Goal: Task Accomplishment & Management: Manage account settings

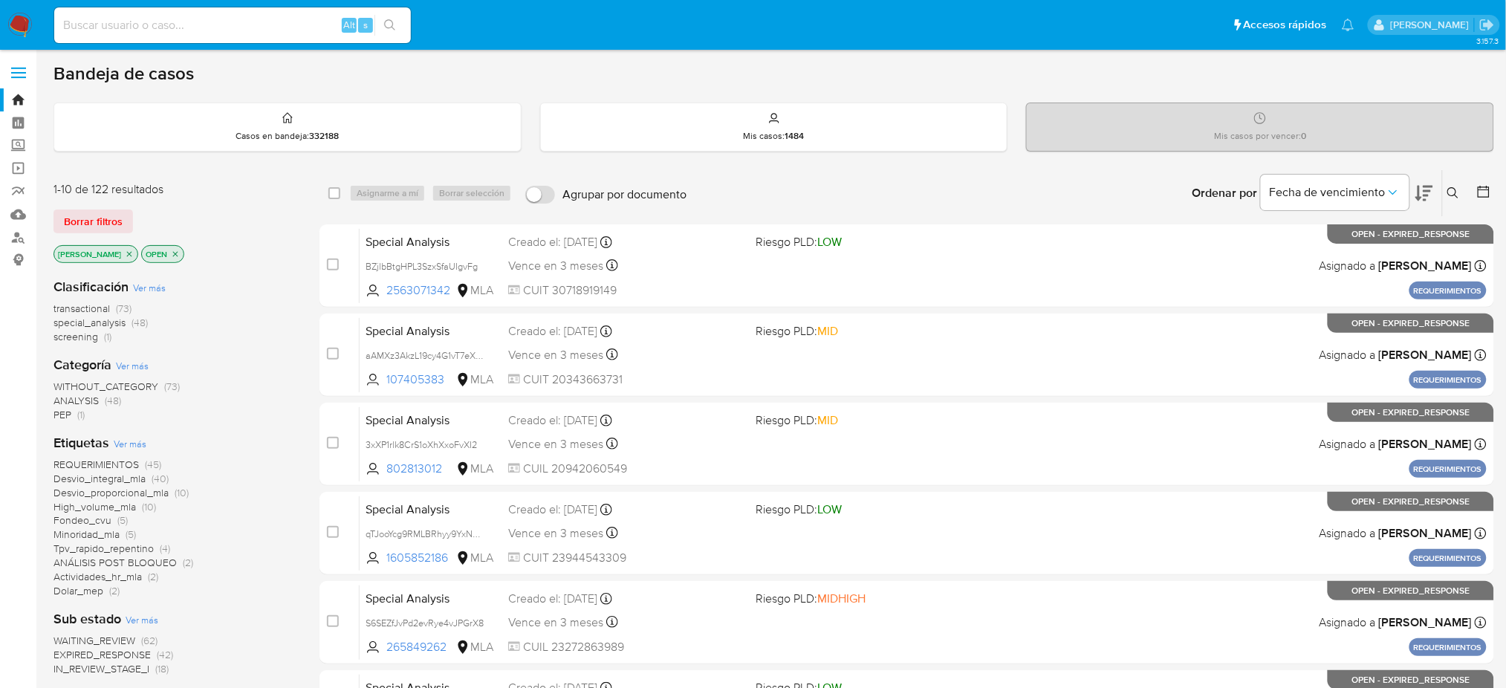
click at [170, 25] on input at bounding box center [232, 25] width 357 height 19
paste input "F9EL7aBq1q5g1splCtKNZfCF"
type input "F9EL7aBq1q5g1splCtKNZfCF"
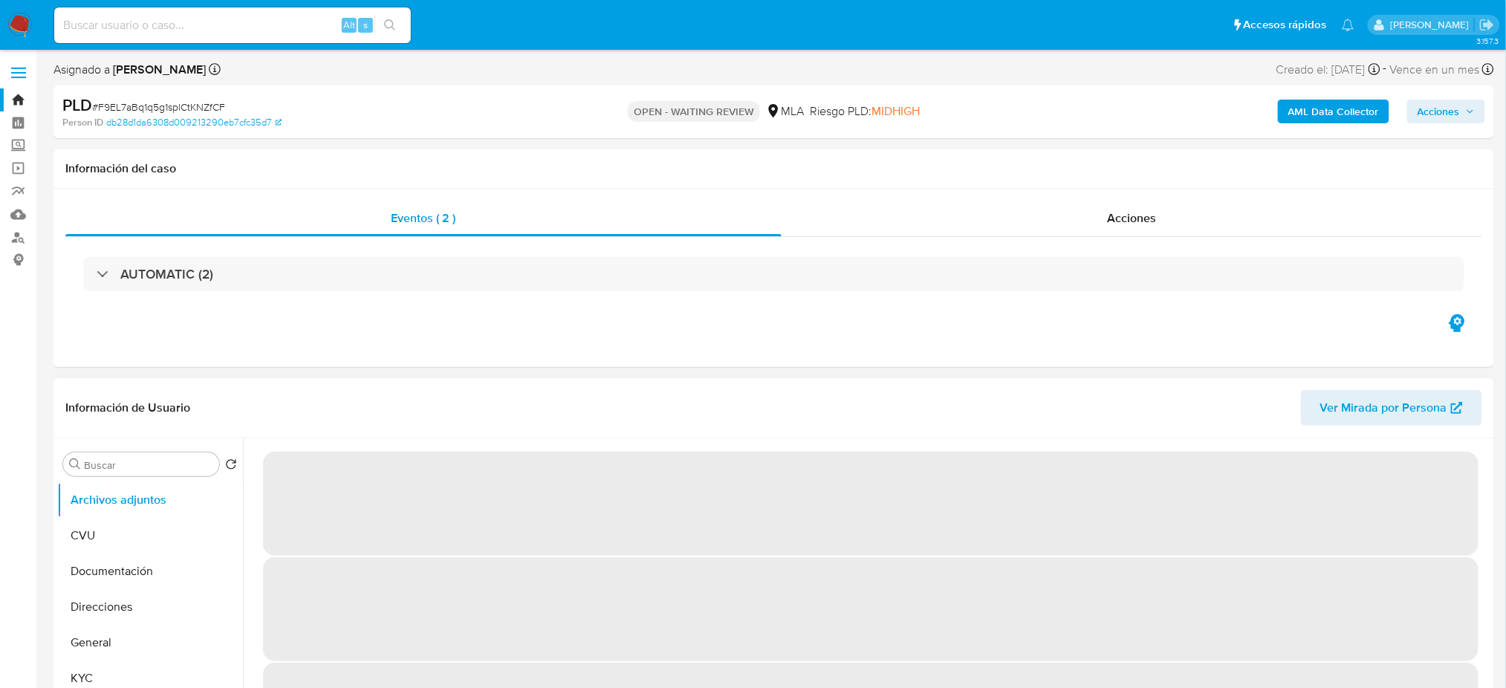
select select "10"
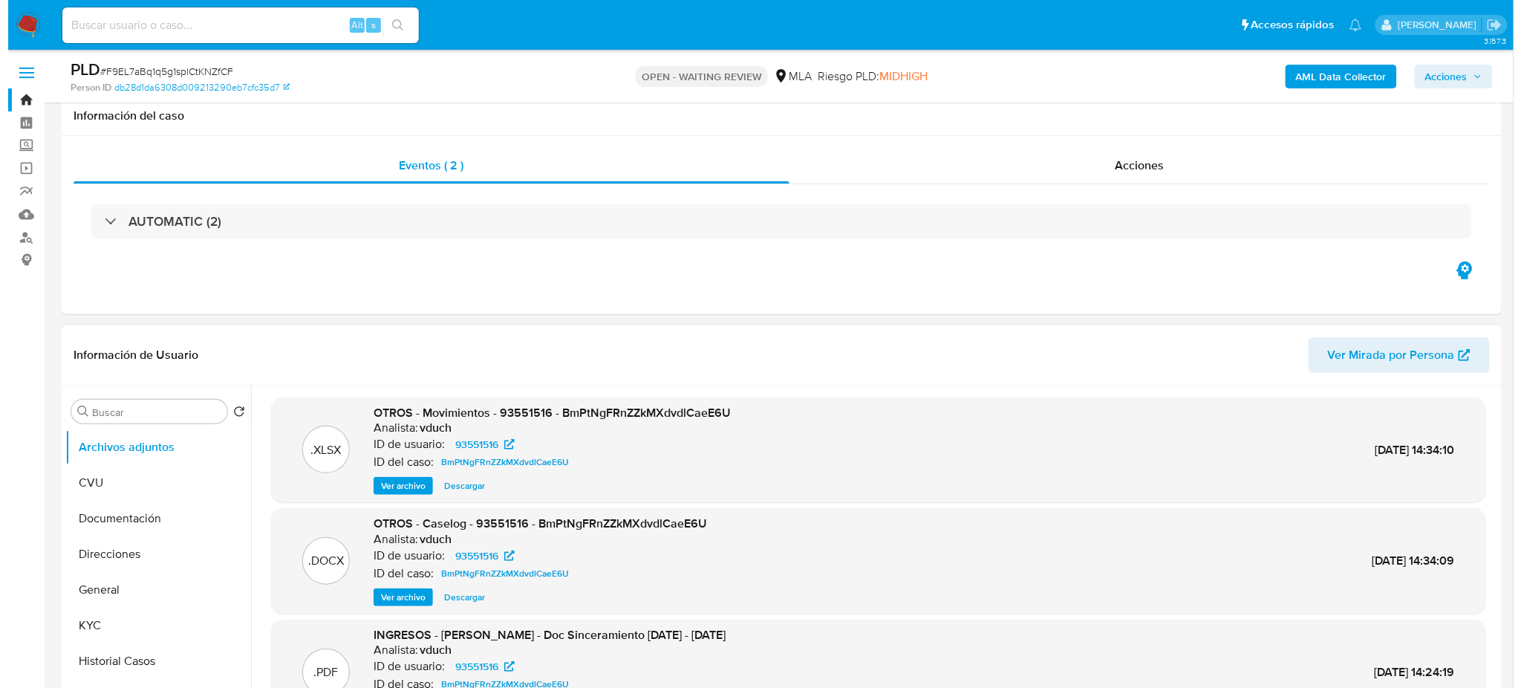
scroll to position [194, 0]
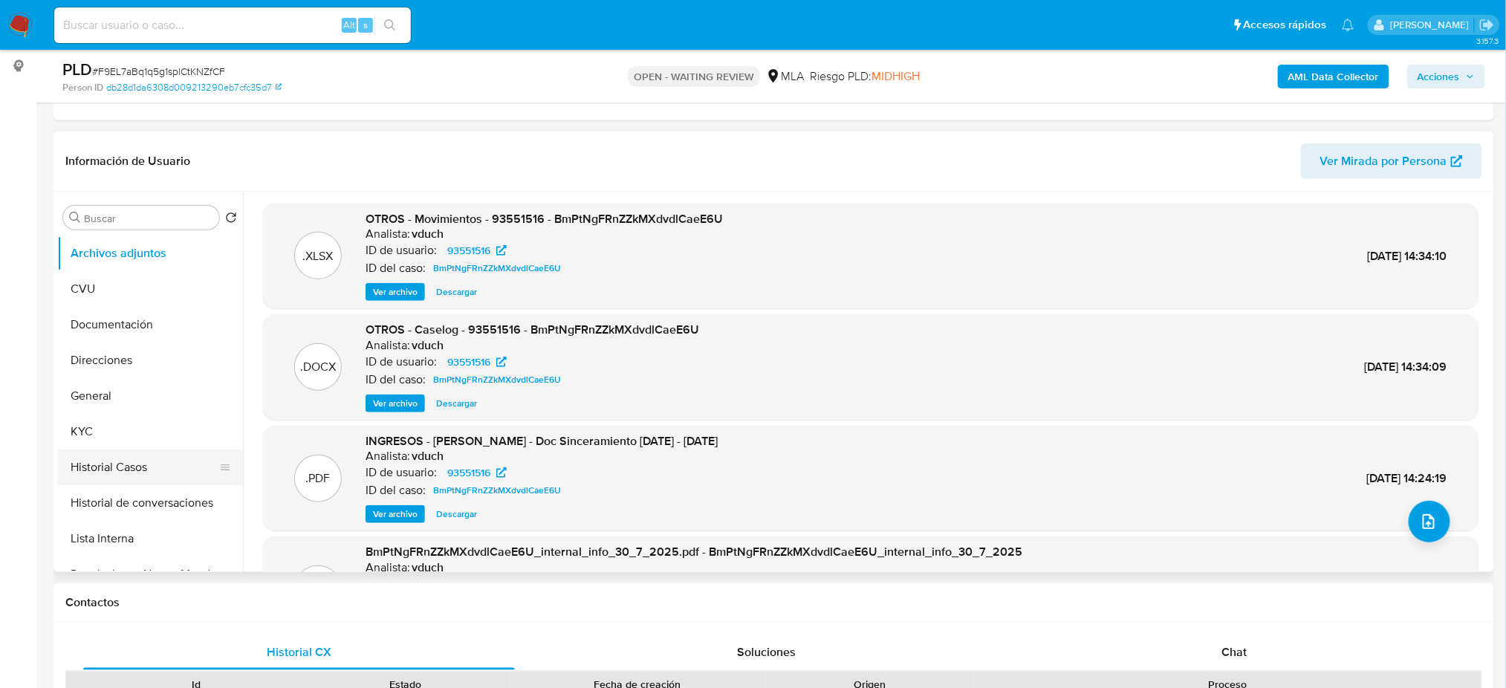
click at [100, 475] on button "Historial Casos" at bounding box center [144, 467] width 174 height 36
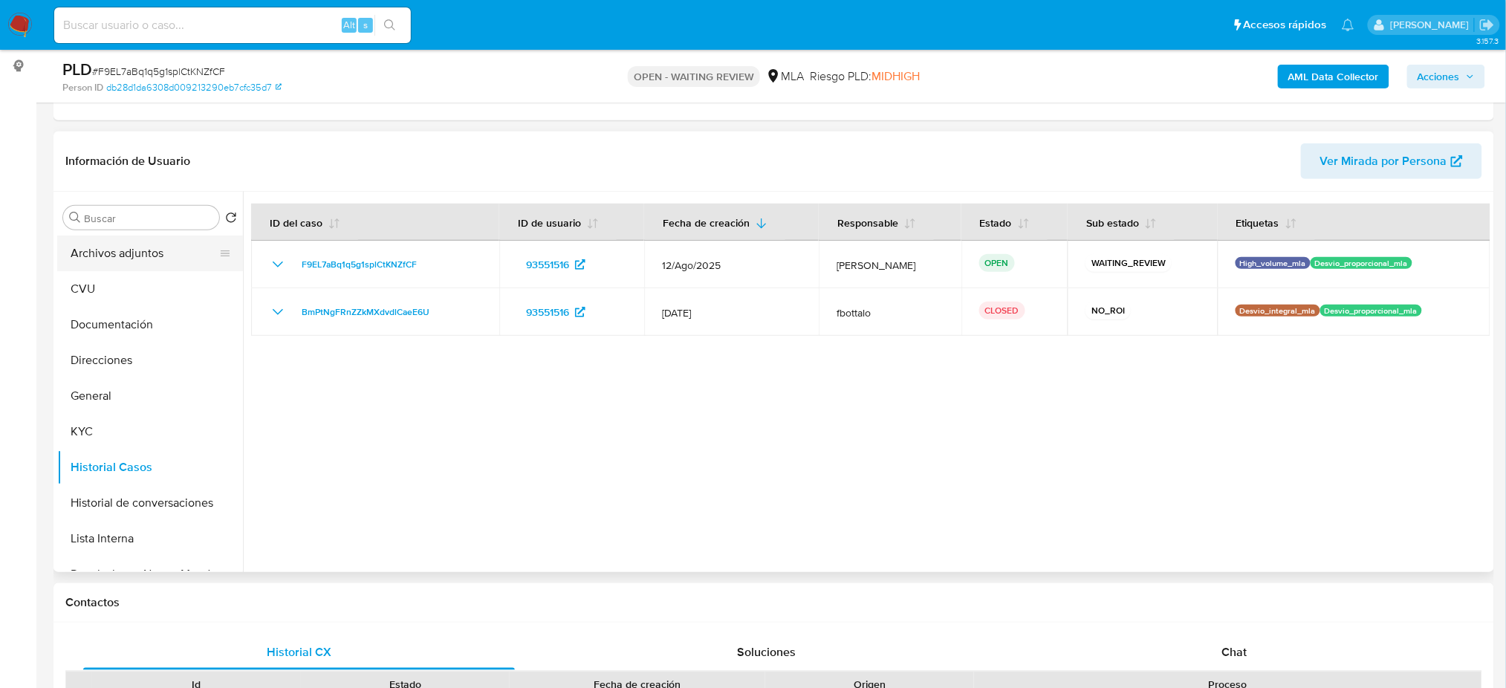
click at [136, 259] on button "Archivos adjuntos" at bounding box center [144, 253] width 174 height 36
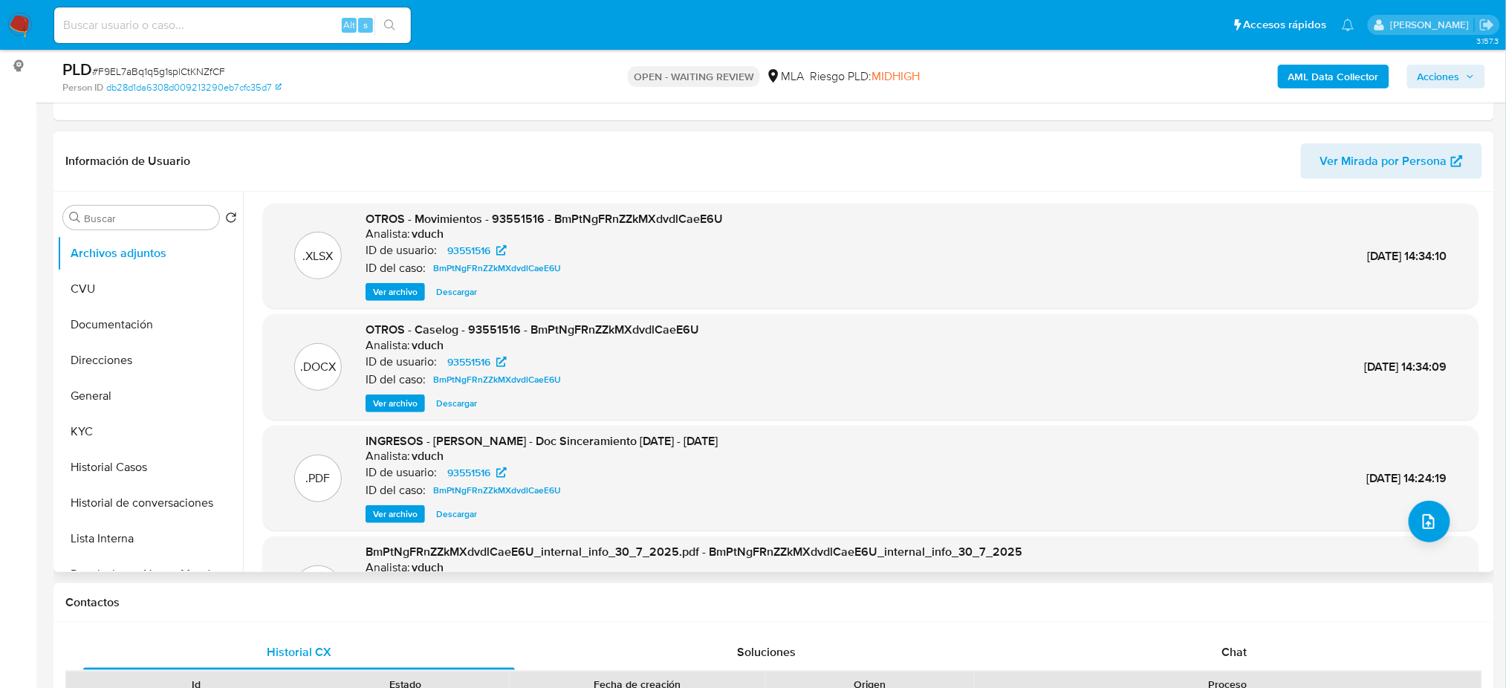
click at [394, 405] on span "Ver archivo" at bounding box center [395, 403] width 45 height 15
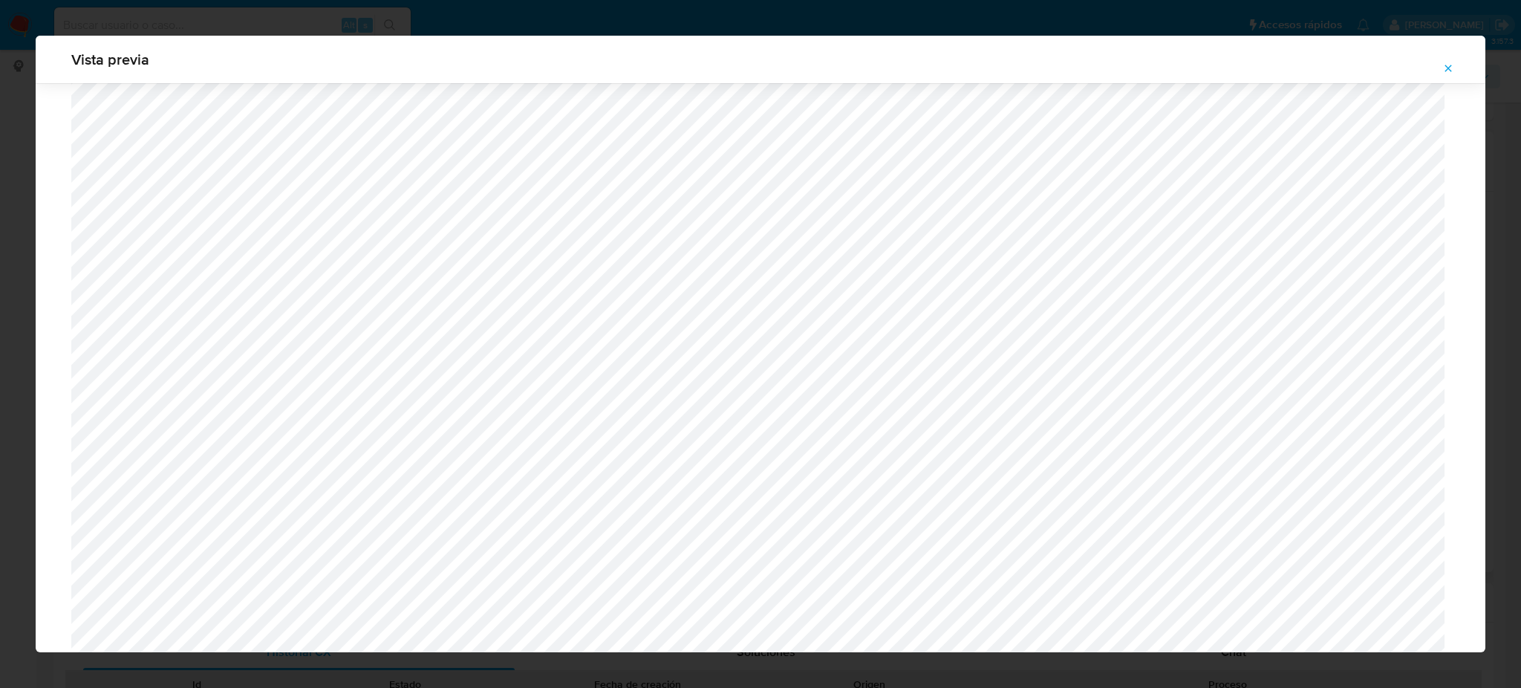
scroll to position [675, 0]
click at [1452, 68] on icon "Attachment preview" at bounding box center [1449, 68] width 12 height 12
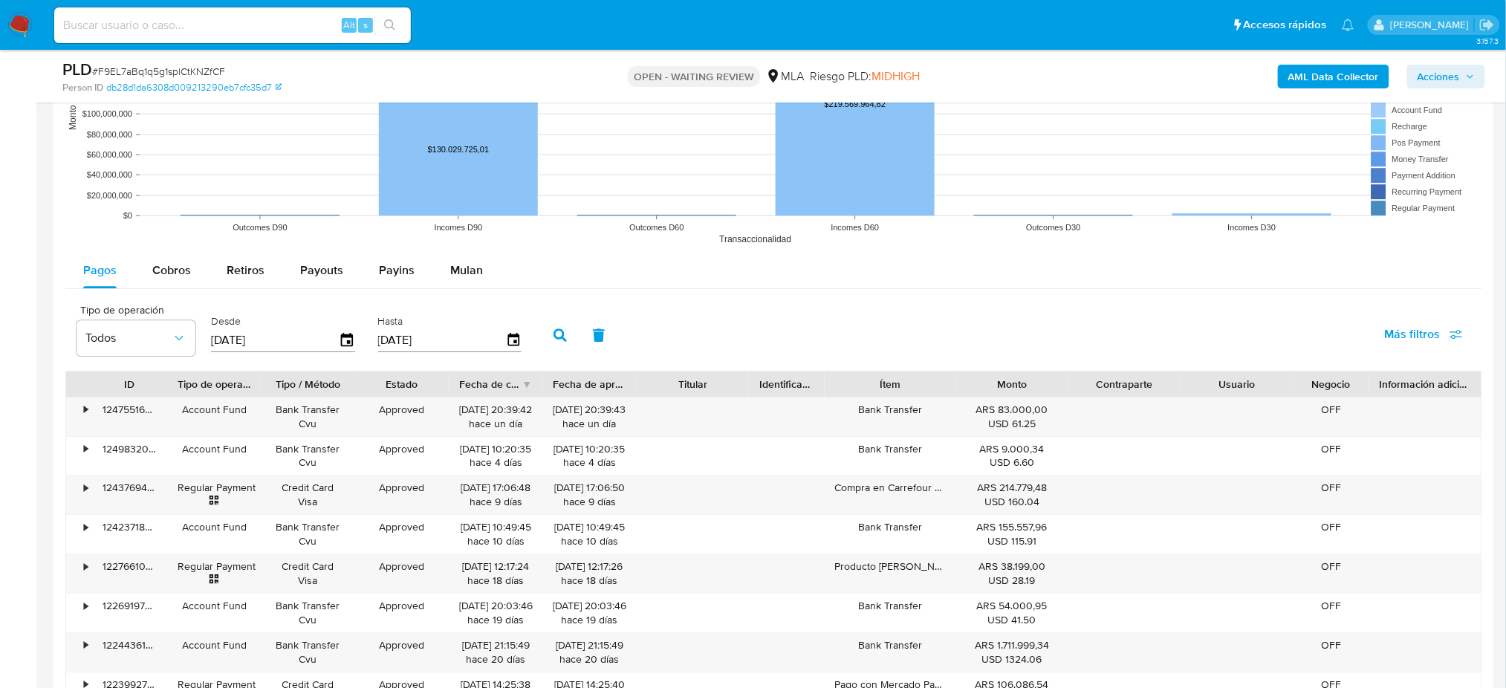
scroll to position [1469, 0]
click at [465, 267] on span "Mulan" at bounding box center [466, 269] width 33 height 17
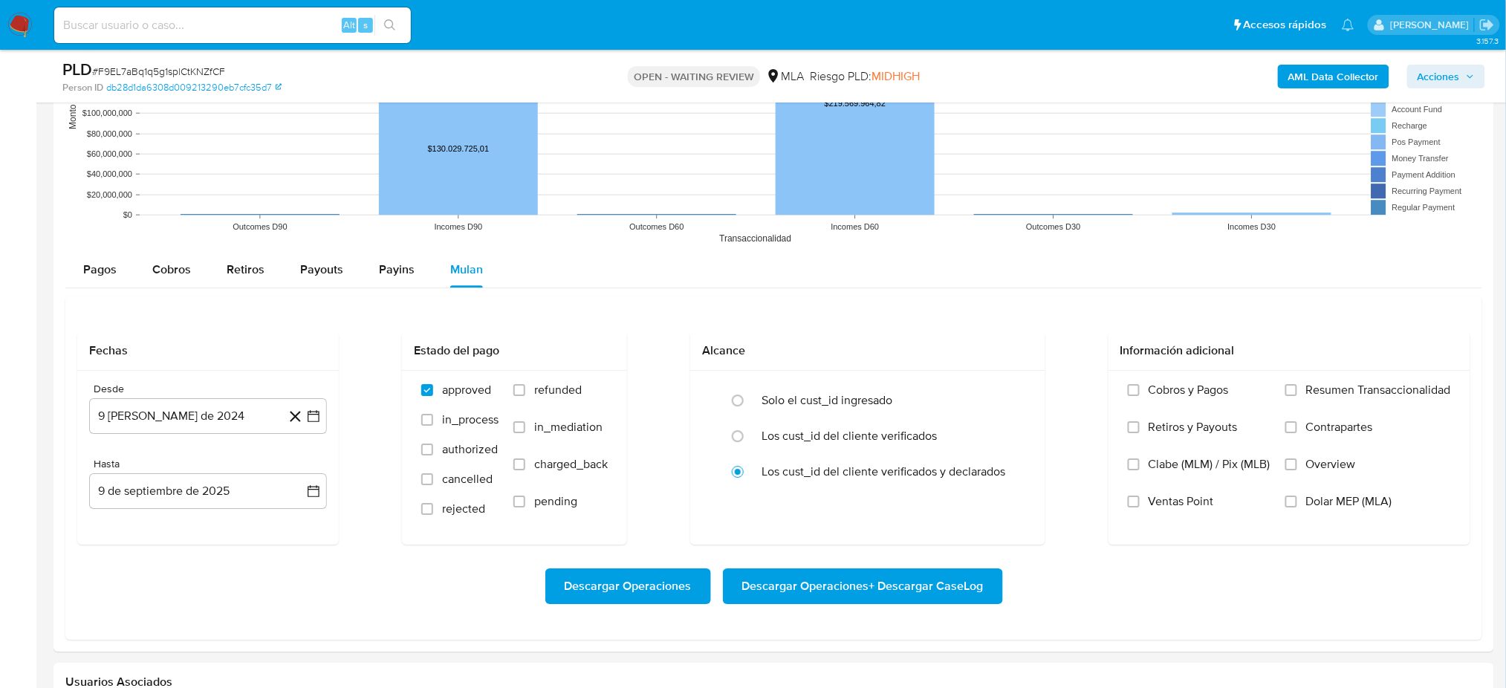
scroll to position [1481, 0]
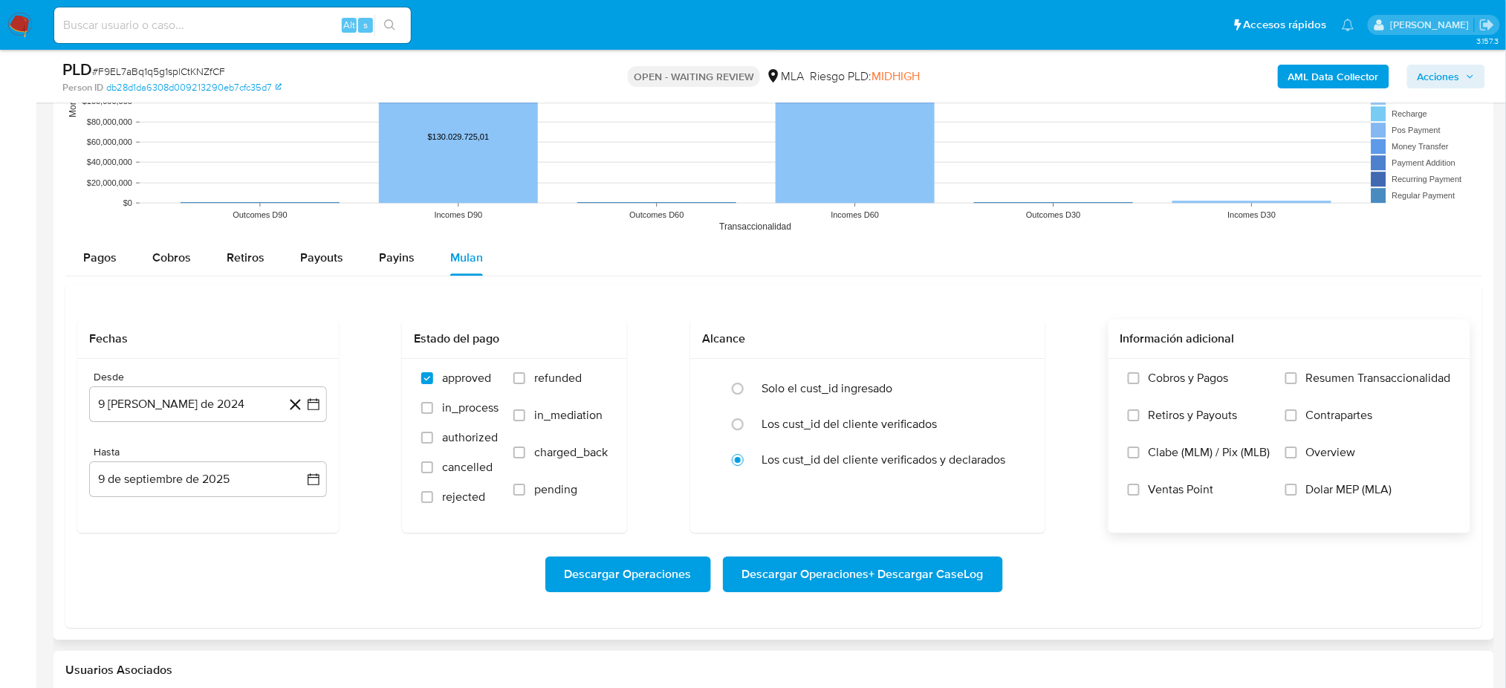
click at [1382, 492] on span "Dolar MEP (MLA)" at bounding box center [1349, 489] width 86 height 15
click at [1297, 492] on input "Dolar MEP (MLA)" at bounding box center [1291, 490] width 12 height 12
click at [146, 403] on button "[DATE]" at bounding box center [208, 404] width 238 height 36
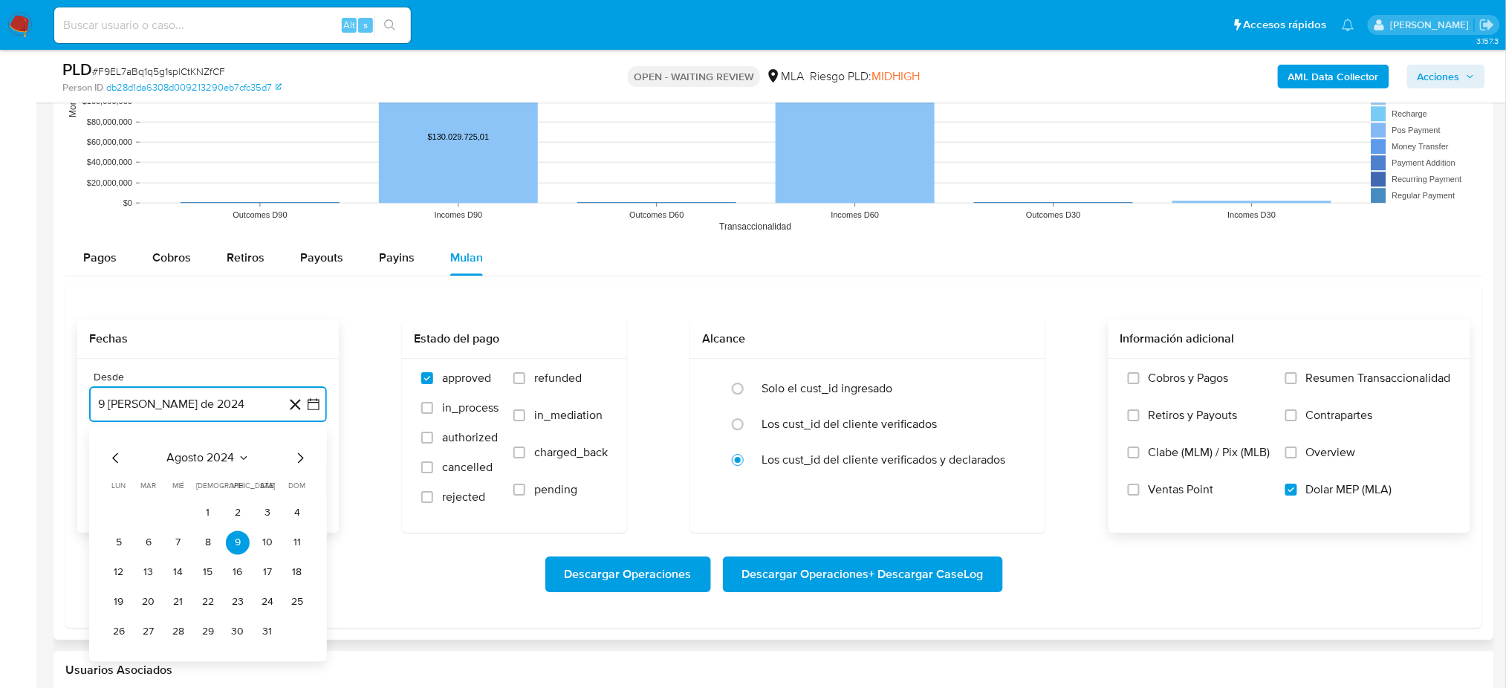
click at [302, 467] on icon "Mes siguiente" at bounding box center [300, 458] width 18 height 18
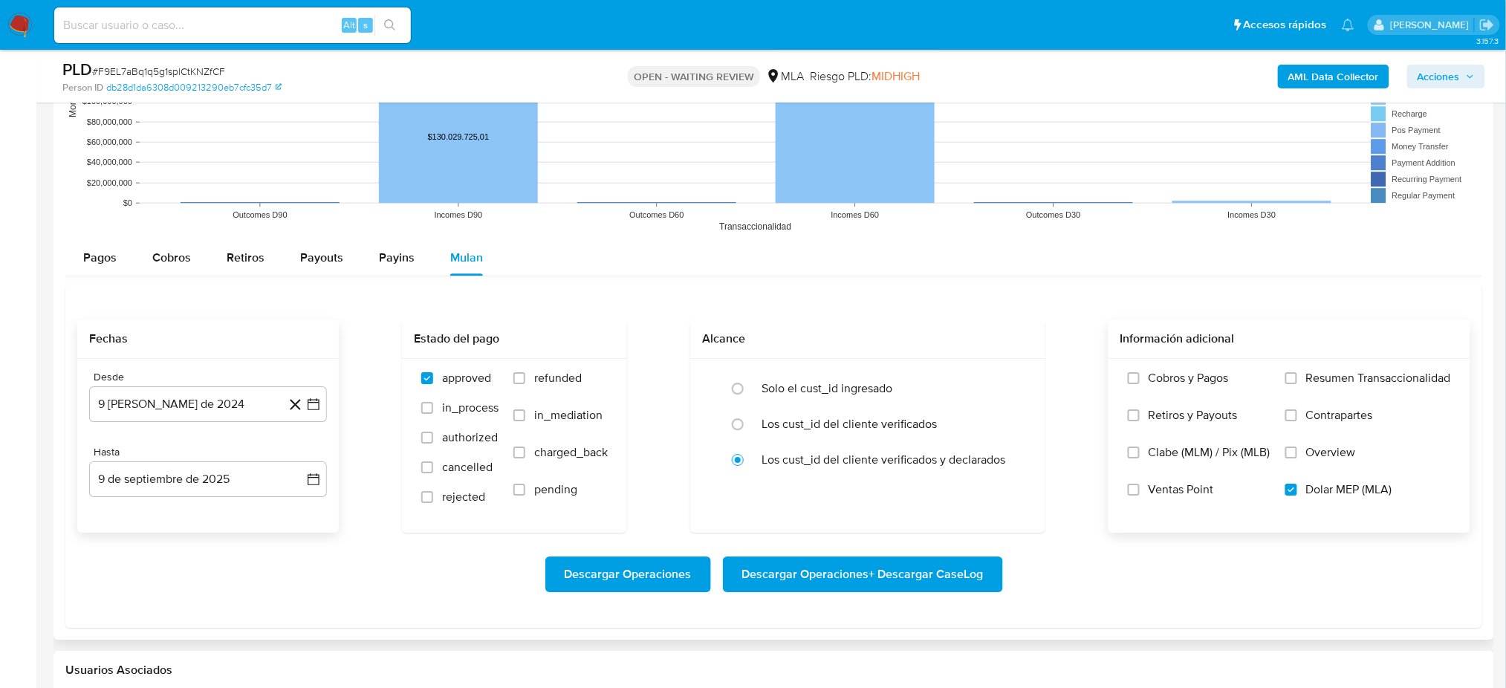
click at [302, 467] on button "9 de septiembre de 2025" at bounding box center [208, 479] width 238 height 36
click at [216, 404] on button "[DATE]" at bounding box center [208, 404] width 238 height 36
click at [302, 455] on icon "Mes siguiente" at bounding box center [300, 458] width 18 height 18
click at [302, 455] on div "Hasta" at bounding box center [208, 452] width 238 height 13
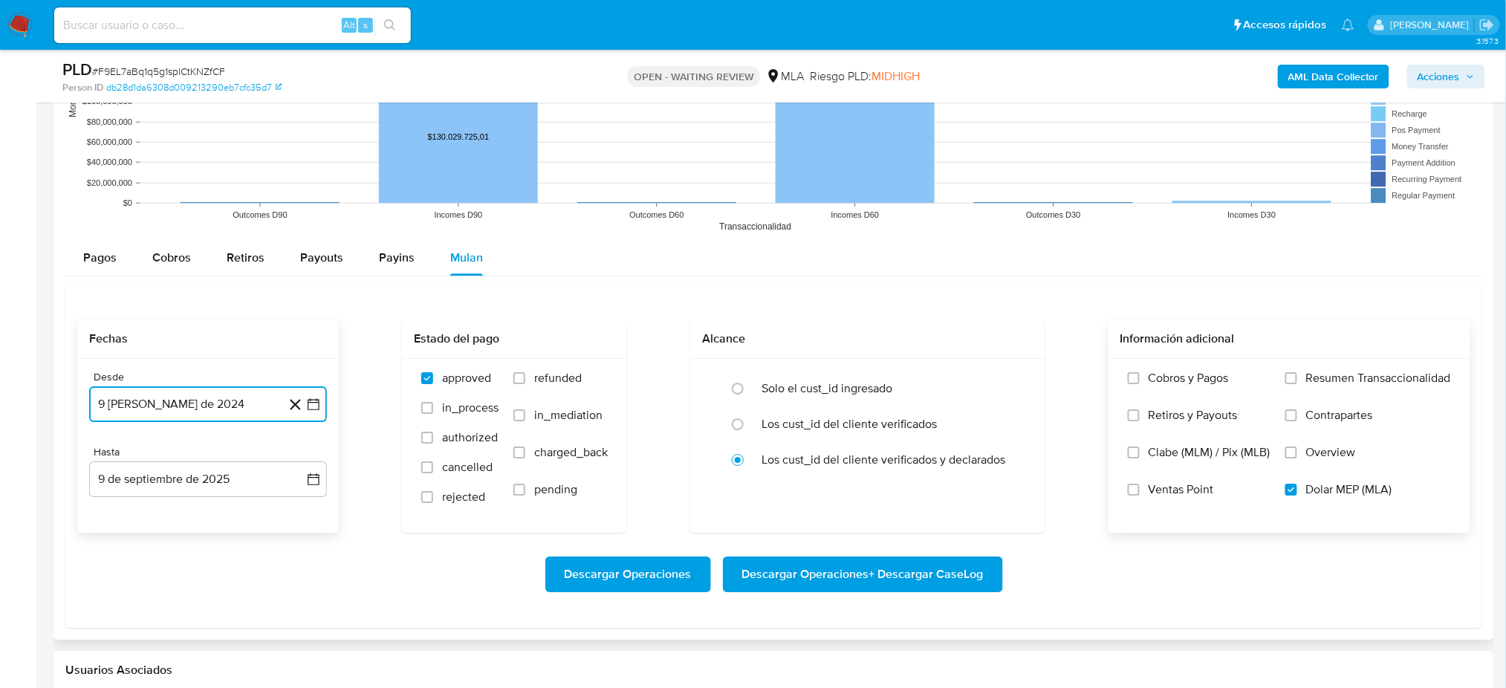
click at [199, 403] on button "[DATE]" at bounding box center [208, 404] width 238 height 36
click at [297, 456] on icon "Mes siguiente" at bounding box center [300, 458] width 18 height 18
click at [305, 147] on icon "Mes siguiente" at bounding box center [300, 148] width 18 height 18
click at [301, 461] on icon "Mes siguiente" at bounding box center [300, 458] width 18 height 18
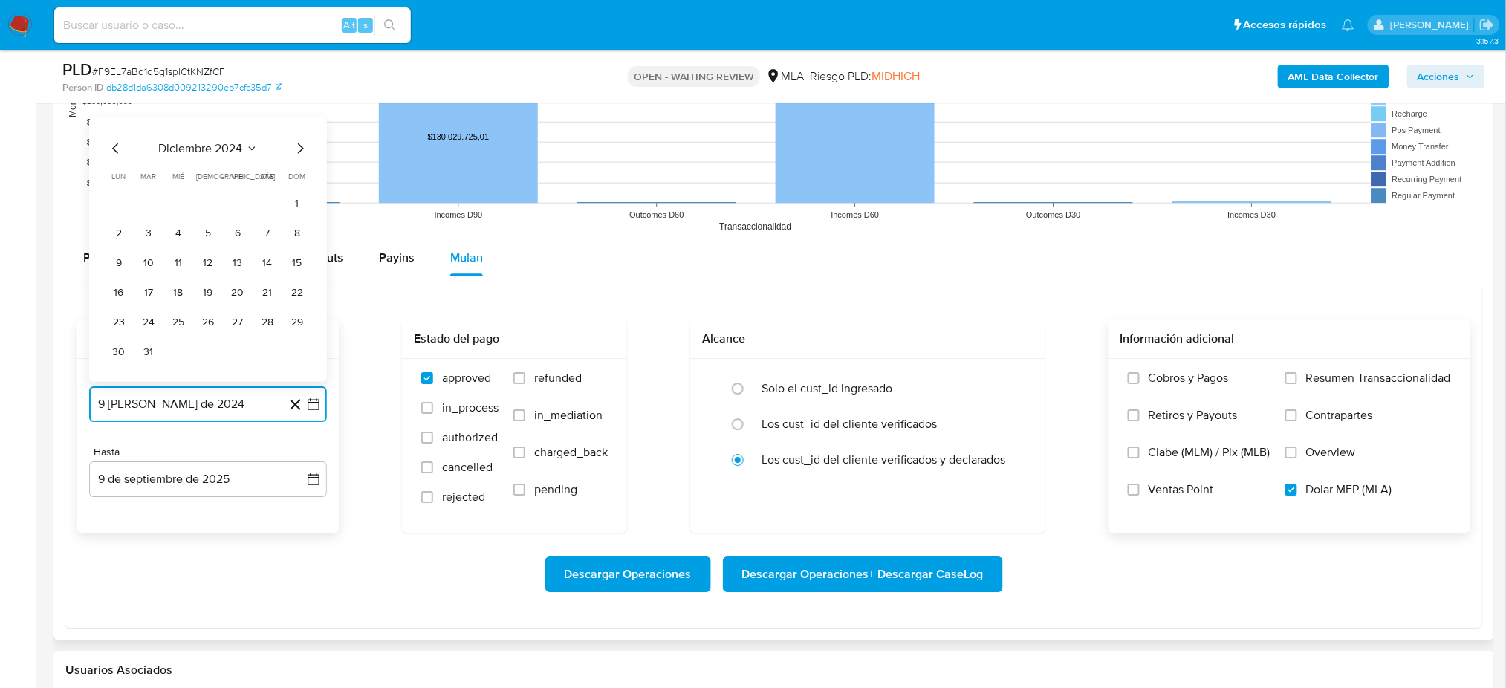
click at [299, 146] on icon "Mes siguiente" at bounding box center [301, 148] width 6 height 10
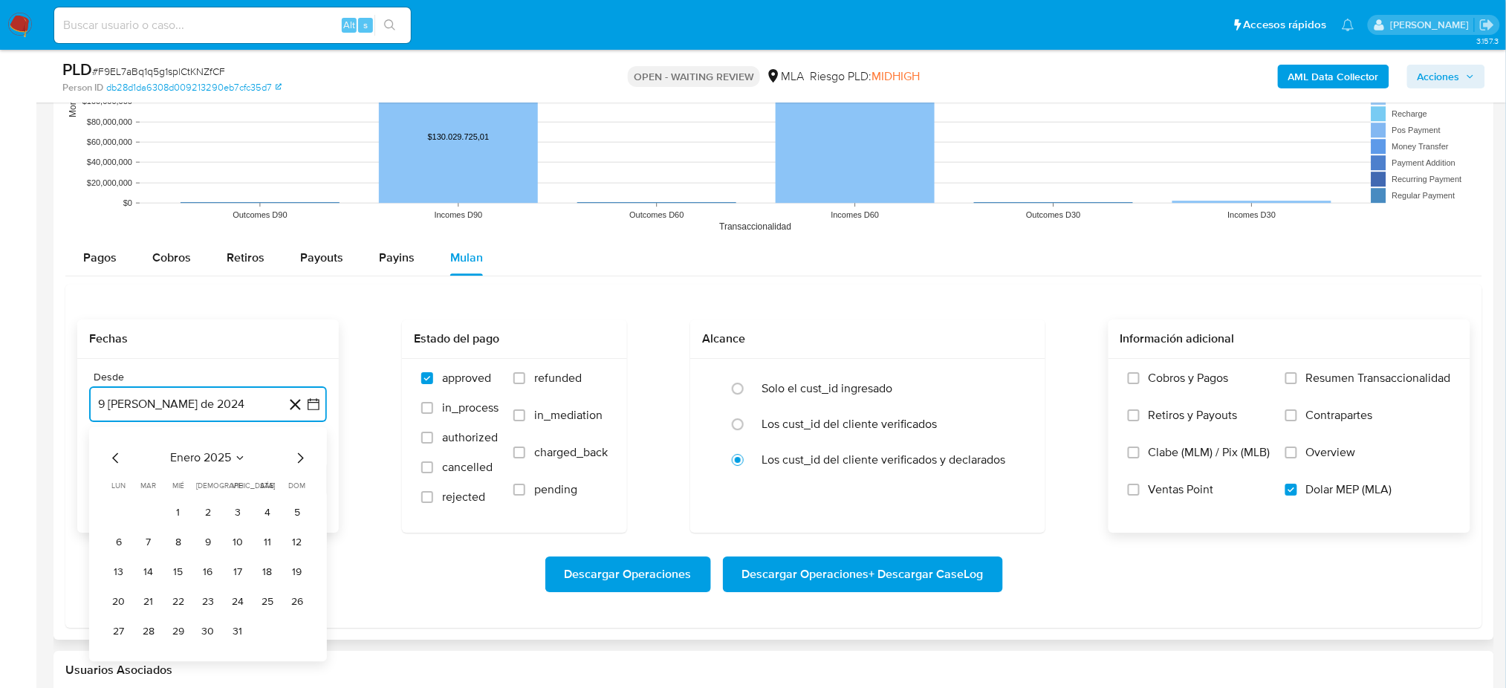
click at [301, 456] on icon "Mes siguiente" at bounding box center [301, 457] width 6 height 10
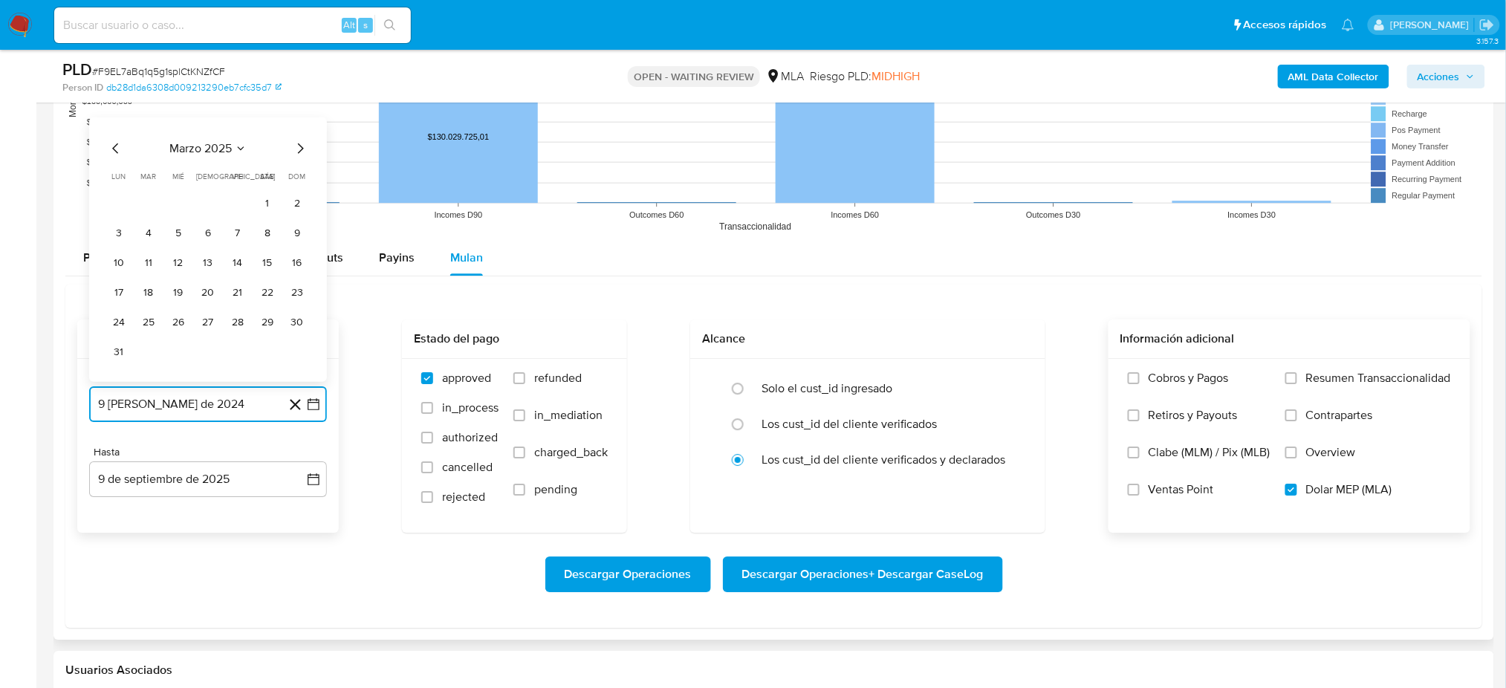
click at [302, 148] on icon "Mes siguiente" at bounding box center [301, 148] width 6 height 10
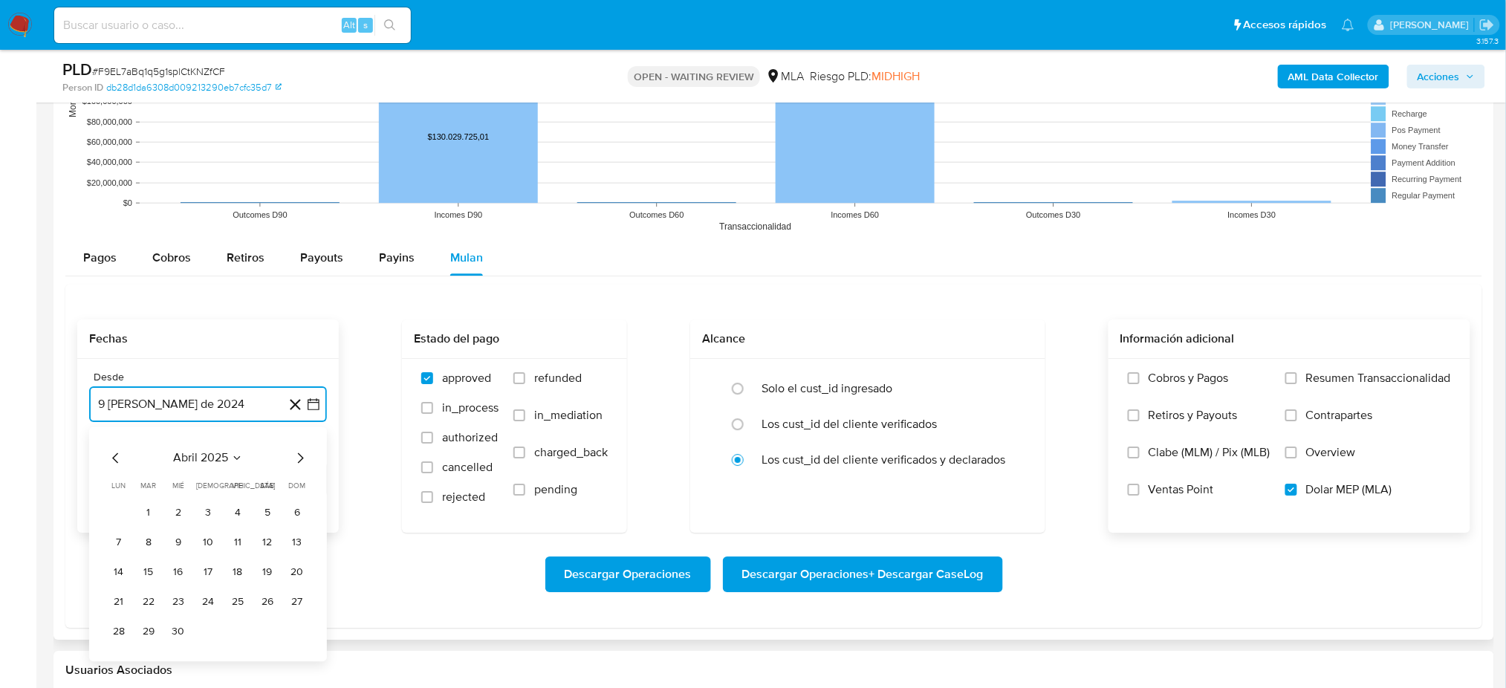
click at [297, 458] on icon "Mes siguiente" at bounding box center [300, 458] width 18 height 18
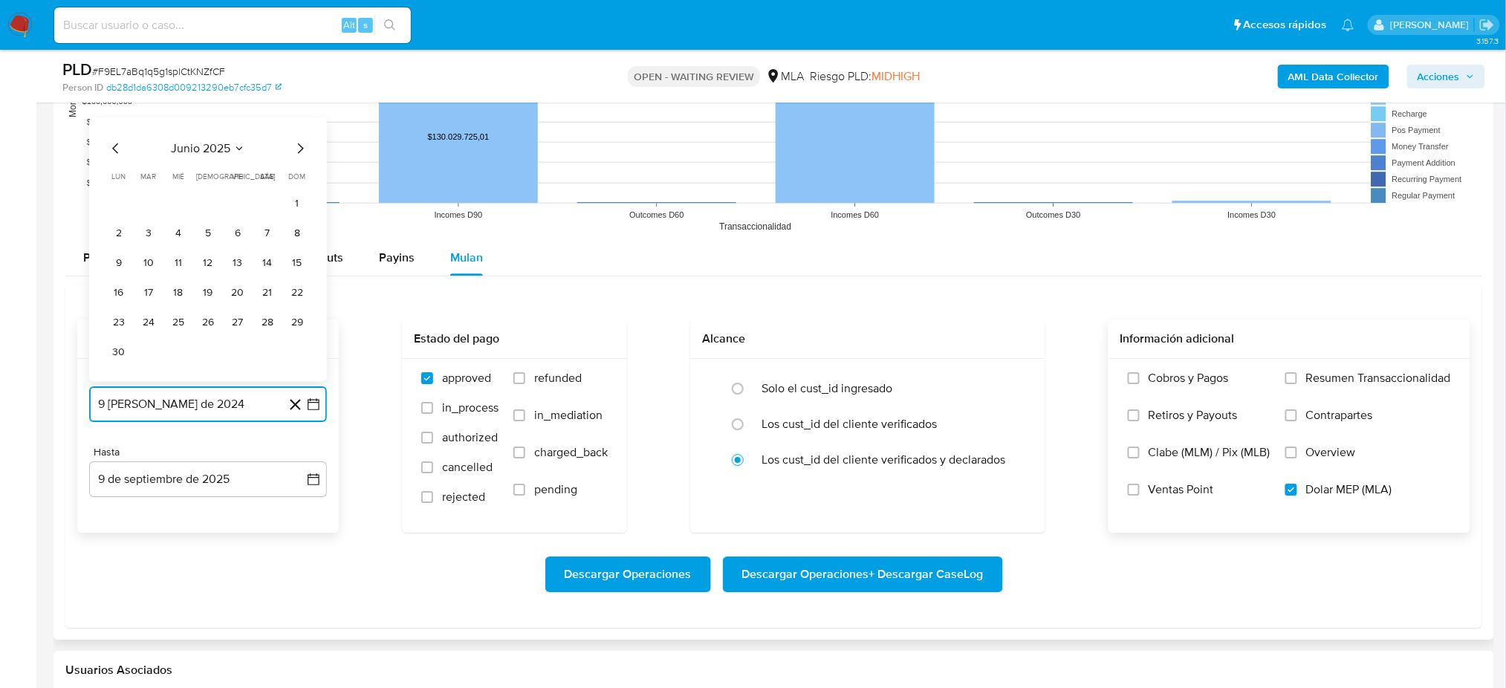
click at [299, 146] on icon "Mes siguiente" at bounding box center [300, 148] width 18 height 18
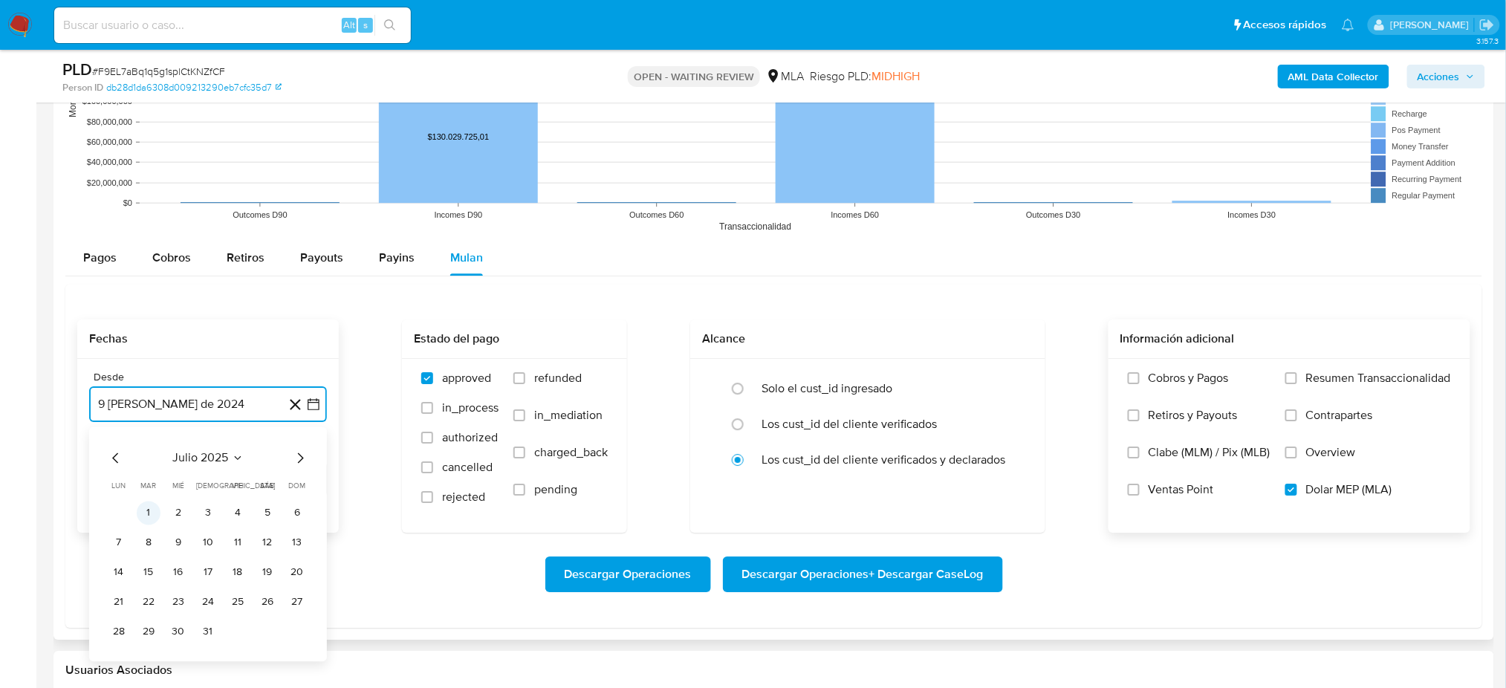
click at [155, 504] on button "1" at bounding box center [149, 513] width 24 height 24
click at [200, 481] on button "9 de septiembre de 2025" at bounding box center [208, 479] width 238 height 36
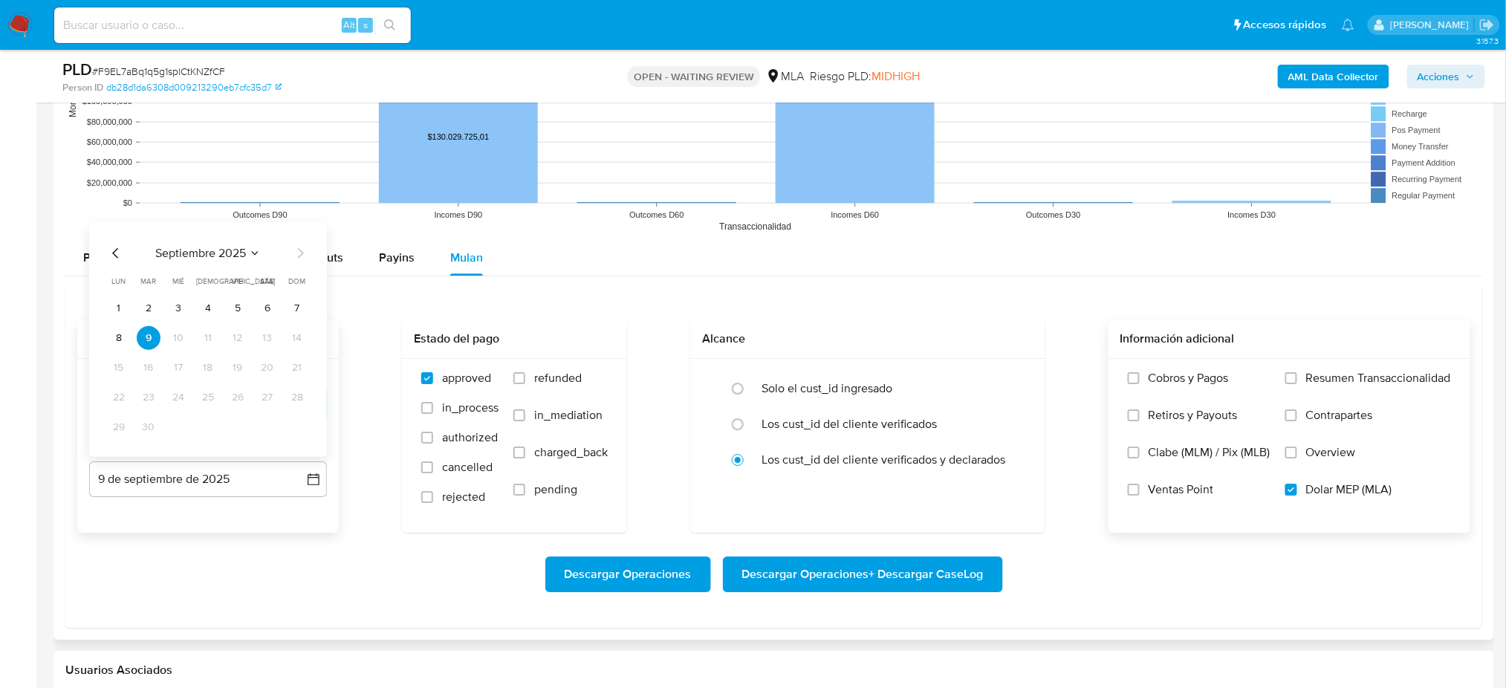
click at [111, 247] on icon "Mes anterior" at bounding box center [116, 253] width 18 height 18
click at [293, 433] on button "31" at bounding box center [297, 427] width 24 height 24
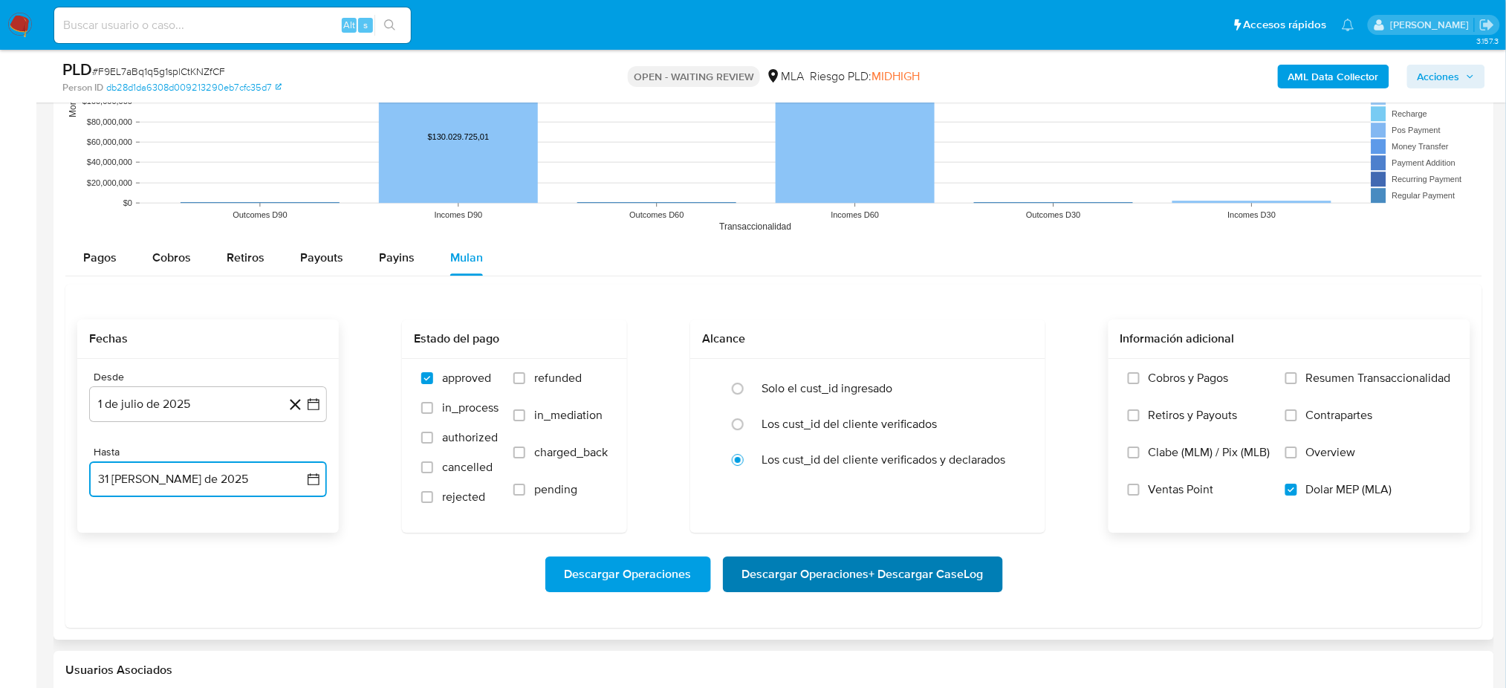
click at [961, 559] on span "Descargar Operaciones + Descargar CaseLog" at bounding box center [862, 574] width 241 height 33
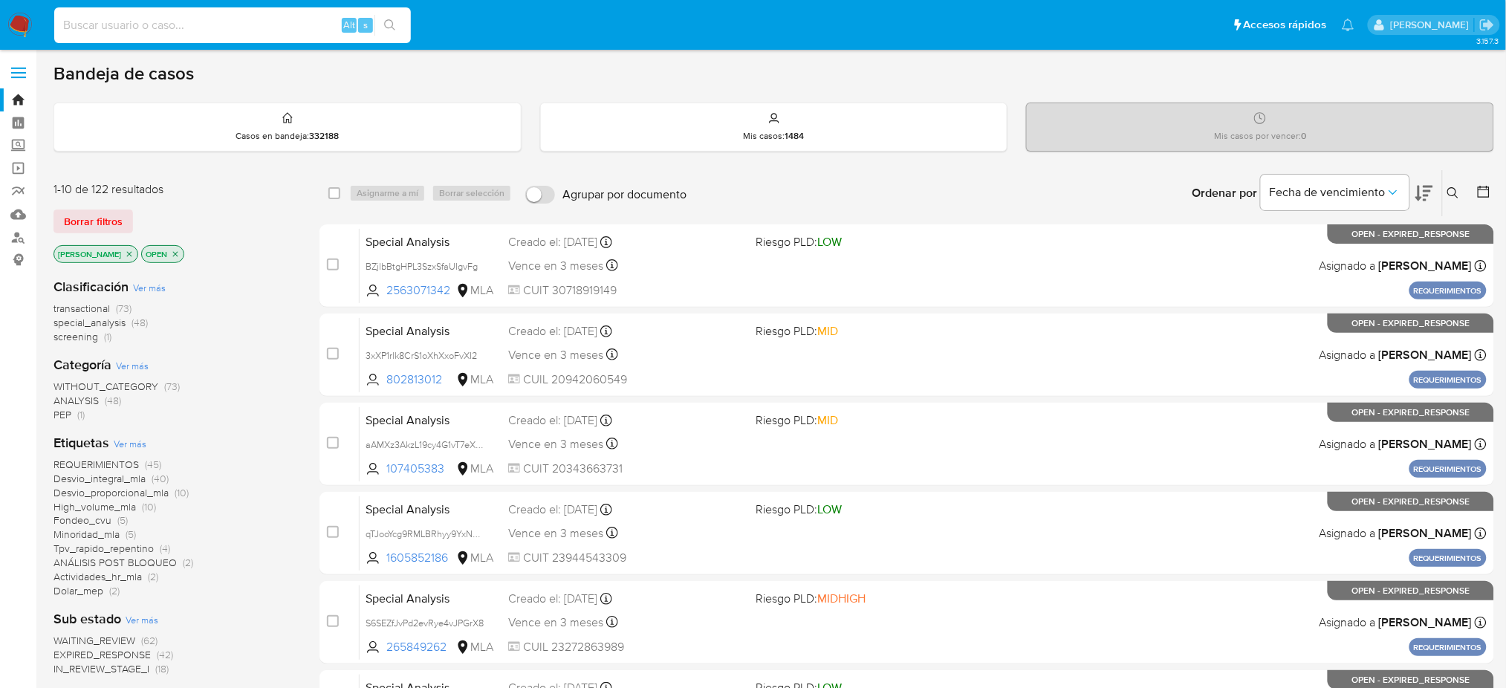
click at [250, 28] on input at bounding box center [232, 25] width 357 height 19
paste input "ueKh4Dw372y3uGtclIceHIbj"
type input "ueKh4Dw372y3uGtclIceHIbj"
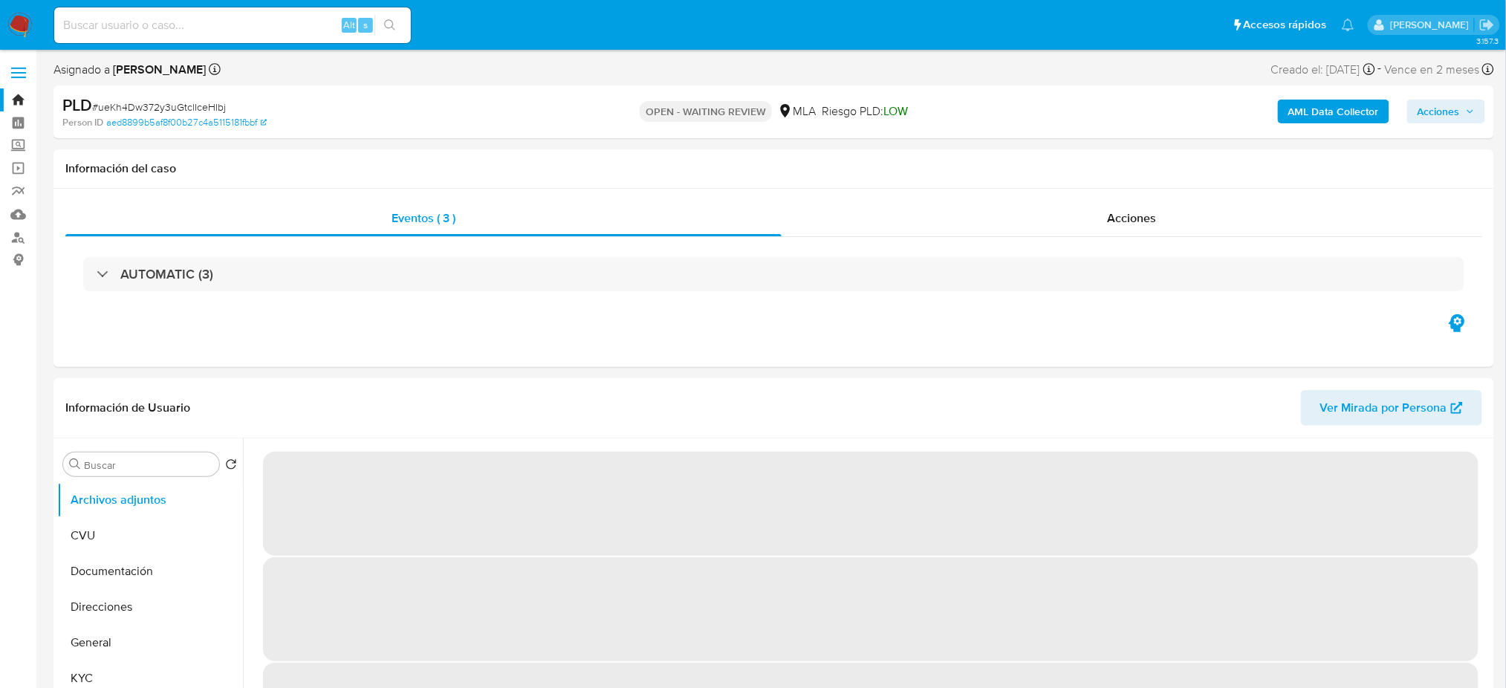
select select "10"
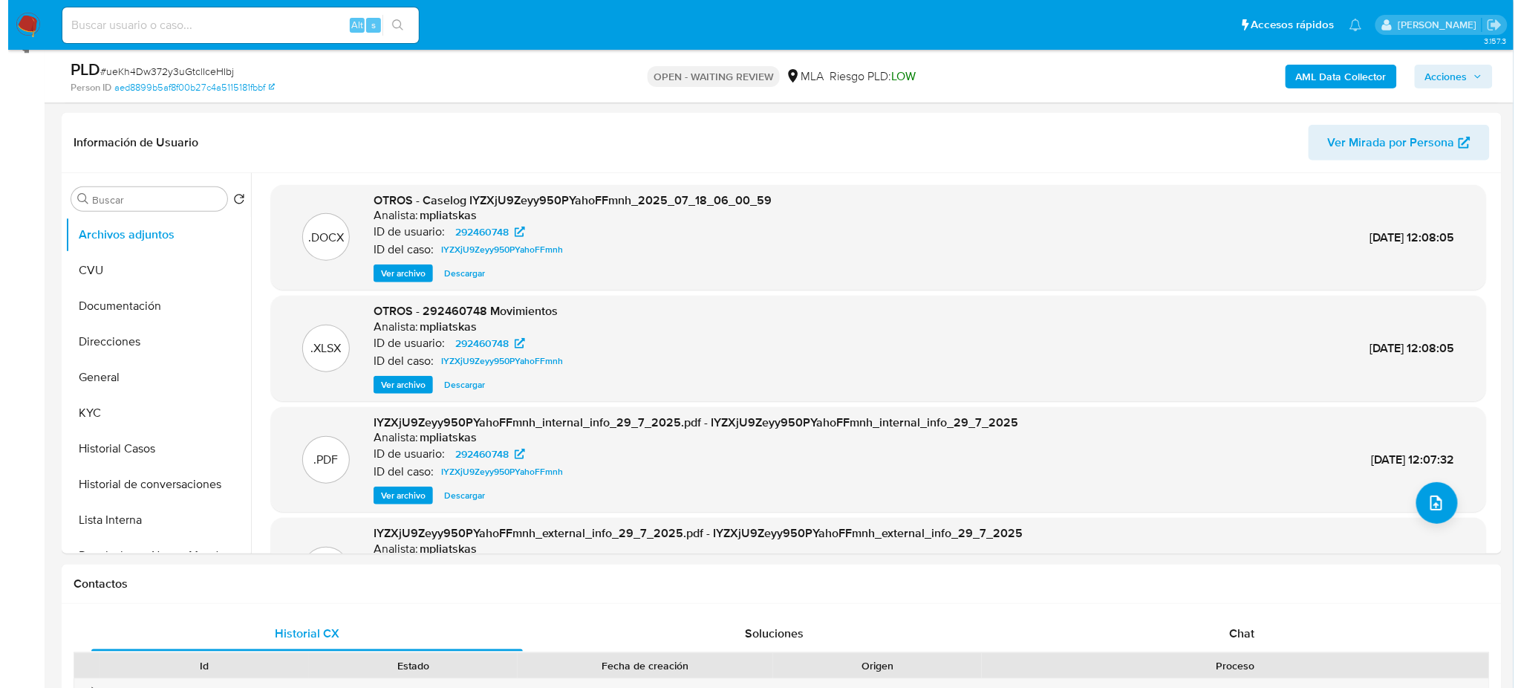
scroll to position [216, 0]
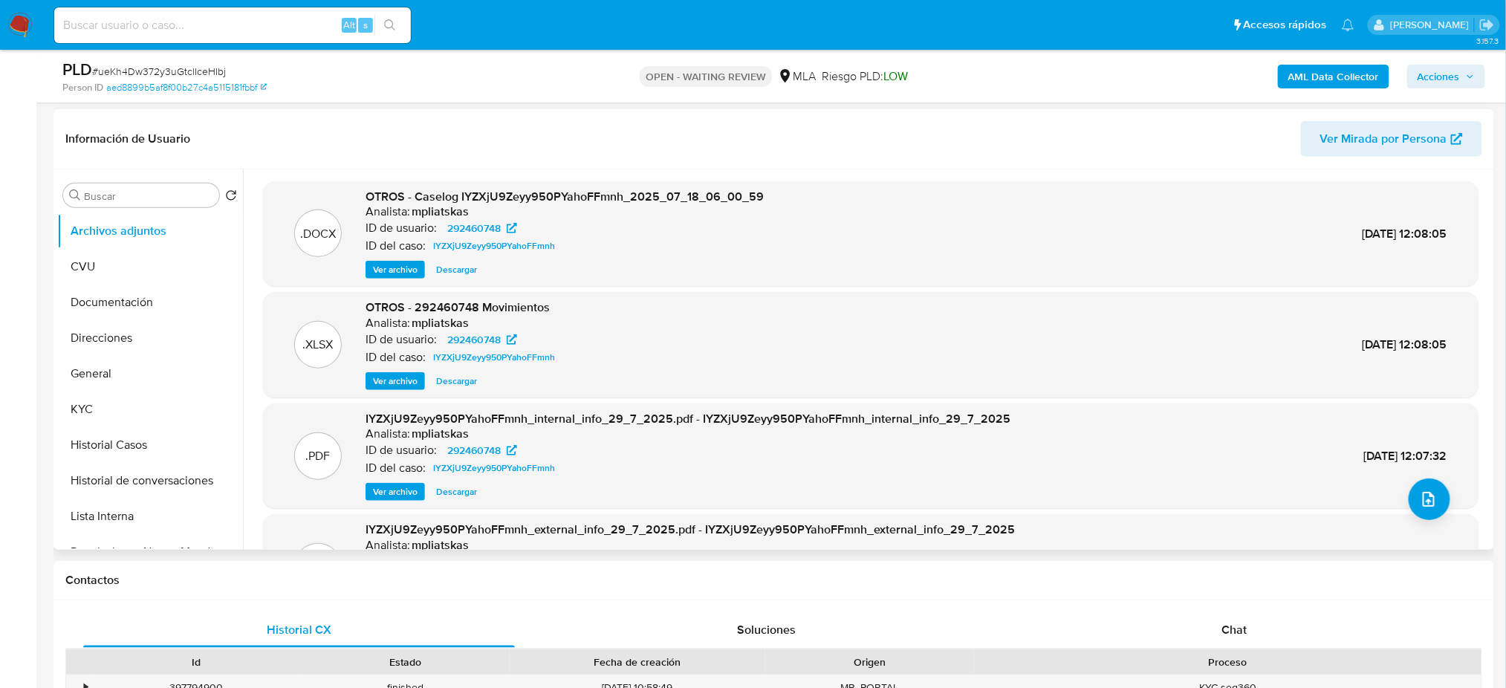
click at [391, 269] on span "Ver archivo" at bounding box center [395, 269] width 45 height 15
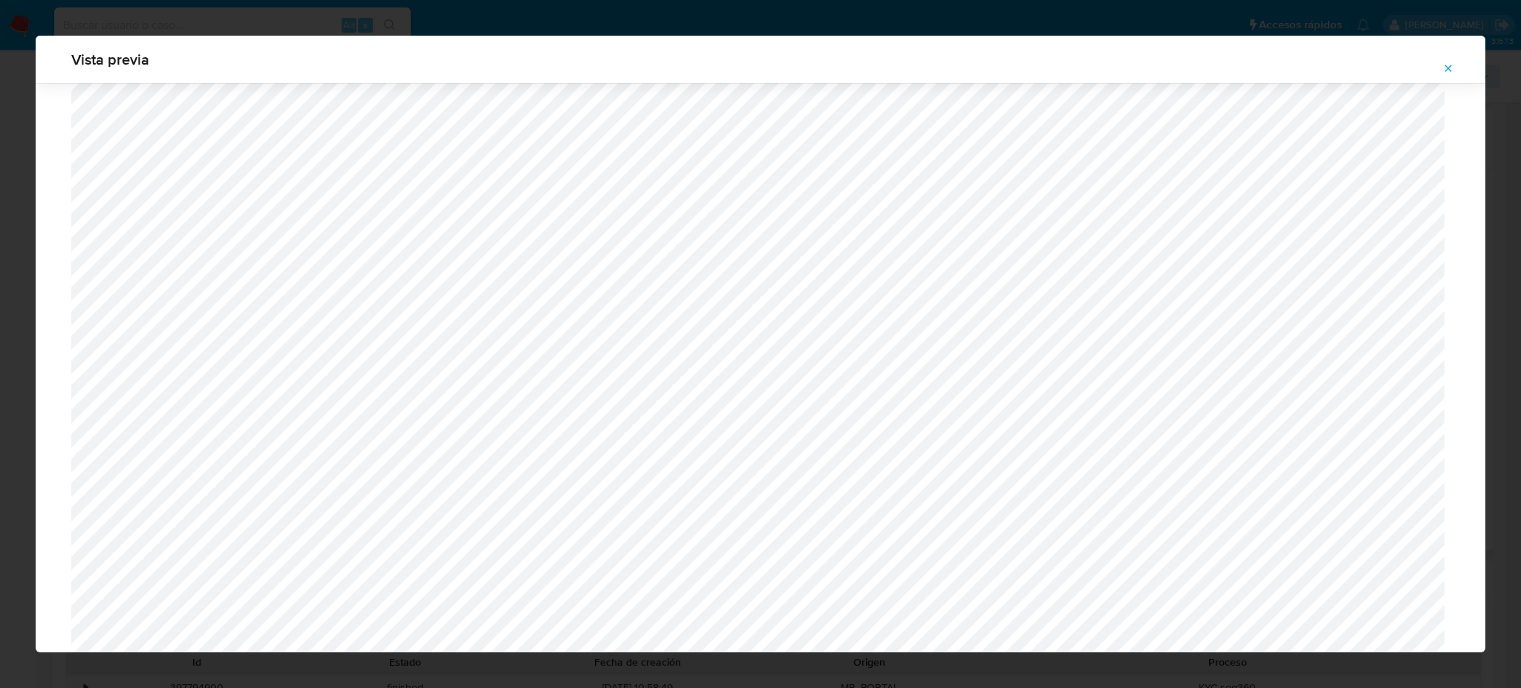
scroll to position [426, 0]
click at [1140, 69] on icon "Attachment preview" at bounding box center [1449, 68] width 7 height 7
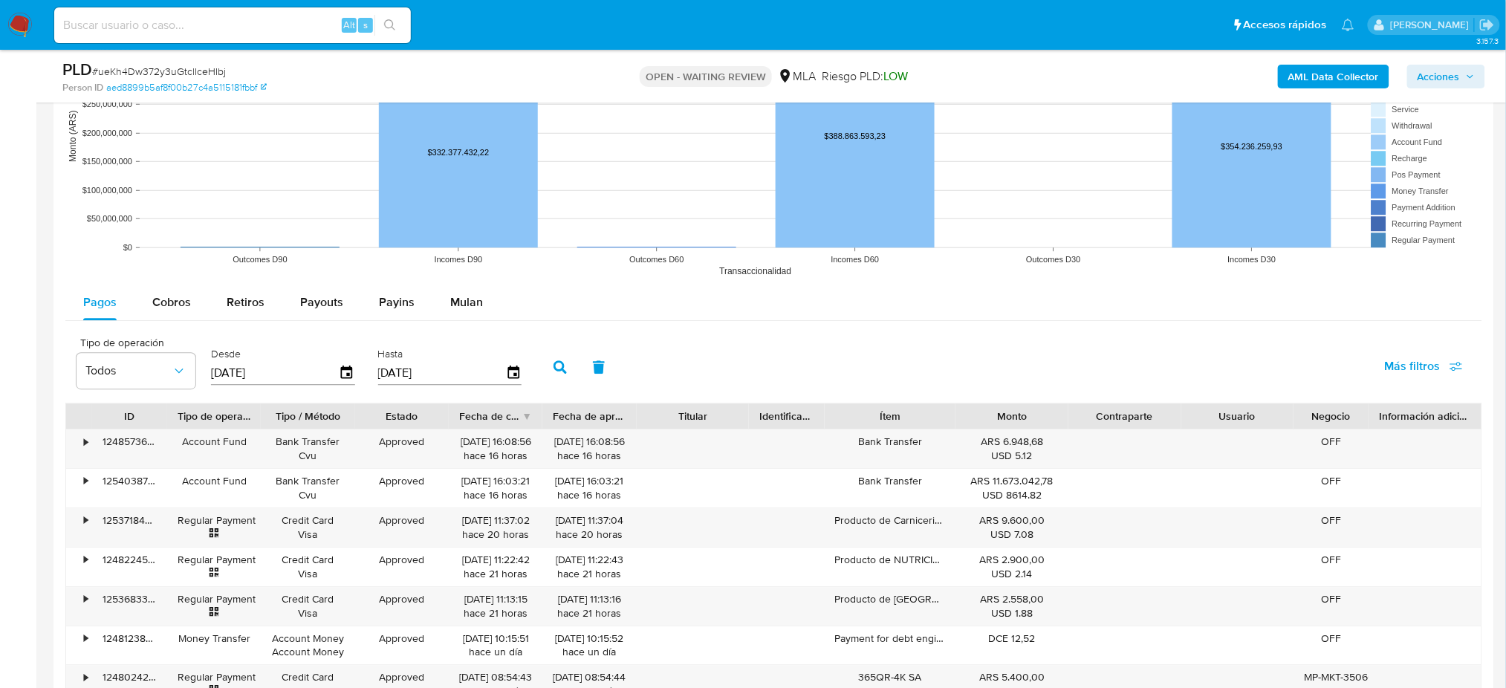
scroll to position [1337, 0]
click at [470, 291] on div "Mulan" at bounding box center [466, 301] width 33 height 36
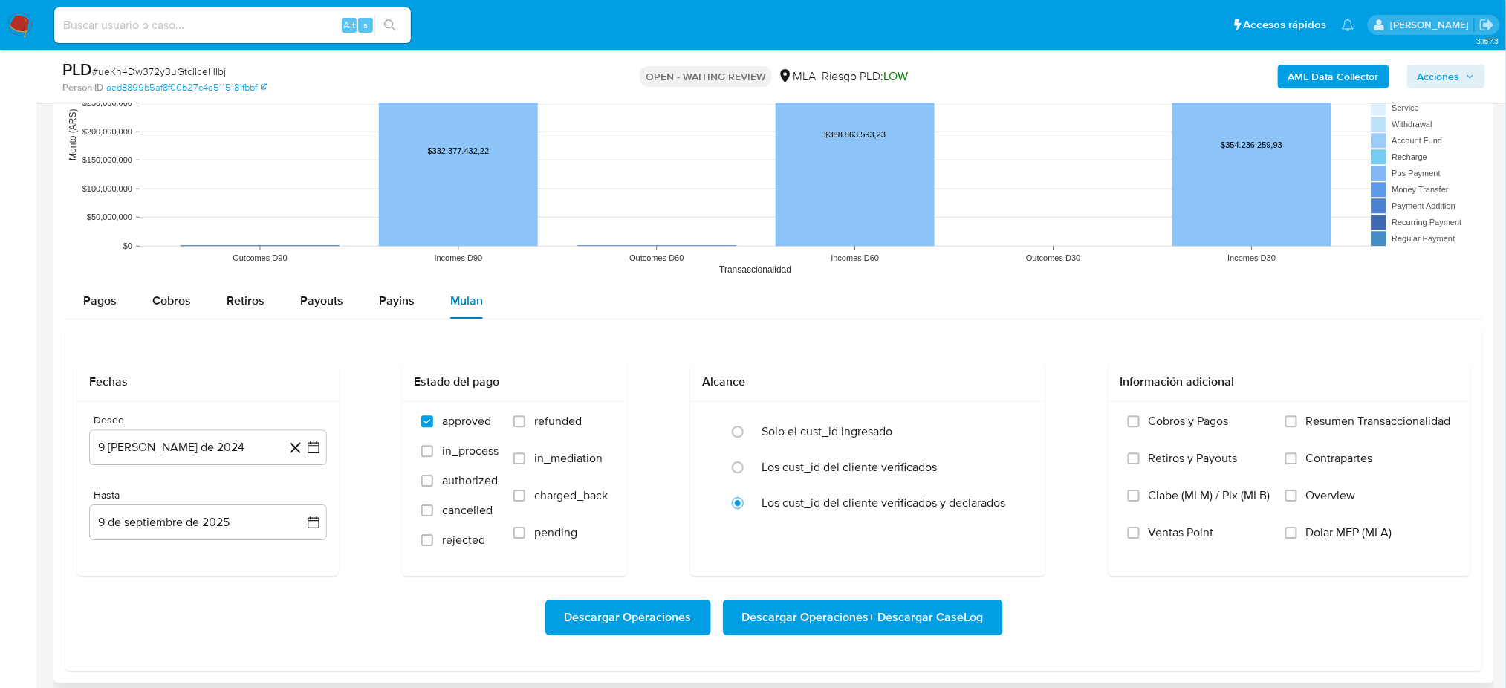
scroll to position [1414, 0]
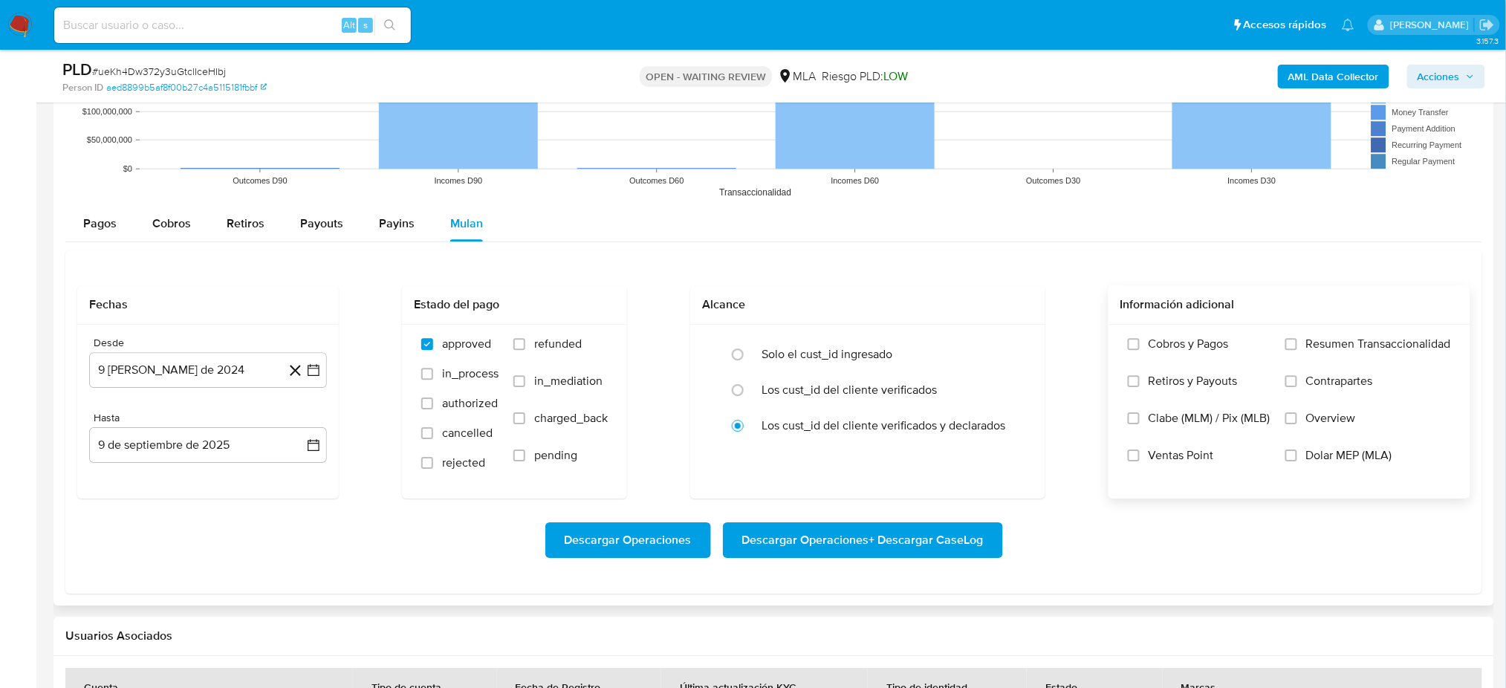
click at [1140, 461] on span "Dolar MEP (MLA)" at bounding box center [1349, 455] width 86 height 15
click at [1140, 461] on input "Dolar MEP (MLA)" at bounding box center [1291, 455] width 12 height 12
click at [188, 363] on button "[DATE]" at bounding box center [208, 370] width 238 height 36
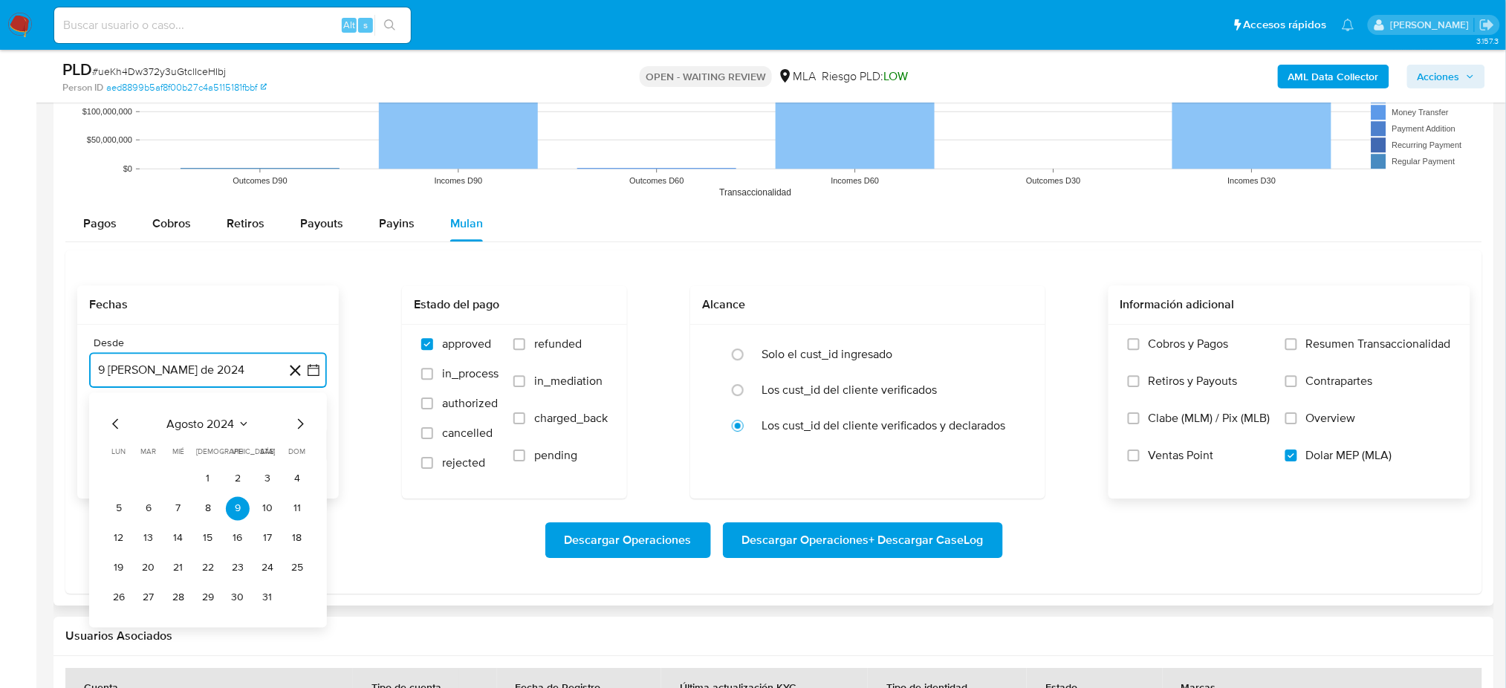
click at [229, 422] on span "agosto 2024" at bounding box center [201, 423] width 68 height 15
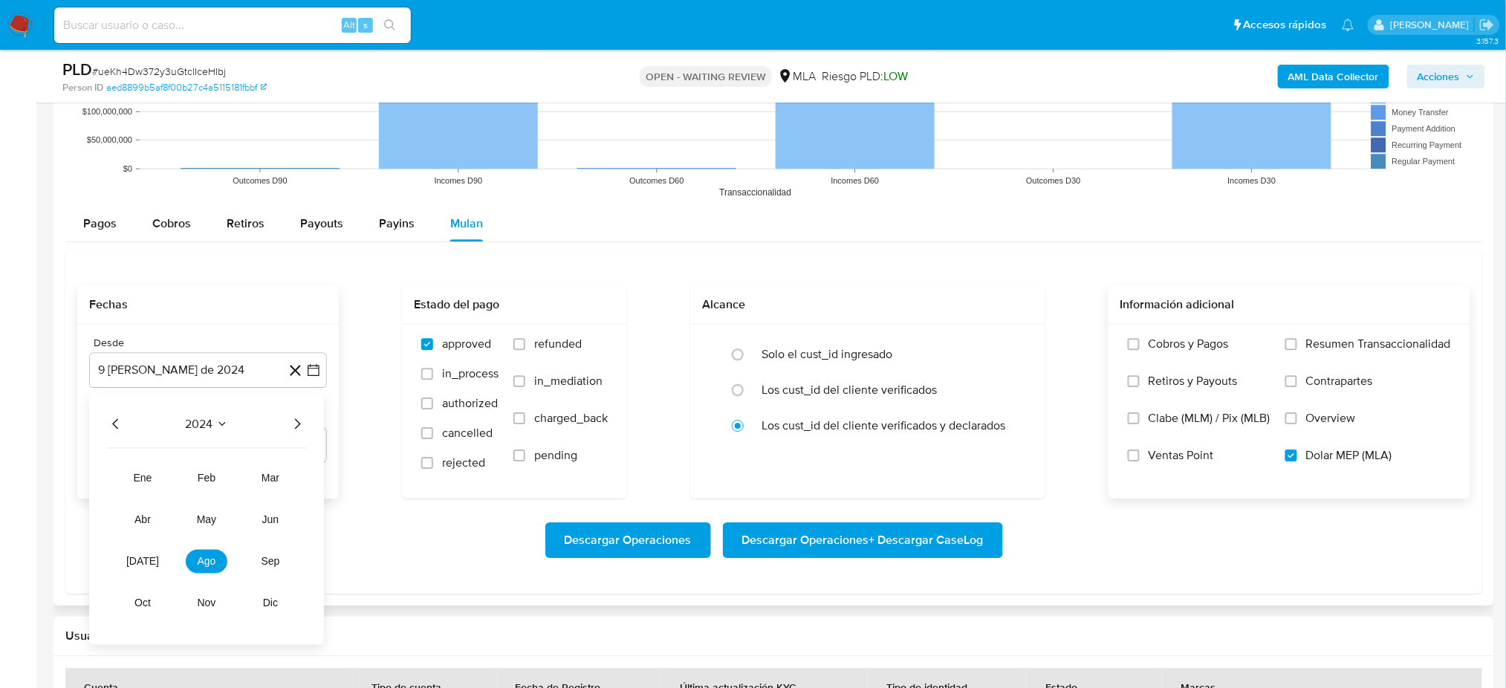
click at [300, 423] on icon "Año siguiente" at bounding box center [297, 424] width 18 height 18
click at [150, 516] on button "[DATE]" at bounding box center [143, 561] width 42 height 24
click at [148, 475] on button "1" at bounding box center [149, 479] width 24 height 24
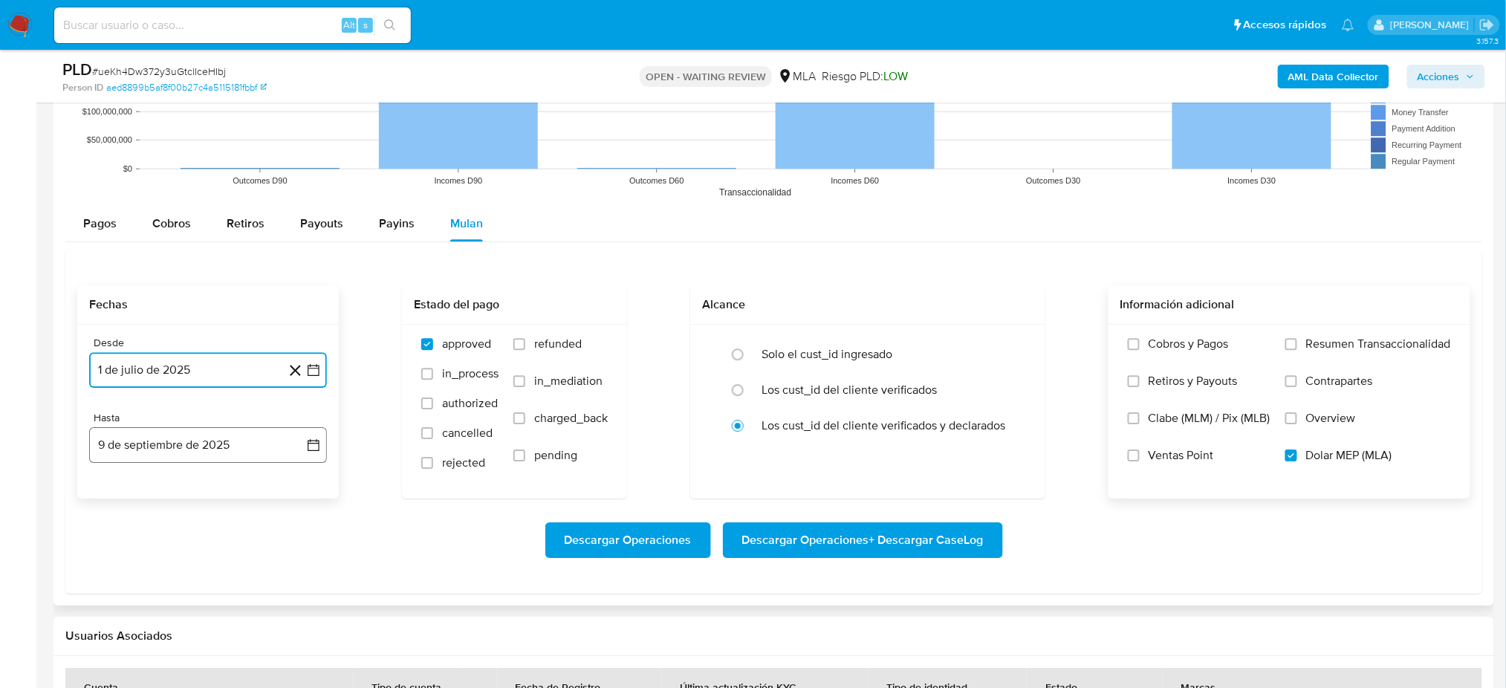
click at [177, 443] on button "9 de septiembre de 2025" at bounding box center [208, 445] width 238 height 36
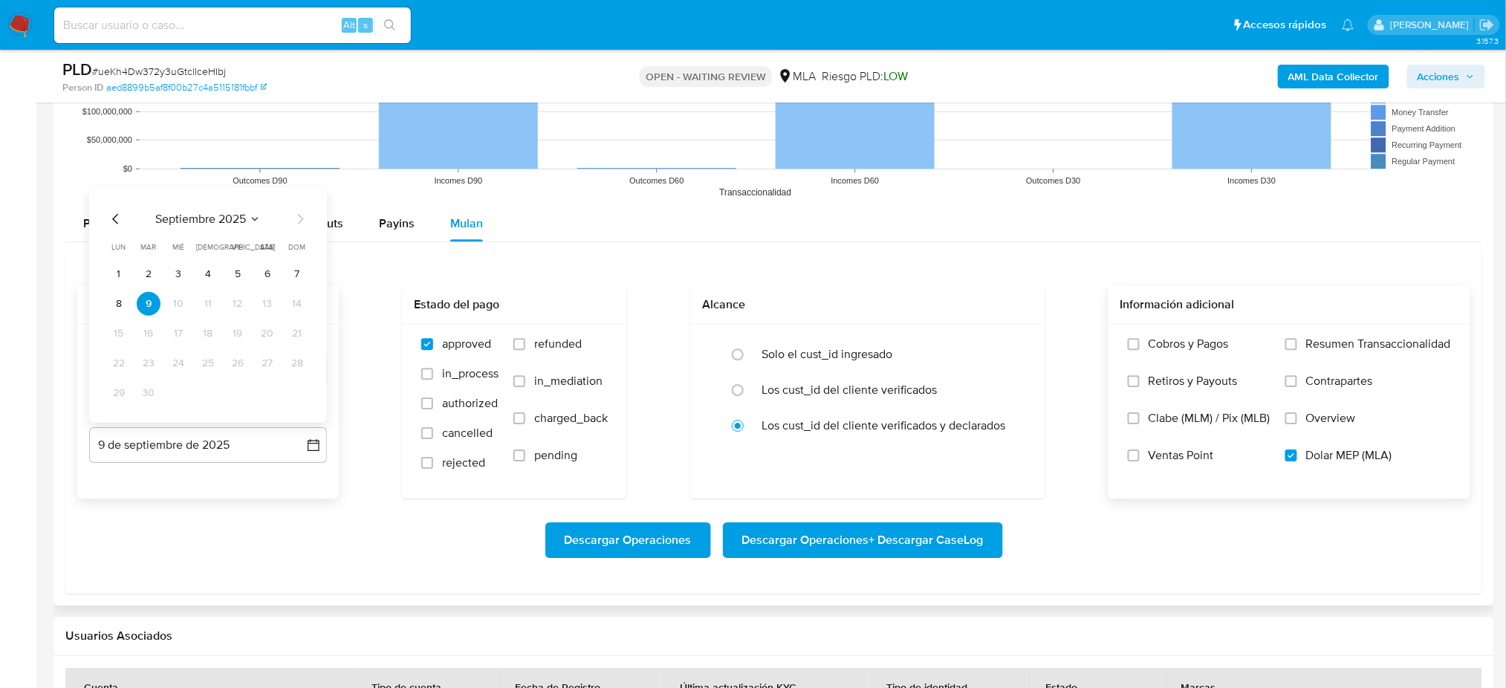
click at [110, 215] on icon "Mes anterior" at bounding box center [116, 219] width 18 height 18
click at [299, 397] on button "31" at bounding box center [297, 393] width 24 height 24
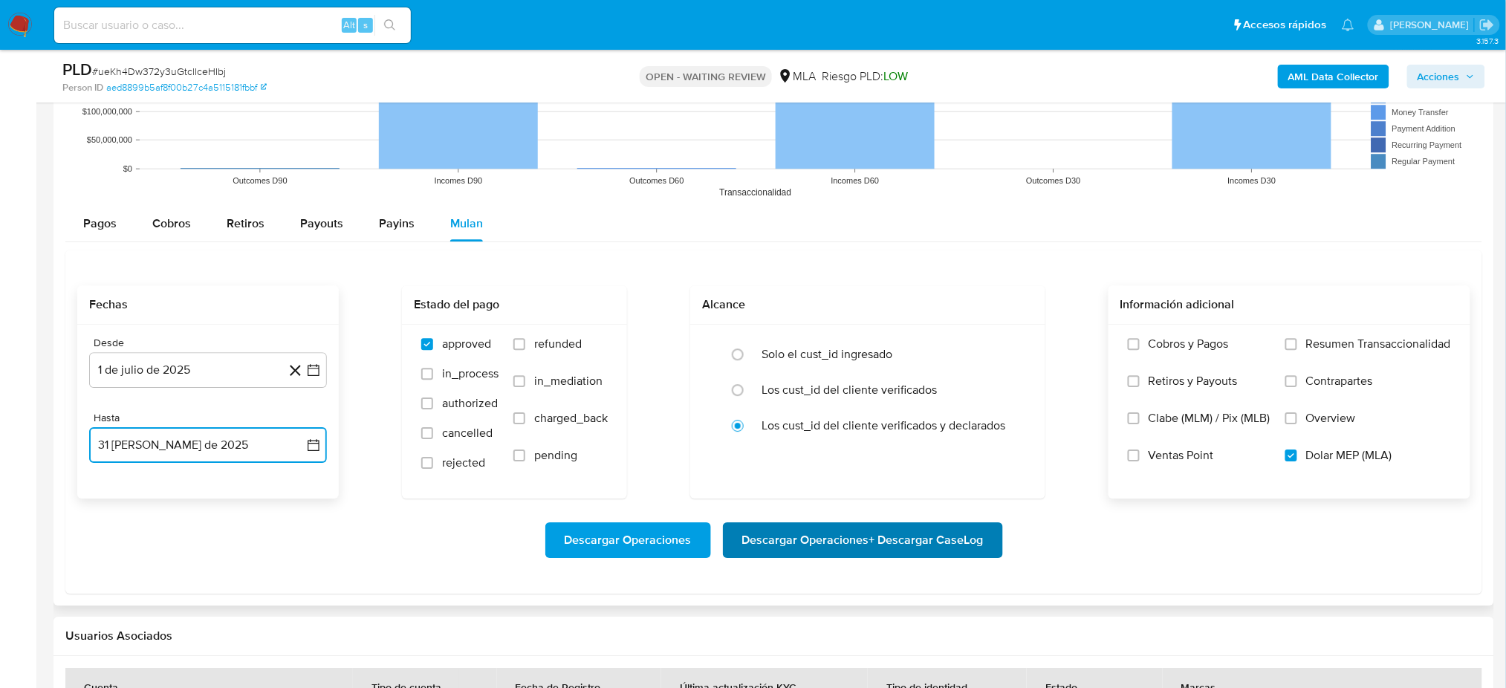
click at [906, 516] on span "Descargar Operaciones + Descargar CaseLog" at bounding box center [862, 540] width 241 height 33
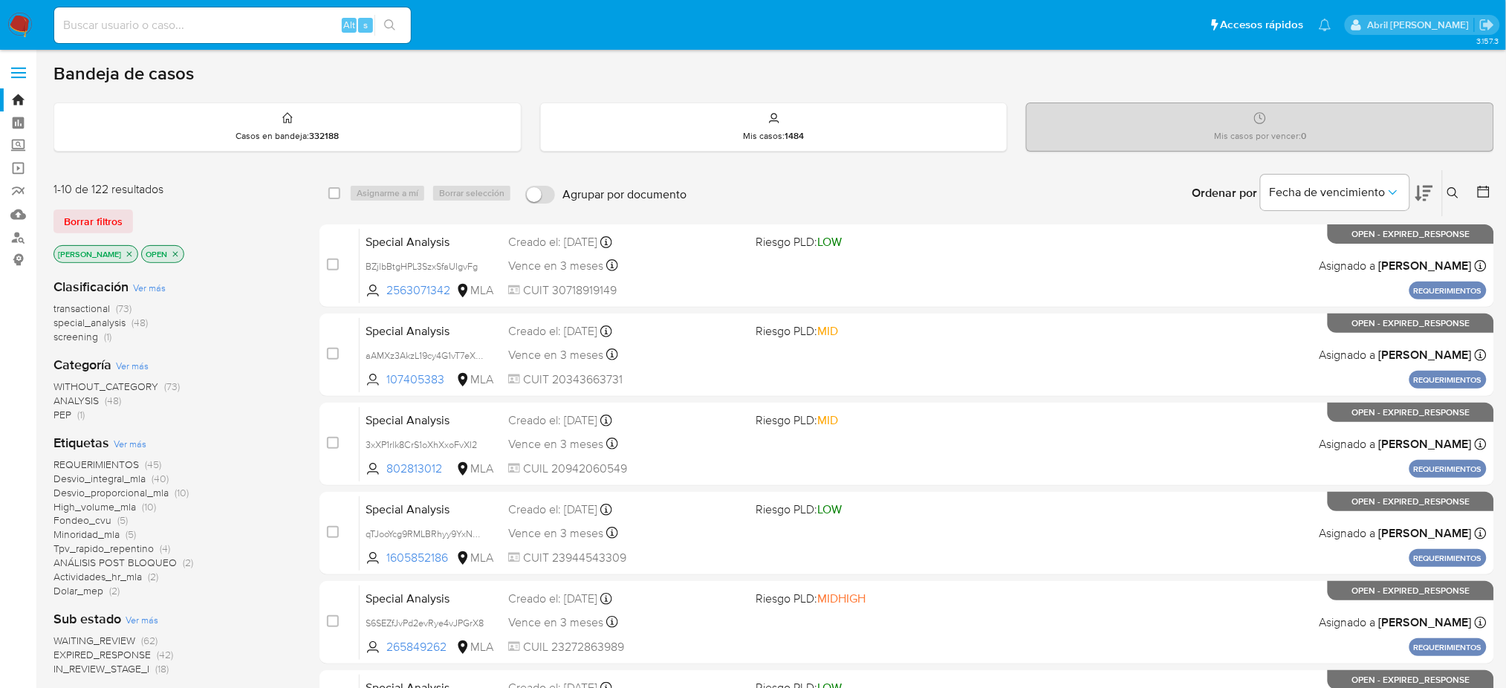
click at [131, 35] on div "Alt s" at bounding box center [232, 25] width 357 height 36
click at [170, 27] on input at bounding box center [232, 25] width 357 height 19
paste input "RqoaH943GgkYd4gBveue8a87"
type input "RqoaH943GgkYd4gBveue8a87"
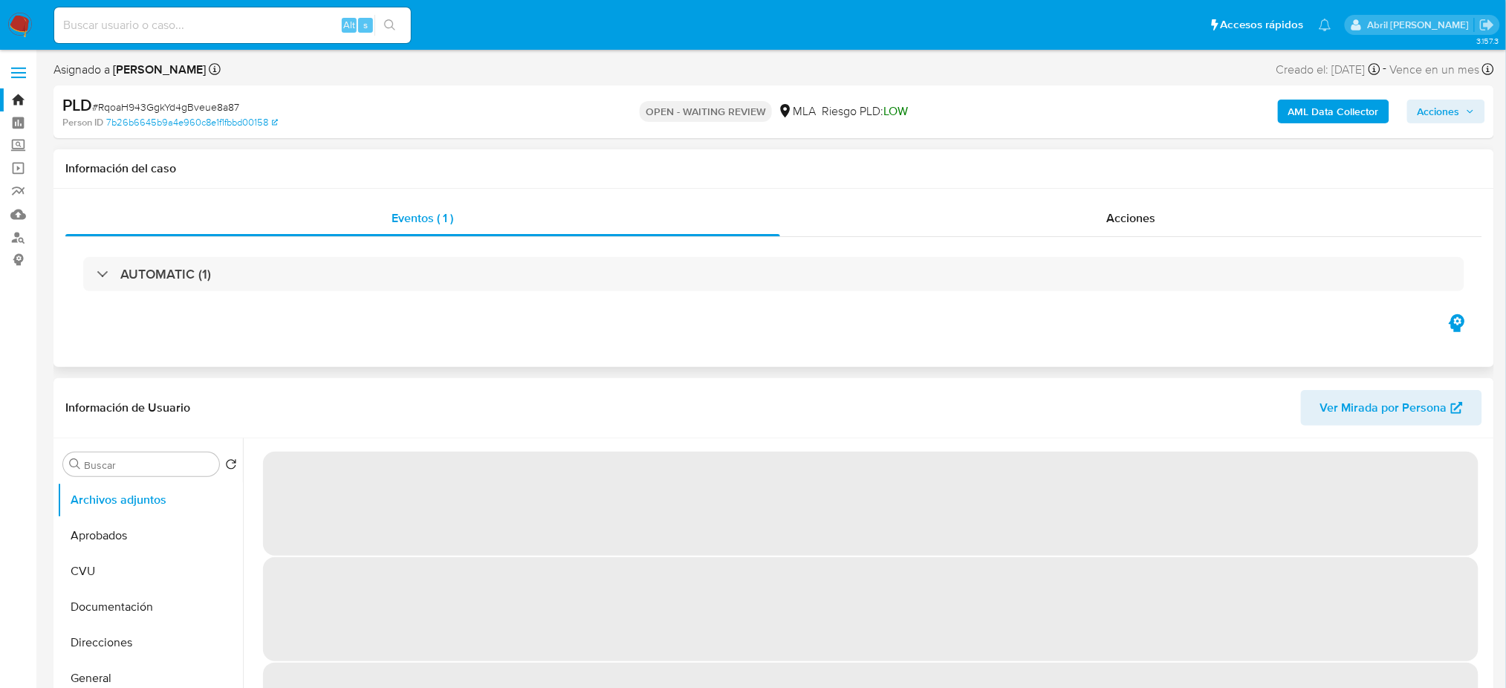
select select "10"
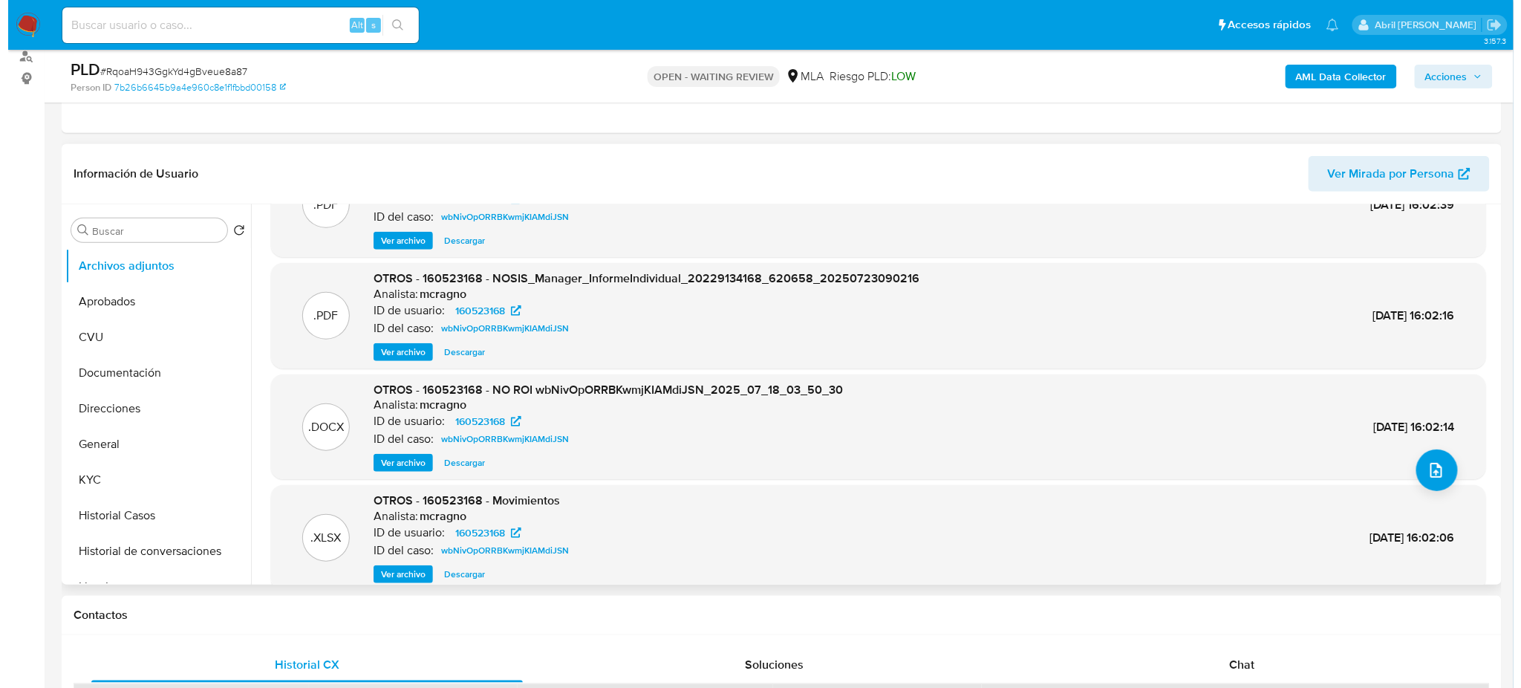
scroll to position [67, 0]
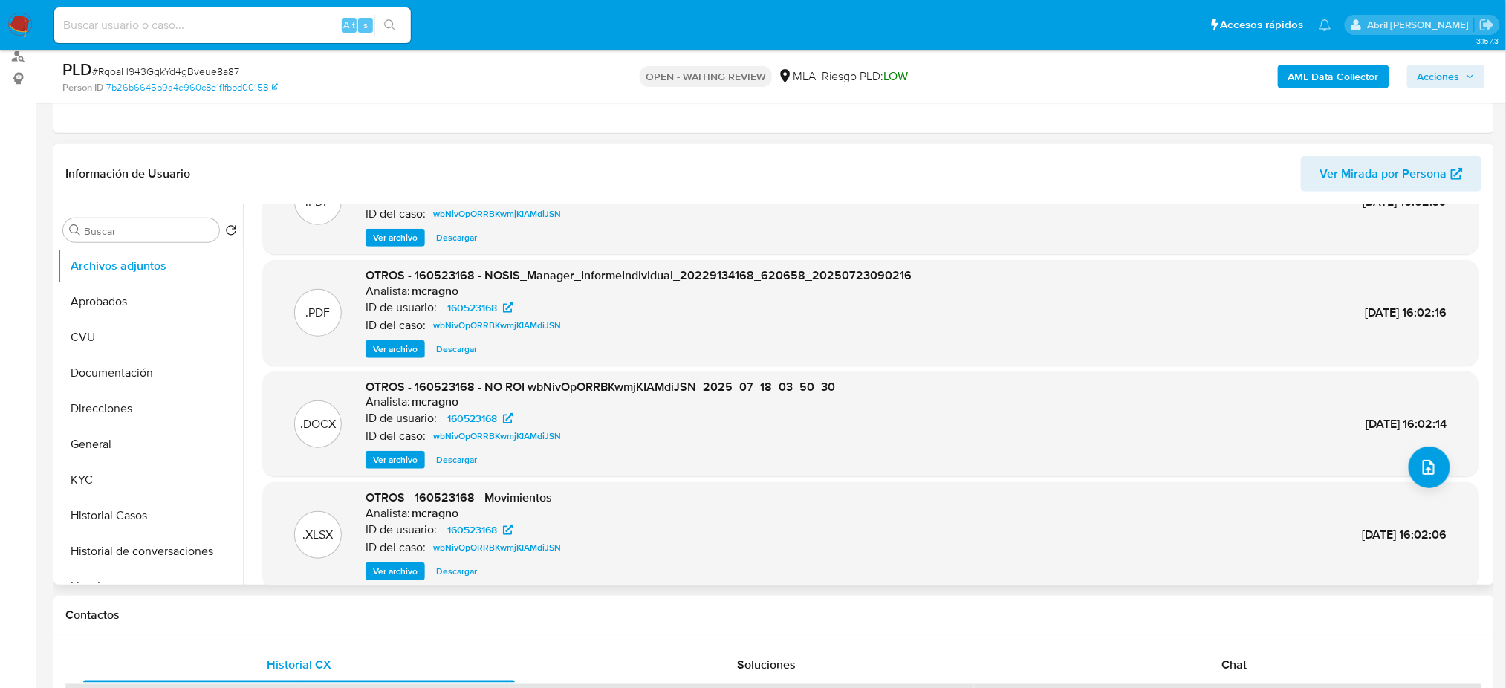
click at [383, 463] on span "Ver archivo" at bounding box center [395, 459] width 45 height 15
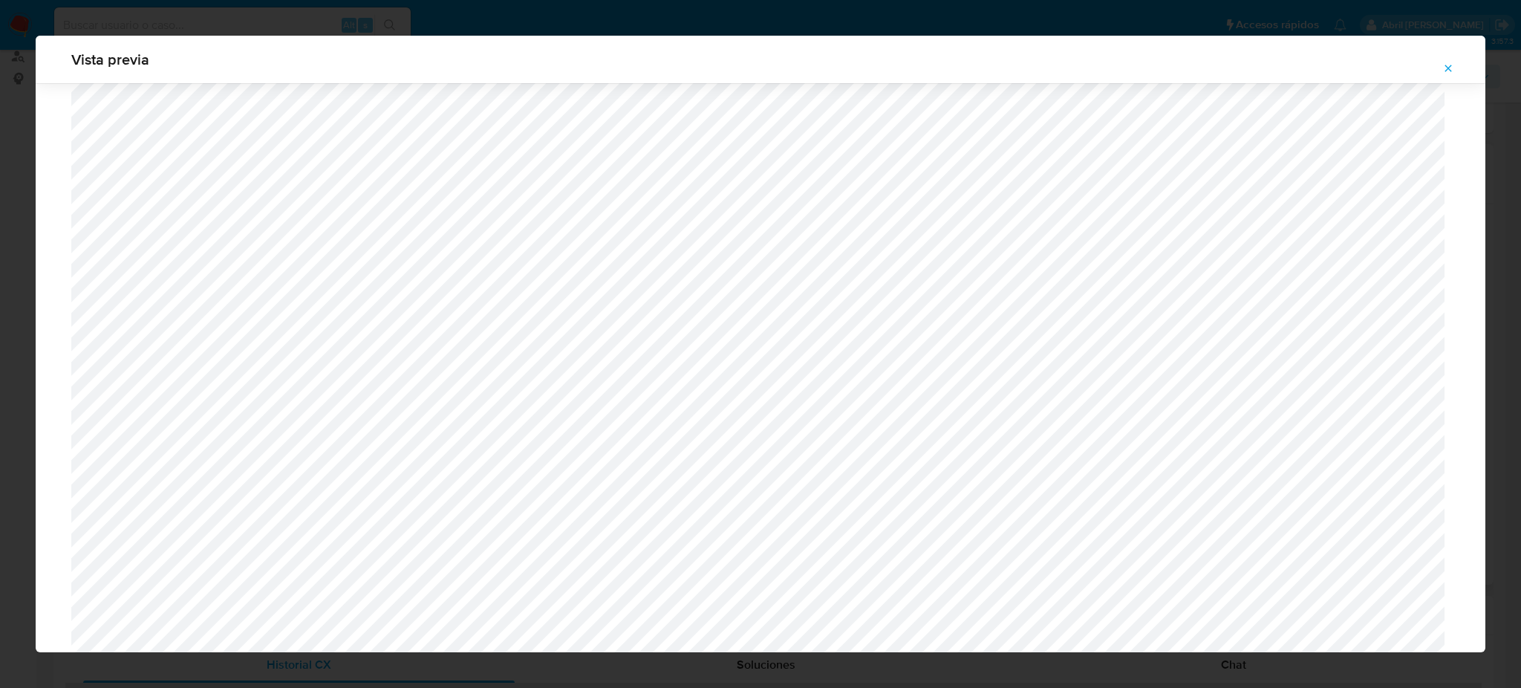
scroll to position [433, 0]
click at [1446, 64] on icon "Attachment preview" at bounding box center [1449, 68] width 12 height 12
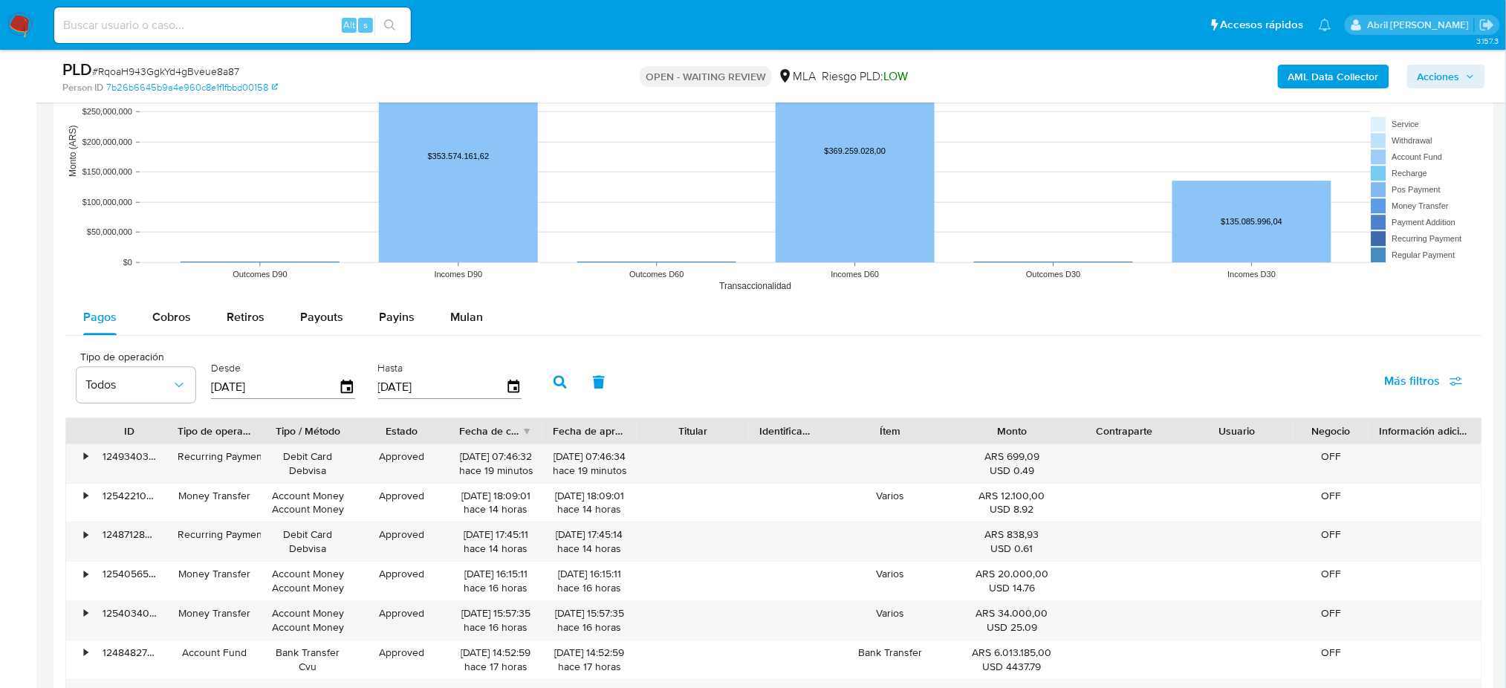
scroll to position [1424, 0]
click at [472, 298] on div "Mulan" at bounding box center [466, 315] width 33 height 36
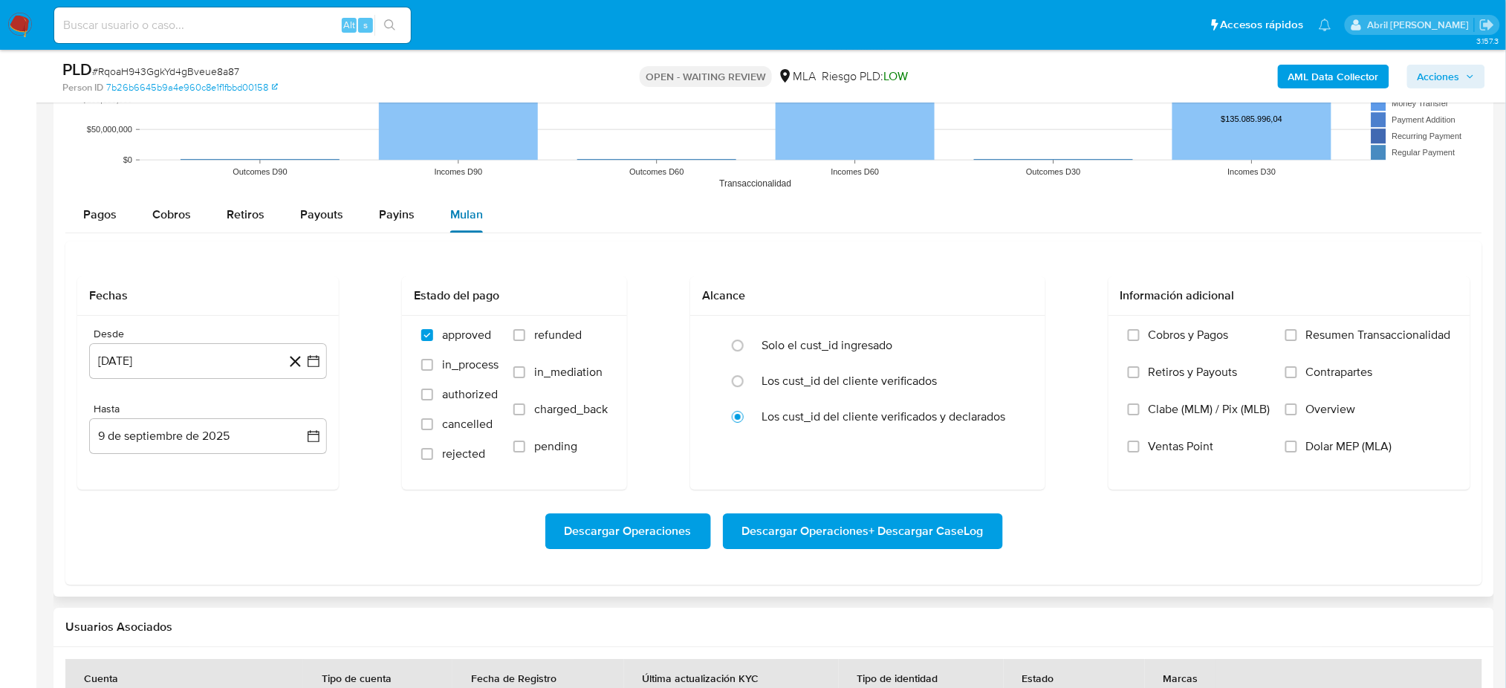
scroll to position [1528, 0]
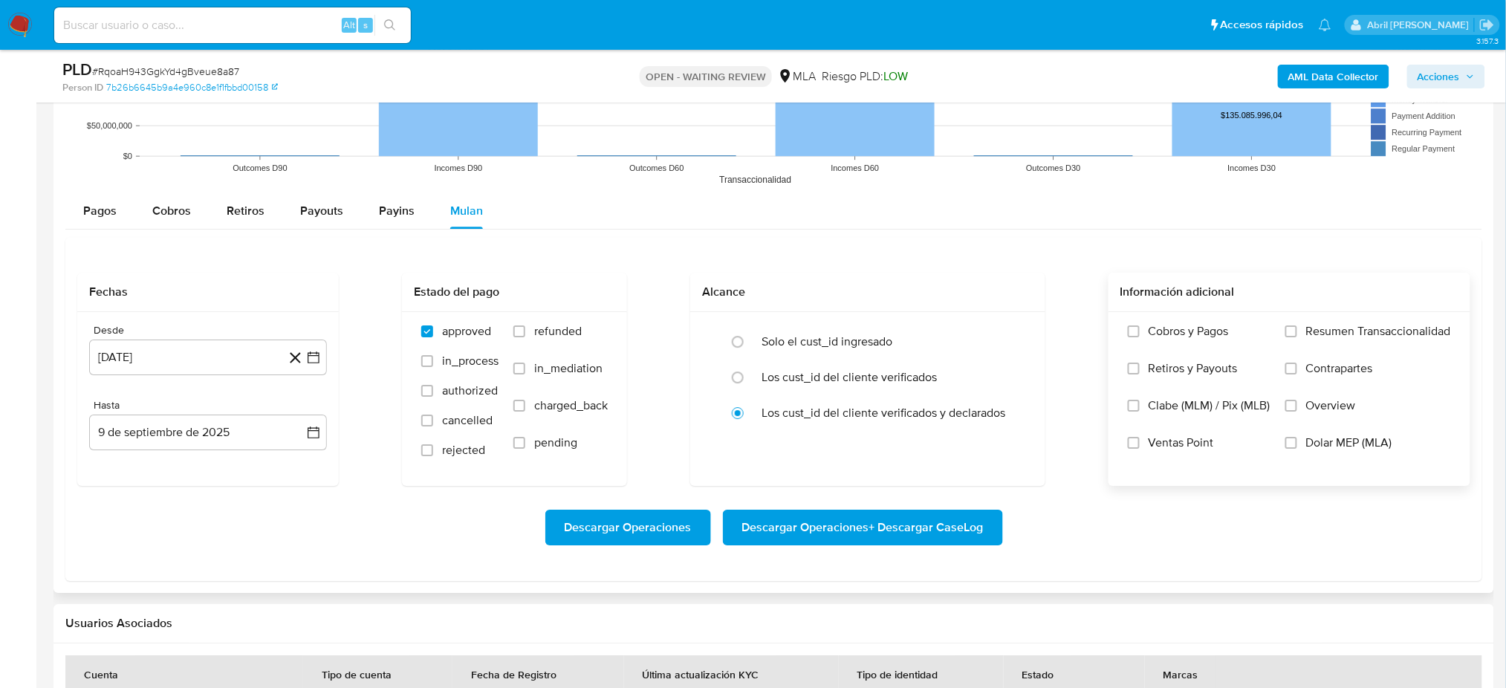
click at [1332, 444] on span "Dolar MEP (MLA)" at bounding box center [1349, 442] width 86 height 15
click at [1297, 444] on input "Dolar MEP (MLA)" at bounding box center [1291, 443] width 12 height 12
click at [182, 373] on button "9 de agosto de 2024" at bounding box center [208, 358] width 238 height 36
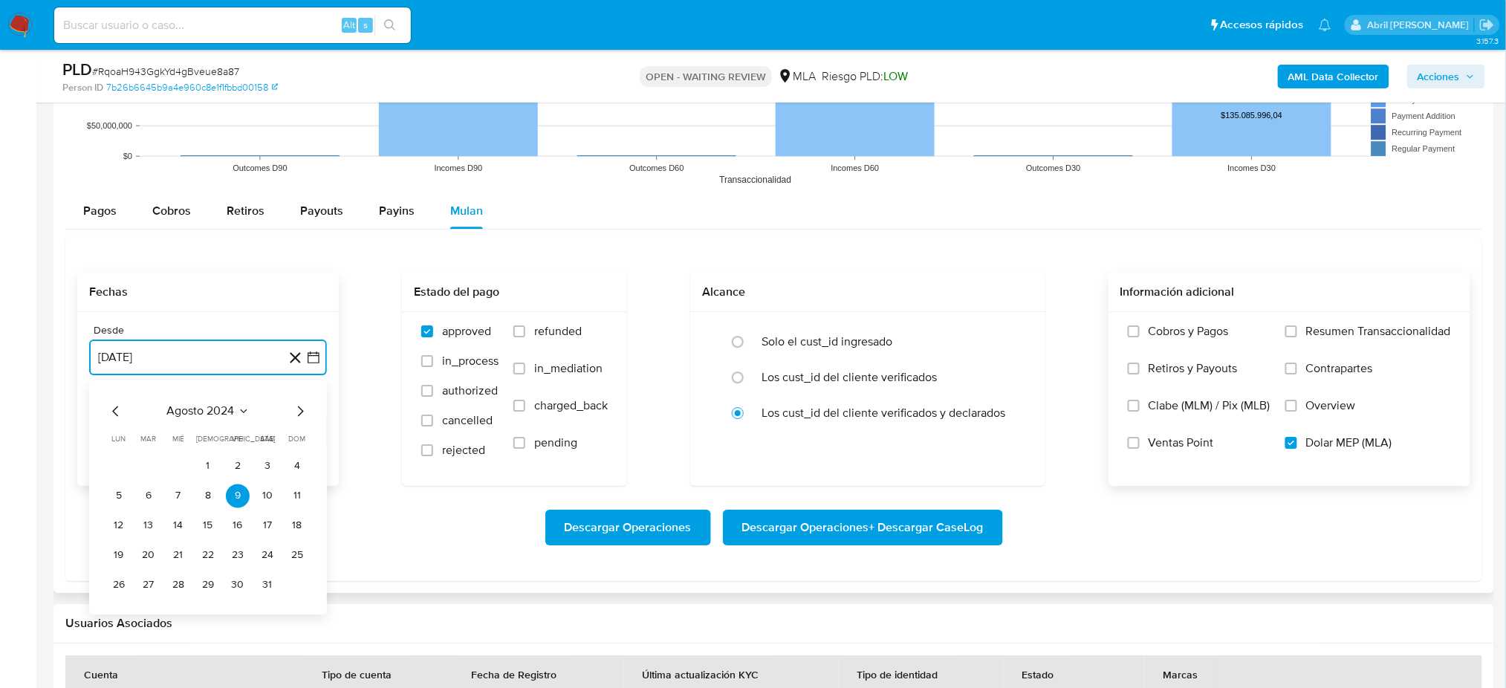
click at [202, 410] on span "agosto 2024" at bounding box center [201, 410] width 68 height 15
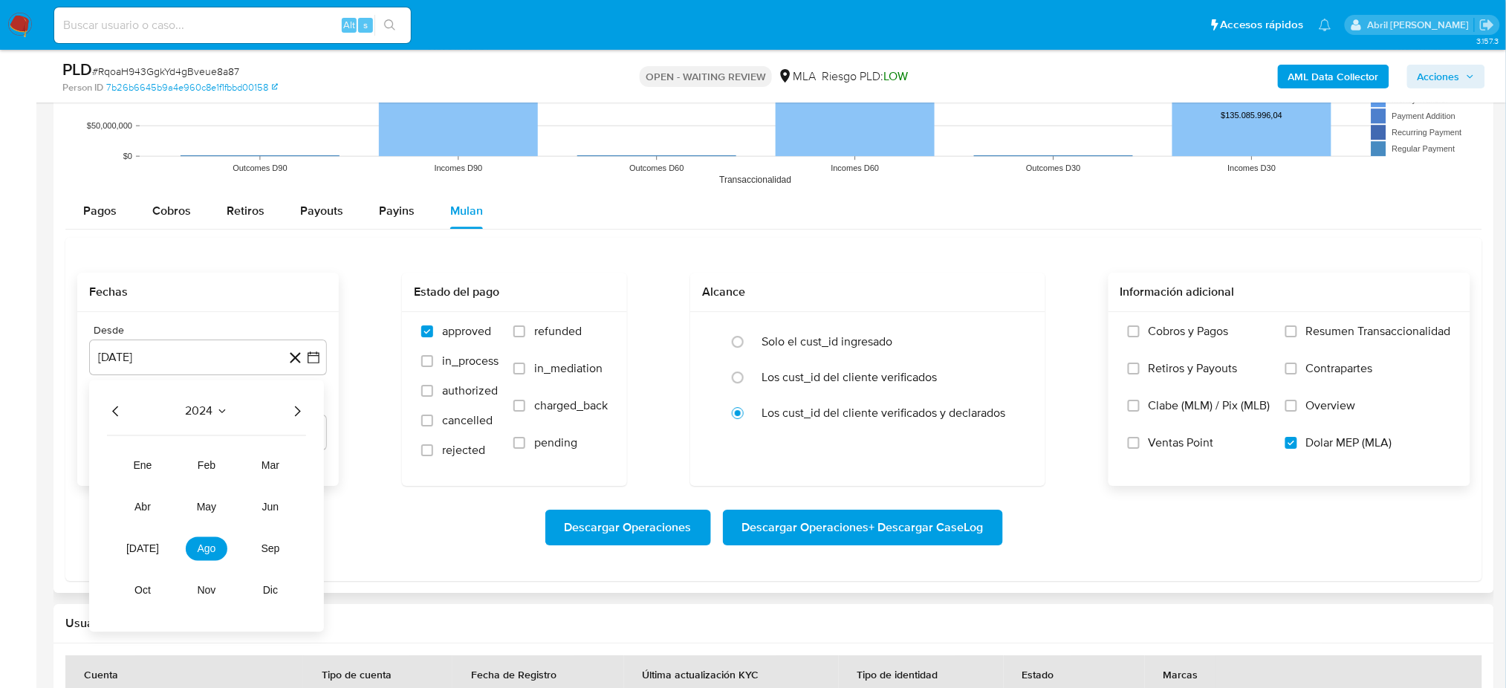
click at [299, 416] on icon "Año siguiente" at bounding box center [297, 411] width 18 height 18
click at [152, 548] on button "jul" at bounding box center [143, 548] width 42 height 24
click at [156, 463] on button "1" at bounding box center [149, 466] width 24 height 24
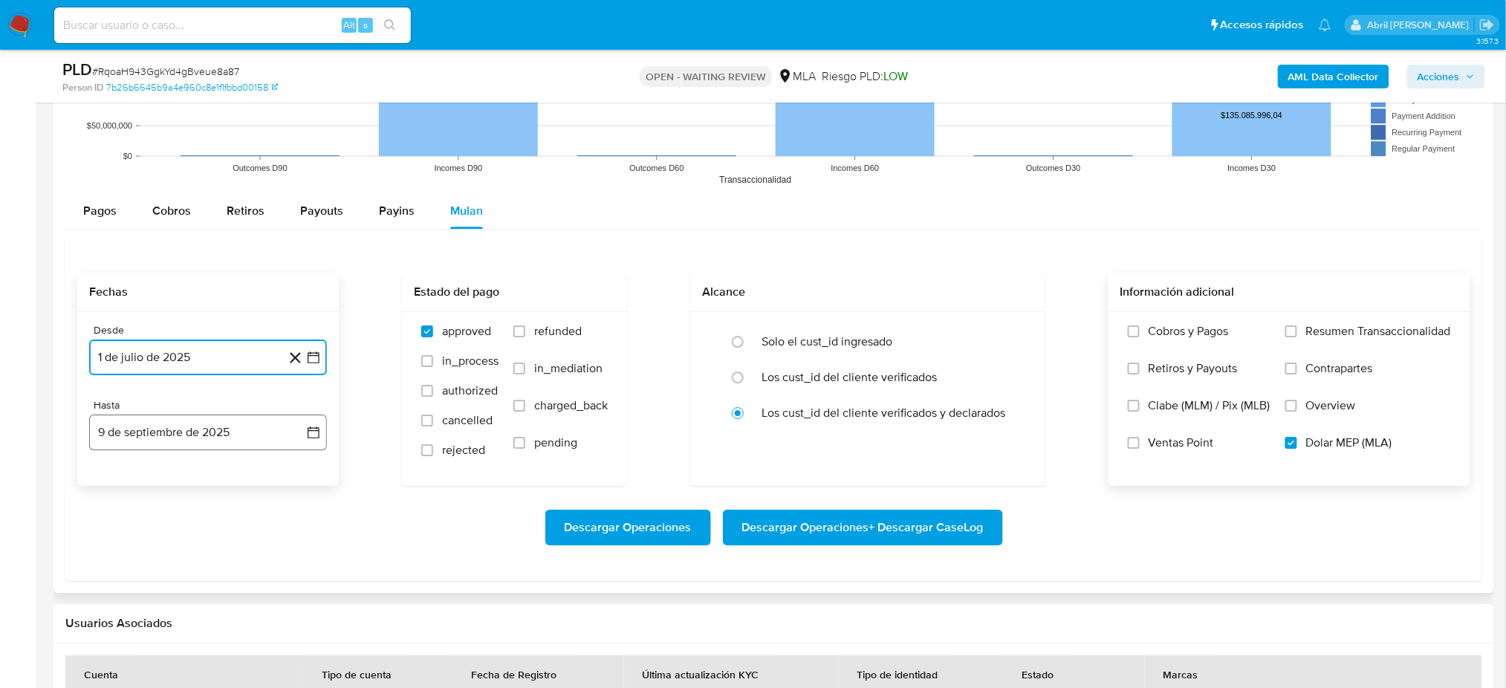
click at [187, 435] on button "9 de septiembre de 2025" at bounding box center [208, 433] width 238 height 36
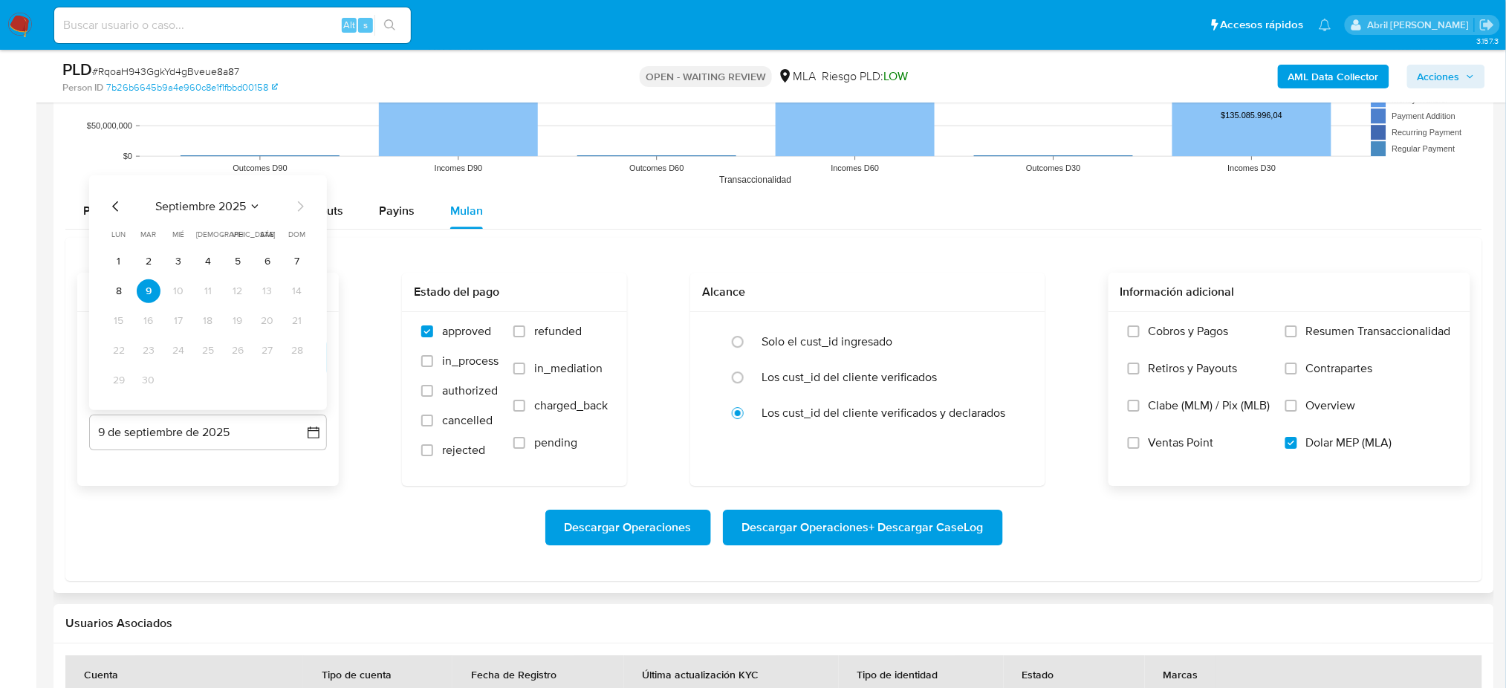
click at [117, 199] on icon "Mes anterior" at bounding box center [116, 206] width 18 height 18
click at [297, 386] on button "31" at bounding box center [297, 380] width 24 height 24
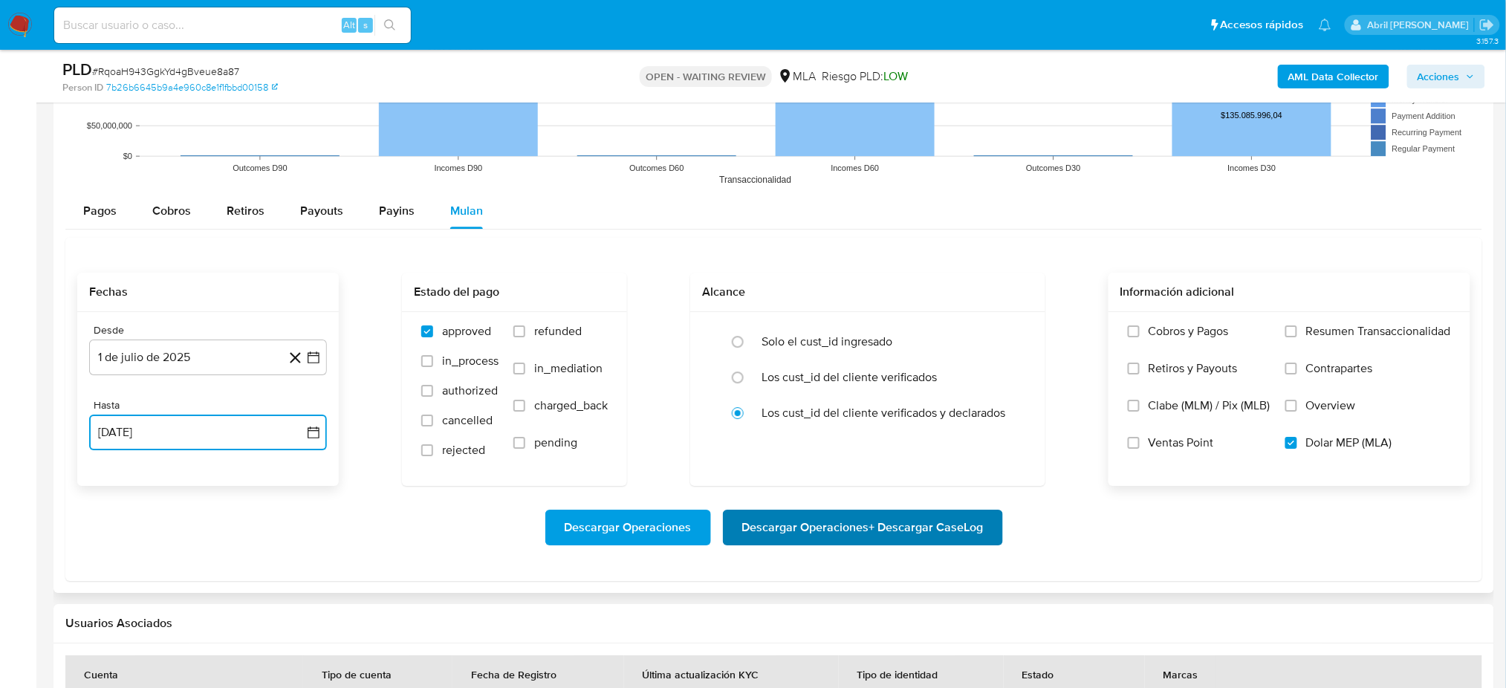
click at [918, 522] on span "Descargar Operaciones + Descargar CaseLog" at bounding box center [862, 527] width 241 height 33
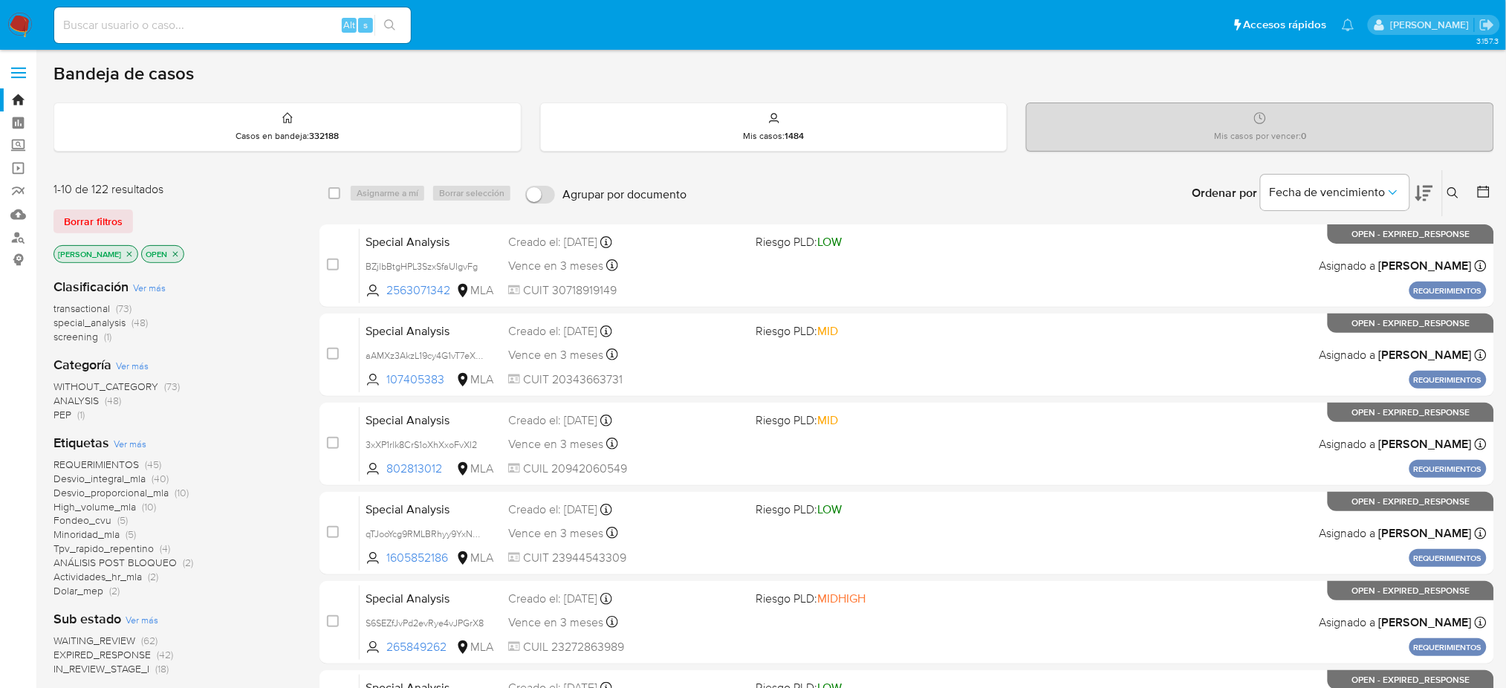
click at [218, 32] on input at bounding box center [232, 25] width 357 height 19
paste input "SrarPqJMTq8NvtQsDbsZfNYp"
type input "SrarPqJMTq8NvtQsDbsZfNYp"
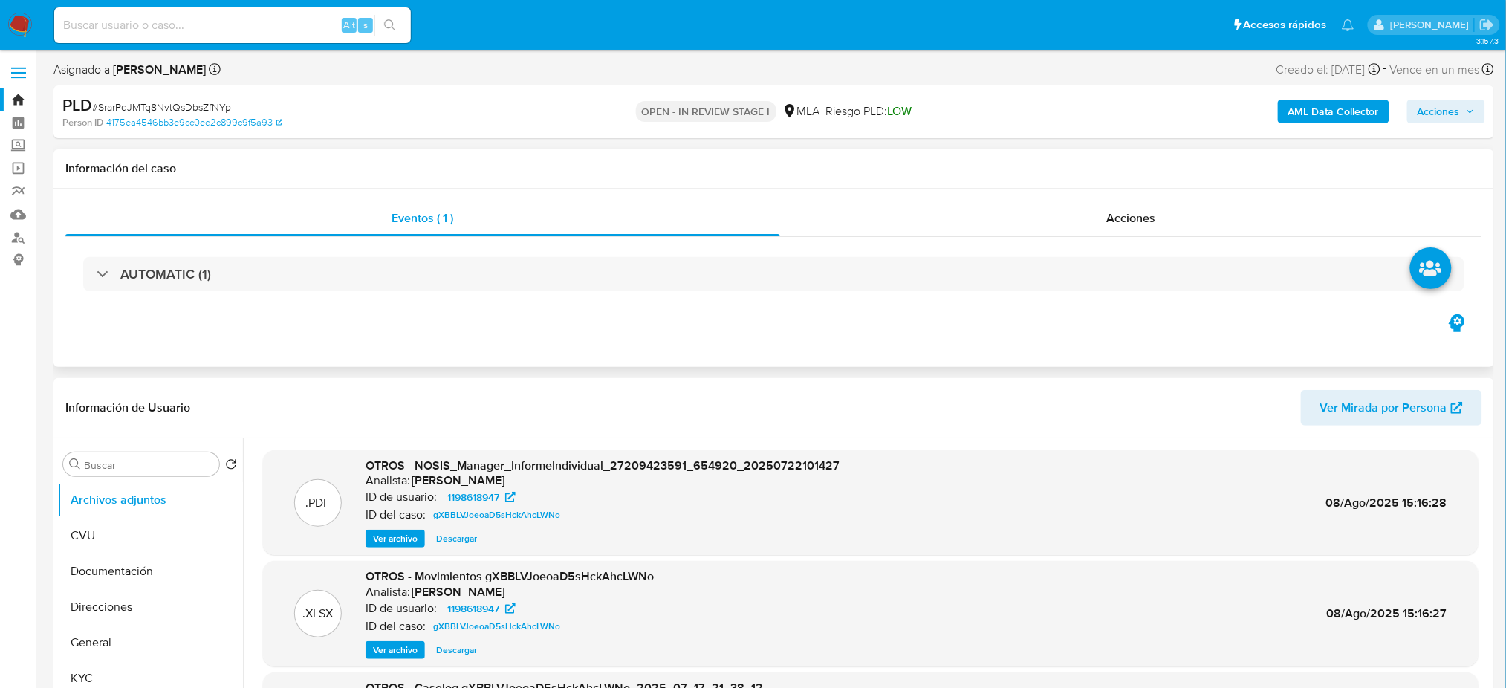
select select "10"
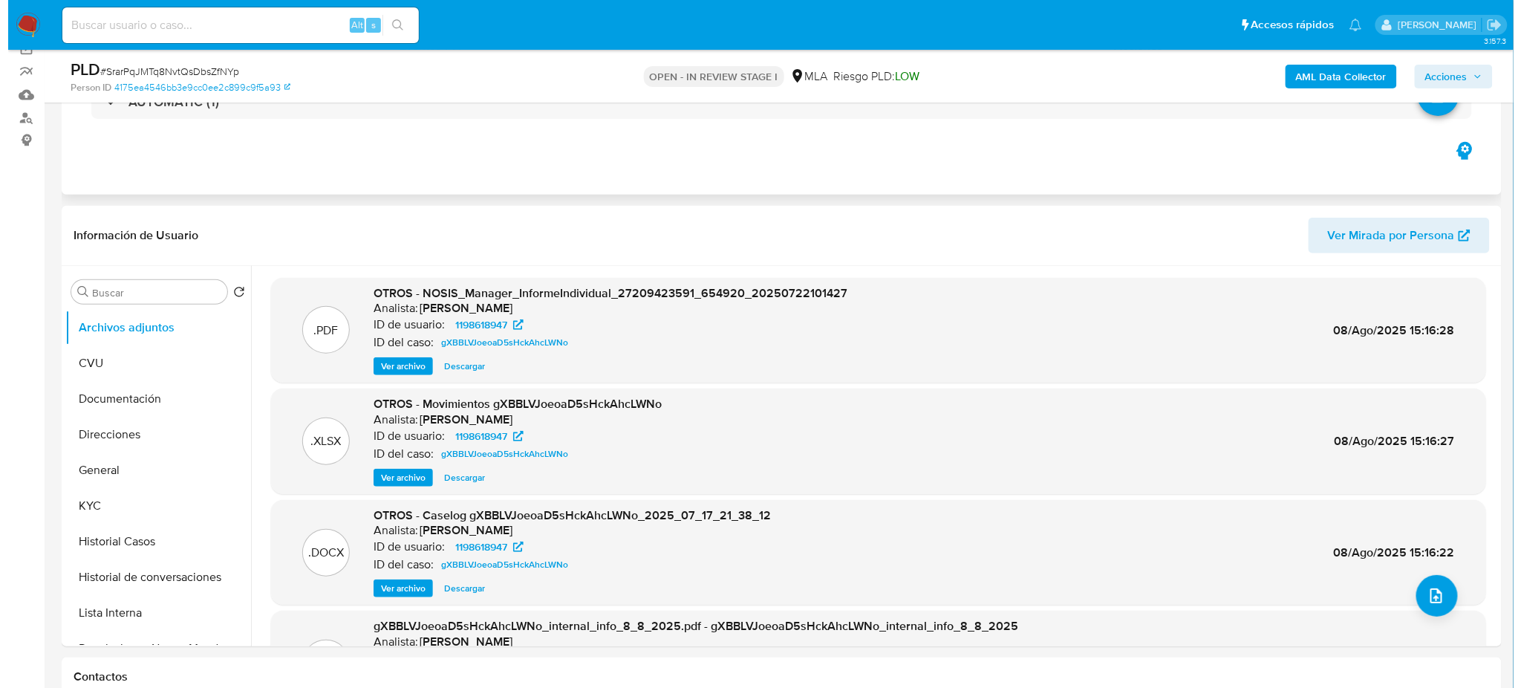
scroll to position [173, 0]
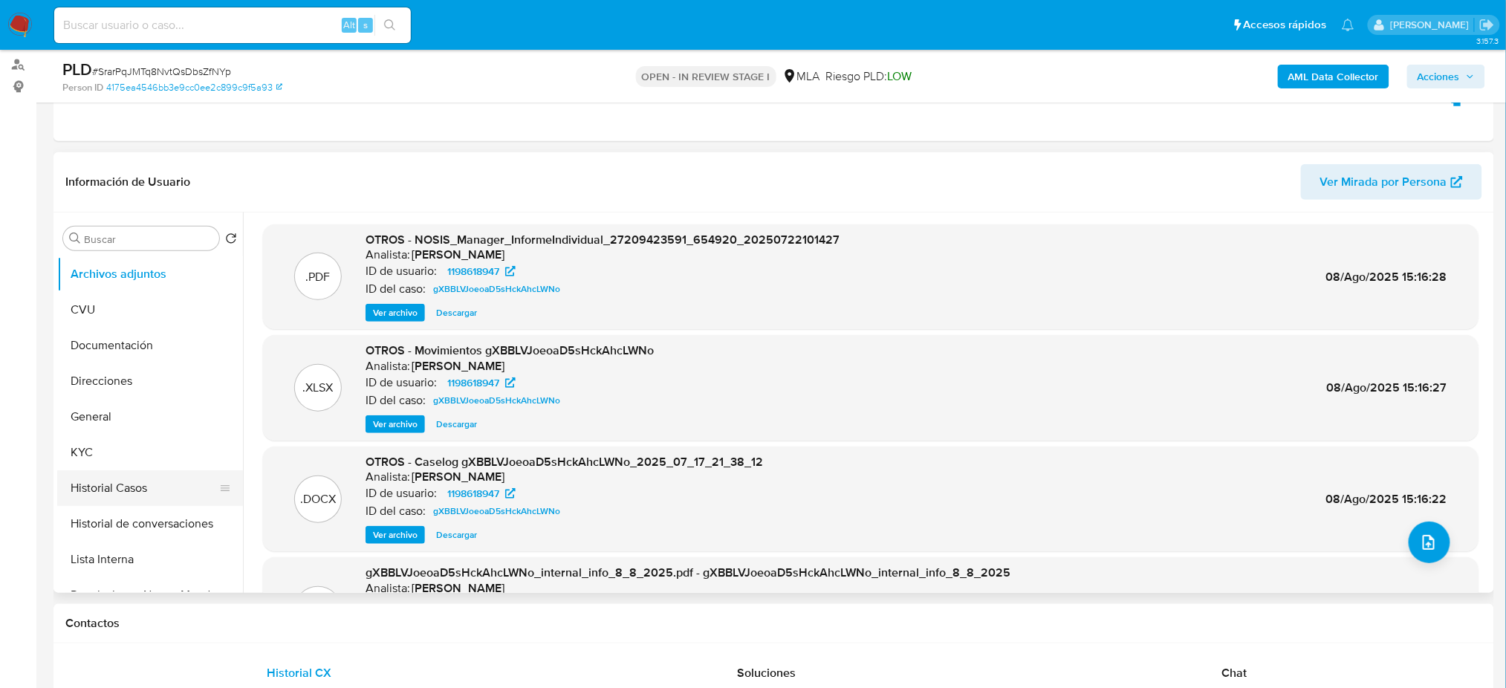
click at [156, 481] on button "Historial Casos" at bounding box center [144, 488] width 174 height 36
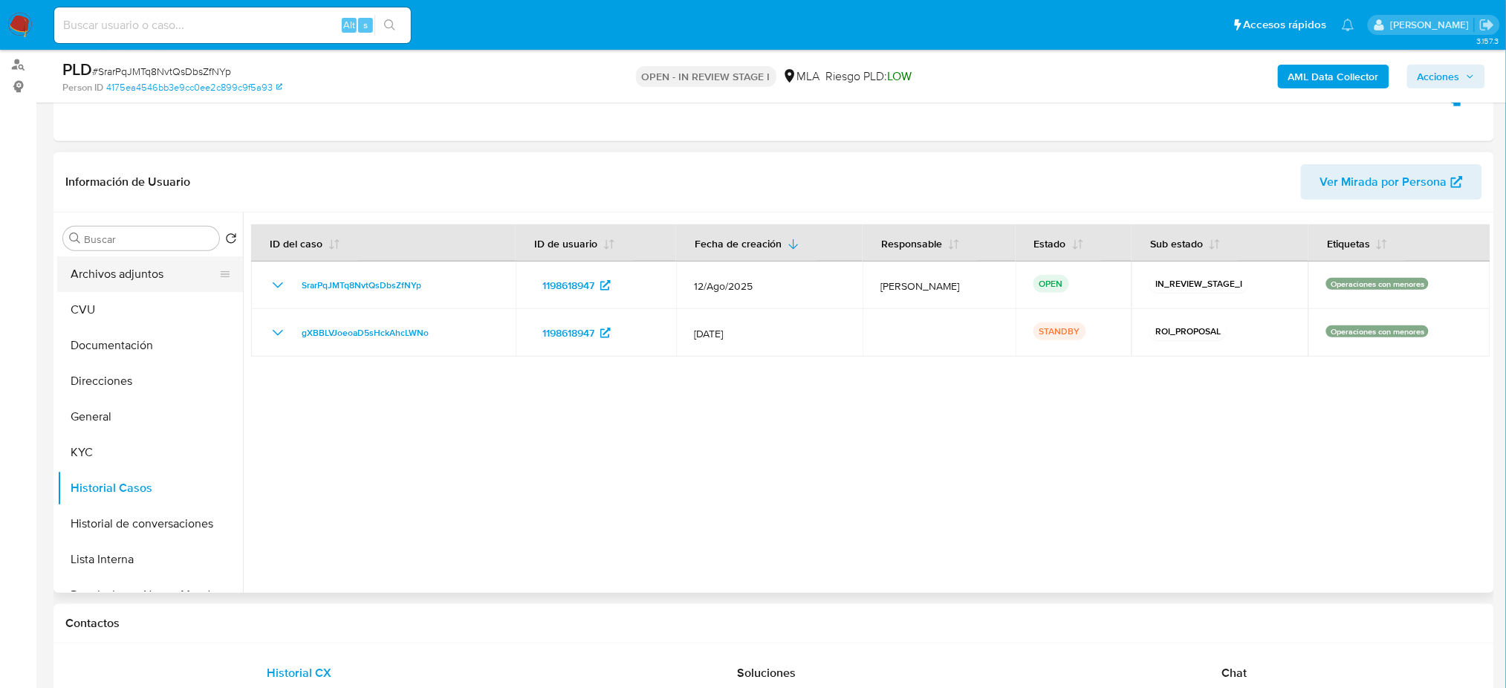
click at [143, 268] on button "Archivos adjuntos" at bounding box center [144, 274] width 174 height 36
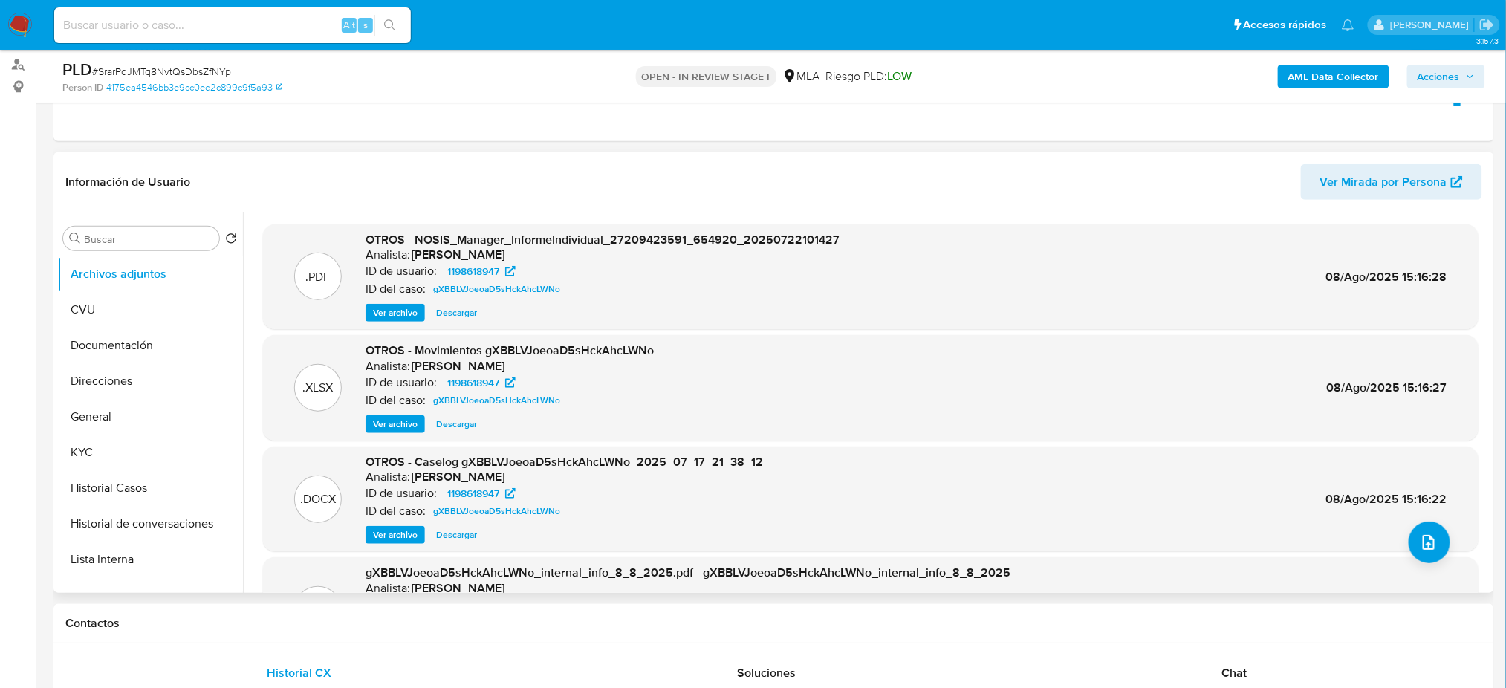
click at [393, 516] on span "Ver archivo" at bounding box center [395, 534] width 45 height 15
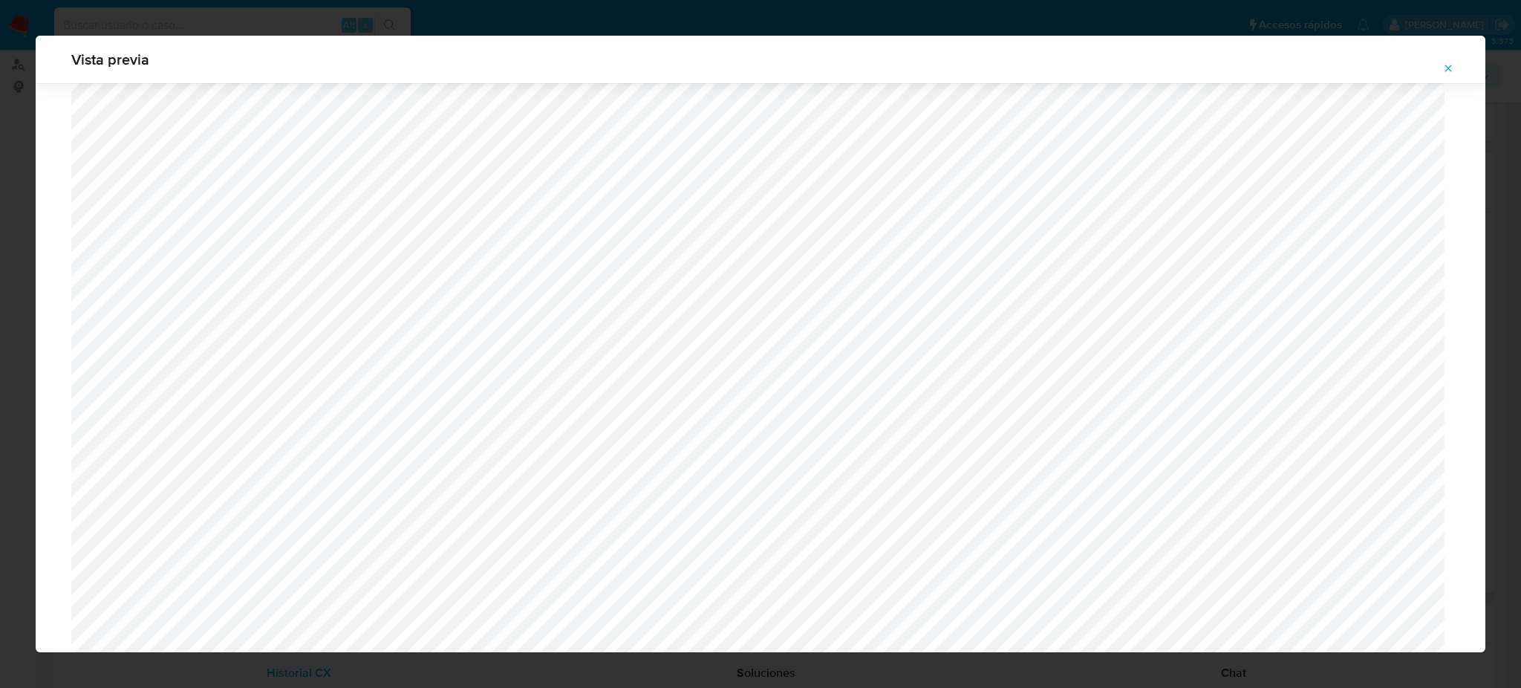
scroll to position [600, 0]
click at [1140, 62] on button "Attachment preview" at bounding box center [1448, 68] width 33 height 24
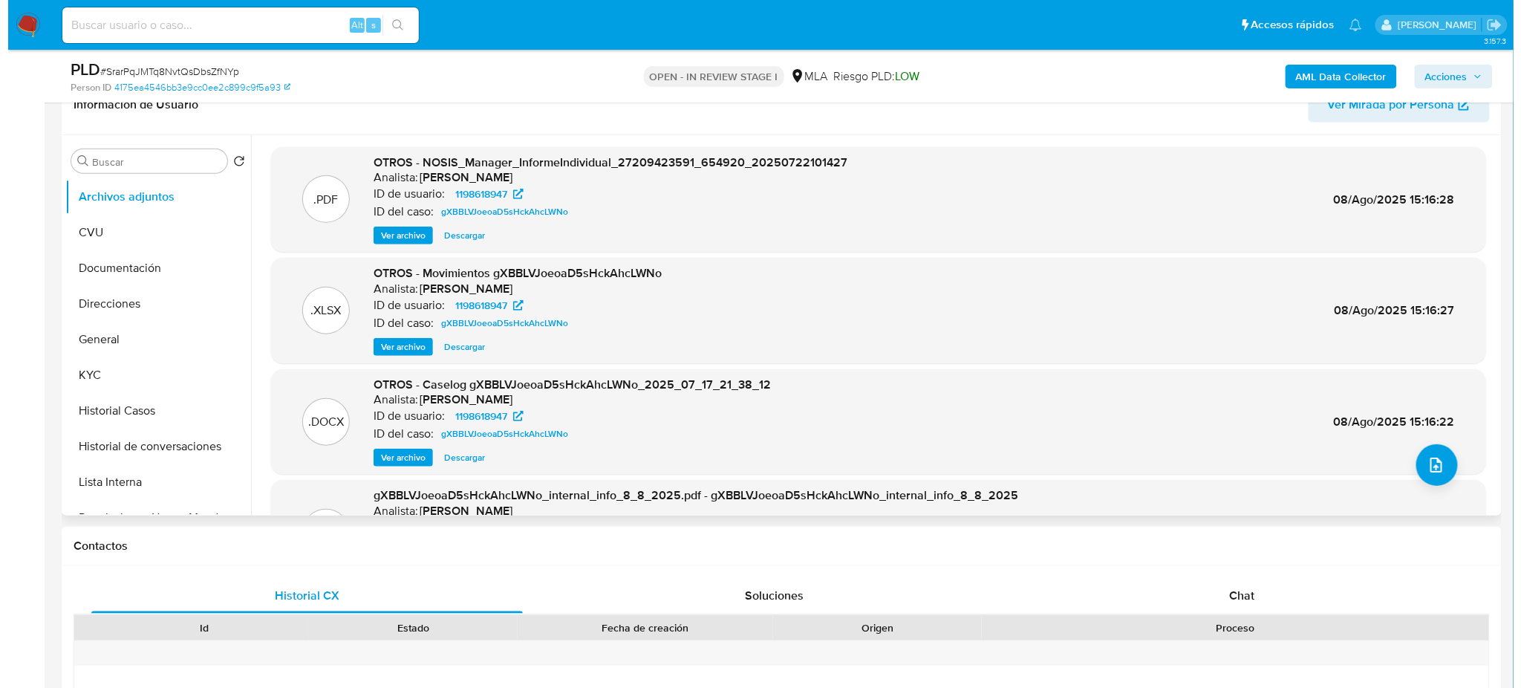
scroll to position [226, 0]
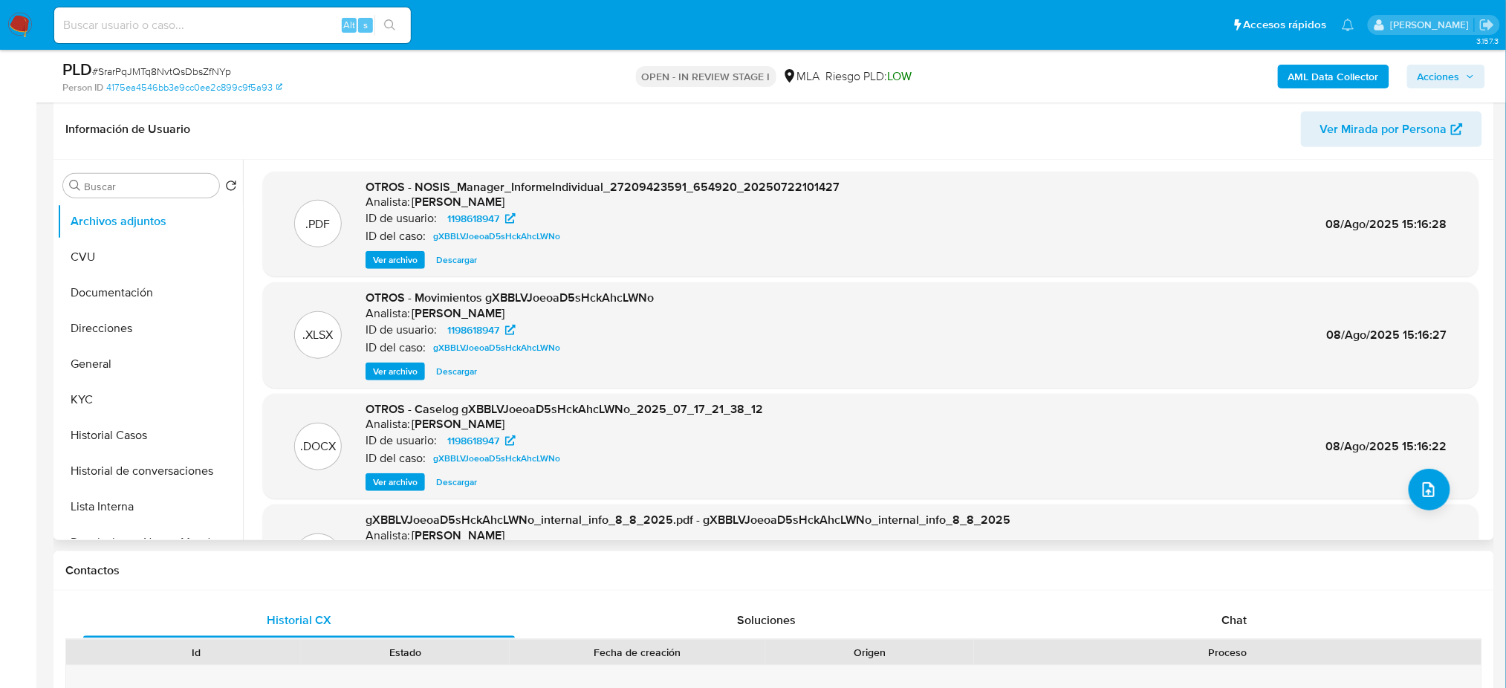
click at [384, 475] on span "Ver archivo" at bounding box center [395, 482] width 45 height 15
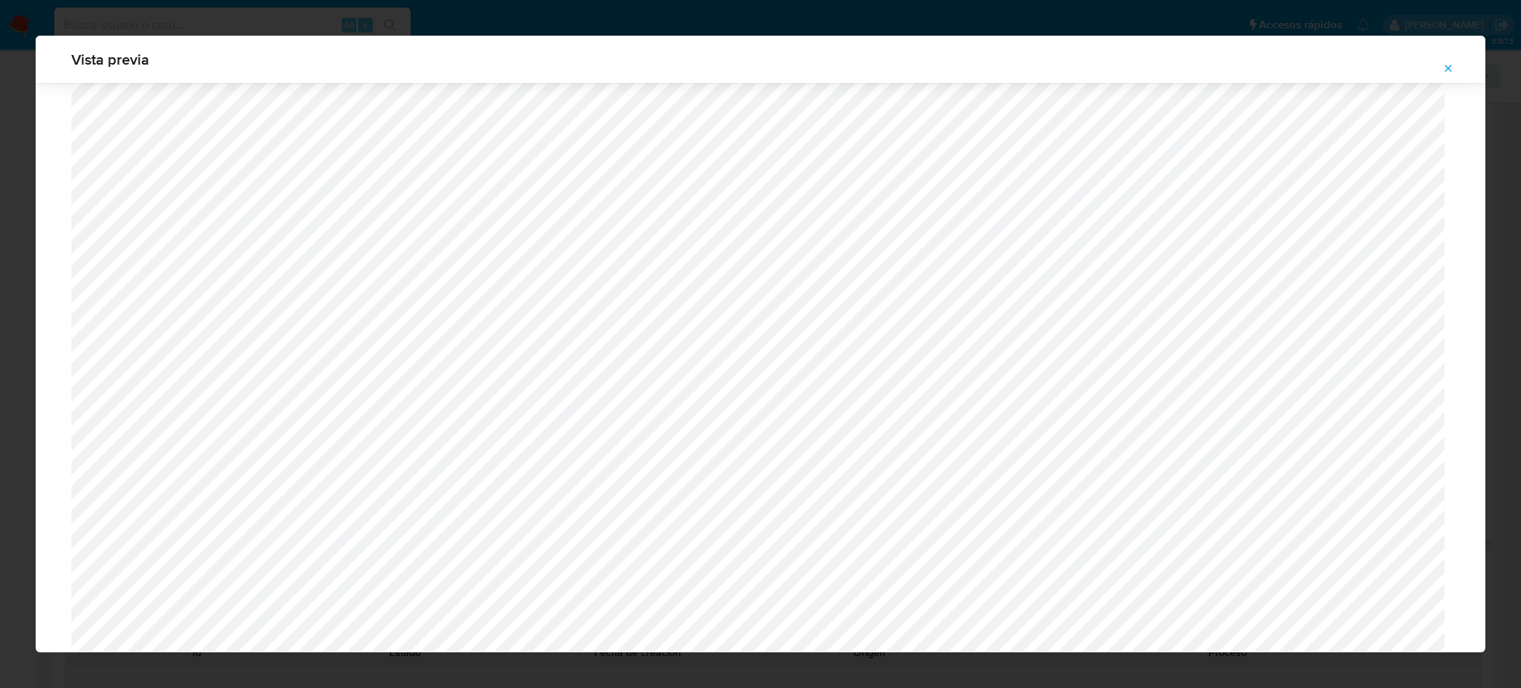
scroll to position [481, 0]
click at [1140, 62] on icon "Attachment preview" at bounding box center [1449, 68] width 12 height 12
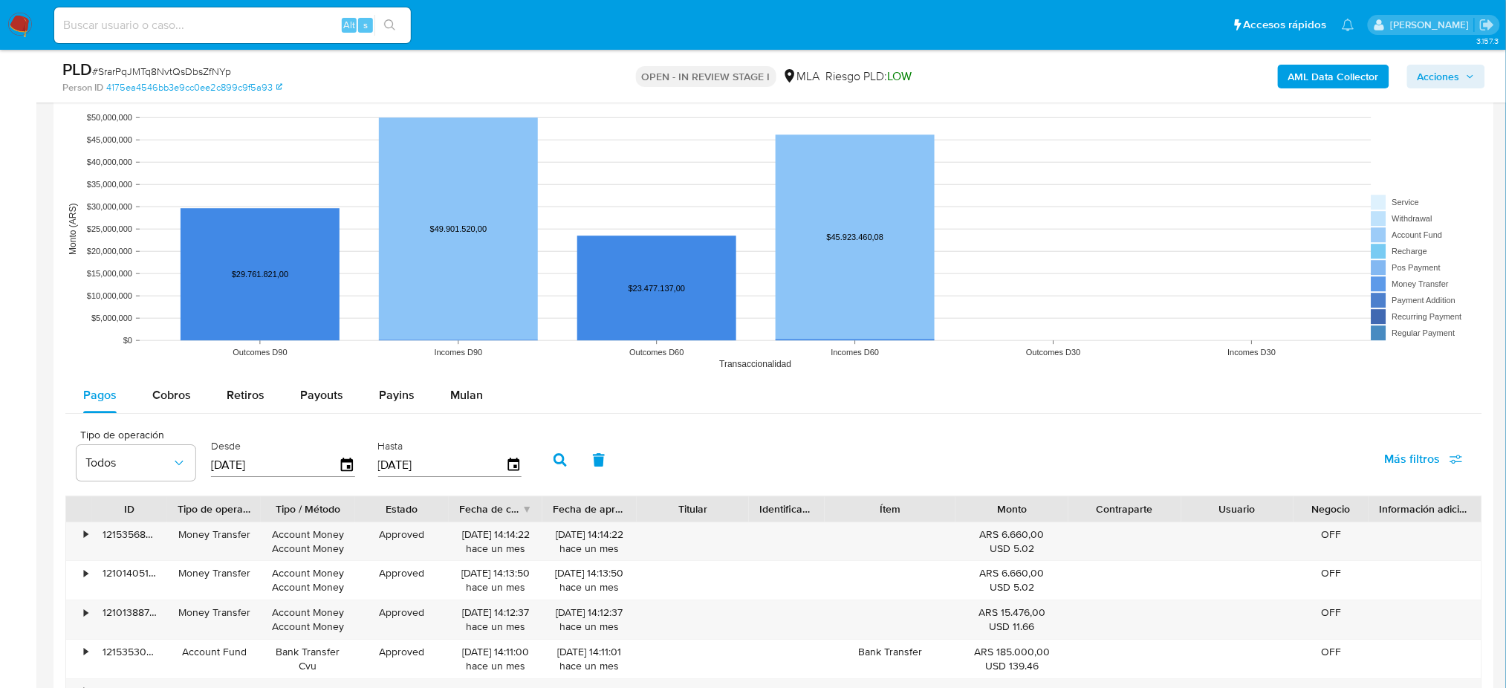
scroll to position [1381, 0]
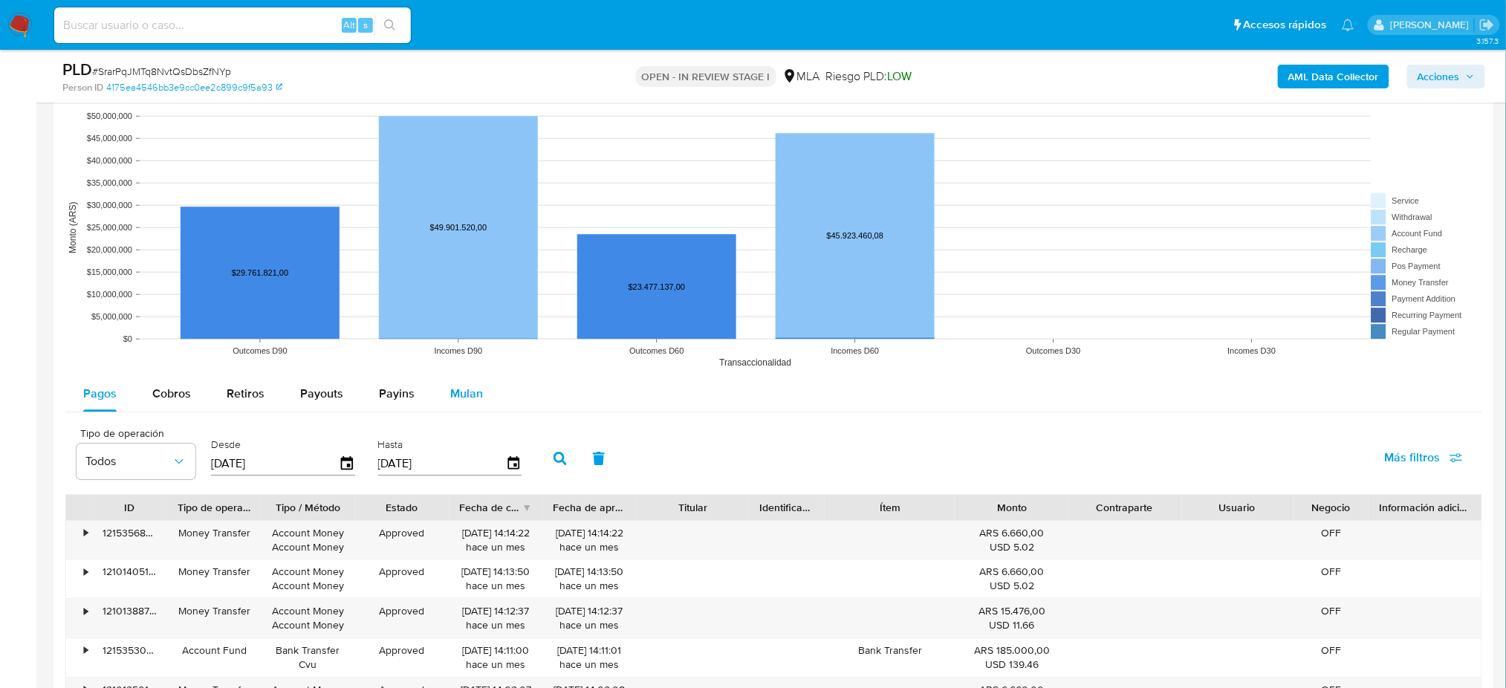
click at [473, 384] on div "Mulan" at bounding box center [466, 394] width 33 height 36
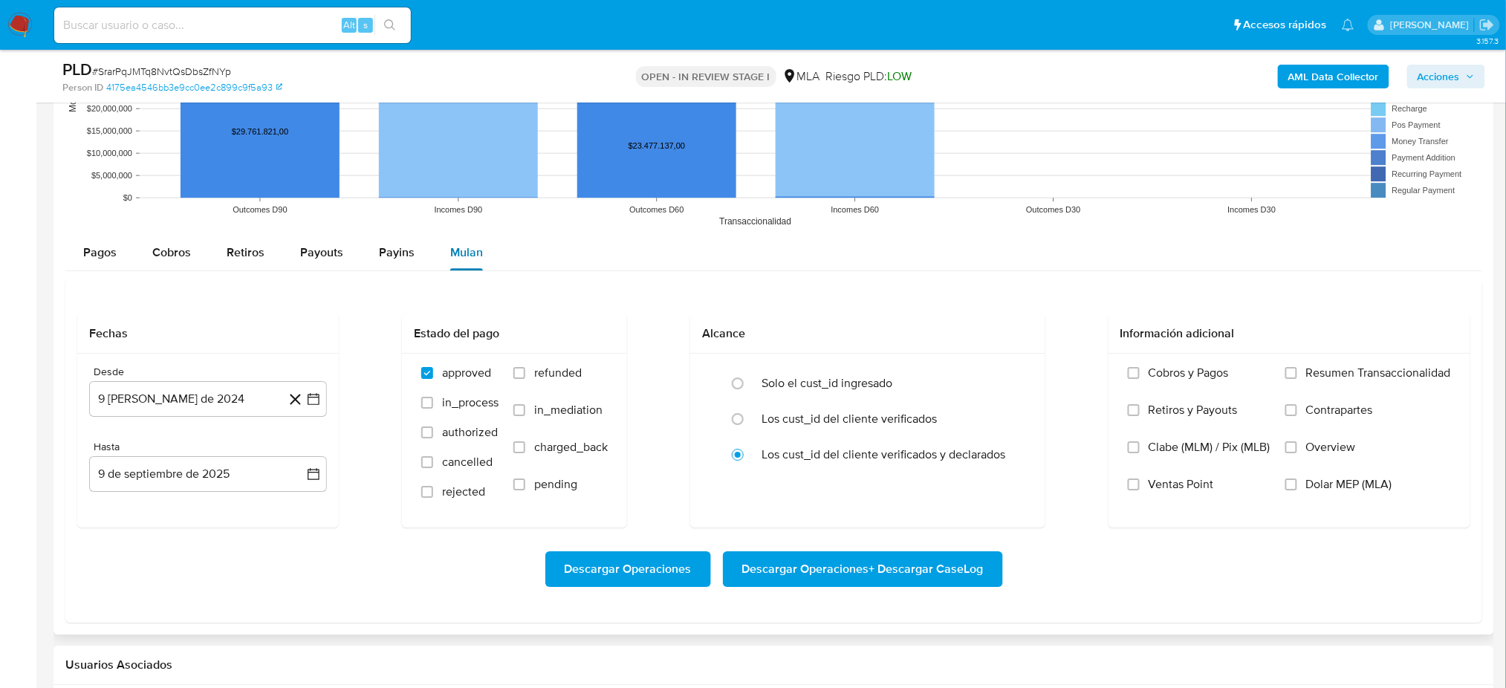
scroll to position [1524, 0]
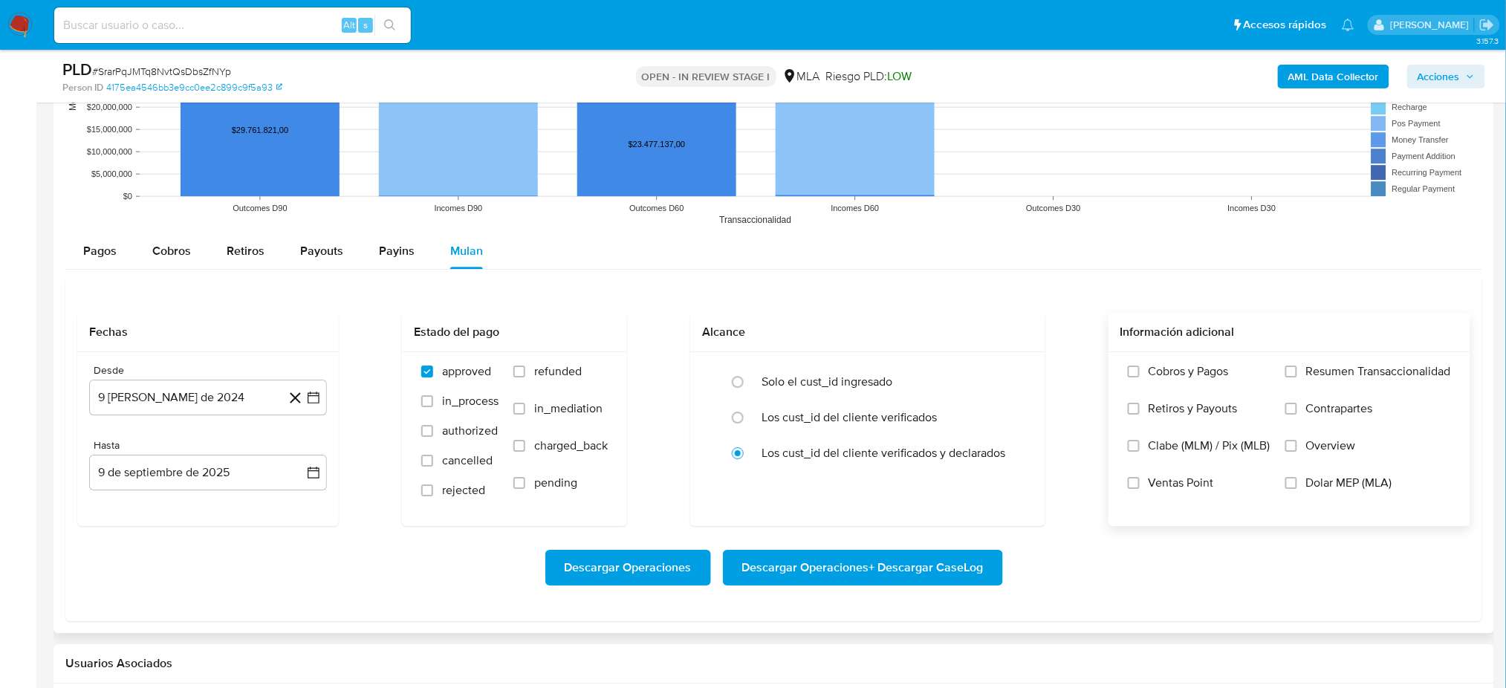
click at [1140, 470] on label "Overview" at bounding box center [1368, 456] width 166 height 37
click at [1140, 452] on input "Overview" at bounding box center [1291, 446] width 12 height 12
click at [1140, 440] on label "Overview" at bounding box center [1368, 456] width 166 height 37
click at [1140, 440] on input "Overview" at bounding box center [1291, 446] width 12 height 12
click at [1140, 488] on input "Dolar MEP (MLA)" at bounding box center [1291, 483] width 12 height 12
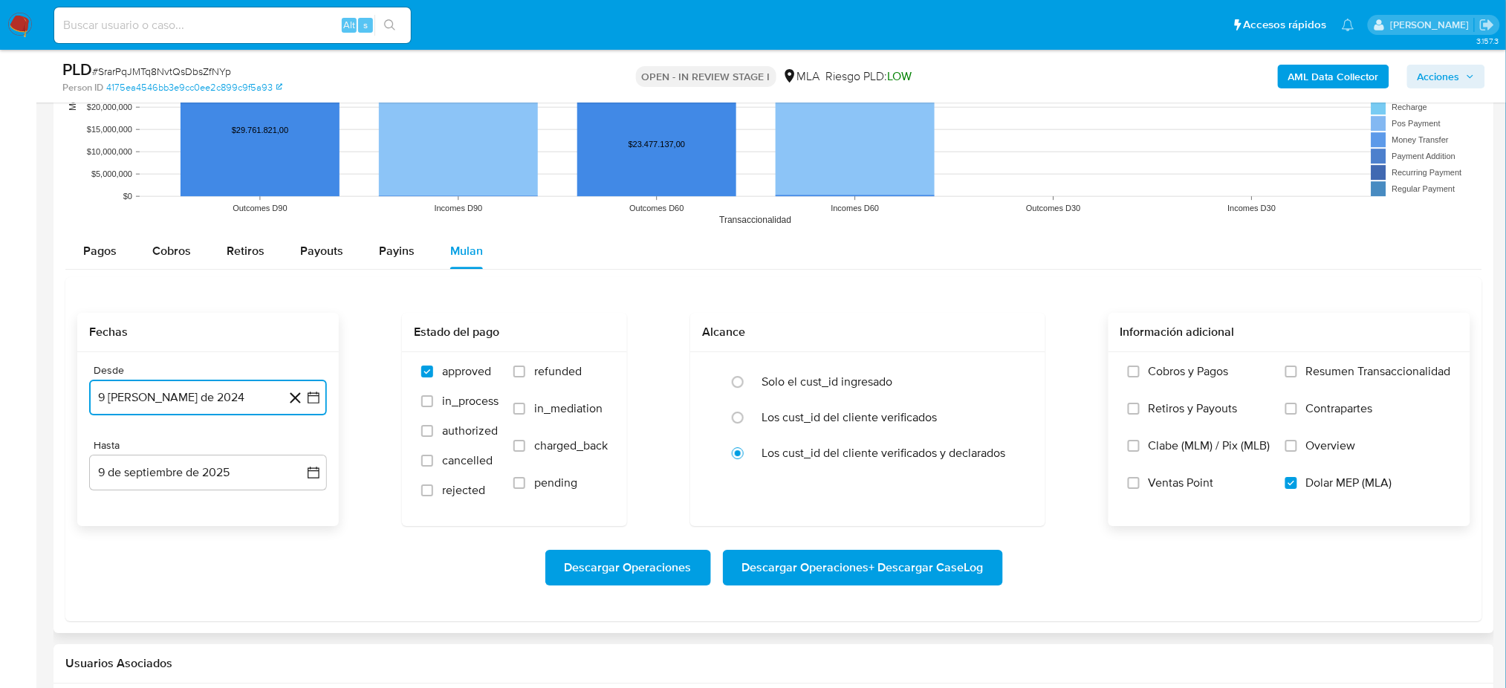
click at [218, 392] on button "9 de agosto de 2024" at bounding box center [208, 398] width 238 height 36
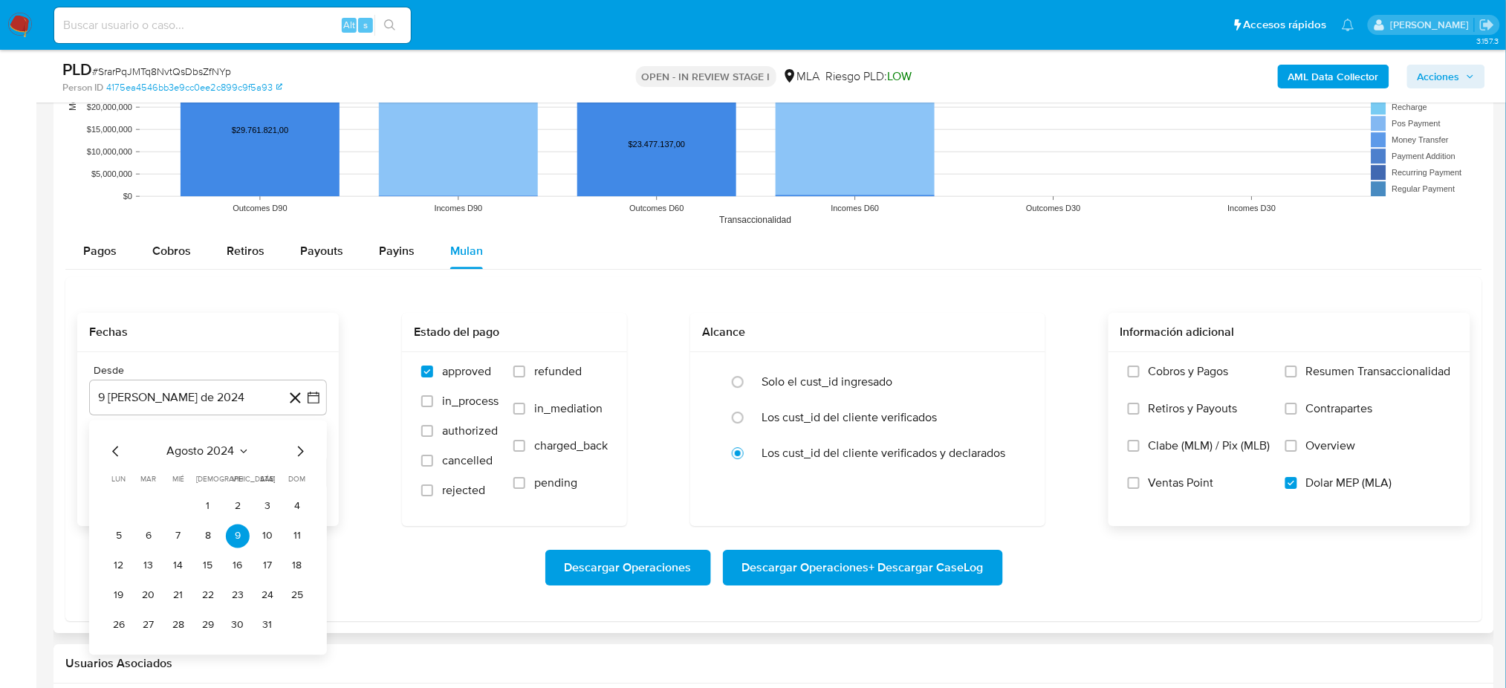
click at [220, 469] on div "agosto 2024 agosto 2024 lun lunes mar martes mié miércoles jue jueves vie viern…" at bounding box center [208, 539] width 202 height 195
click at [234, 458] on span "agosto 2024" at bounding box center [201, 451] width 68 height 15
click at [293, 455] on icon "Año siguiente" at bounding box center [297, 451] width 18 height 18
click at [141, 516] on button "abr" at bounding box center [143, 547] width 42 height 24
click at [146, 504] on button "1" at bounding box center [149, 506] width 24 height 24
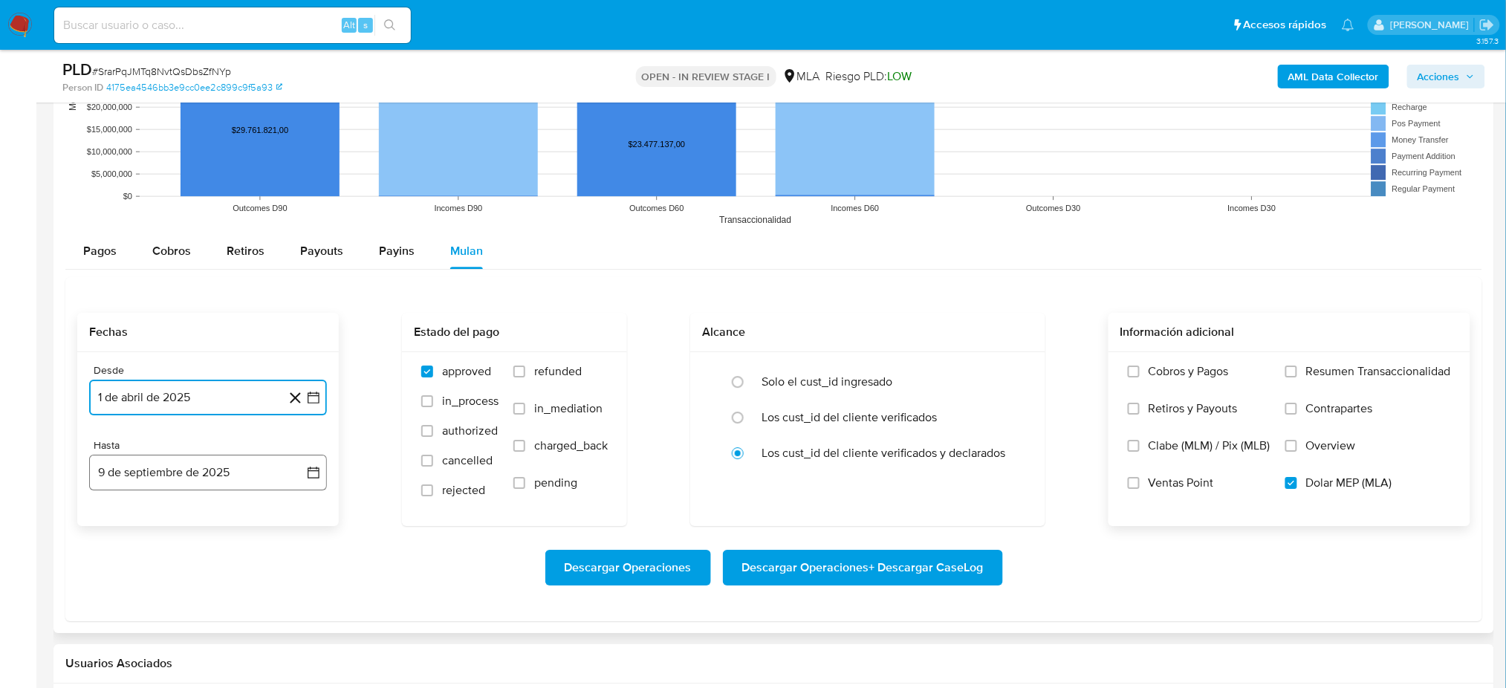
click at [162, 470] on button "9 de septiembre de 2025" at bounding box center [208, 473] width 238 height 36
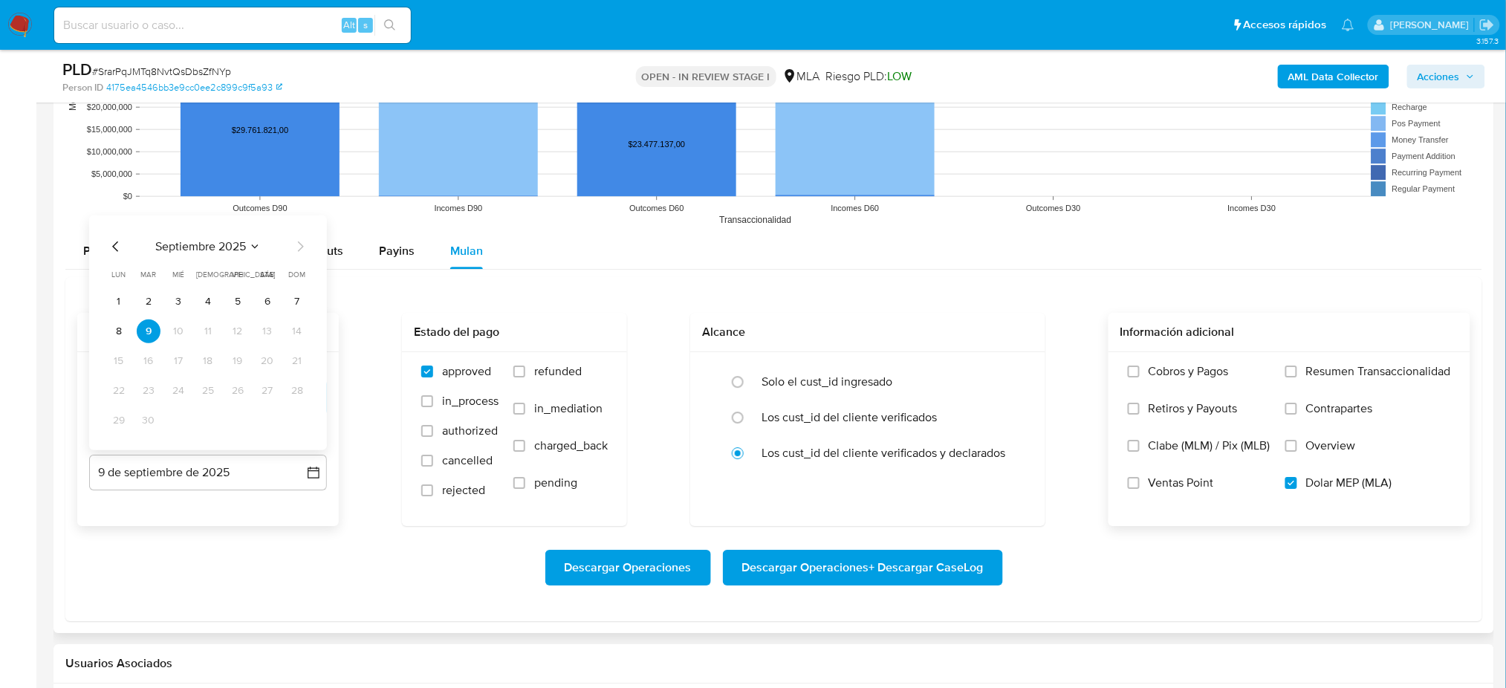
click at [120, 242] on icon "Mes anterior" at bounding box center [116, 246] width 18 height 18
click at [305, 417] on button "31" at bounding box center [297, 420] width 24 height 24
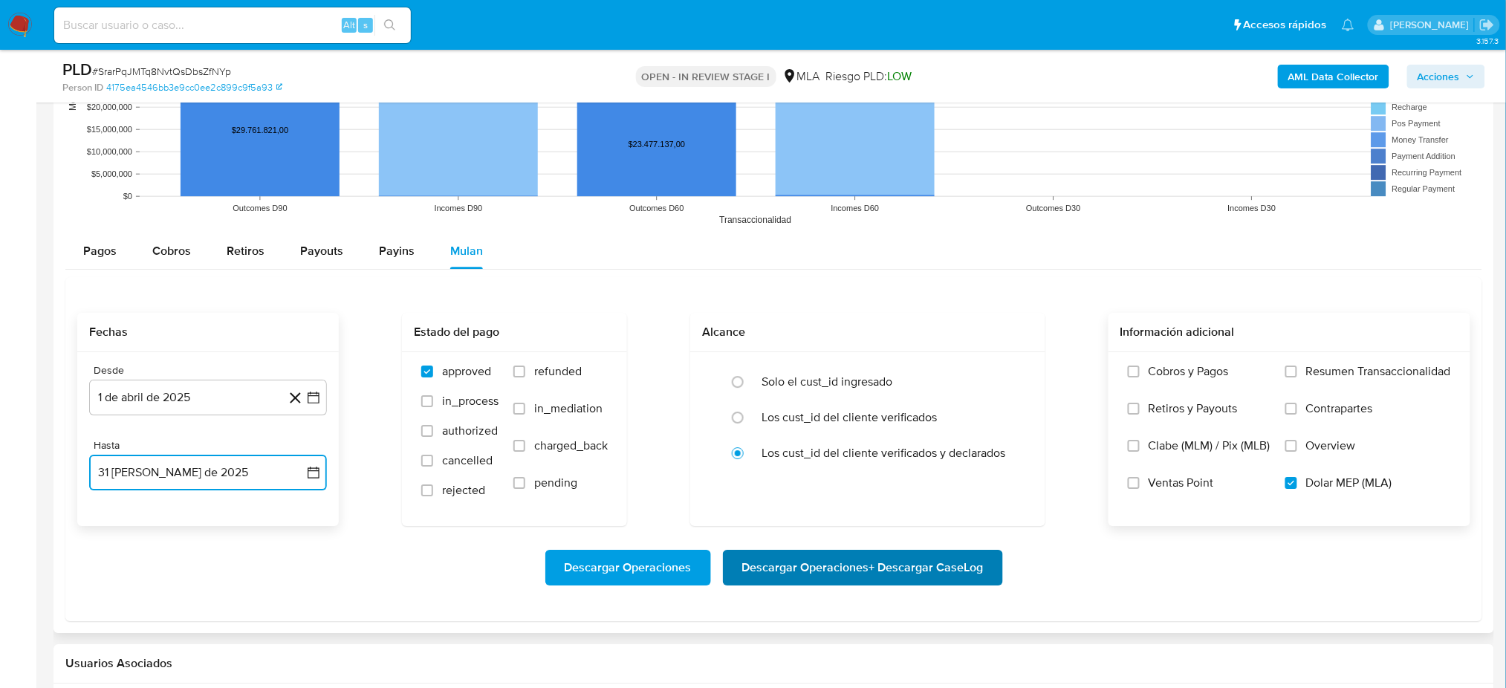
click at [931, 516] on span "Descargar Operaciones + Descargar CaseLog" at bounding box center [862, 567] width 241 height 33
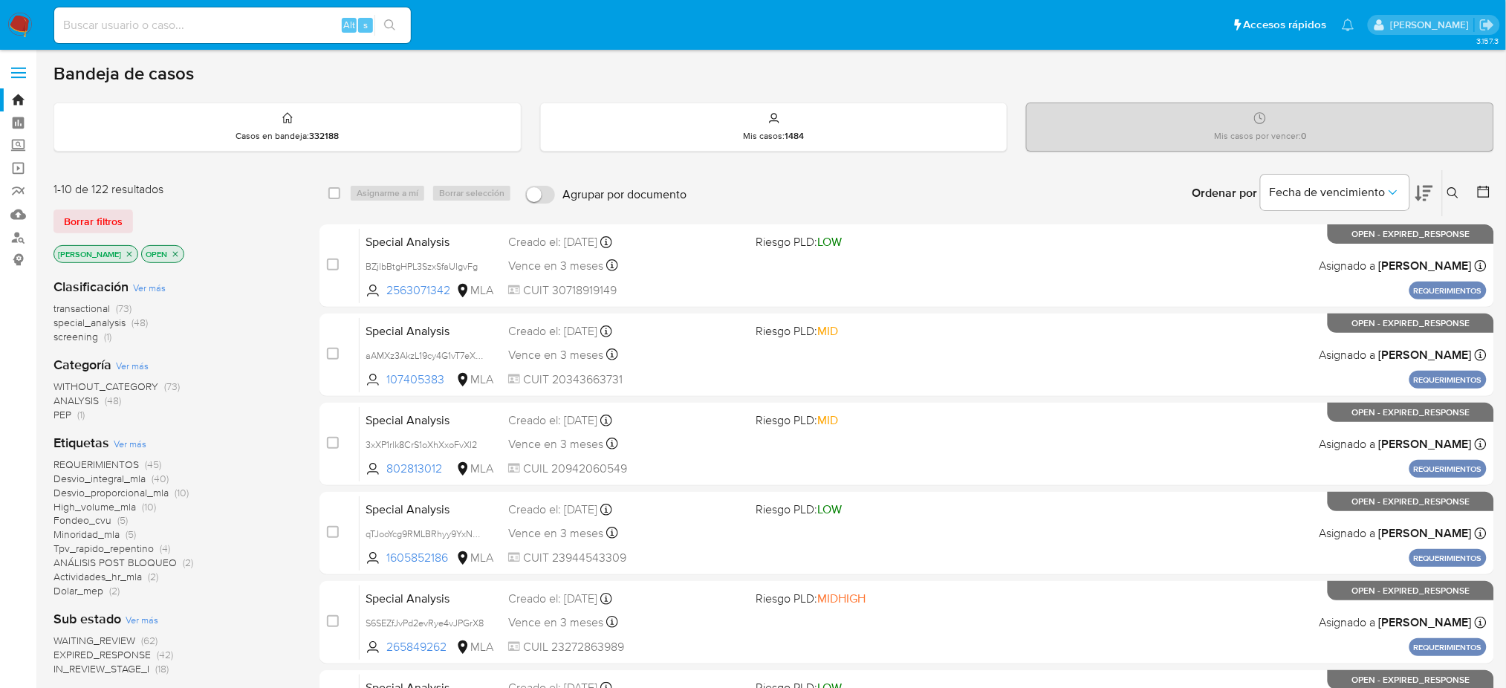
click at [290, 21] on input at bounding box center [232, 25] width 357 height 19
paste input "VcpzgA4tF5uRX36VVOvBtU1P"
type input "VcpzgA4tF5uRX36VVOvBtU1P"
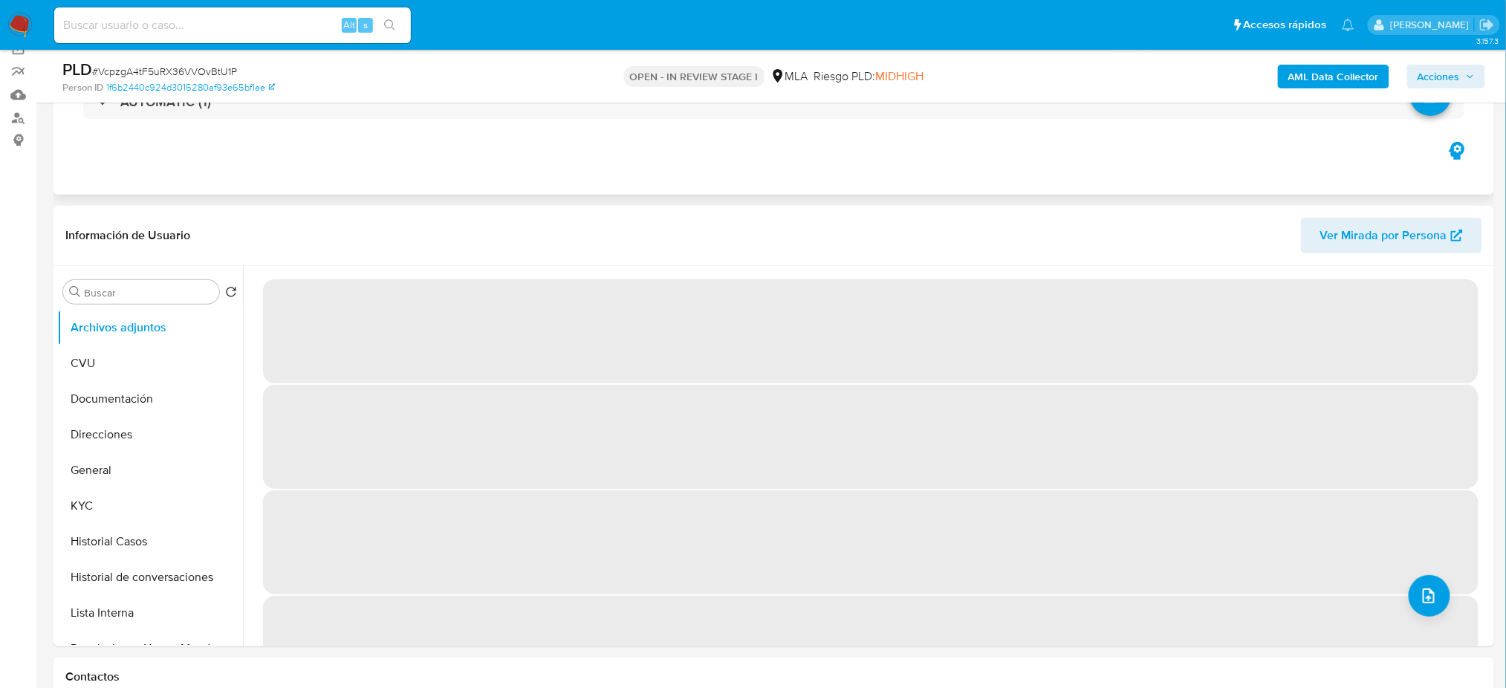
select select "10"
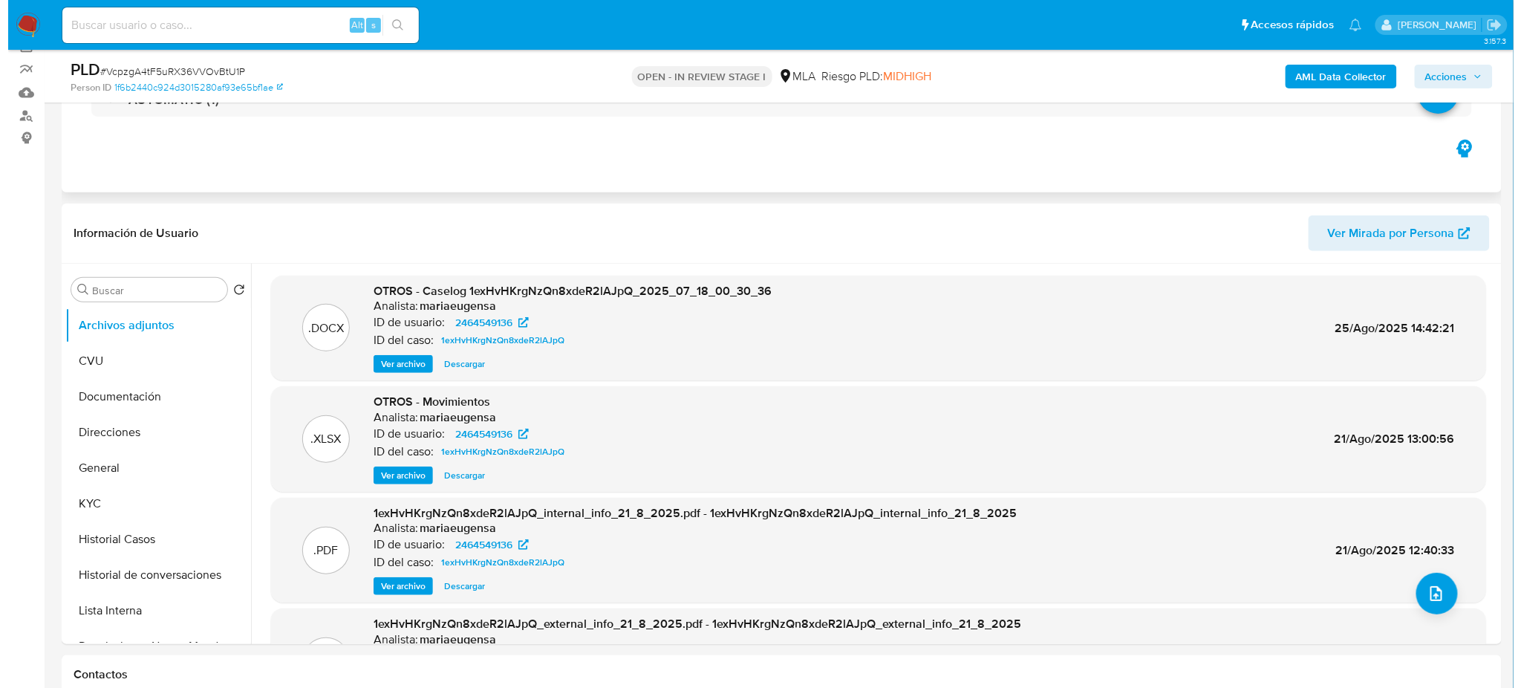
scroll to position [165, 0]
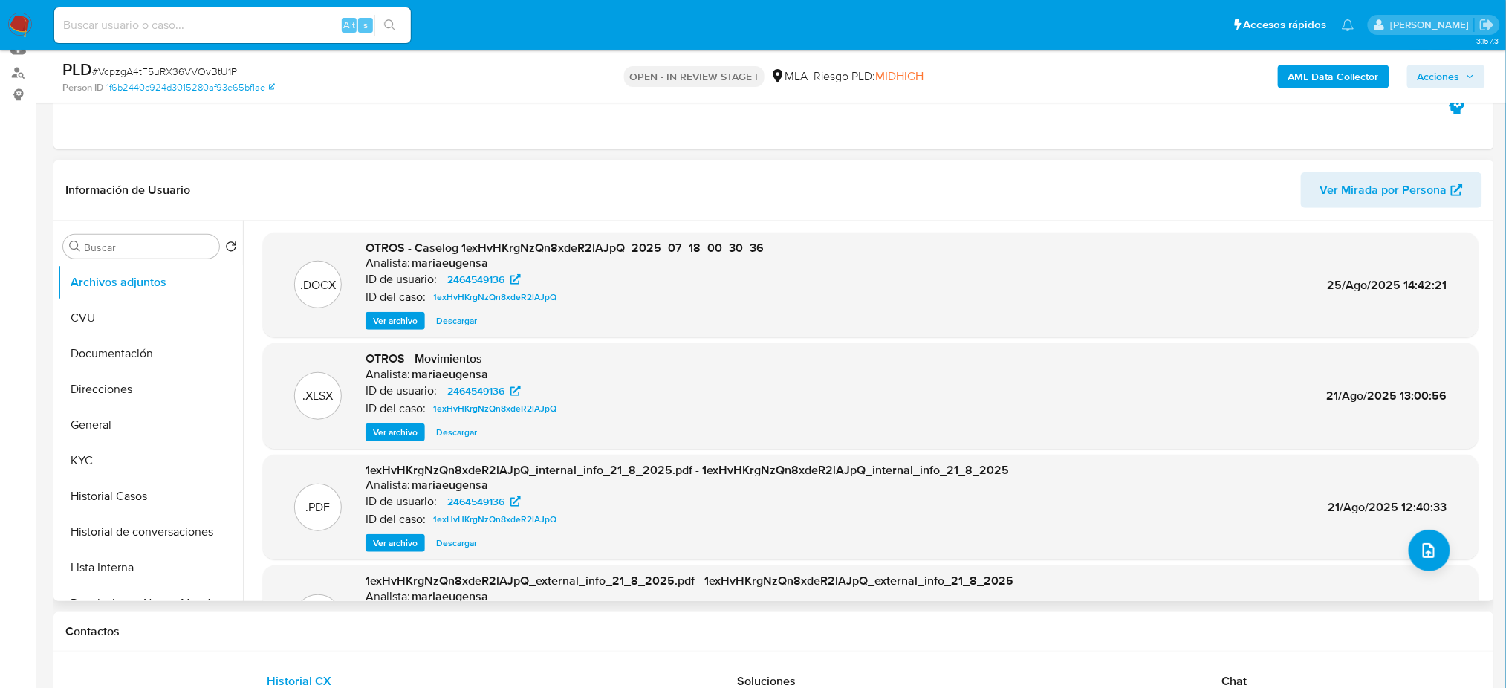
click at [383, 321] on span "Ver archivo" at bounding box center [395, 321] width 45 height 15
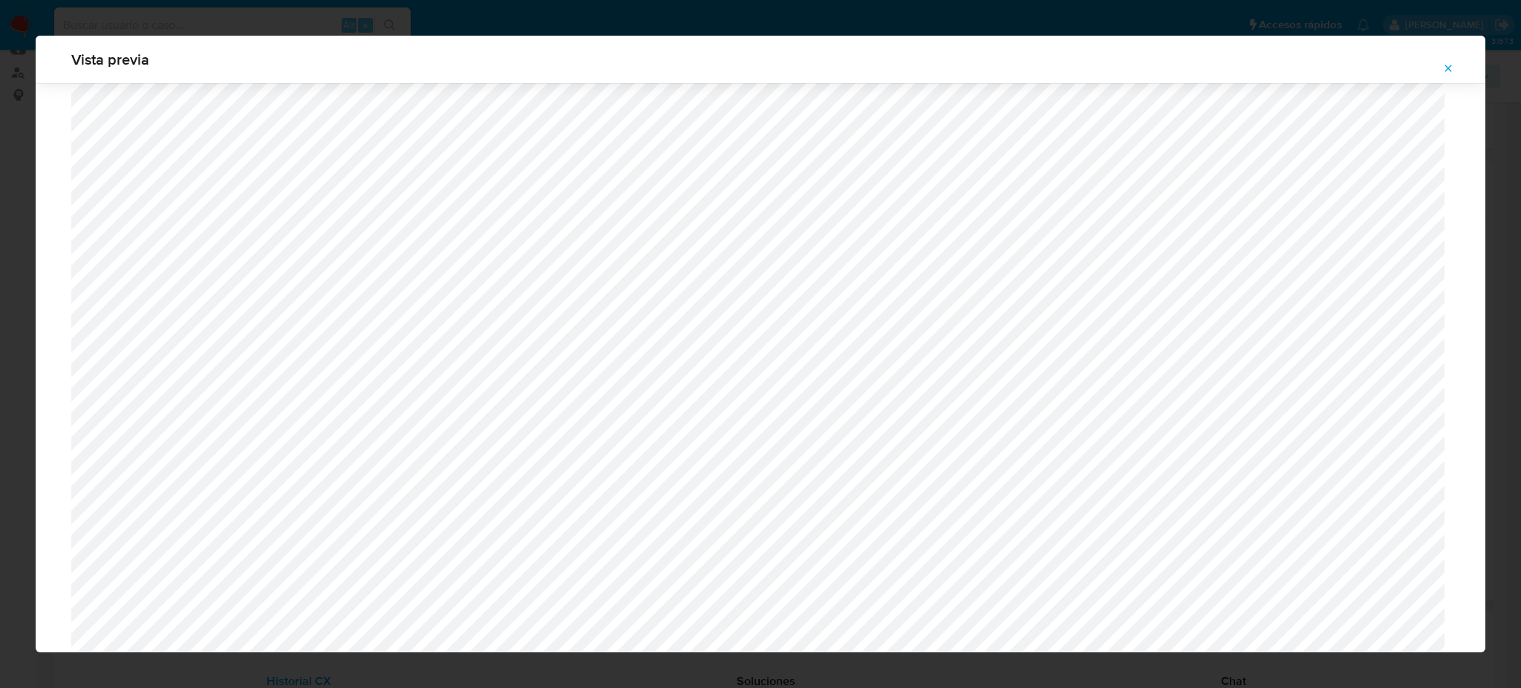
scroll to position [409, 0]
click at [1452, 65] on icon "Attachment preview" at bounding box center [1449, 68] width 7 height 7
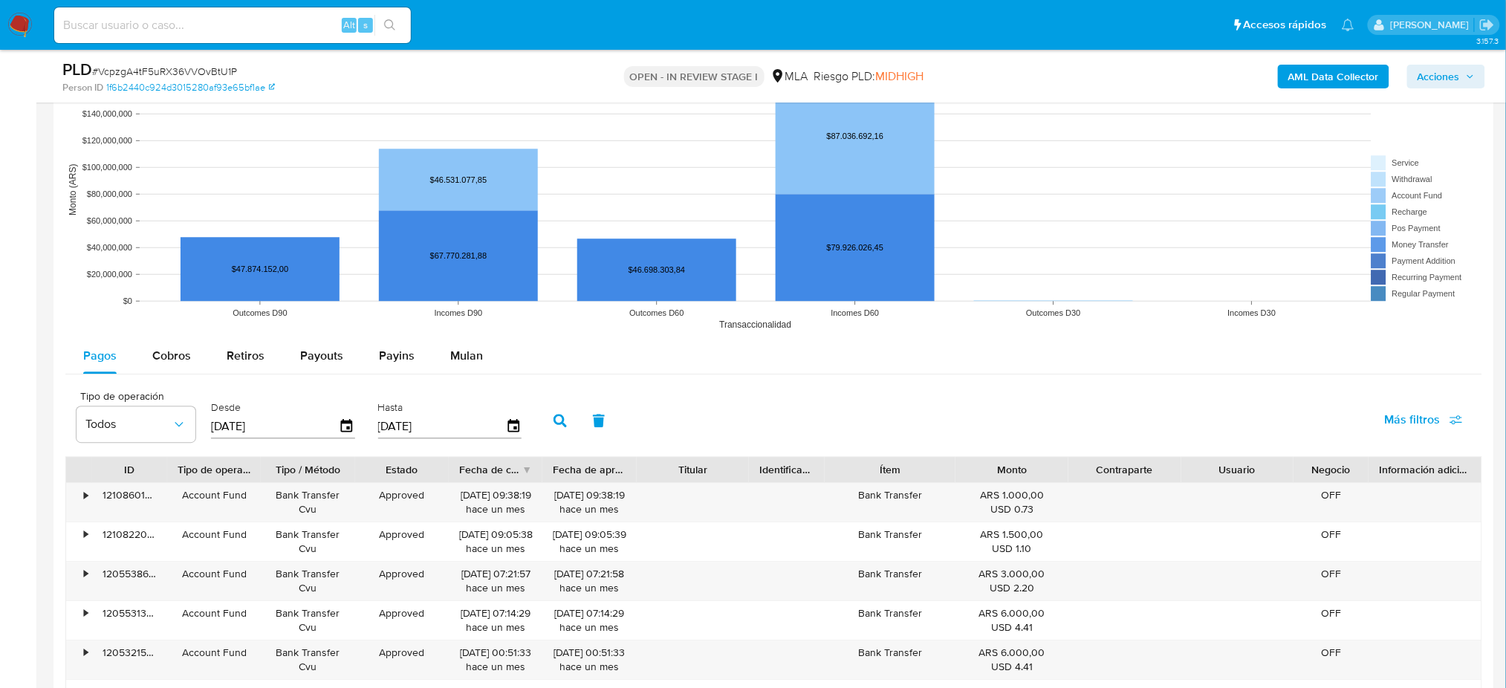
scroll to position [1341, 0]
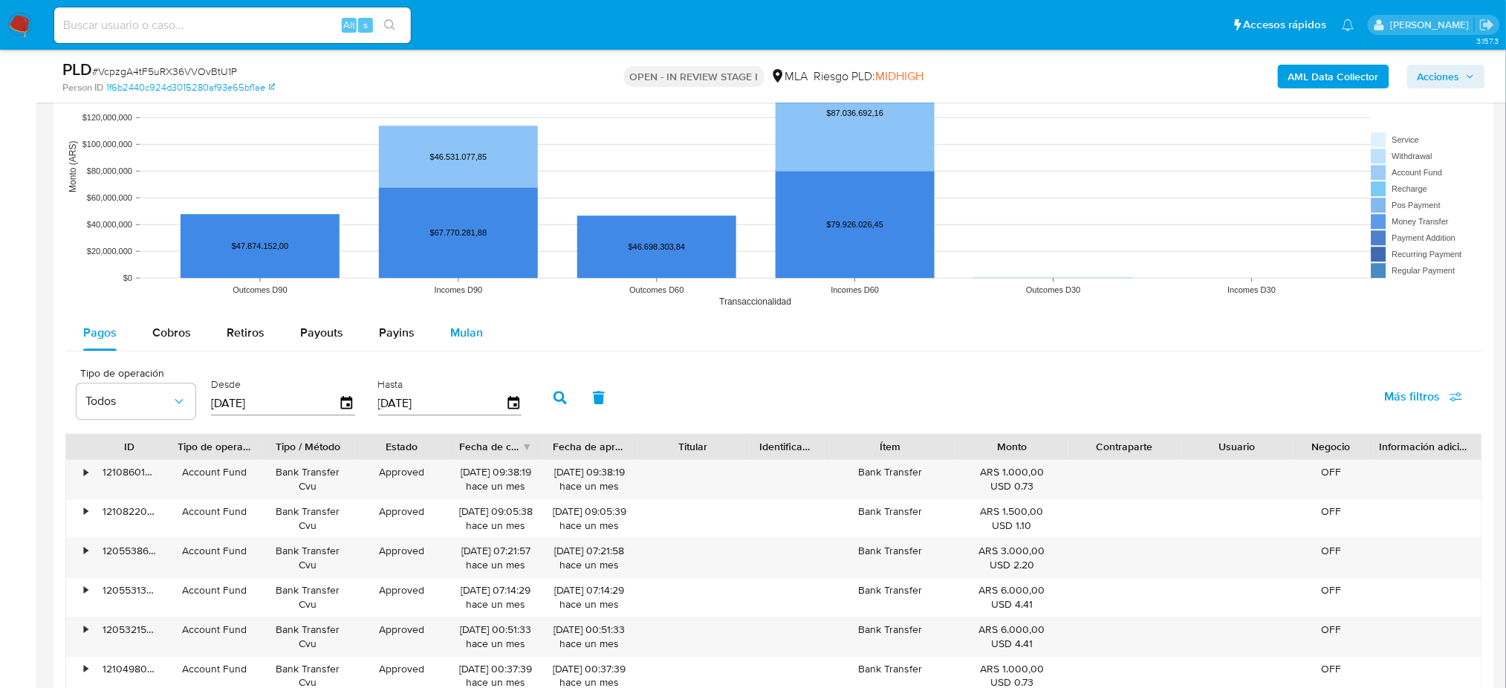
click at [478, 330] on span "Mulan" at bounding box center [466, 332] width 33 height 17
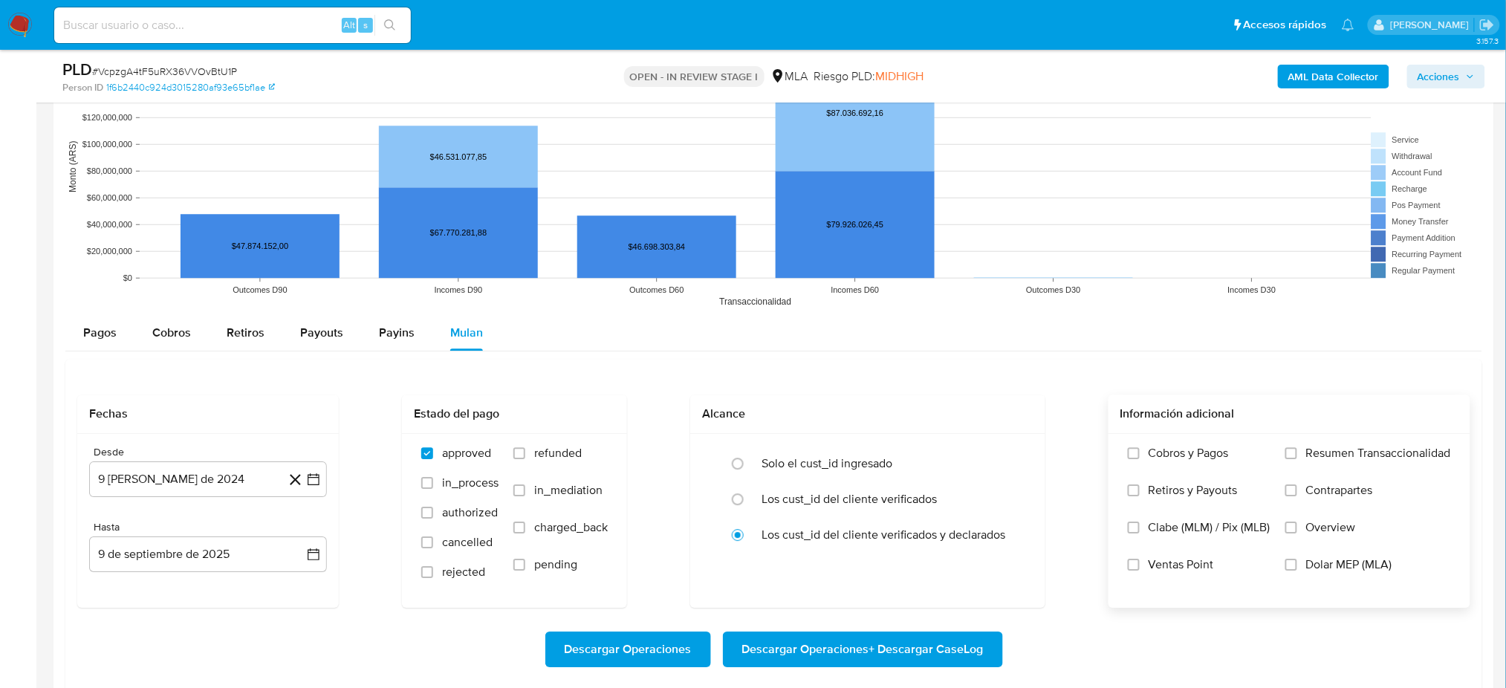
click at [1299, 559] on label "Dolar MEP (MLA)" at bounding box center [1368, 575] width 166 height 37
click at [1297, 559] on input "Dolar MEP (MLA)" at bounding box center [1291, 565] width 12 height 12
click at [169, 479] on button "9 de agosto de 2024" at bounding box center [208, 479] width 238 height 36
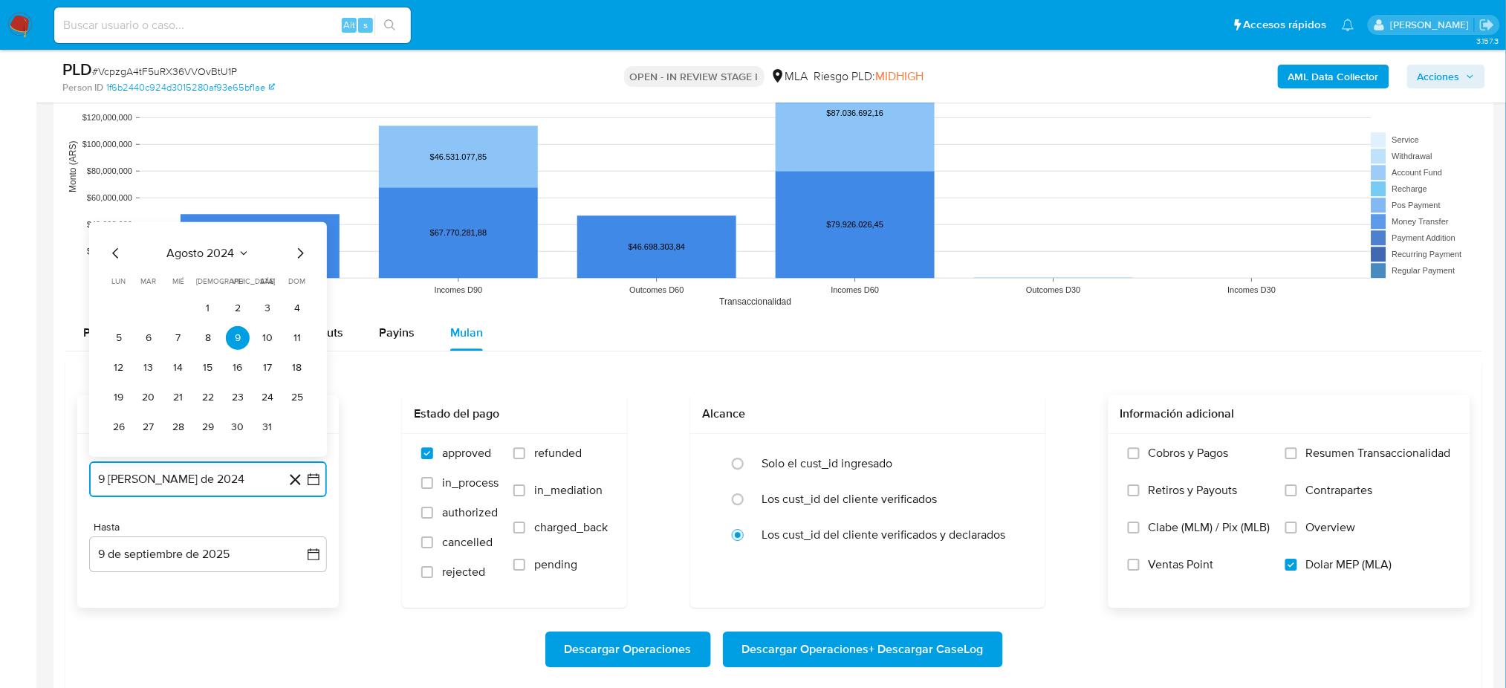
click at [209, 246] on span "agosto 2024" at bounding box center [201, 253] width 68 height 15
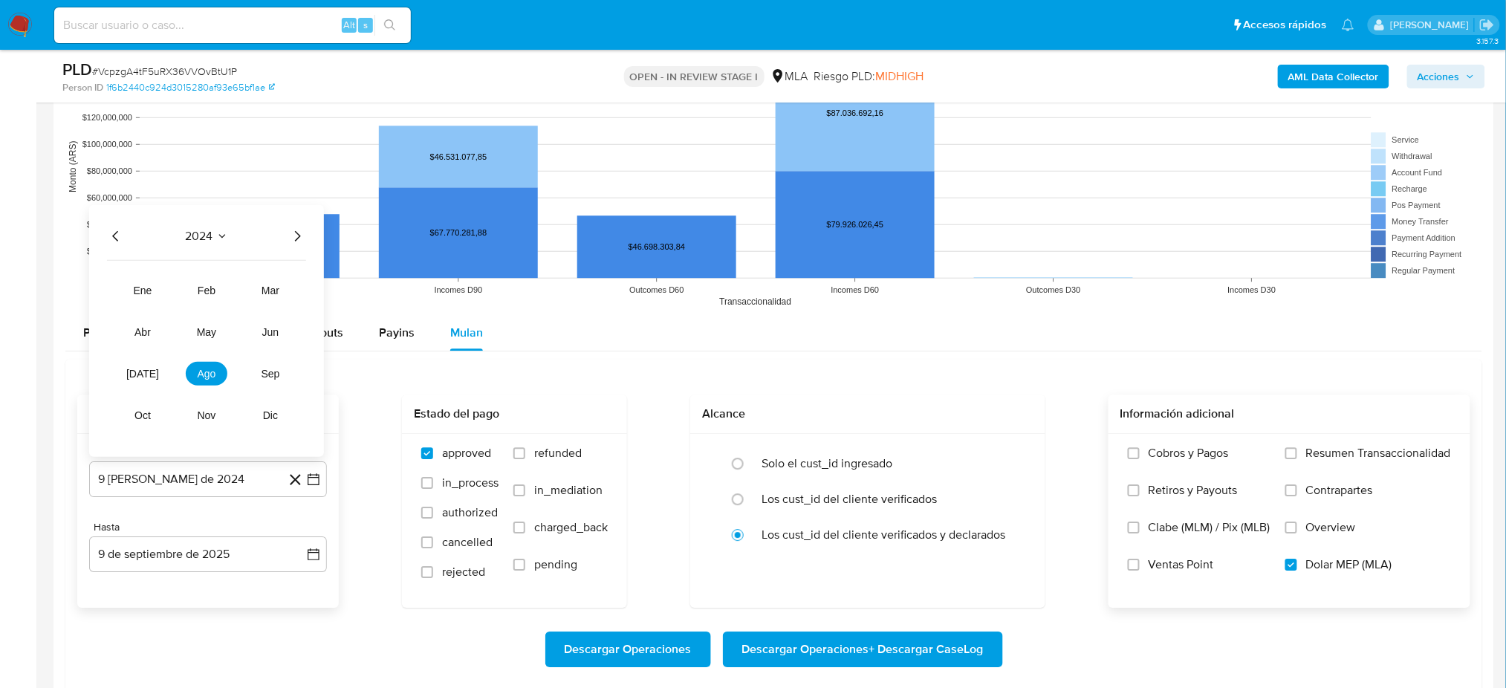
click at [295, 235] on icon "Año siguiente" at bounding box center [297, 236] width 18 height 18
click at [140, 375] on span "jul" at bounding box center [142, 374] width 33 height 12
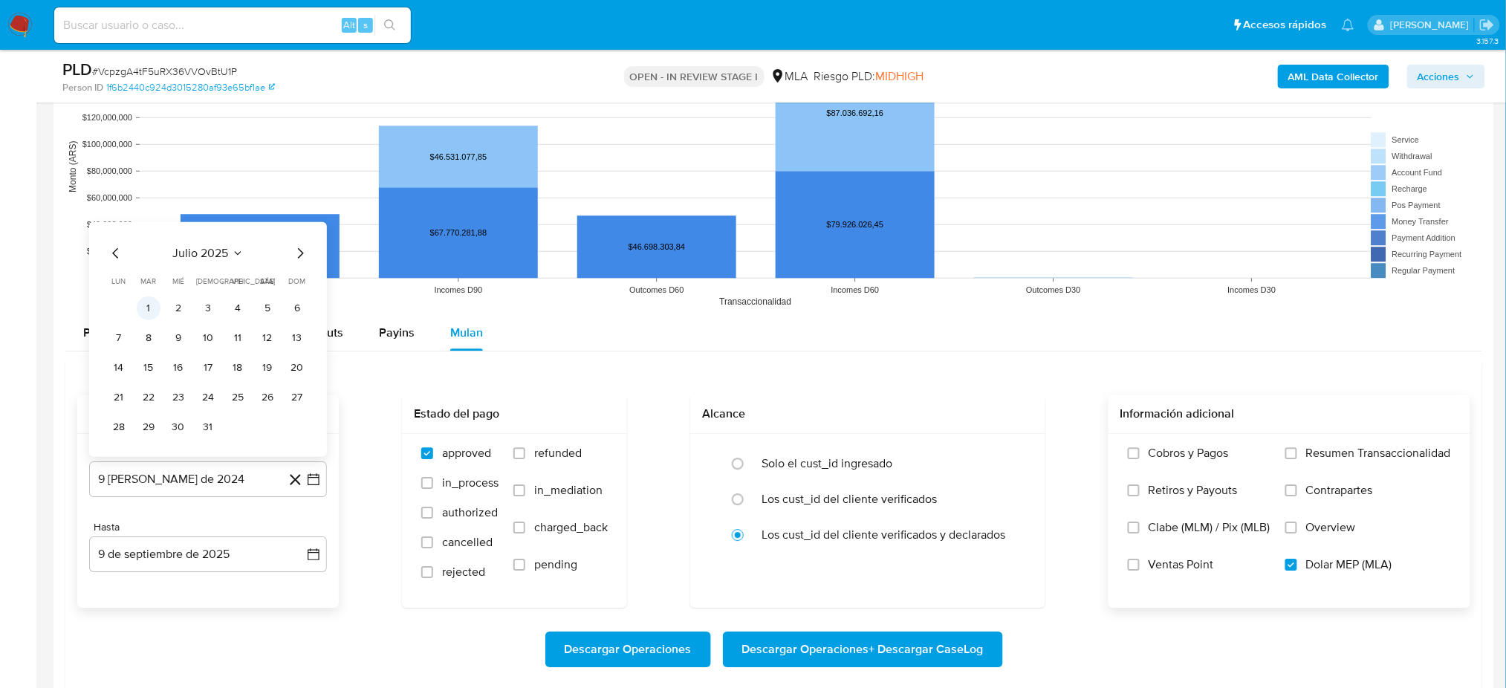
click at [149, 308] on button "1" at bounding box center [149, 308] width 24 height 24
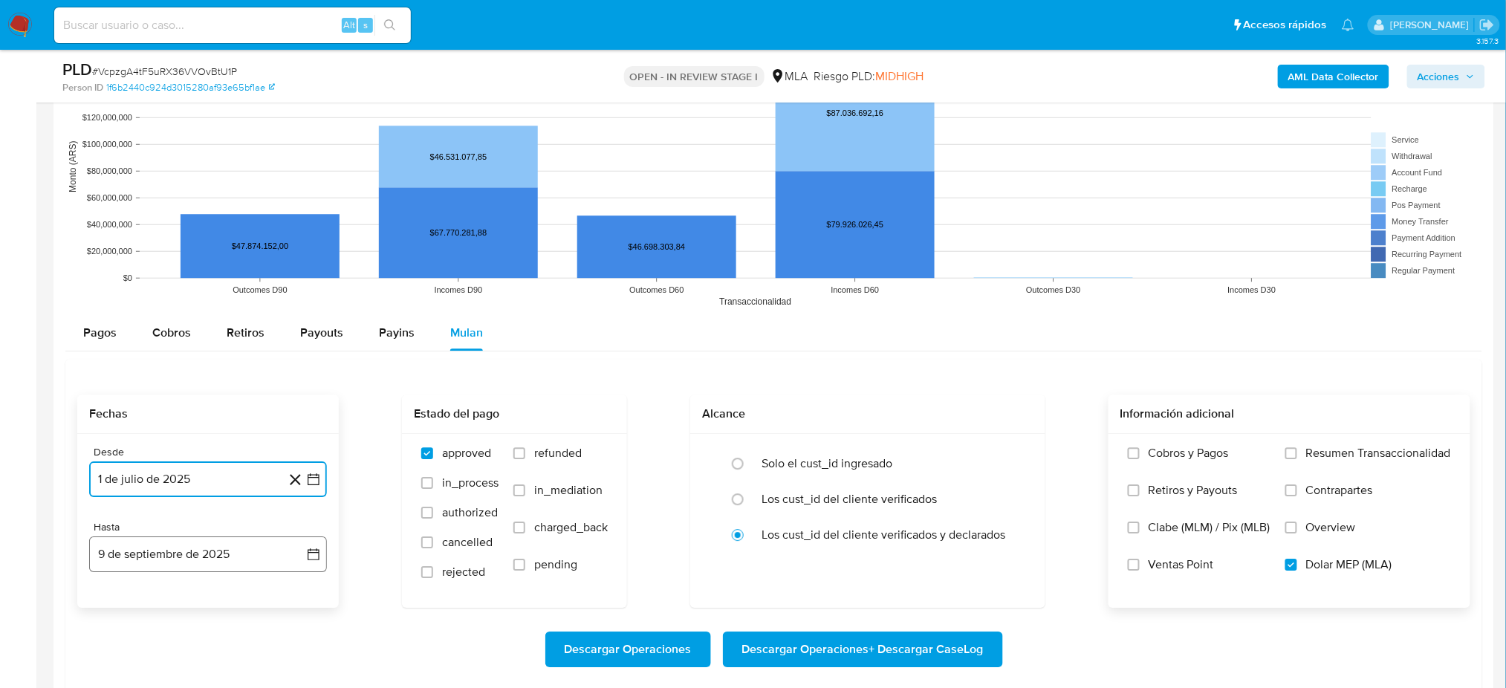
click at [162, 550] on button "9 de septiembre de 2025" at bounding box center [208, 554] width 238 height 36
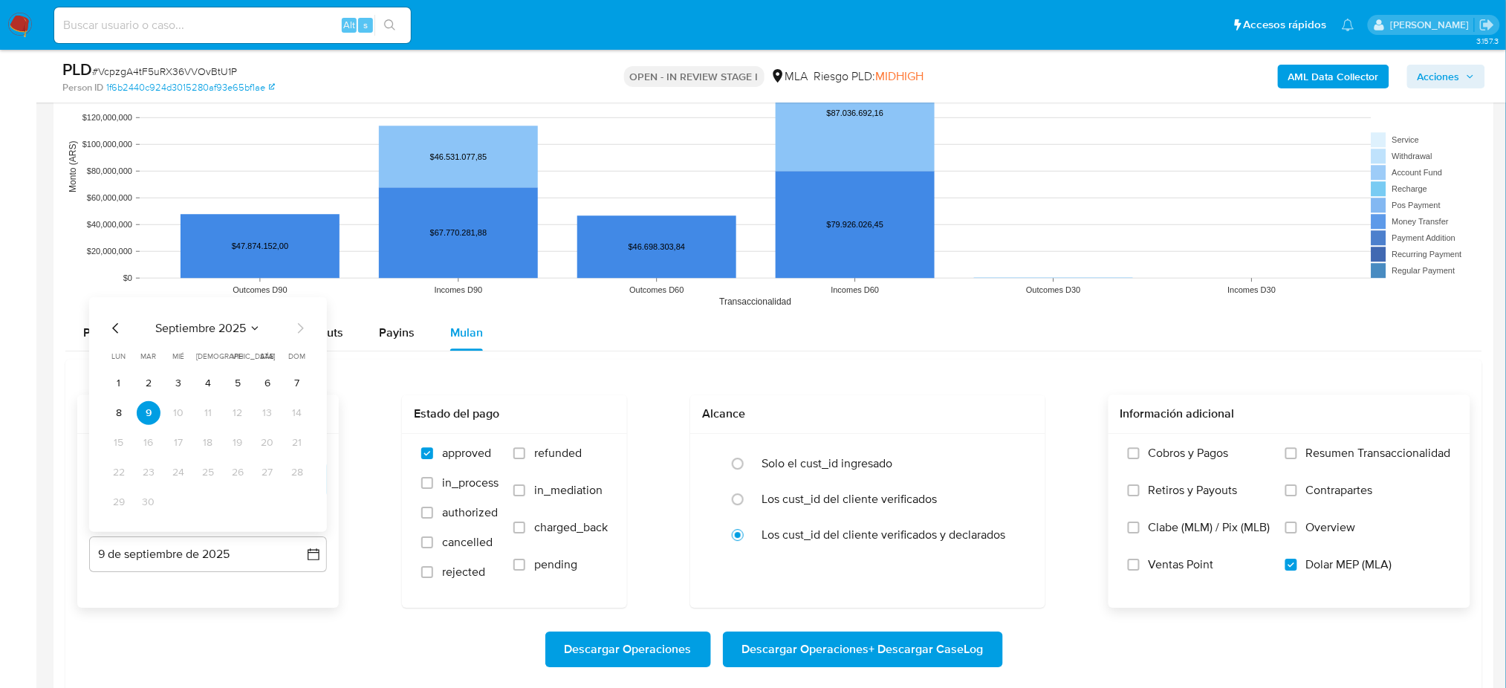
click at [116, 325] on icon "Mes anterior" at bounding box center [115, 328] width 6 height 10
click at [294, 498] on button "31" at bounding box center [297, 502] width 24 height 24
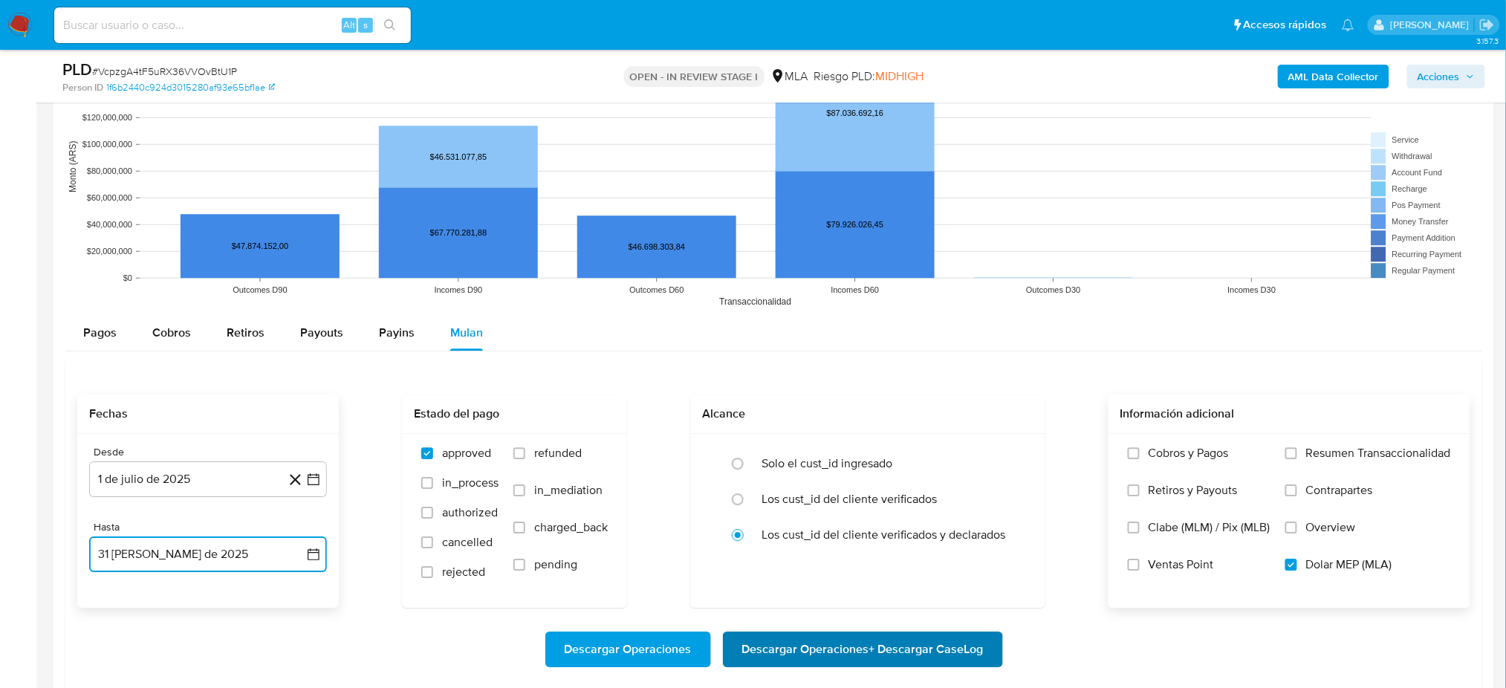
click at [907, 645] on span "Descargar Operaciones + Descargar CaseLog" at bounding box center [862, 649] width 241 height 33
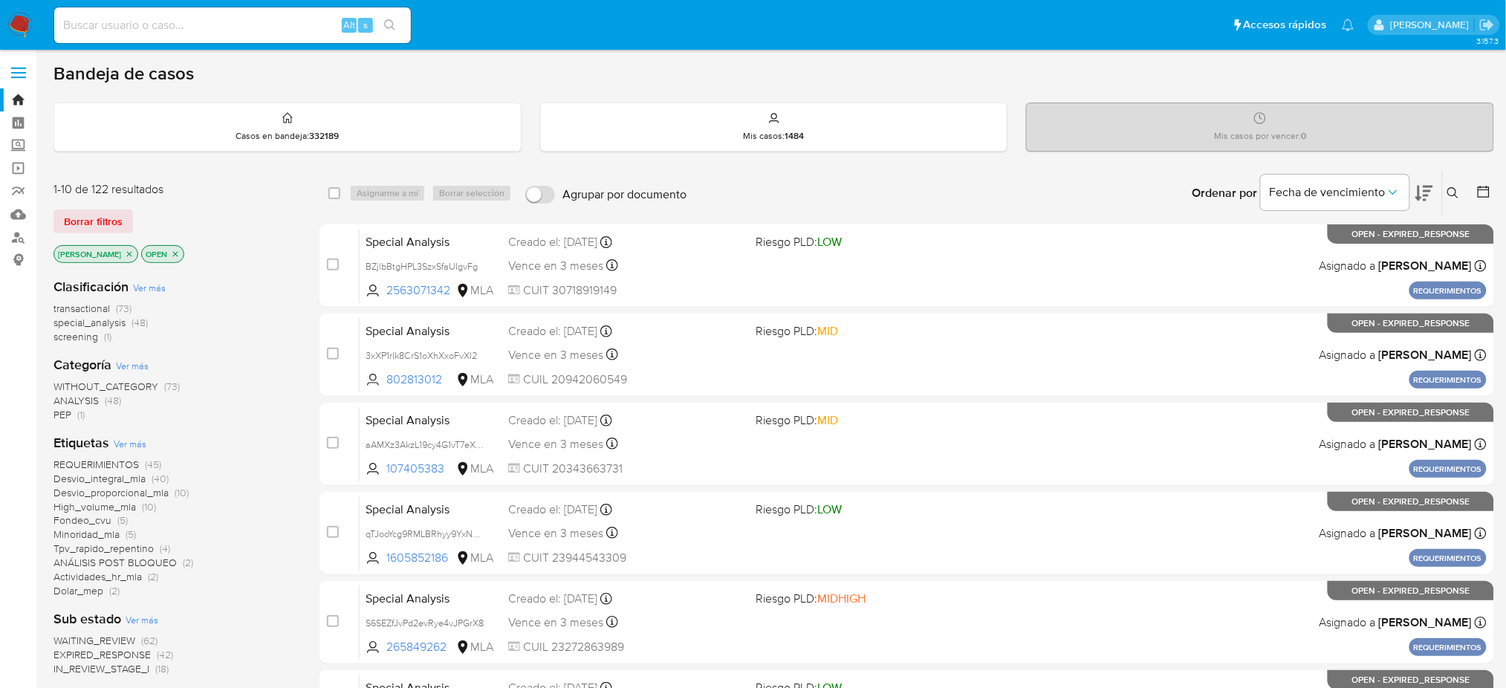
click at [267, 13] on div "Alt s" at bounding box center [232, 25] width 357 height 36
click at [274, 31] on input at bounding box center [232, 25] width 357 height 19
paste input "0I7LQkGQ6AzDE4JqF17QzGd5"
type input "0I7LQkGQ6AzDE4JqF17QzGd5"
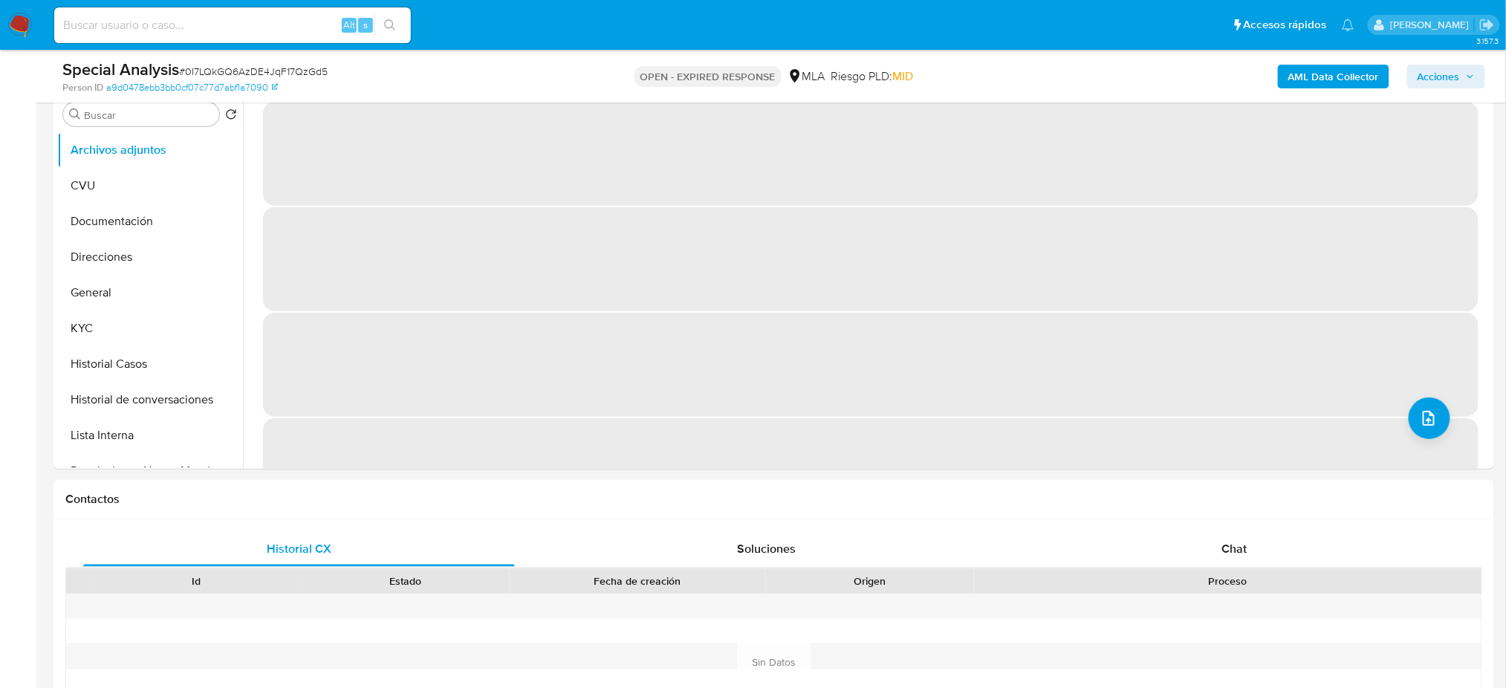
select select "10"
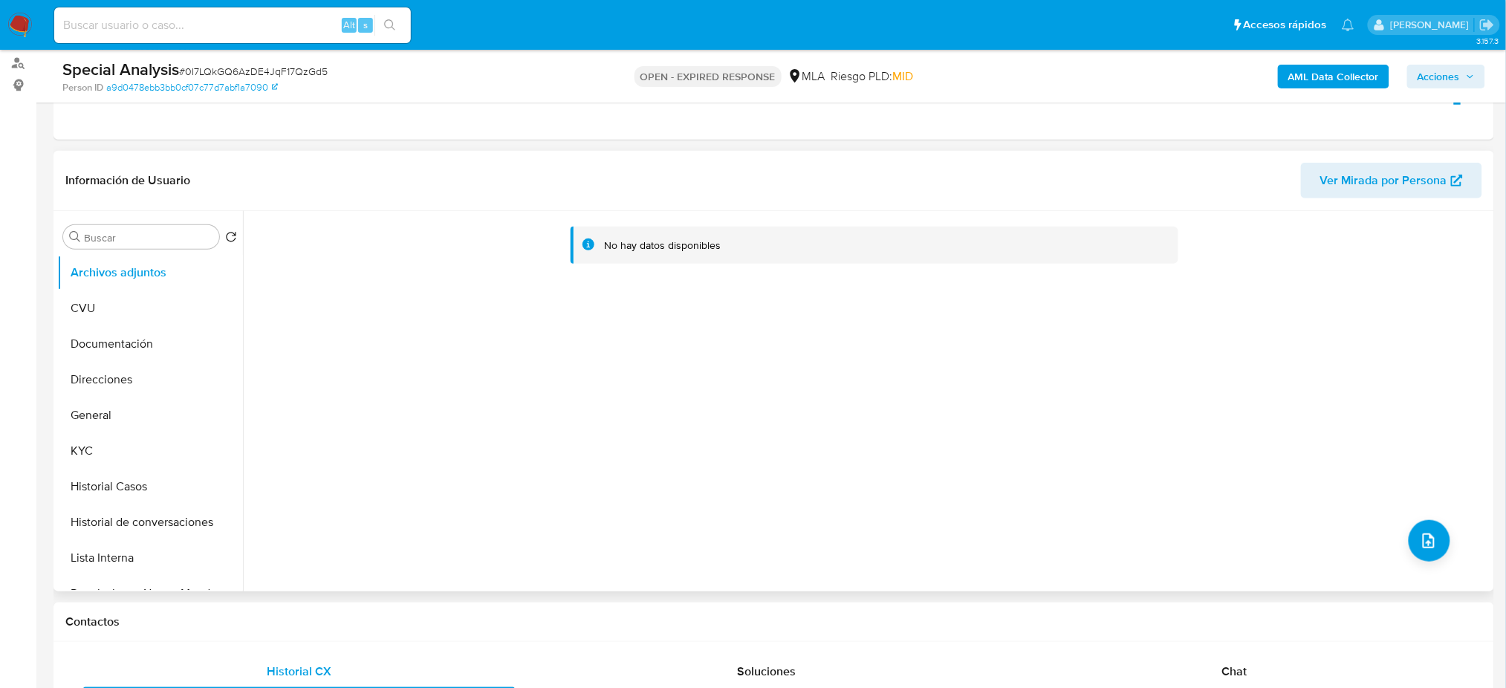
scroll to position [99, 0]
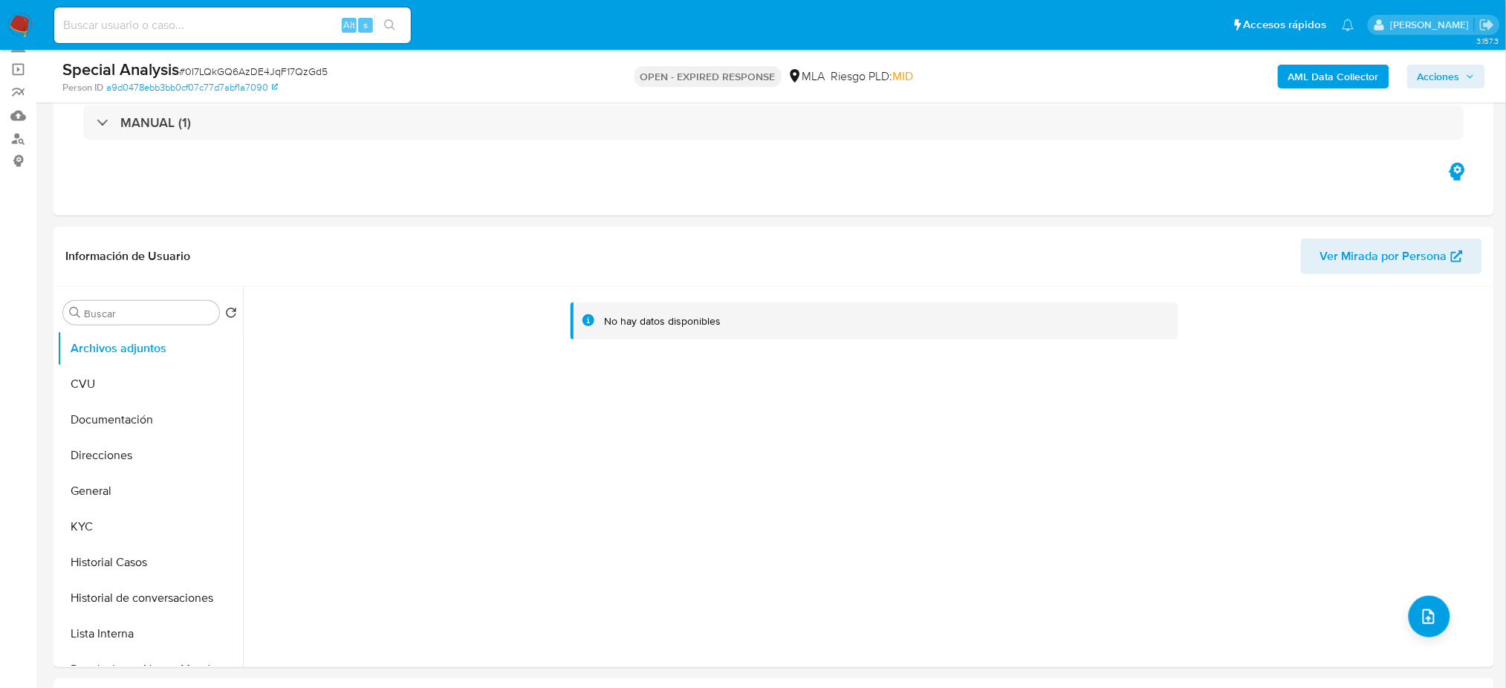
click at [221, 72] on span "# 0I7LQkGQ6AzDE4JqF17QzGd5" at bounding box center [253, 71] width 149 height 15
copy span "0I7LQkGQ6AzDE4JqF17QzGd5"
click at [22, 25] on img at bounding box center [19, 25] width 25 height 25
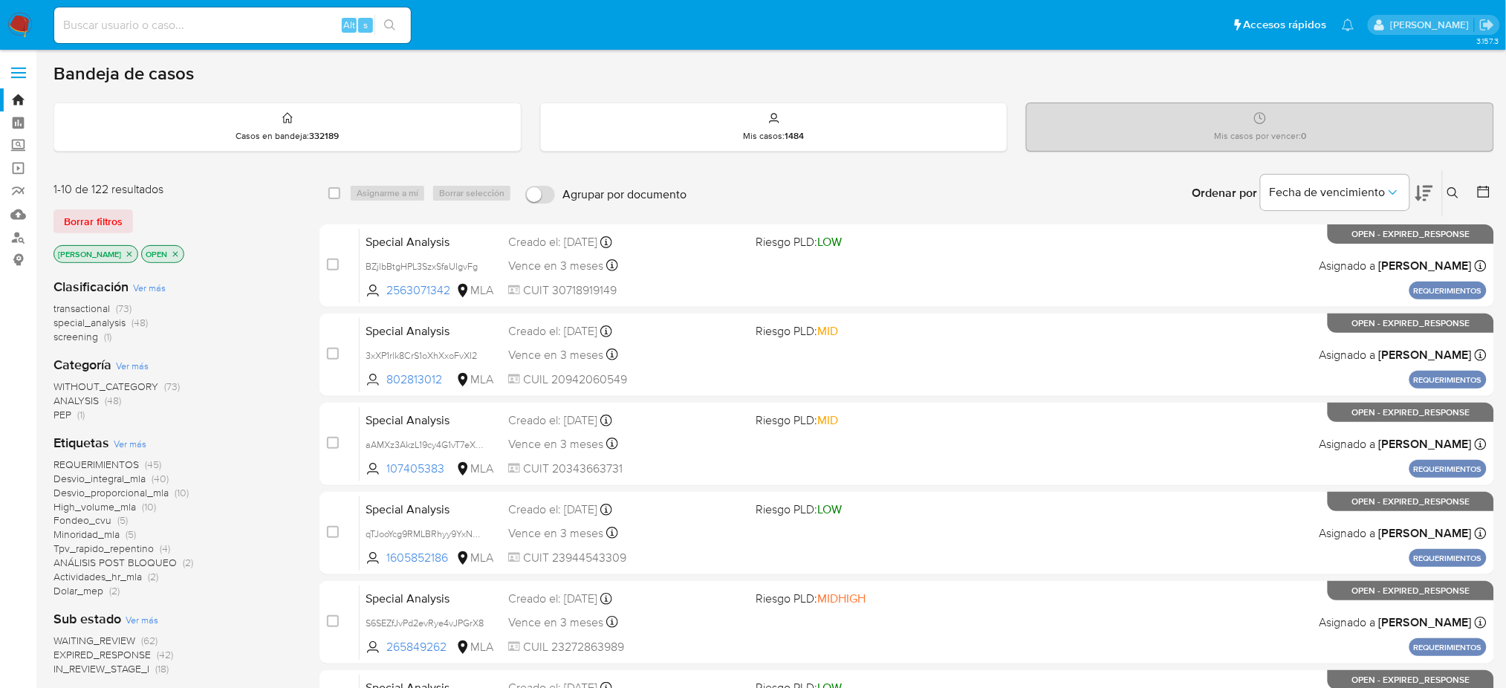
click at [1452, 194] on icon at bounding box center [1453, 193] width 12 height 12
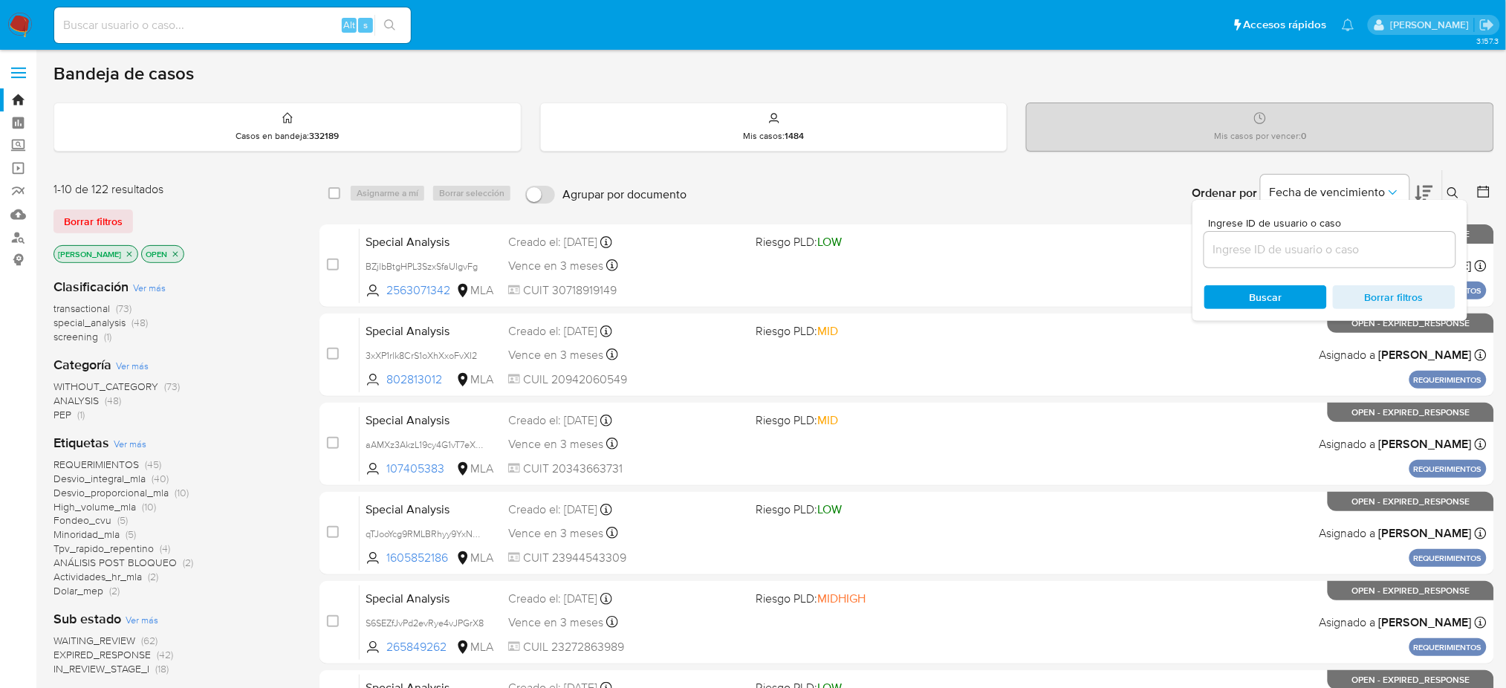
click at [1272, 244] on input at bounding box center [1329, 249] width 251 height 19
type input "0I7LQkGQ6AzDE4JqF17QzGd5"
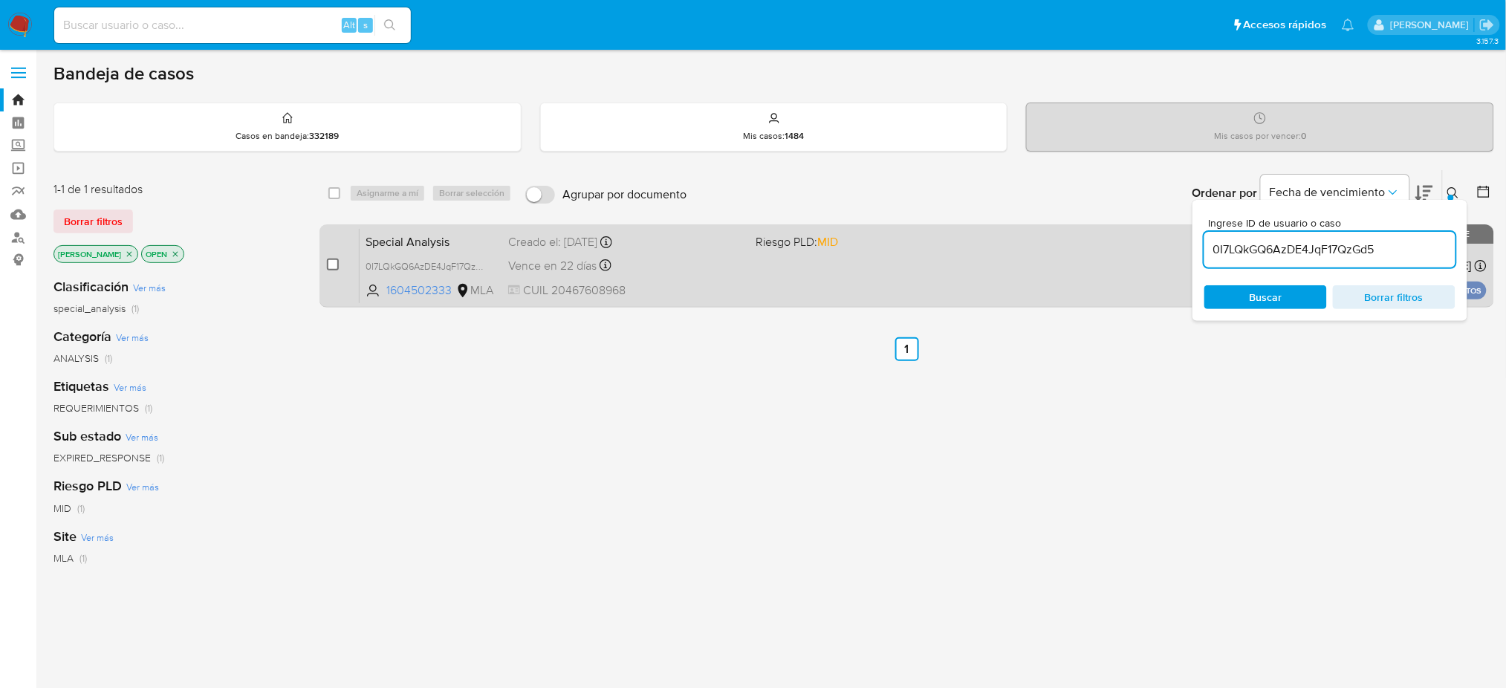
click at [334, 261] on input "checkbox" at bounding box center [333, 265] width 12 height 12
checkbox input "true"
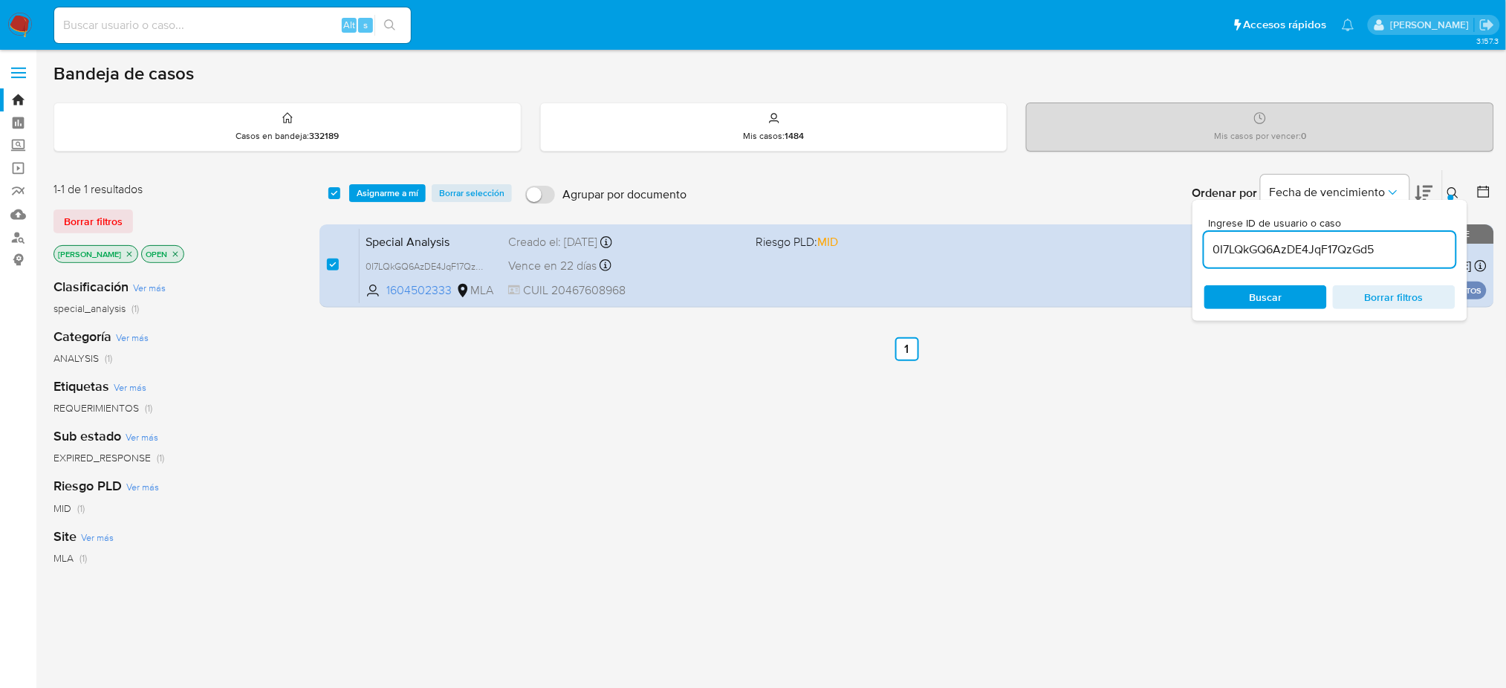
click at [374, 206] on div "select-all-cases-checkbox Asignarme a mí Borrar selección Agrupar por documento…" at bounding box center [906, 193] width 1175 height 46
click at [379, 186] on span "Asignarme a mí" at bounding box center [388, 193] width 62 height 15
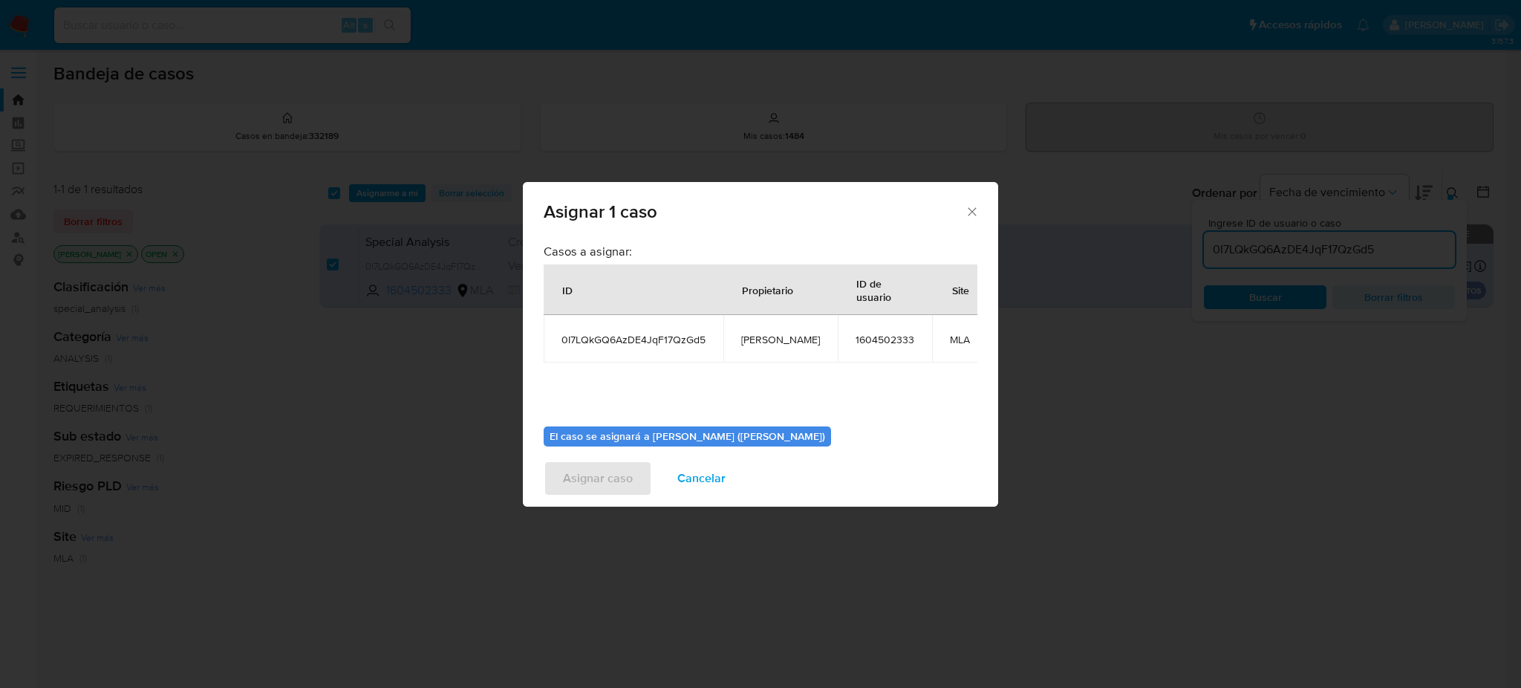
click at [752, 346] on td "[PERSON_NAME]" at bounding box center [781, 339] width 114 height 48
click at [754, 339] on span "[PERSON_NAME]" at bounding box center [780, 339] width 79 height 13
copy span "[PERSON_NAME]"
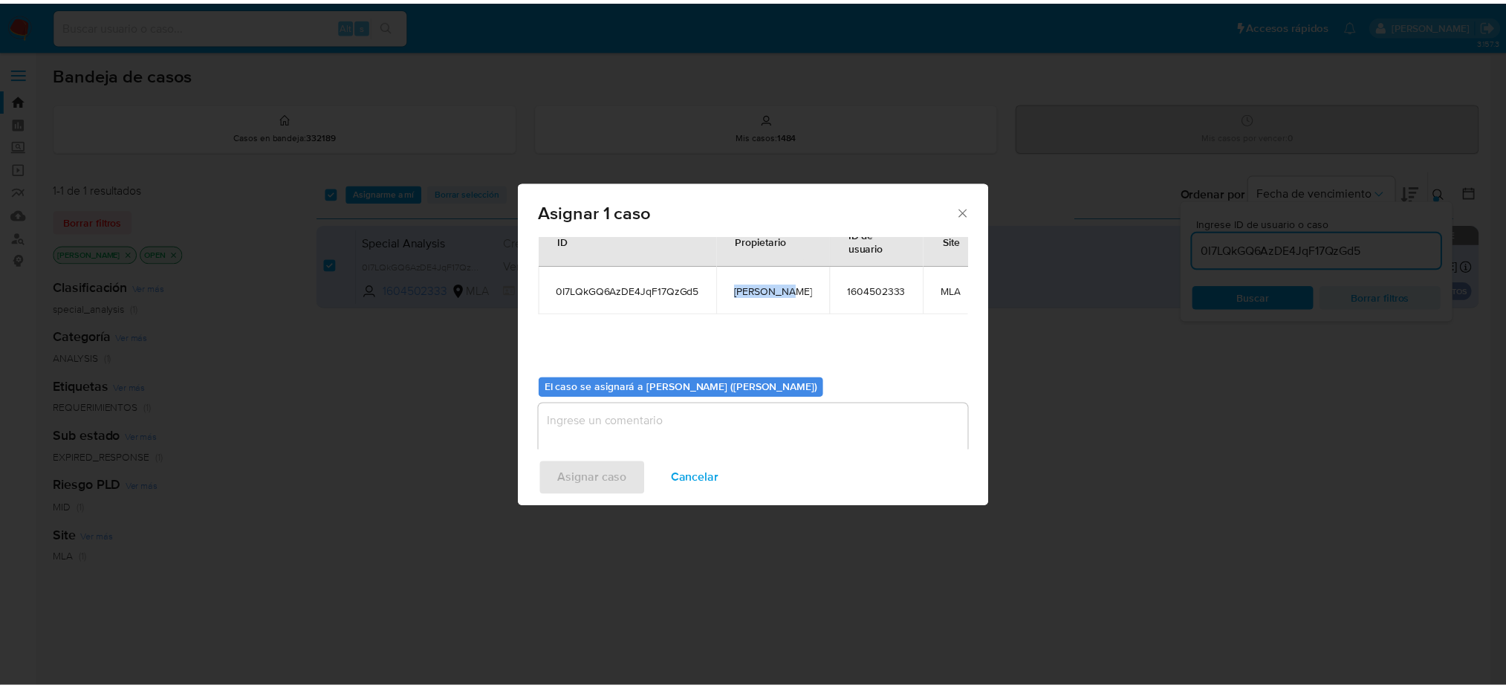
scroll to position [76, 0]
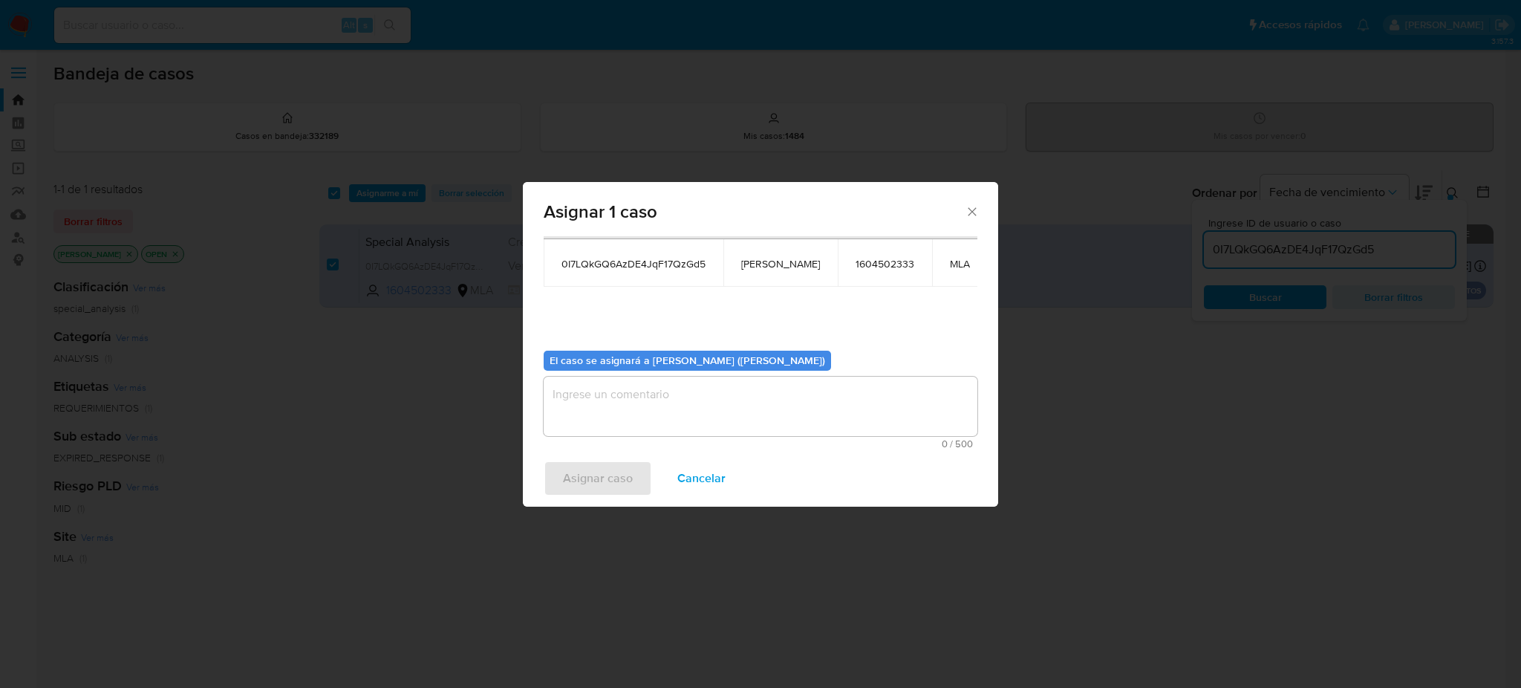
click at [693, 412] on textarea "assign-modal" at bounding box center [761, 406] width 434 height 59
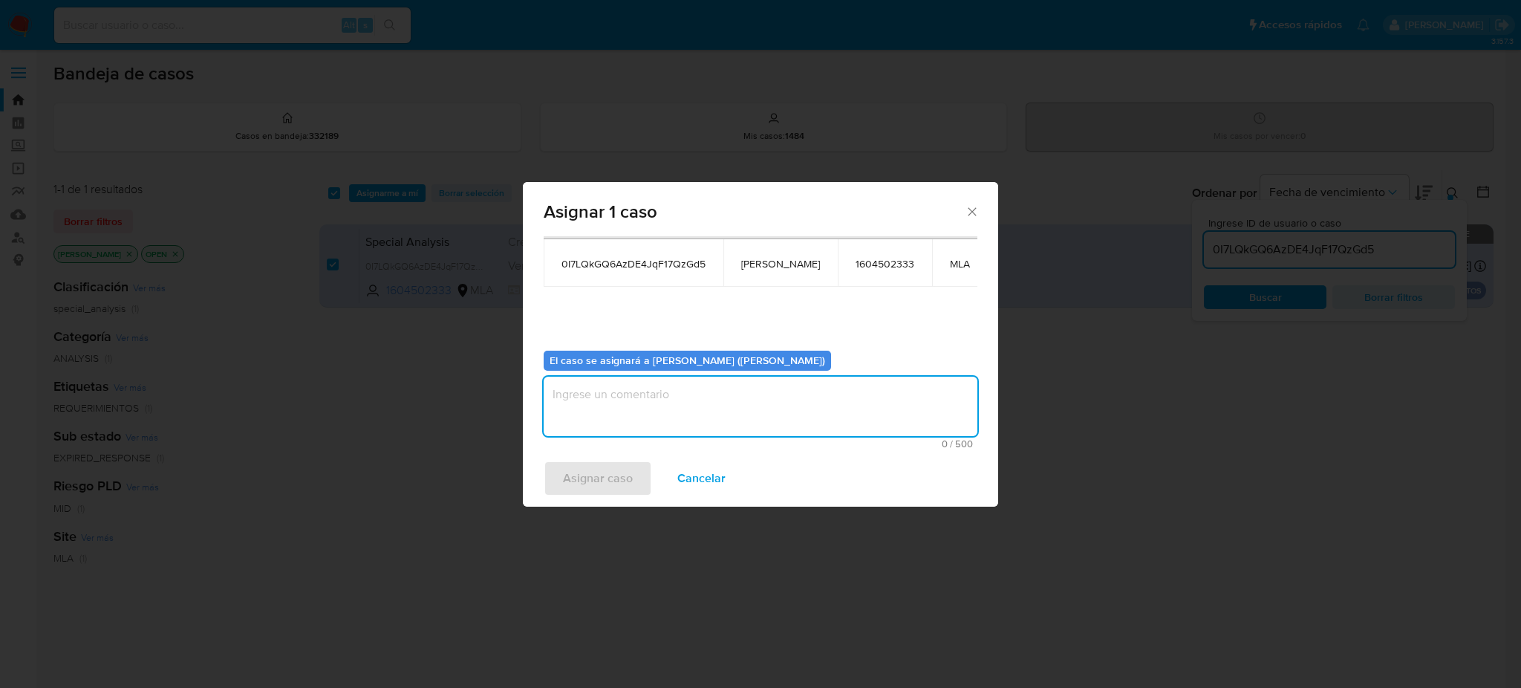
paste textarea "[PERSON_NAME]"
type textarea "[PERSON_NAME]"
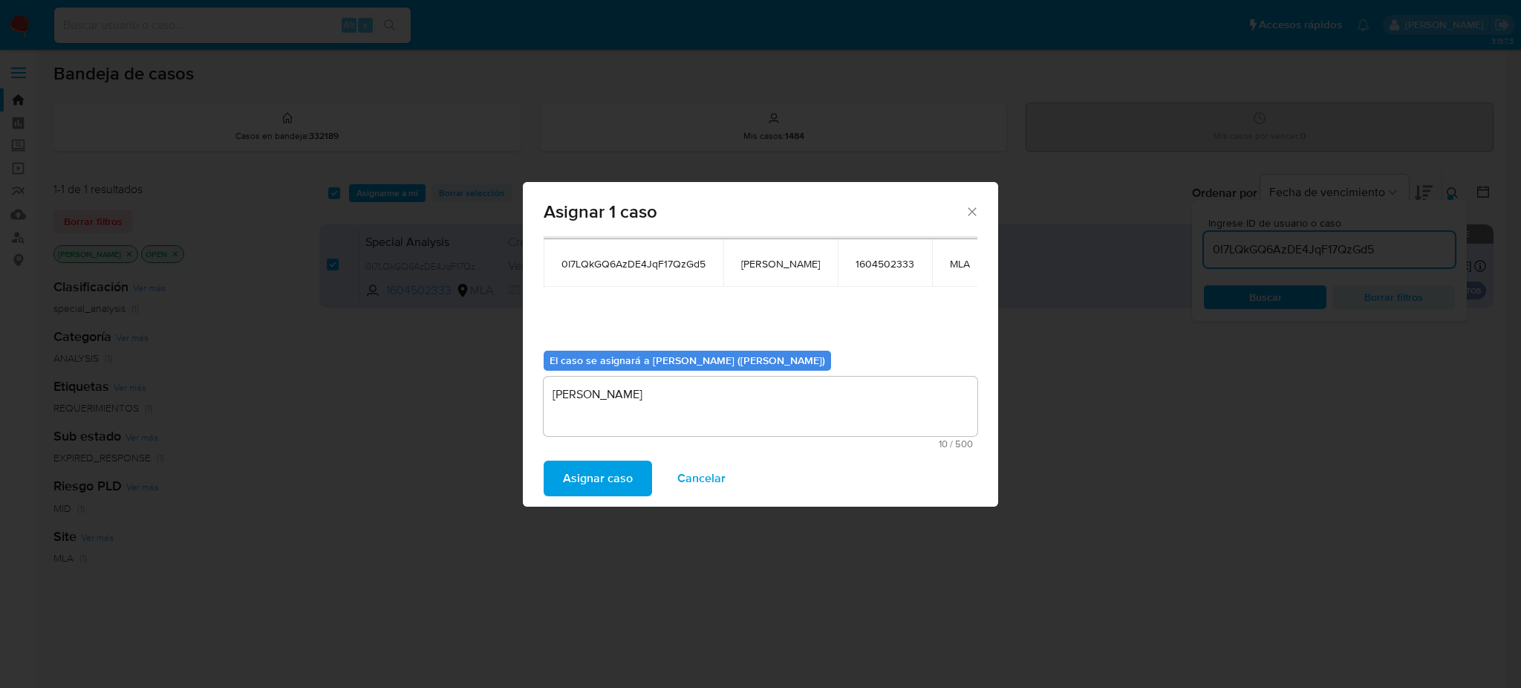
click at [614, 477] on span "Asignar caso" at bounding box center [598, 478] width 70 height 33
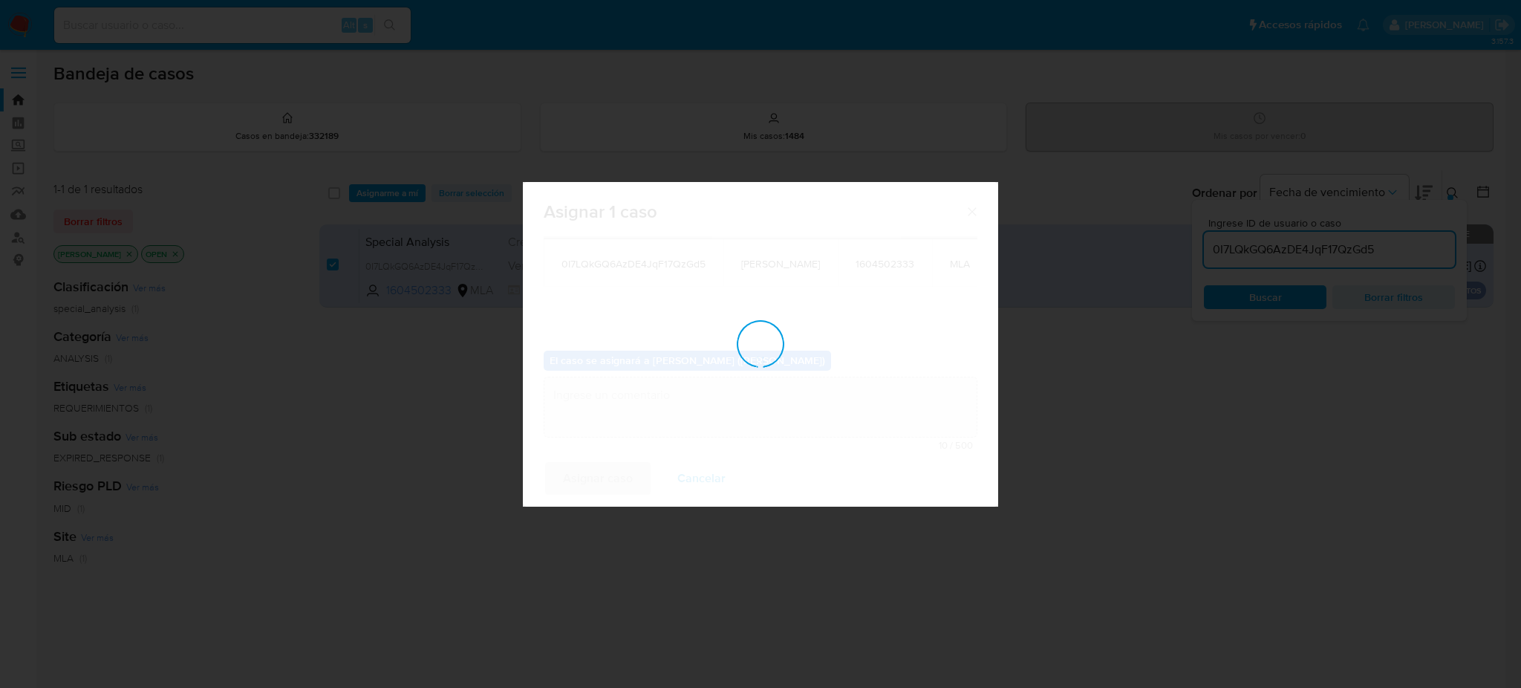
checkbox input "false"
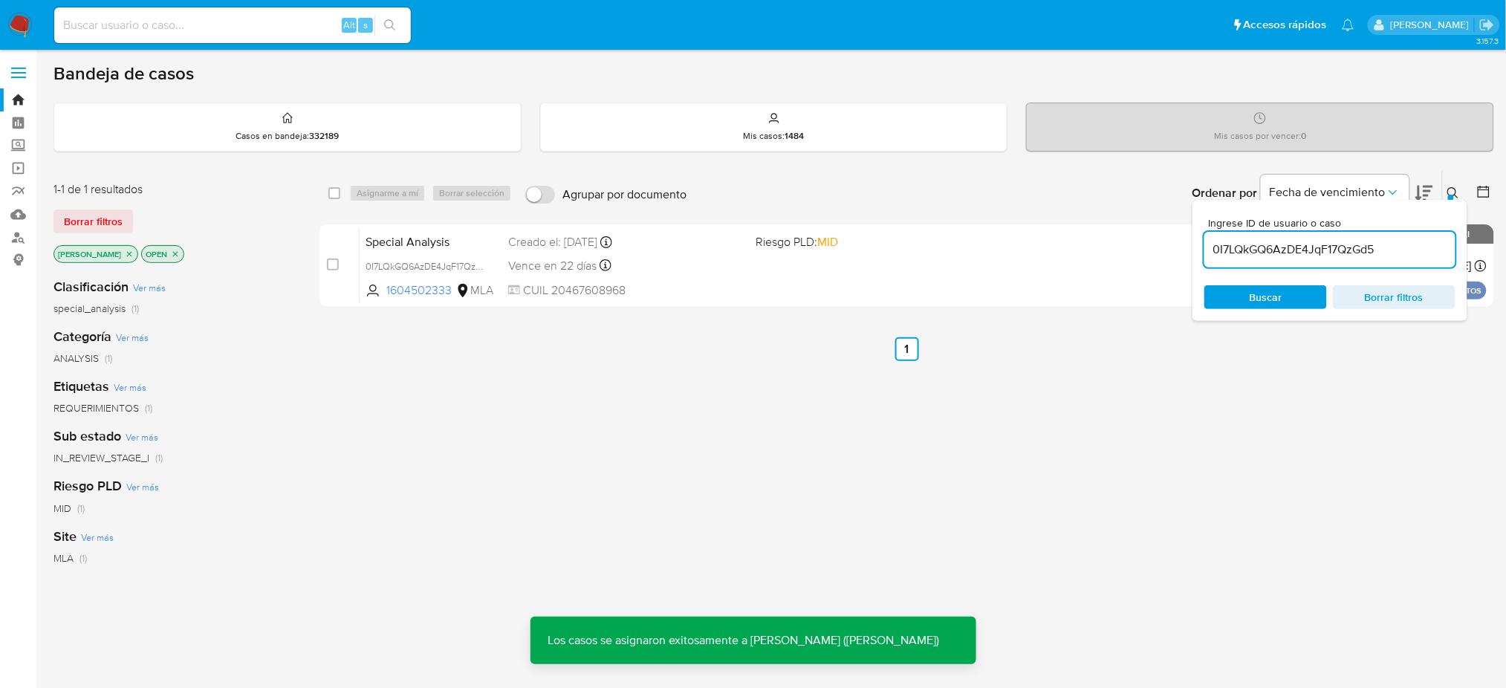
click at [455, 247] on span "Special Analysis" at bounding box center [431, 240] width 131 height 19
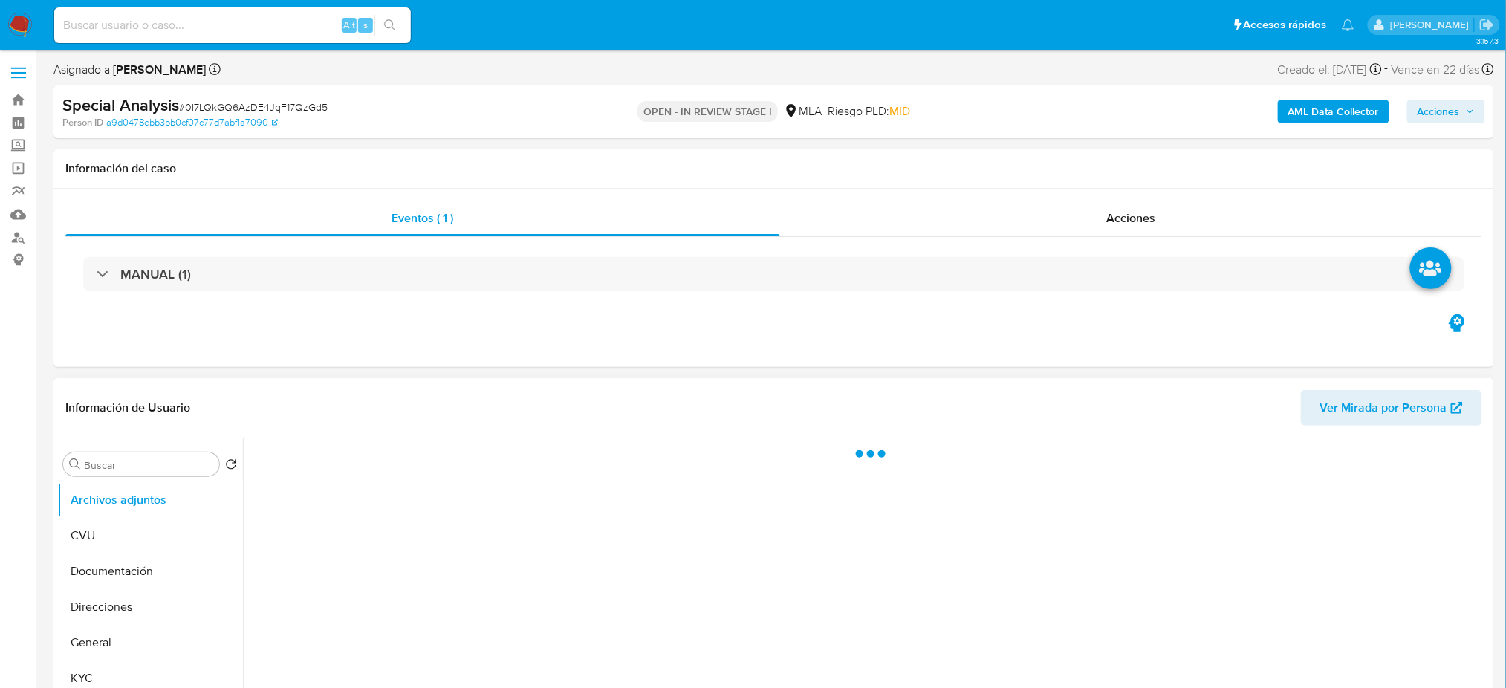
scroll to position [297, 0]
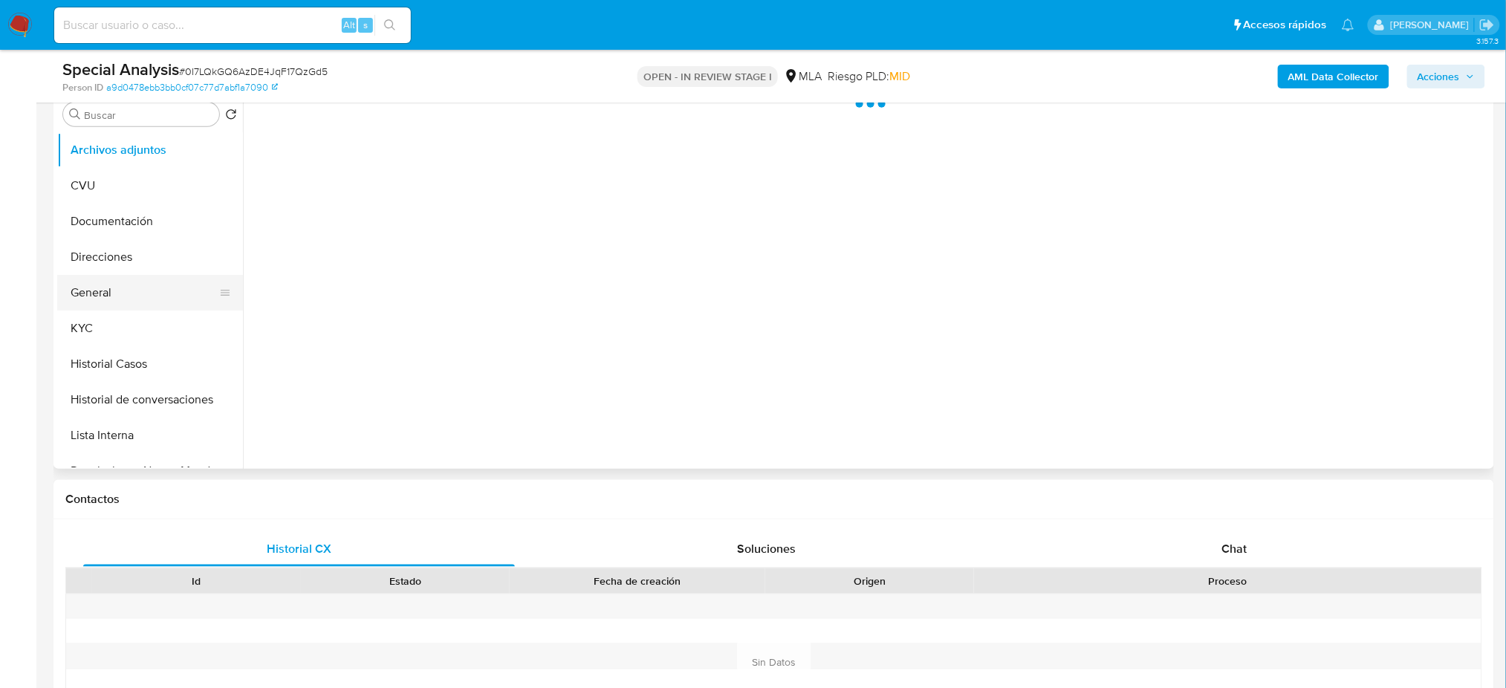
click at [89, 304] on button "General" at bounding box center [144, 293] width 174 height 36
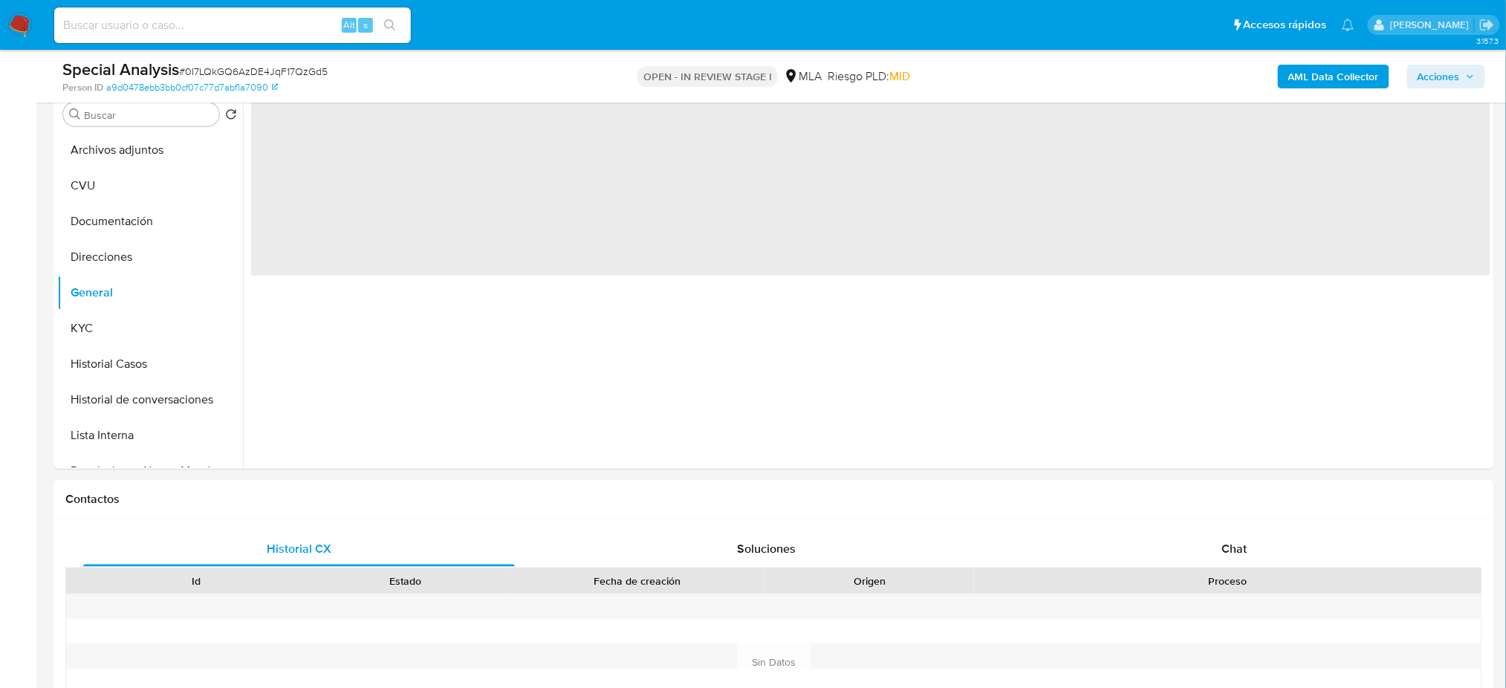
select select "10"
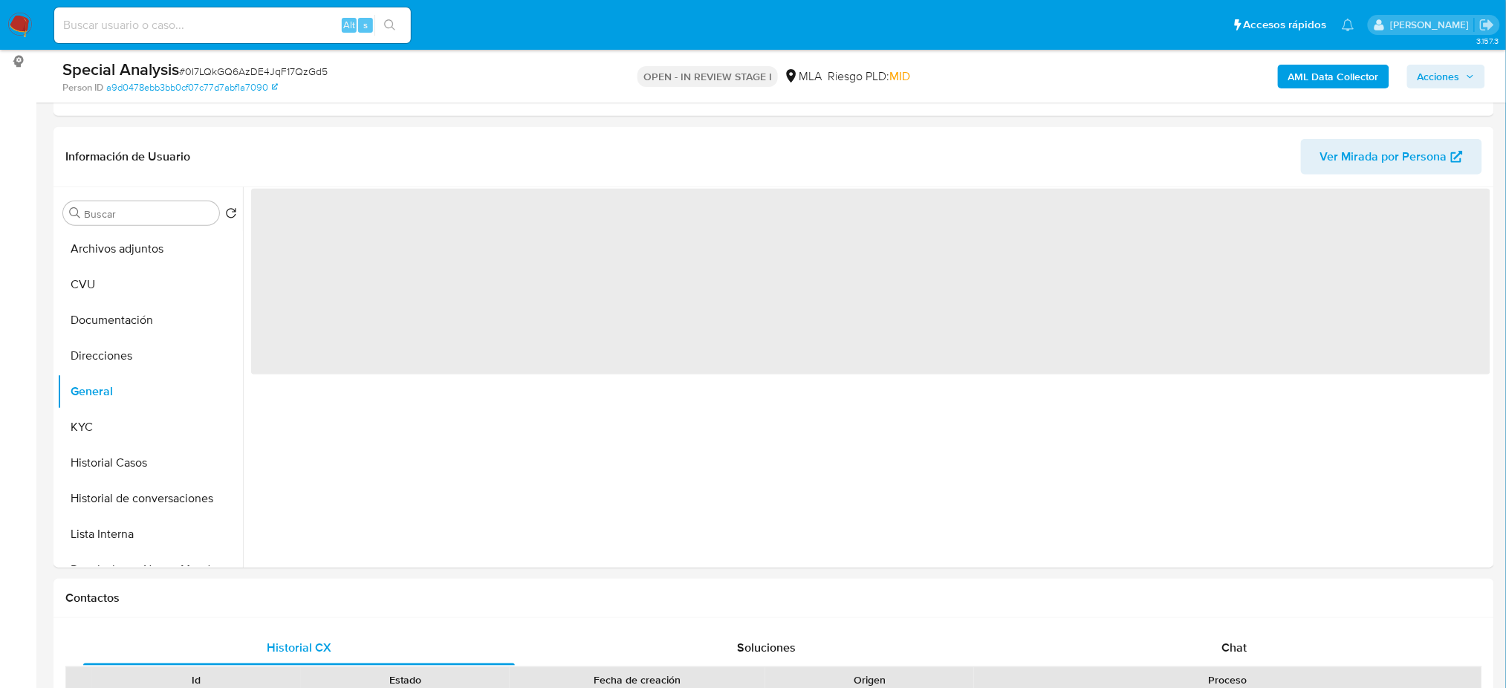
scroll to position [198, 0]
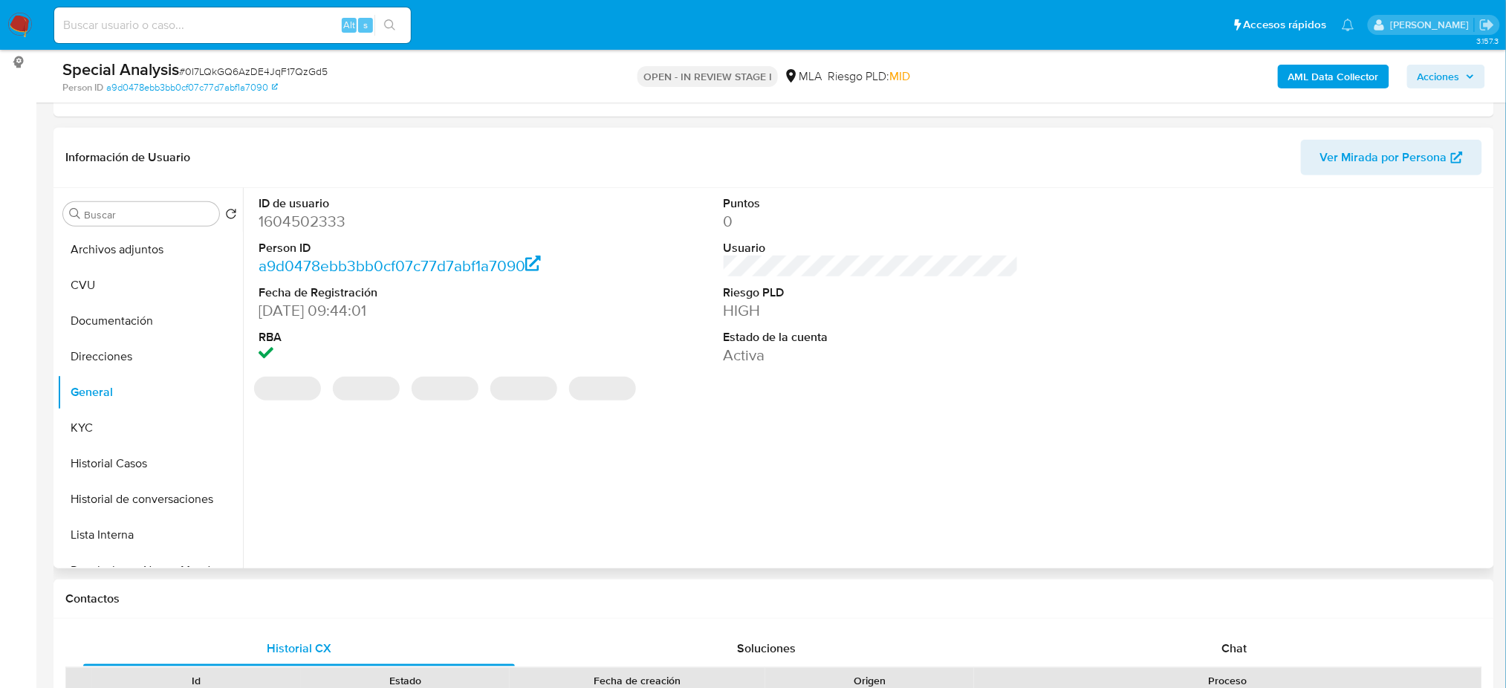
click at [286, 221] on dd "1604502333" at bounding box center [406, 221] width 295 height 21
copy dd "1604502333"
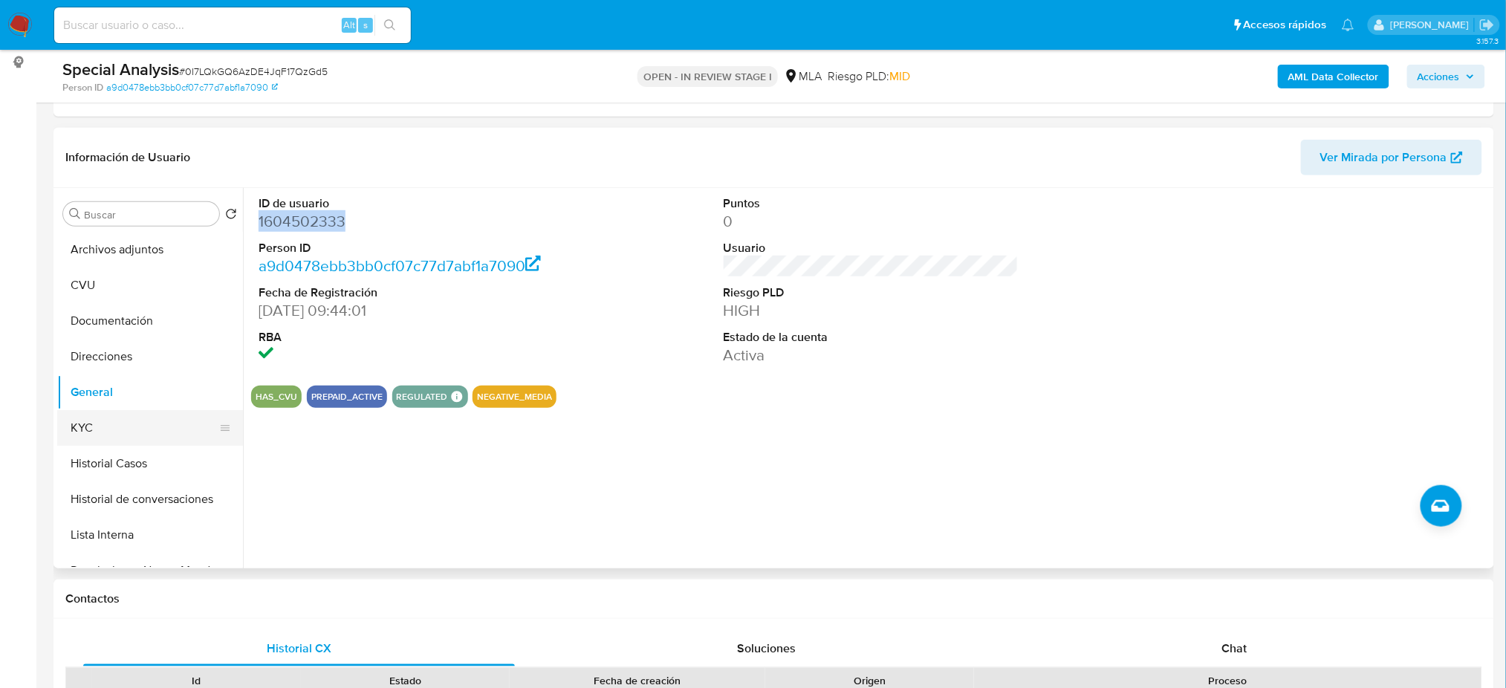
click at [111, 443] on button "KYC" at bounding box center [144, 428] width 174 height 36
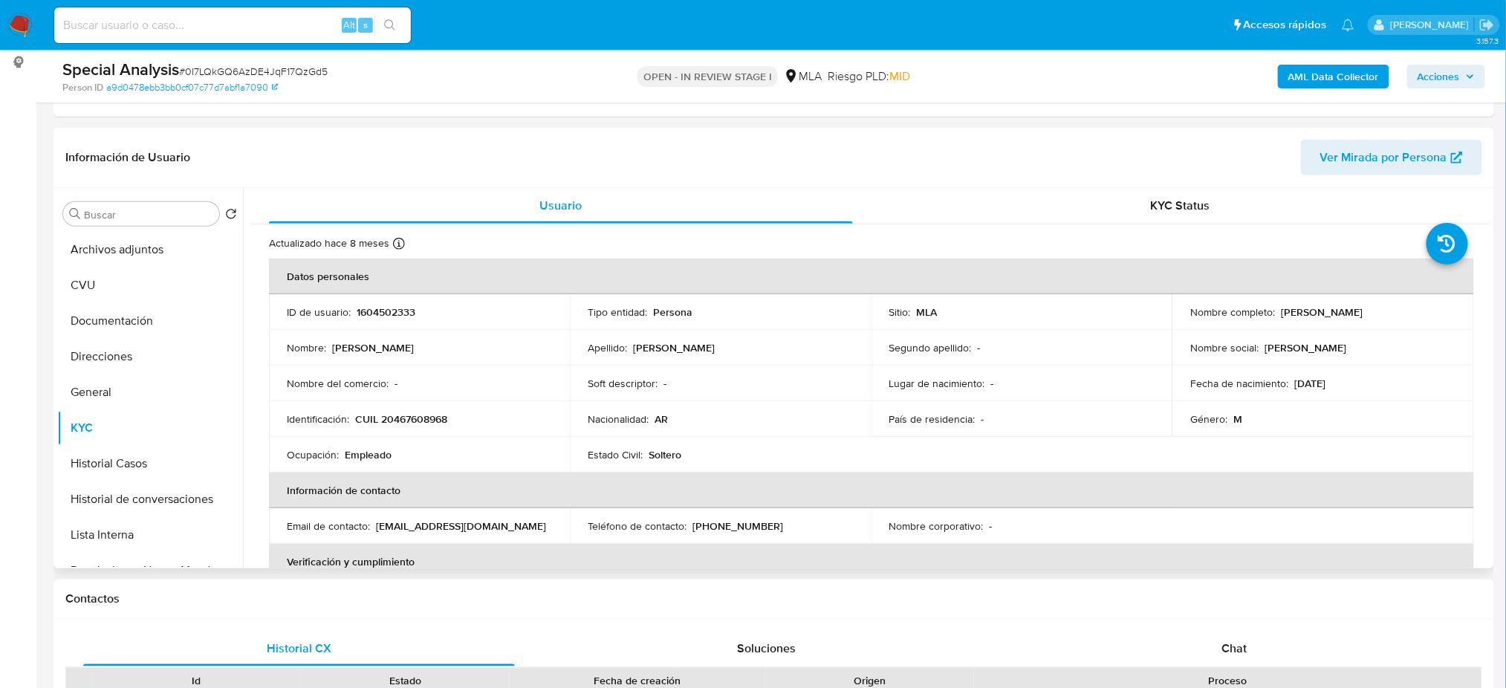
click at [399, 423] on p "CUIL 20467608968" at bounding box center [401, 418] width 92 height 13
copy p "20467608968"
click at [383, 438] on td "Ocupación : Empleado" at bounding box center [419, 455] width 301 height 36
drag, startPoint x: 395, startPoint y: 420, endPoint x: 441, endPoint y: 420, distance: 46.1
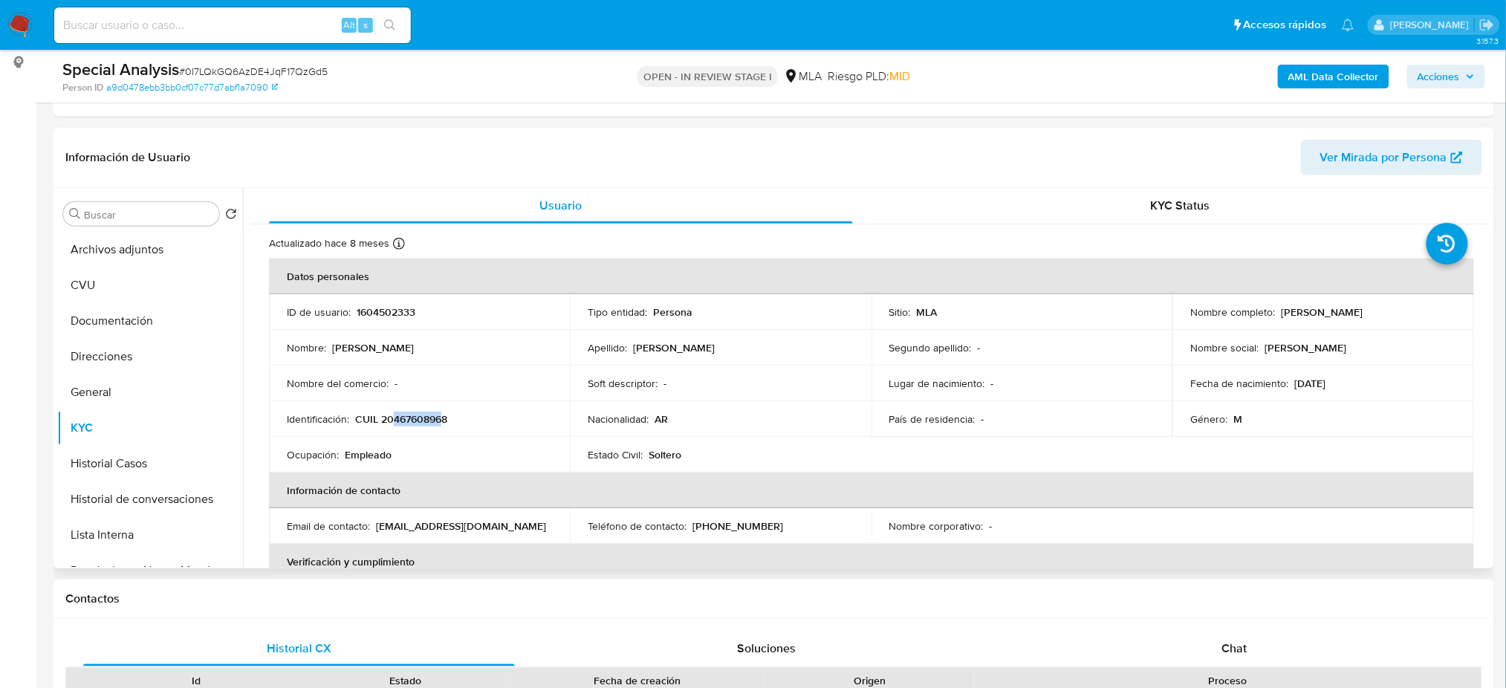
click at [441, 420] on p "CUIL 20467608968" at bounding box center [401, 418] width 92 height 13
copy p "46760896"
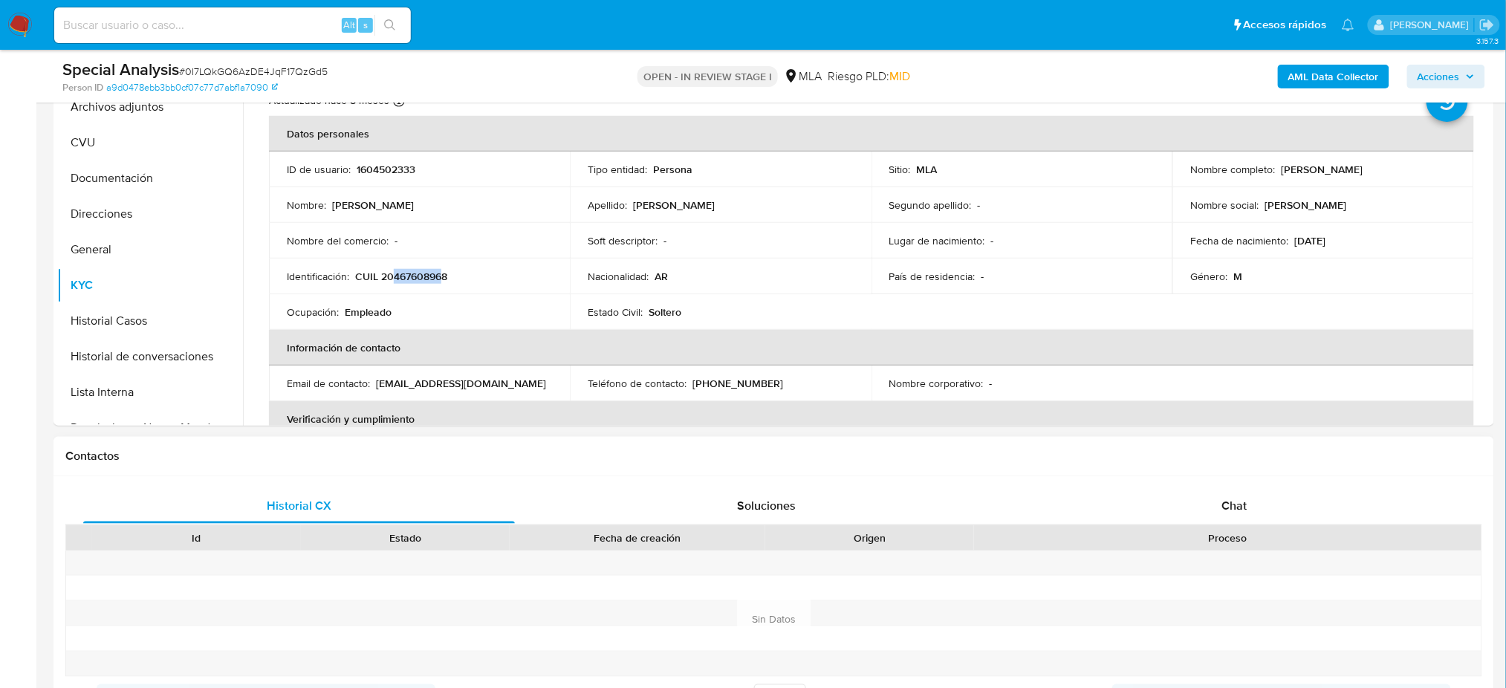
scroll to position [334, 0]
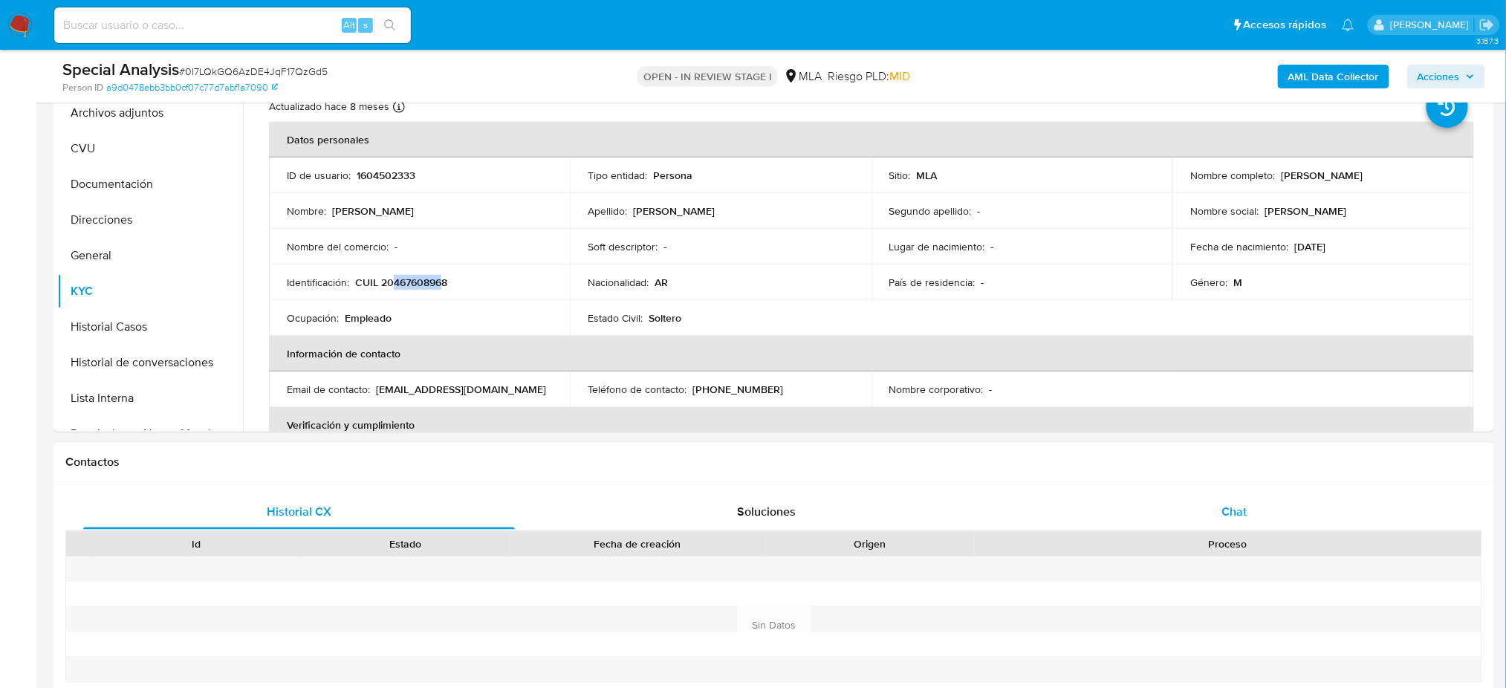
click at [1231, 518] on span "Chat" at bounding box center [1233, 511] width 25 height 17
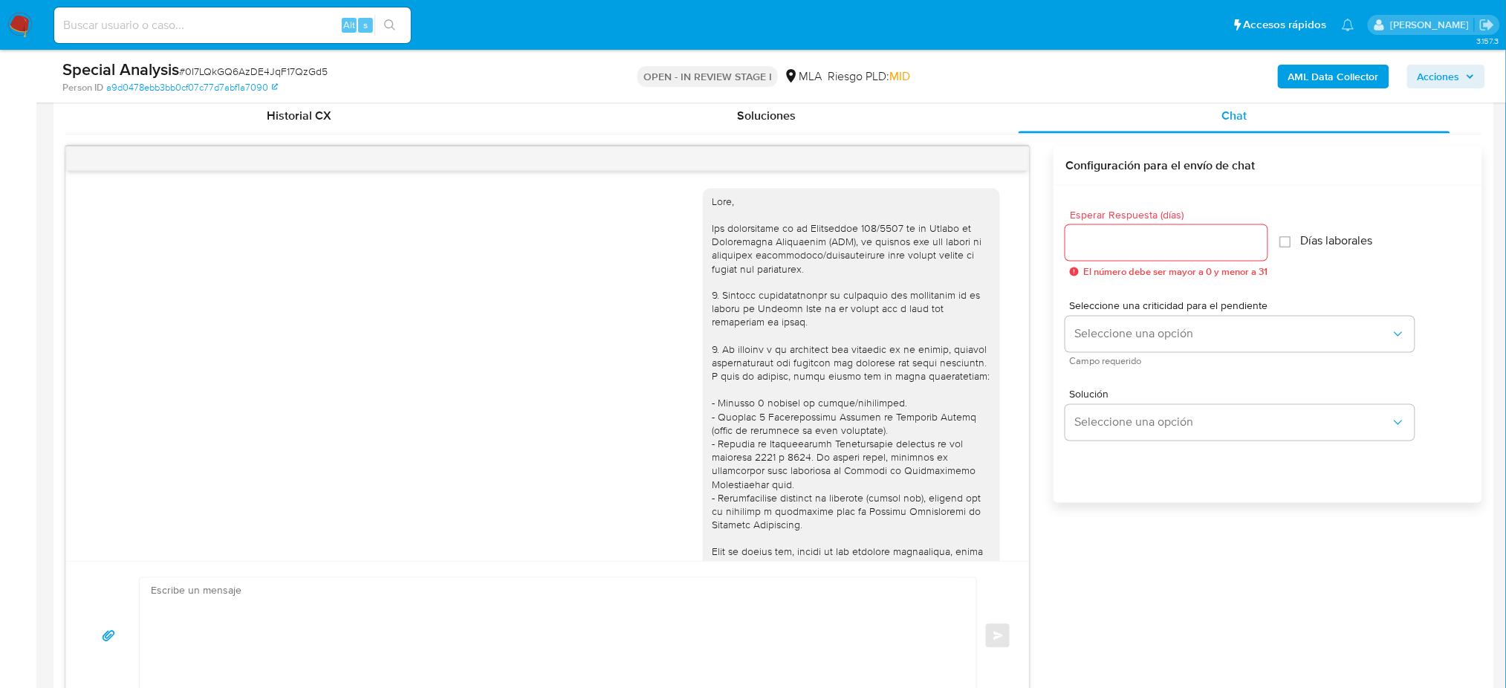
scroll to position [724, 0]
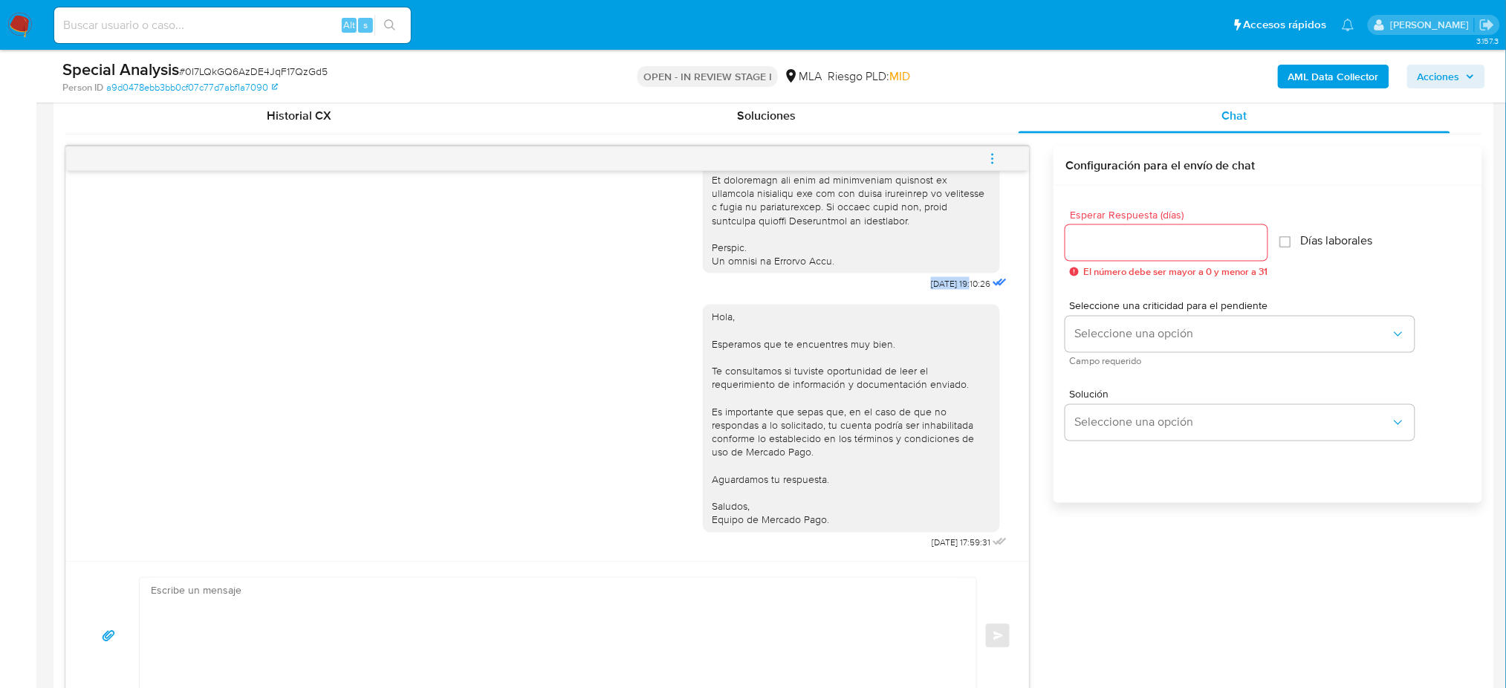
drag, startPoint x: 896, startPoint y: 282, endPoint x: 941, endPoint y: 283, distance: 45.3
copy span "03/07/2025"
drag, startPoint x: 900, startPoint y: 550, endPoint x: 945, endPoint y: 550, distance: 44.6
click at [945, 550] on div "Hola, Esperamos que te encuentres muy bien. Te consultamos si tuviste oportunid…" at bounding box center [857, 423] width 308 height 259
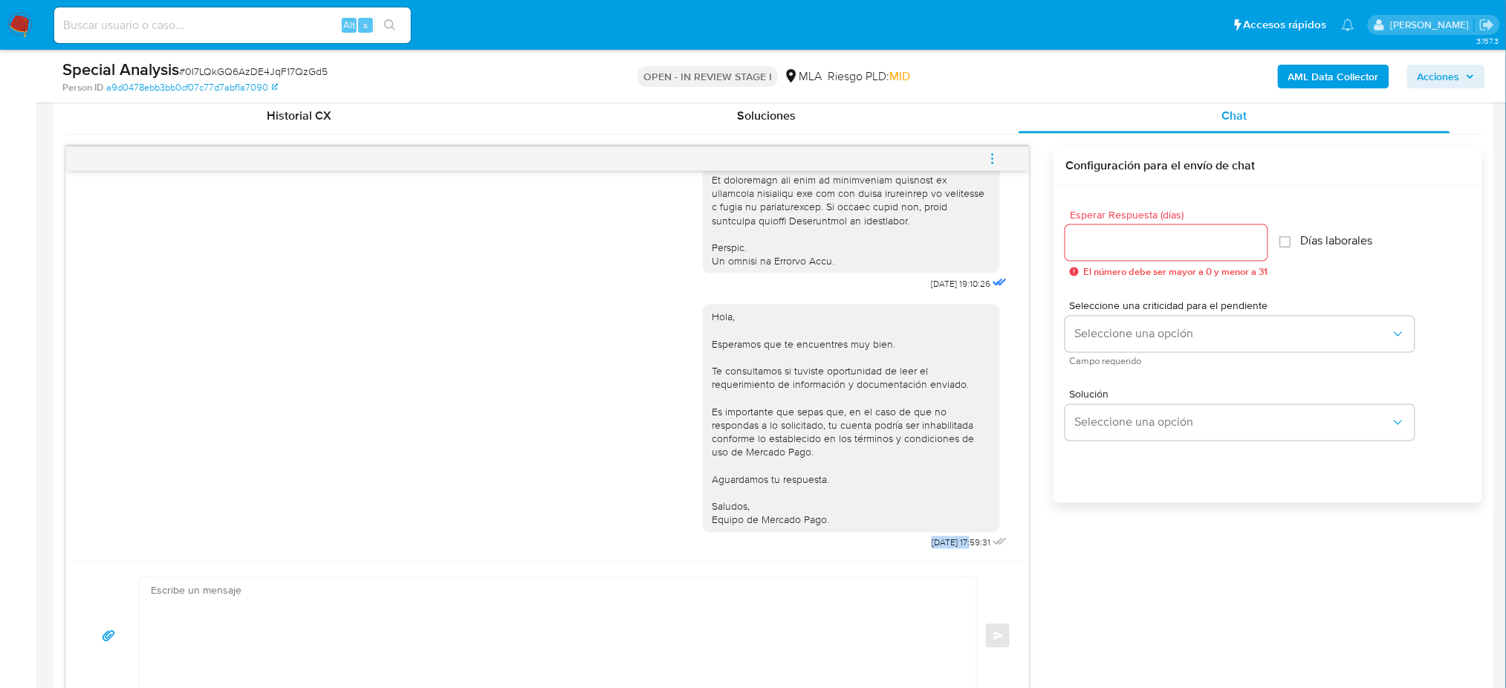
copy span "01/09/2025"
click at [992, 160] on icon "menu-action" at bounding box center [992, 158] width 13 height 13
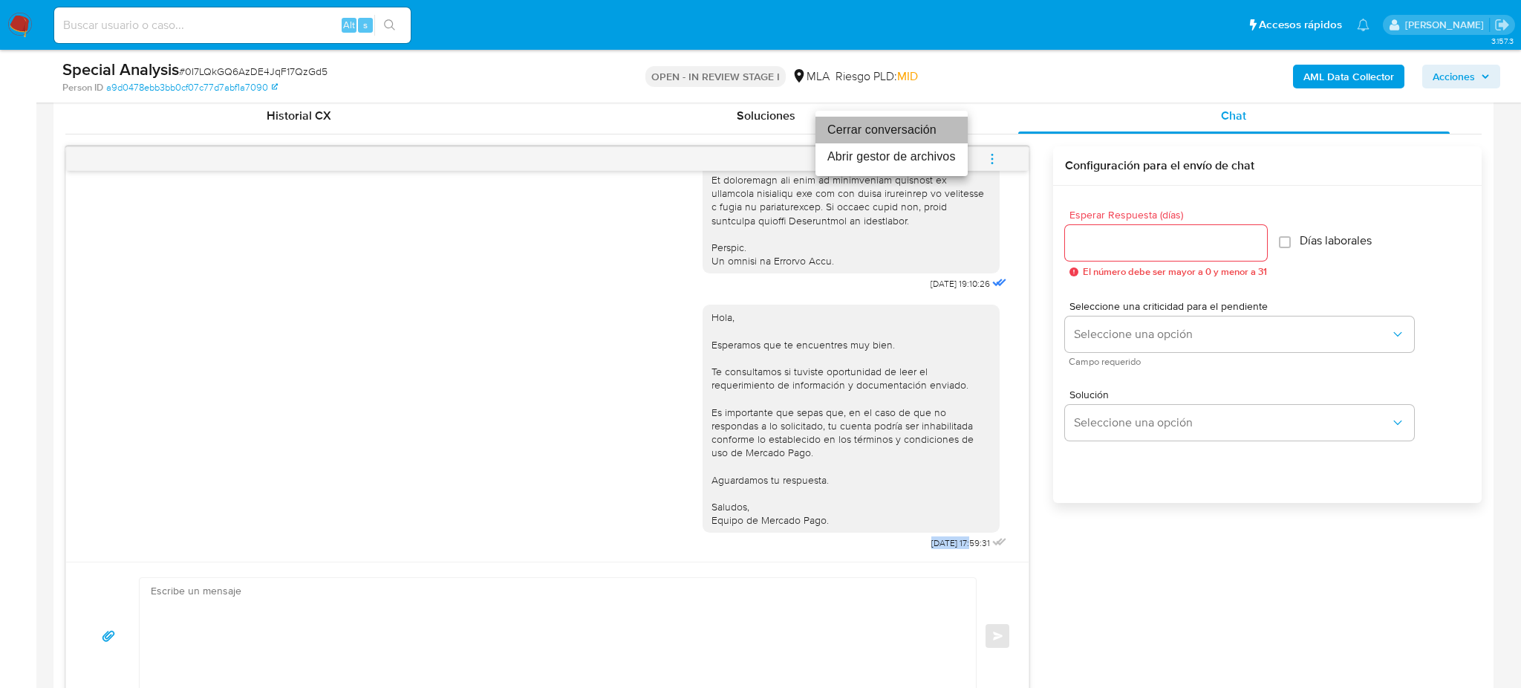
click at [941, 134] on li "Cerrar conversación" at bounding box center [892, 130] width 152 height 27
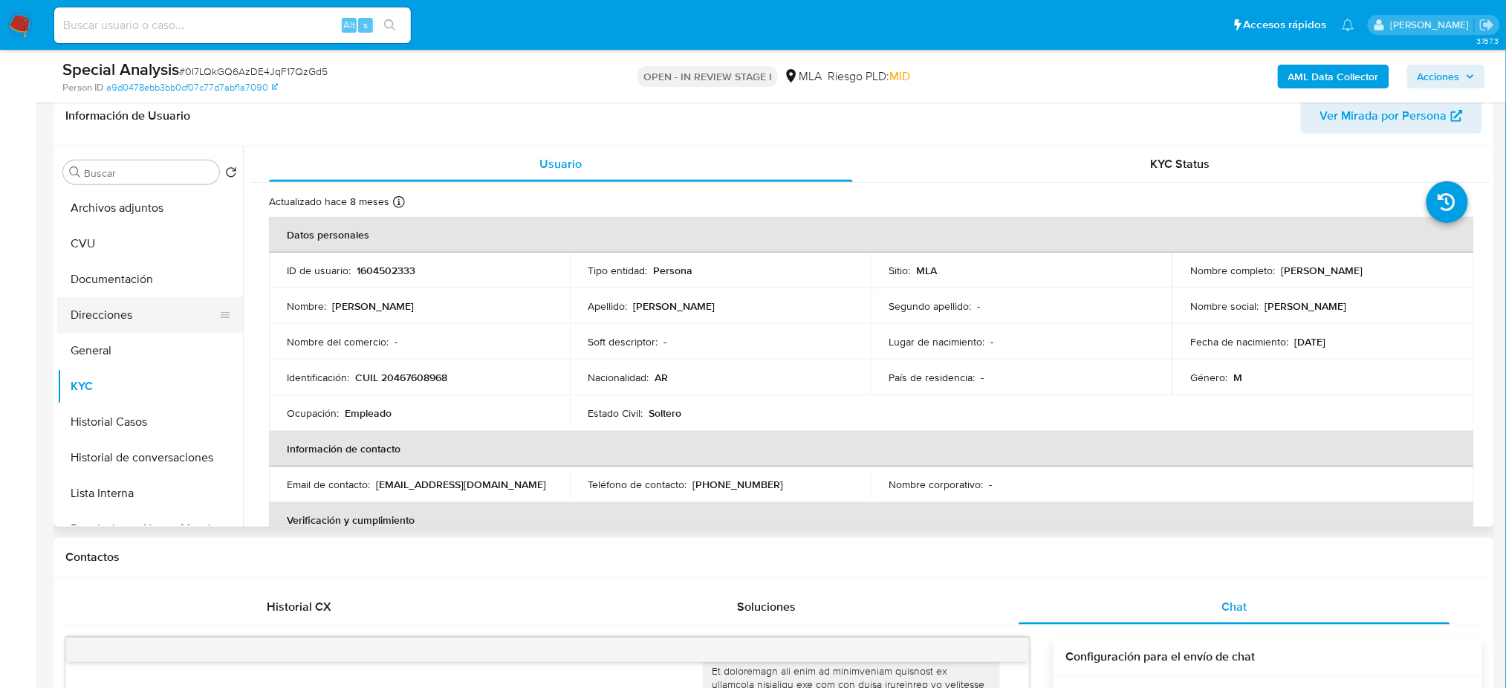
scroll to position [235, 0]
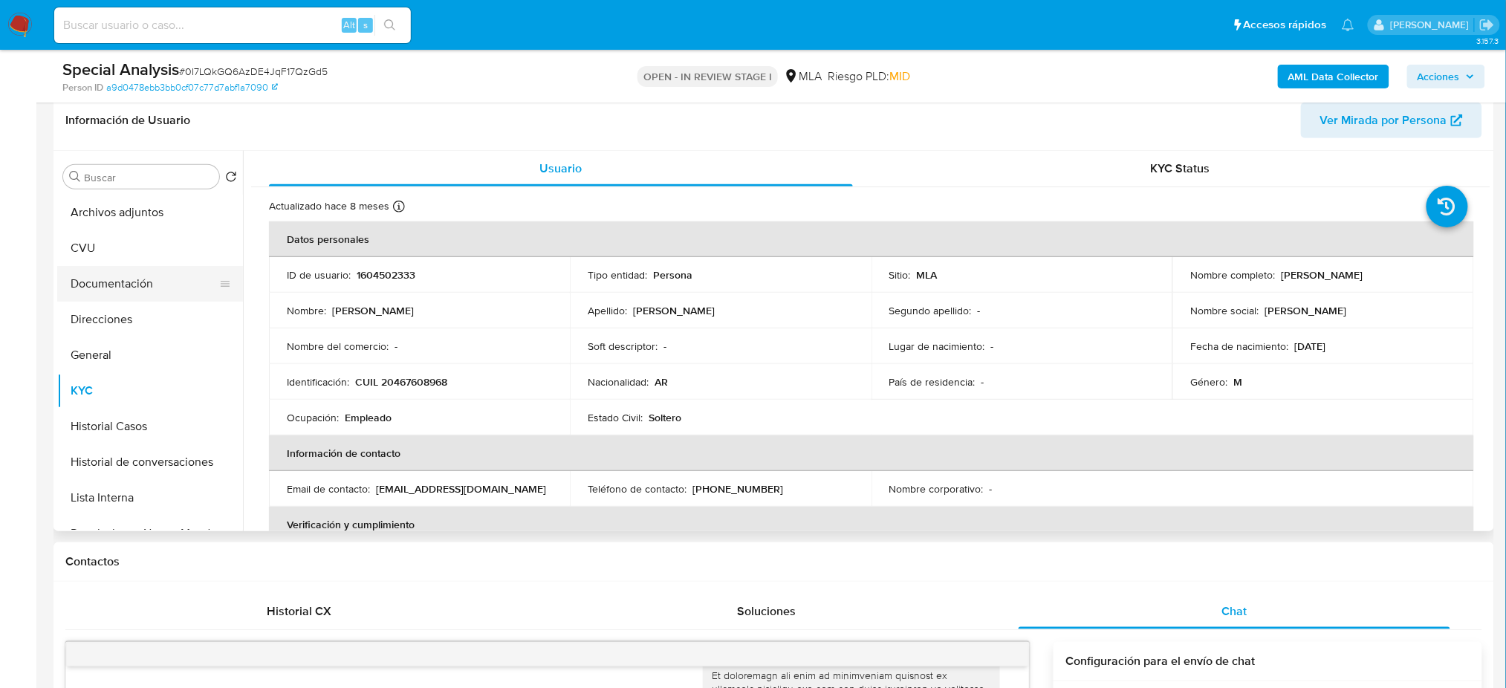
click at [133, 282] on button "Documentación" at bounding box center [144, 284] width 174 height 36
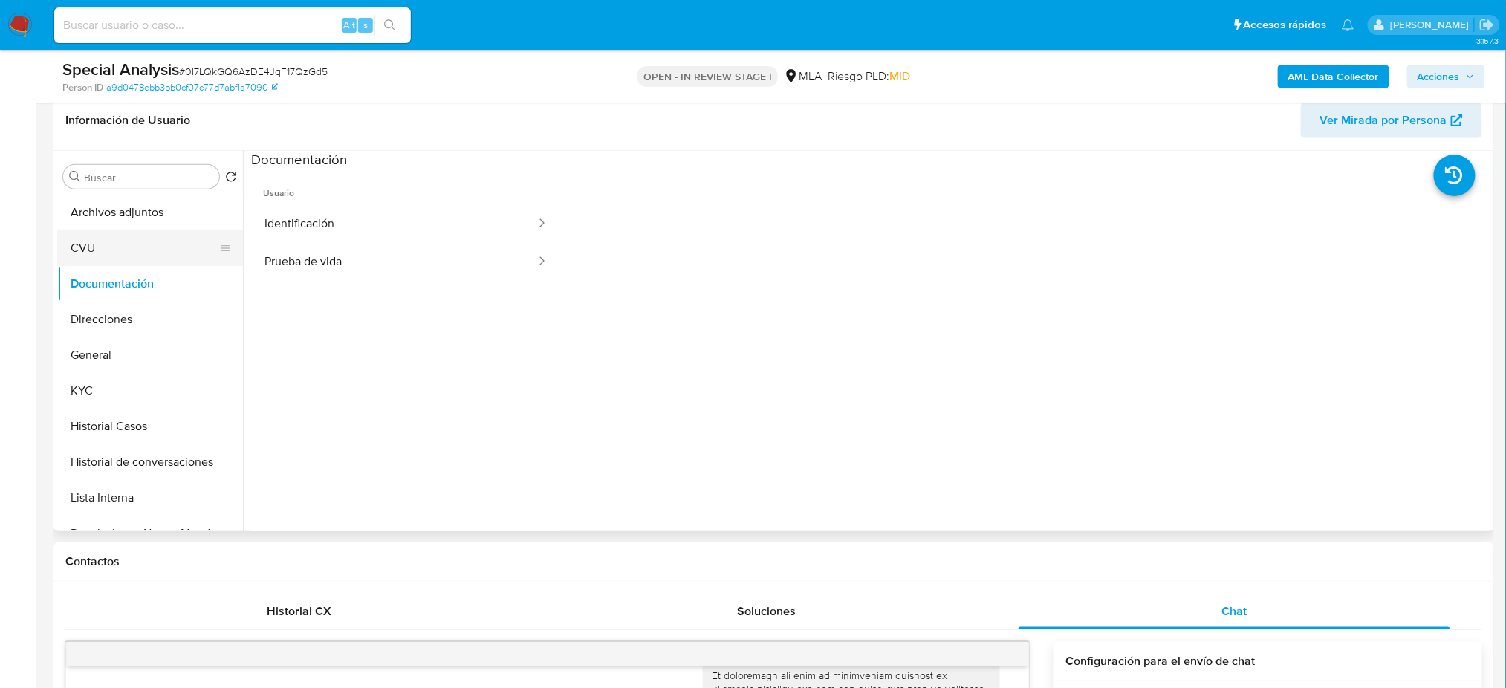
click at [127, 256] on button "CVU" at bounding box center [144, 248] width 174 height 36
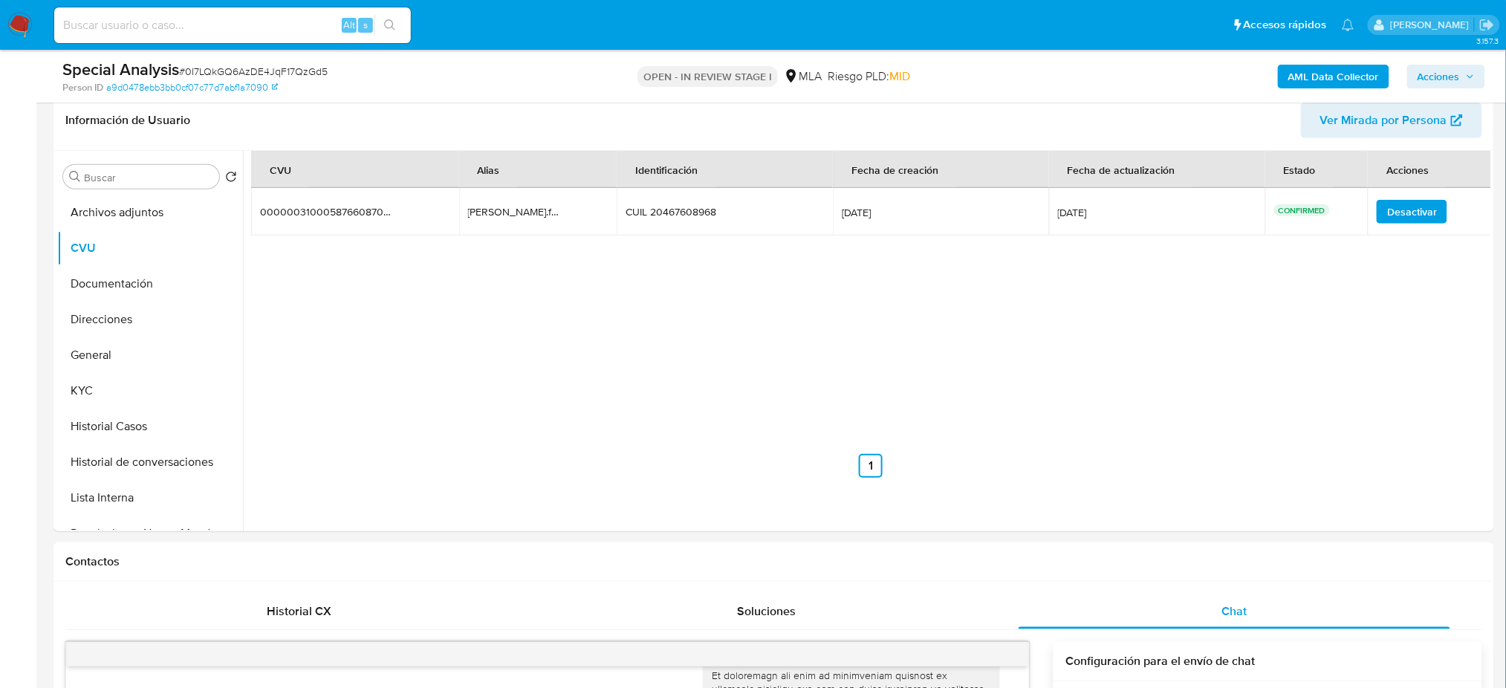
click at [115, 393] on button "KYC" at bounding box center [144, 391] width 174 height 36
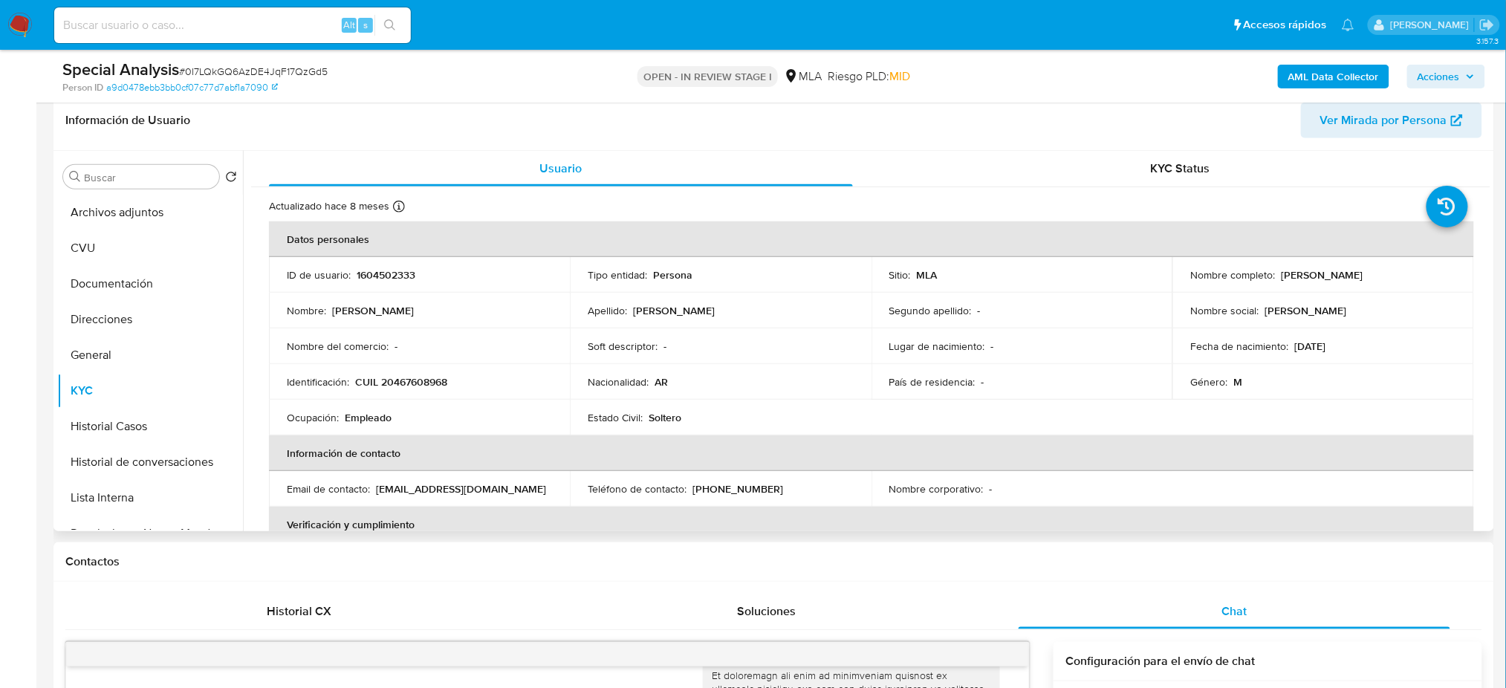
drag, startPoint x: 1278, startPoint y: 278, endPoint x: 1409, endPoint y: 272, distance: 131.6
click at [1409, 272] on div "Nombre completo : Kevin Nicolas Fernandez" at bounding box center [1322, 274] width 265 height 13
copy p "Kevin Nicolas Fernandez"
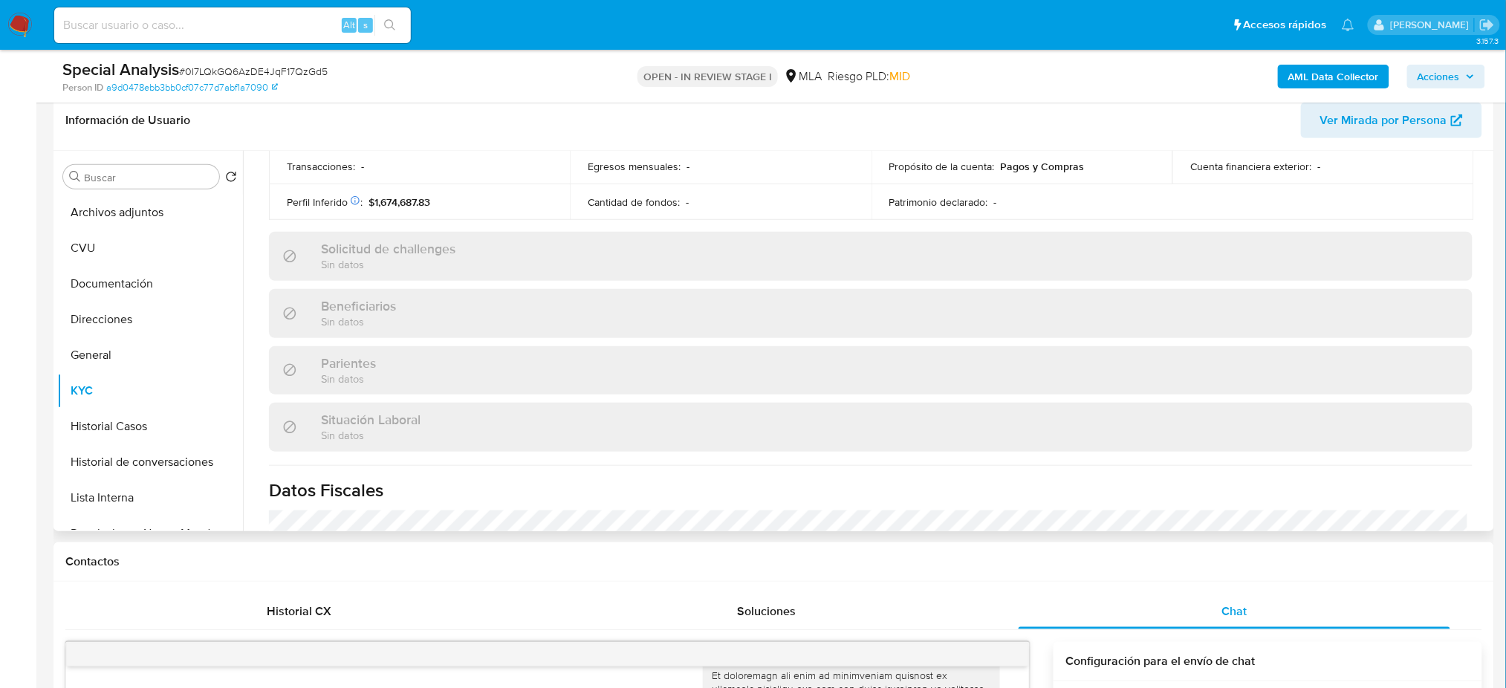
scroll to position [769, 0]
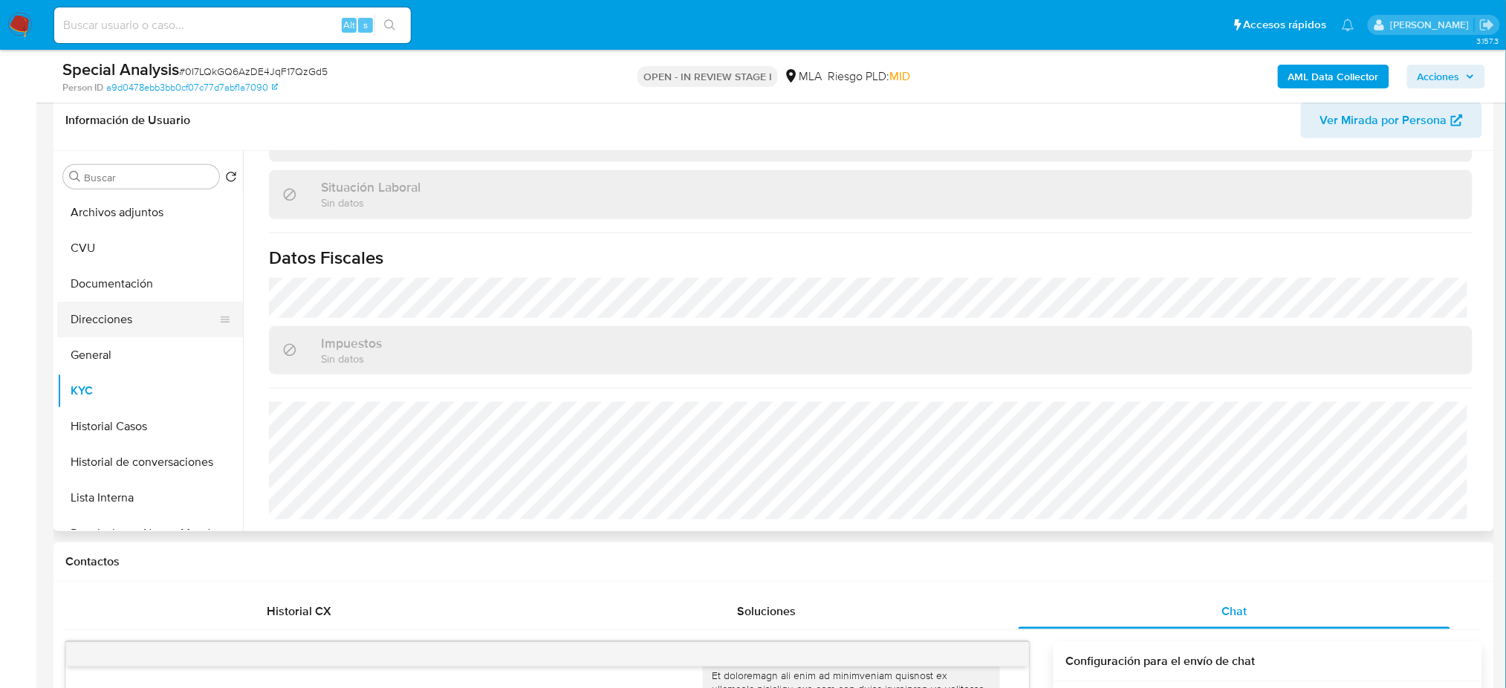
click at [153, 310] on button "Direcciones" at bounding box center [144, 320] width 174 height 36
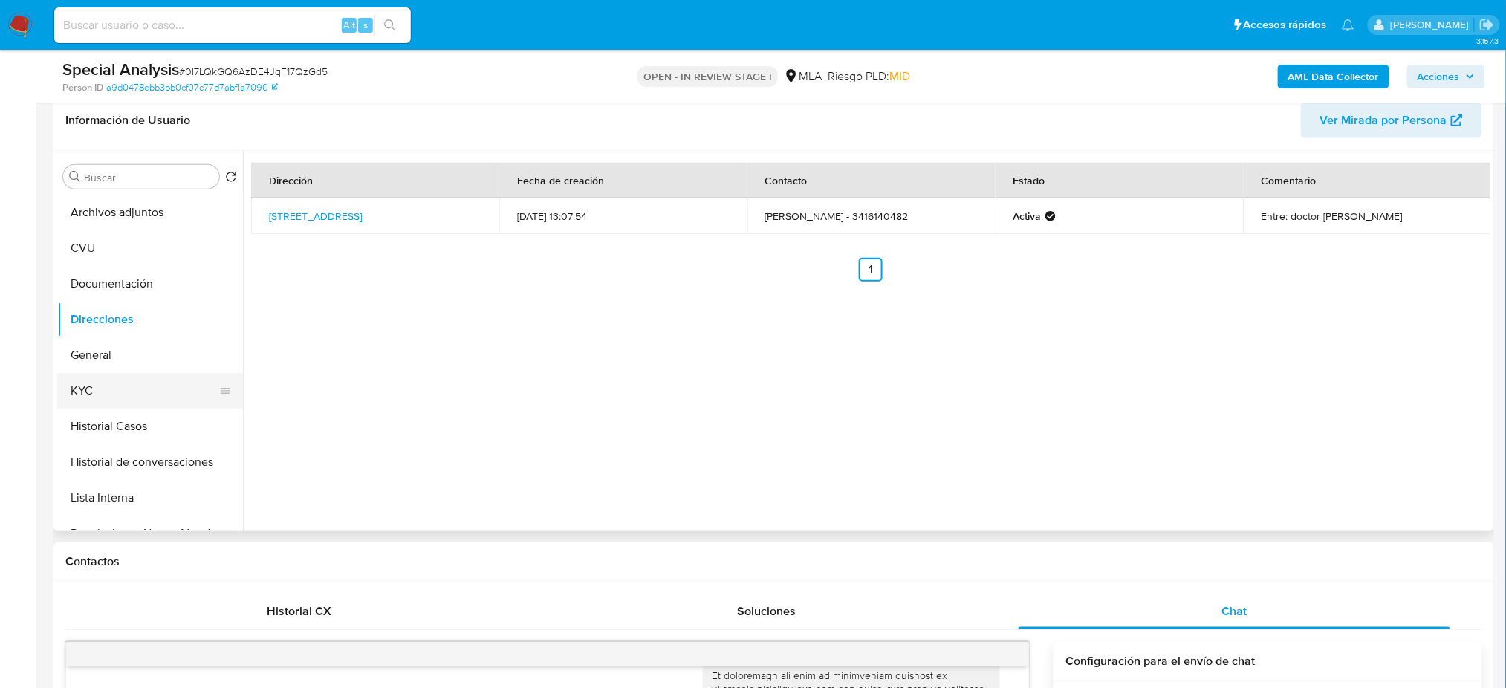
click at [103, 386] on button "KYC" at bounding box center [144, 391] width 174 height 36
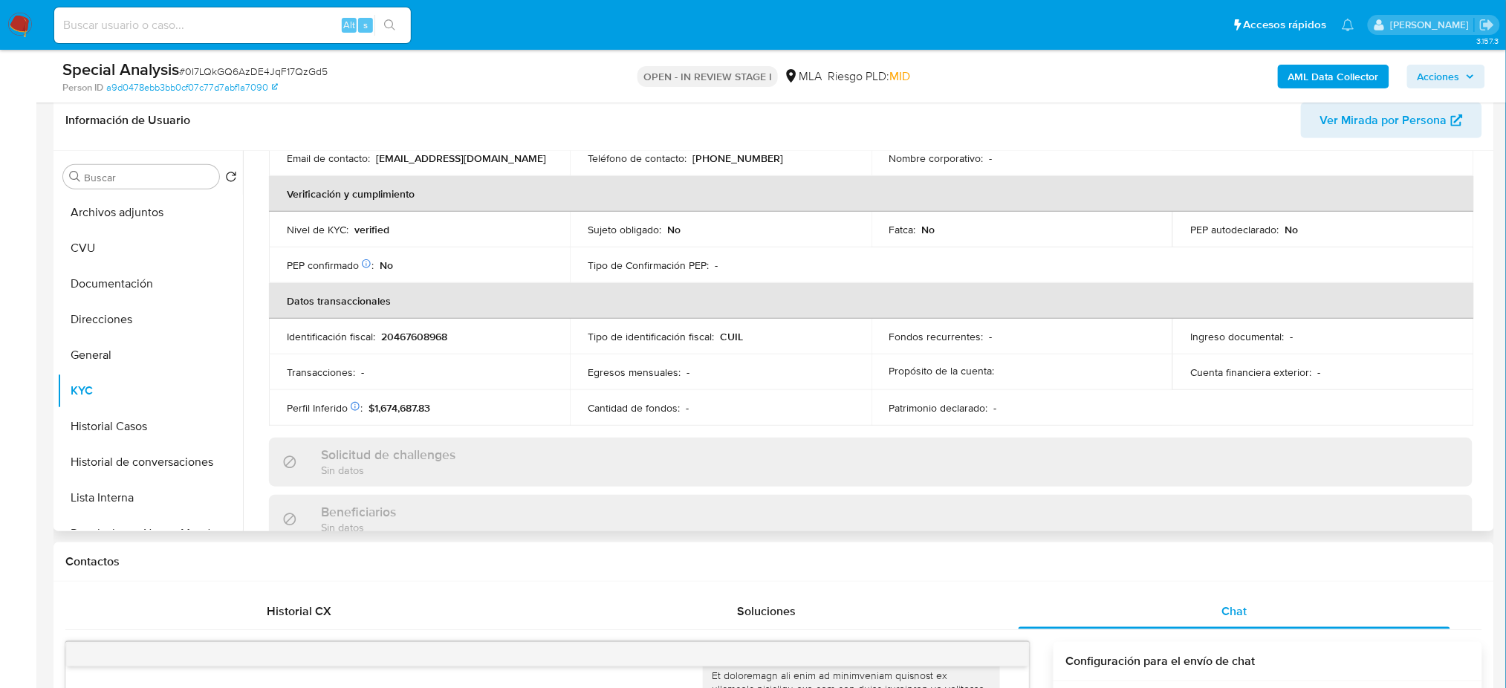
scroll to position [769, 0]
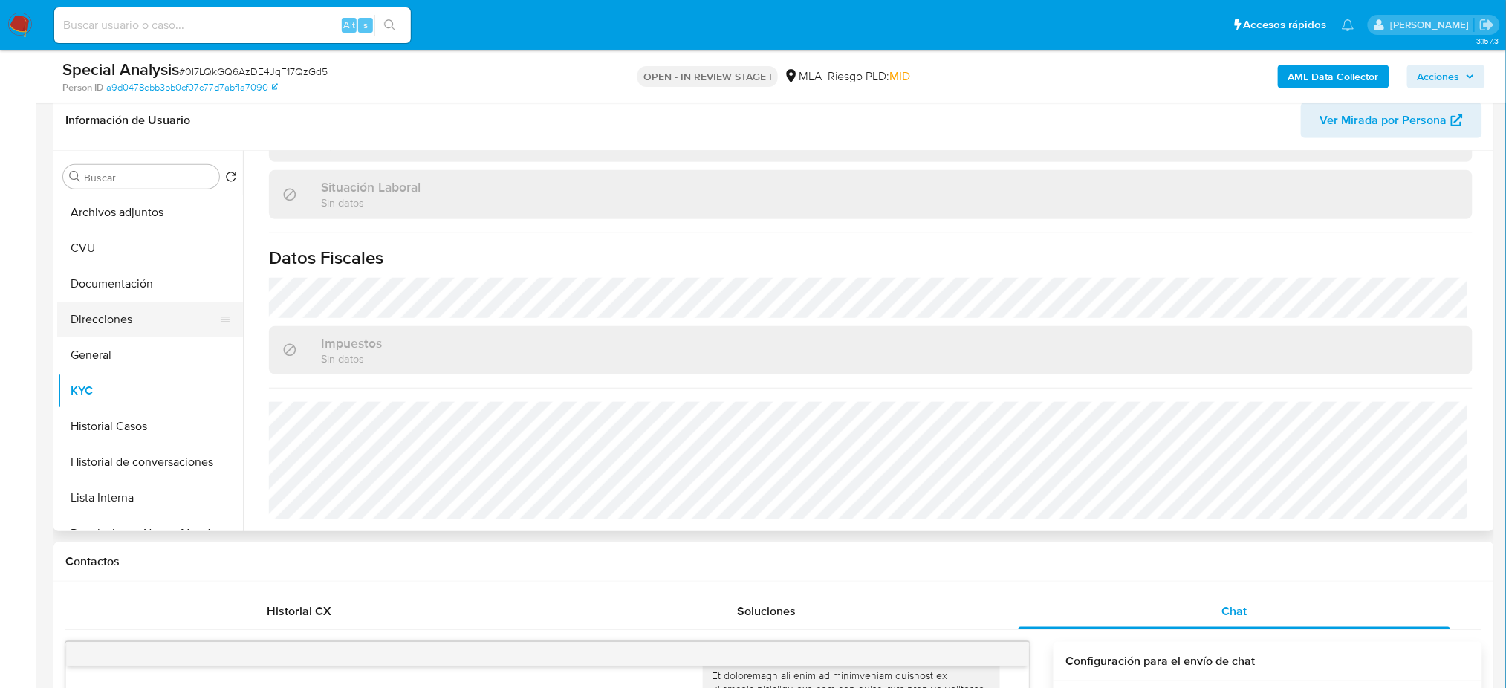
click at [136, 316] on button "Direcciones" at bounding box center [144, 320] width 174 height 36
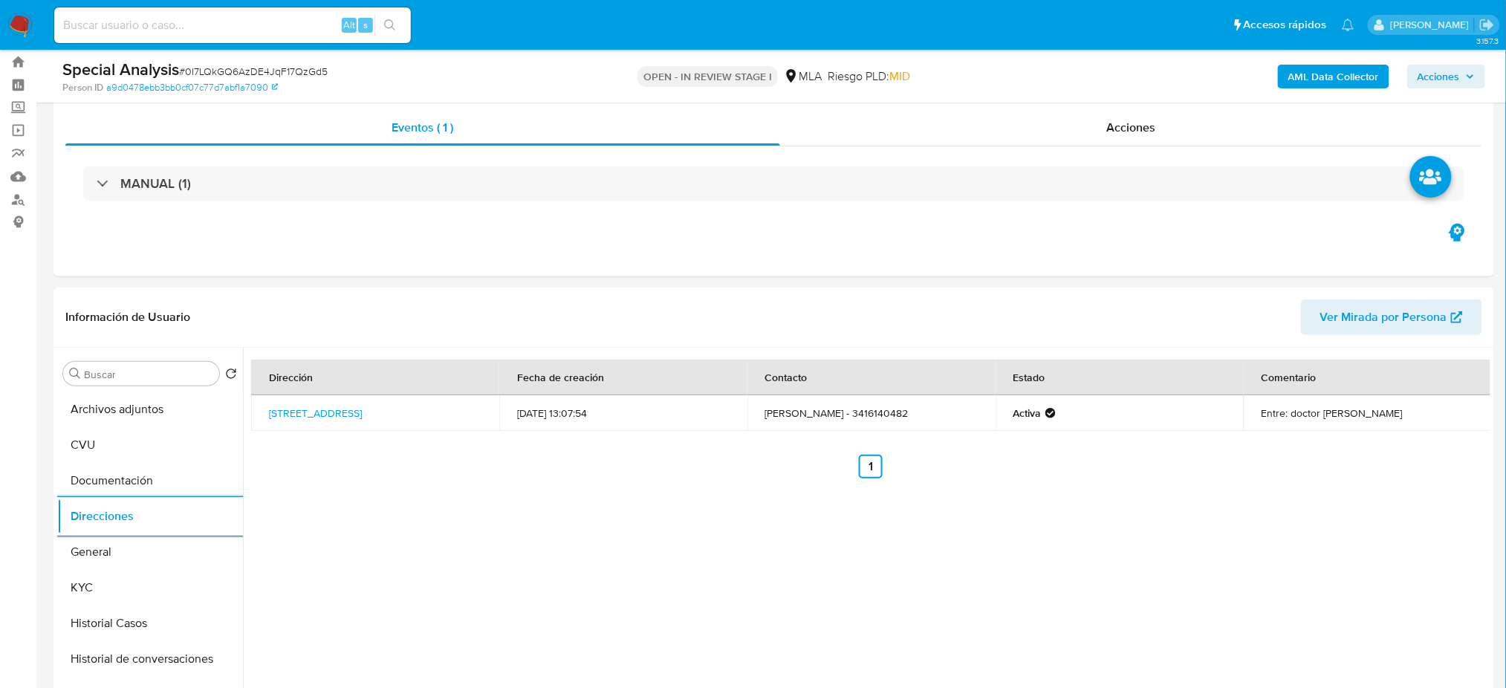
scroll to position [37, 0]
click at [308, 21] on input at bounding box center [232, 25] width 357 height 19
paste input "4YpRrYTCqVHg8c2qPIf7K7zI"
type input "4YpRrYTCqVHg8c2qPIf7K7zI"
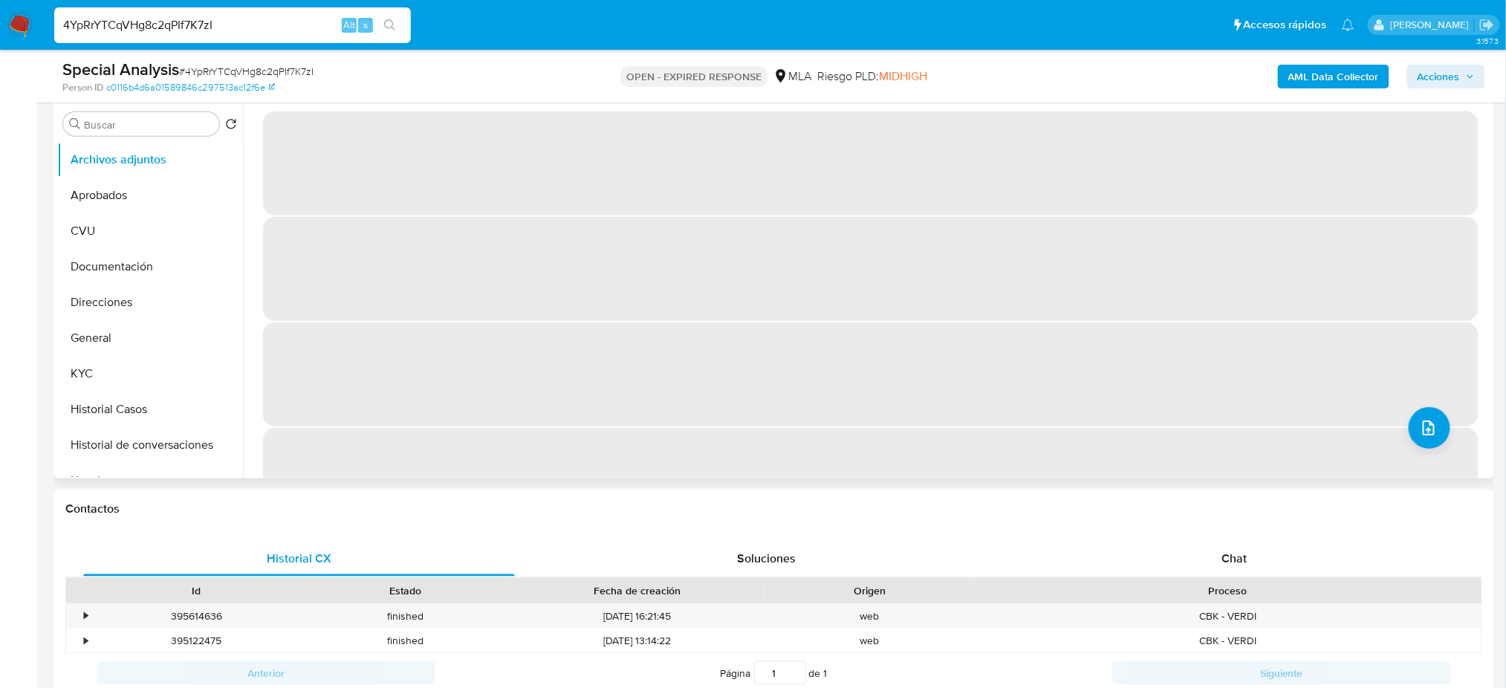
scroll to position [297, 0]
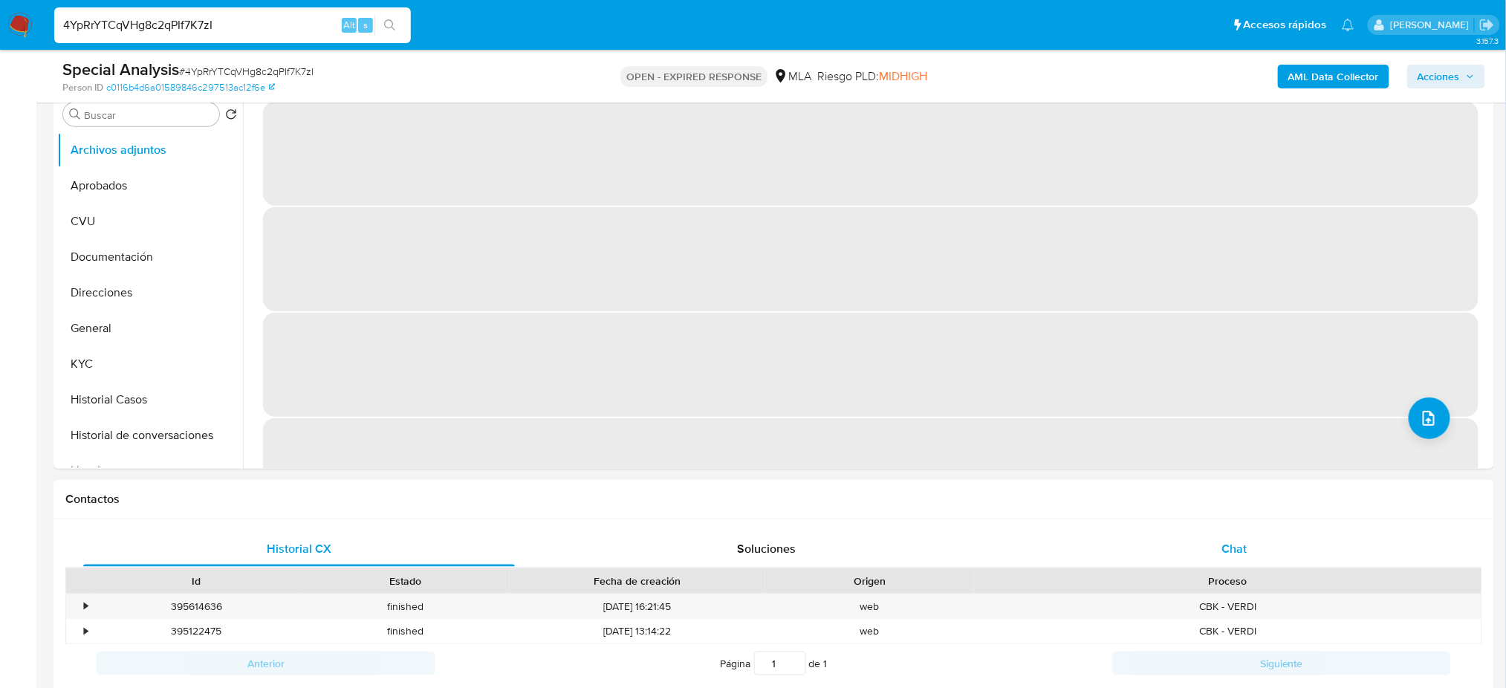
select select "10"
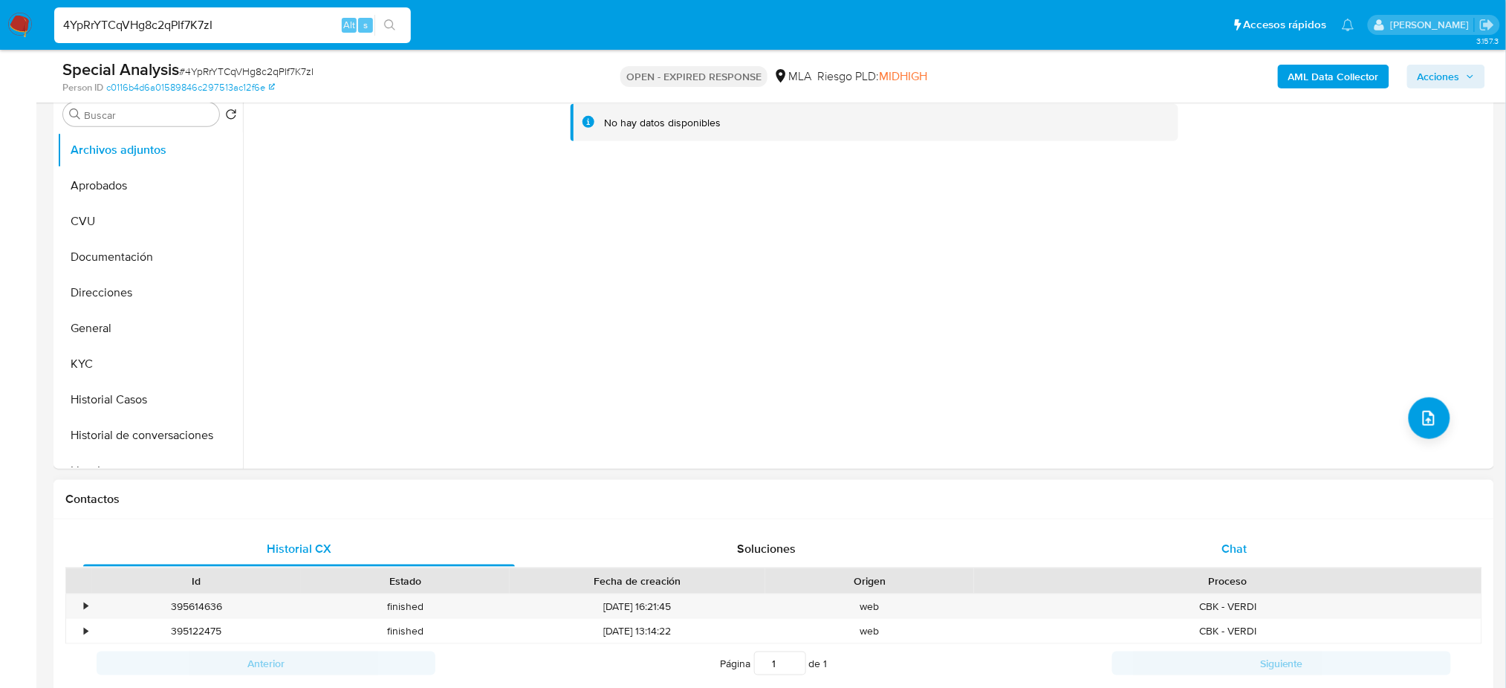
click at [1293, 542] on div "Chat" at bounding box center [1235, 549] width 432 height 36
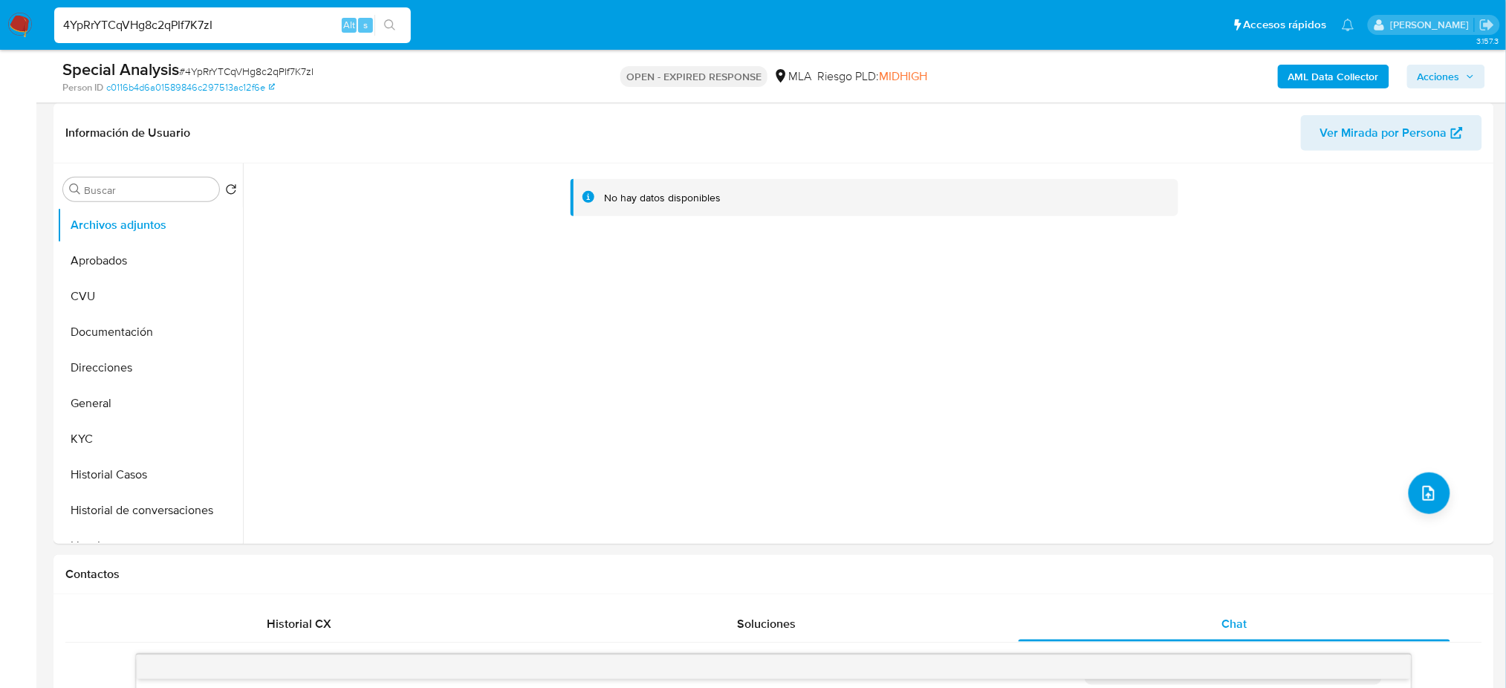
scroll to position [198, 0]
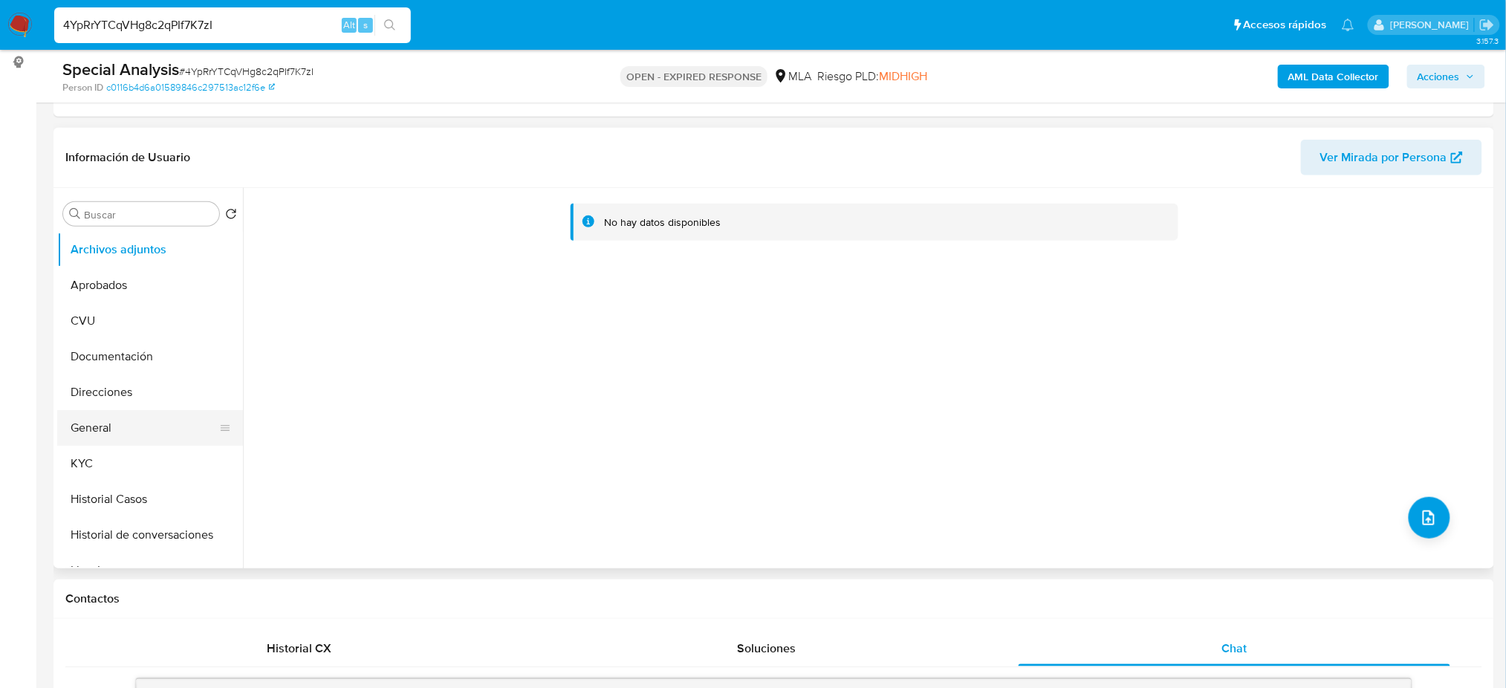
click at [153, 427] on button "General" at bounding box center [144, 428] width 174 height 36
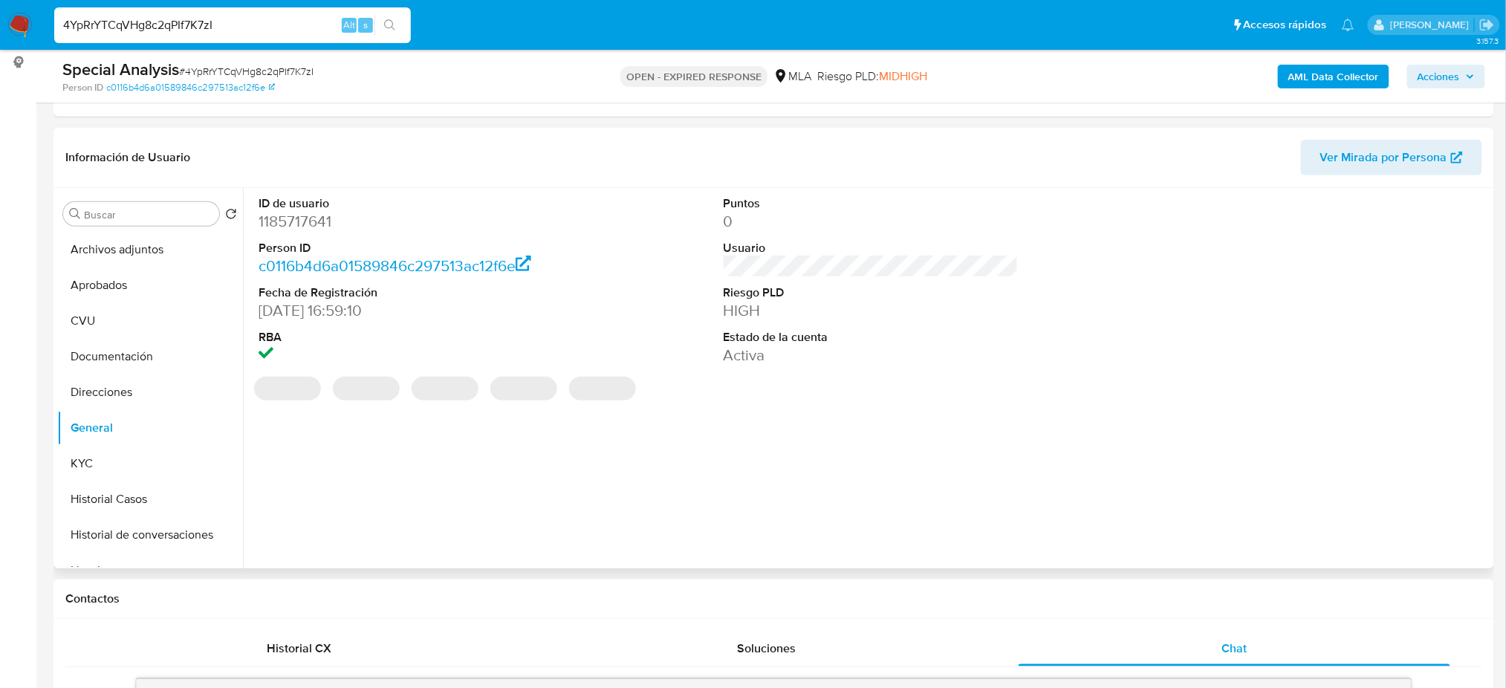
click at [297, 218] on dd "1185717641" at bounding box center [406, 221] width 295 height 21
copy dd "1185717641"
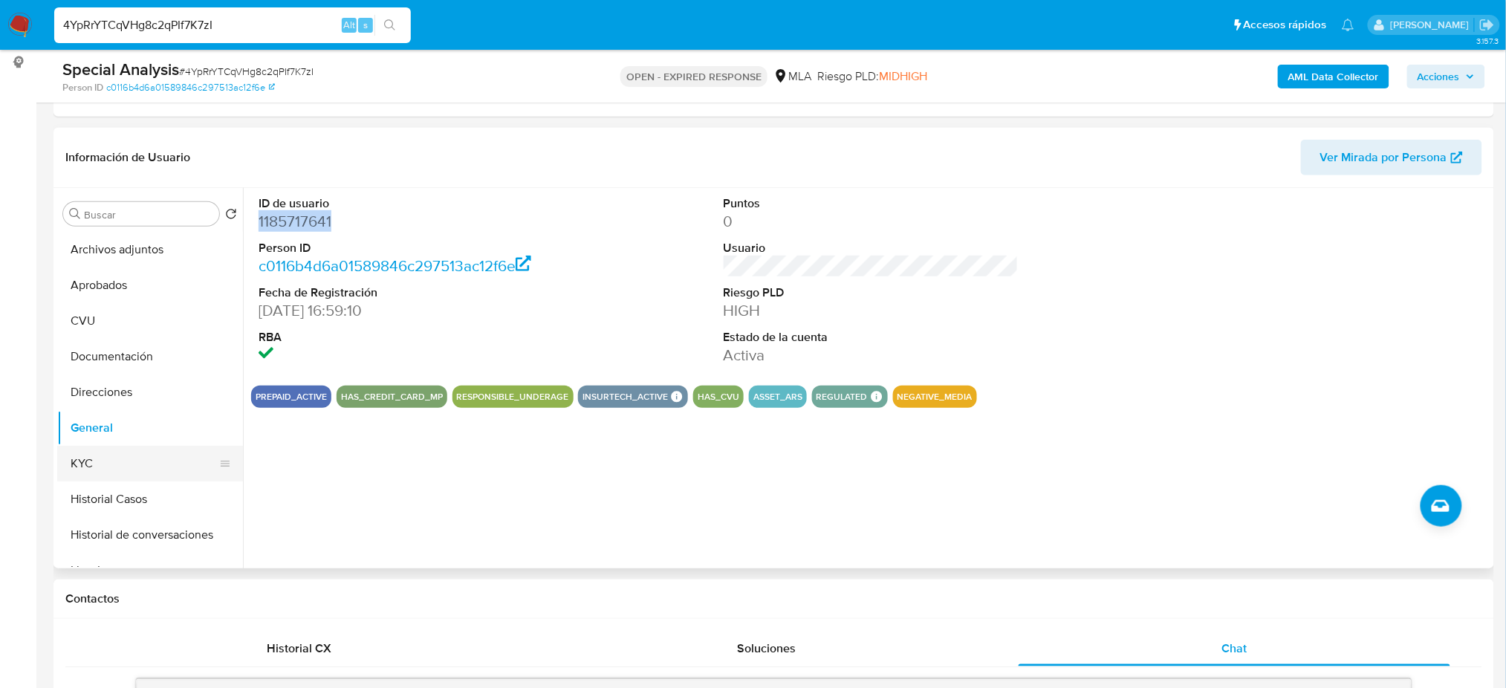
click at [104, 462] on button "KYC" at bounding box center [144, 464] width 174 height 36
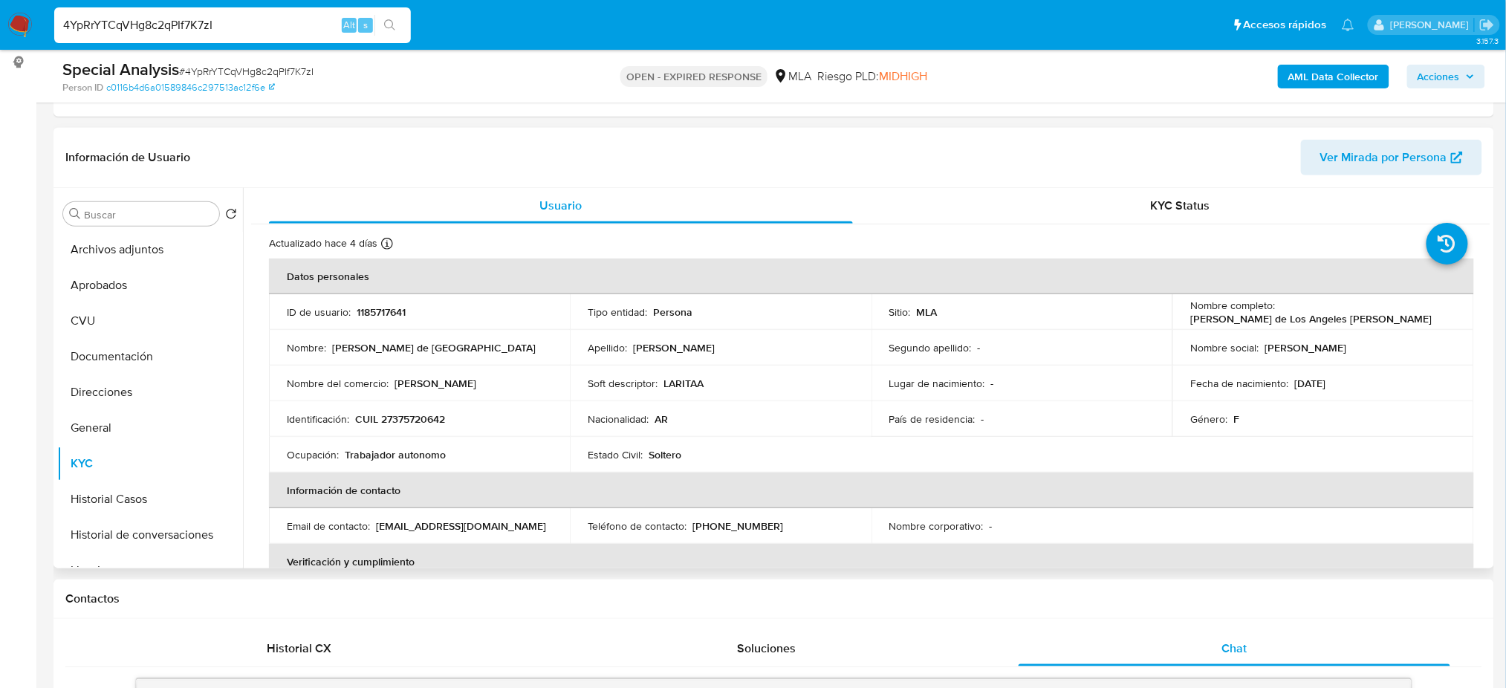
click at [437, 421] on p "CUIL 27375720642" at bounding box center [400, 418] width 90 height 13
copy p "27375720642"
click at [407, 389] on p "Larita" at bounding box center [435, 383] width 82 height 13
drag, startPoint x: 390, startPoint y: 416, endPoint x: 437, endPoint y: 421, distance: 47.1
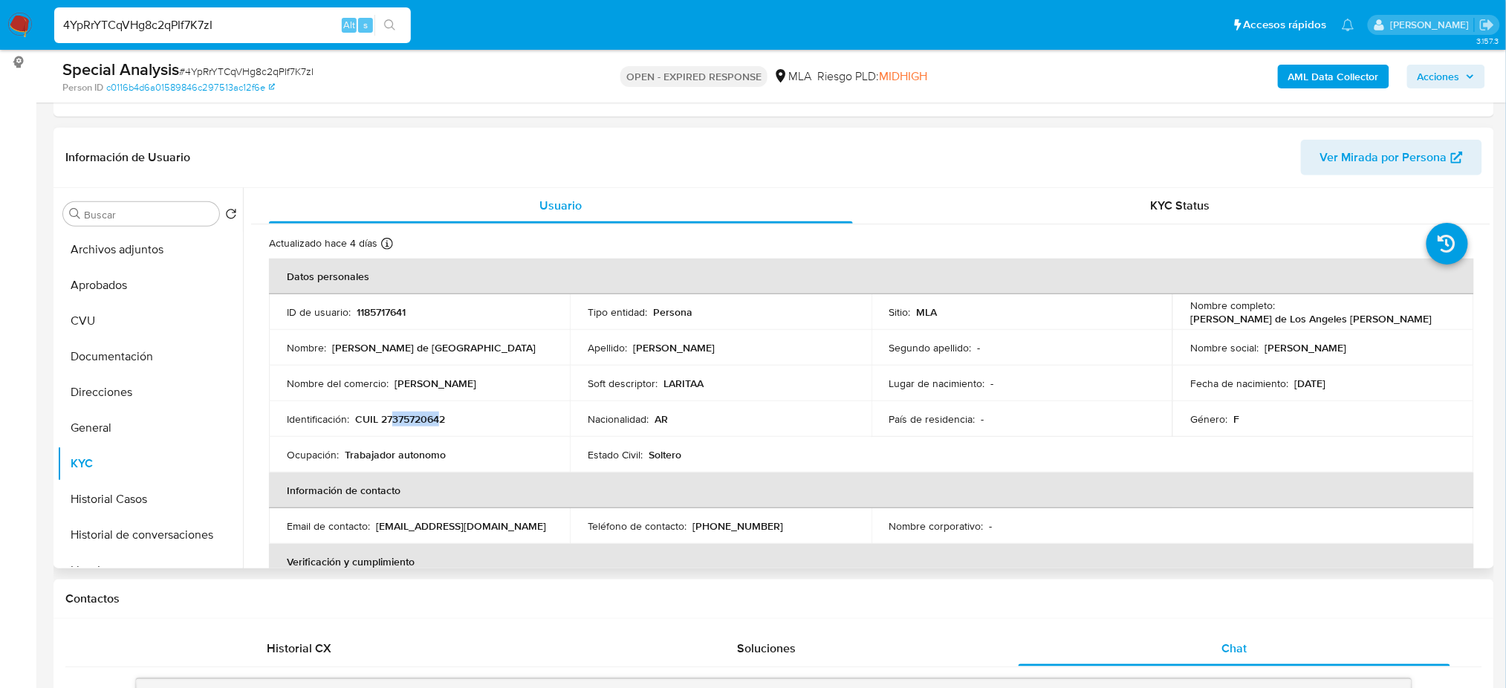
click at [437, 421] on p "CUIL 27375720642" at bounding box center [400, 418] width 90 height 13
copy p "37572064"
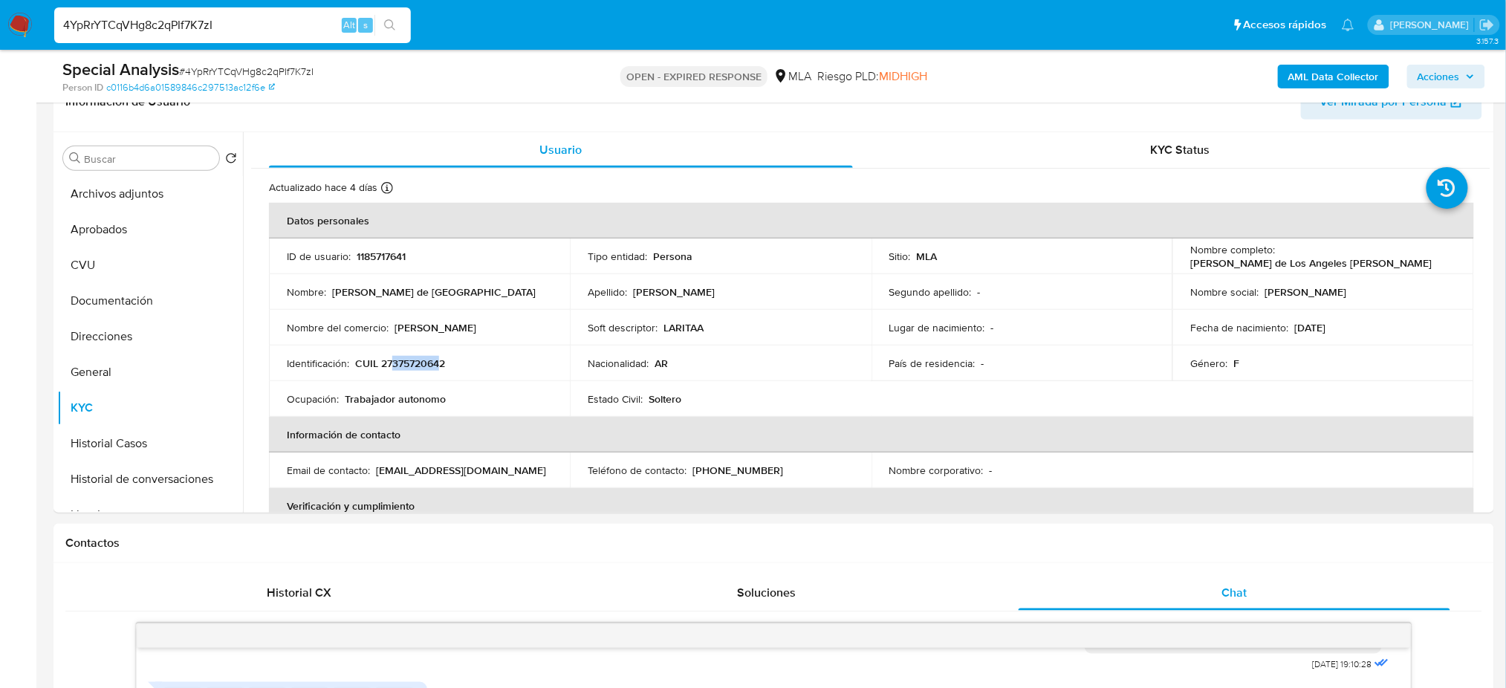
scroll to position [108, 0]
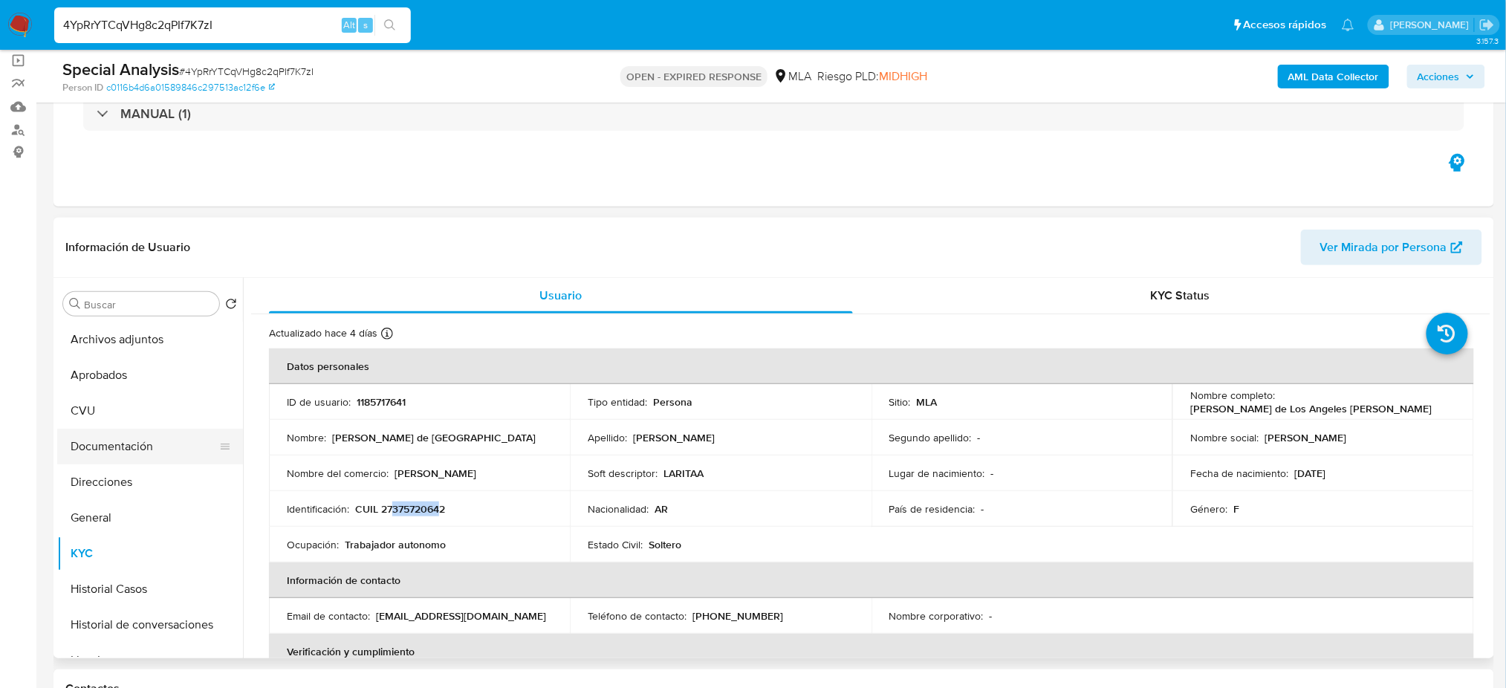
click at [133, 446] on button "Documentación" at bounding box center [144, 447] width 174 height 36
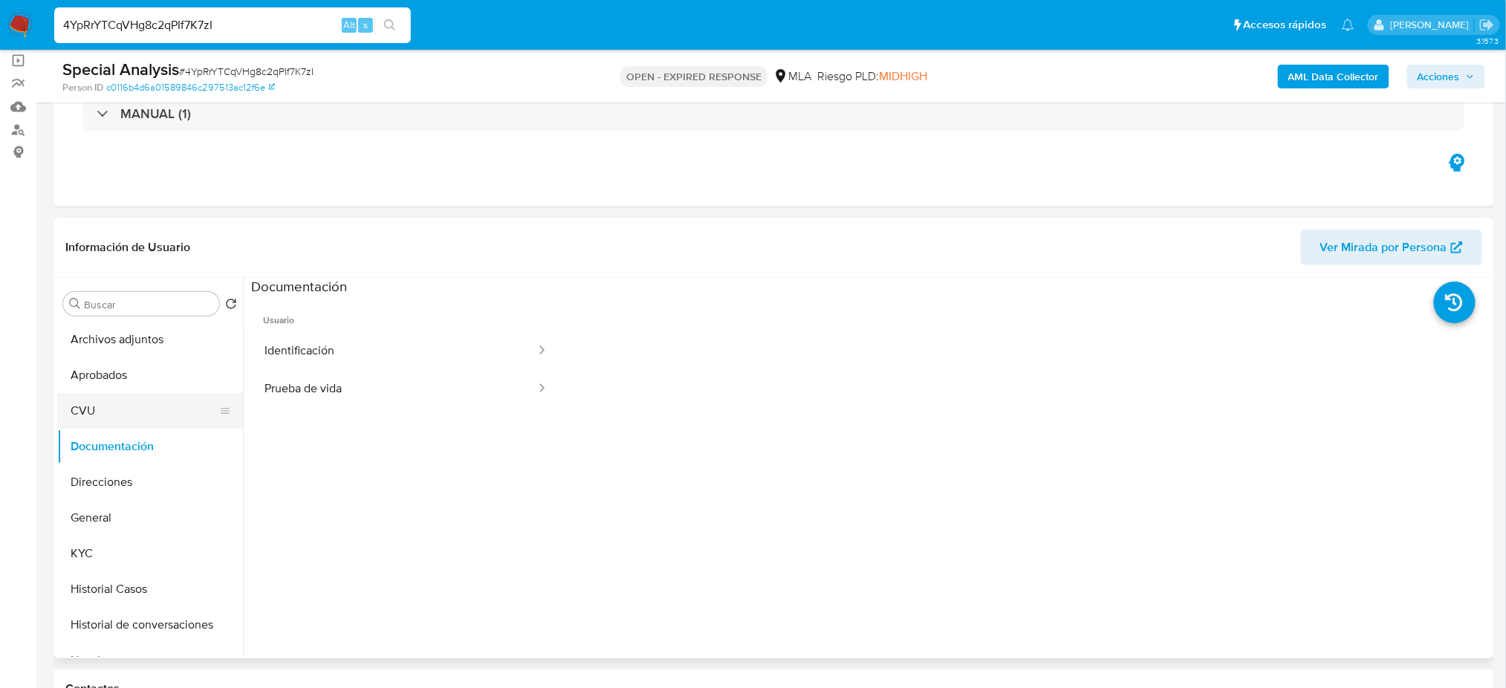
click at [129, 420] on button "CVU" at bounding box center [144, 411] width 174 height 36
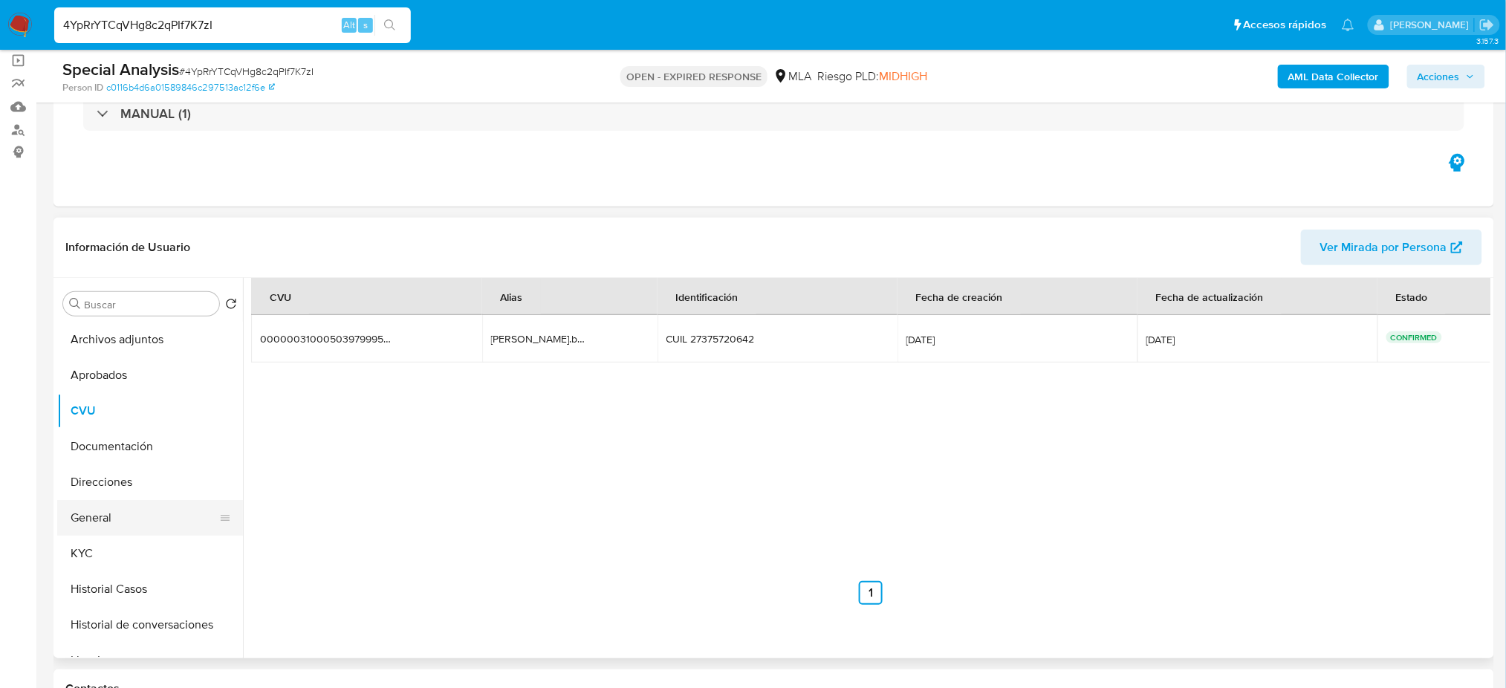
click at [114, 506] on button "General" at bounding box center [144, 518] width 174 height 36
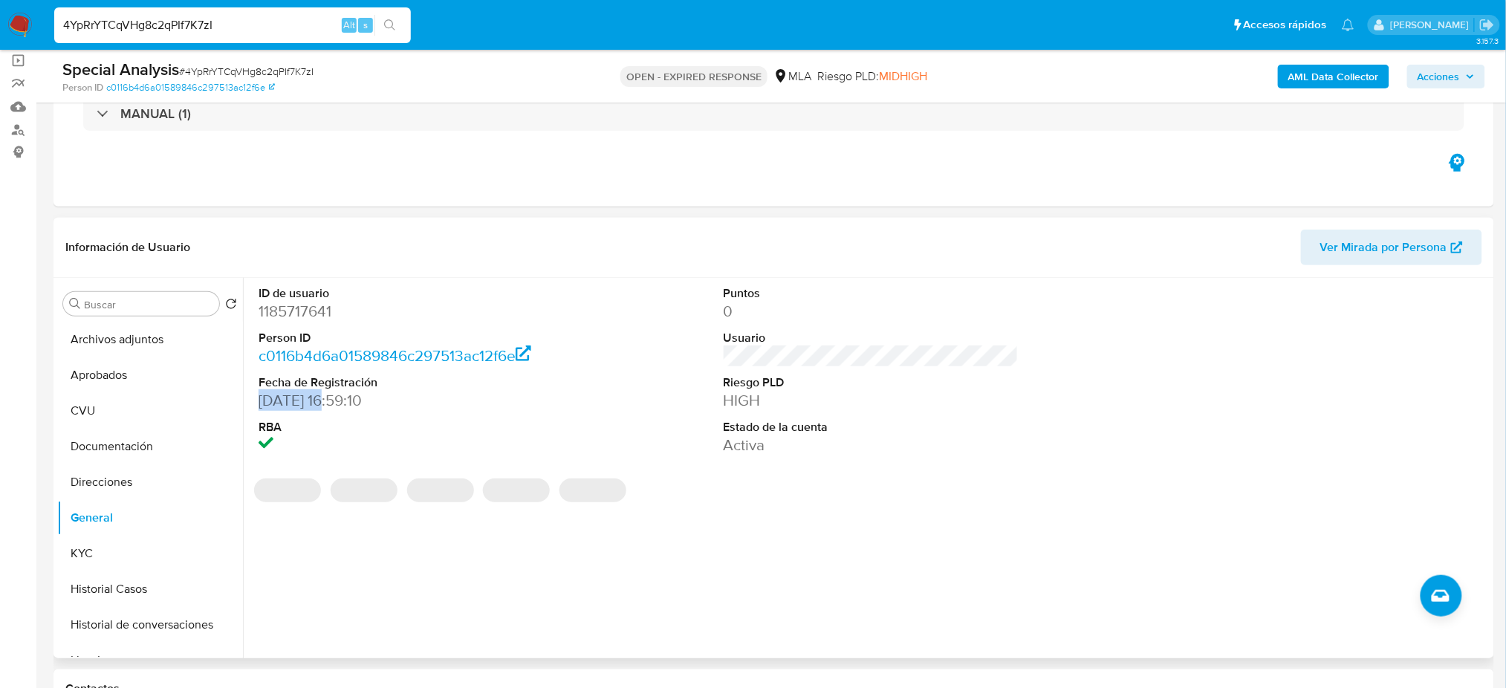
drag, startPoint x: 302, startPoint y: 400, endPoint x: 255, endPoint y: 402, distance: 46.8
click at [255, 402] on div "ID de usuario 1185717641 Person ID c0116b4d6a01589846c297513ac12f6e Fecha de Re…" at bounding box center [406, 371] width 310 height 186
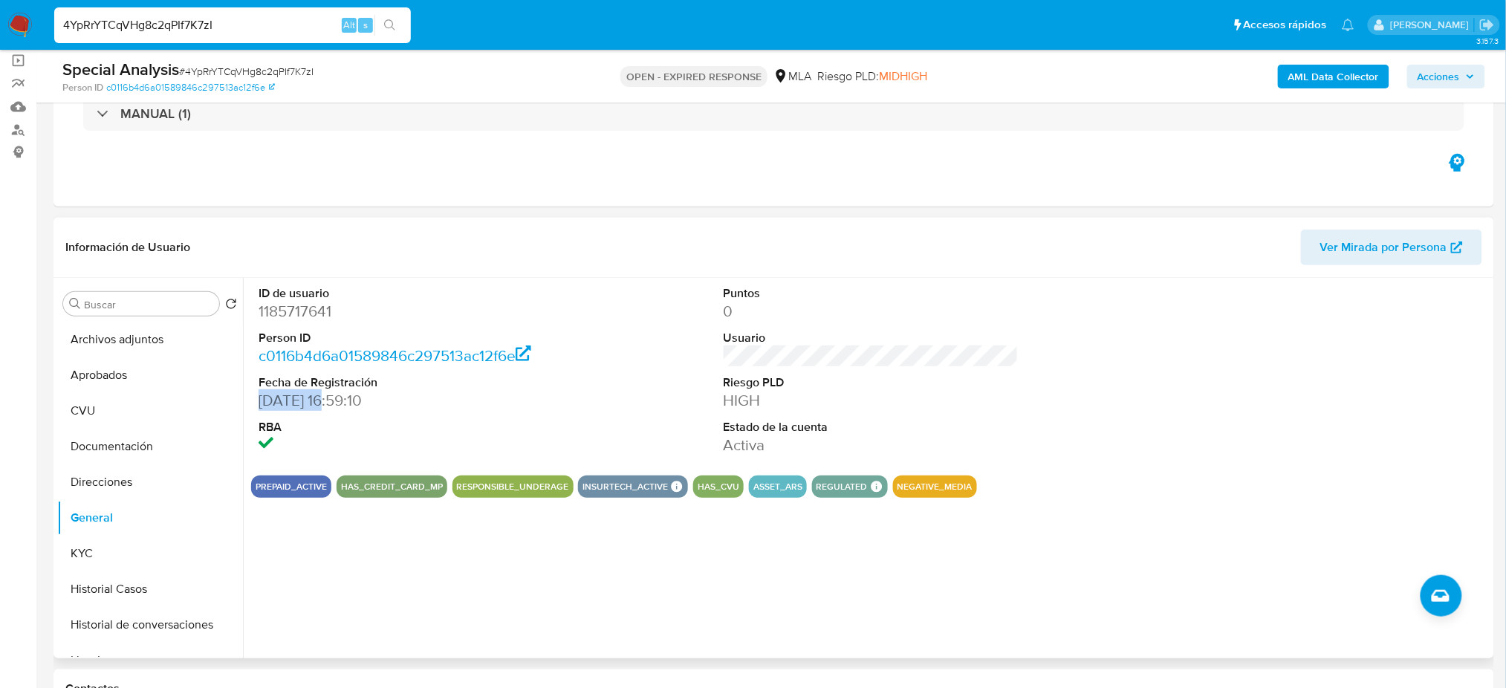
click at [336, 404] on dd "24/08/2022 16:59:10" at bounding box center [406, 400] width 295 height 21
drag, startPoint x: 340, startPoint y: 405, endPoint x: 253, endPoint y: 403, distance: 86.2
click at [253, 403] on div "ID de usuario 1185717641 Person ID c0116b4d6a01589846c297513ac12f6e Fecha de Re…" at bounding box center [406, 371] width 310 height 186
copy dd "24/08/2022"
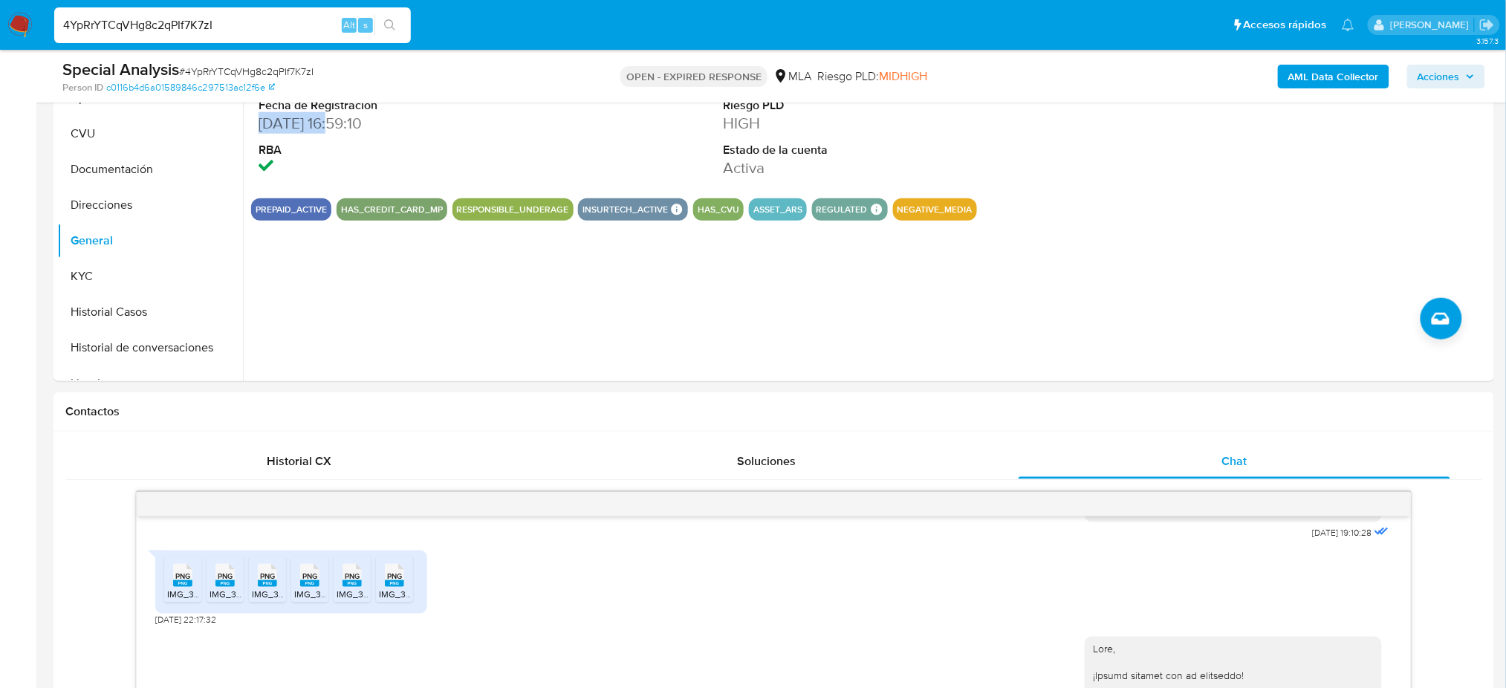
scroll to position [207, 0]
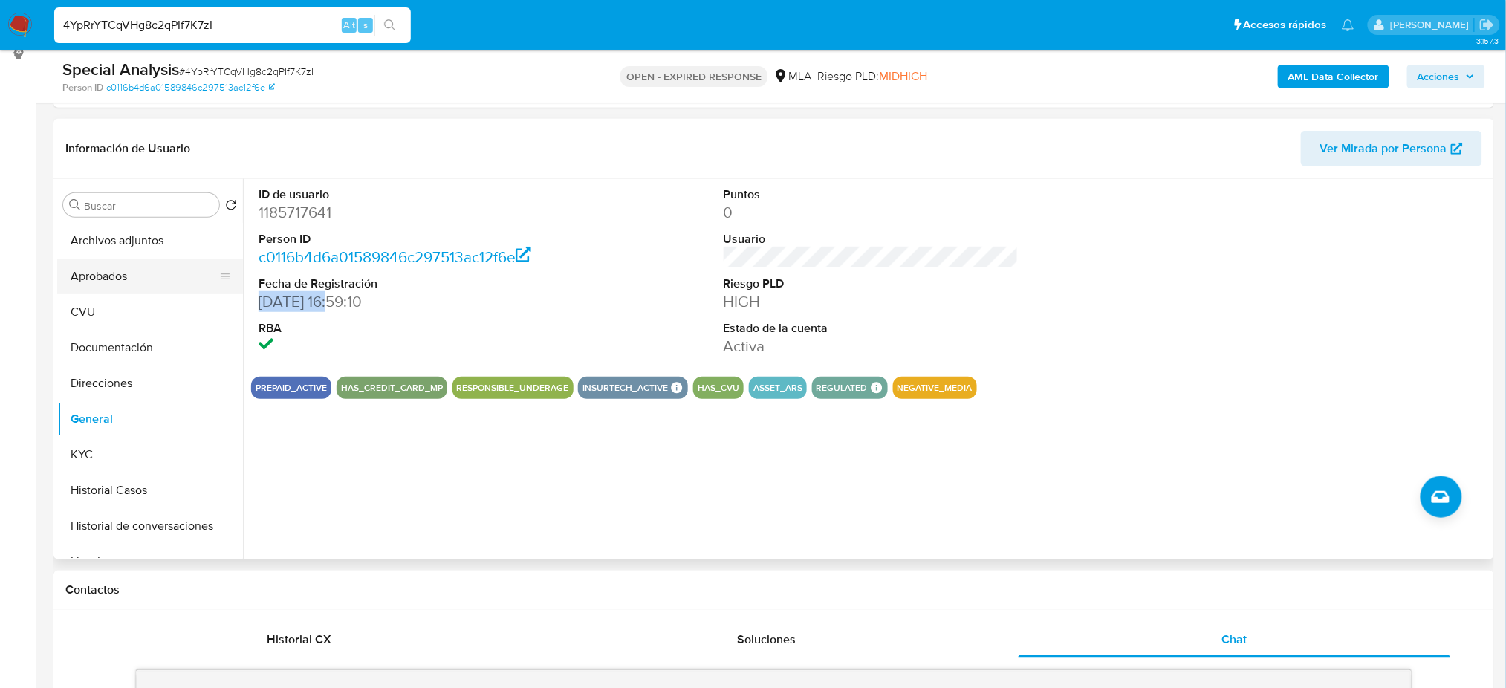
click at [116, 282] on button "Aprobados" at bounding box center [144, 277] width 174 height 36
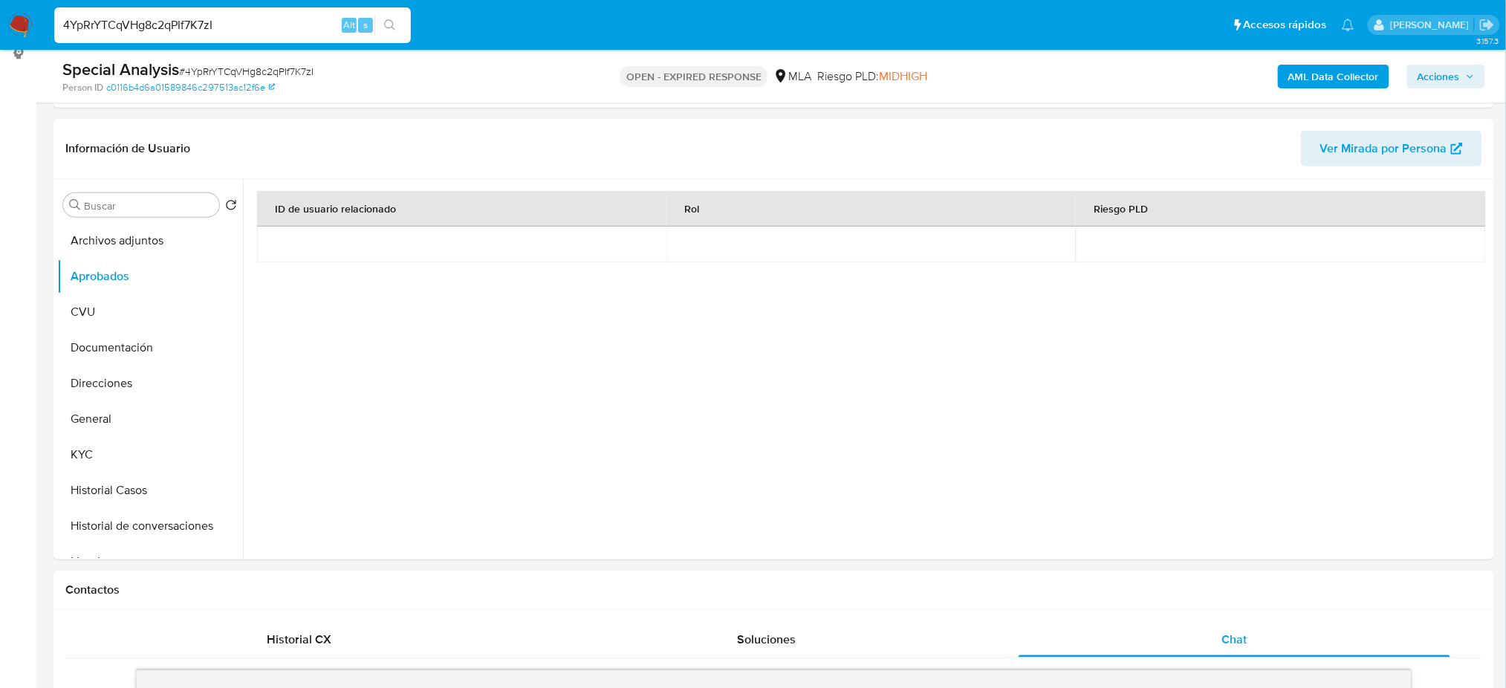
click at [104, 457] on button "KYC" at bounding box center [144, 455] width 174 height 36
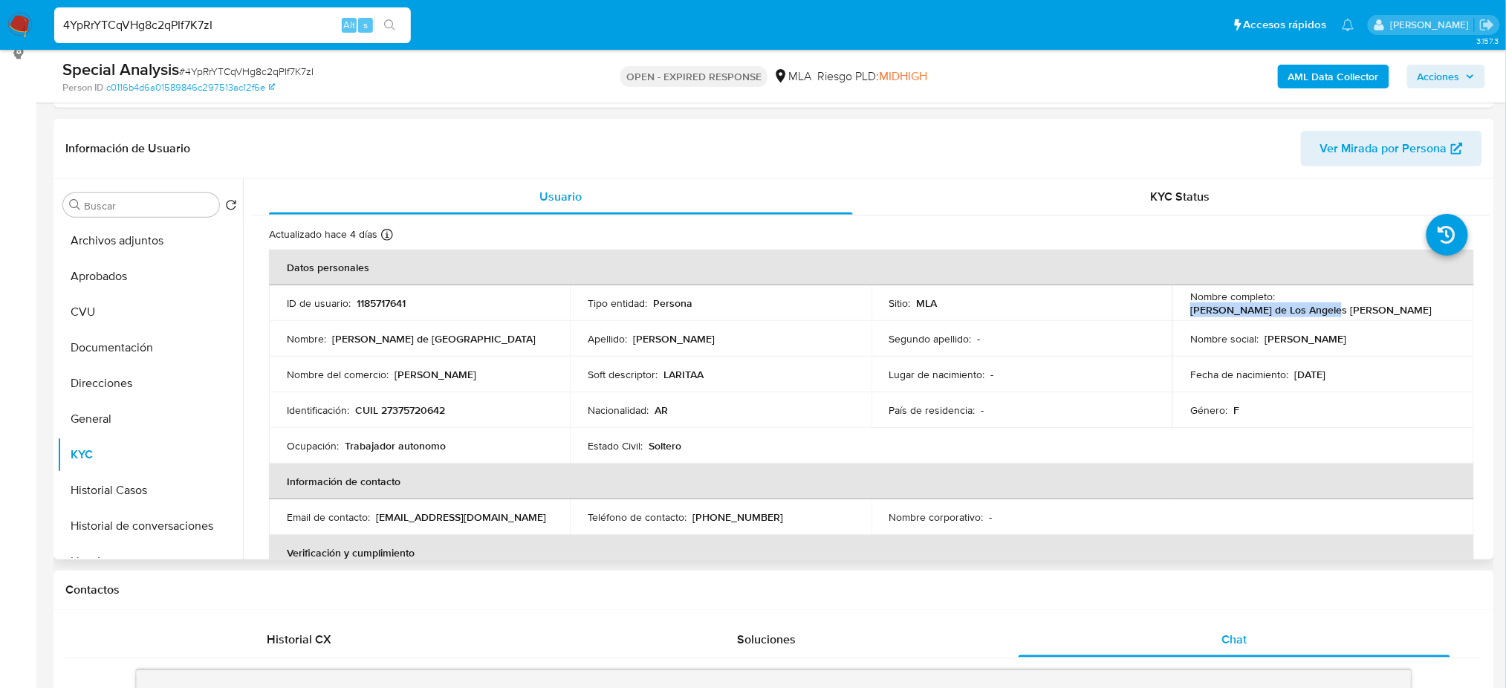
drag, startPoint x: 1277, startPoint y: 305, endPoint x: 1449, endPoint y: 306, distance: 171.6
click at [1449, 306] on div "Nombre completo : Maria de Los Angeles Romero" at bounding box center [1322, 303] width 265 height 27
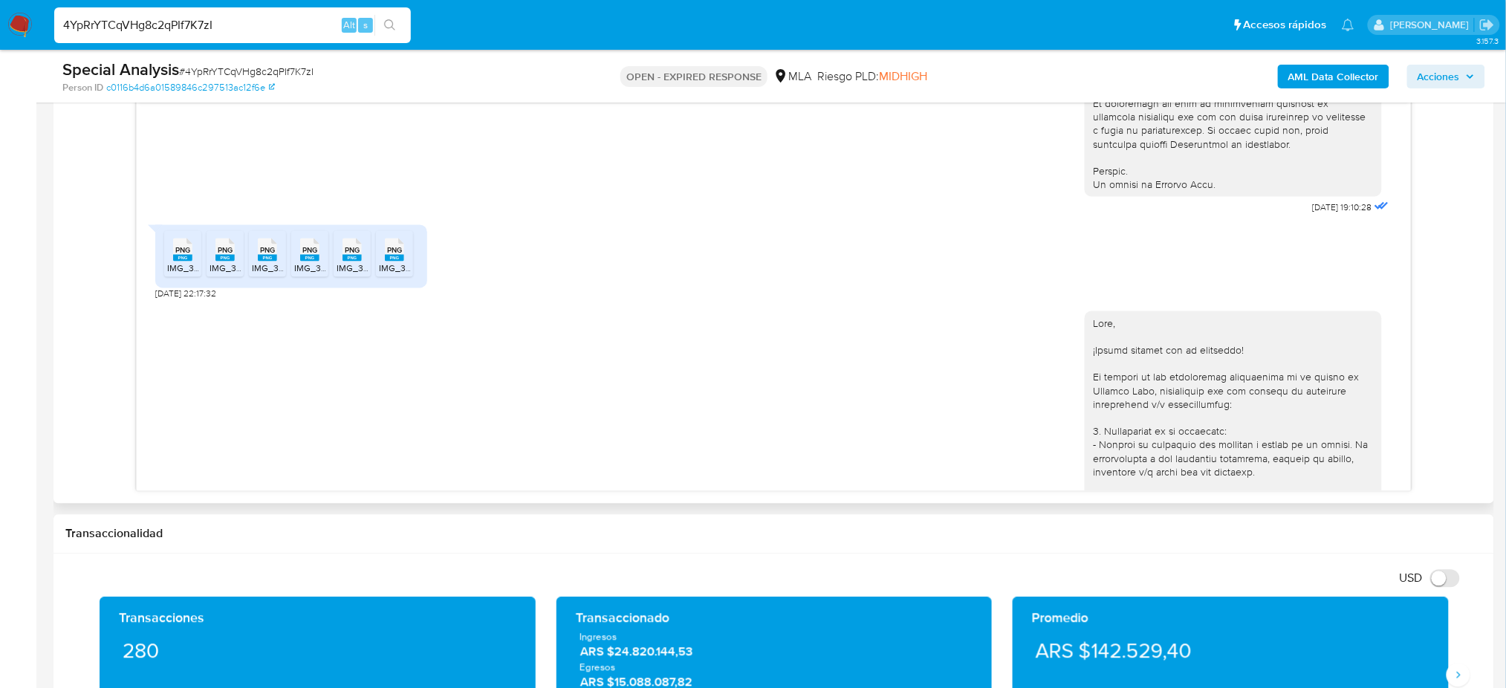
scroll to position [596, 0]
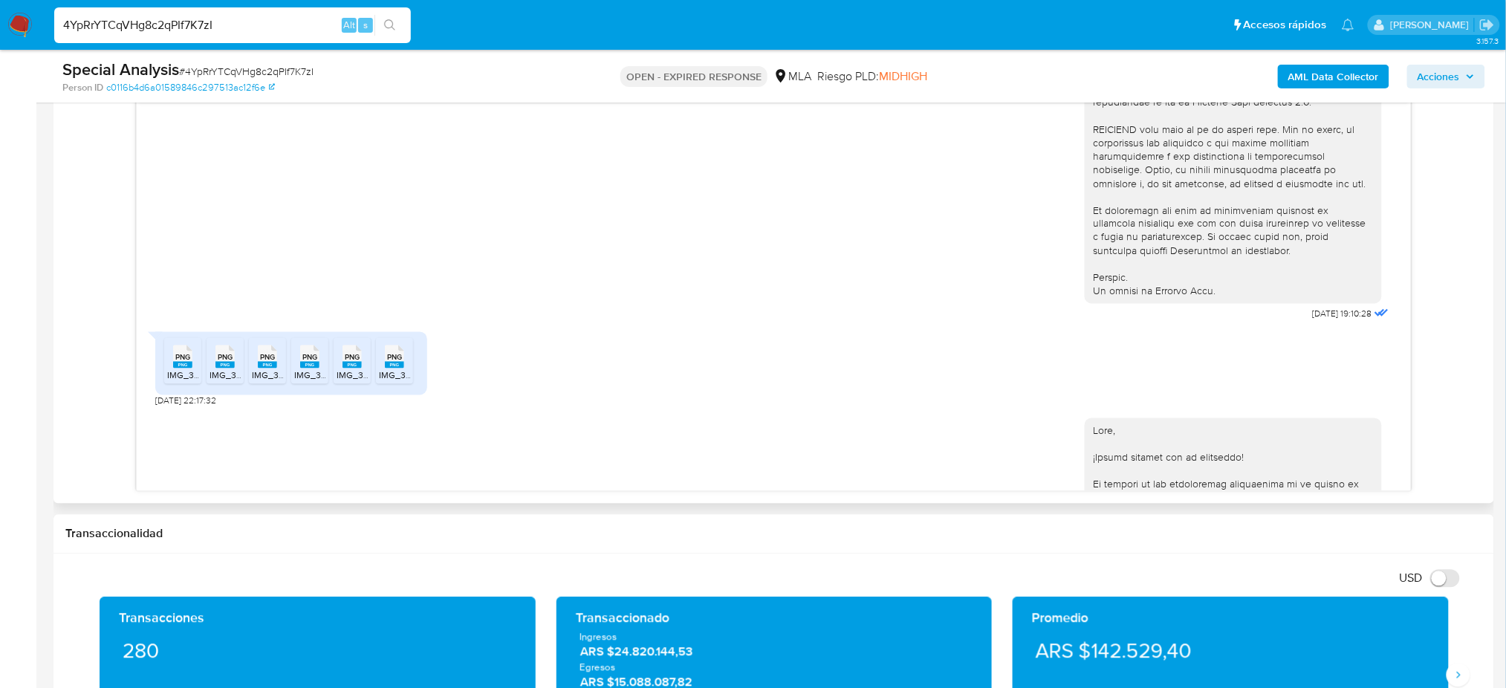
click at [176, 363] on span "PNG" at bounding box center [182, 358] width 15 height 10
click at [220, 382] on span "IMG_3537.png" at bounding box center [238, 375] width 59 height 13
click at [264, 382] on span "IMG_3535.png" at bounding box center [282, 375] width 60 height 13
drag, startPoint x: 305, startPoint y: 405, endPoint x: 333, endPoint y: 403, distance: 28.3
click at [305, 382] on span "IMG_3540.png" at bounding box center [324, 375] width 60 height 13
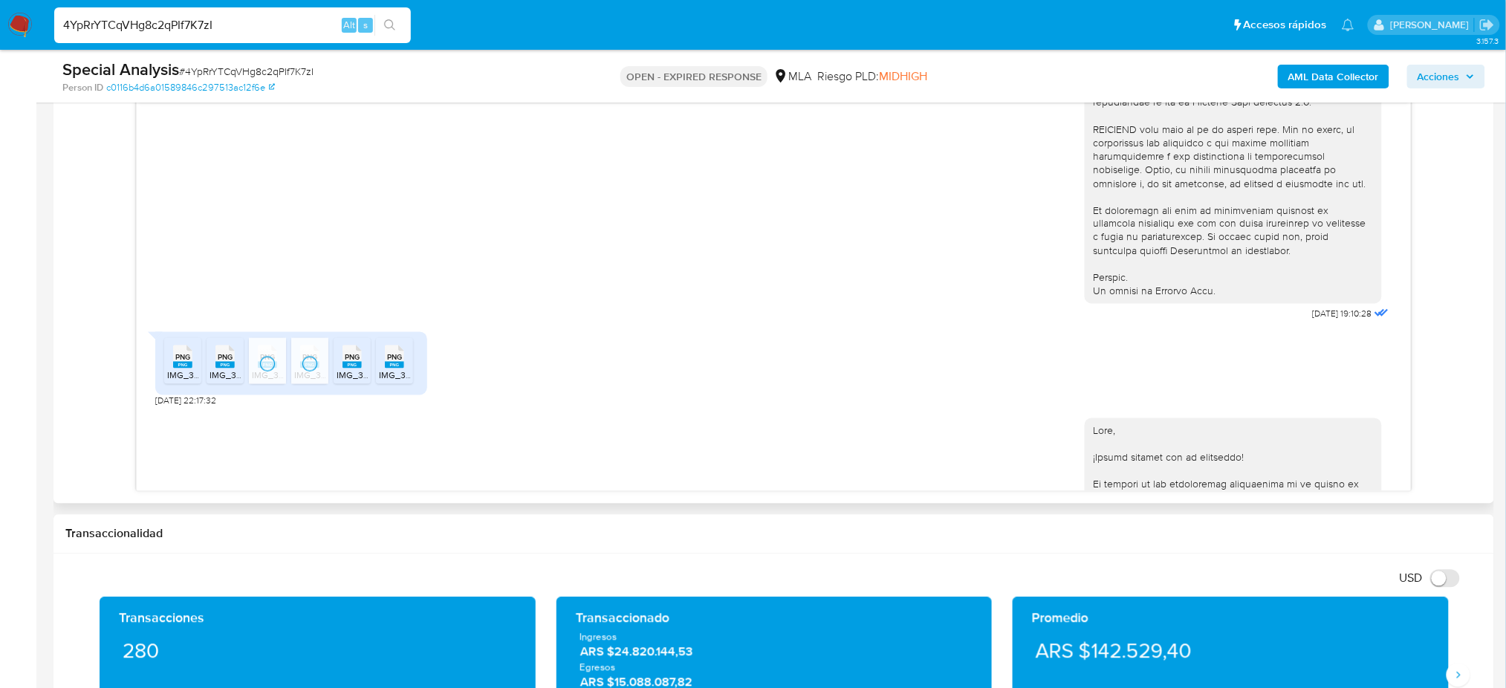
click at [346, 382] on span "IMG_3538.png" at bounding box center [367, 375] width 60 height 13
click at [382, 370] on div "PNG PNG" at bounding box center [394, 355] width 31 height 29
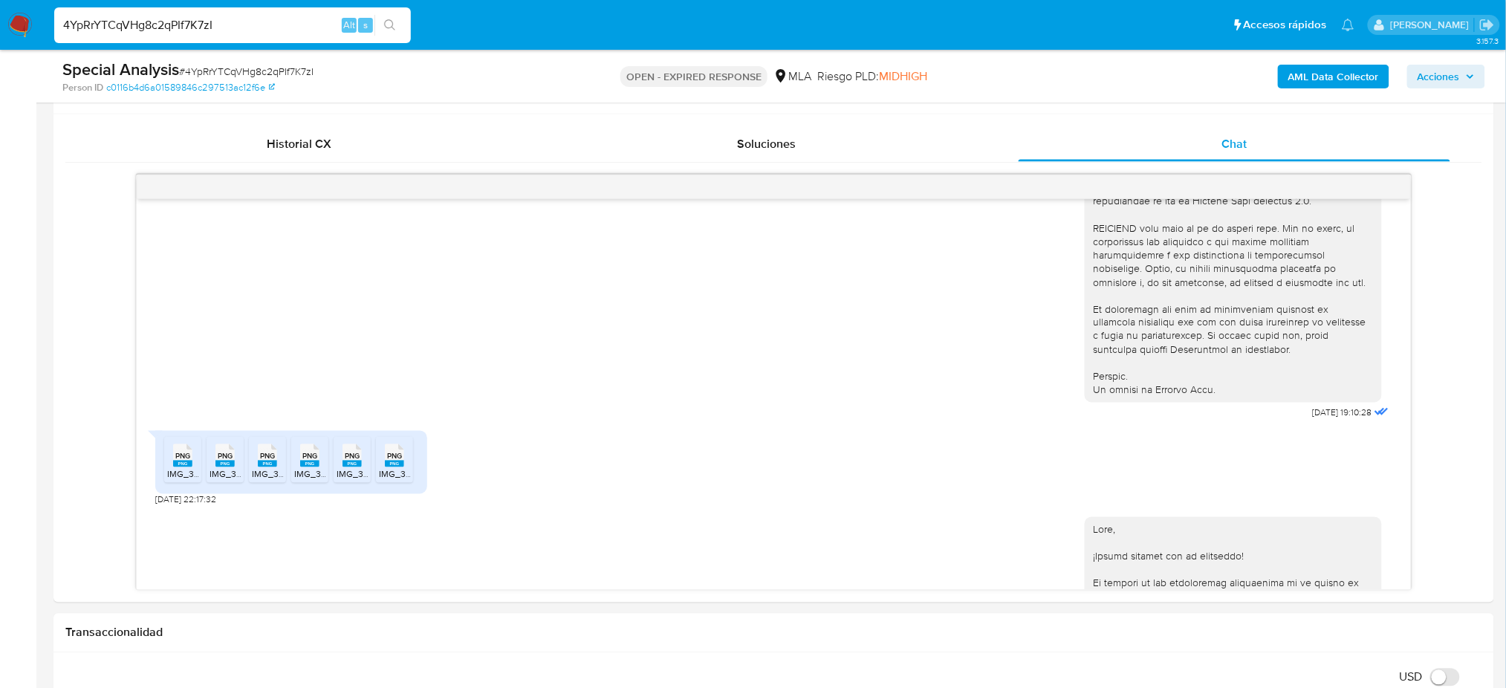
click at [0, 111] on aside "Bandeja Tablero Screening Búsqueda en Listas Watchlist Herramientas Operaciones…" at bounding box center [18, 685] width 36 height 2775
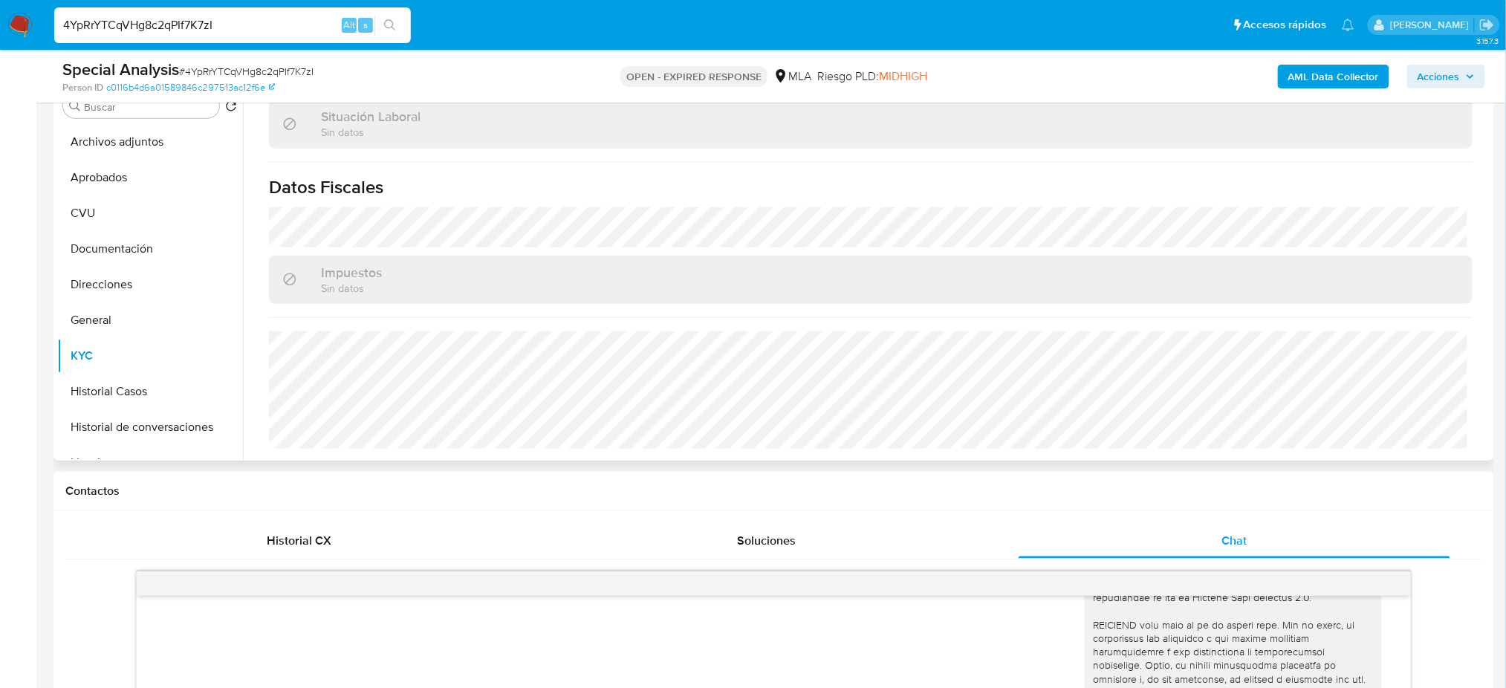
scroll to position [274, 0]
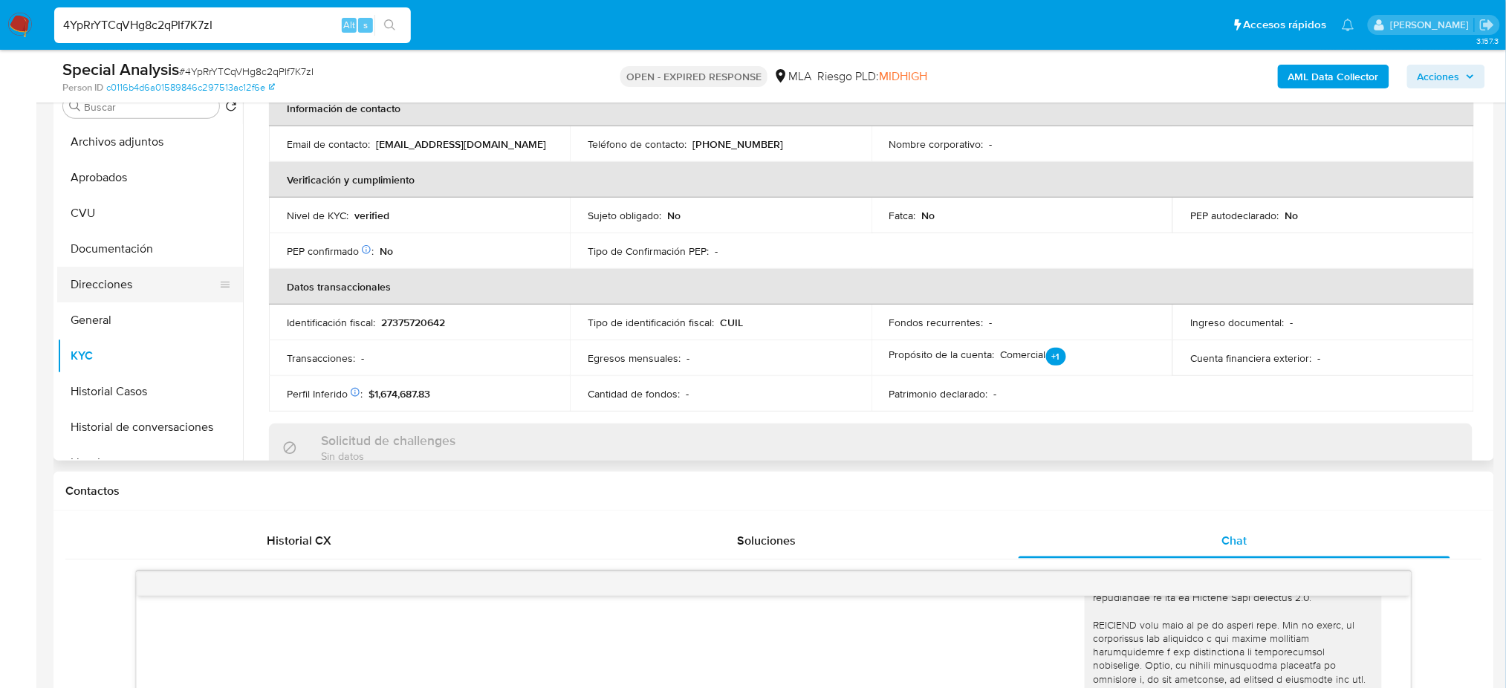
click at [123, 275] on button "Direcciones" at bounding box center [144, 285] width 174 height 36
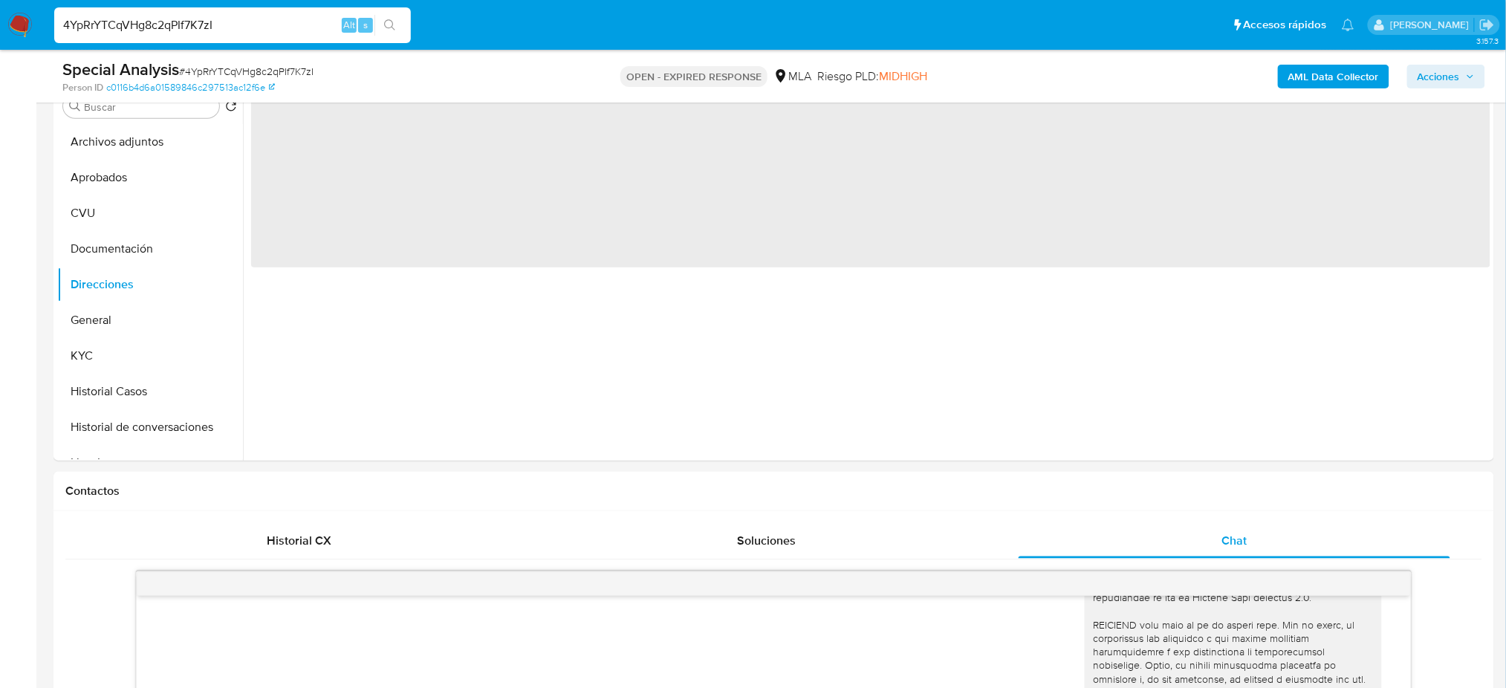
scroll to position [207, 0]
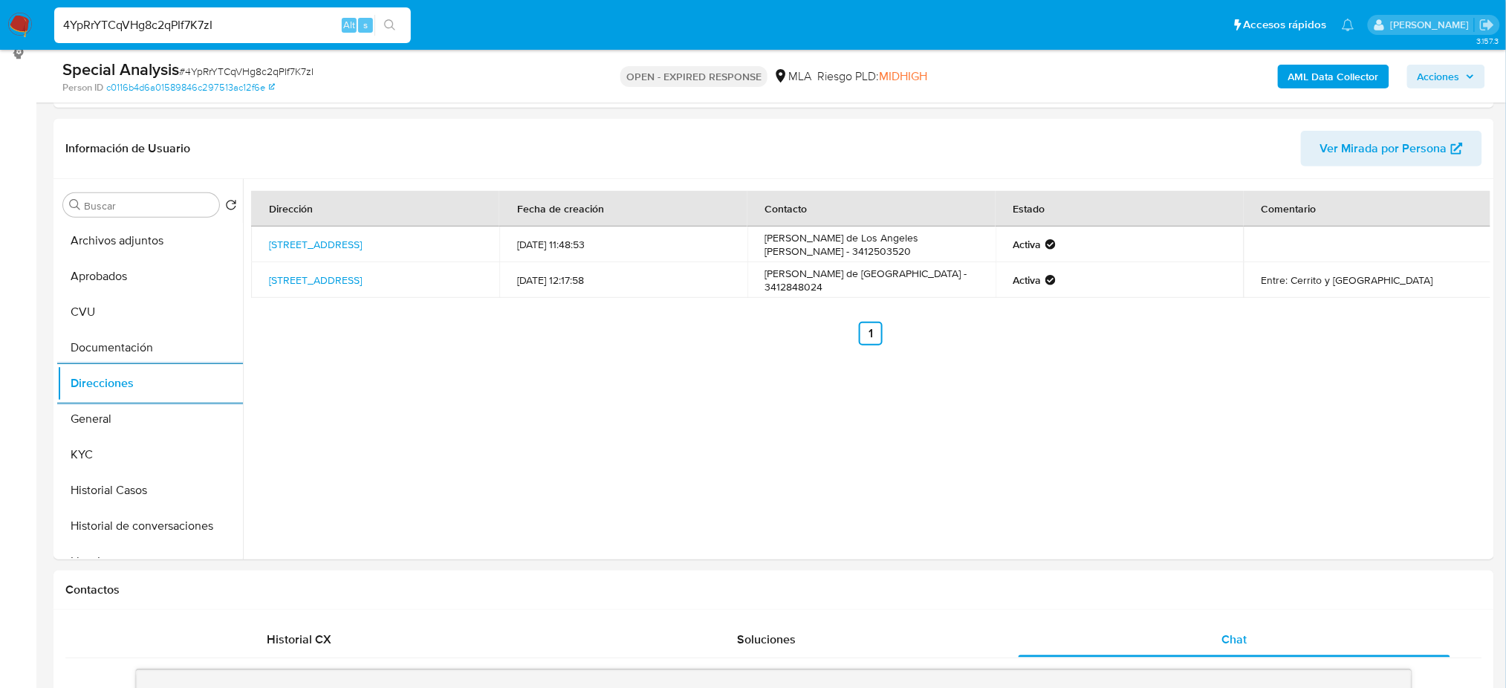
drag, startPoint x: 17, startPoint y: 17, endPoint x: 26, endPoint y: 27, distance: 13.7
click at [17, 17] on img at bounding box center [19, 25] width 25 height 25
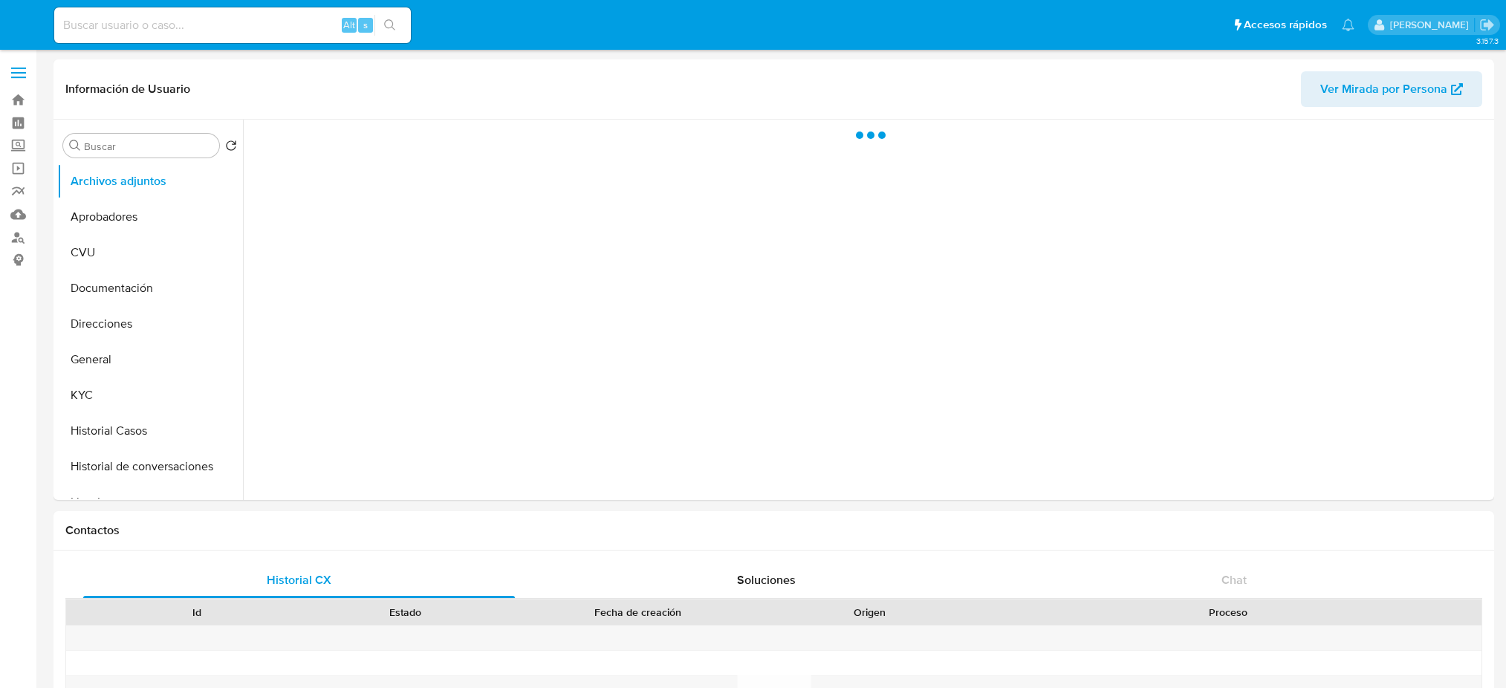
select select "10"
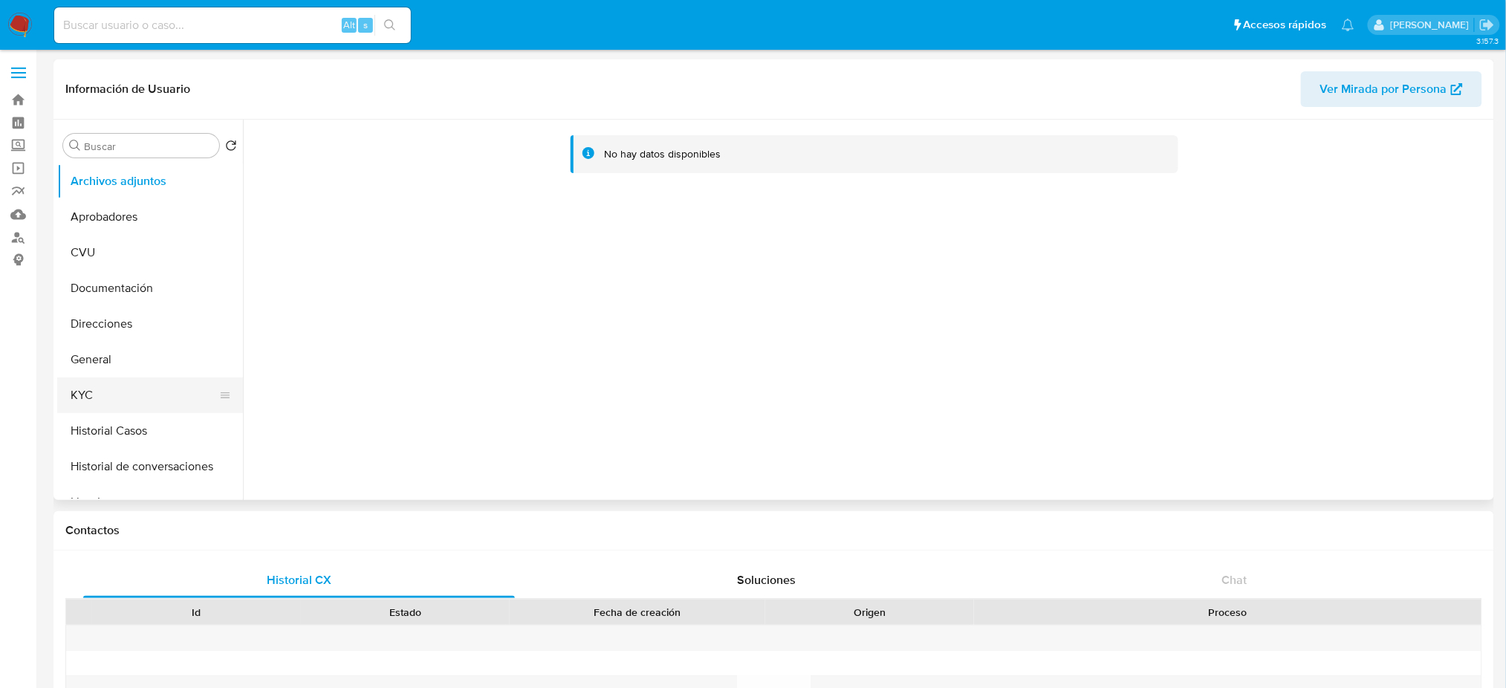
click at [89, 398] on button "KYC" at bounding box center [144, 395] width 174 height 36
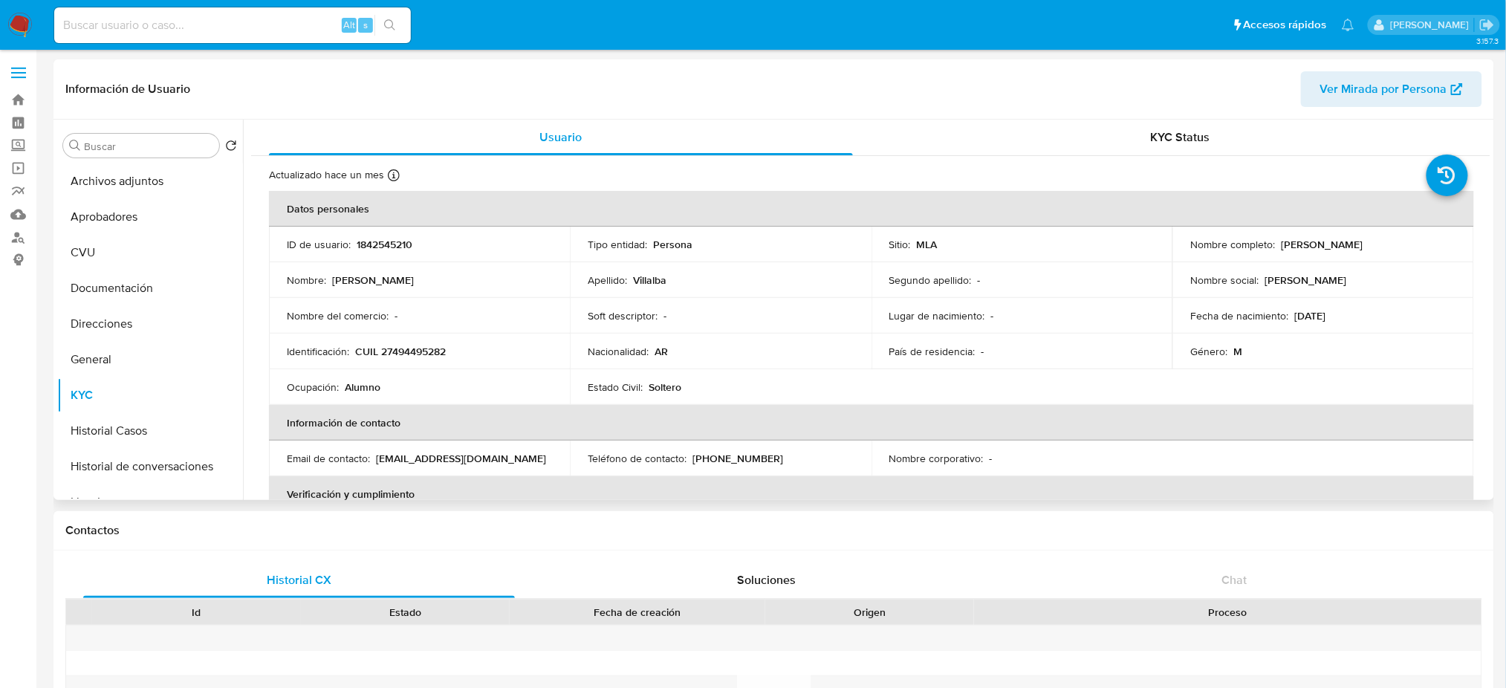
drag, startPoint x: 1276, startPoint y: 245, endPoint x: 1452, endPoint y: 259, distance: 175.8
click at [1446, 242] on div "Nombre completo : [PERSON_NAME]" at bounding box center [1322, 244] width 265 height 13
copy p "[PERSON_NAME]"
click at [409, 345] on p "CUIL 27494495282" at bounding box center [400, 351] width 91 height 13
click at [409, 342] on td "Identificación : CUIL 27494495282" at bounding box center [419, 352] width 301 height 36
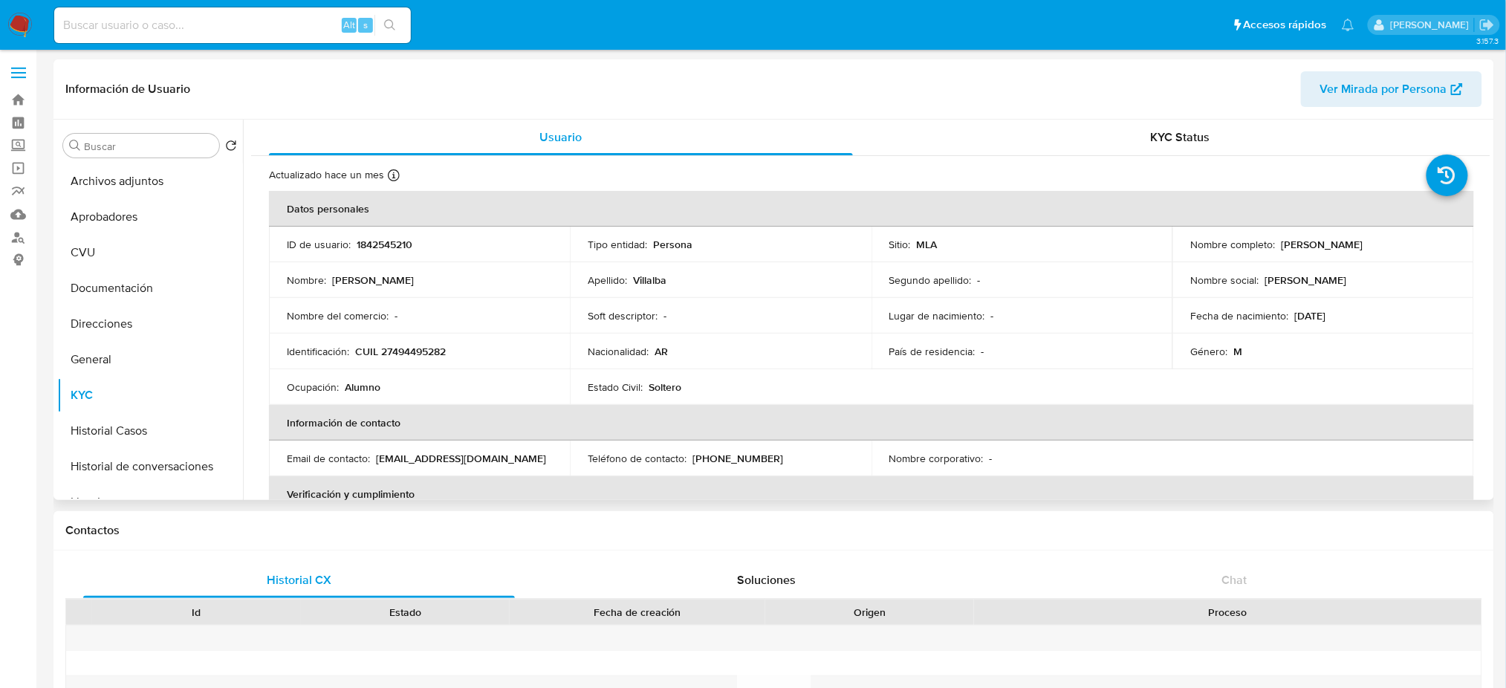
click at [415, 345] on p "CUIL 27494495282" at bounding box center [400, 351] width 91 height 13
copy p "27494495282"
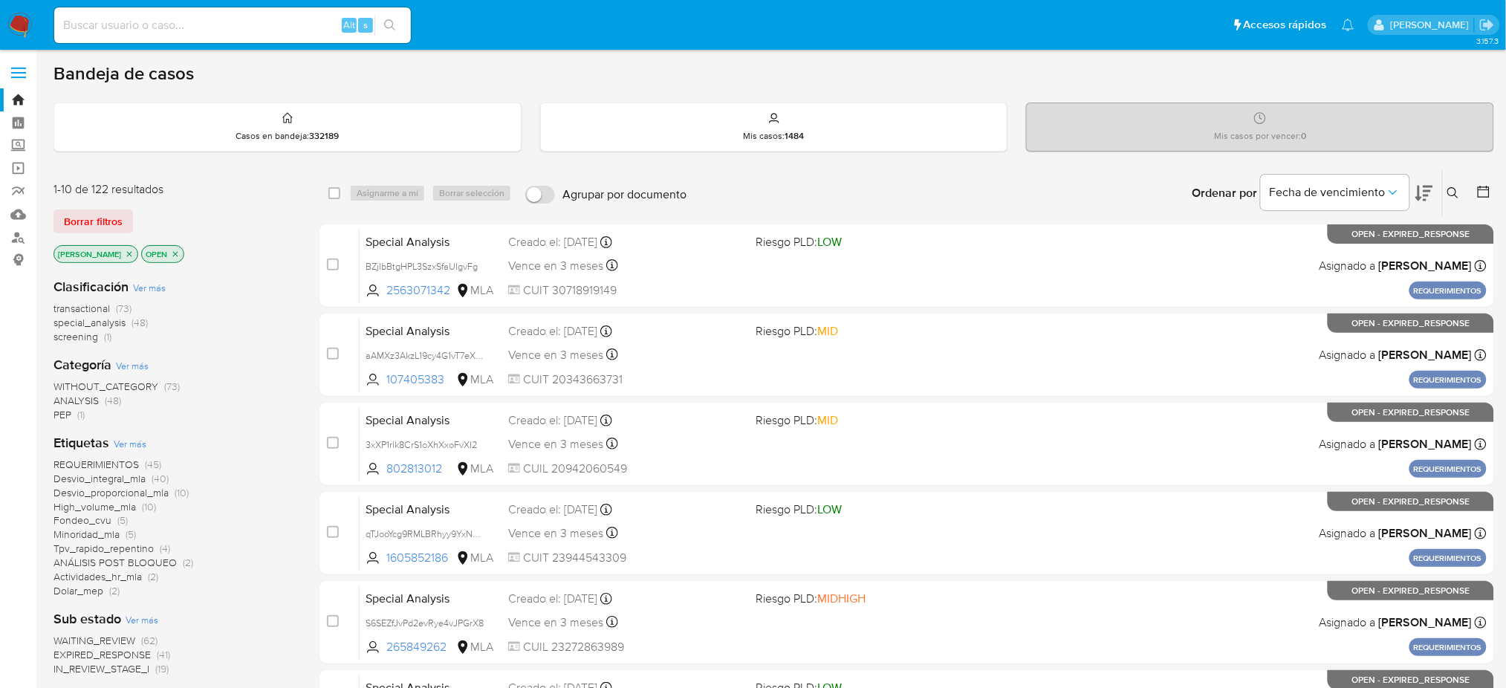
click at [272, 18] on input at bounding box center [232, 25] width 357 height 19
paste input "26490908"
type input "26490908"
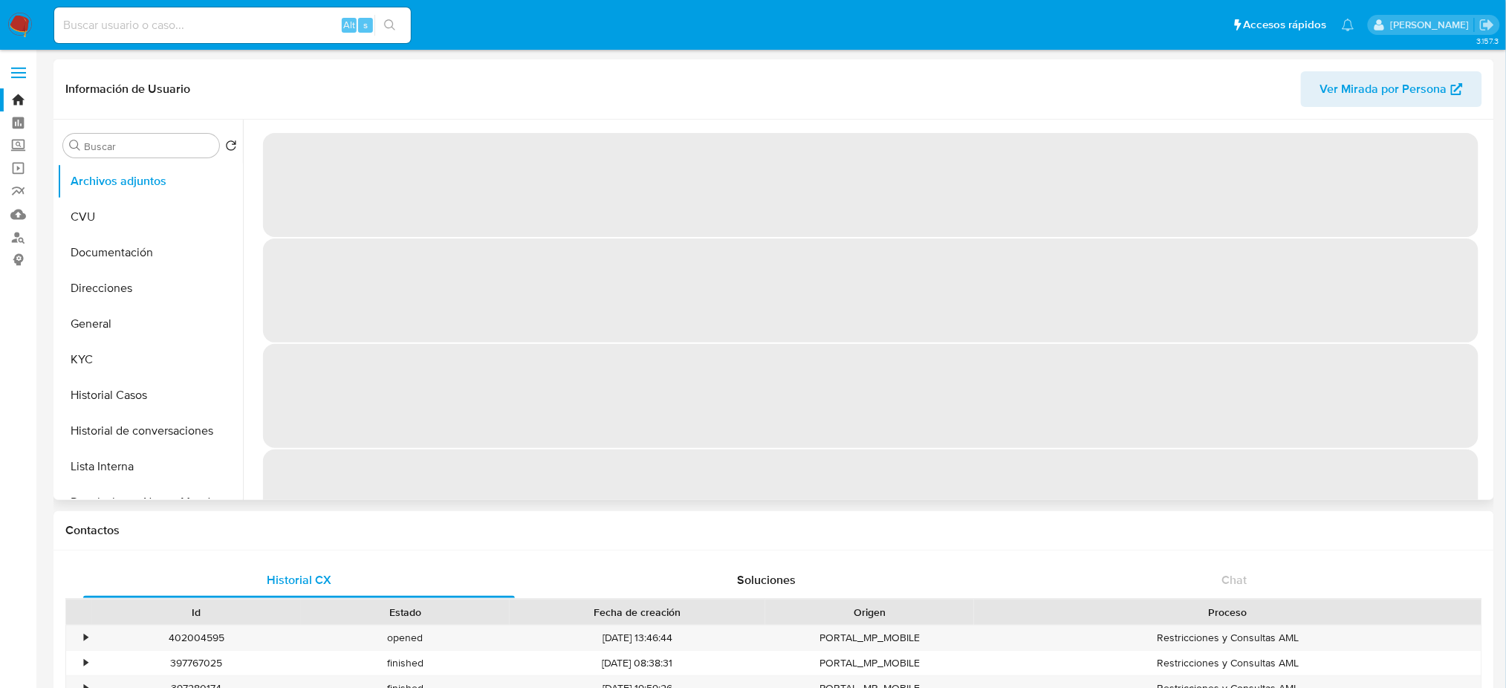
select select "10"
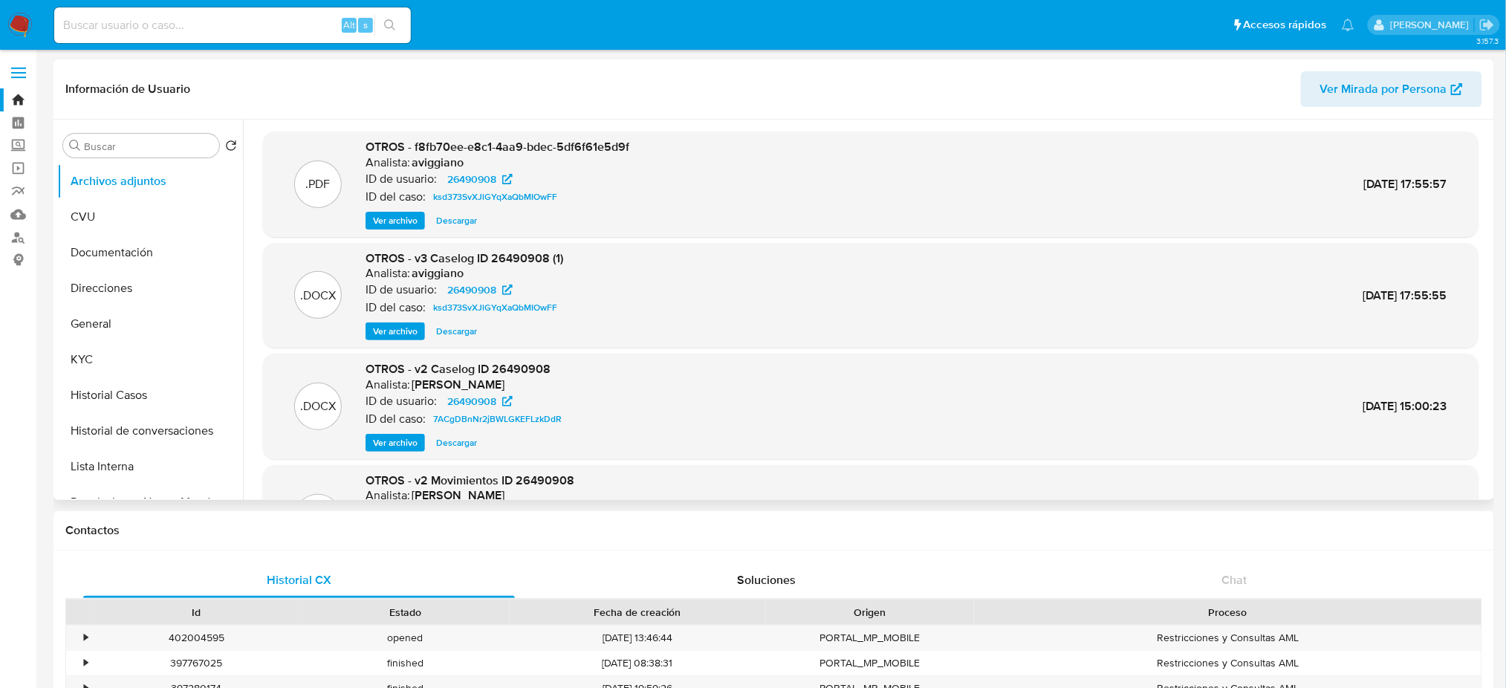
click at [382, 448] on span "Ver archivo" at bounding box center [395, 442] width 45 height 15
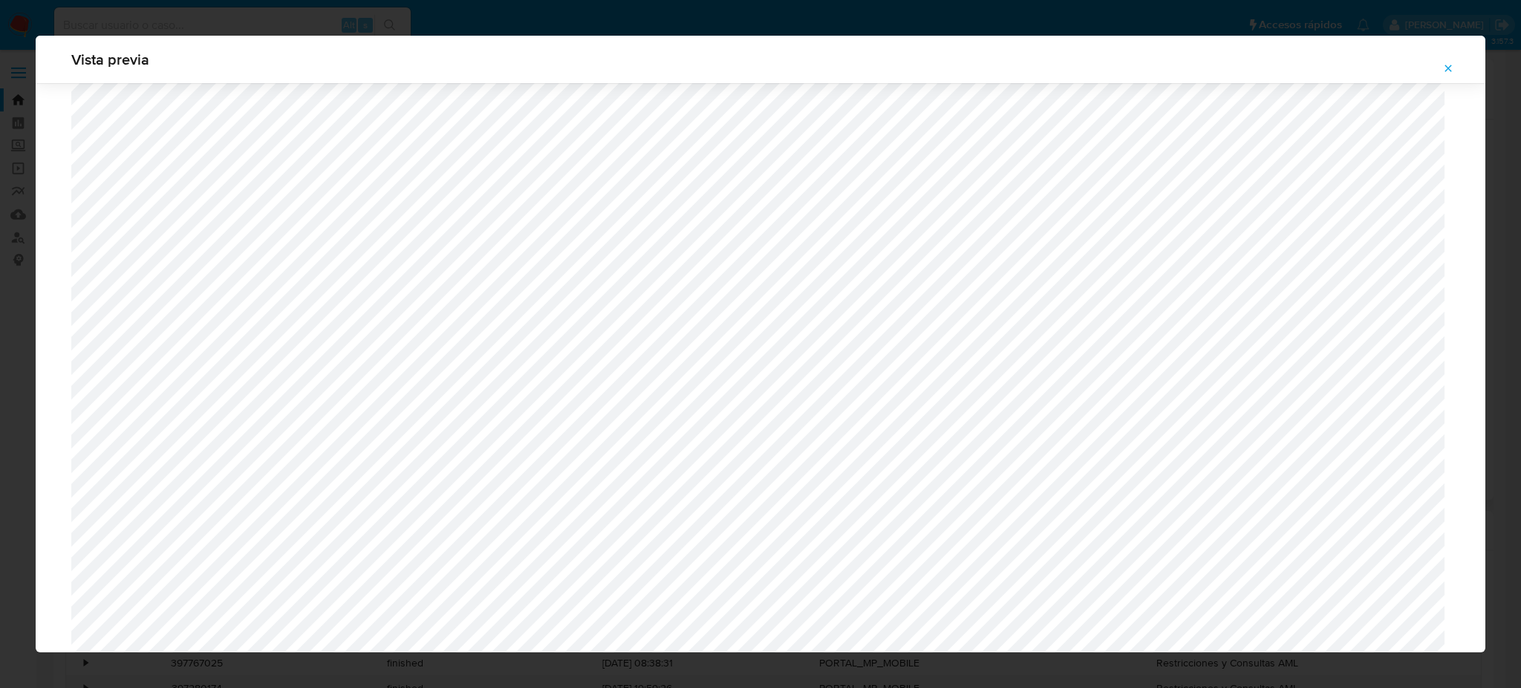
scroll to position [763, 0]
click at [1458, 59] on button "Attachment preview" at bounding box center [1448, 68] width 33 height 24
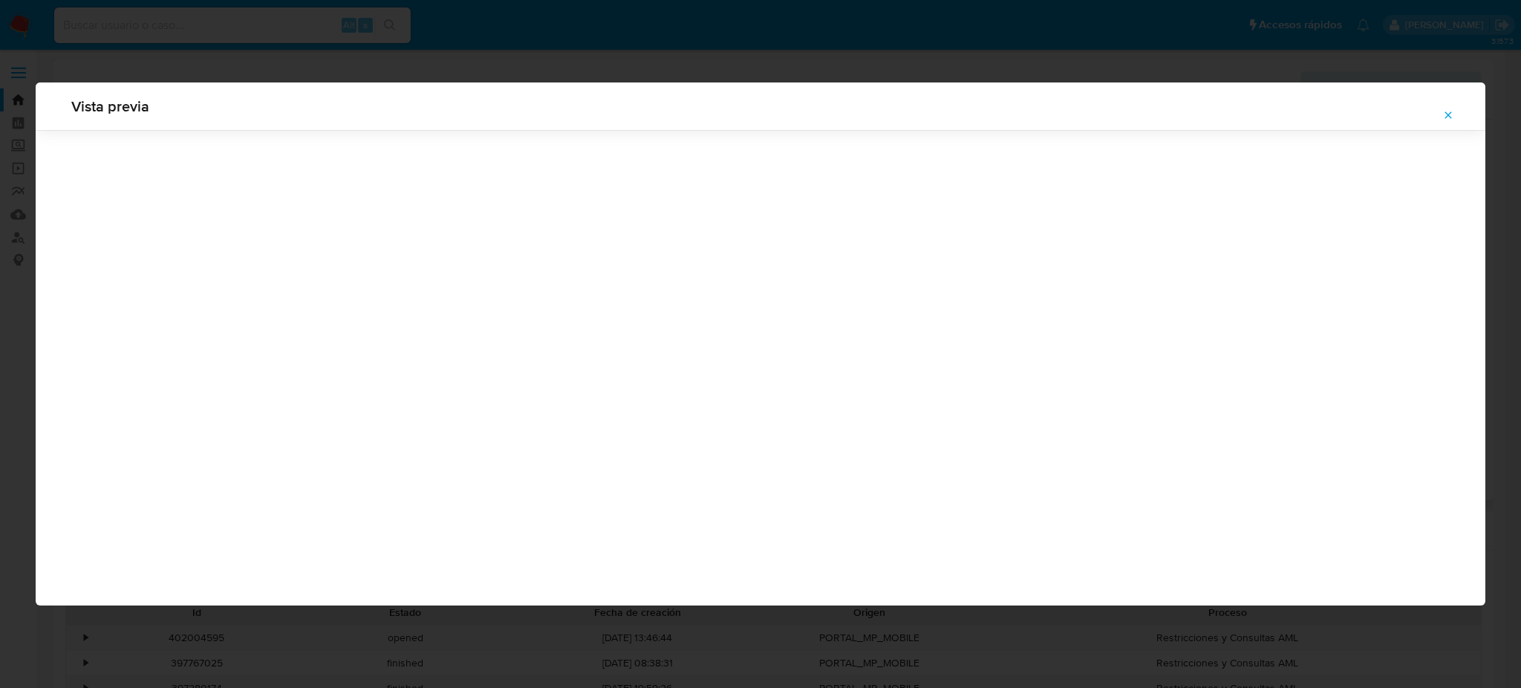
scroll to position [0, 0]
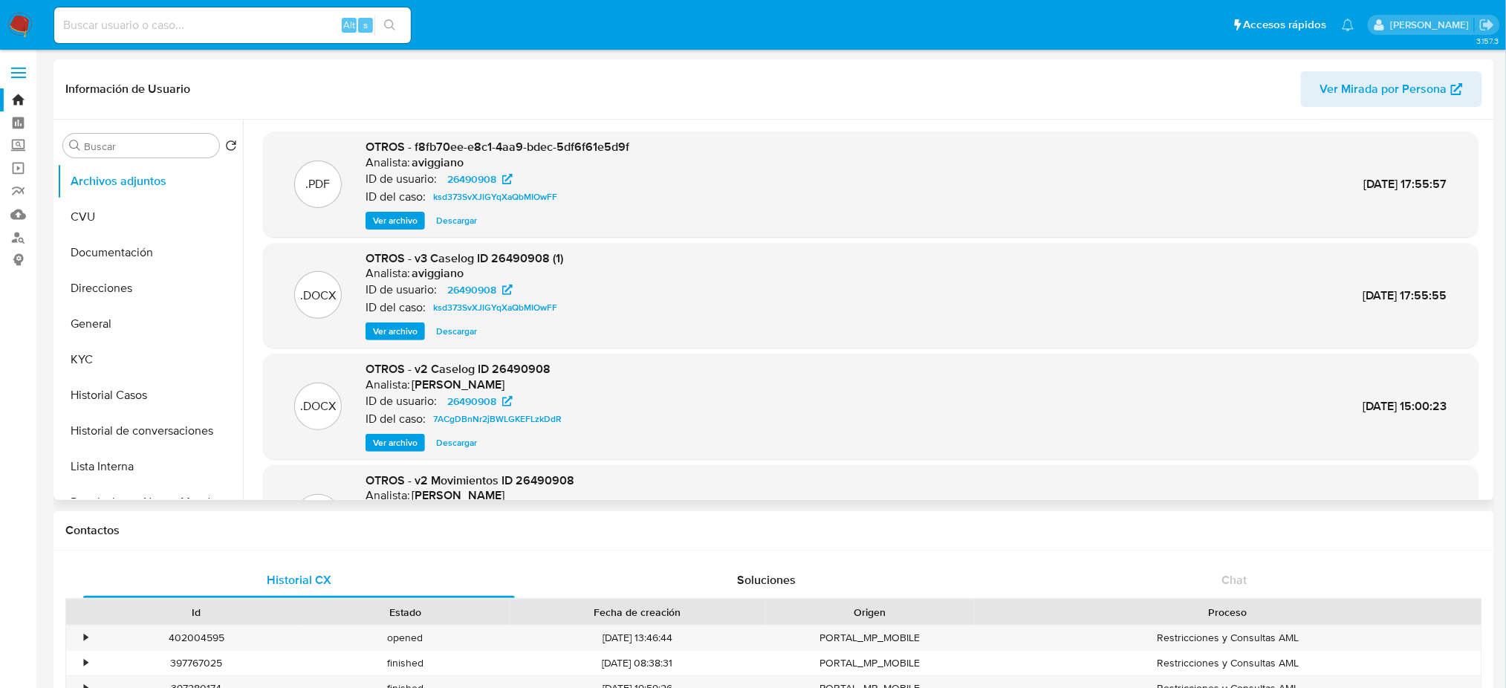
click at [389, 448] on span "Ver archivo" at bounding box center [395, 442] width 45 height 15
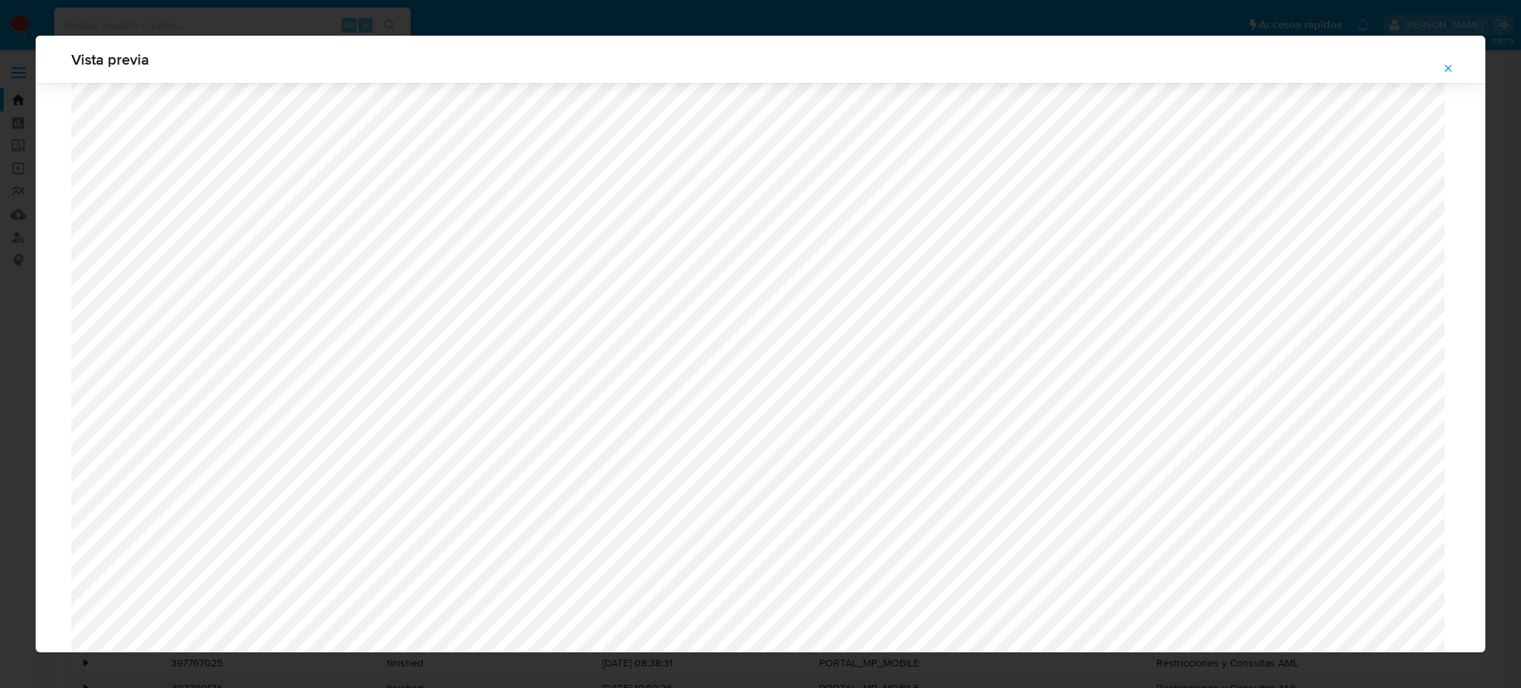
scroll to position [1258, 0]
click at [1446, 58] on span "Attachment preview" at bounding box center [1449, 68] width 12 height 21
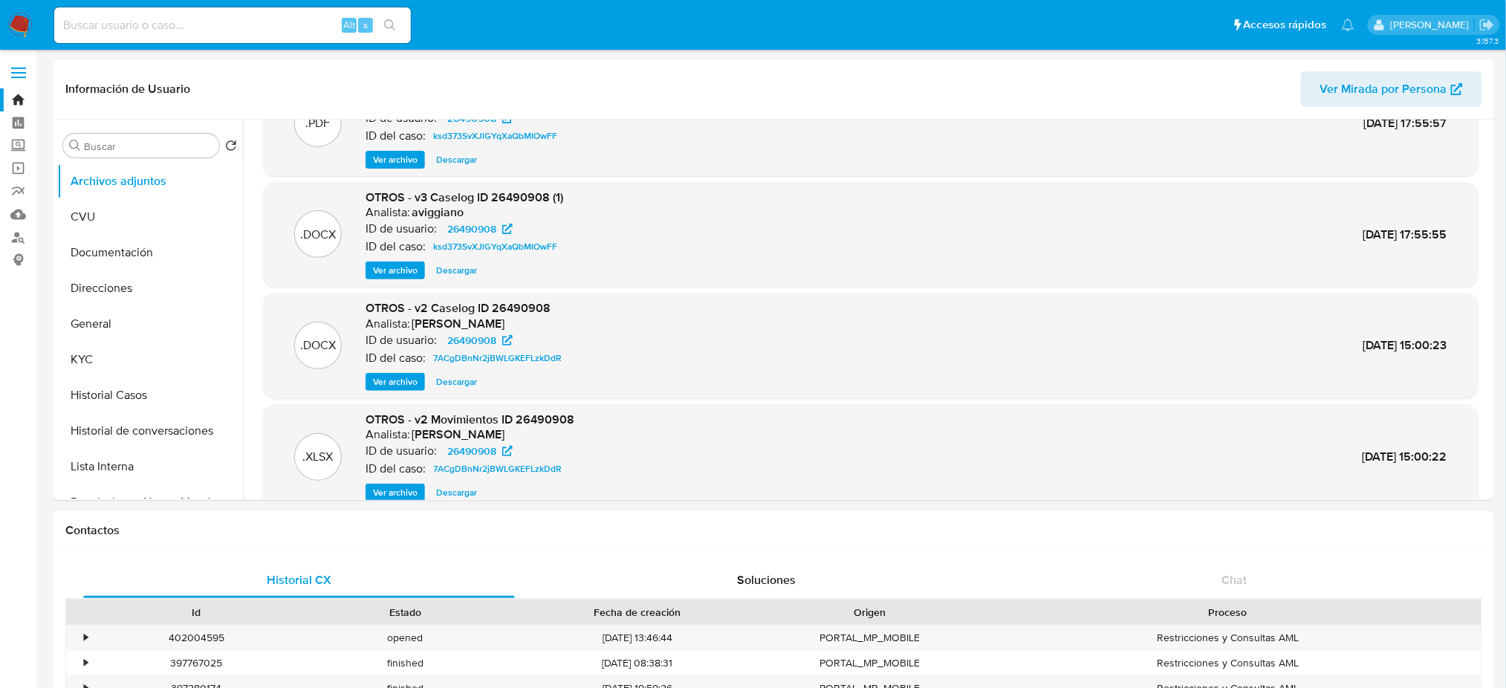
scroll to position [125, 0]
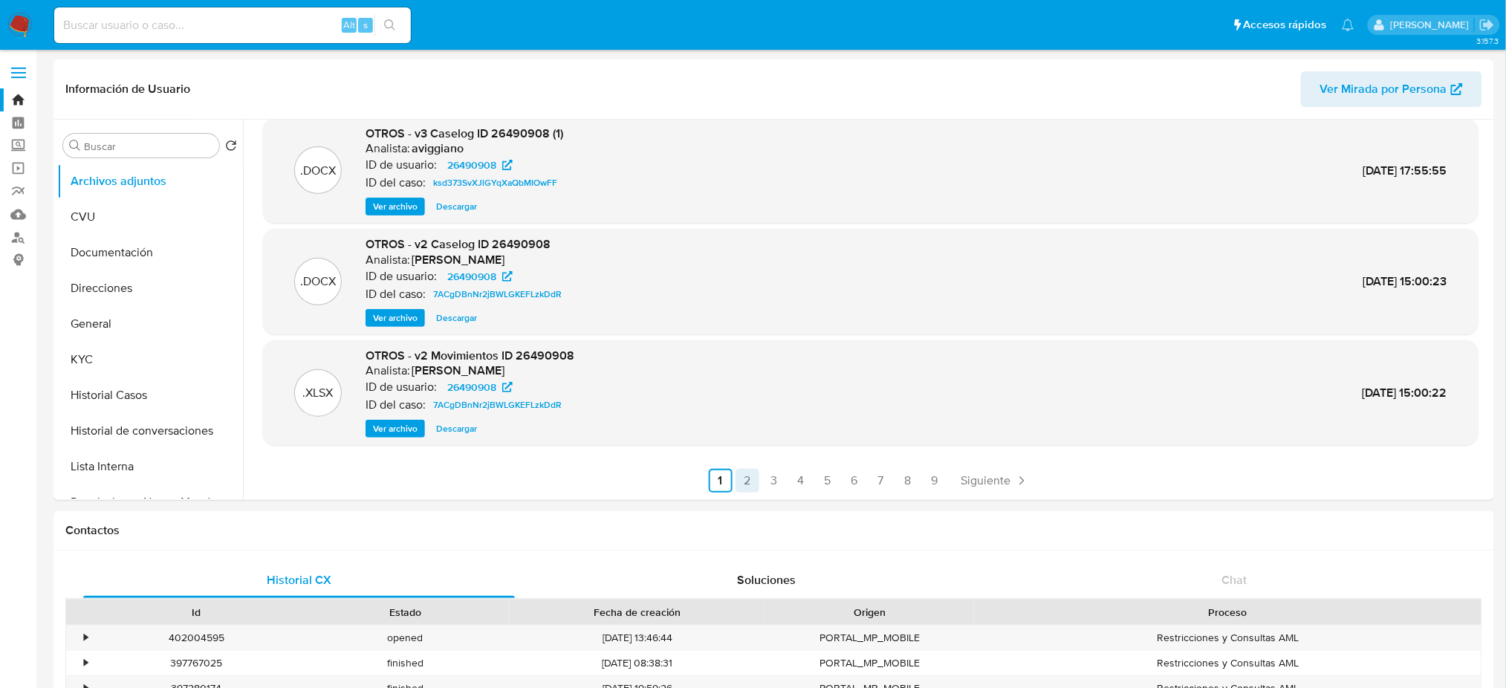
click at [743, 479] on link "2" at bounding box center [747, 481] width 24 height 24
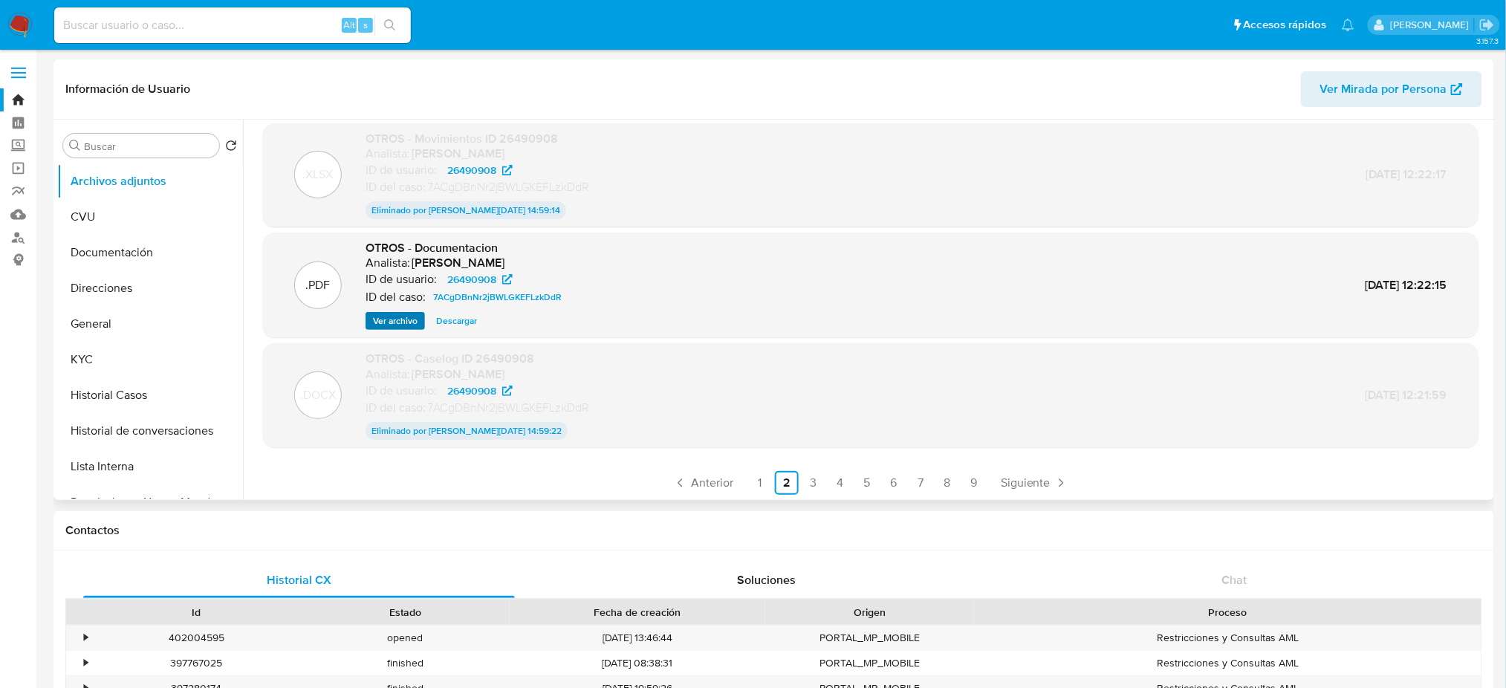
scroll to position [121, 0]
click at [393, 312] on span "Ver archivo" at bounding box center [395, 319] width 45 height 15
click at [766, 472] on link "1" at bounding box center [760, 482] width 24 height 24
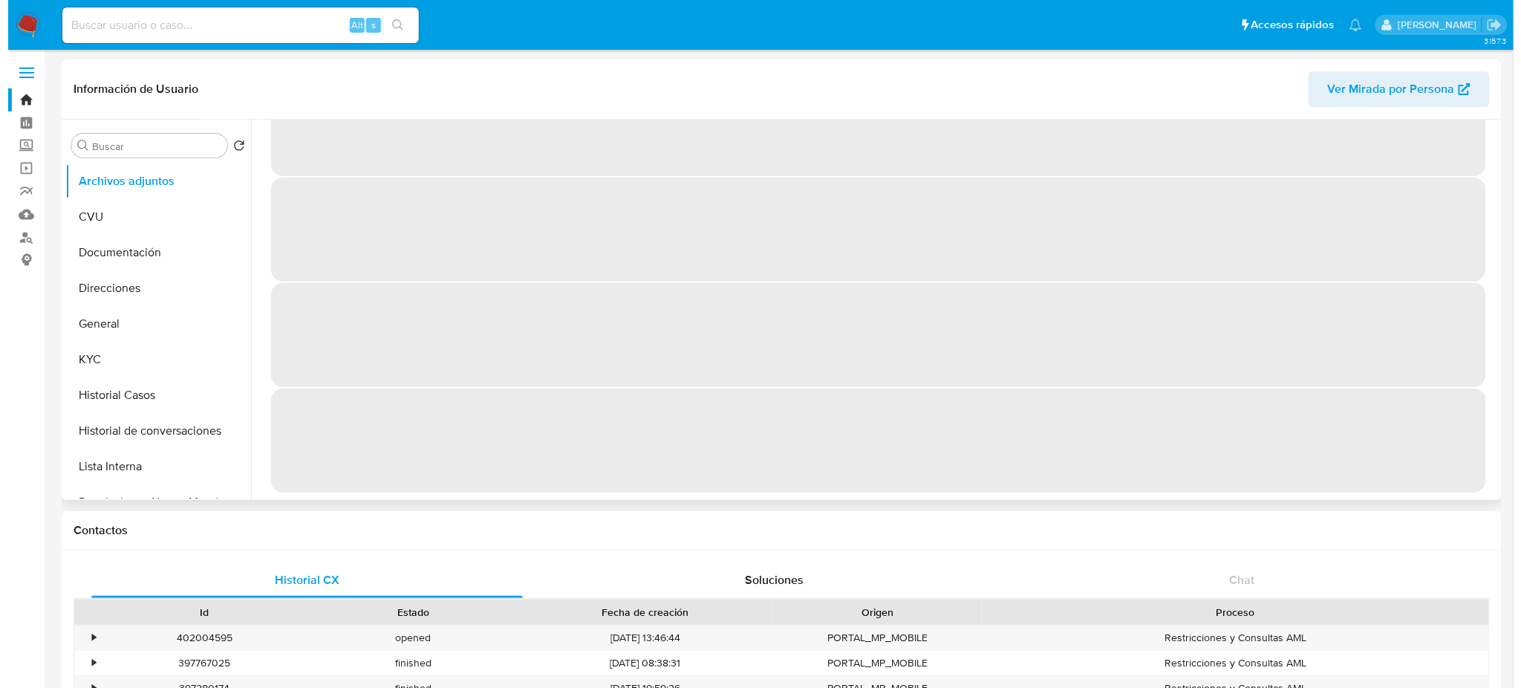
scroll to position [0, 0]
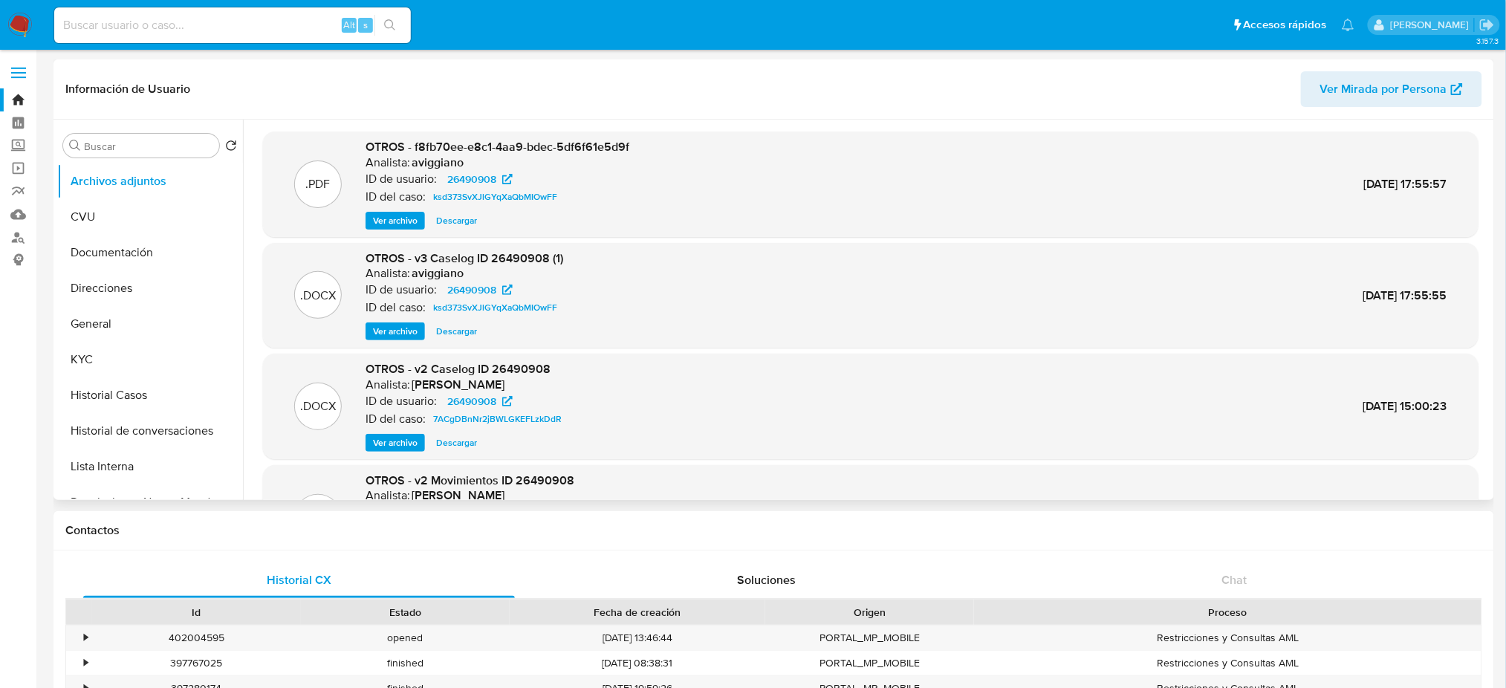
click at [394, 446] on span "Ver archivo" at bounding box center [395, 442] width 45 height 15
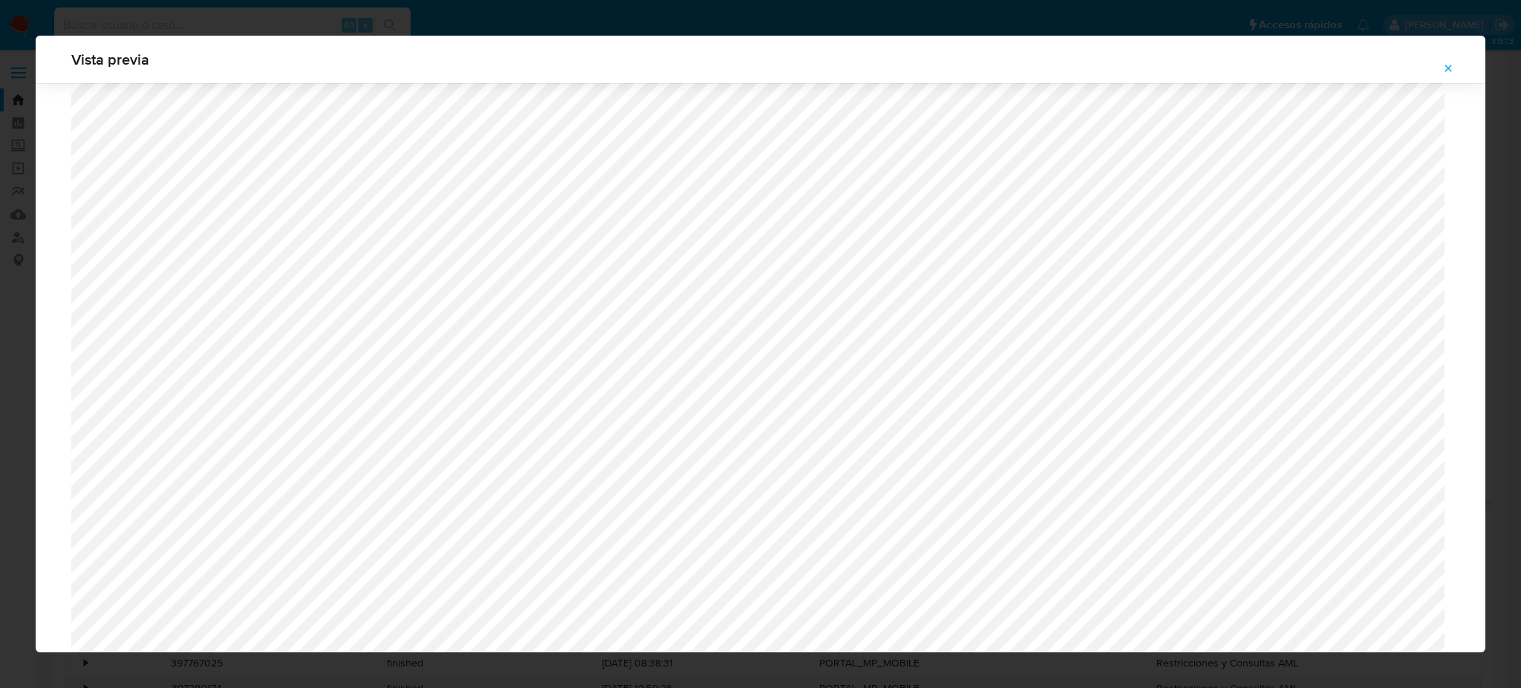
scroll to position [2330, 0]
click at [1438, 63] on button "Attachment preview" at bounding box center [1448, 68] width 33 height 24
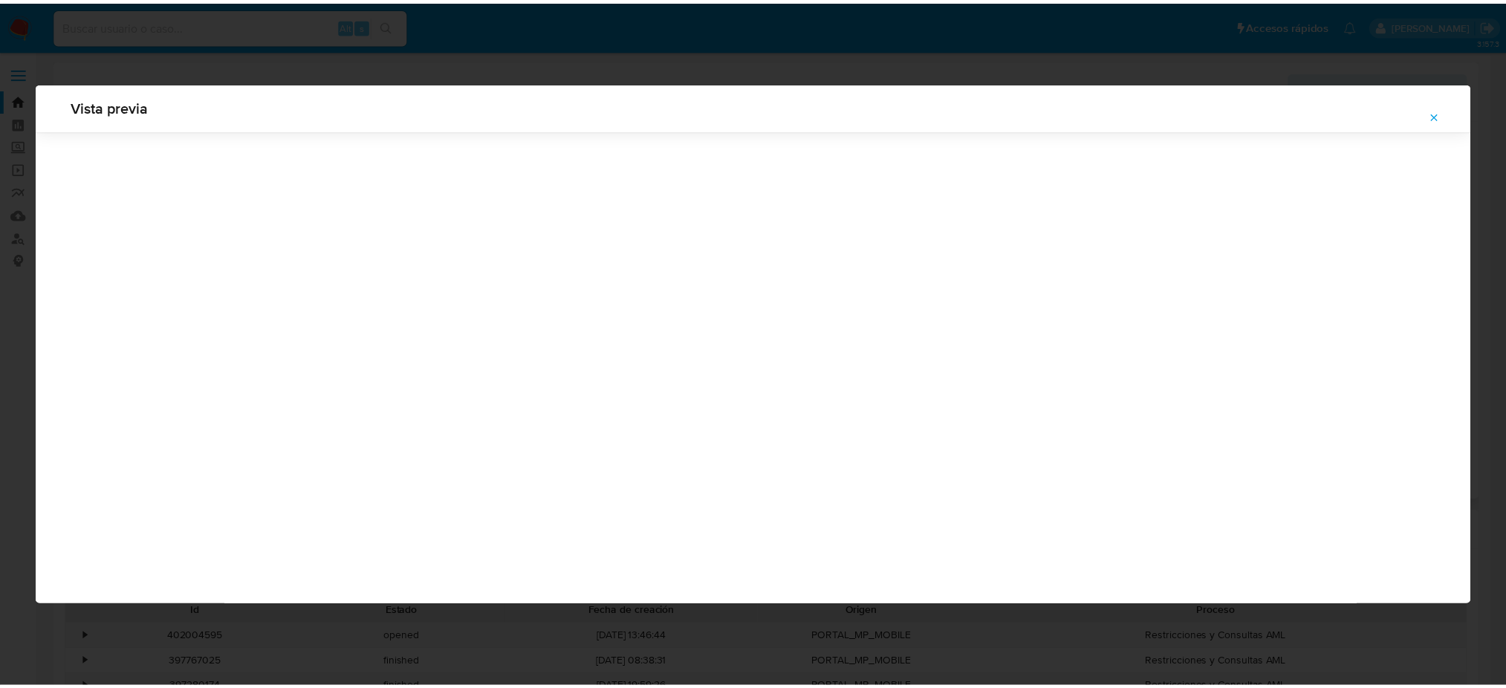
scroll to position [0, 0]
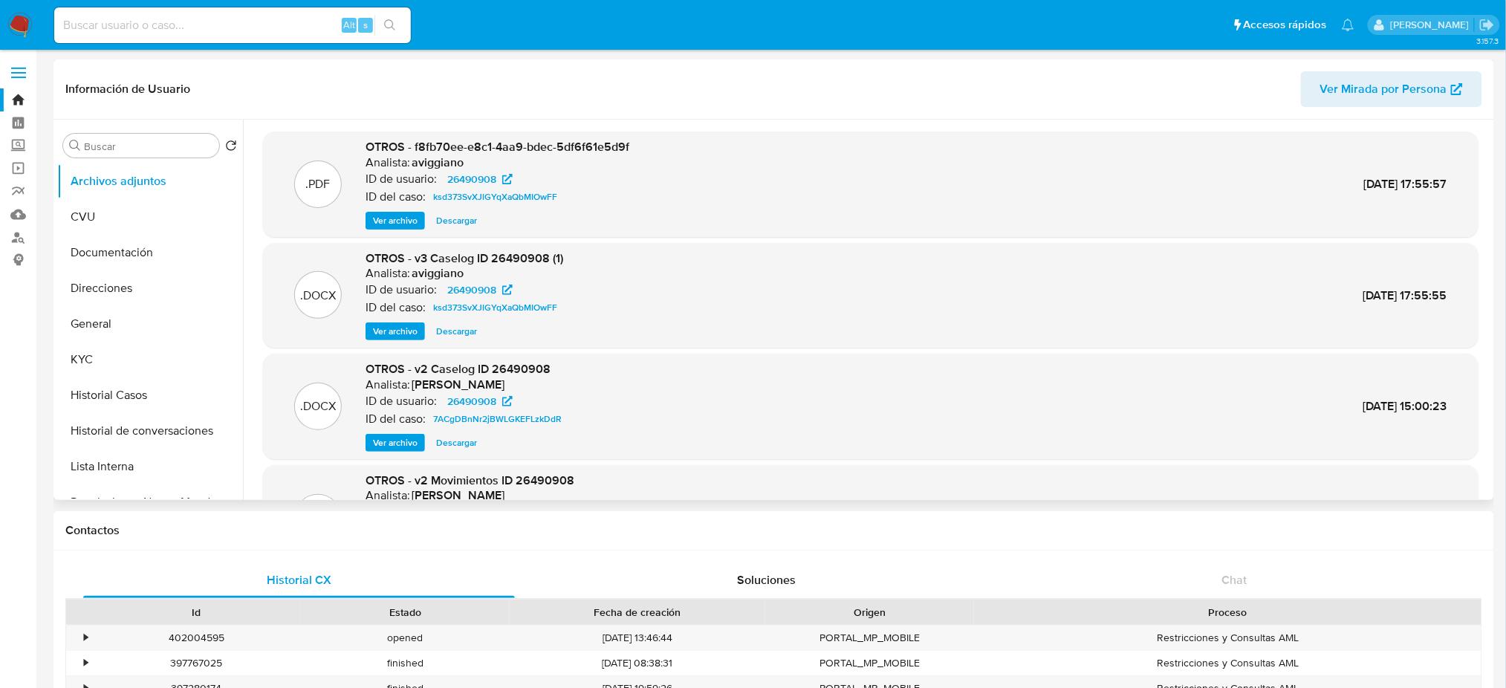
click at [409, 214] on span "Ver archivo" at bounding box center [395, 220] width 45 height 15
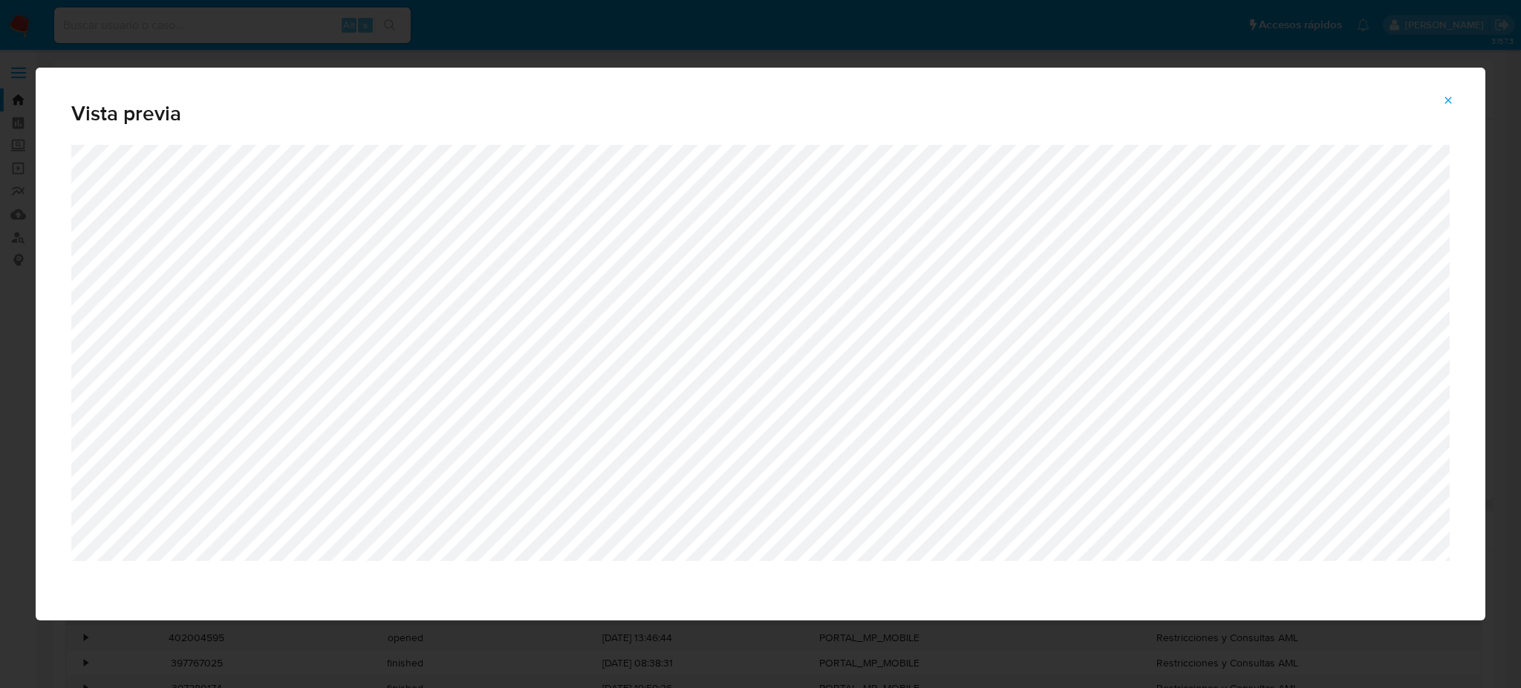
click at [1453, 105] on icon "Attachment preview" at bounding box center [1449, 100] width 12 height 12
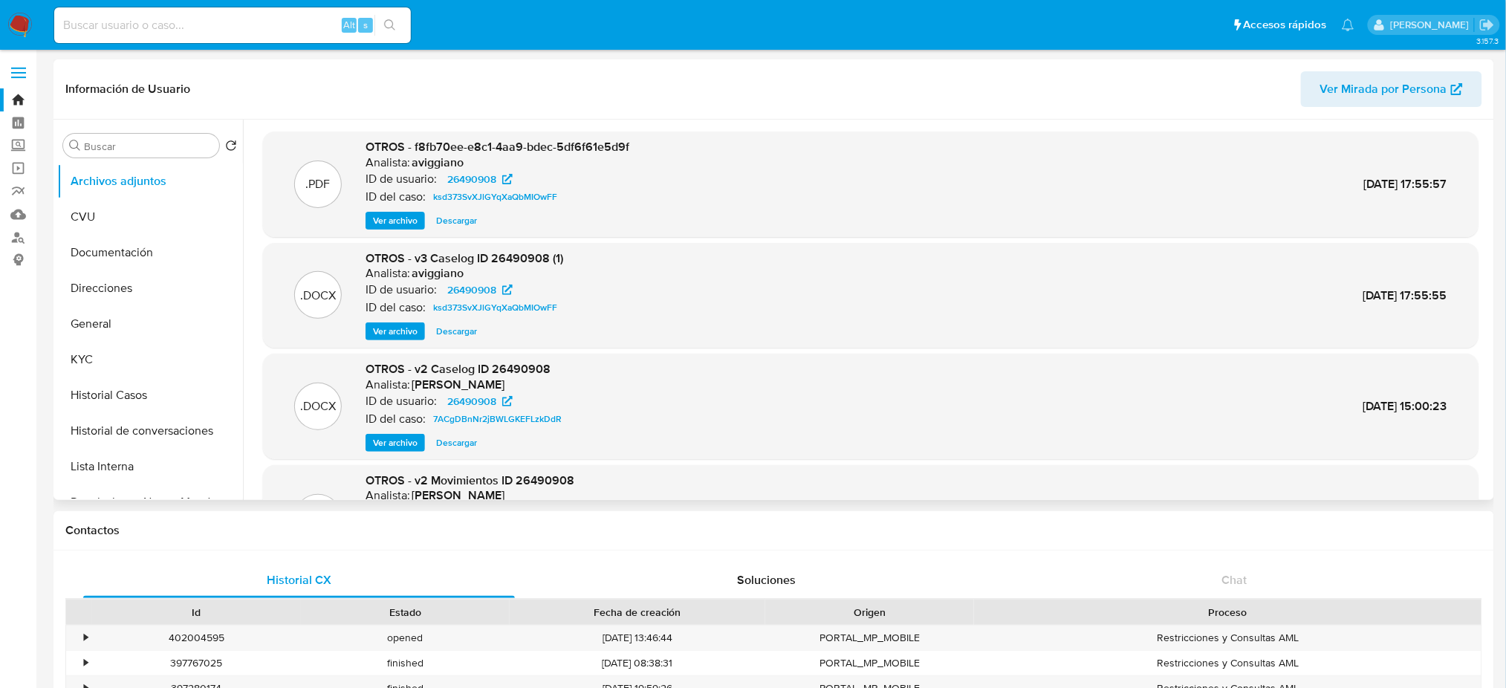
click at [159, 25] on input at bounding box center [232, 25] width 357 height 19
paste input "8yNXQHuuer5LsbS6vKXKGnaT"
type input "8yNXQHuuer5LsbS6vKXKGnaT"
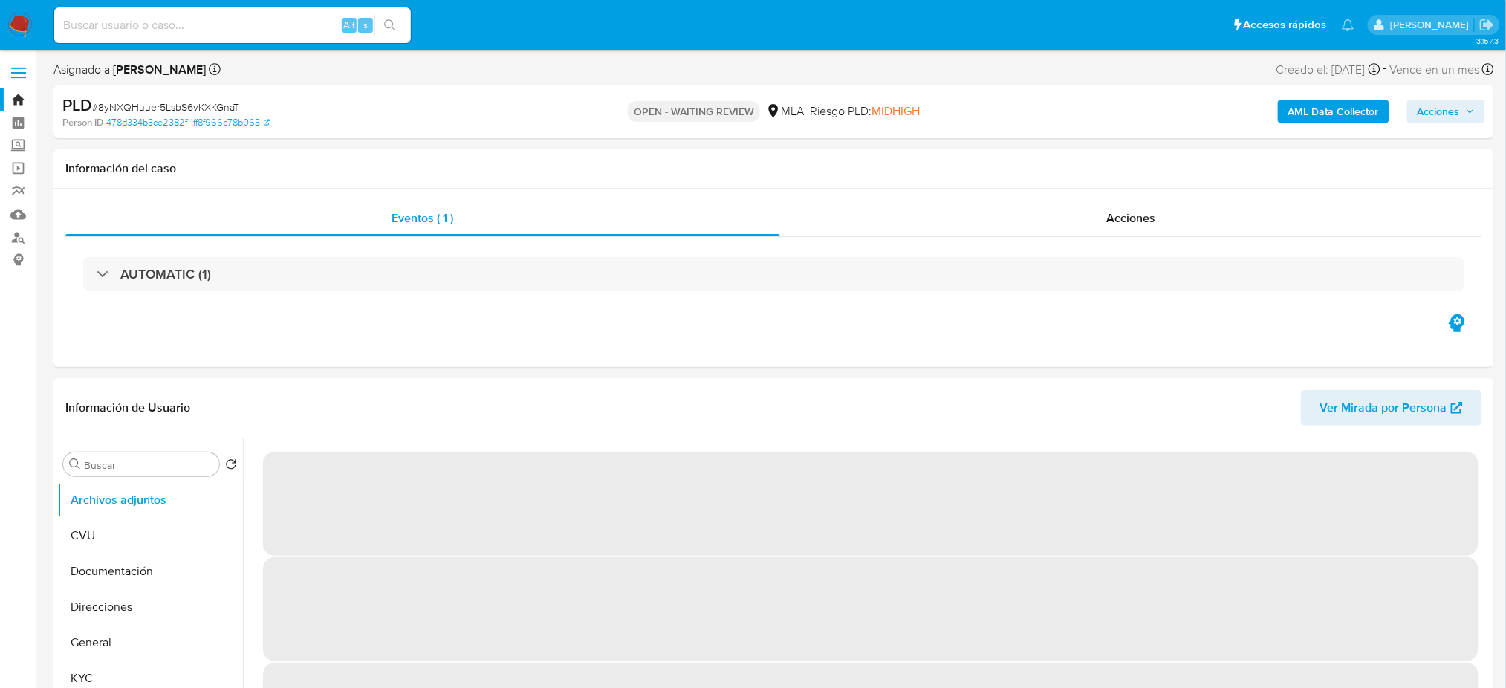
select select "10"
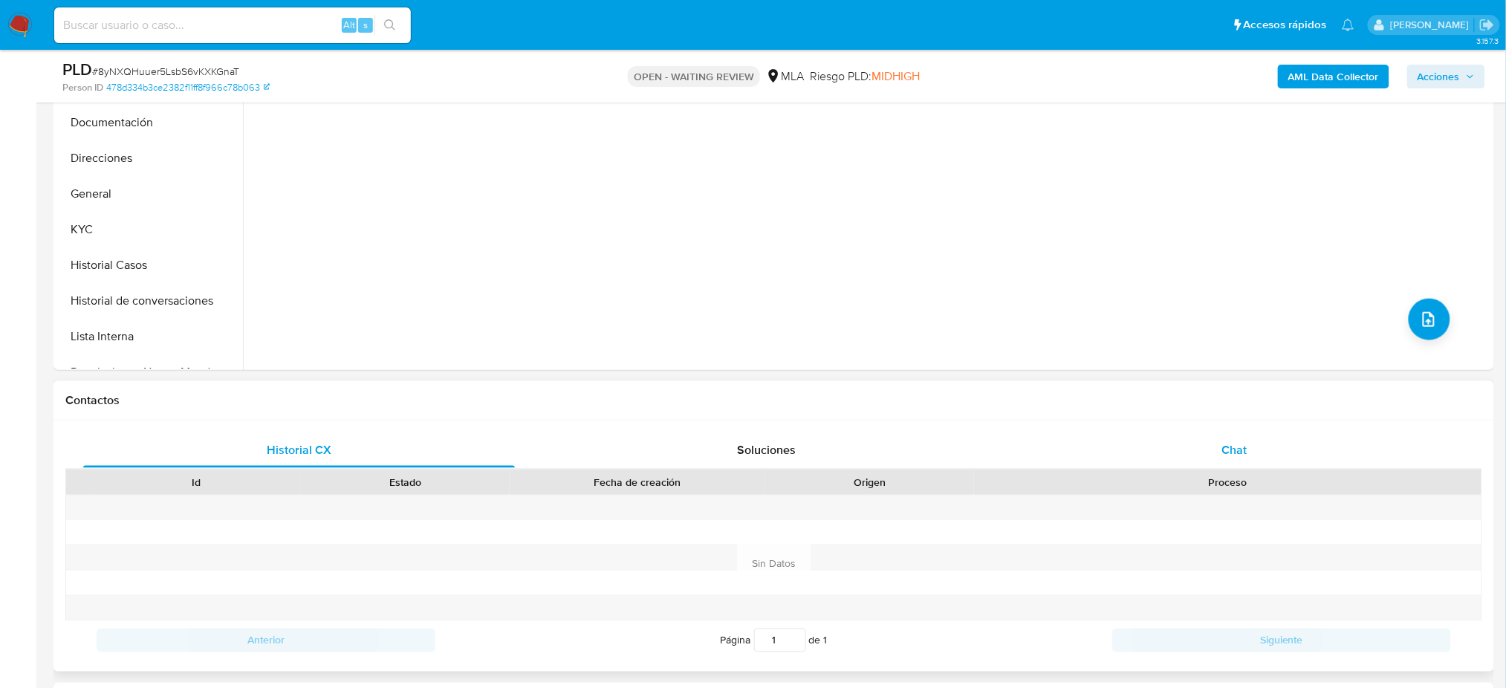
click at [1289, 438] on div "Chat" at bounding box center [1235, 450] width 432 height 36
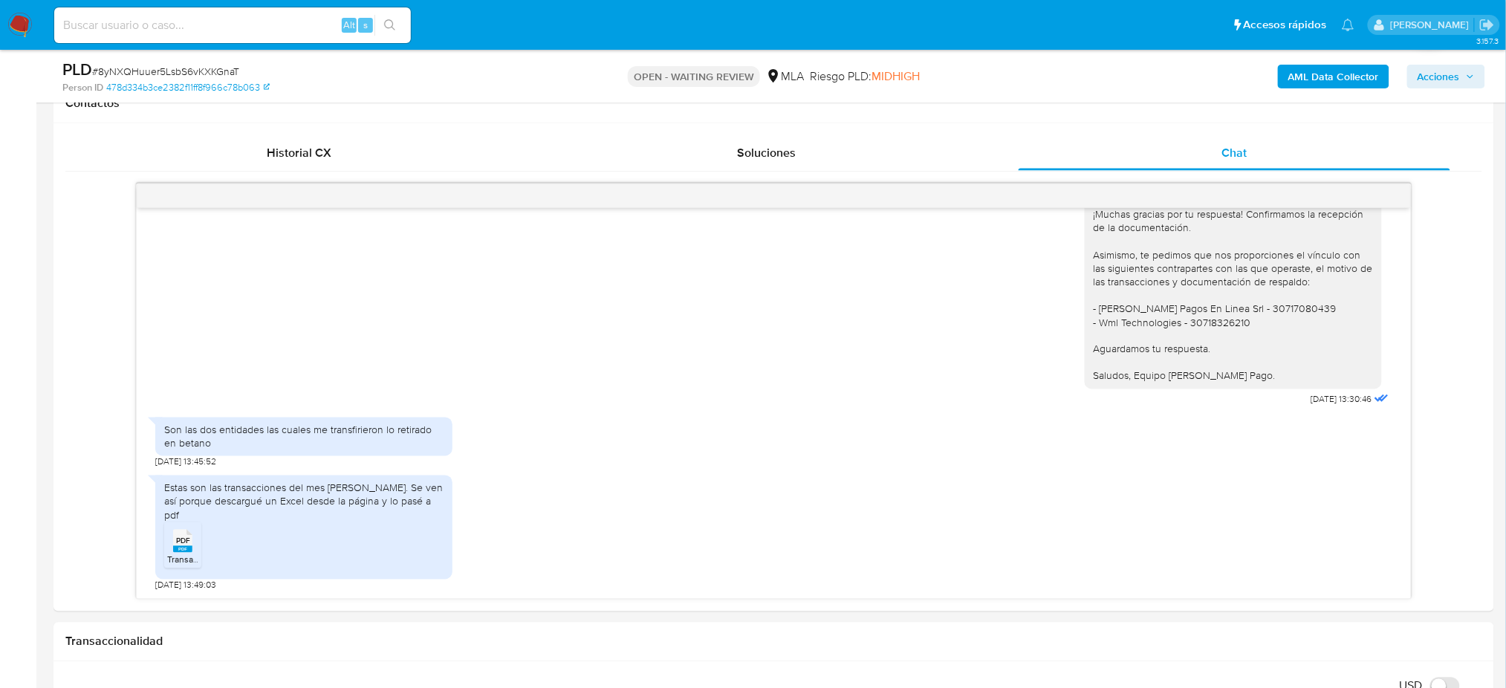
scroll to position [297, 0]
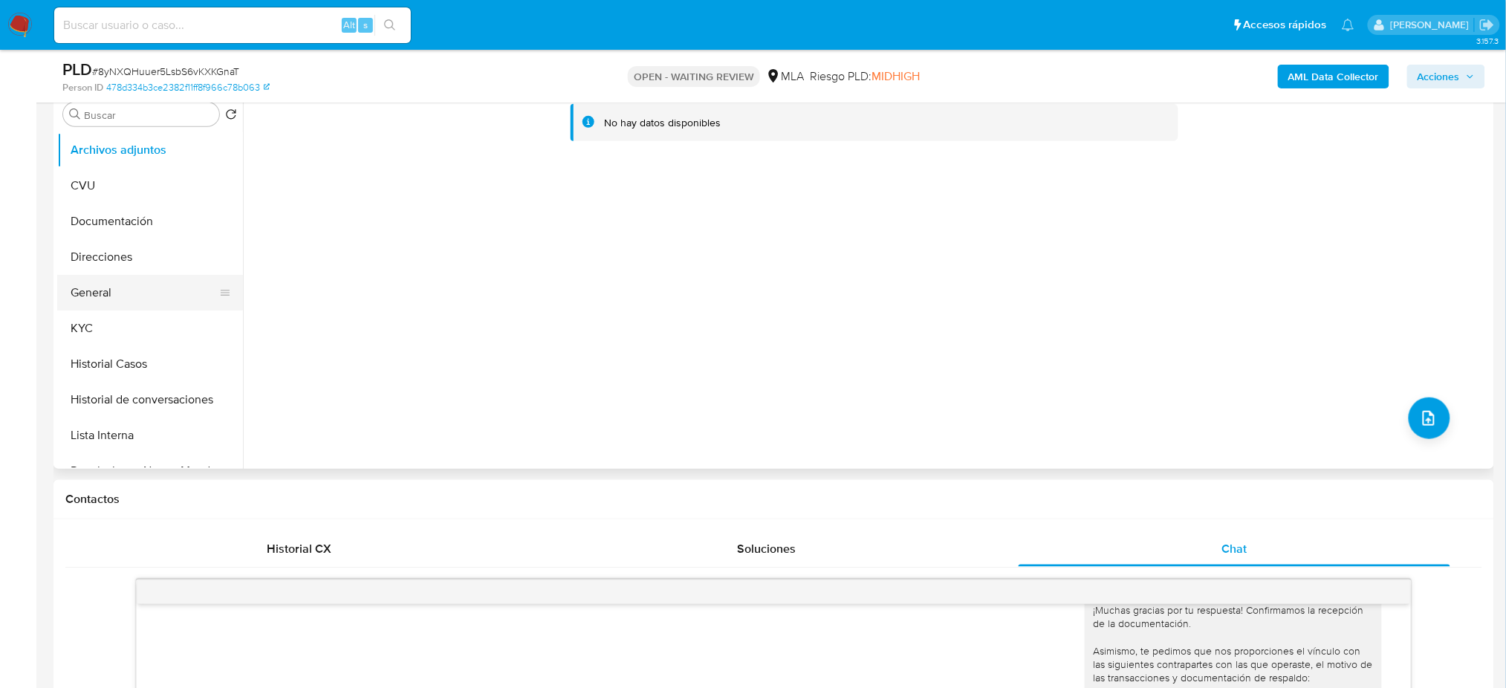
click at [131, 285] on button "General" at bounding box center [144, 293] width 174 height 36
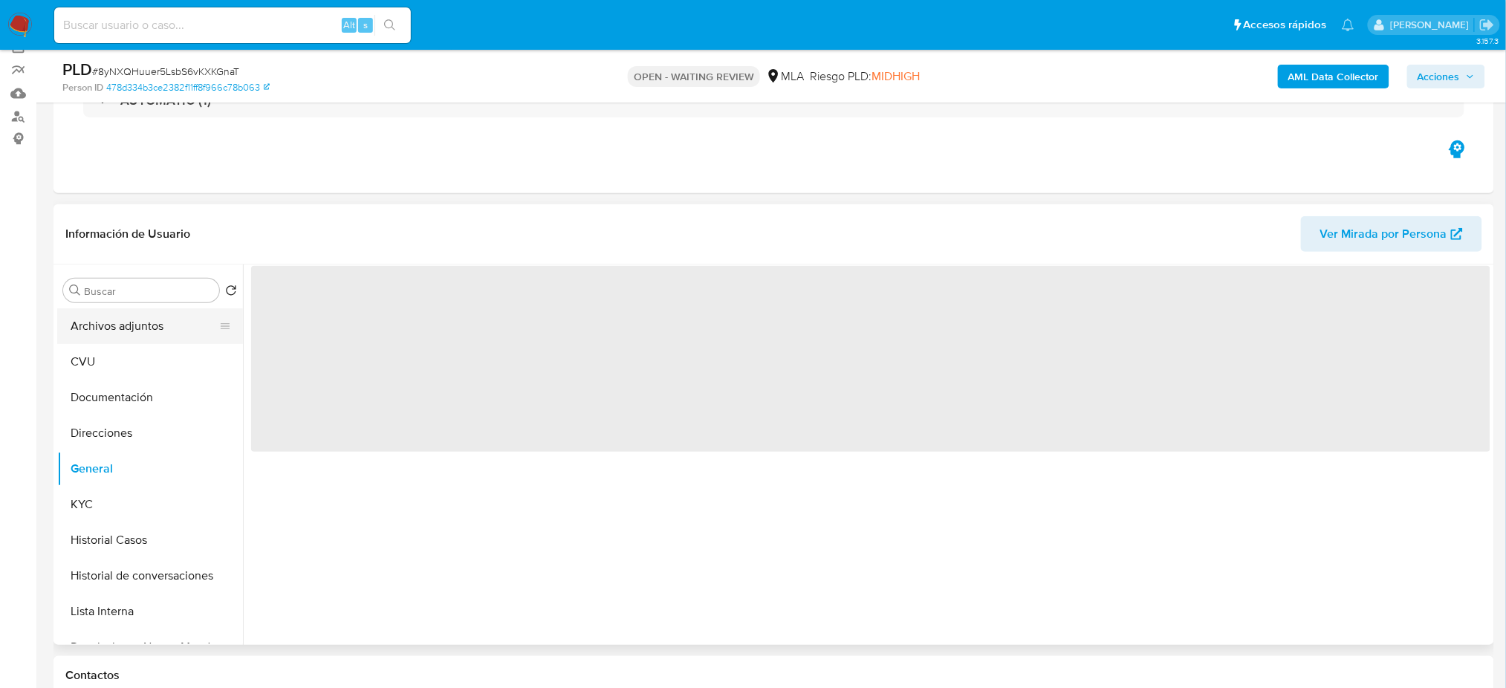
scroll to position [99, 0]
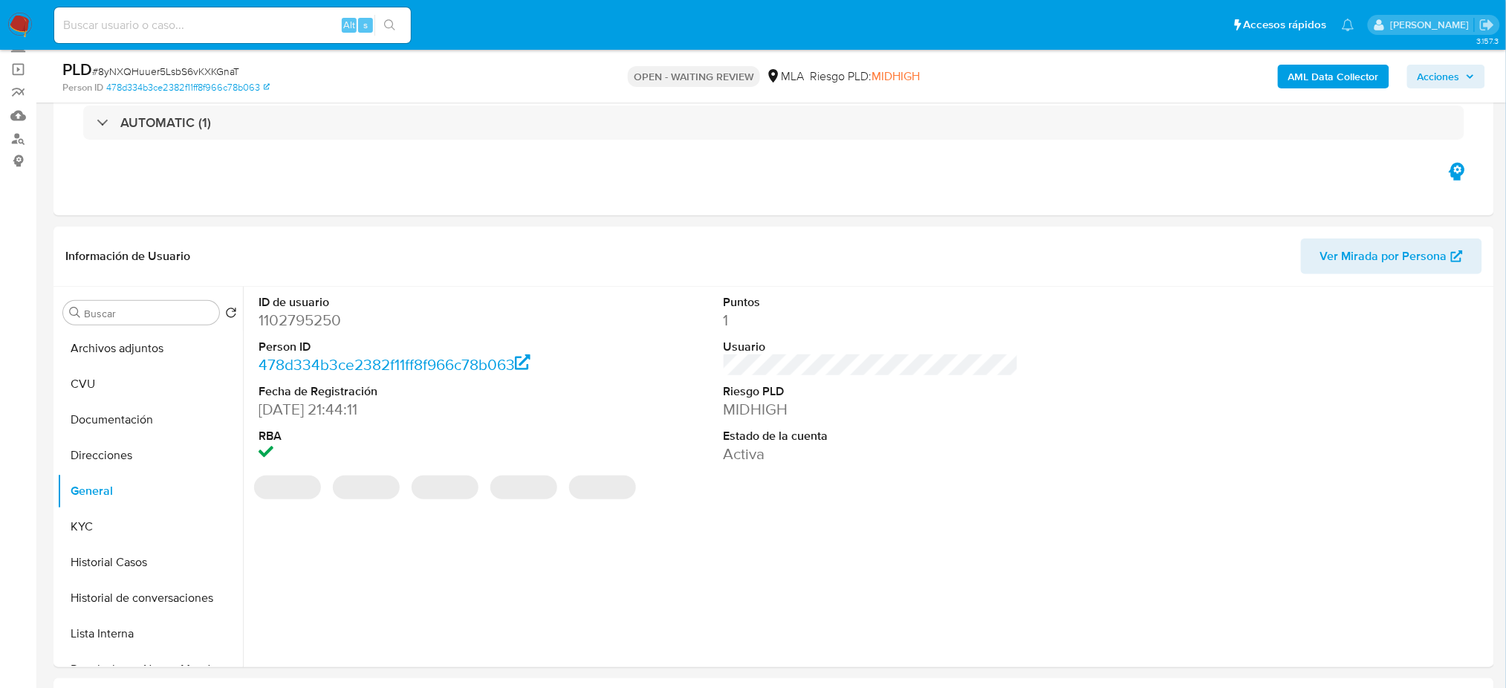
click at [299, 317] on dd "1102795250" at bounding box center [406, 320] width 295 height 21
copy dd "1102795250"
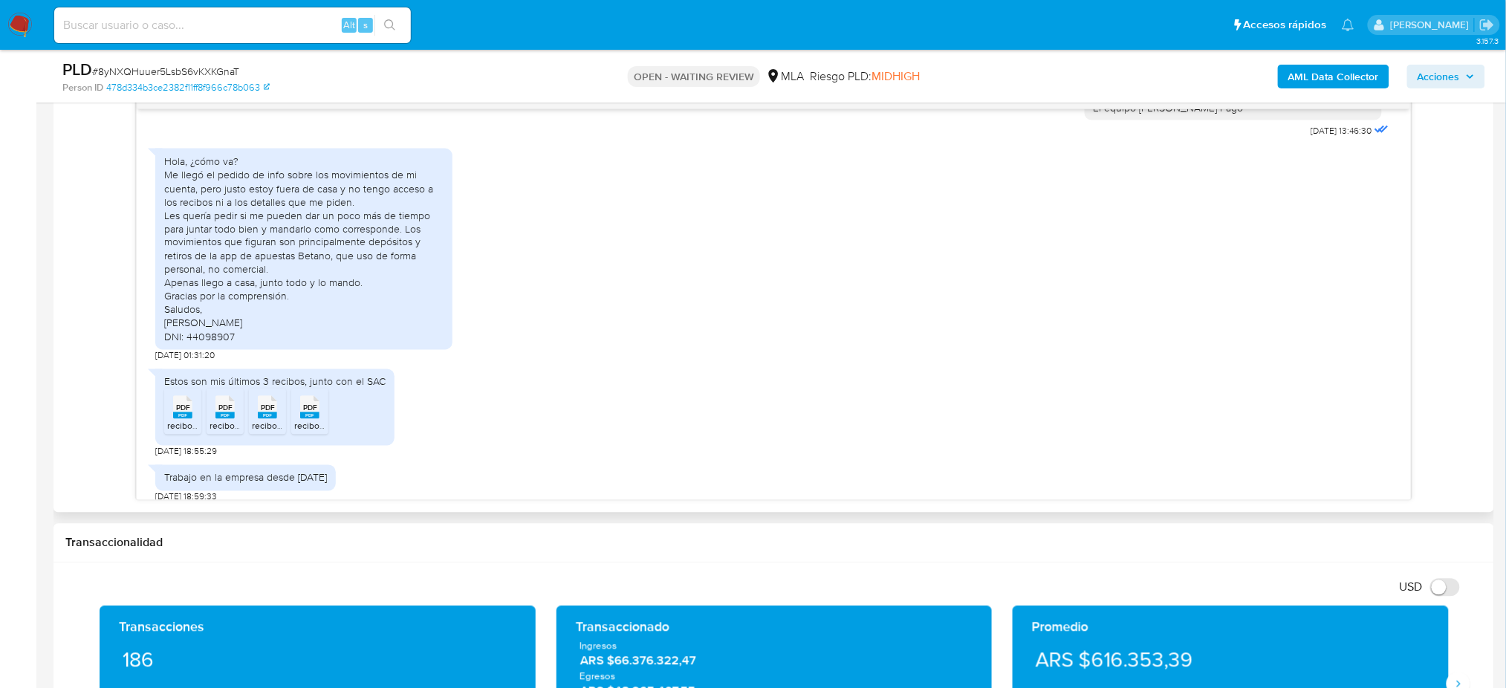
scroll to position [1099, 0]
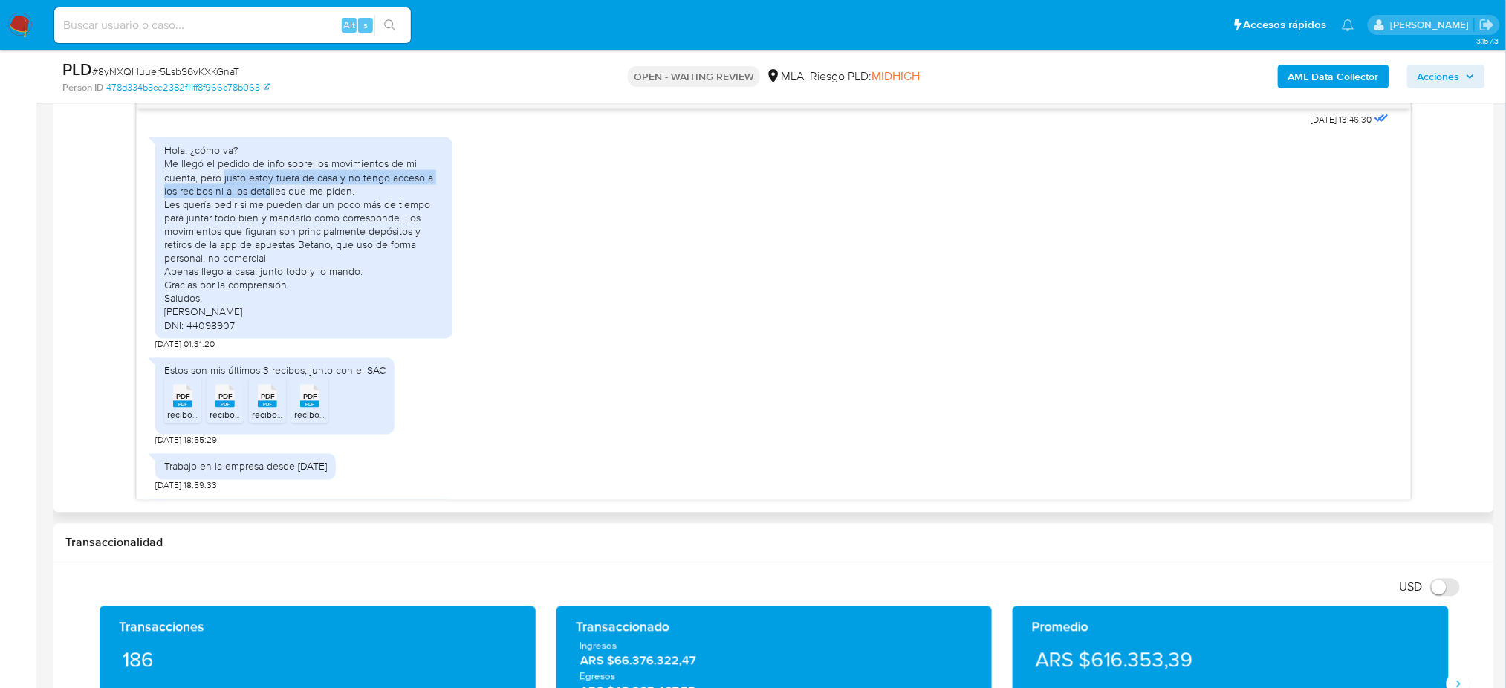
drag, startPoint x: 227, startPoint y: 213, endPoint x: 269, endPoint y: 230, distance: 45.7
click at [269, 230] on div "Hola, ¿cómo va? Me llegó el pedido de info sobre los movimientos de mi cuenta, …" at bounding box center [303, 237] width 279 height 189
click at [279, 257] on div "Hola, ¿cómo va? Me llegó el pedido de info sobre los movimientos de mi cuenta, …" at bounding box center [303, 237] width 279 height 189
drag, startPoint x: 235, startPoint y: 277, endPoint x: 391, endPoint y: 285, distance: 156.2
click at [391, 285] on div "Hola, ¿cómo va? Me llegó el pedido de info sobre los movimientos de mi cuenta, …" at bounding box center [303, 237] width 279 height 189
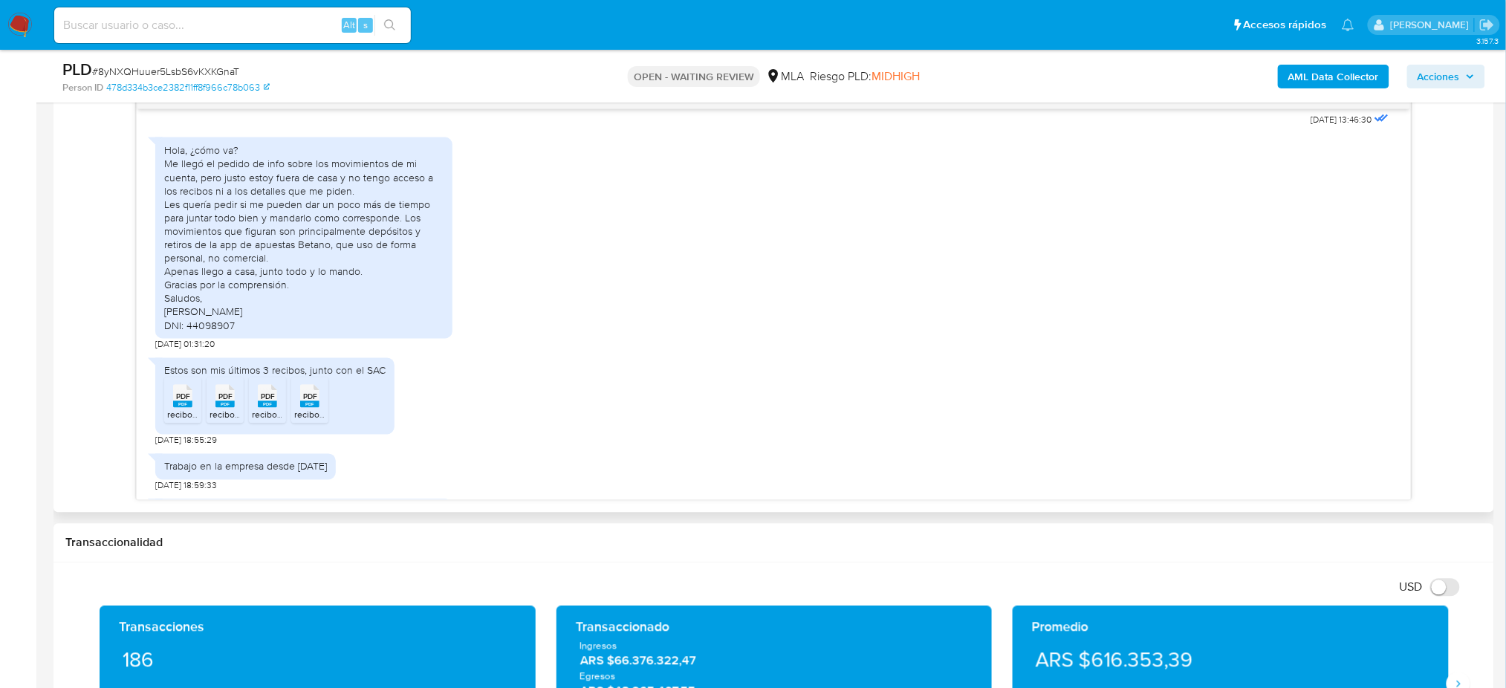
click at [397, 290] on div "Hola, ¿cómo va? Me llegó el pedido de info sobre los movimientos de mi cuenta, …" at bounding box center [303, 237] width 279 height 189
drag, startPoint x: 224, startPoint y: 273, endPoint x: 404, endPoint y: 286, distance: 181.0
click at [404, 286] on div "Hola, ¿cómo va? Me llegó el pedido de info sobre los movimientos de mi cuenta, …" at bounding box center [303, 237] width 279 height 189
click at [423, 277] on div "Hola, ¿cómo va? Me llegó el pedido de info sobre los movimientos de mi cuenta, …" at bounding box center [303, 237] width 279 height 189
drag, startPoint x: 220, startPoint y: 285, endPoint x: 362, endPoint y: 293, distance: 142.1
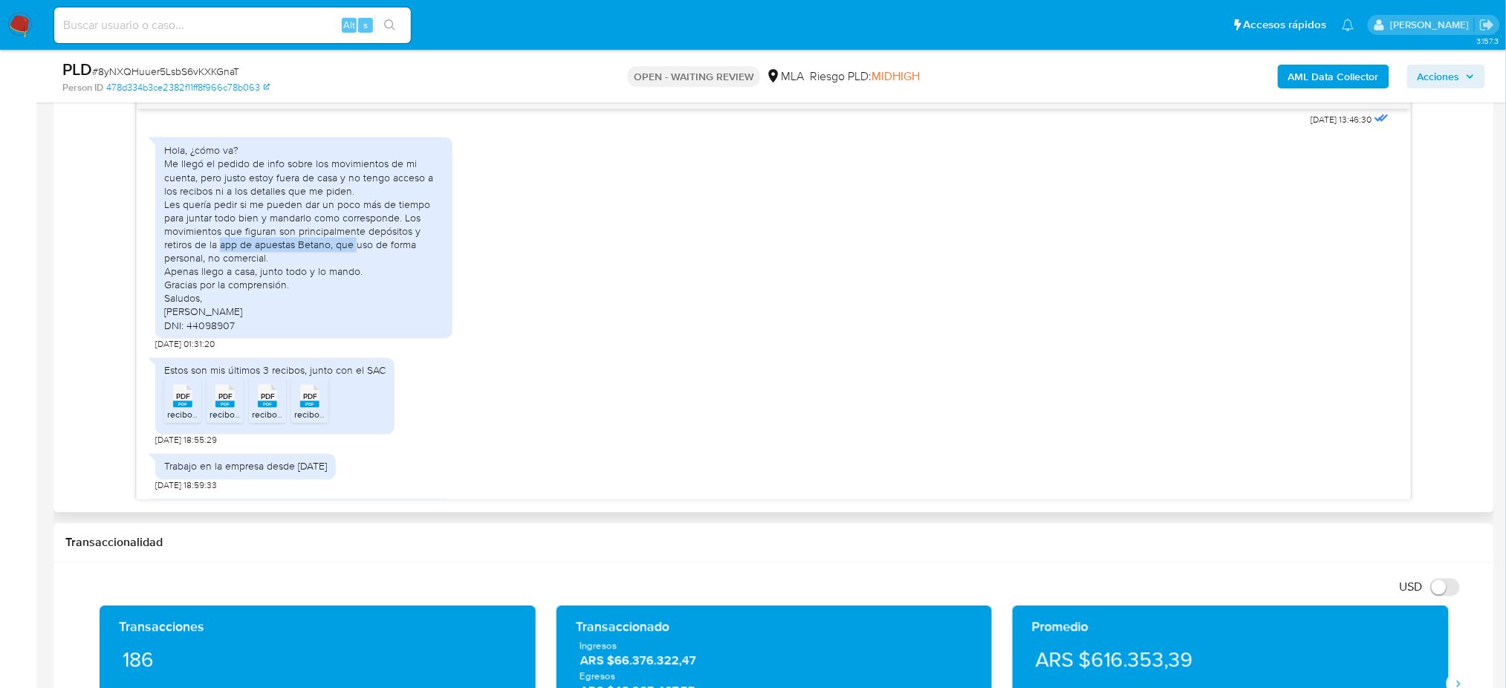
click at [361, 293] on div "Hola, ¿cómo va? Me llegó el pedido de info sobre los movimientos de mi cuenta, …" at bounding box center [303, 237] width 279 height 189
click at [383, 305] on div "Hola, ¿cómo va? Me llegó el pedido de info sobre los movimientos de mi cuenta, …" at bounding box center [303, 237] width 279 height 189
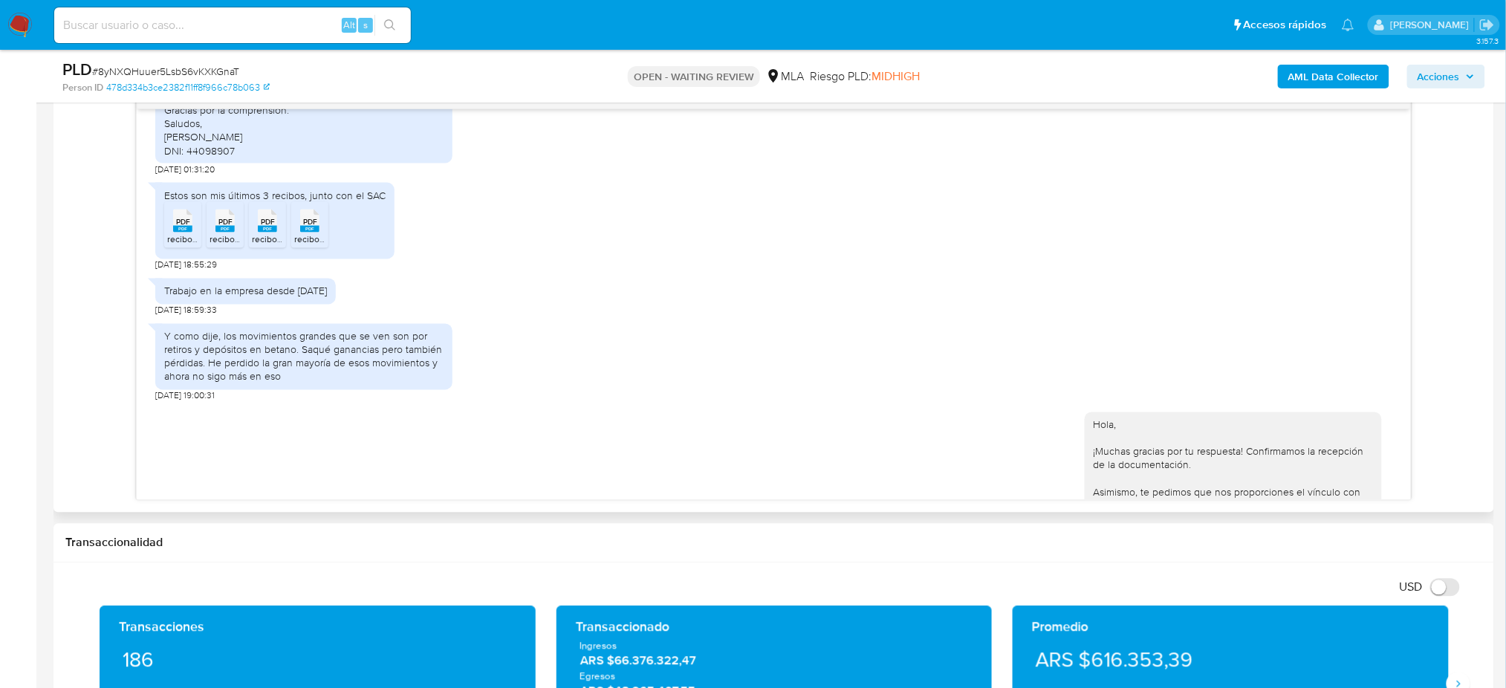
scroll to position [1298, 0]
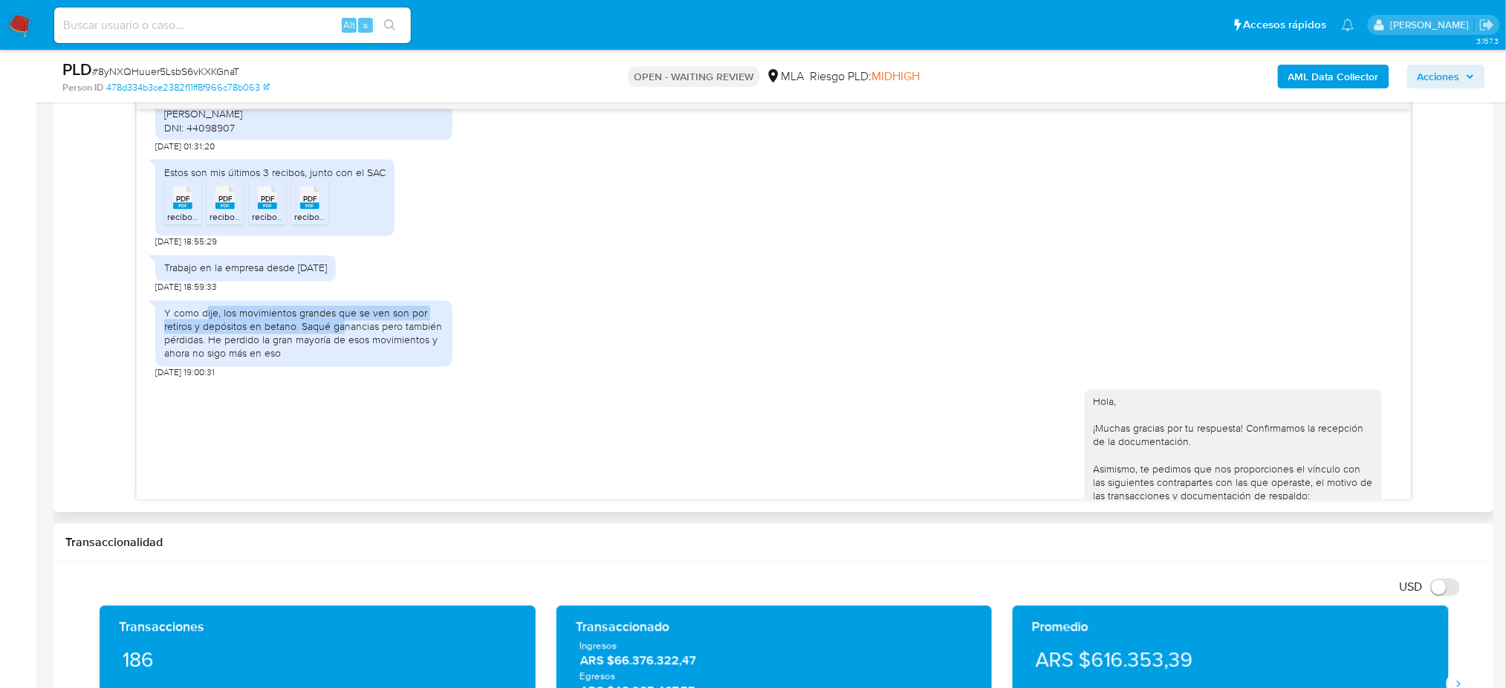
drag, startPoint x: 208, startPoint y: 352, endPoint x: 365, endPoint y: 375, distance: 158.4
click at [352, 361] on div "Y como dije, los movimientos grandes que se ven son por retiros y depósitos en …" at bounding box center [303, 334] width 279 height 54
click at [374, 361] on div "Y como dije, los movimientos grandes que se ven son por retiros y depósitos en …" at bounding box center [303, 334] width 279 height 54
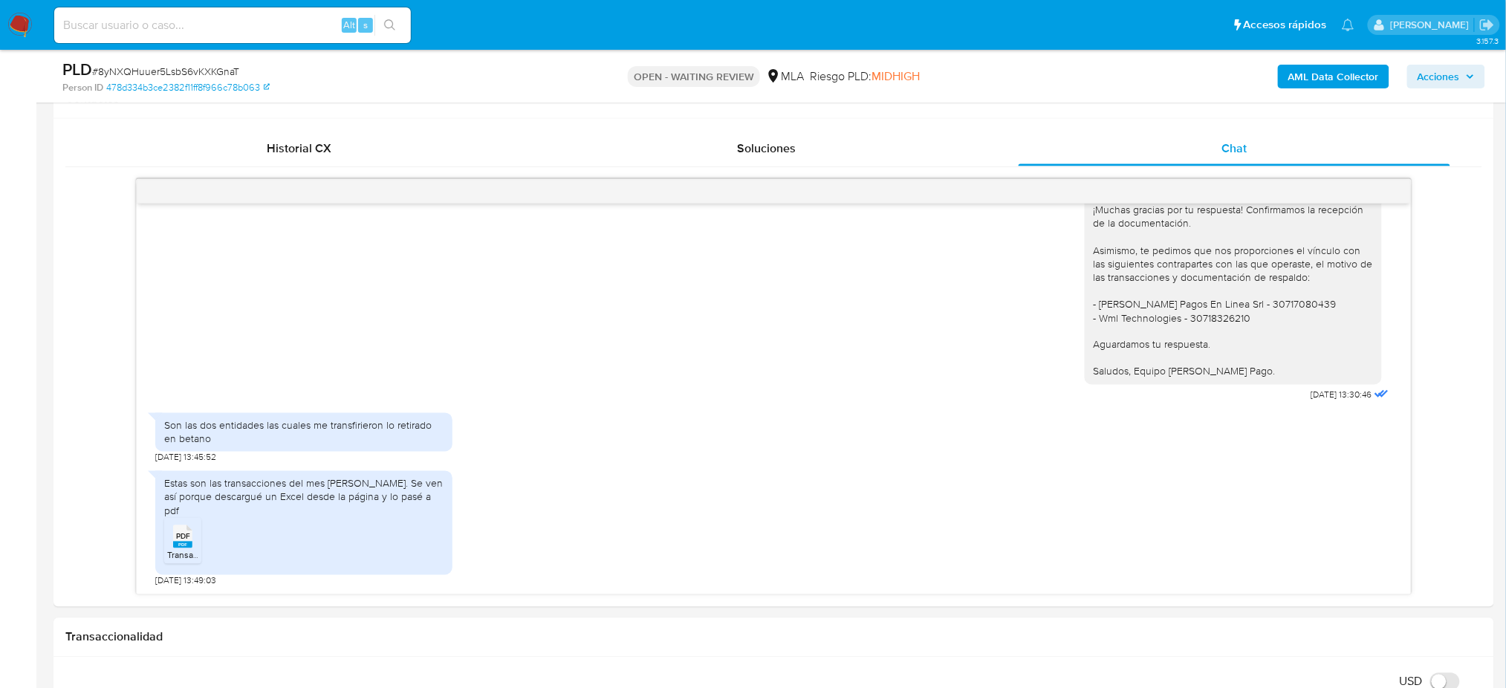
scroll to position [693, 0]
click at [188, 559] on span "Transacciones.pdf" at bounding box center [203, 559] width 72 height 13
click at [146, 21] on input at bounding box center [232, 25] width 357 height 19
paste input "i6PzncvHISW2Sx6aQFKAgkvz"
type input "i6PzncvHISW2Sx6aQFKAgkvz"
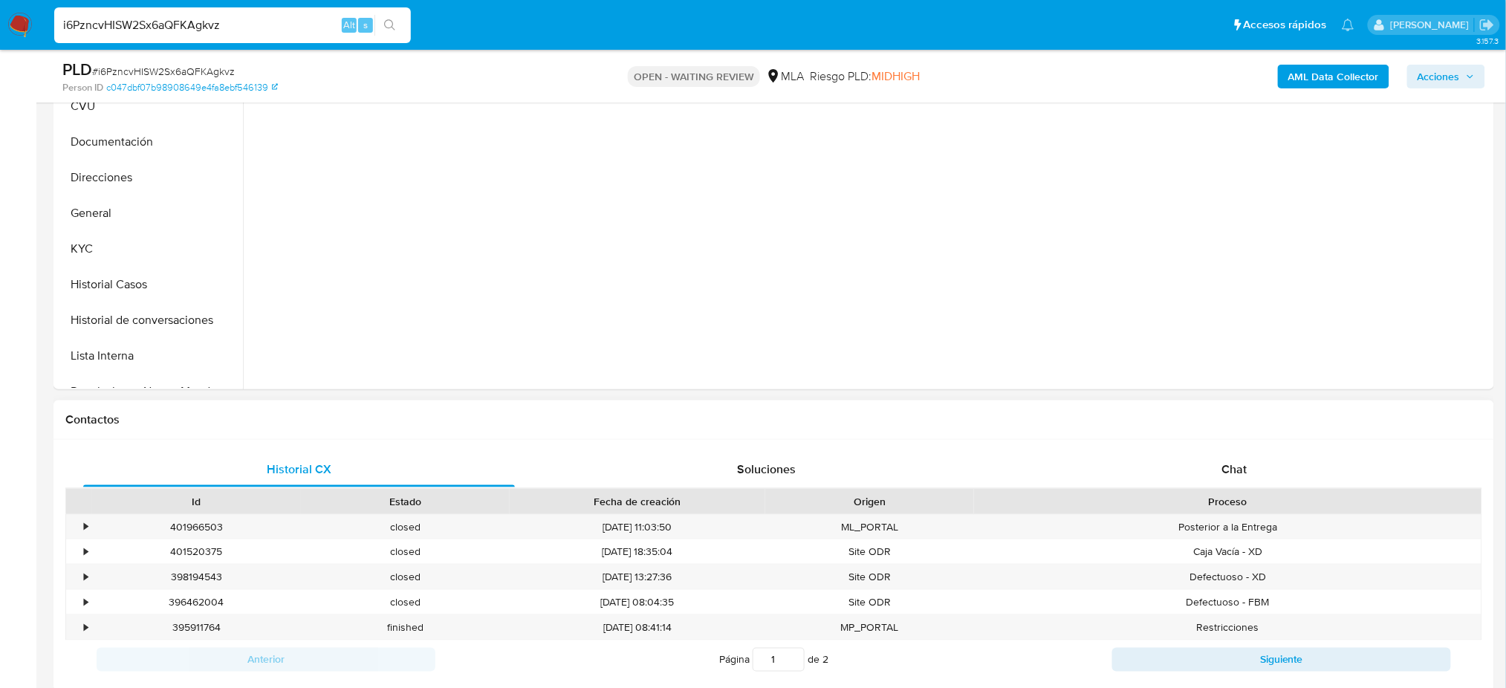
scroll to position [396, 0]
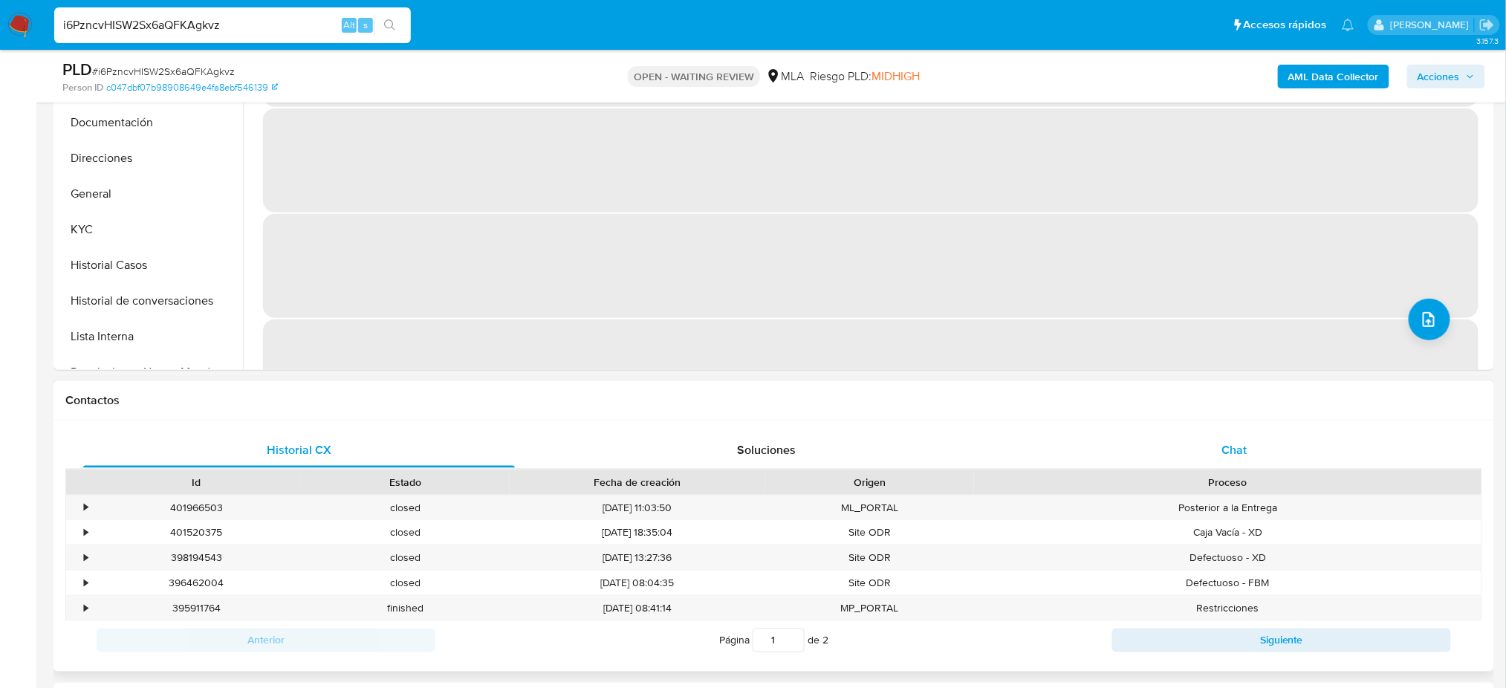
click at [1238, 441] on span "Chat" at bounding box center [1233, 449] width 25 height 17
select select "10"
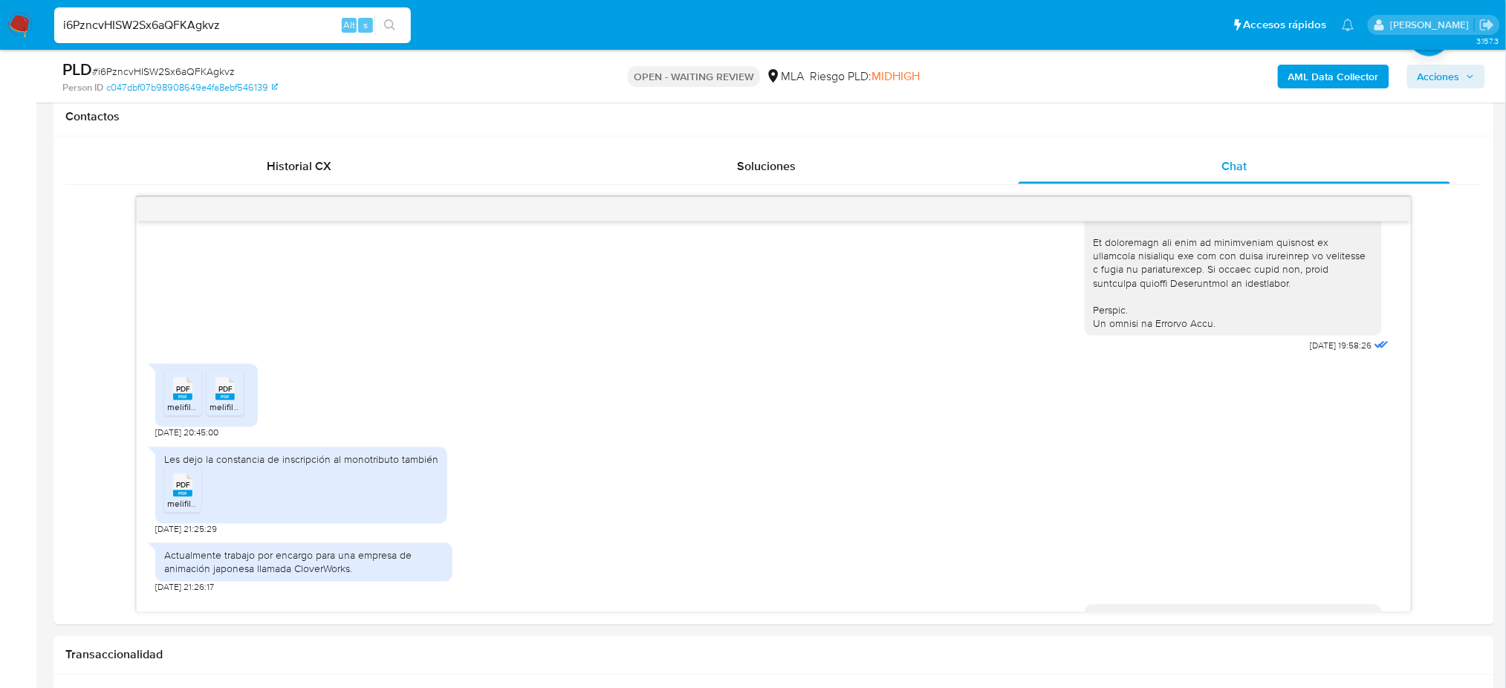
scroll to position [297, 0]
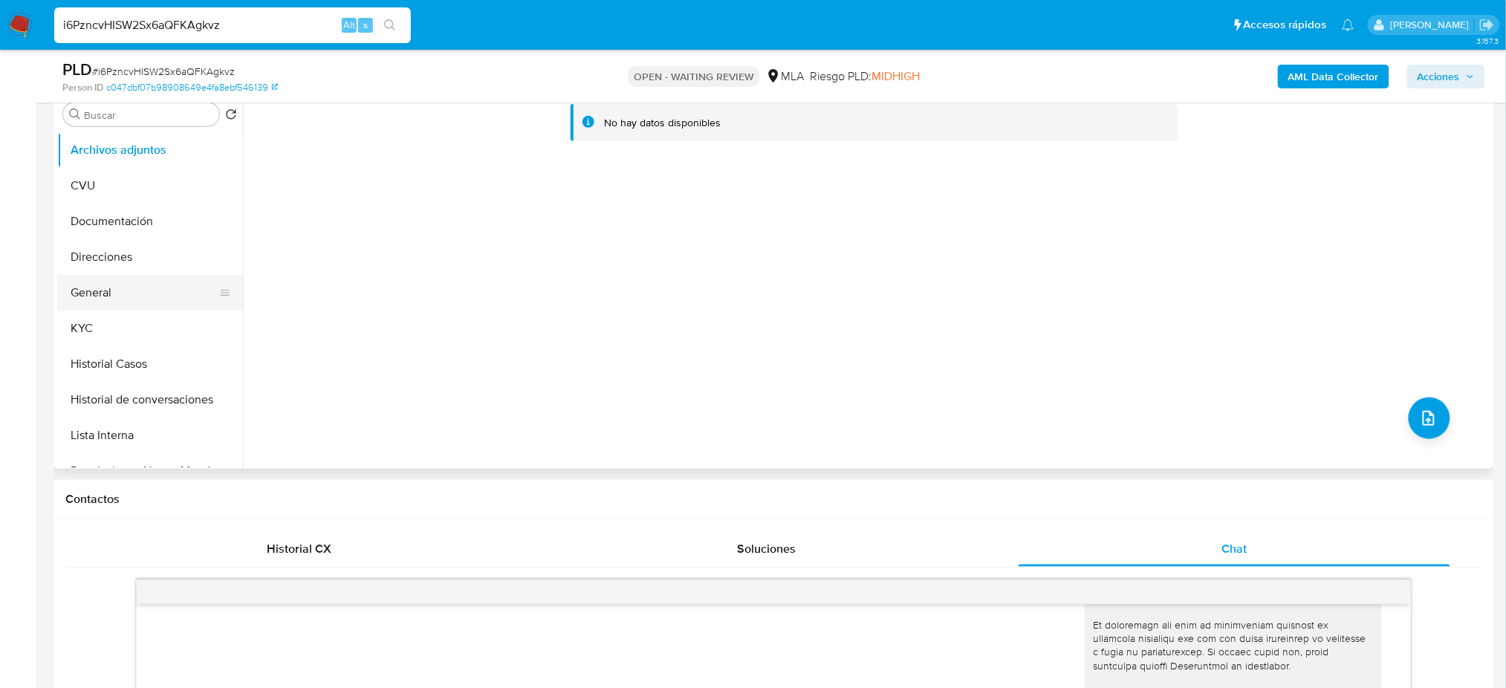
click at [111, 298] on button "General" at bounding box center [144, 293] width 174 height 36
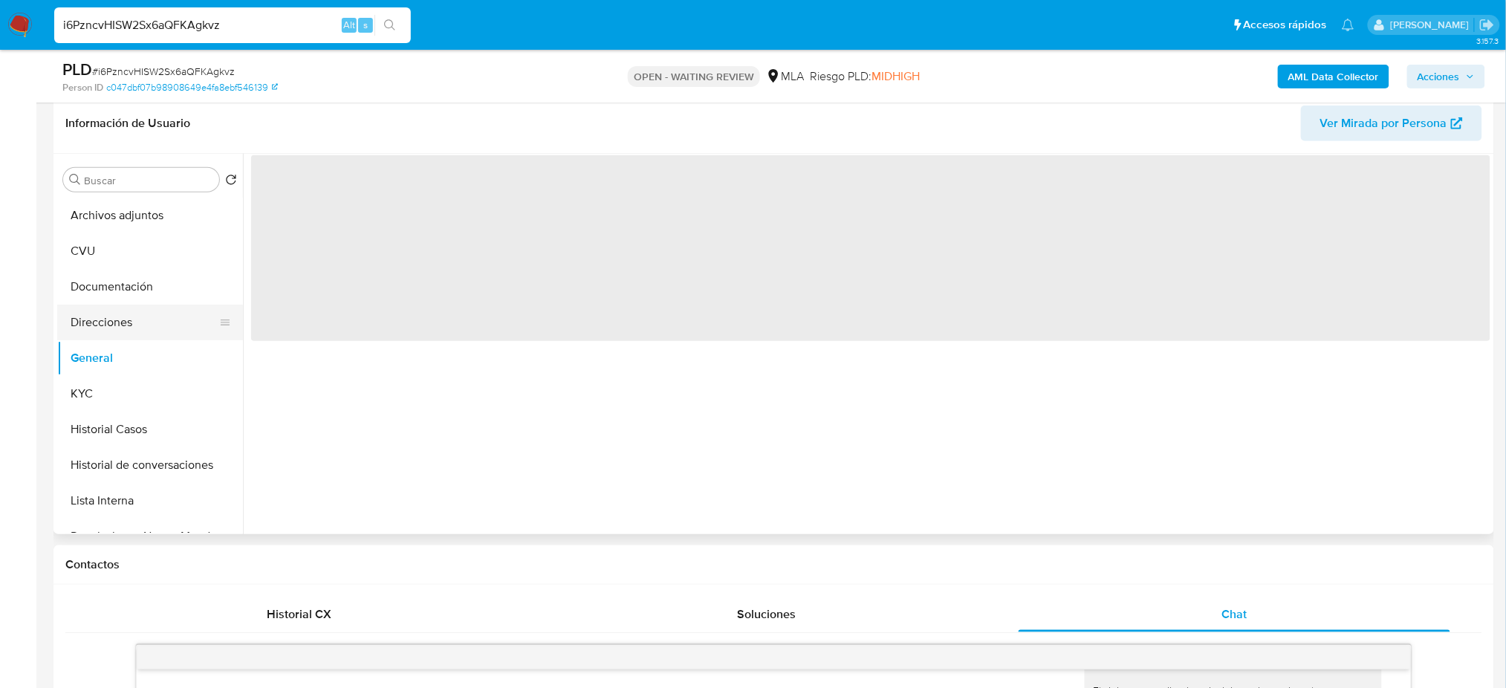
scroll to position [198, 0]
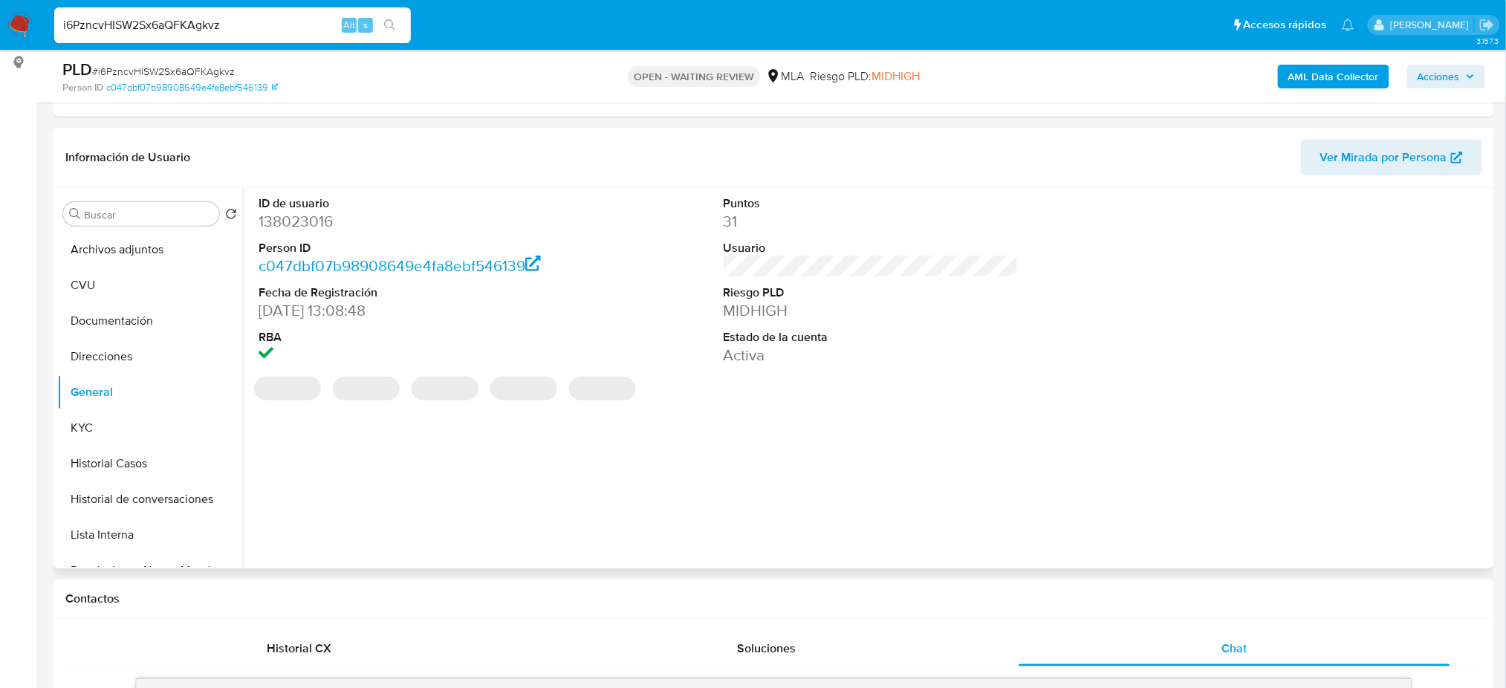
click at [297, 223] on dd "138023016" at bounding box center [406, 221] width 295 height 21
drag, startPoint x: 297, startPoint y: 223, endPoint x: 392, endPoint y: 262, distance: 102.9
click at [297, 224] on dd "138023016" at bounding box center [406, 221] width 295 height 21
copy dd "138023016"
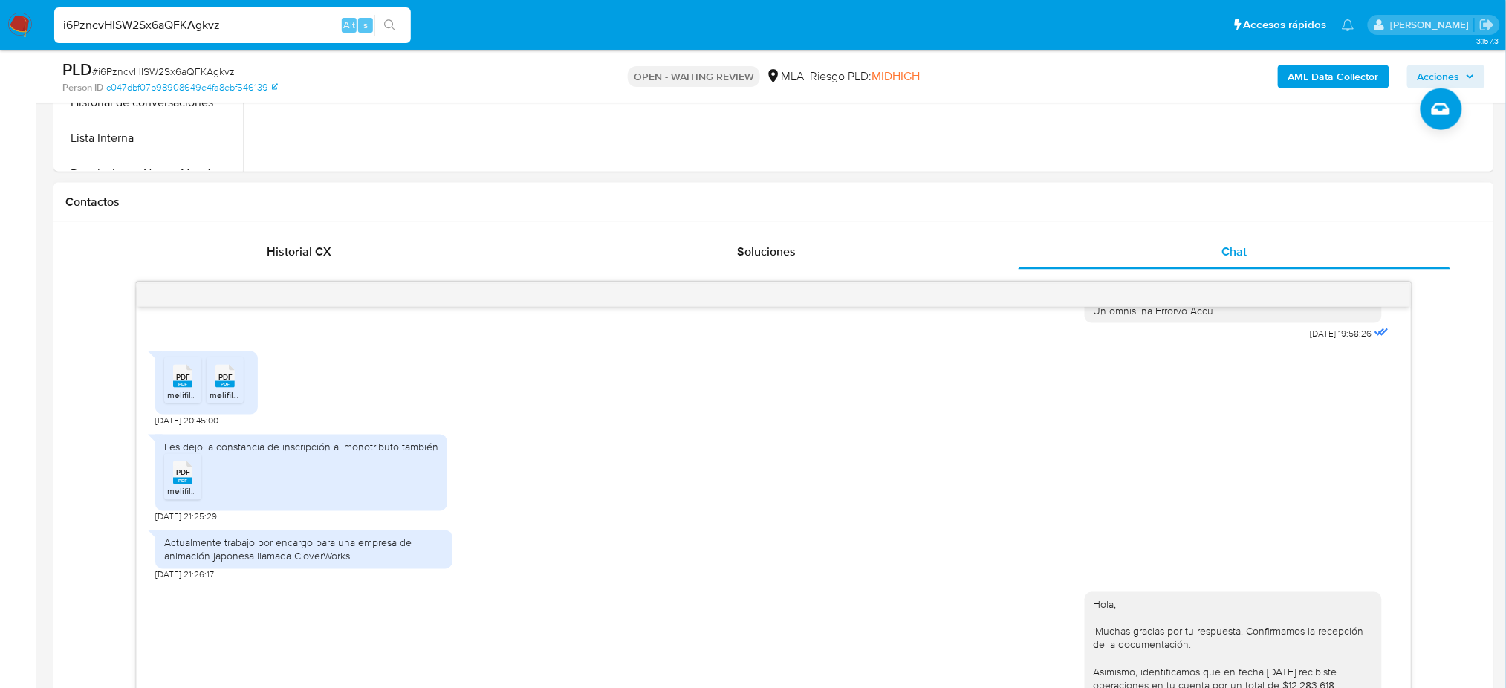
scroll to position [784, 0]
drag, startPoint x: 176, startPoint y: 569, endPoint x: 330, endPoint y: 590, distance: 155.2
click at [330, 568] on div "Actualmente trabajo por encargo para una empresa de animación japonesa llamada …" at bounding box center [303, 548] width 297 height 39
click at [351, 568] on div "Actualmente trabajo por encargo para una empresa de animación japonesa llamada …" at bounding box center [303, 548] width 297 height 39
drag, startPoint x: 354, startPoint y: 583, endPoint x: 163, endPoint y: 568, distance: 190.8
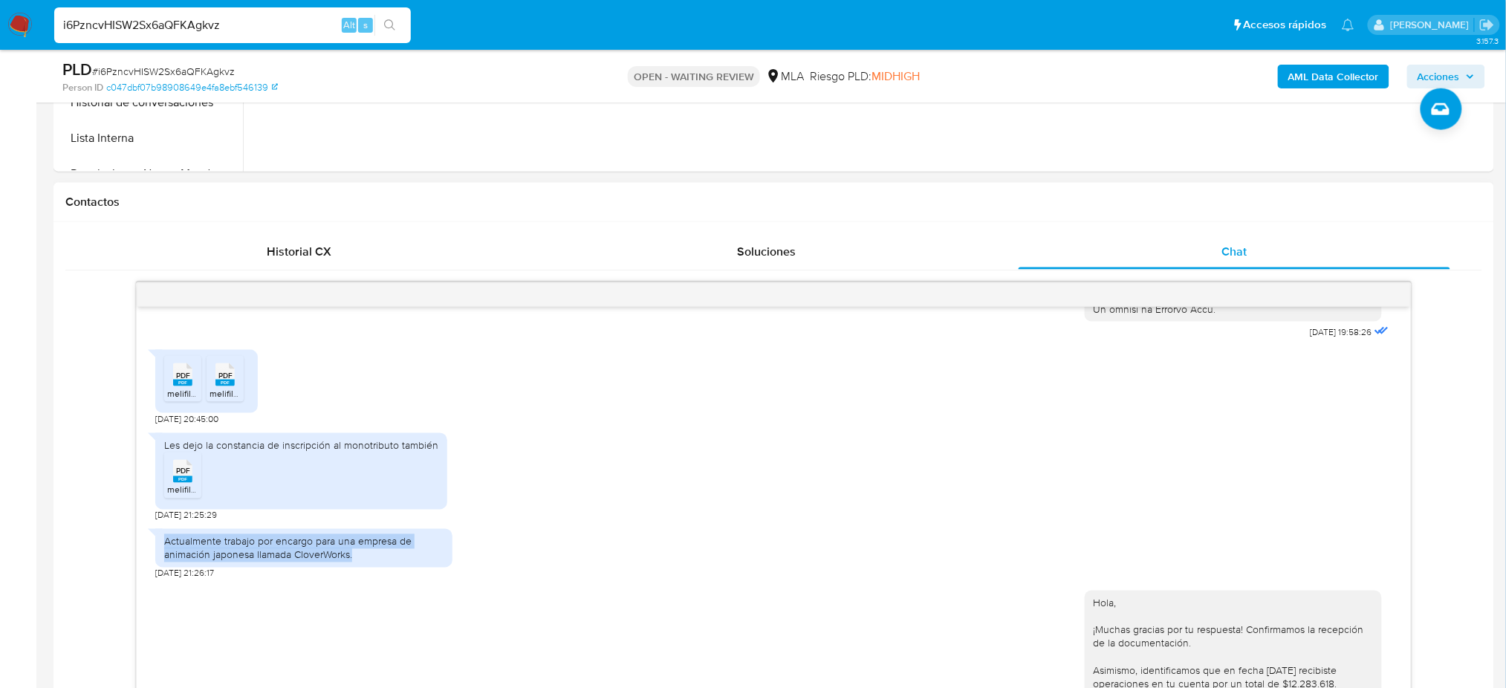
click at [164, 562] on div "Actualmente trabajo por encargo para una empresa de animación japonesa llamada …" at bounding box center [303, 548] width 279 height 27
click at [346, 562] on div "Actualmente trabajo por encargo para una empresa de animación japonesa llamada …" at bounding box center [303, 548] width 279 height 27
click at [681, 493] on div "Les dejo la constancia de inscripción al monotributo también PDF PDF melifile60…" at bounding box center [773, 474] width 1236 height 96
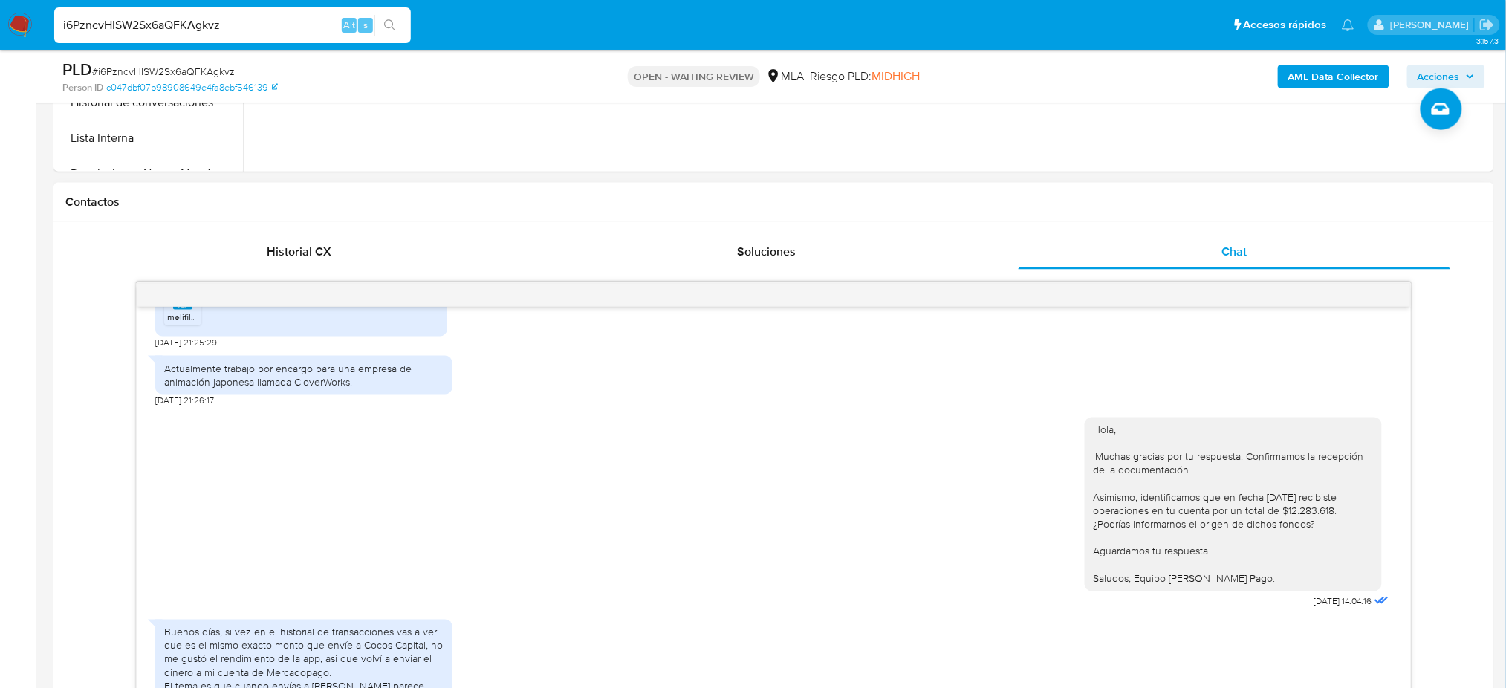
scroll to position [982, 0]
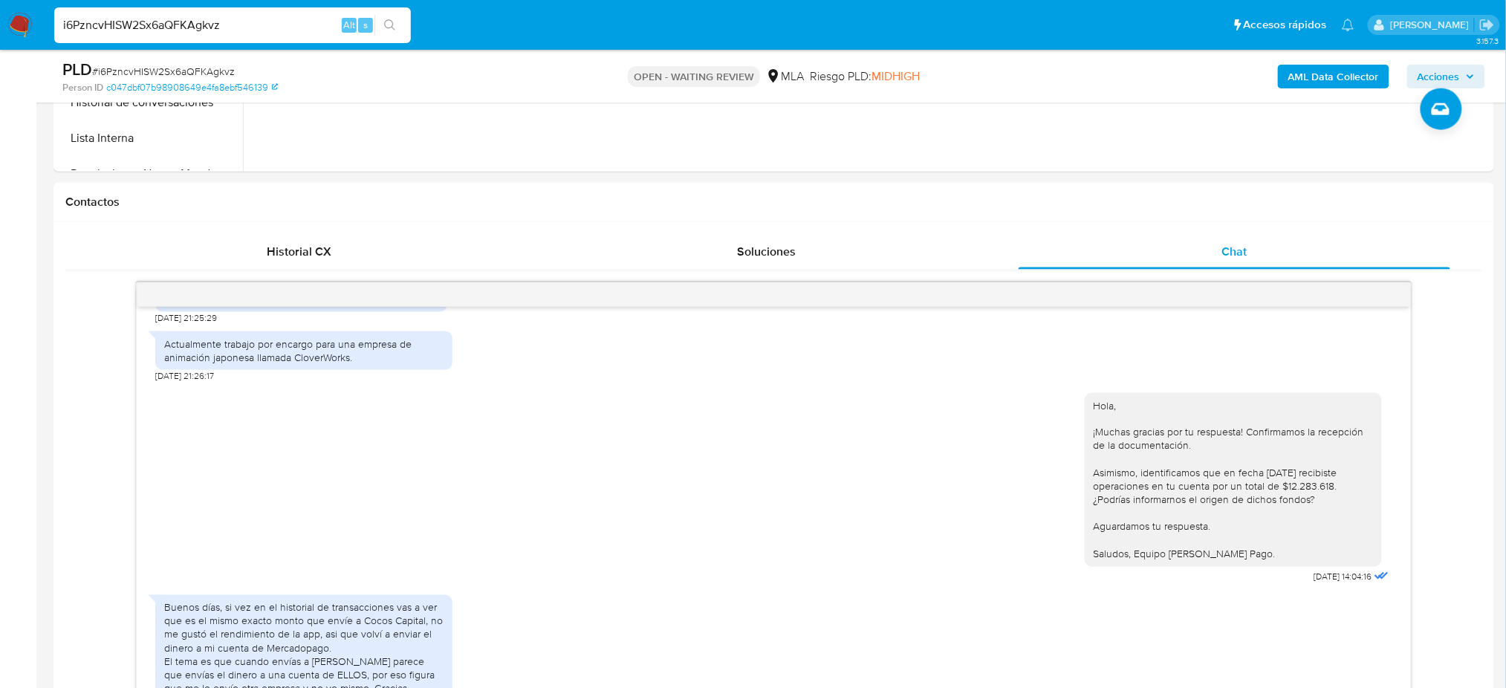
drag, startPoint x: 233, startPoint y: 23, endPoint x: 0, endPoint y: 51, distance: 235.0
paste input "aMUU68IPea7Oe8subOndBQ7R"
type input "aMUU68IPea7Oe8subOndBQ7R"
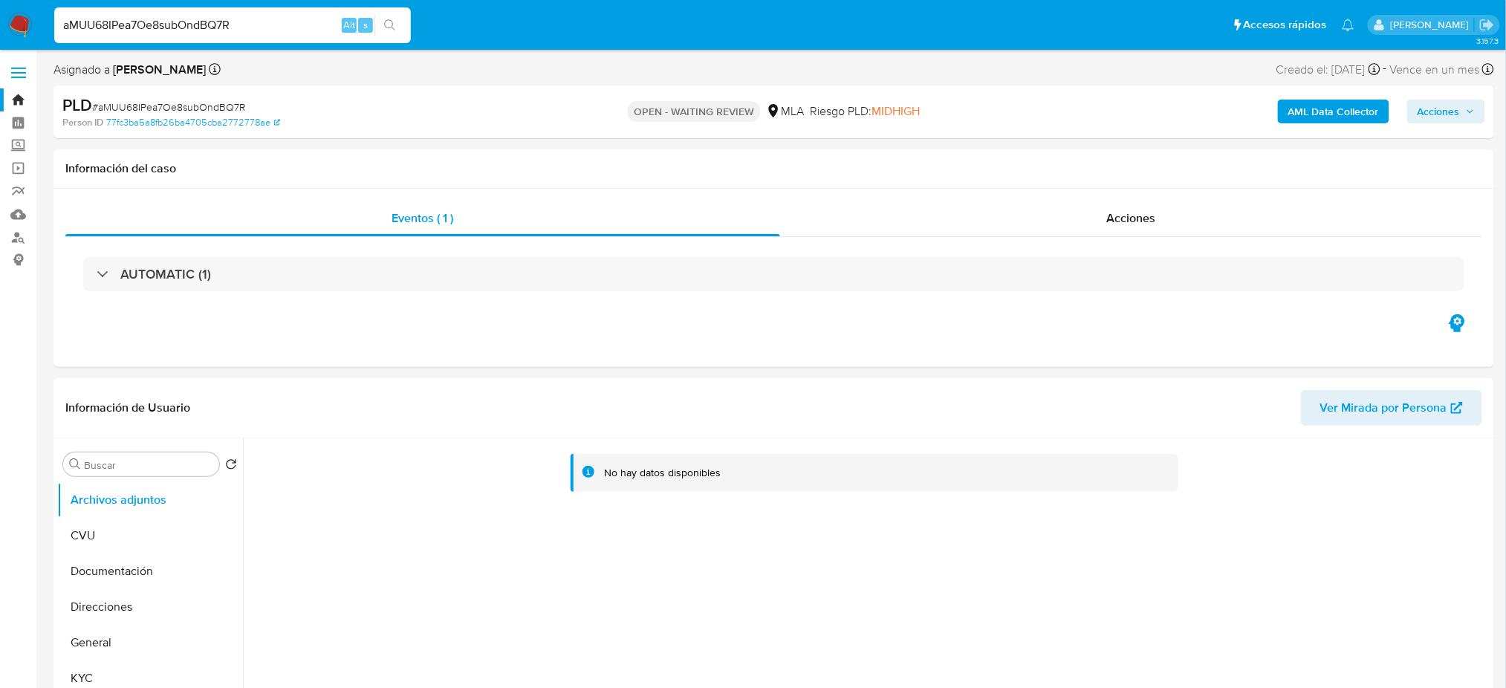
select select "10"
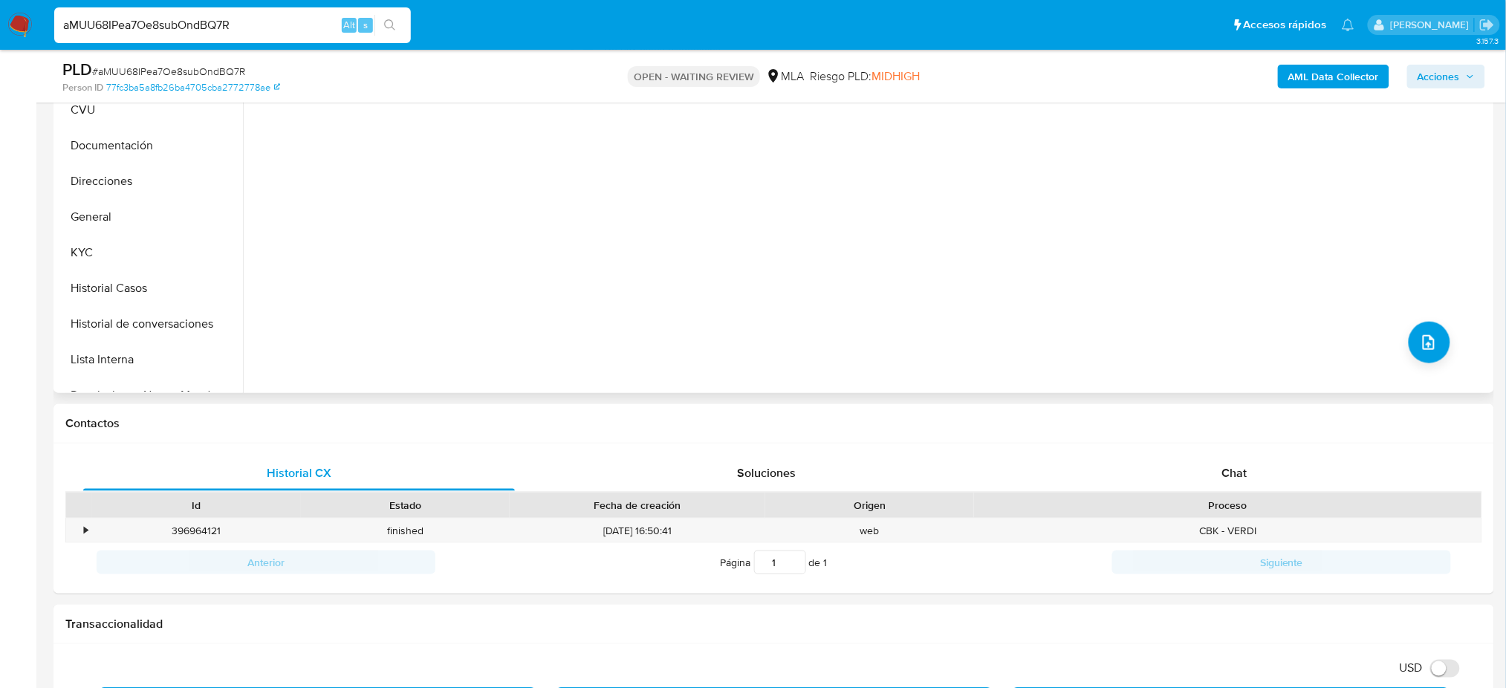
scroll to position [381, 0]
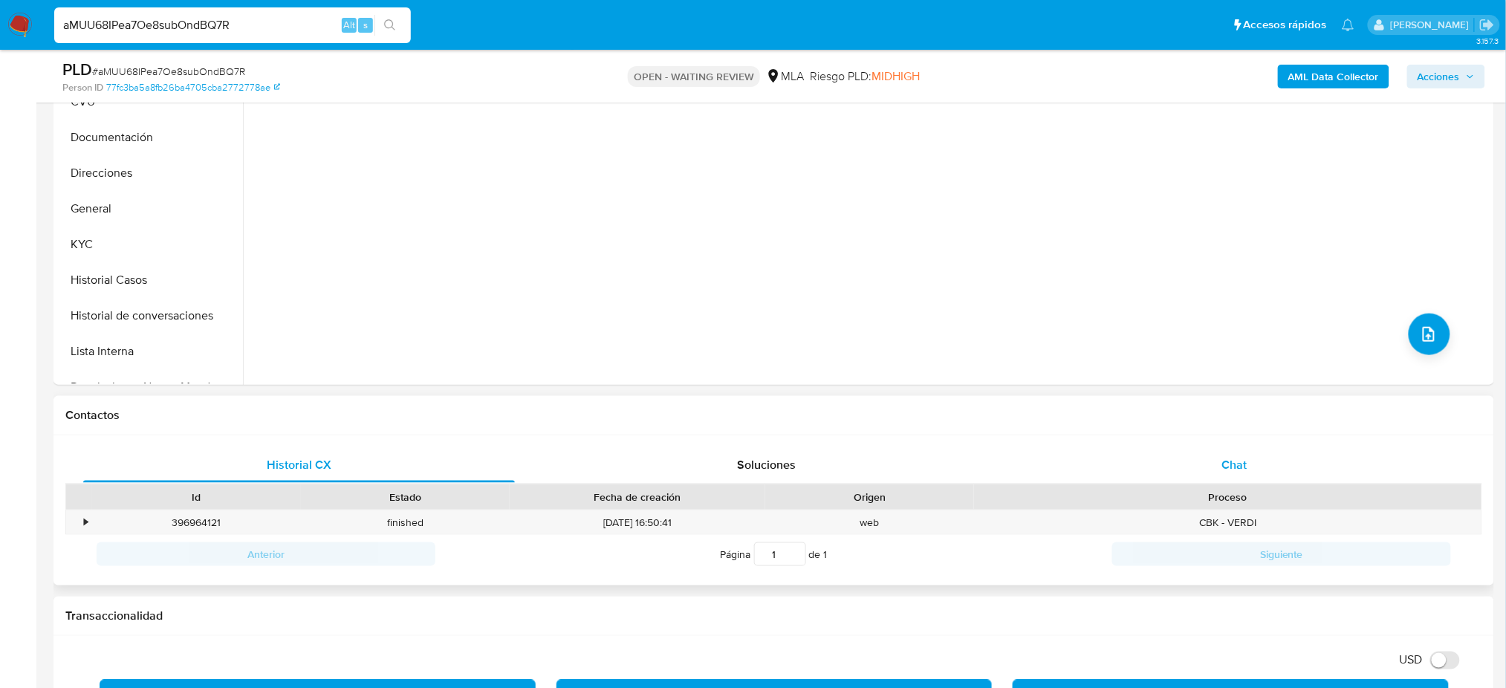
click at [1332, 463] on div "Chat" at bounding box center [1235, 465] width 432 height 36
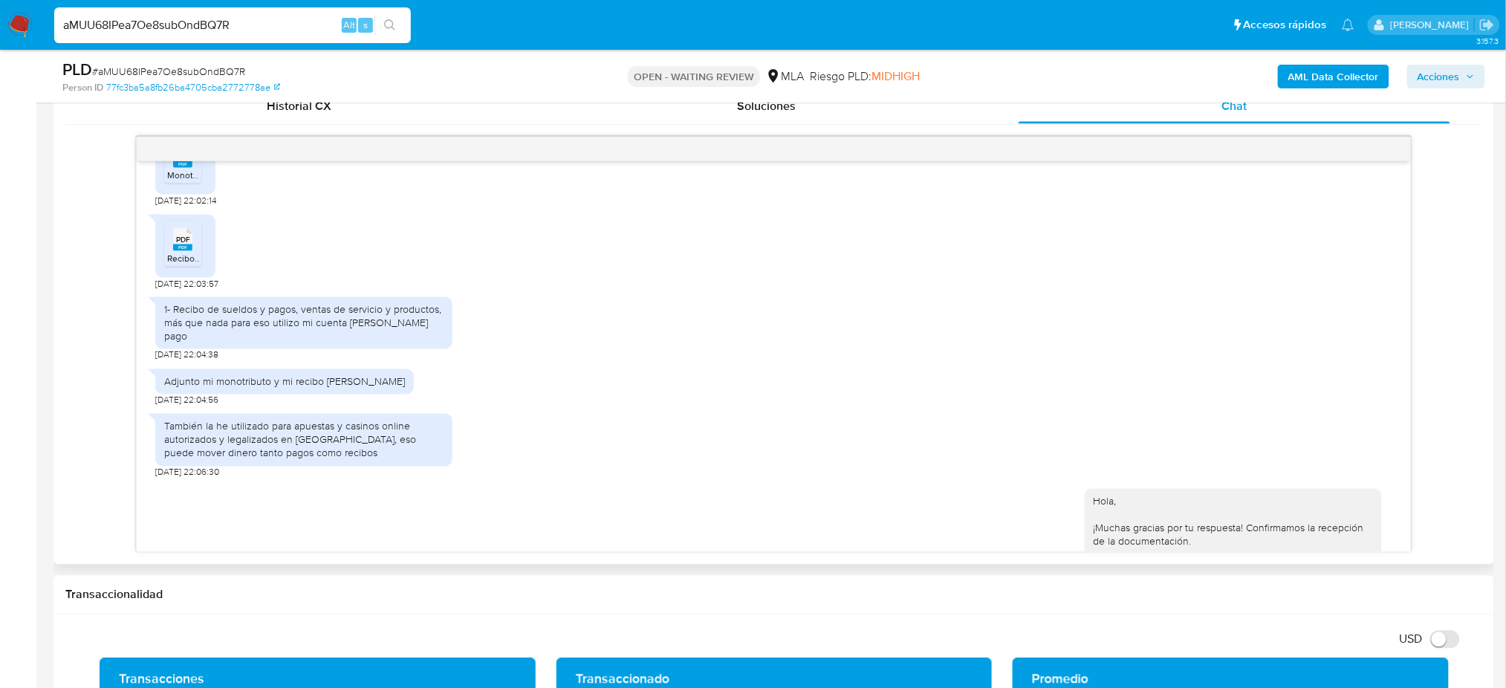
scroll to position [891, 0]
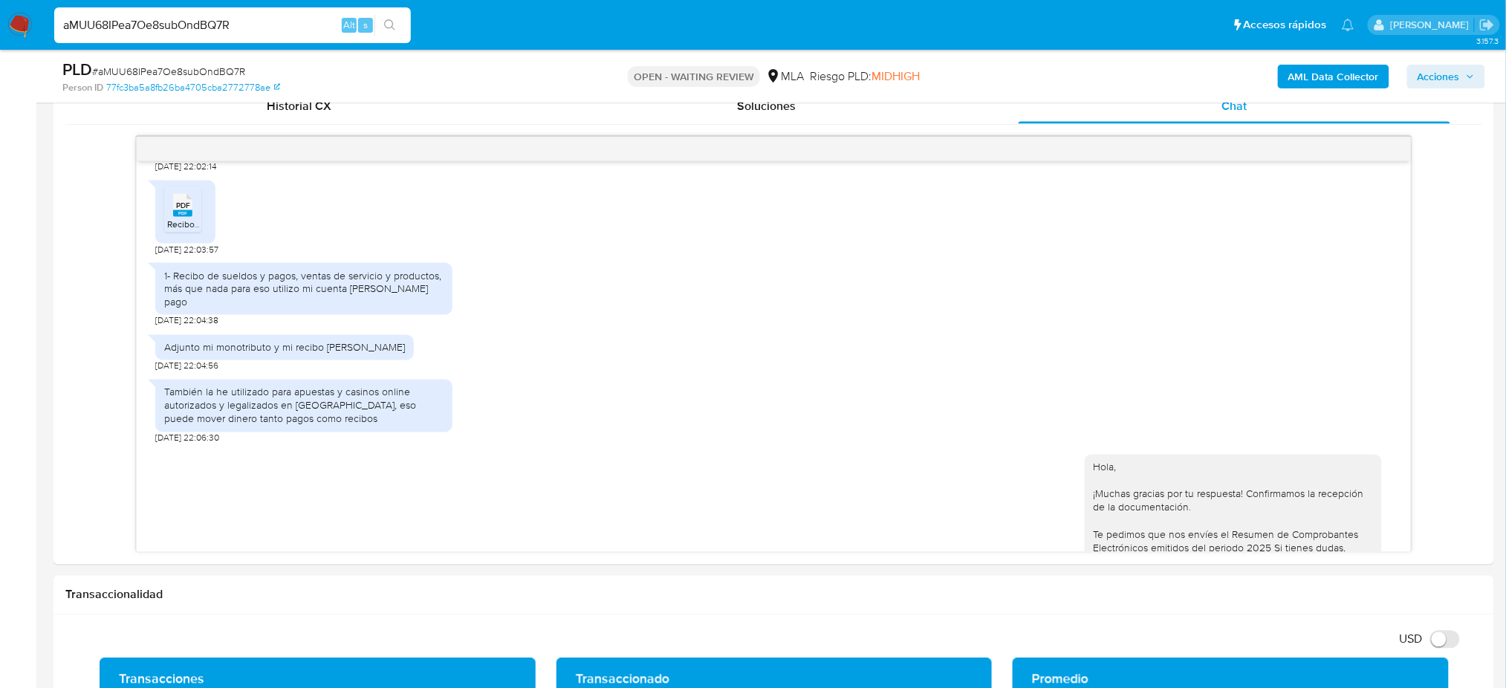
click at [0, 457] on aside "Bandeja Tablero Screening Búsqueda en Listas Watchlist Herramientas Operaciones…" at bounding box center [18, 647] width 36 height 2775
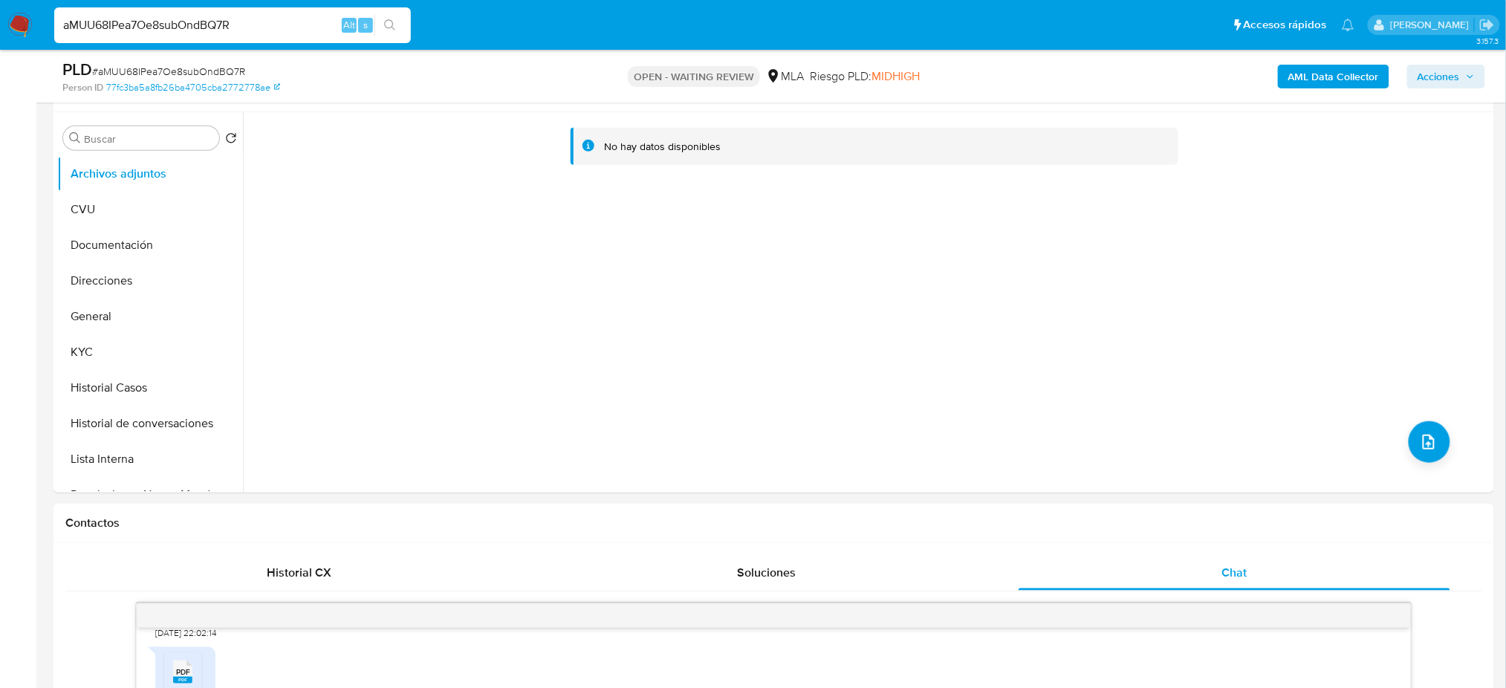
scroll to position [244, 0]
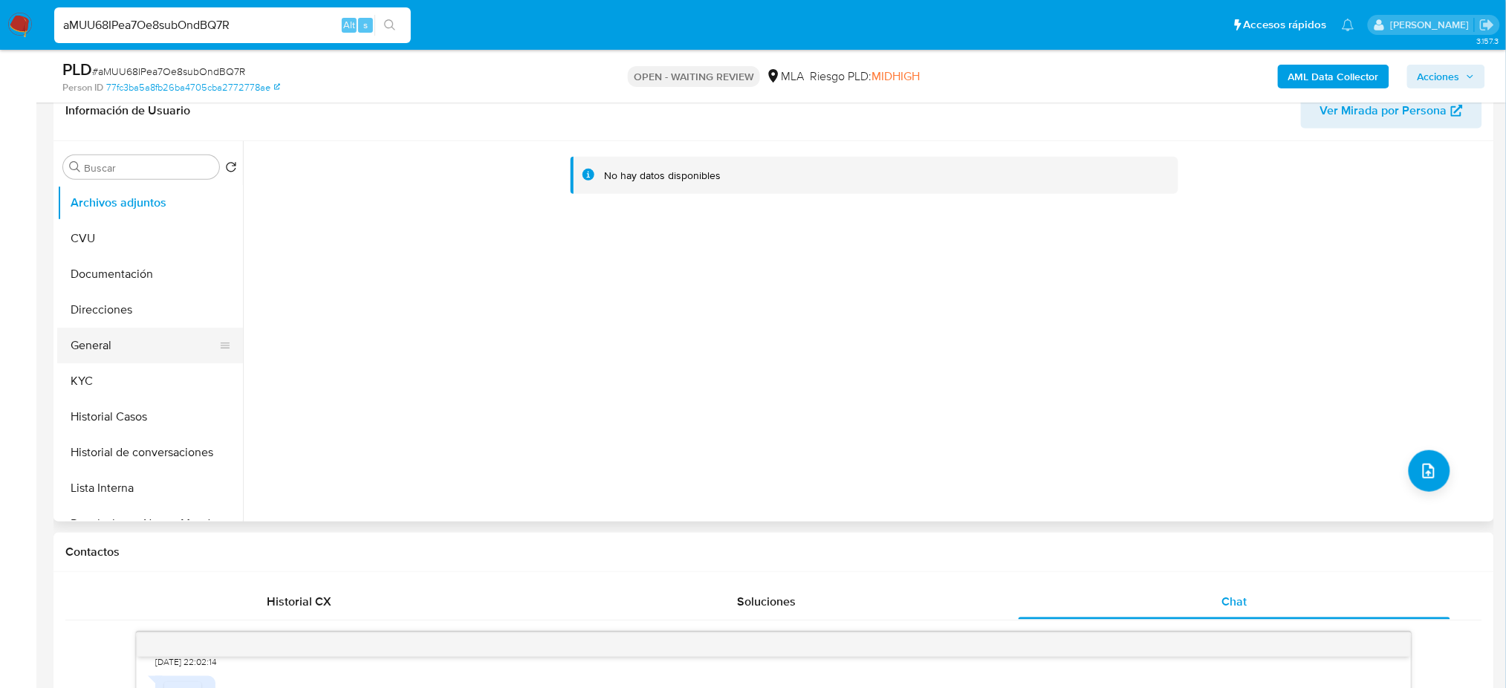
click at [133, 332] on button "General" at bounding box center [144, 346] width 174 height 36
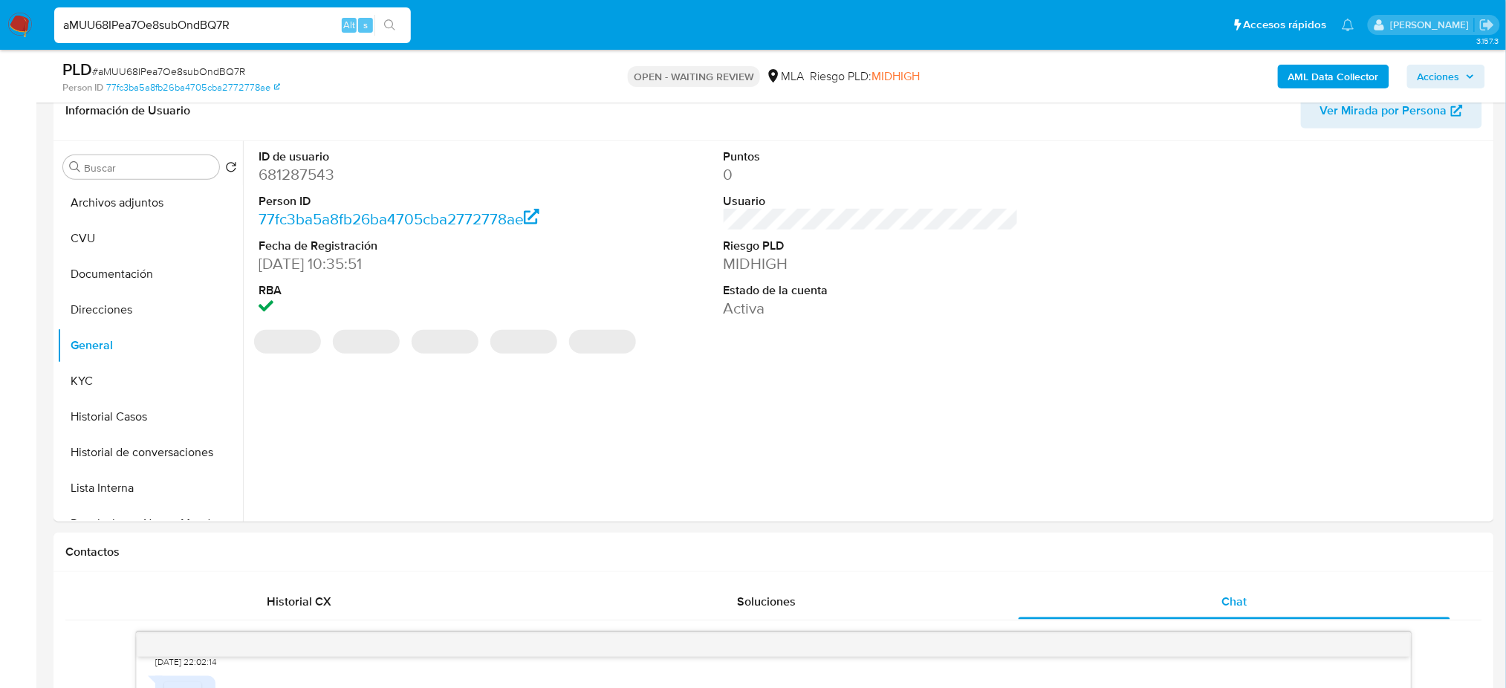
click at [288, 169] on dd "681287543" at bounding box center [406, 174] width 295 height 21
copy dd "681287543"
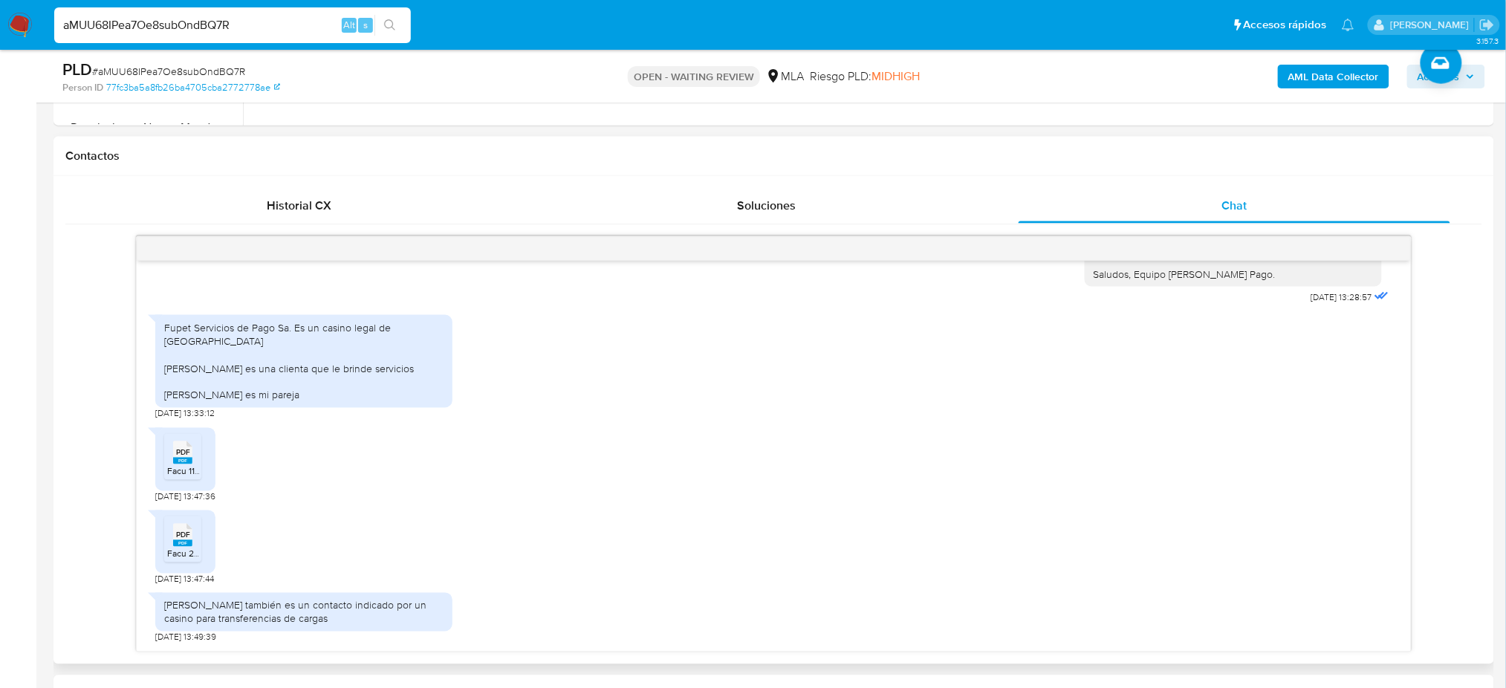
scroll to position [1536, 0]
click at [170, 453] on div "PDF PDF" at bounding box center [182, 451] width 31 height 29
click at [192, 545] on rect at bounding box center [182, 543] width 19 height 7
click at [186, 540] on span "PDF" at bounding box center [183, 535] width 14 height 10
drag, startPoint x: 256, startPoint y: 19, endPoint x: 0, endPoint y: 47, distance: 257.0
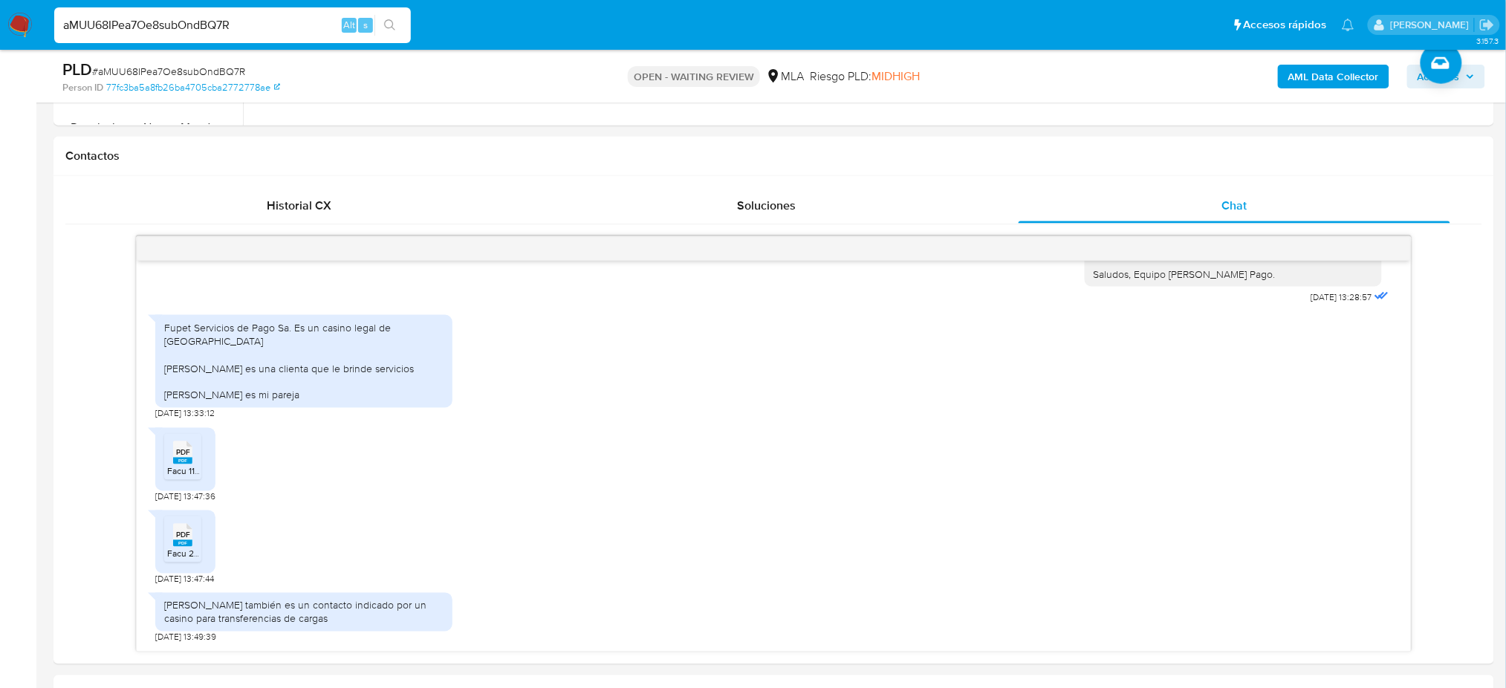
click at [0, 47] on nav "Pausado Ver notificaciones aMUU68IPea7Oe8subOndBQ7R Alt s Accesos rápidos Presi…" at bounding box center [753, 25] width 1506 height 50
paste input "xfMWnk3qJ6tZN2FxL8JD8YB6"
type input "xfMWnk3qJ6tZN2FxL8JD8YB6"
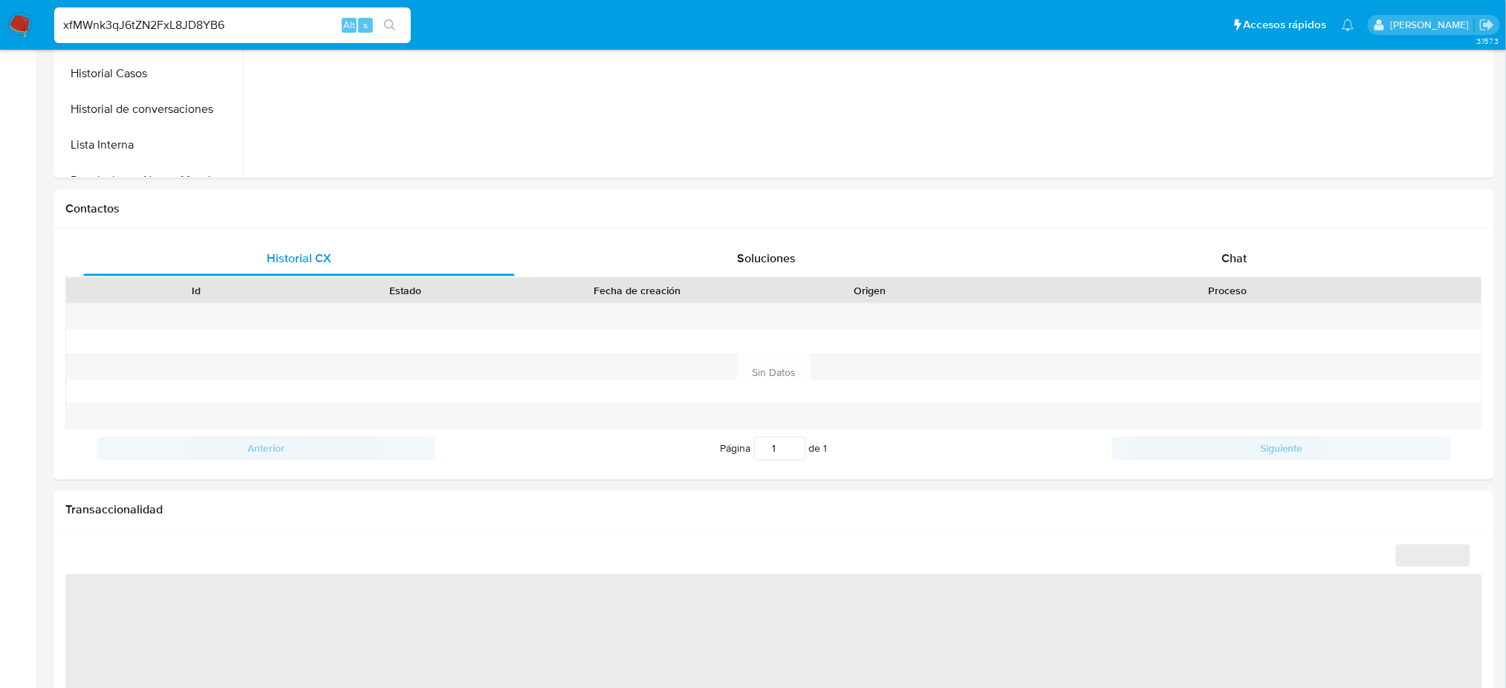
select select "10"
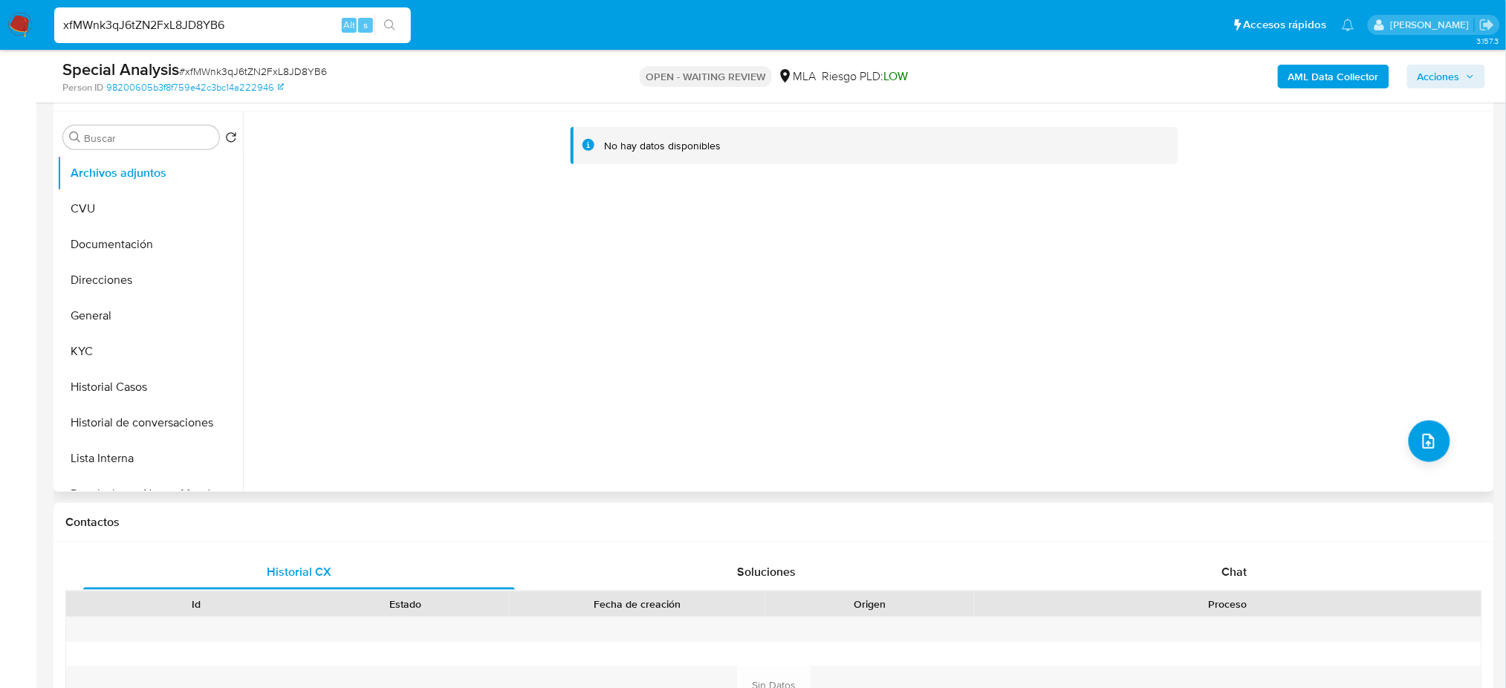
scroll to position [297, 0]
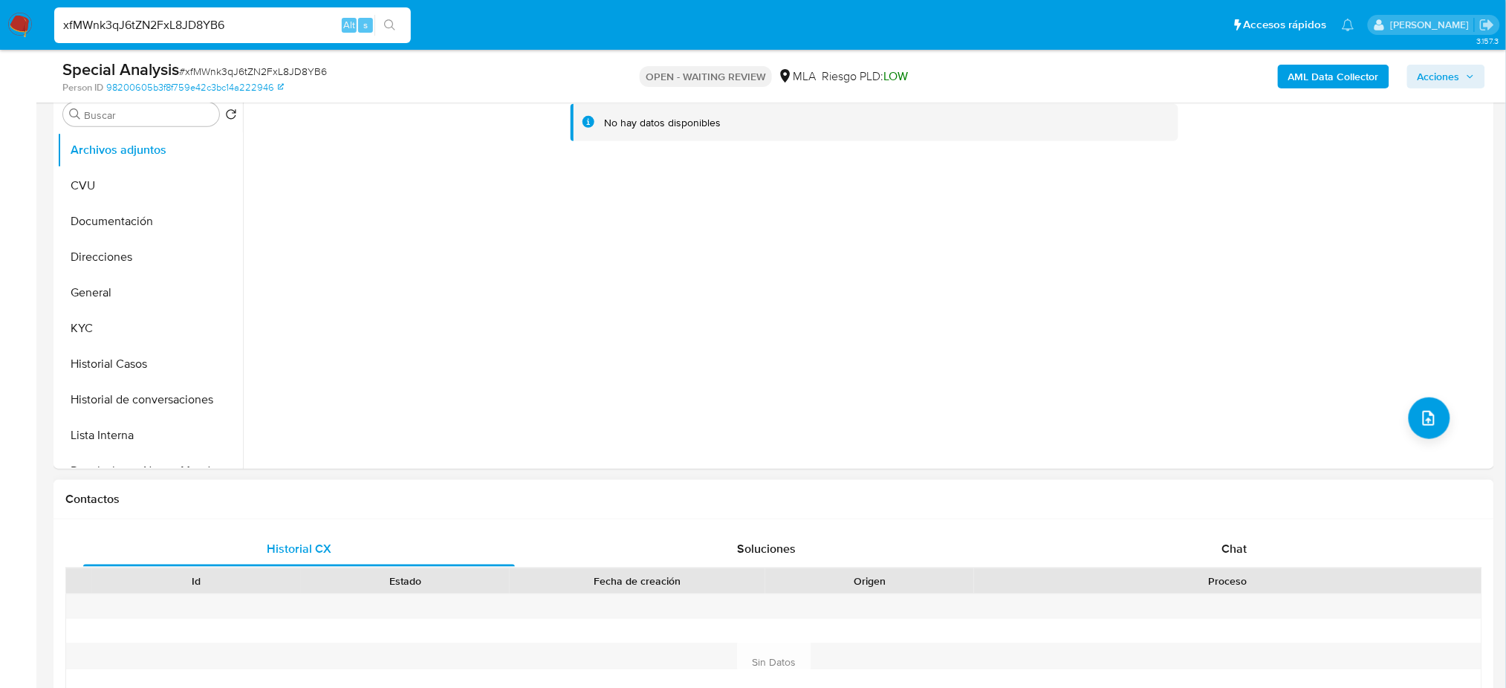
click at [1268, 531] on div "Chat" at bounding box center [1235, 549] width 432 height 36
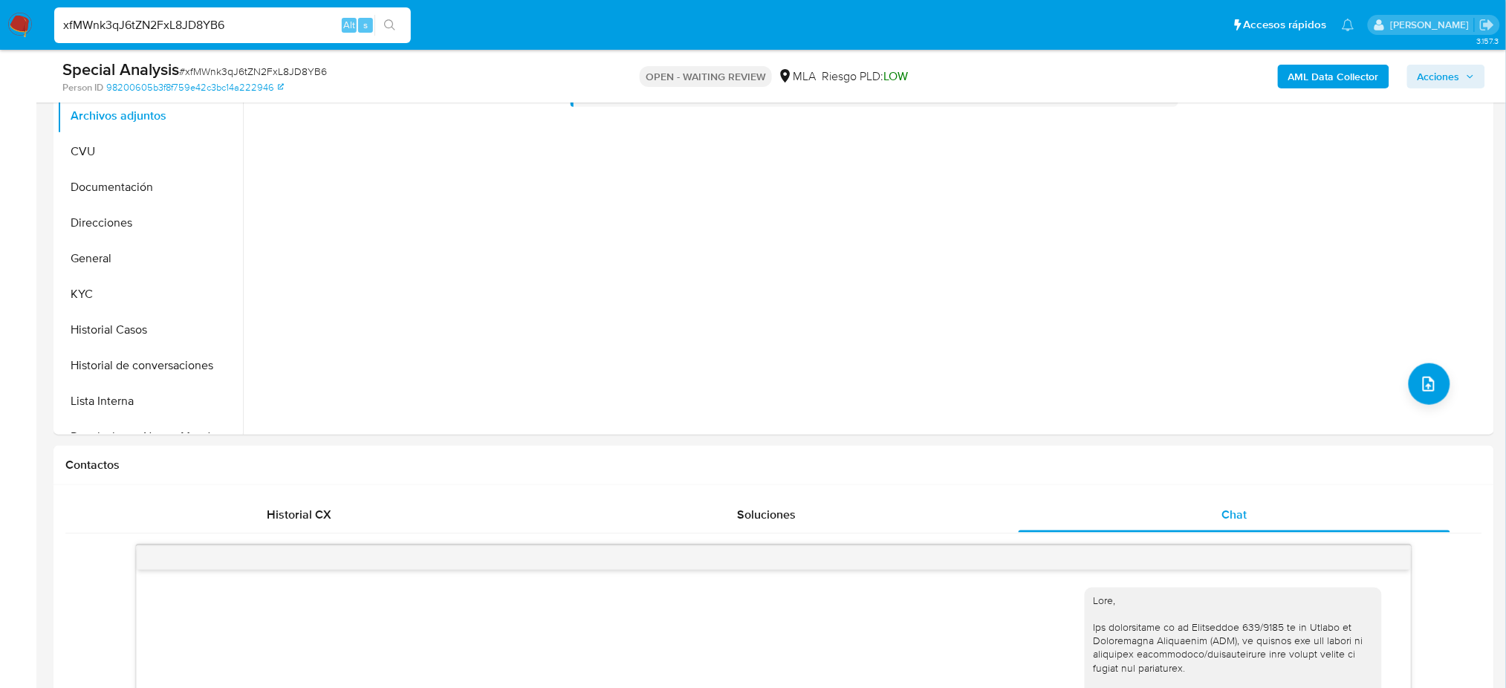
scroll to position [198, 0]
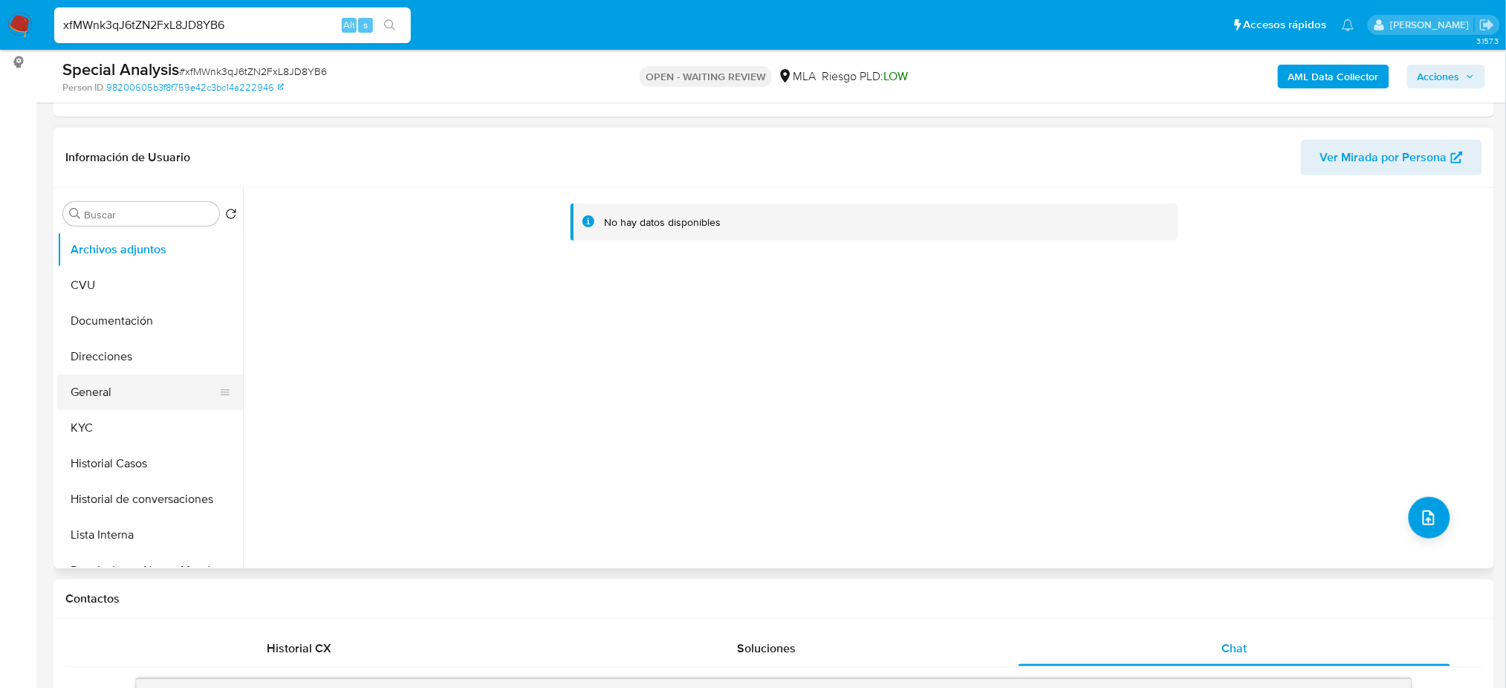
click at [146, 387] on button "General" at bounding box center [144, 392] width 174 height 36
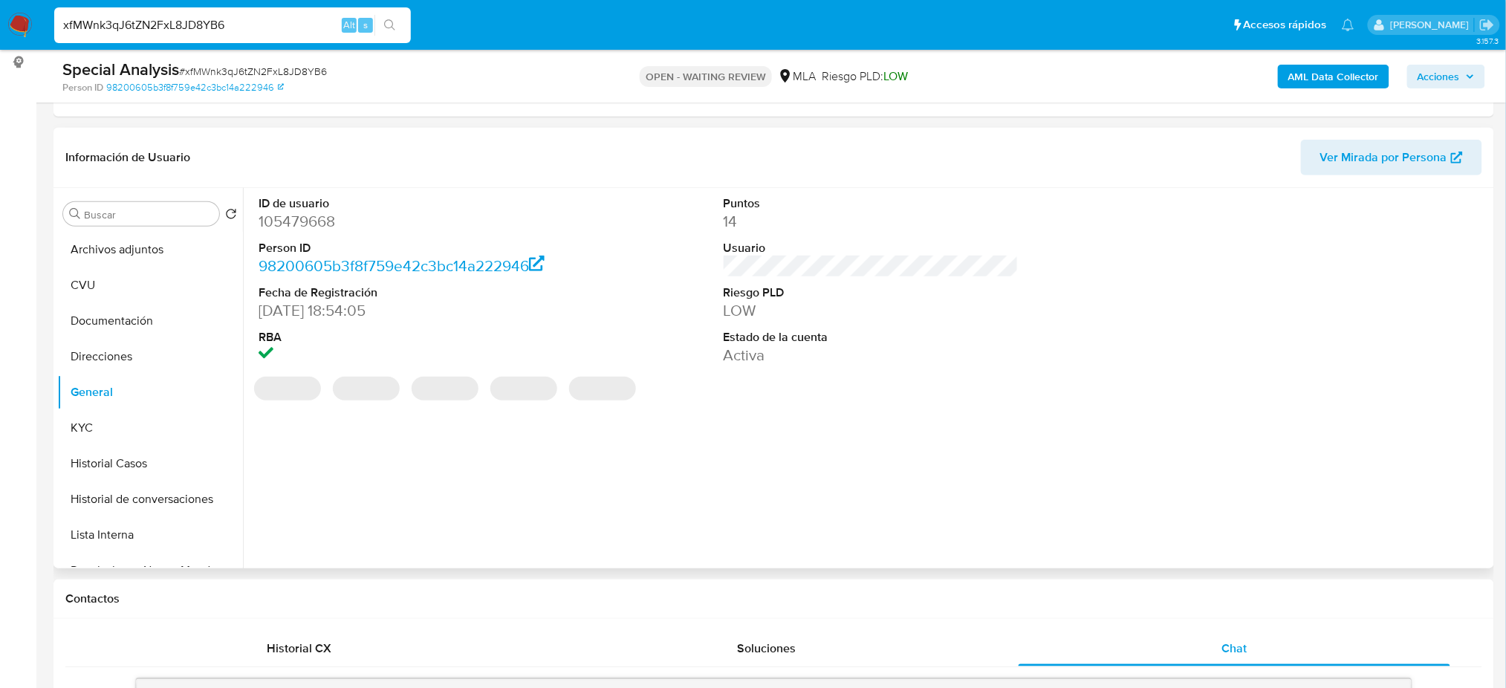
click at [295, 218] on dd "105479668" at bounding box center [406, 221] width 295 height 21
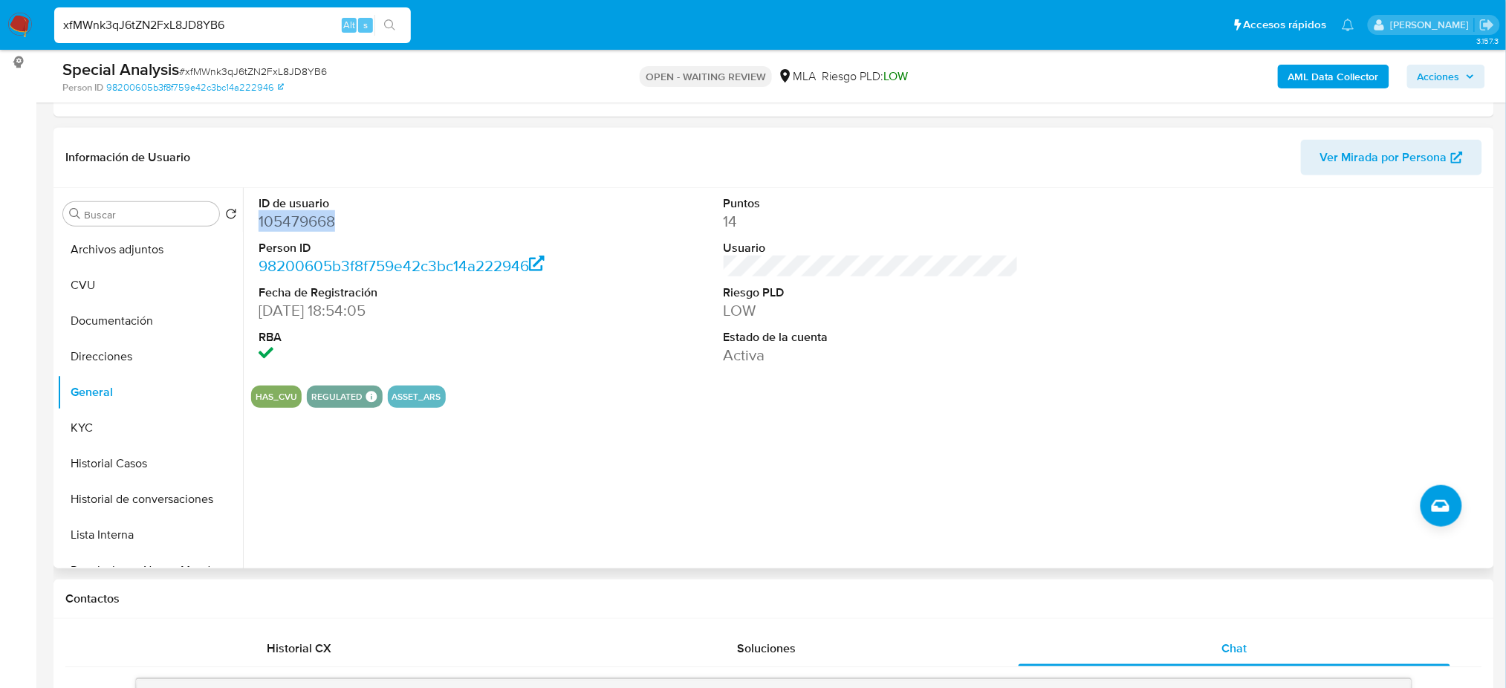
copy dd "105479668"
click at [221, 71] on span "# xfMWnk3qJ6tZN2FxL8JD8YB6" at bounding box center [253, 71] width 148 height 15
copy span "xfMWnk3qJ6tZN2FxL8JD8YB6"
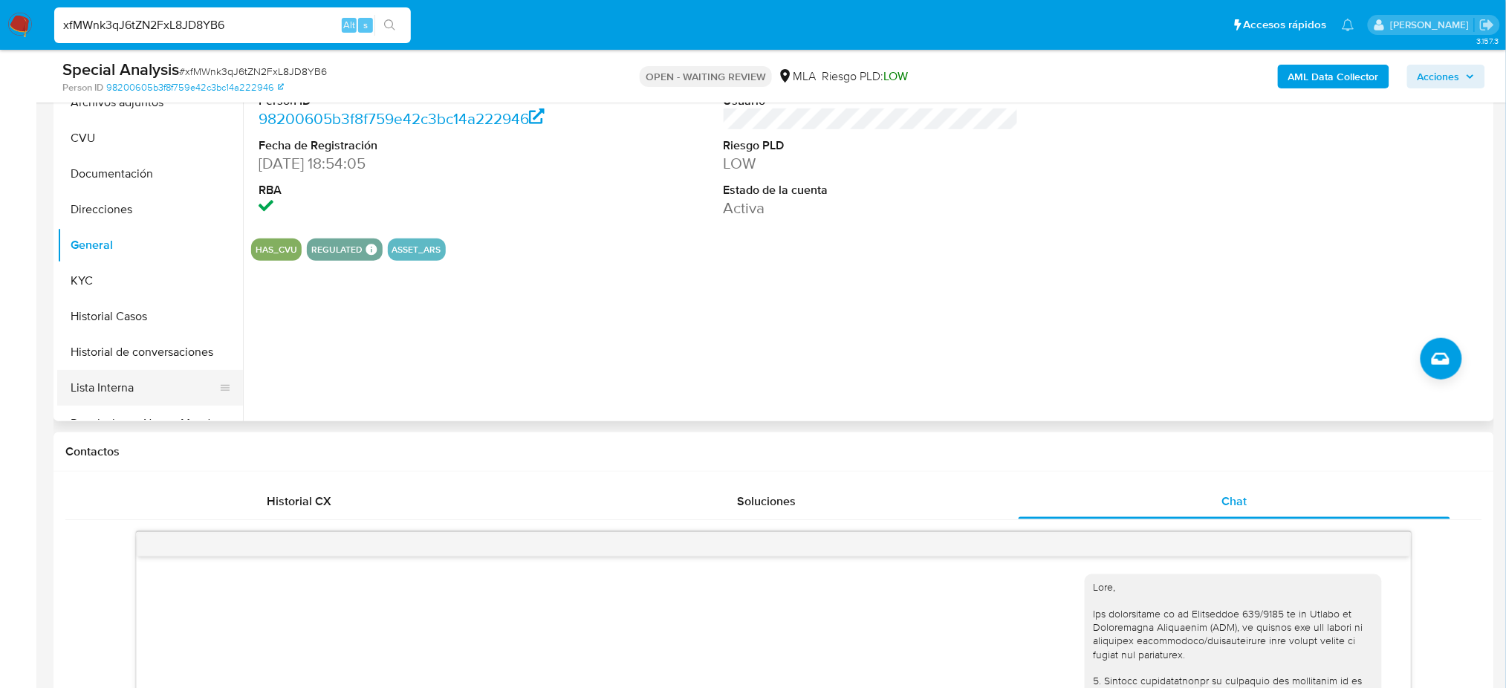
scroll to position [297, 0]
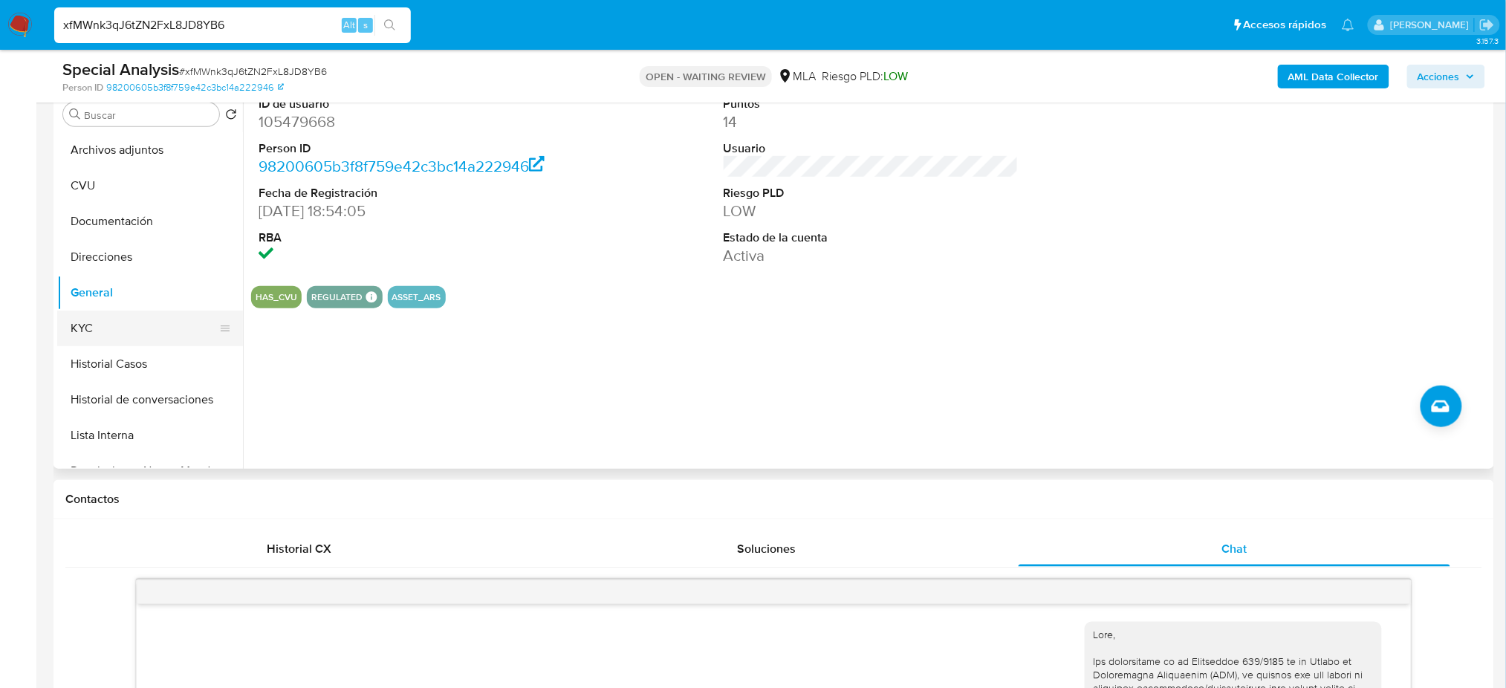
click at [115, 325] on button "KYC" at bounding box center [144, 329] width 174 height 36
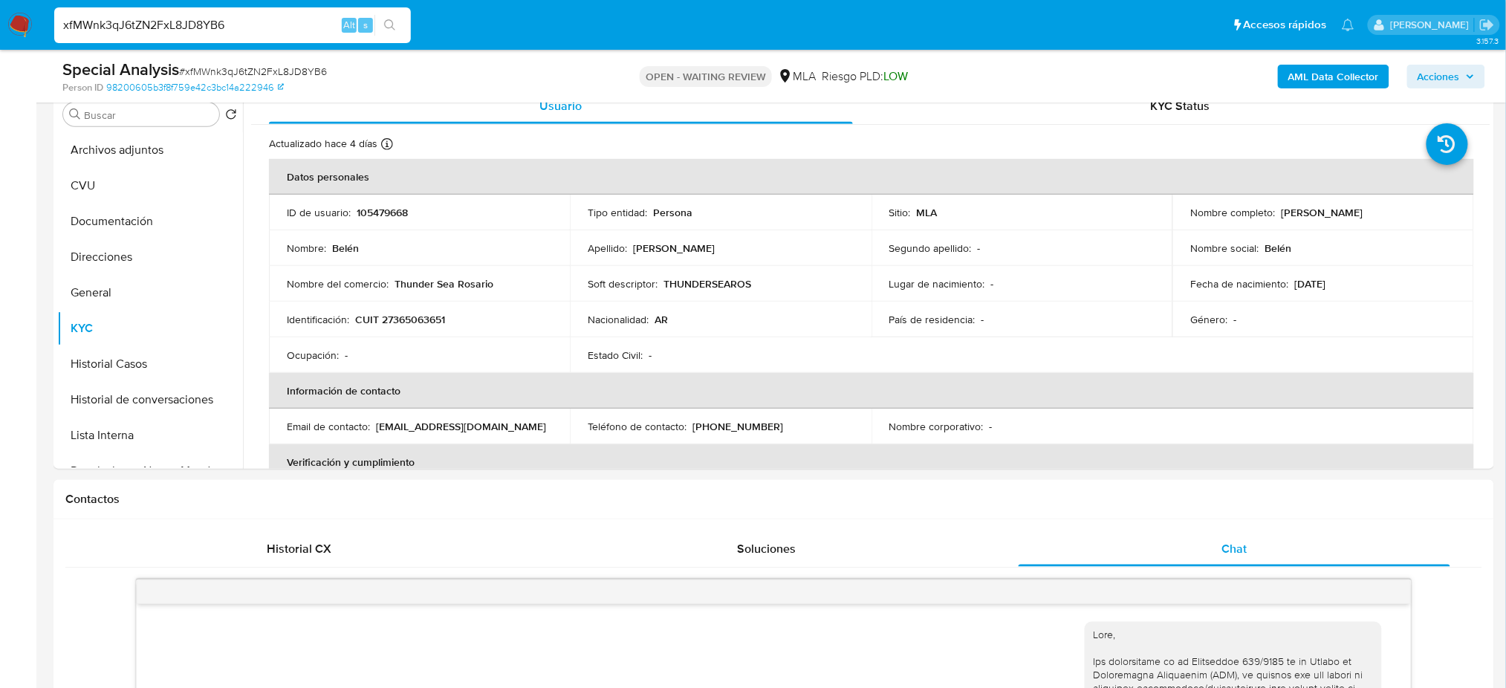
click at [240, 68] on span "# xfMWnk3qJ6tZN2FxL8JD8YB6" at bounding box center [253, 71] width 148 height 15
copy span "xfMWnk3qJ6tZN2FxL8JD8YB6"
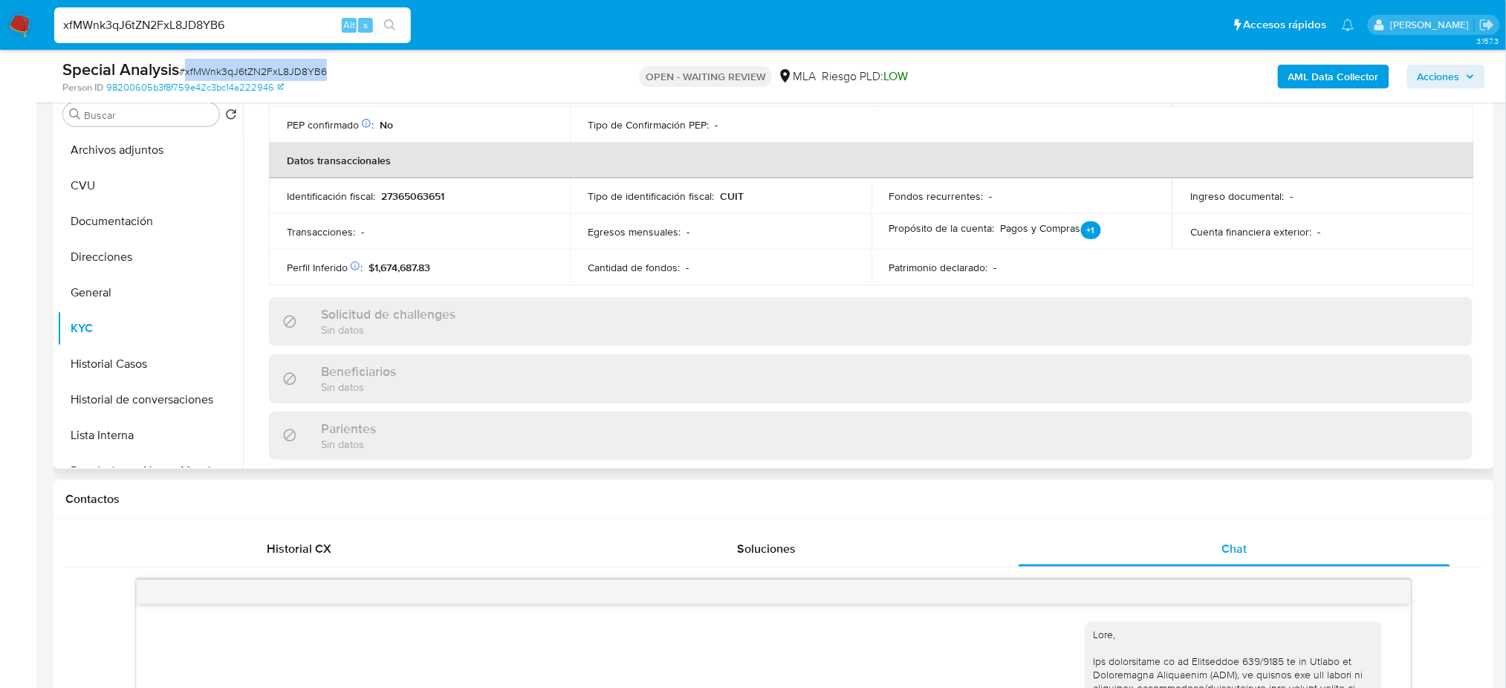
scroll to position [198, 0]
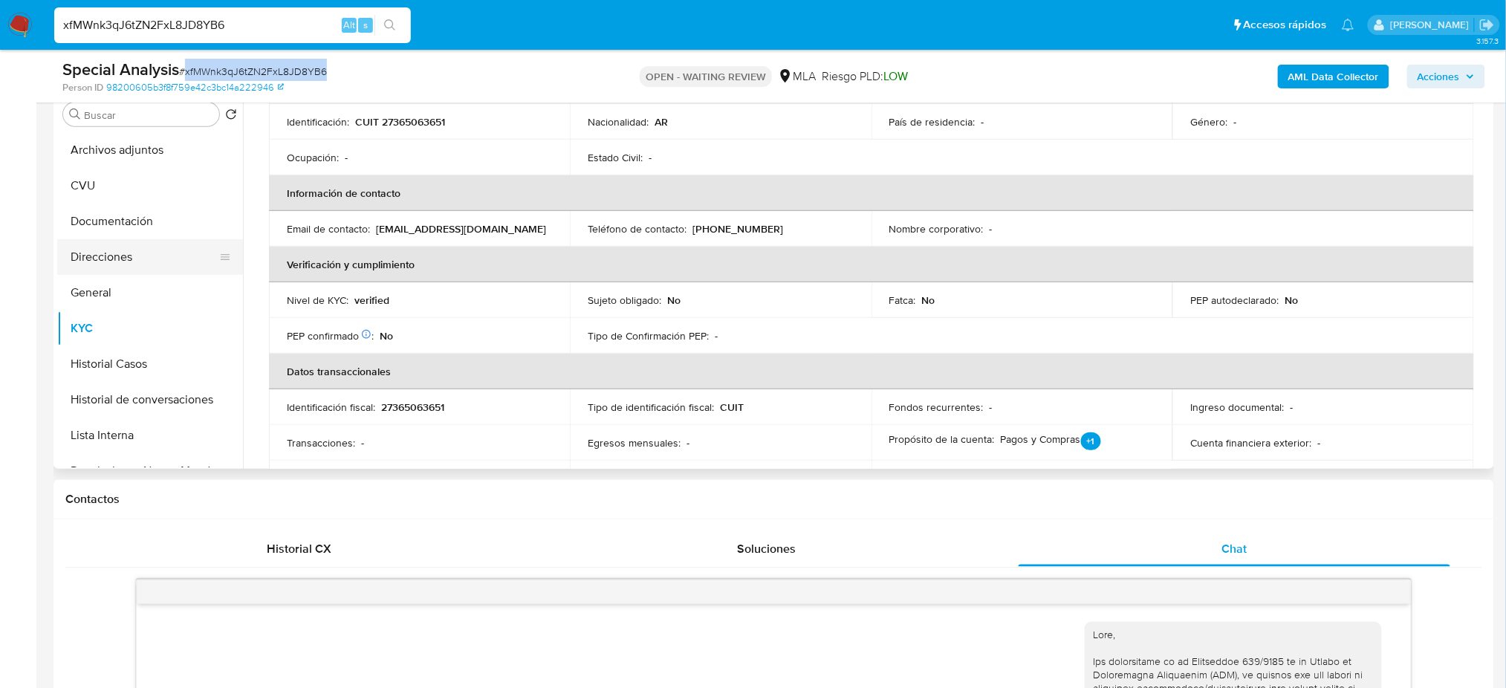
click at [131, 259] on button "Direcciones" at bounding box center [144, 257] width 174 height 36
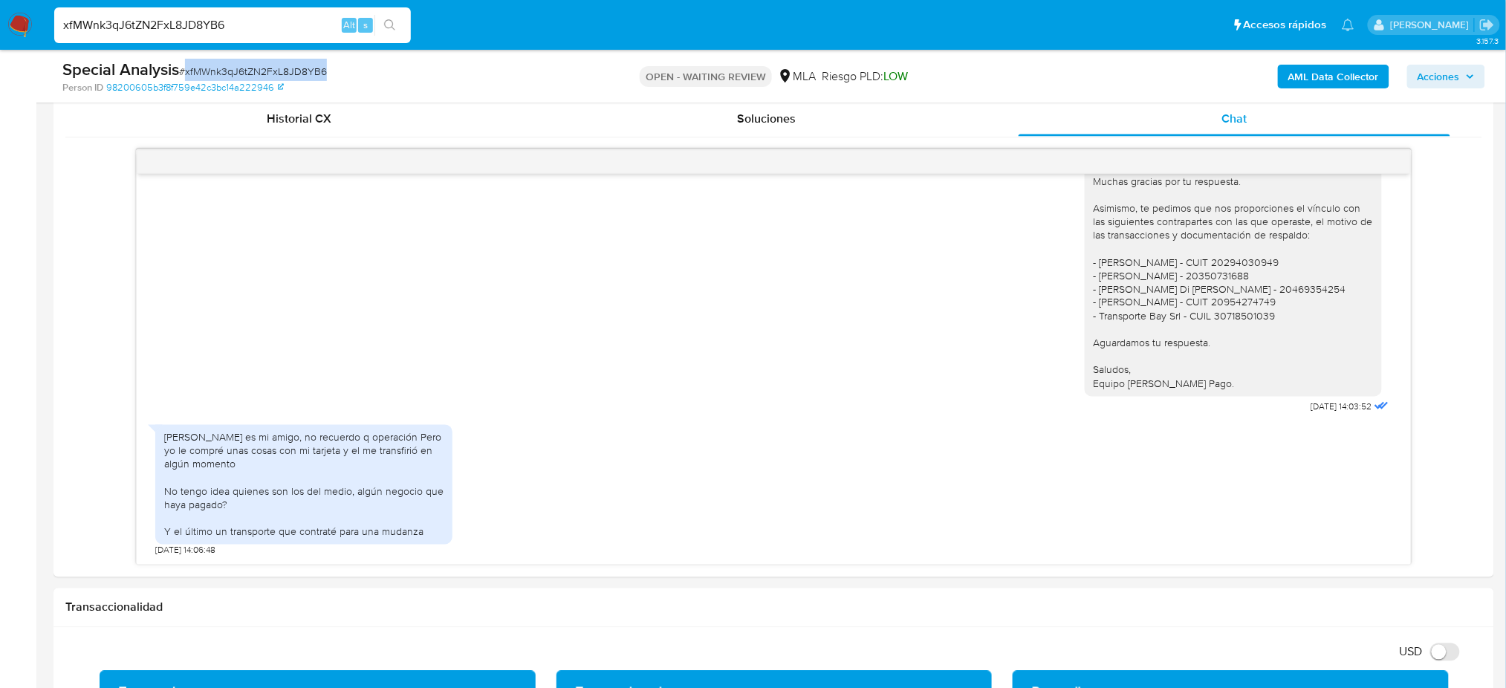
scroll to position [594, 0]
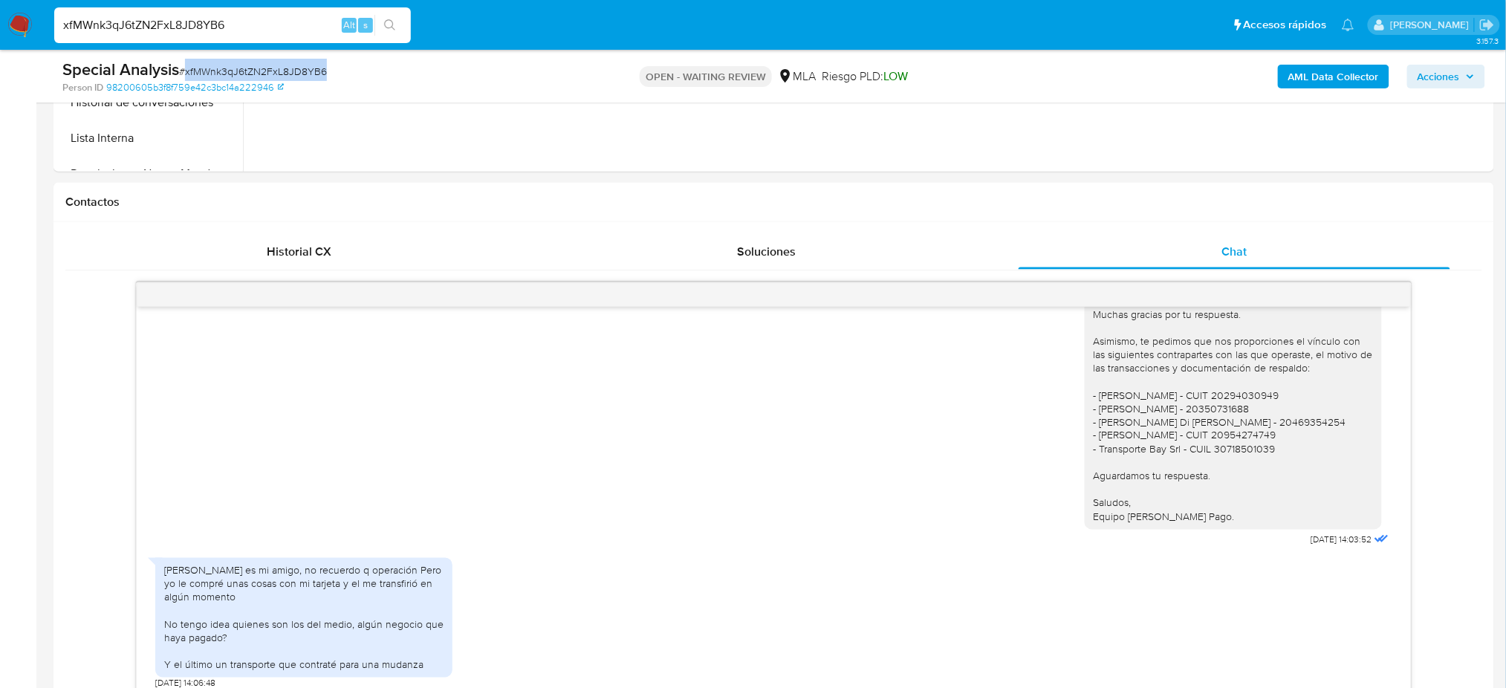
click at [22, 33] on img at bounding box center [19, 25] width 25 height 25
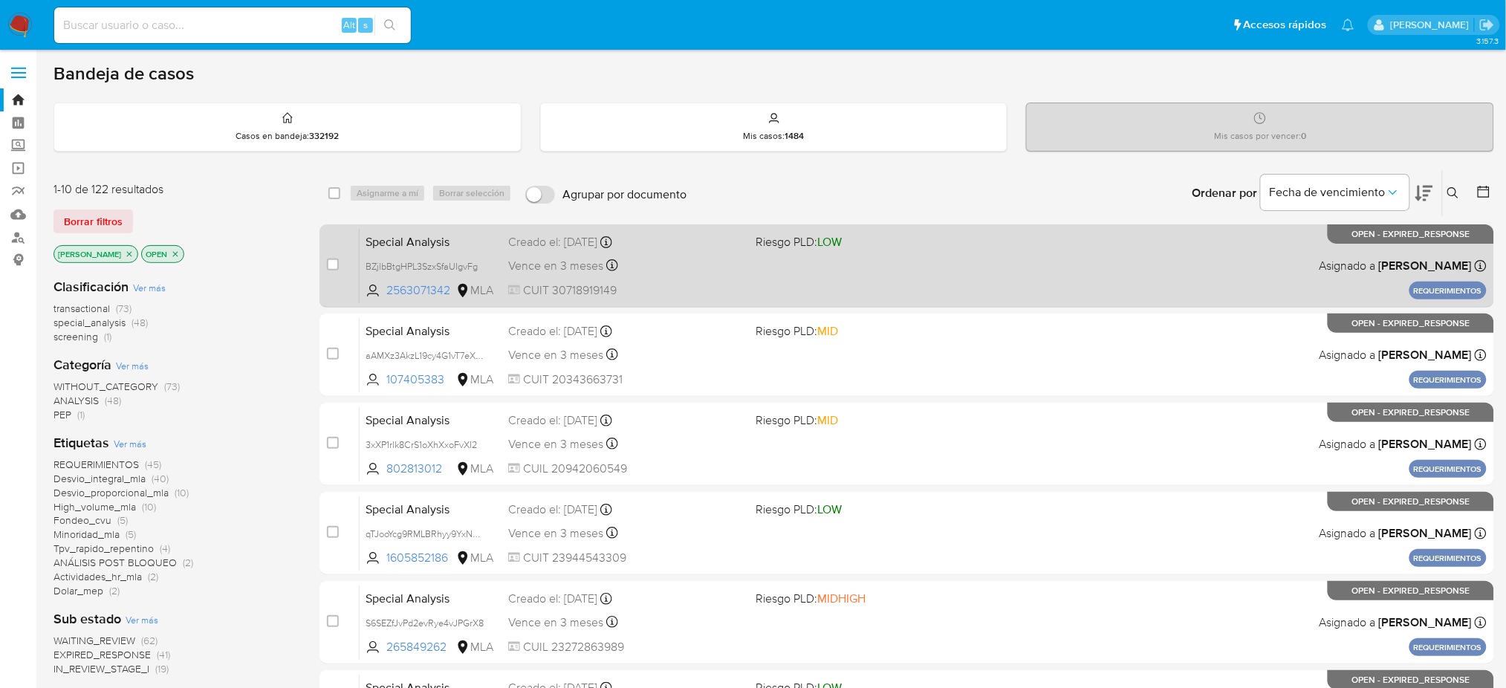
click at [669, 280] on div "Special Analysis BZjlbBtgHPL3SzxSfaUIgvFg 2563071342 MLA Riesgo PLD: LOW Creado…" at bounding box center [923, 265] width 1127 height 75
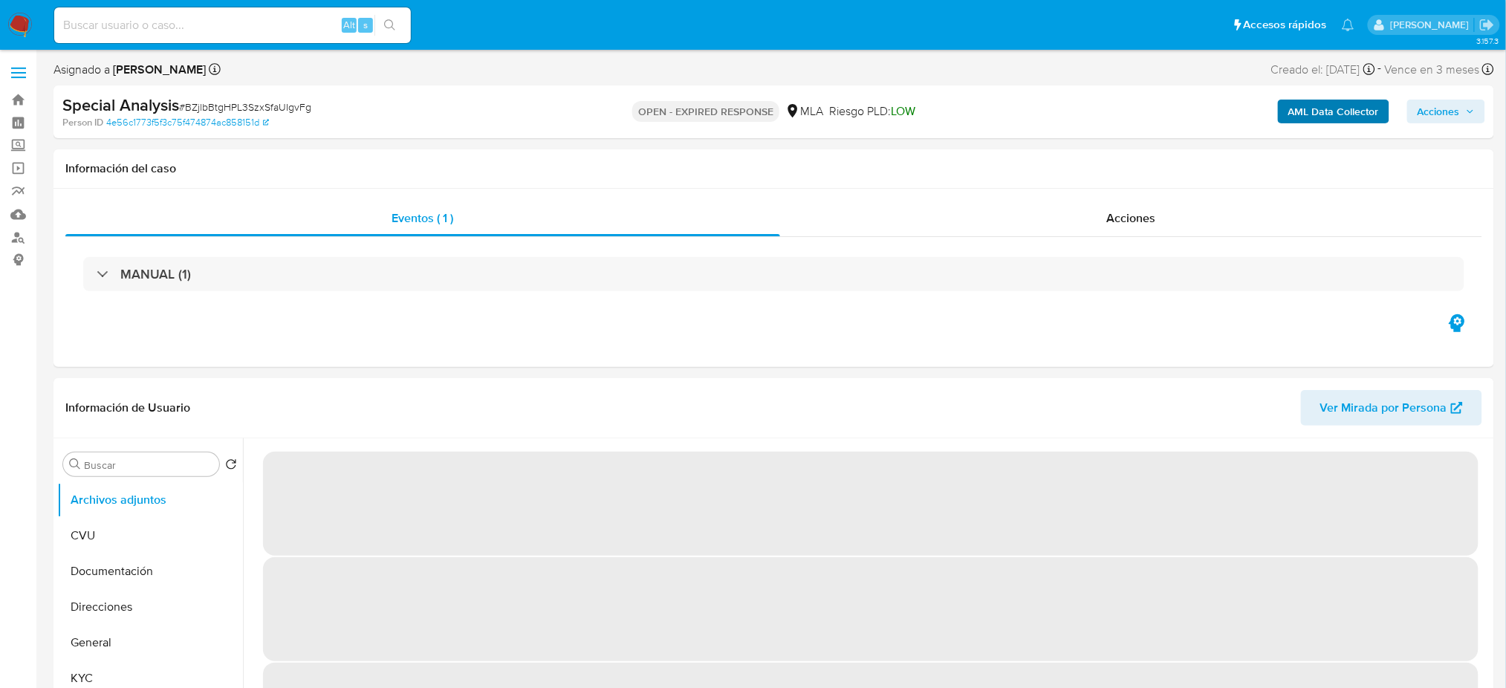
select select "10"
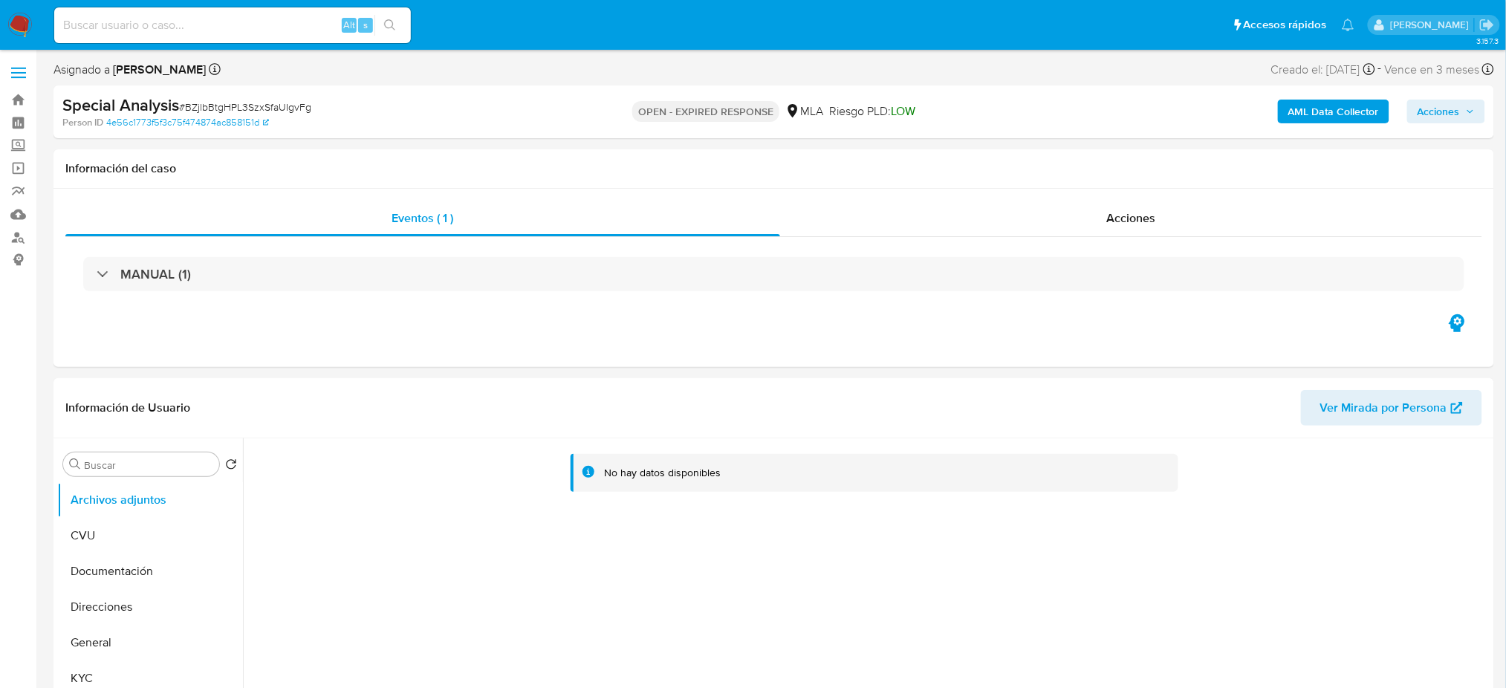
click at [1315, 116] on b "AML Data Collector" at bounding box center [1333, 112] width 91 height 24
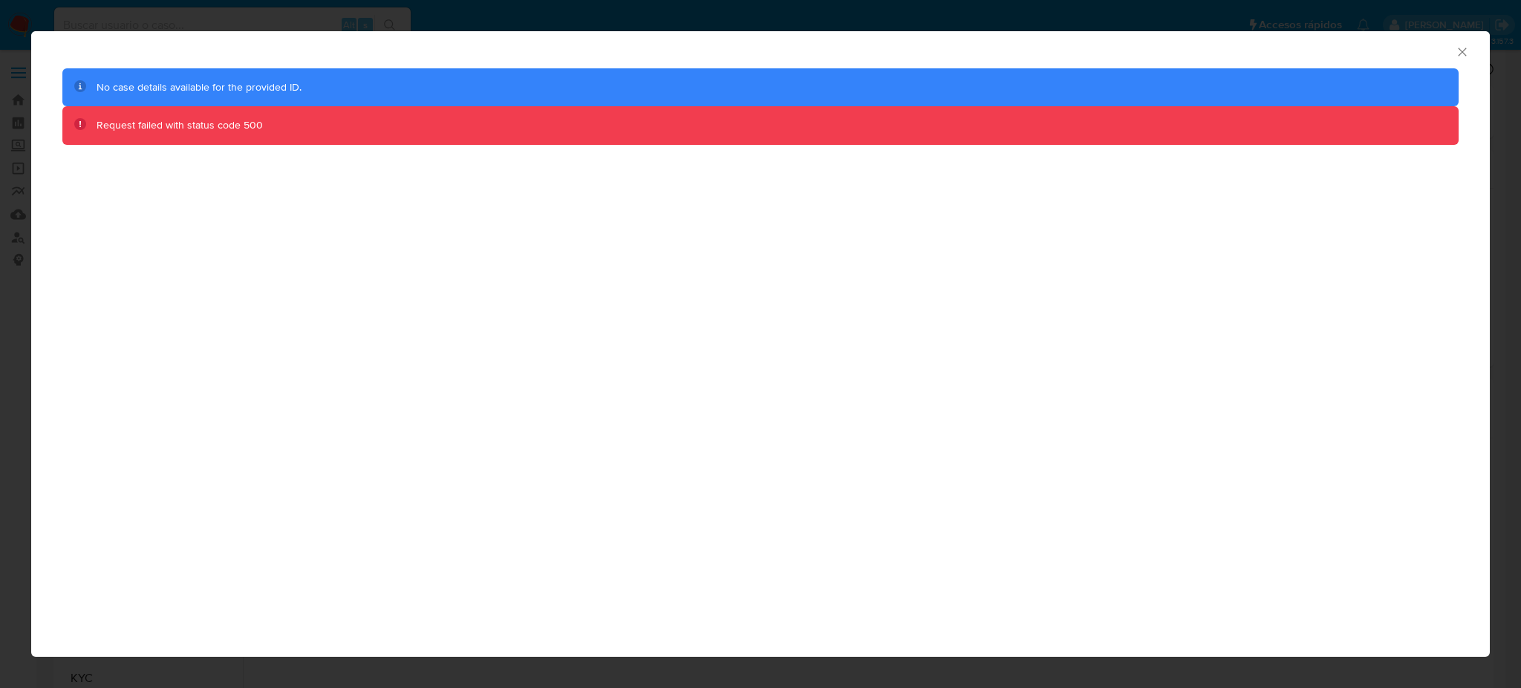
click at [1459, 54] on icon "Cerrar ventana" at bounding box center [1462, 52] width 8 height 8
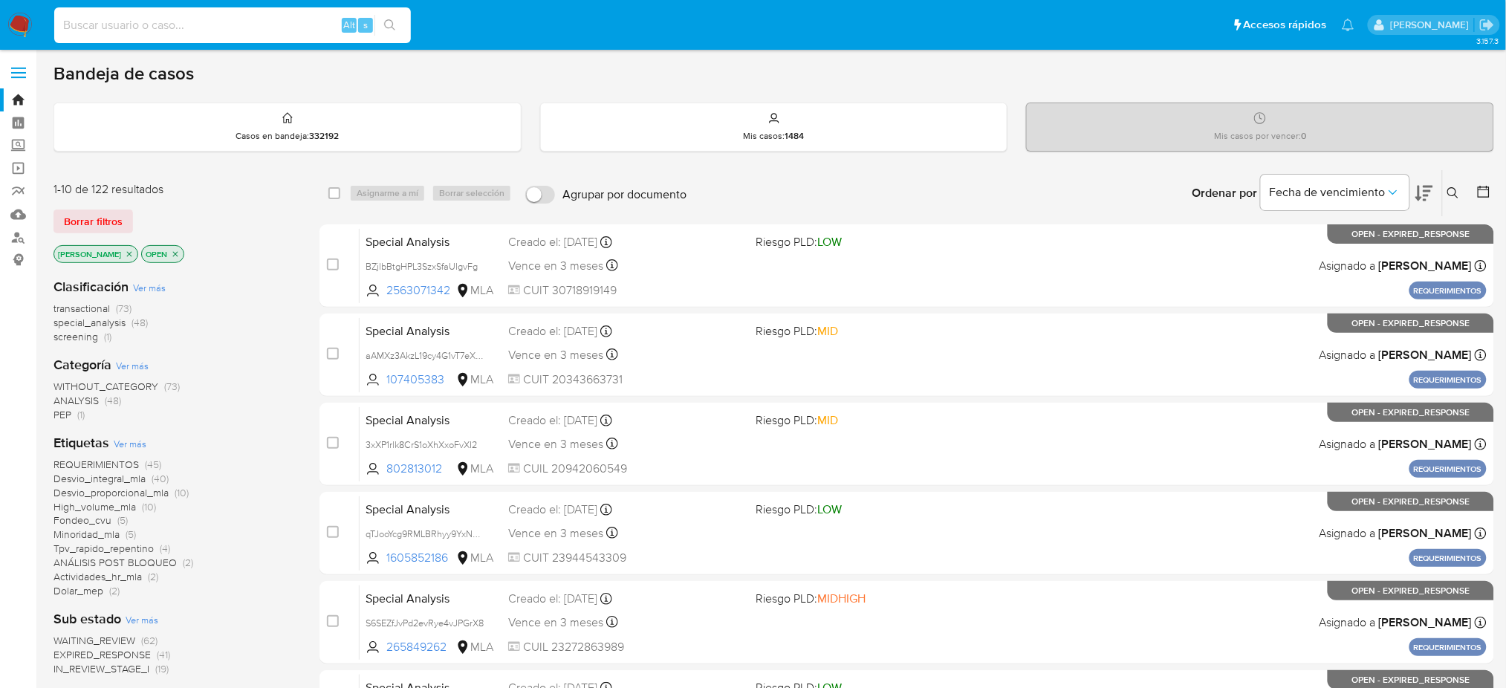
click at [221, 29] on input at bounding box center [232, 25] width 357 height 19
paste input "z7LWa5eVPdnSxXvd53gd6xyD"
type input "z7LWa5eVPdnSxXvd53gd6xyD"
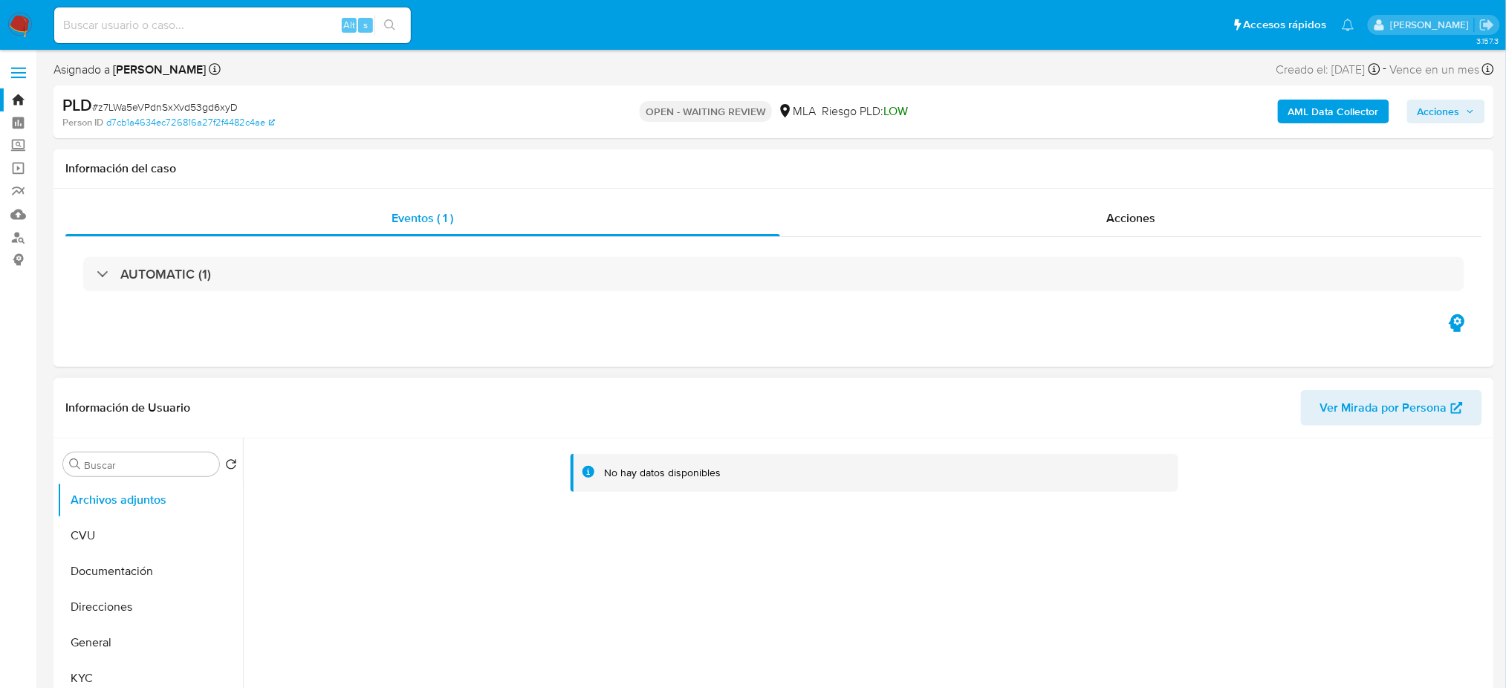
select select "10"
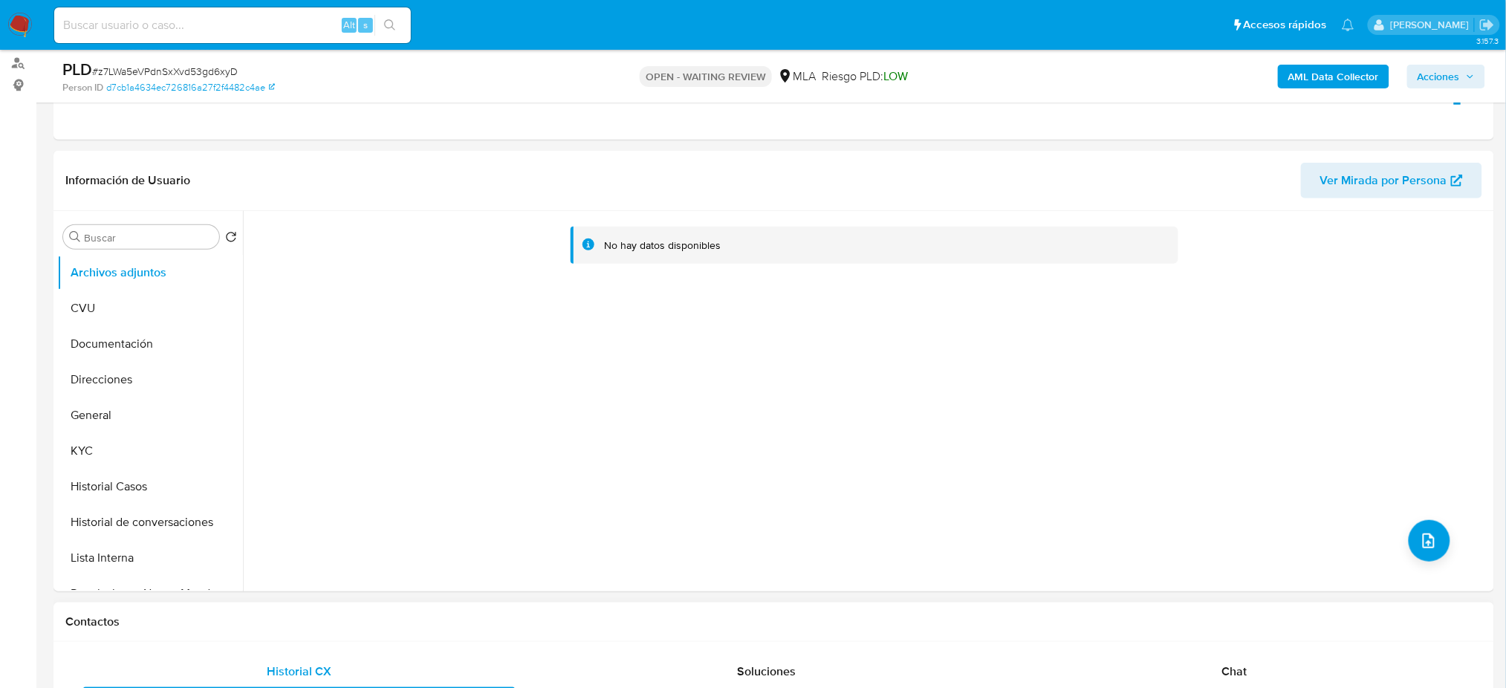
scroll to position [297, 0]
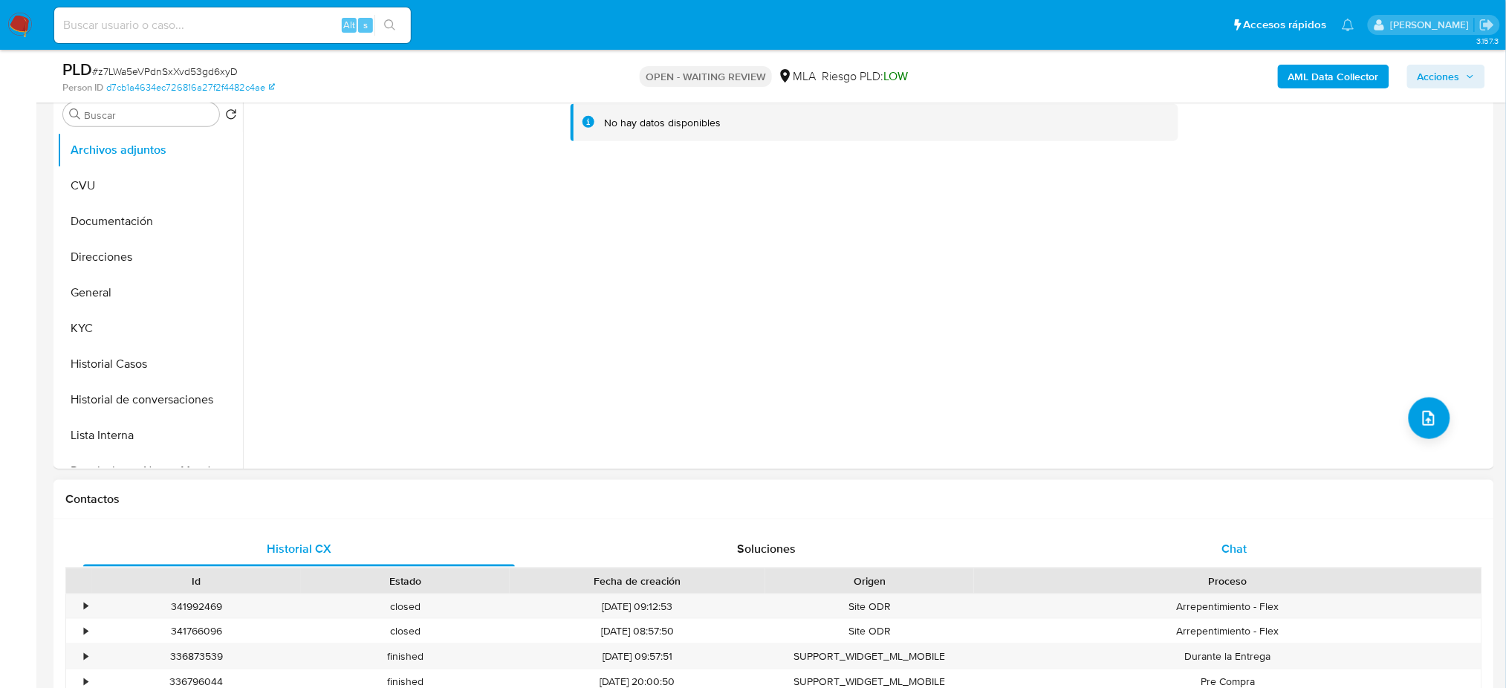
click at [1296, 544] on div "Chat" at bounding box center [1235, 549] width 432 height 36
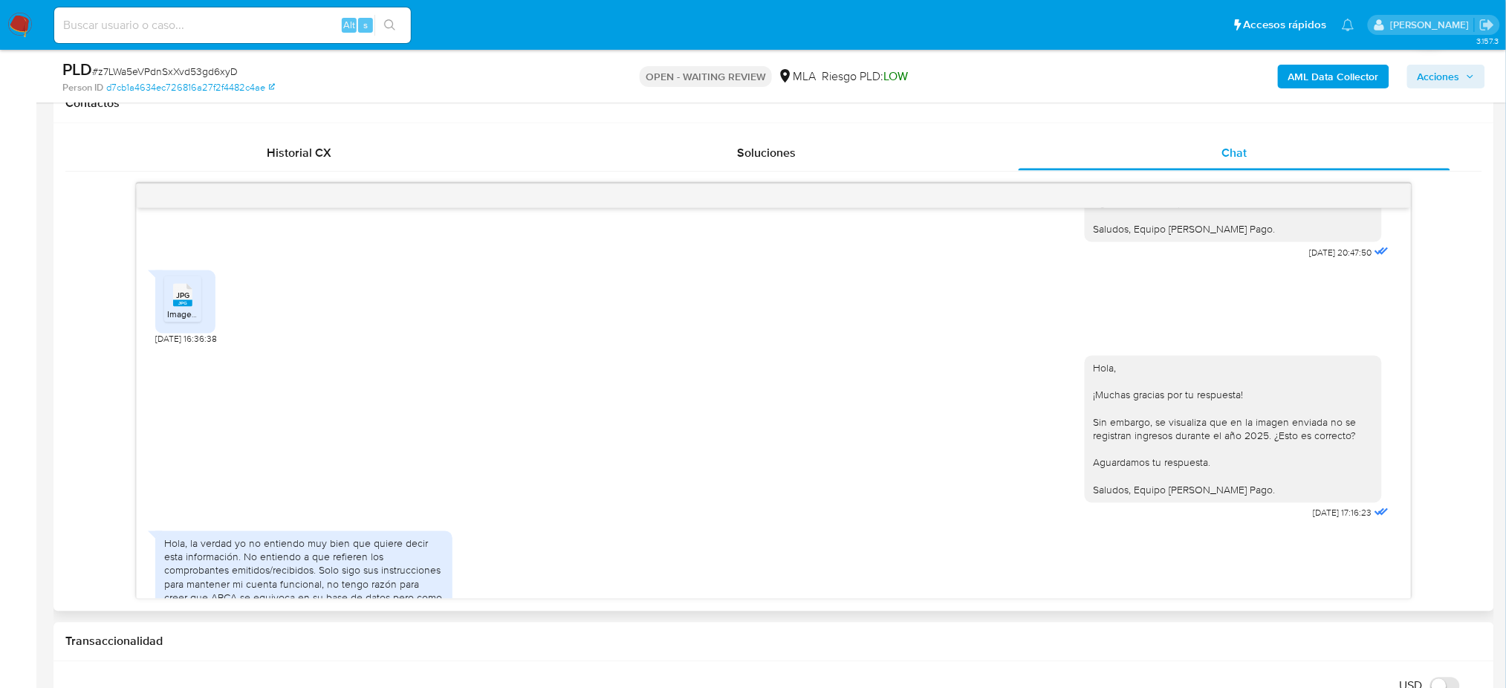
scroll to position [805, 0]
click at [239, 28] on input at bounding box center [232, 25] width 357 height 19
paste input "aMUU68IPea7Oe8subOndBQ7R"
type input "aMUU68IPea7Oe8subOndBQ7R"
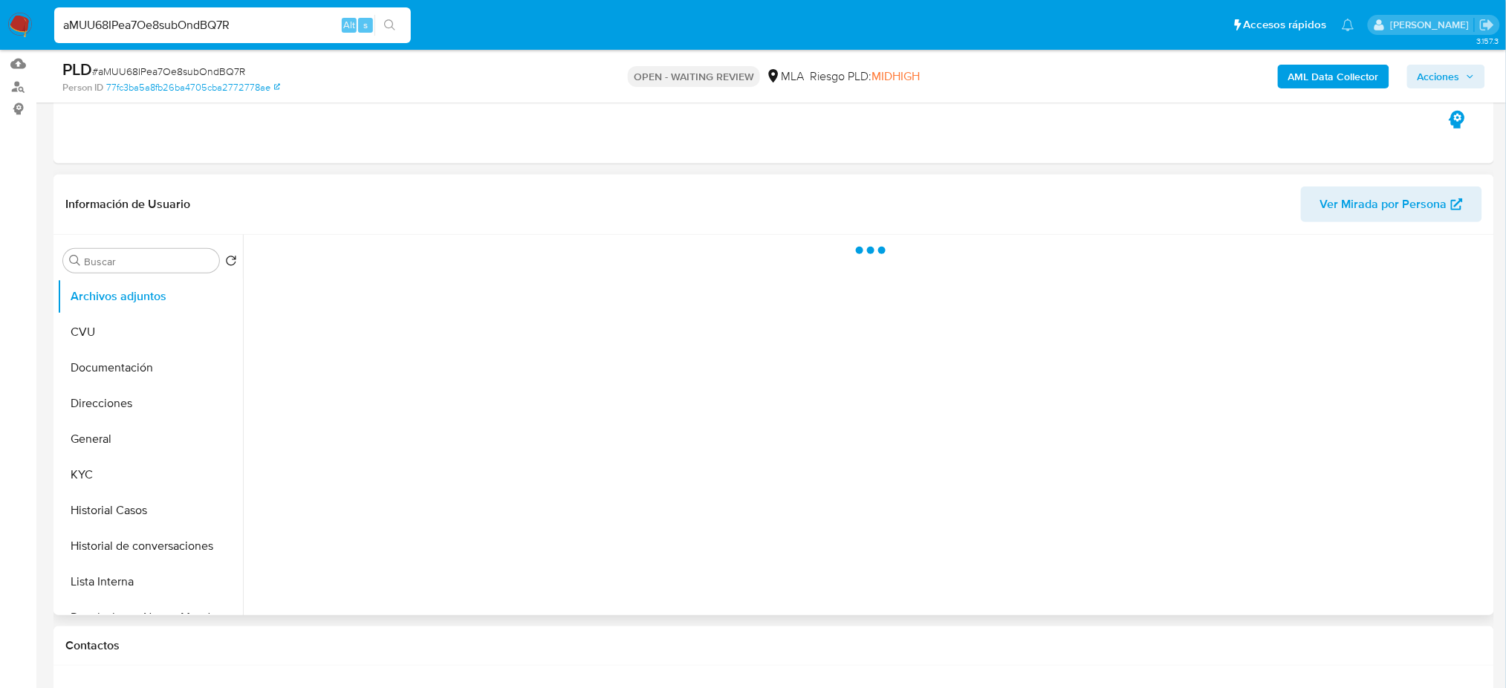
scroll to position [198, 0]
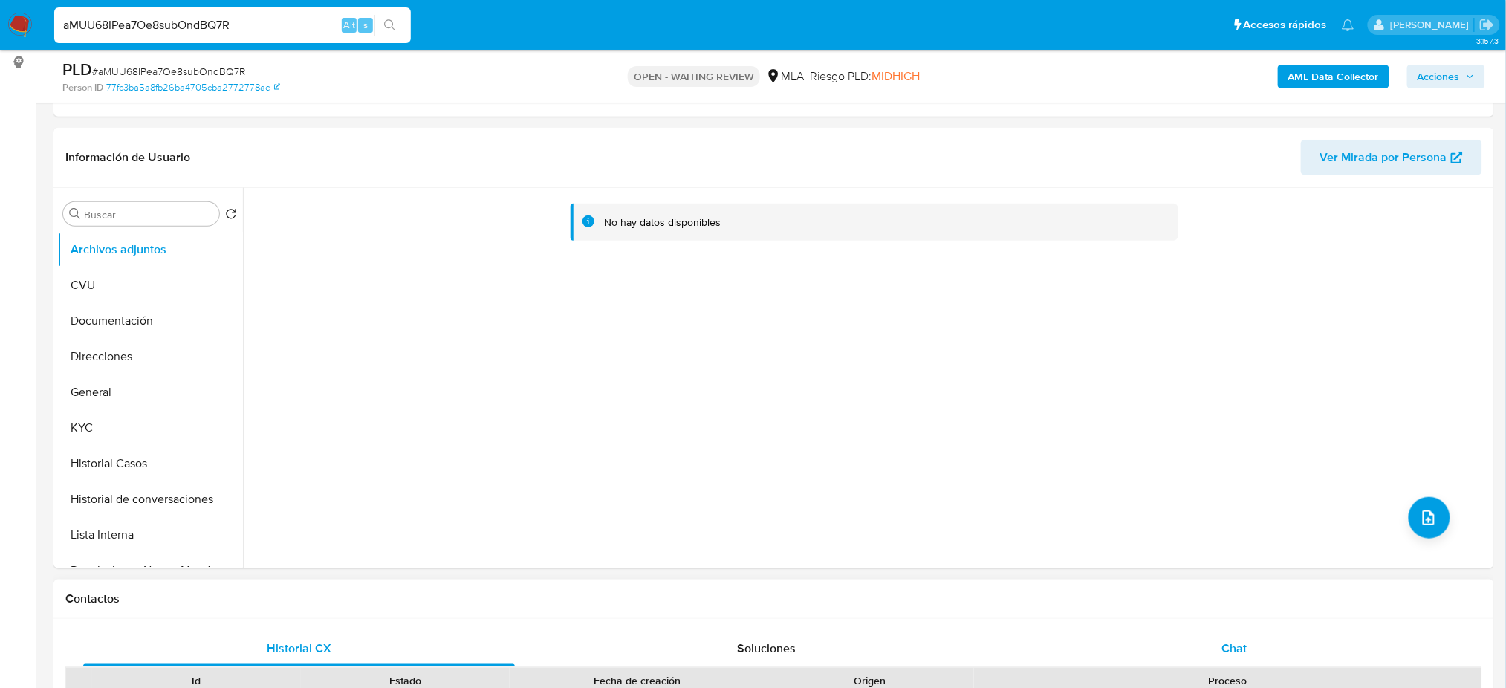
drag, startPoint x: 1297, startPoint y: 642, endPoint x: 1126, endPoint y: 636, distance: 171.0
click at [1297, 642] on div "Chat" at bounding box center [1235, 649] width 432 height 36
select select "10"
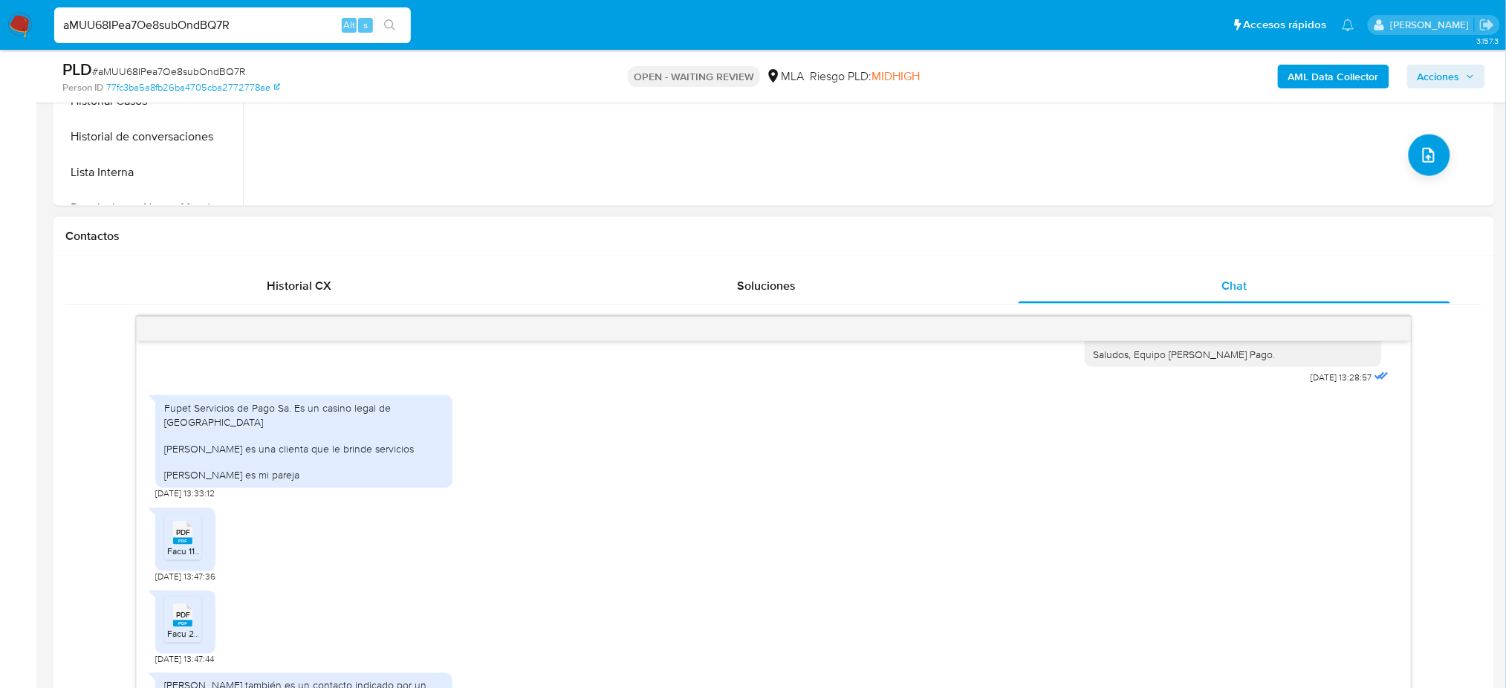
scroll to position [594, 0]
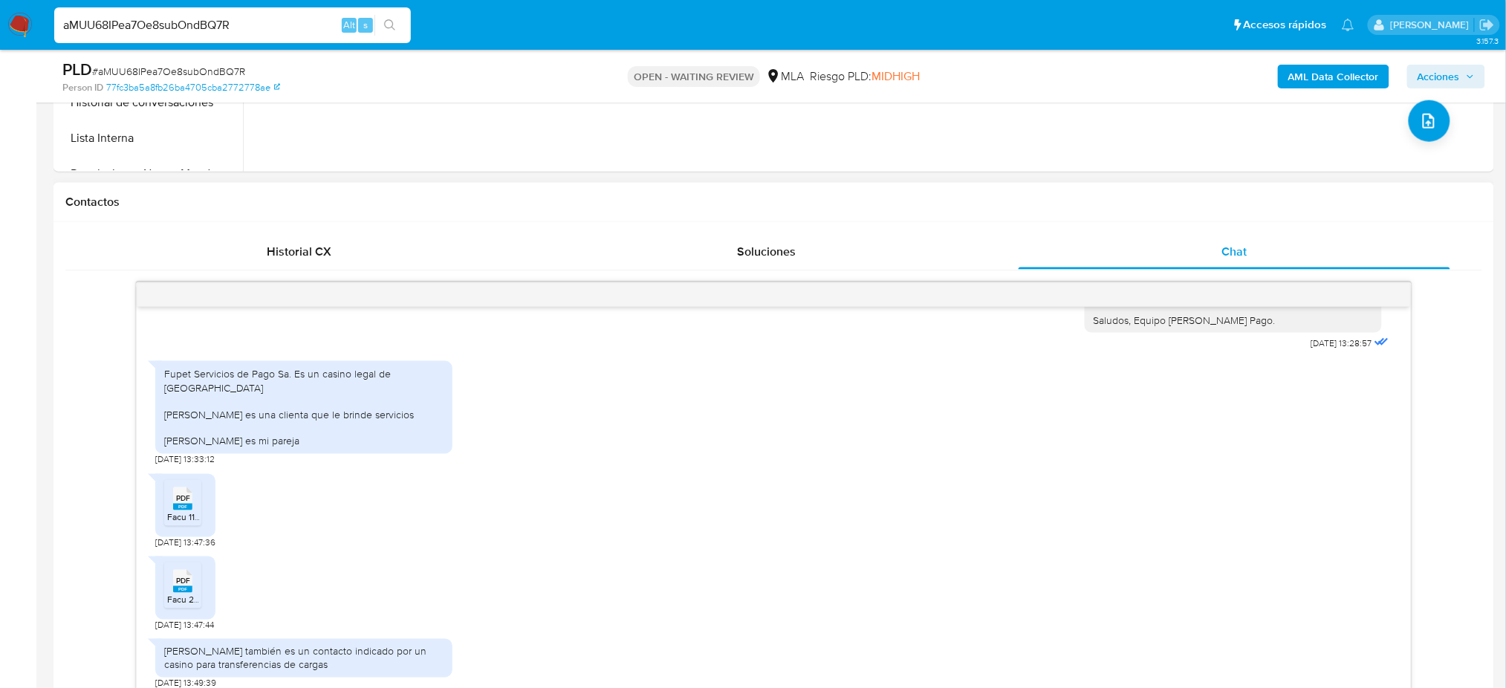
click at [183, 510] on rect at bounding box center [182, 507] width 19 height 7
click at [183, 594] on icon "PDF" at bounding box center [182, 581] width 19 height 26
drag, startPoint x: 260, startPoint y: 23, endPoint x: 0, endPoint y: 77, distance: 265.6
paste input "z7LWa5eVPdnSxXvd53gd6xyD"
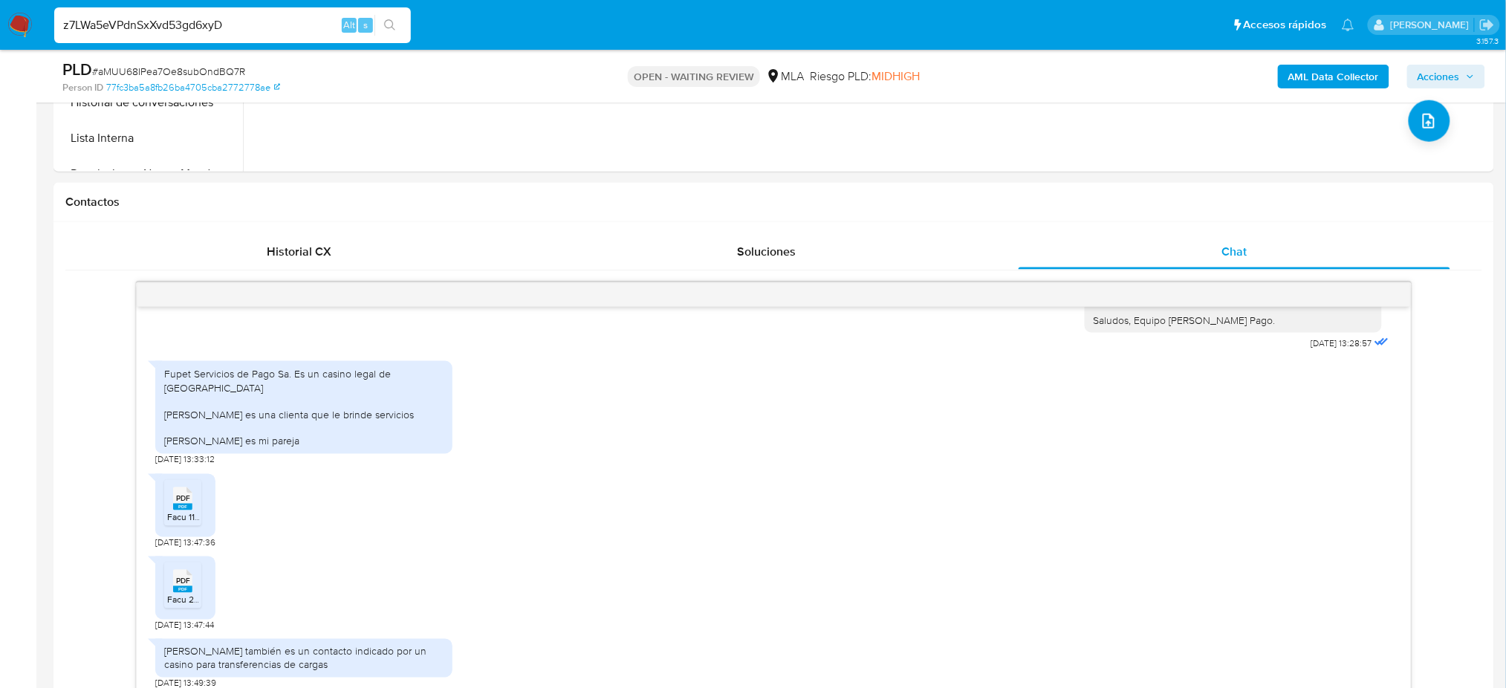
type input "z7LWa5eVPdnSxXvd53gd6xyD"
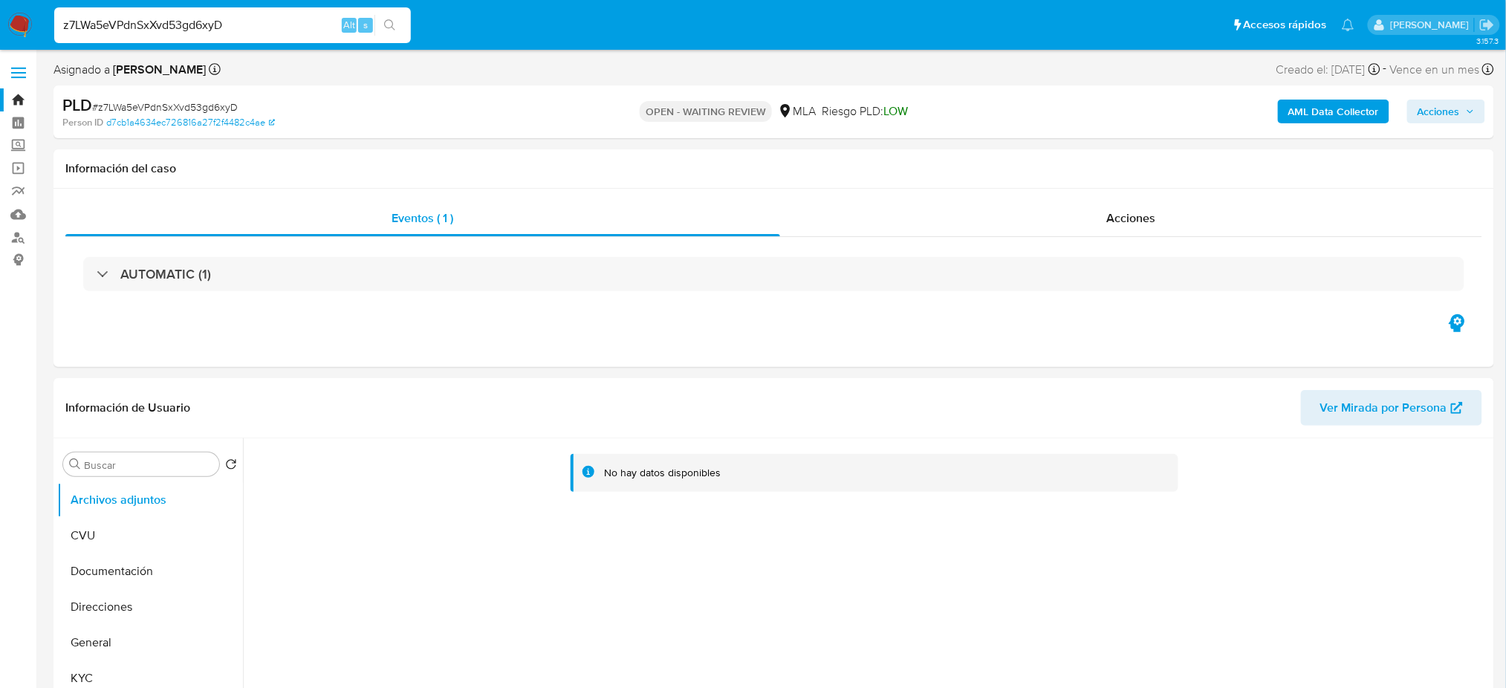
select select "10"
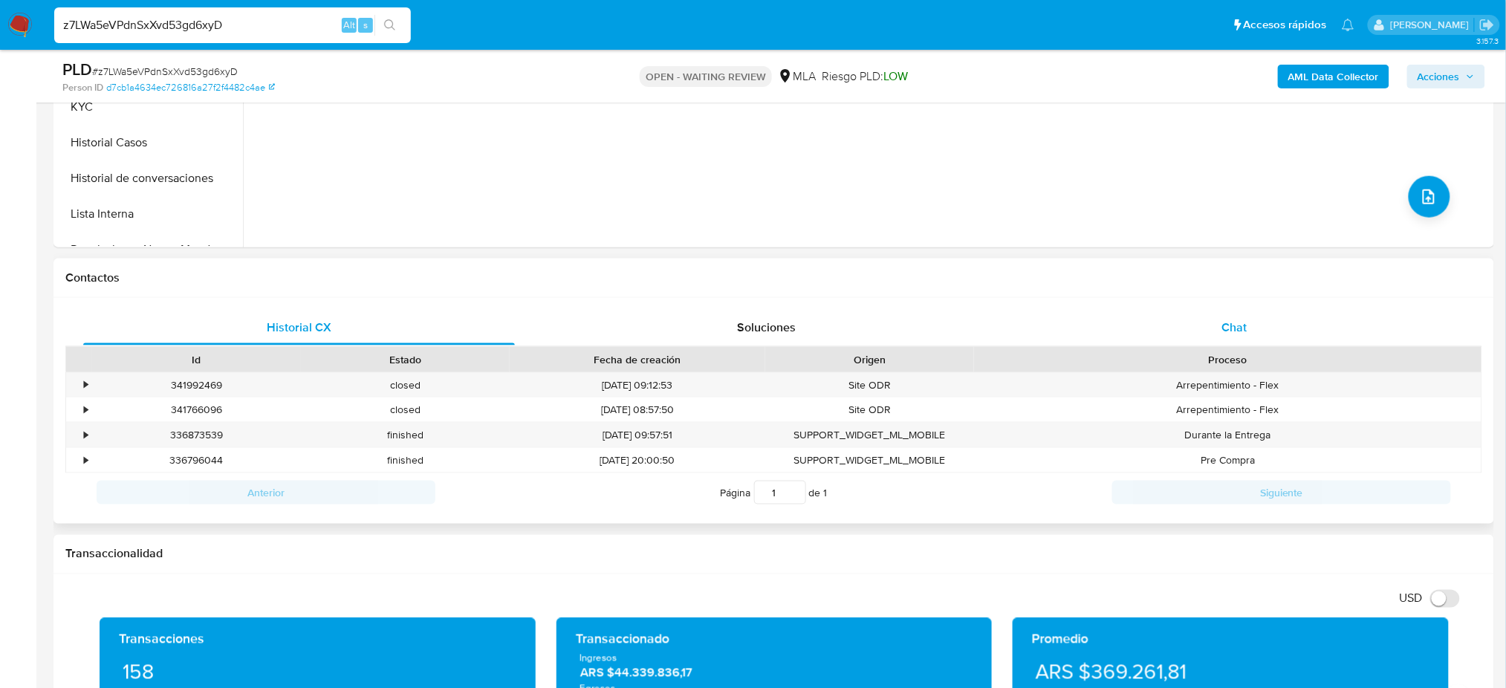
scroll to position [594, 0]
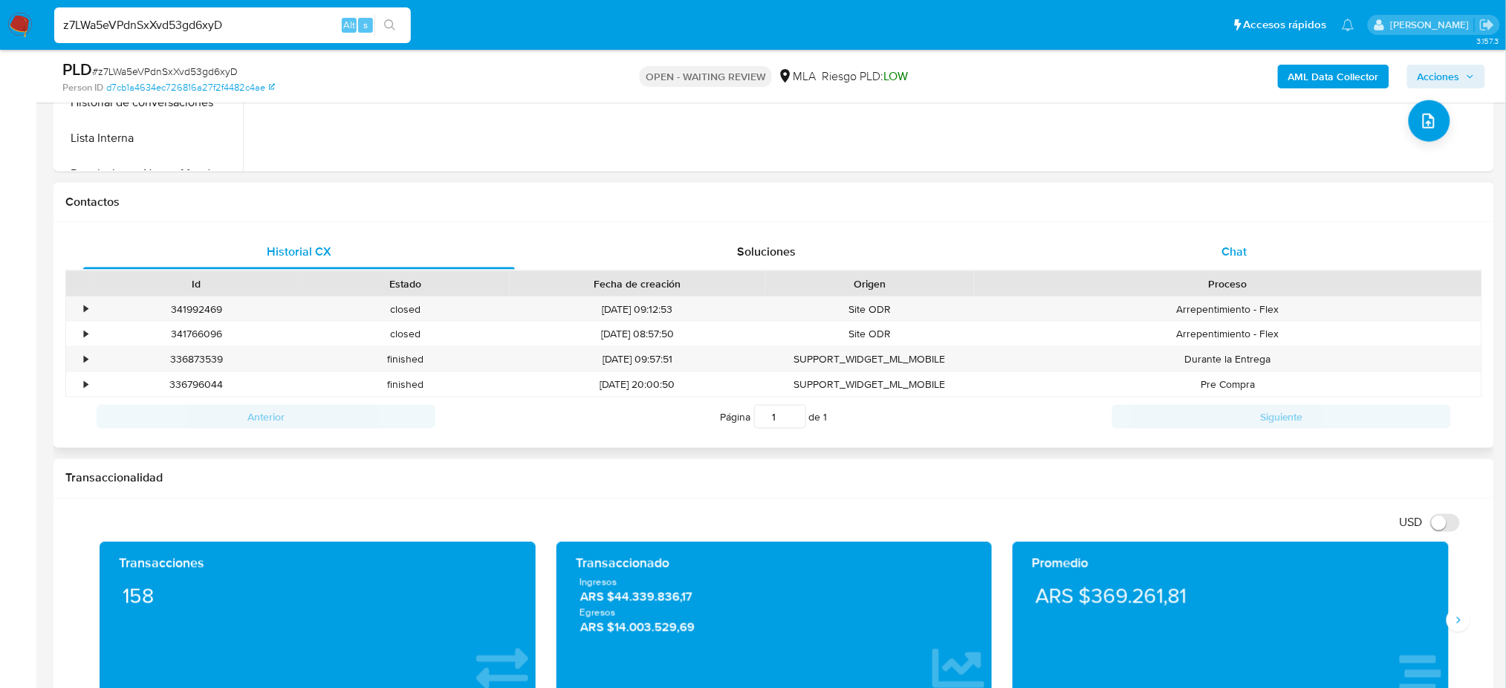
click at [1183, 248] on div "Chat" at bounding box center [1235, 252] width 432 height 36
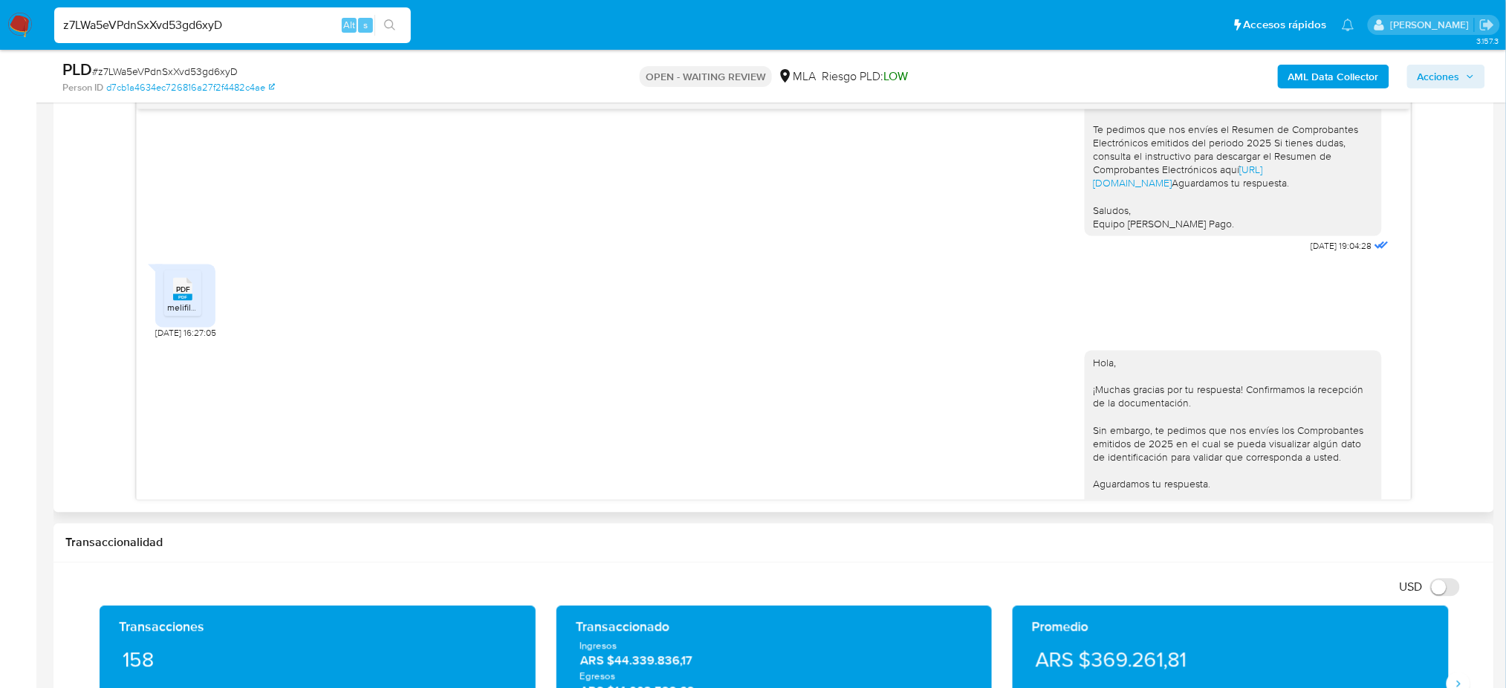
scroll to position [112, 0]
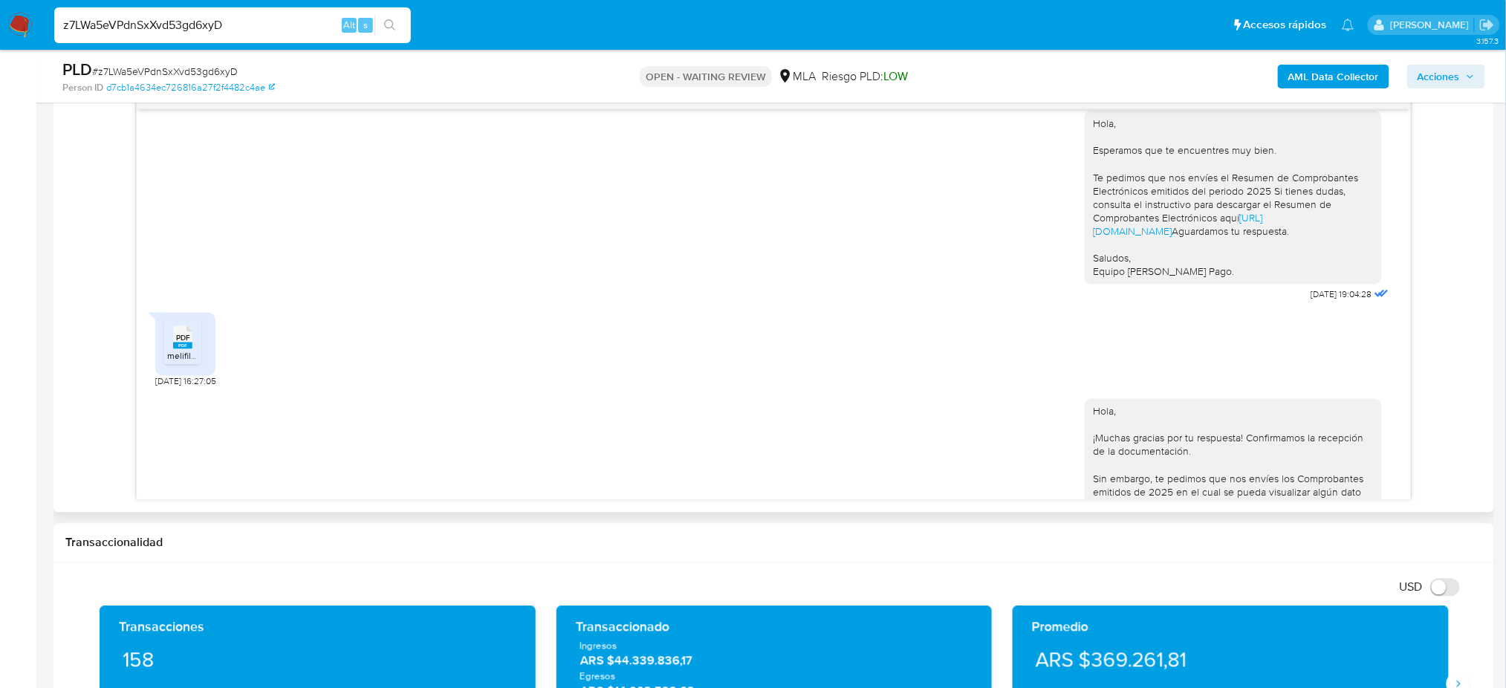
click at [192, 349] on rect at bounding box center [182, 345] width 19 height 7
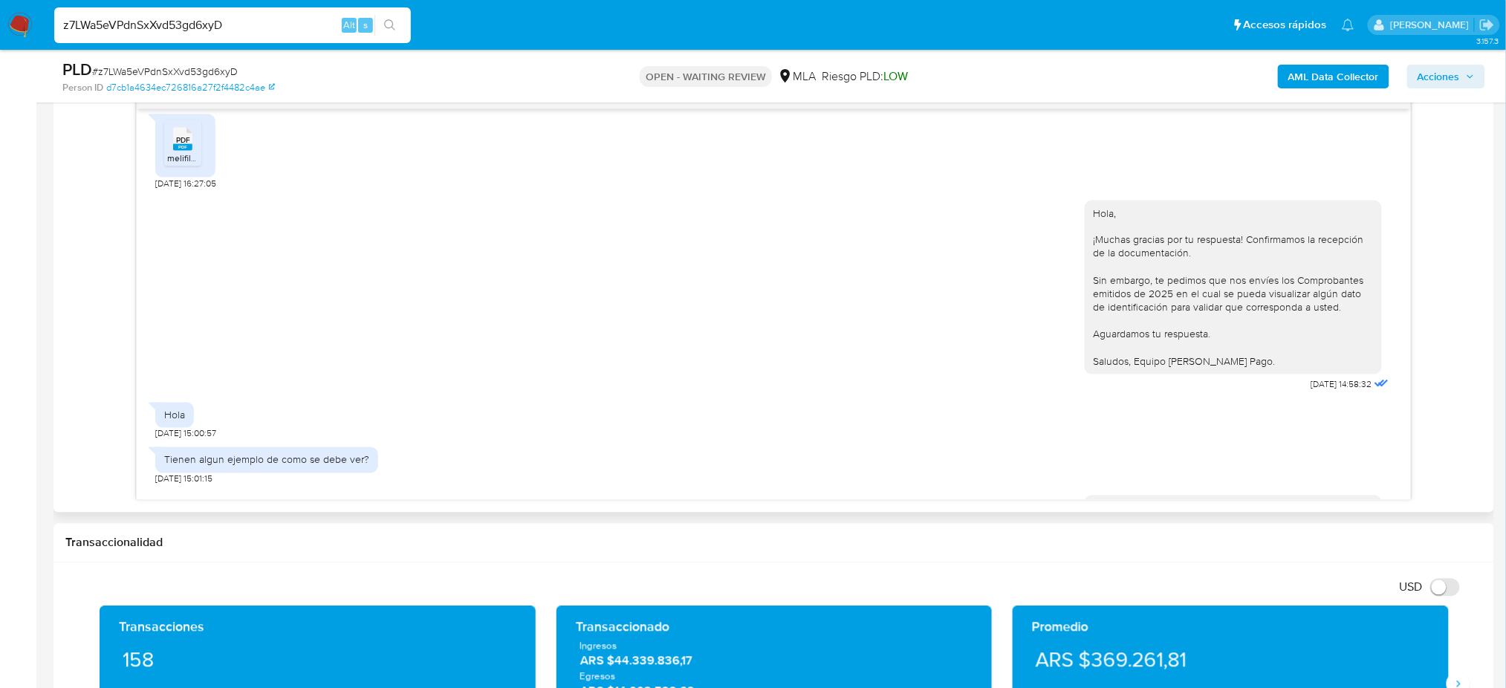
scroll to position [805, 0]
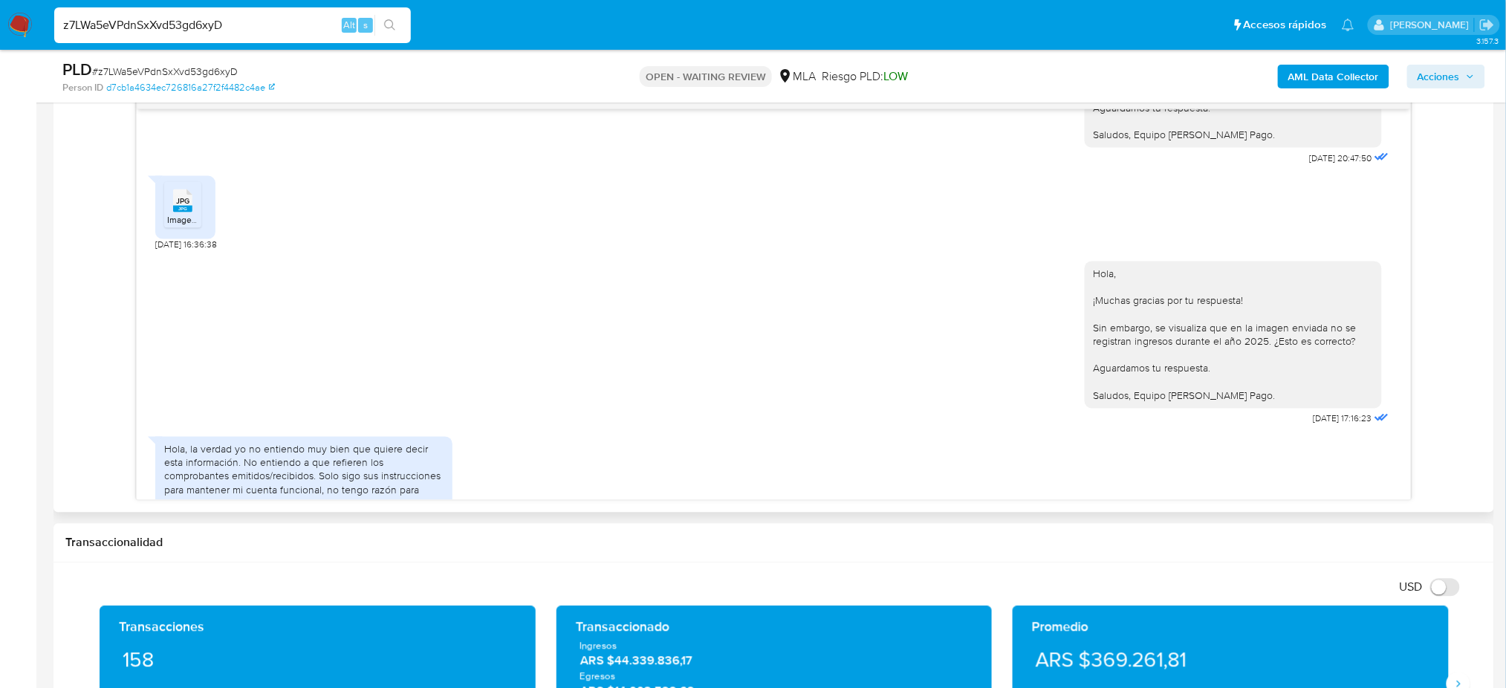
click at [172, 214] on div "JPG JPG" at bounding box center [182, 199] width 31 height 29
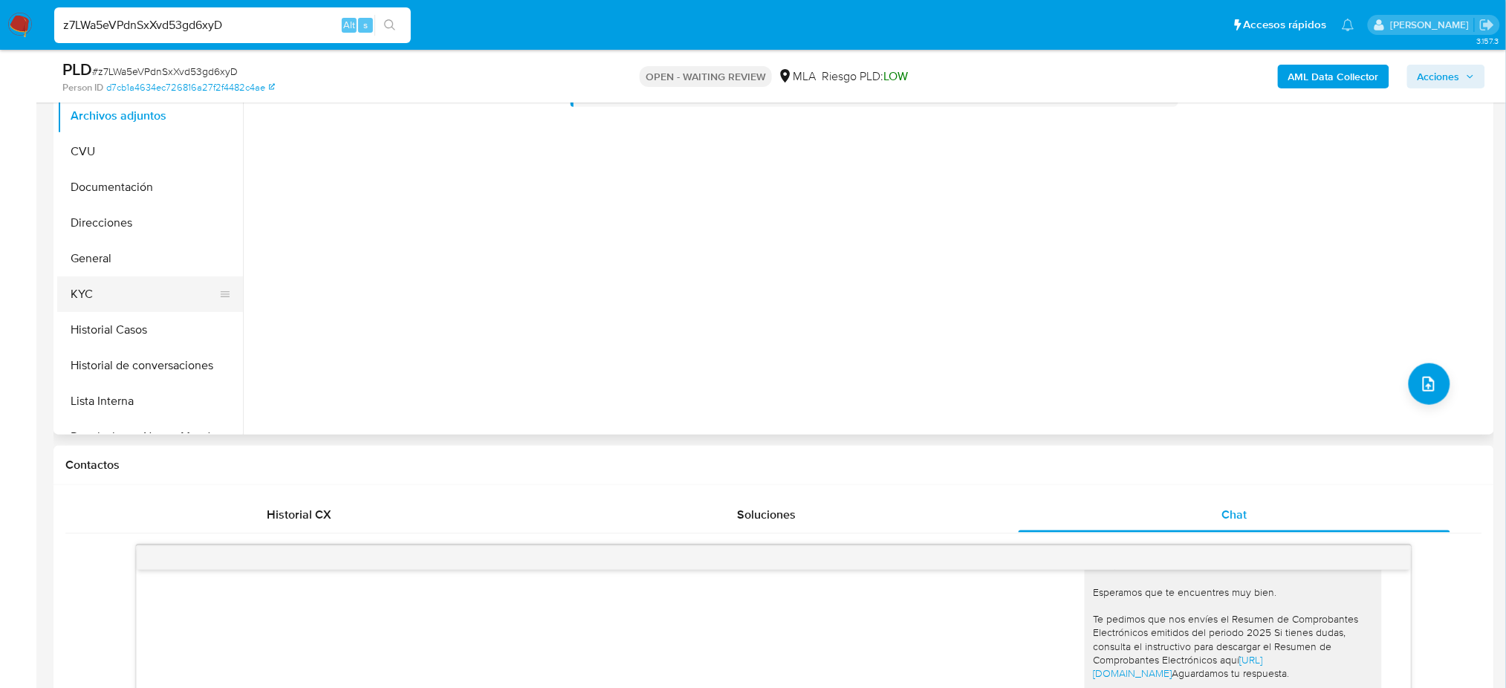
scroll to position [297, 0]
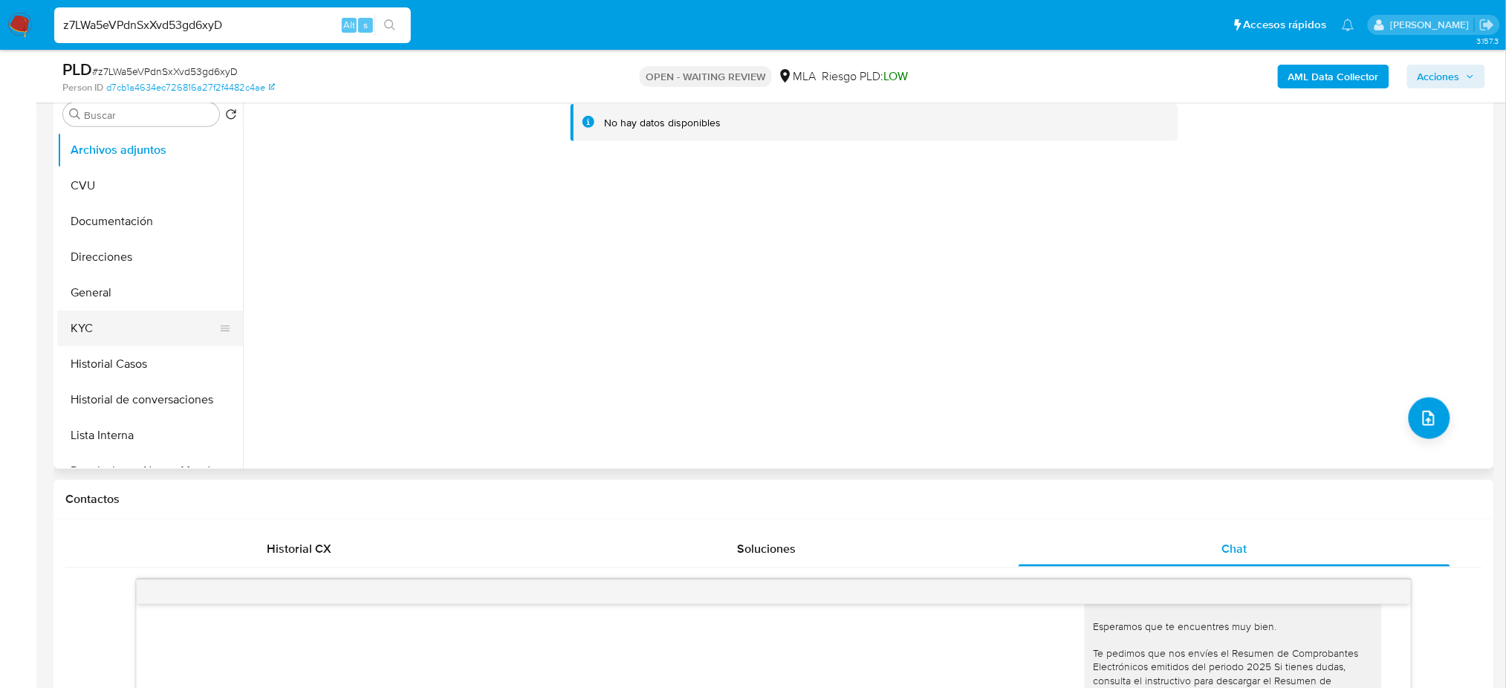
click at [139, 332] on button "KYC" at bounding box center [144, 329] width 174 height 36
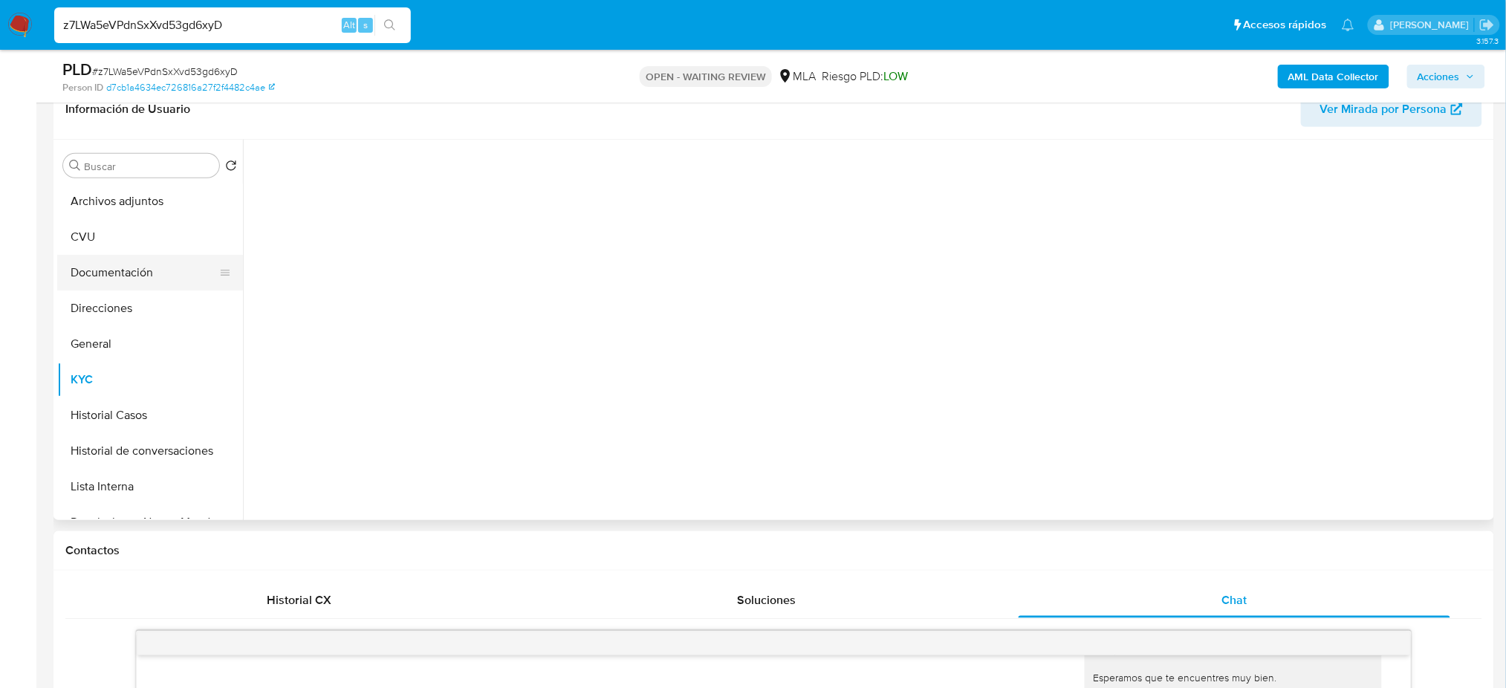
scroll to position [198, 0]
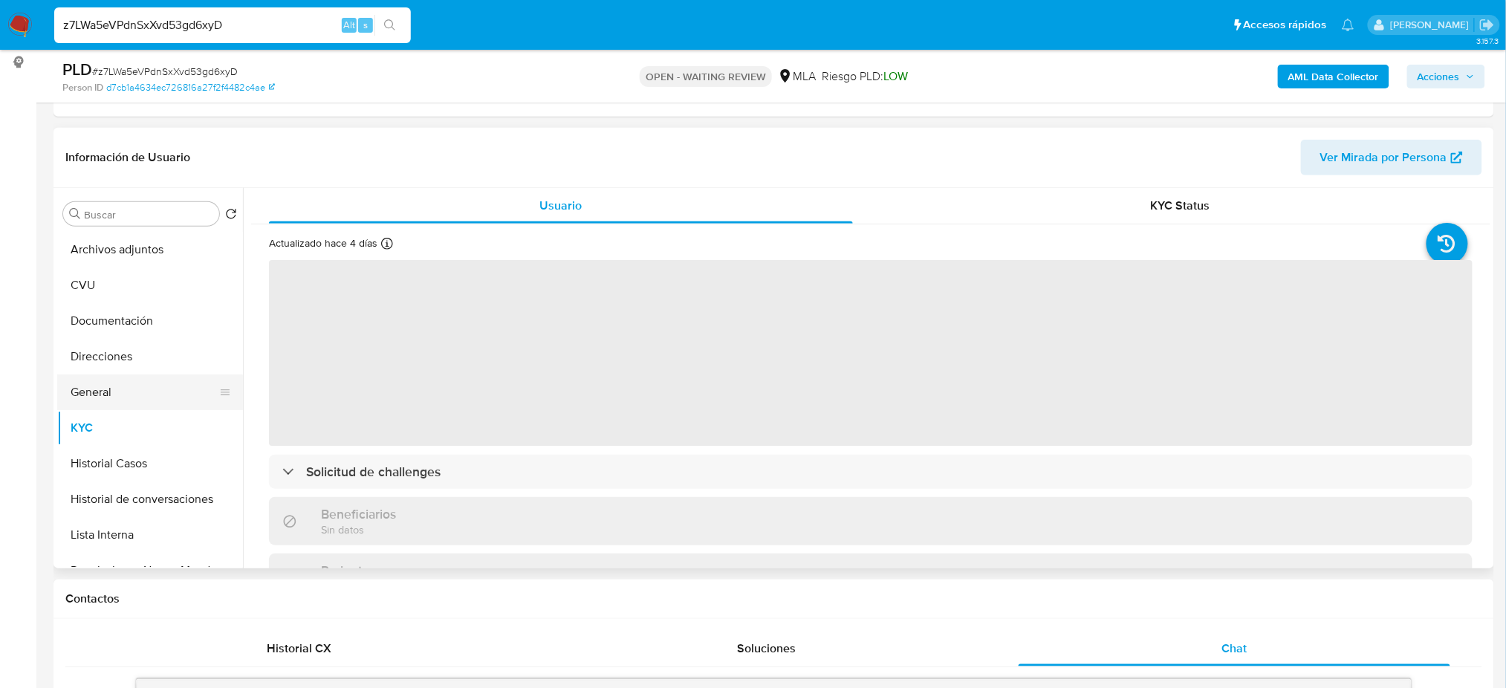
drag, startPoint x: 146, startPoint y: 389, endPoint x: 139, endPoint y: 388, distance: 7.5
click at [141, 389] on button "General" at bounding box center [144, 392] width 174 height 36
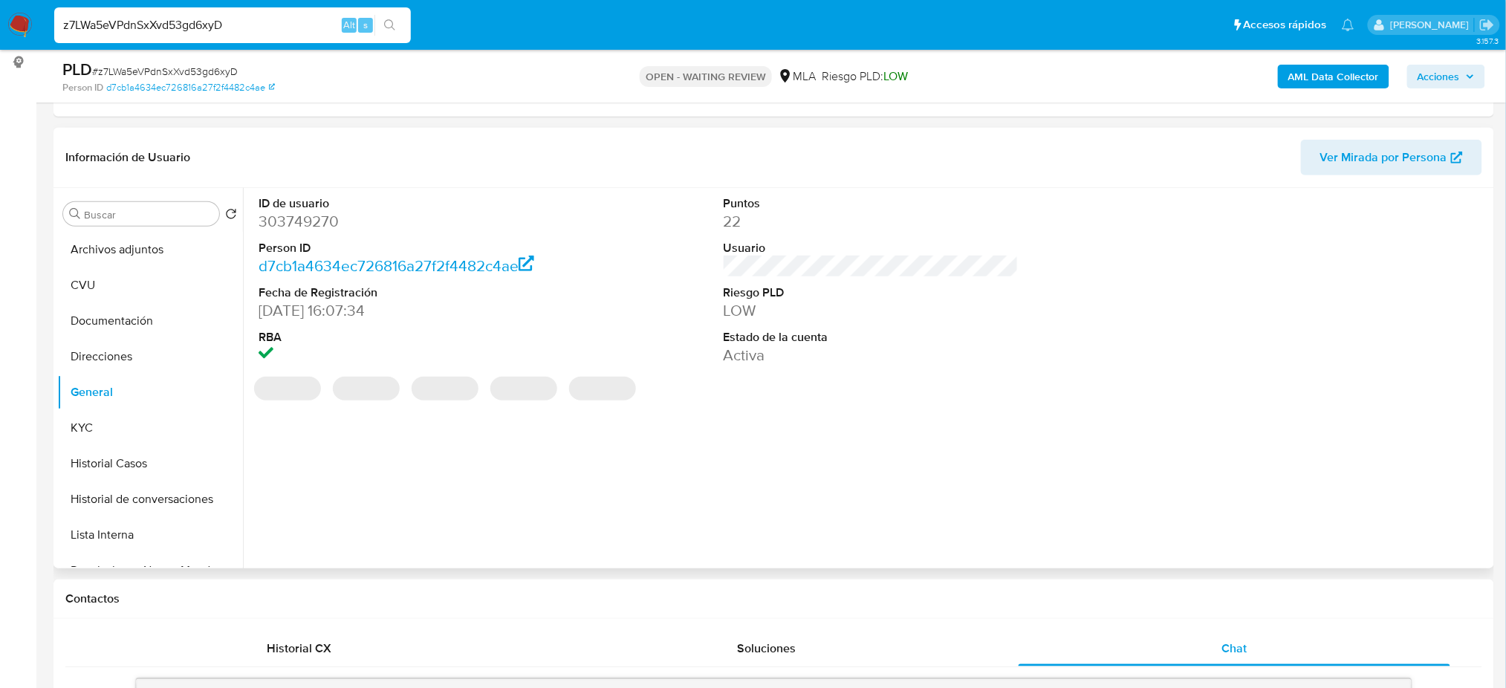
click at [283, 222] on dd "303749270" at bounding box center [406, 221] width 295 height 21
copy dd "303749270"
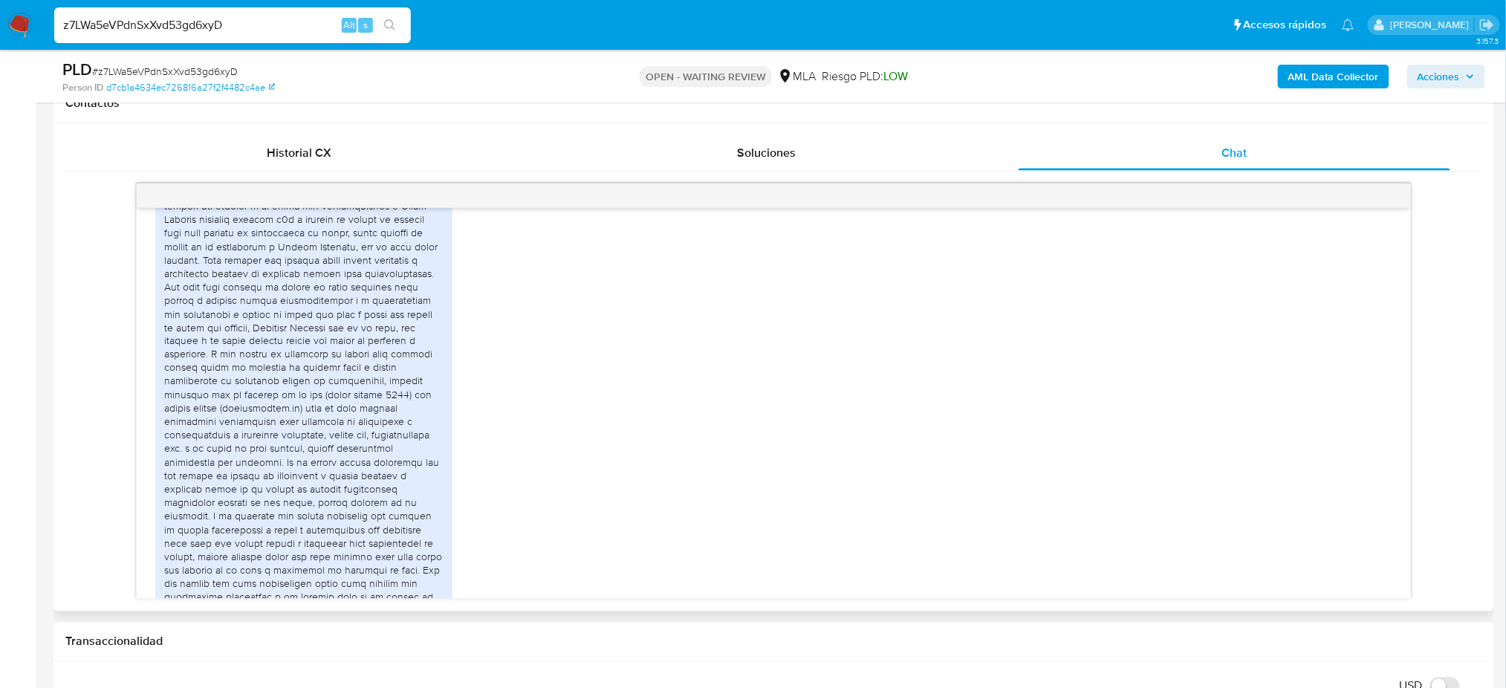
scroll to position [1821, 0]
drag, startPoint x: 248, startPoint y: 17, endPoint x: 0, endPoint y: 39, distance: 249.1
click at [0, 39] on nav "Pausado Ver notificaciones z7LWa5eVPdnSxXvd53gd6xyD Alt s Accesos rápidos Presi…" at bounding box center [753, 25] width 1506 height 50
paste input "8yNXQHuuer5LsbS6vKXKGnaT"
type input "8yNXQHuuer5LsbS6vKXKGnaT"
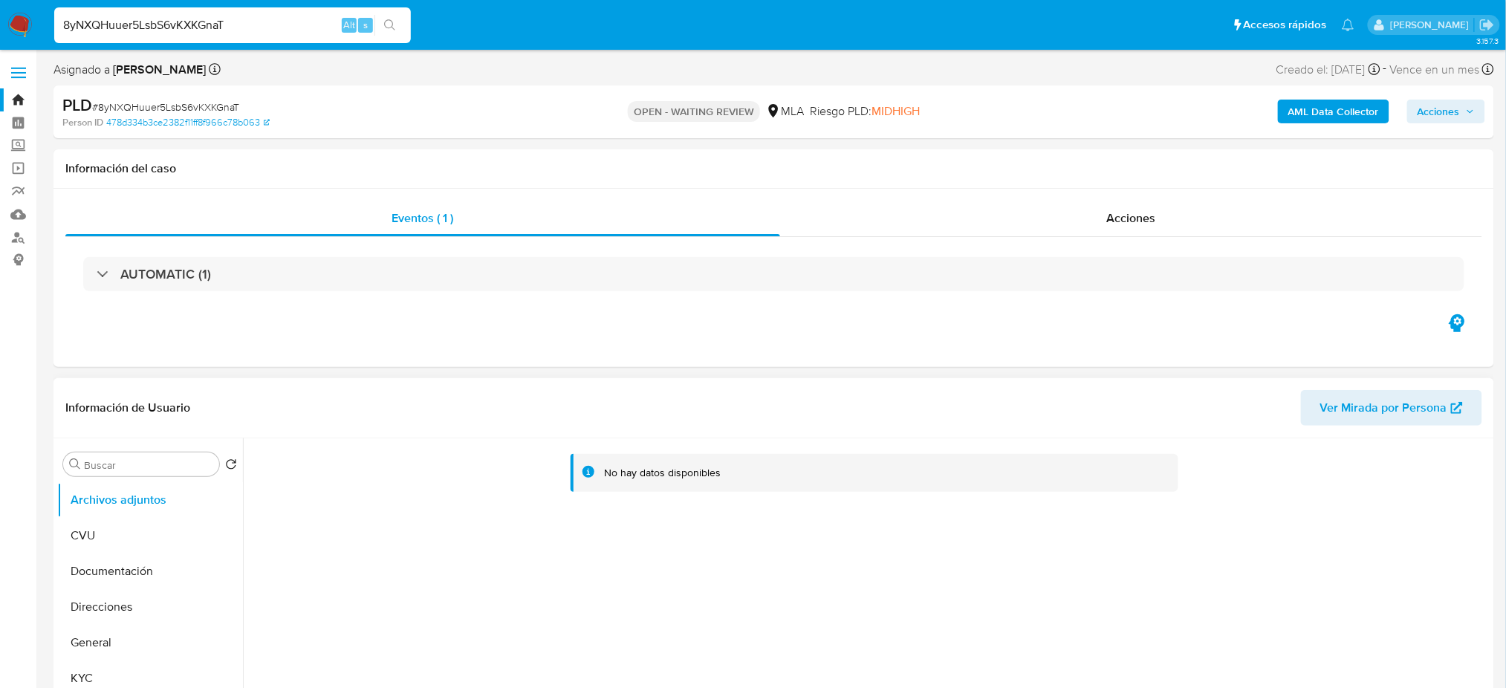
select select "10"
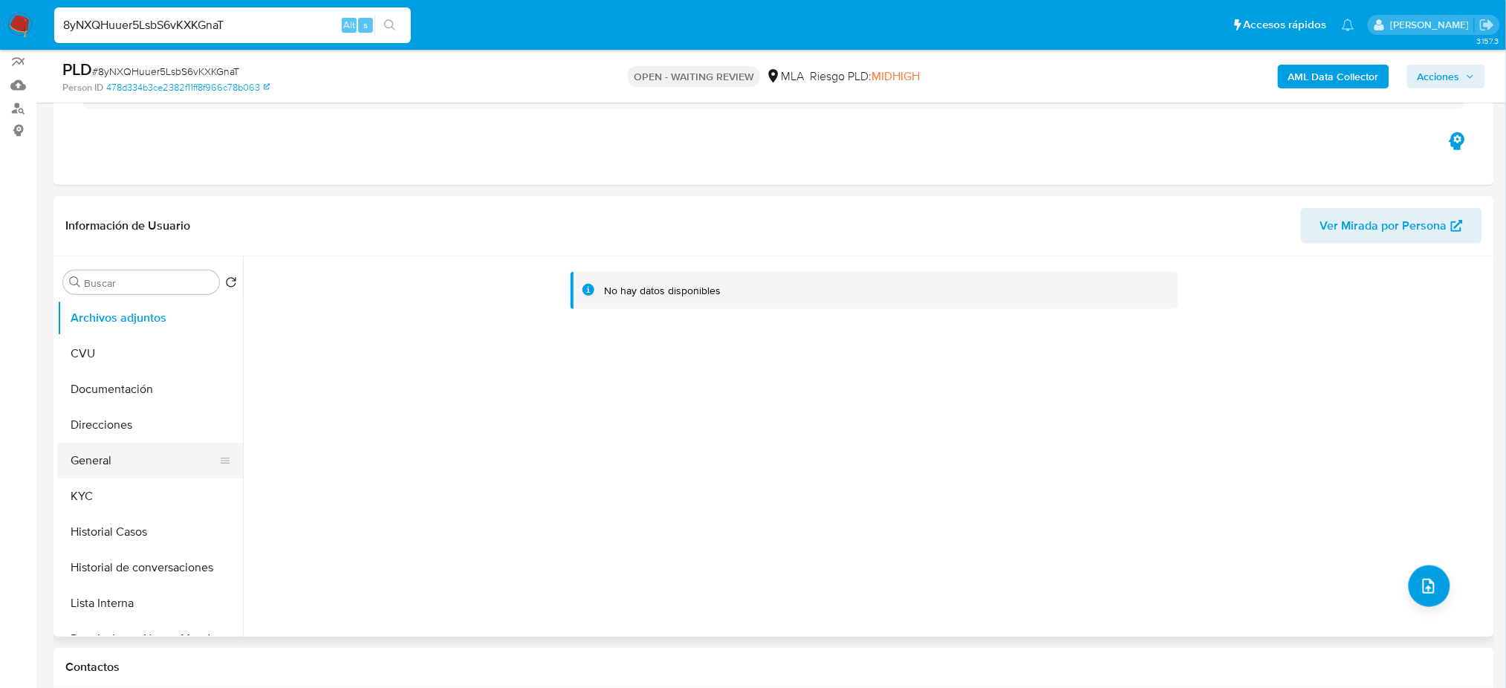
scroll to position [99, 0]
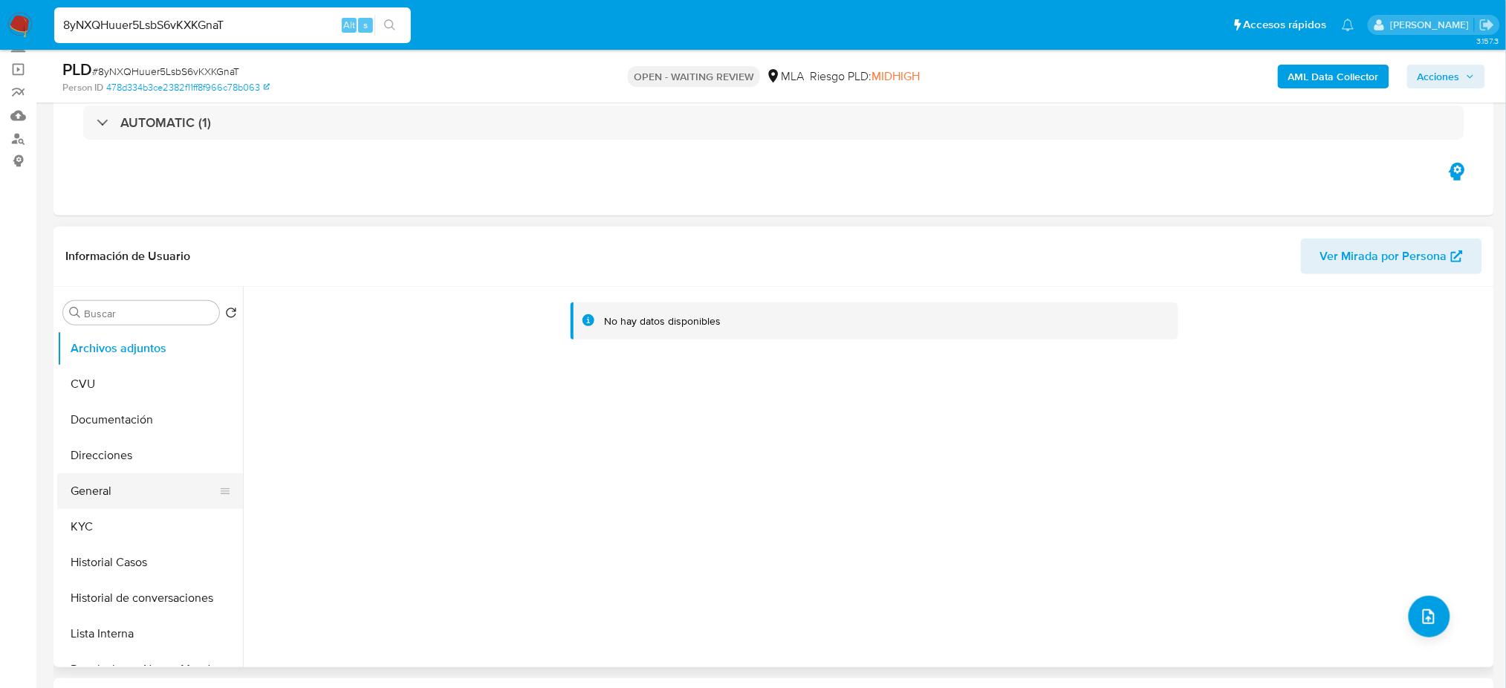
click at [120, 493] on button "General" at bounding box center [144, 491] width 174 height 36
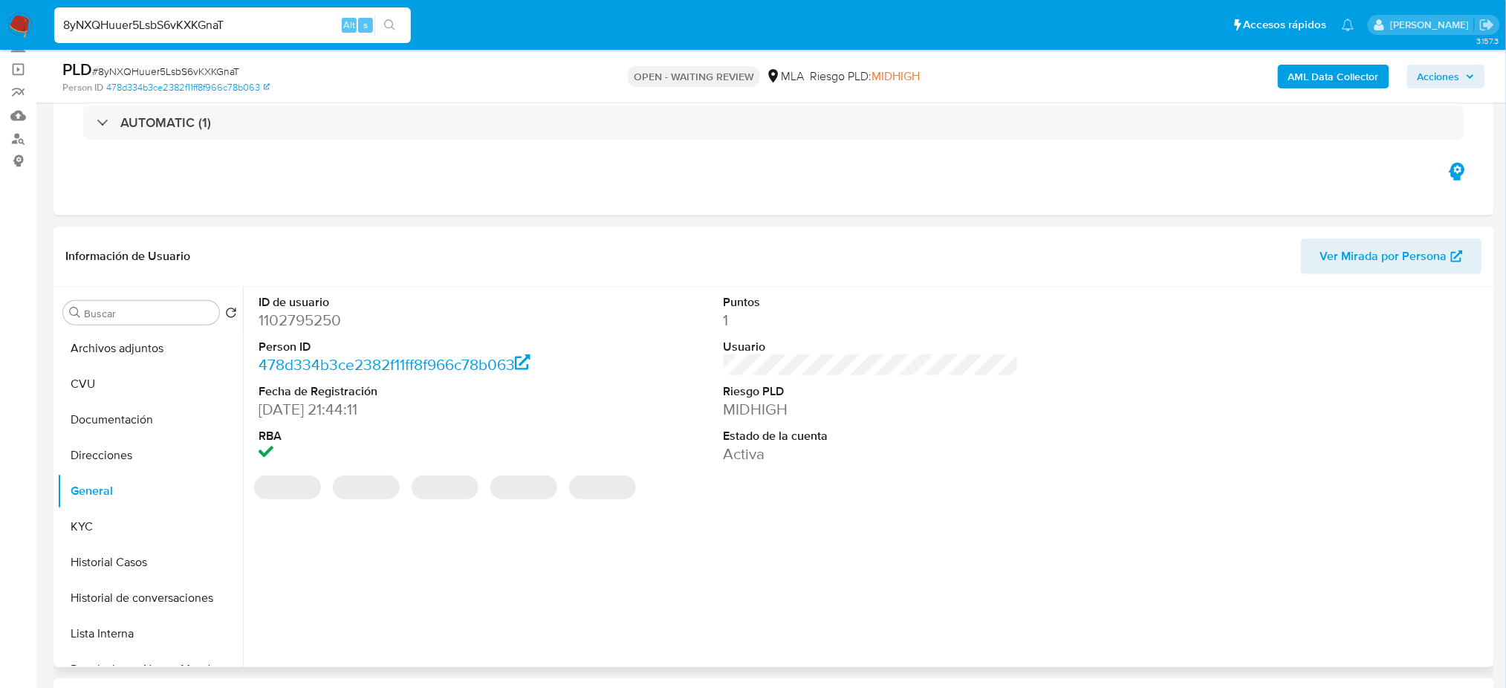
click at [288, 317] on dd "1102795250" at bounding box center [406, 320] width 295 height 21
copy dd "1102795250"
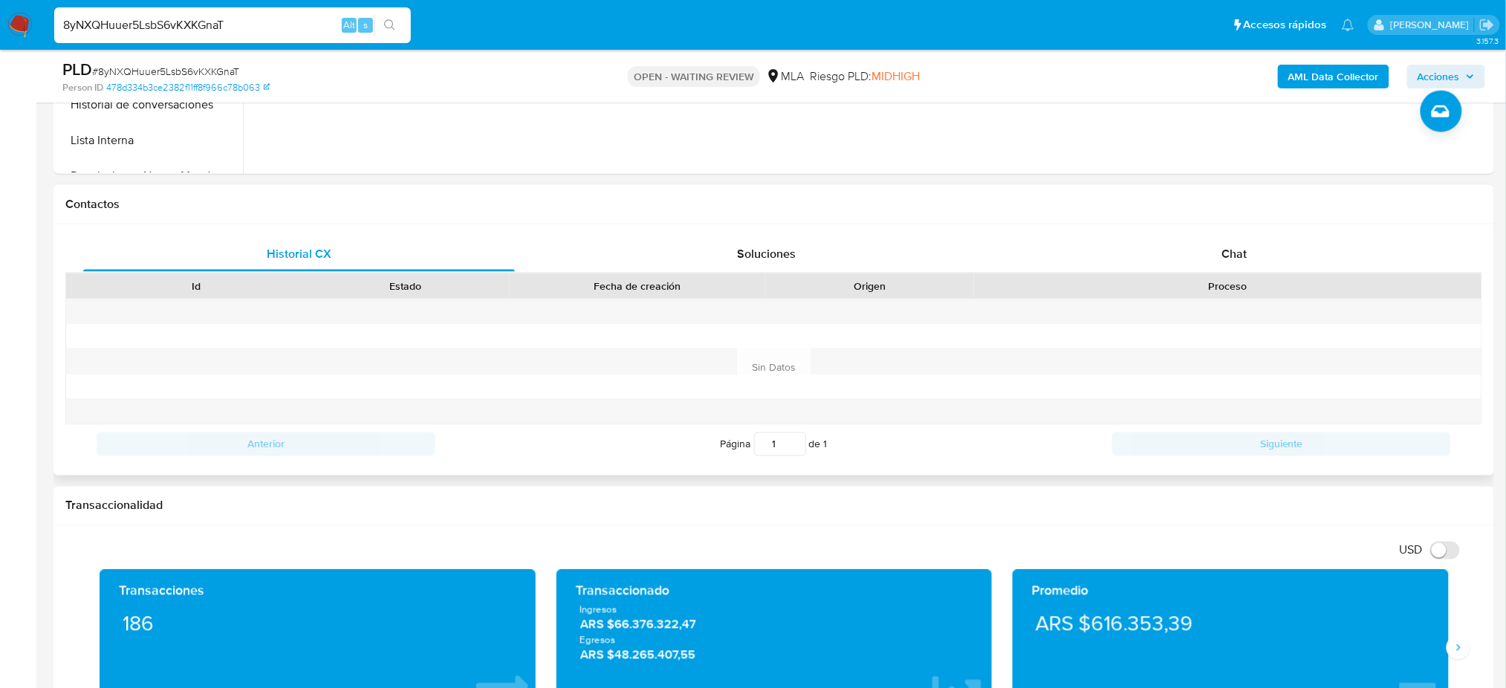
scroll to position [594, 0]
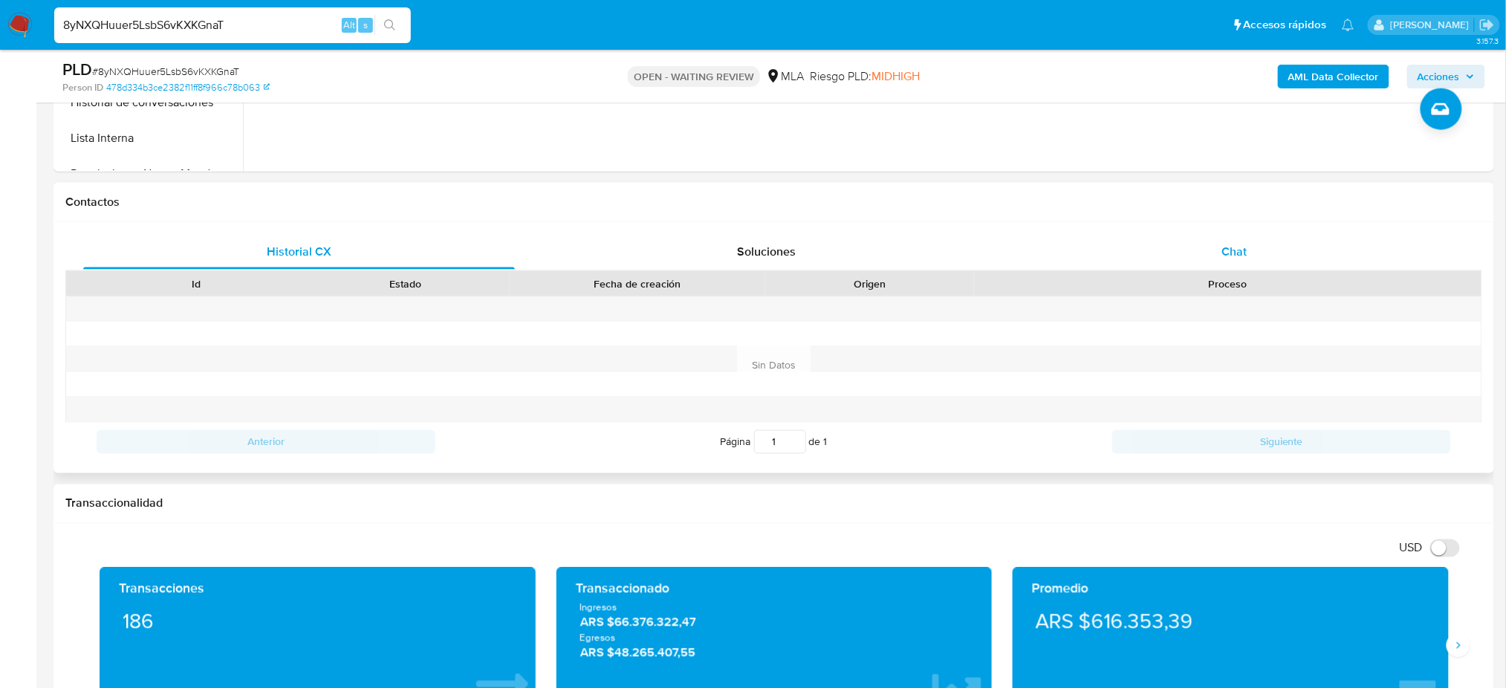
click at [1134, 244] on div "Chat" at bounding box center [1235, 252] width 432 height 36
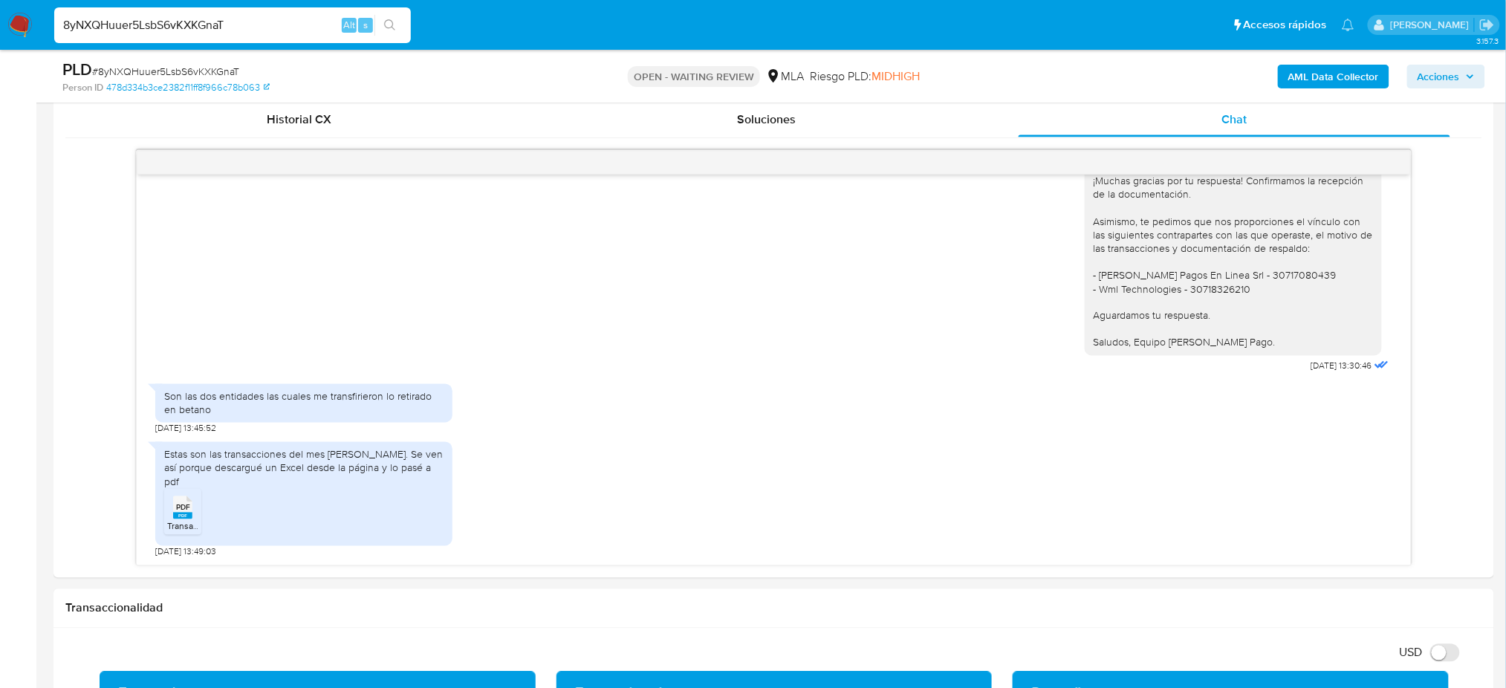
scroll to position [693, 0]
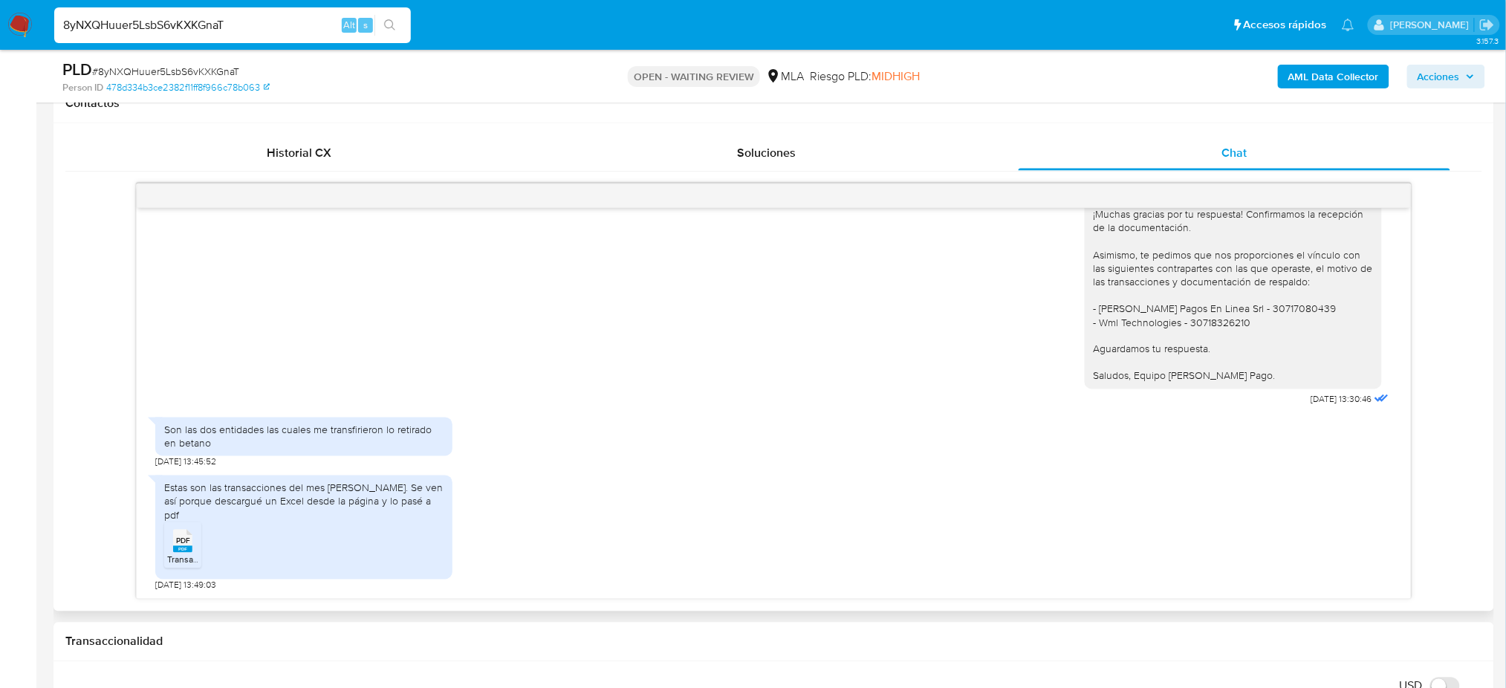
click at [184, 546] on span "PDF" at bounding box center [183, 541] width 14 height 10
click at [219, 71] on span "# 8yNXQHuuer5LsbS6vKXKGnaT" at bounding box center [165, 71] width 147 height 15
click at [214, 67] on span "# 8yNXQHuuer5LsbS6vKXKGnaT" at bounding box center [165, 71] width 147 height 15
click at [217, 70] on span "# 8yNXQHuuer5LsbS6vKXKGnaT" at bounding box center [165, 71] width 147 height 15
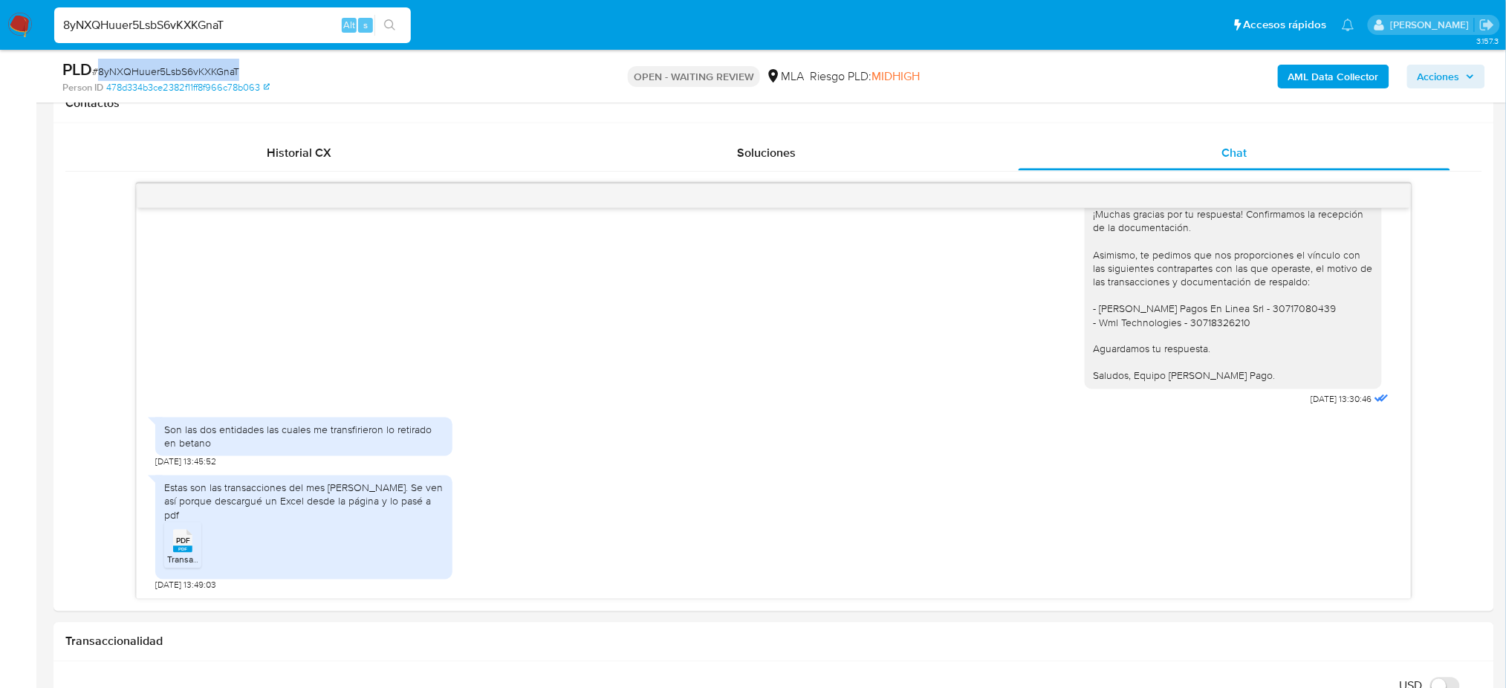
copy span "8yNXQHuuer5LsbS6vKXKGnaT"
drag, startPoint x: 236, startPoint y: 29, endPoint x: 0, endPoint y: 51, distance: 237.3
click at [0, 52] on div "Pausado Ver notificaciones 8yNXQHuuer5LsbS6vKXKGnaT Alt s Accesos rápidos Presi…" at bounding box center [753, 694] width 1506 height 2775
paste input "i6PzncvHISW2Sx6aQFKAgkvz"
type input "i6PzncvHISW2Sx6aQFKAgkvz"
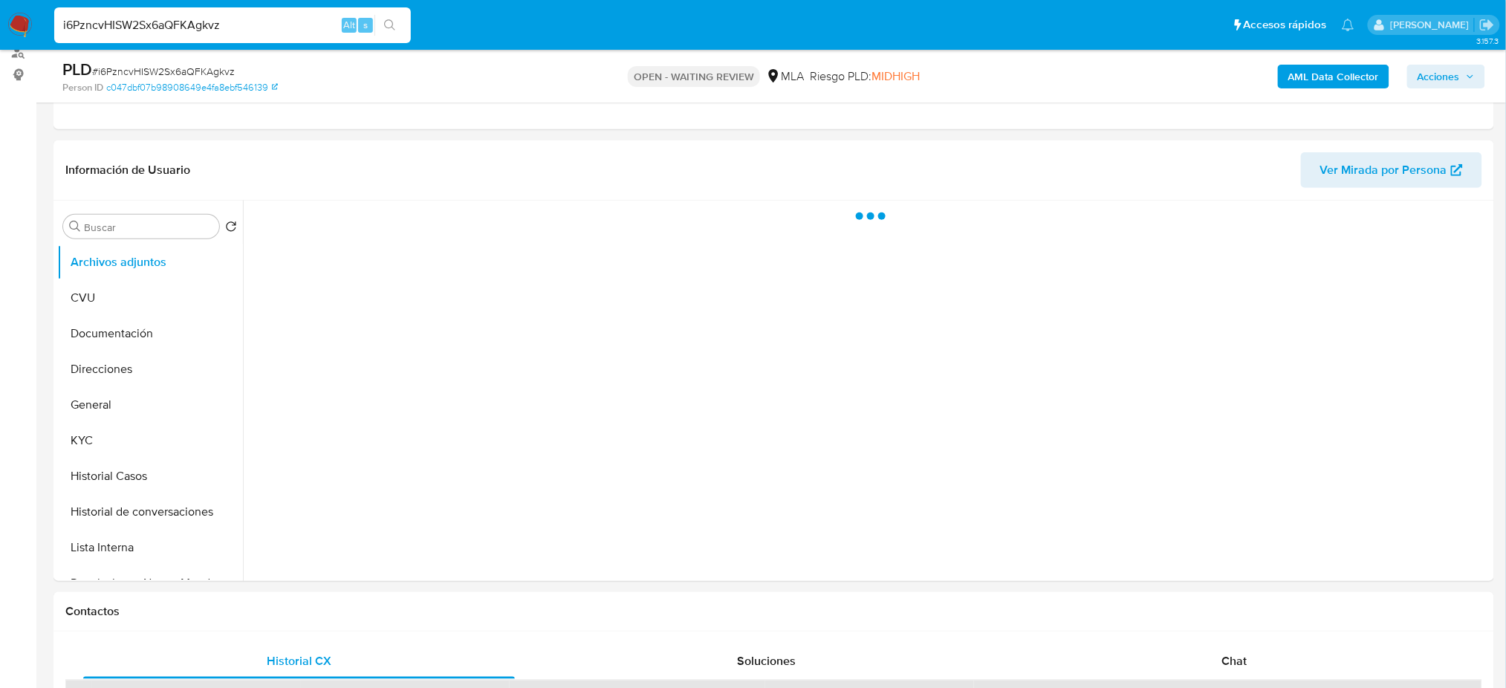
scroll to position [198, 0]
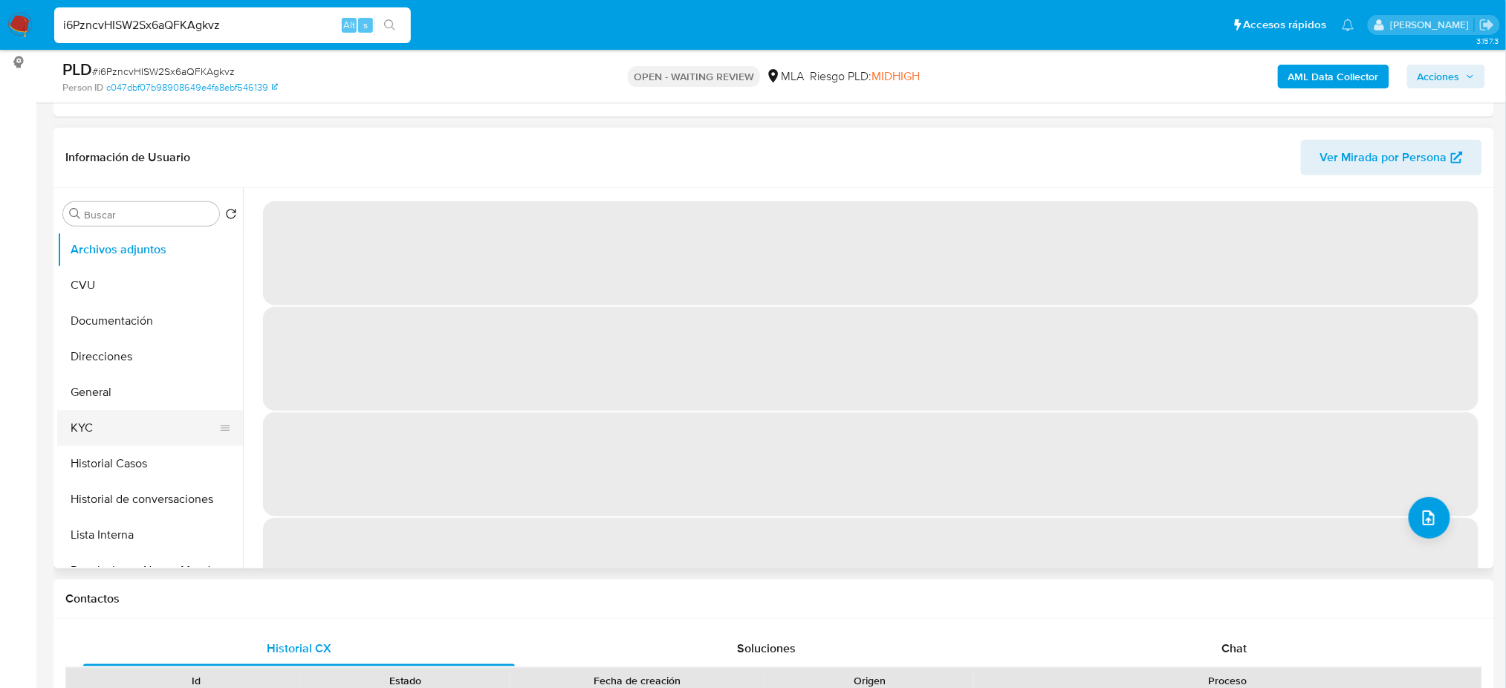
select select "10"
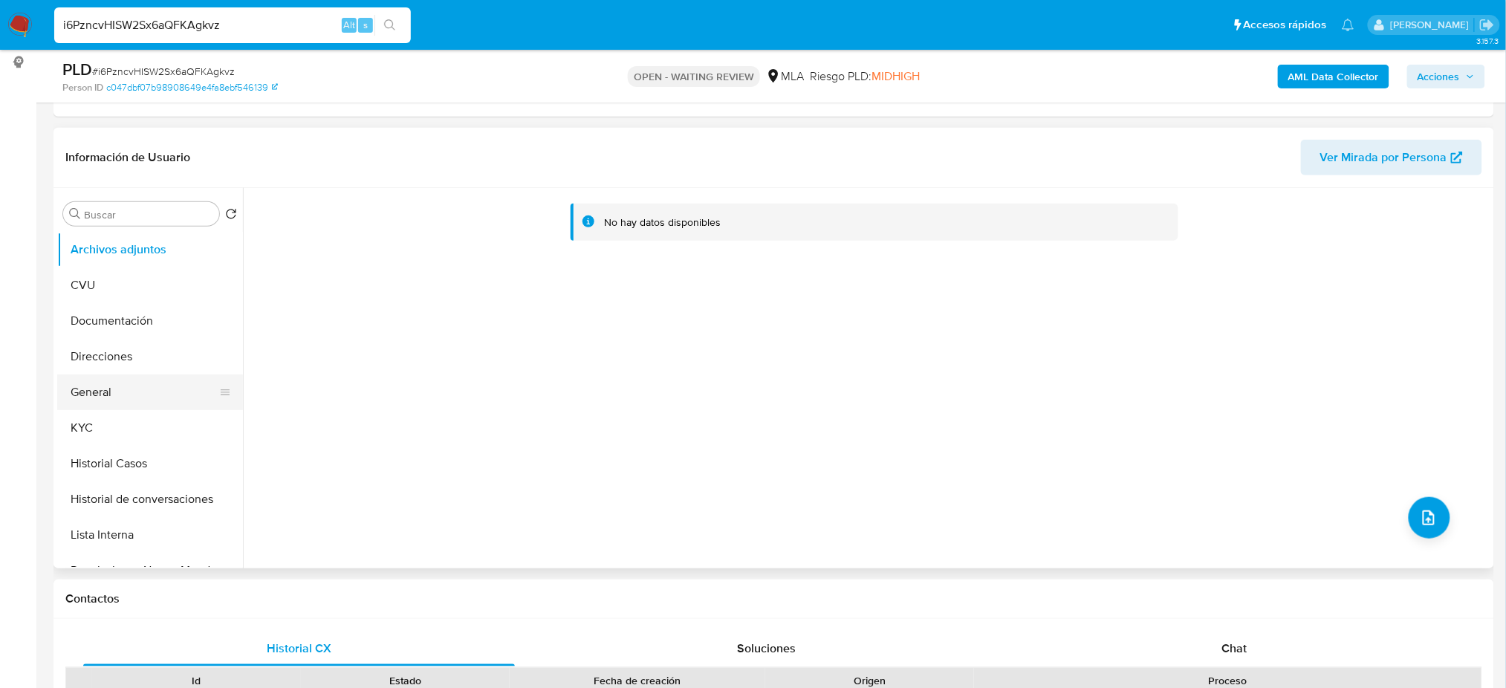
click at [103, 395] on button "General" at bounding box center [144, 392] width 174 height 36
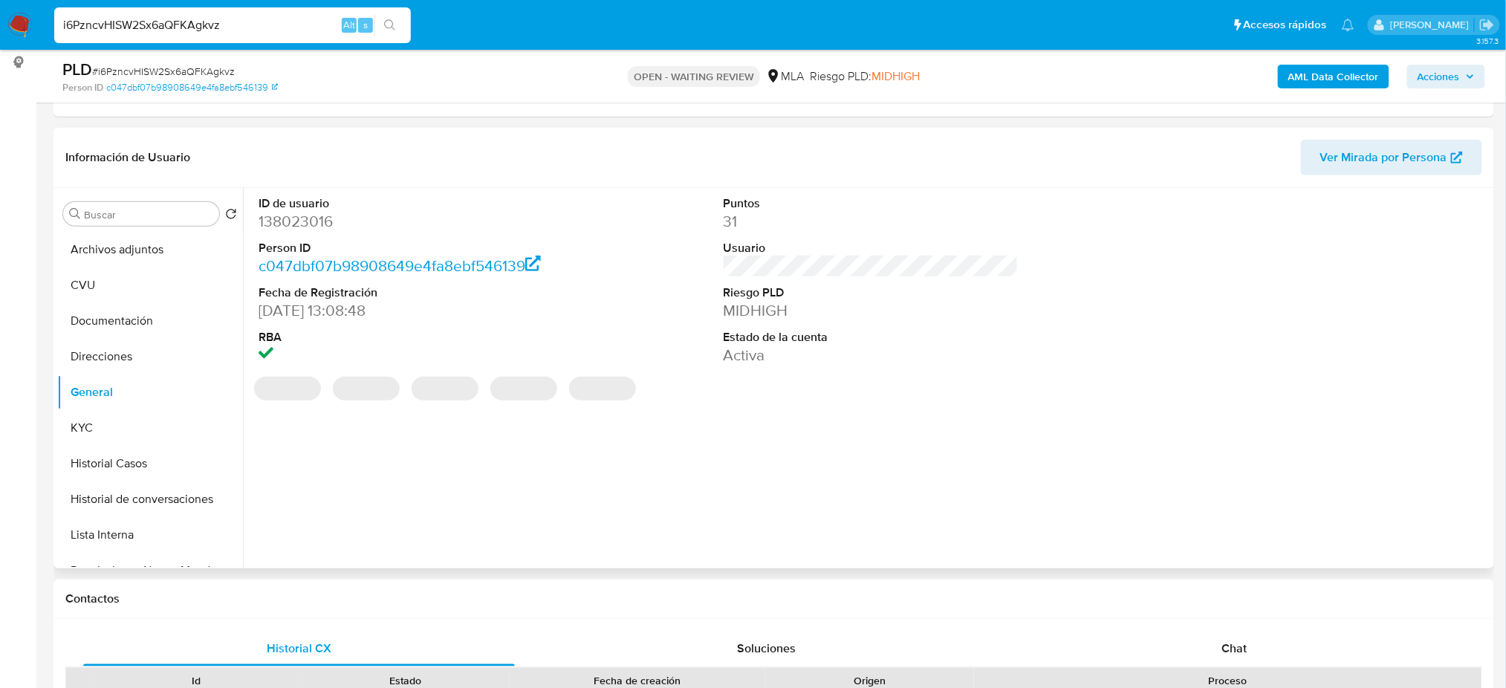
click at [294, 218] on dd "138023016" at bounding box center [406, 221] width 295 height 21
copy dd "138023016"
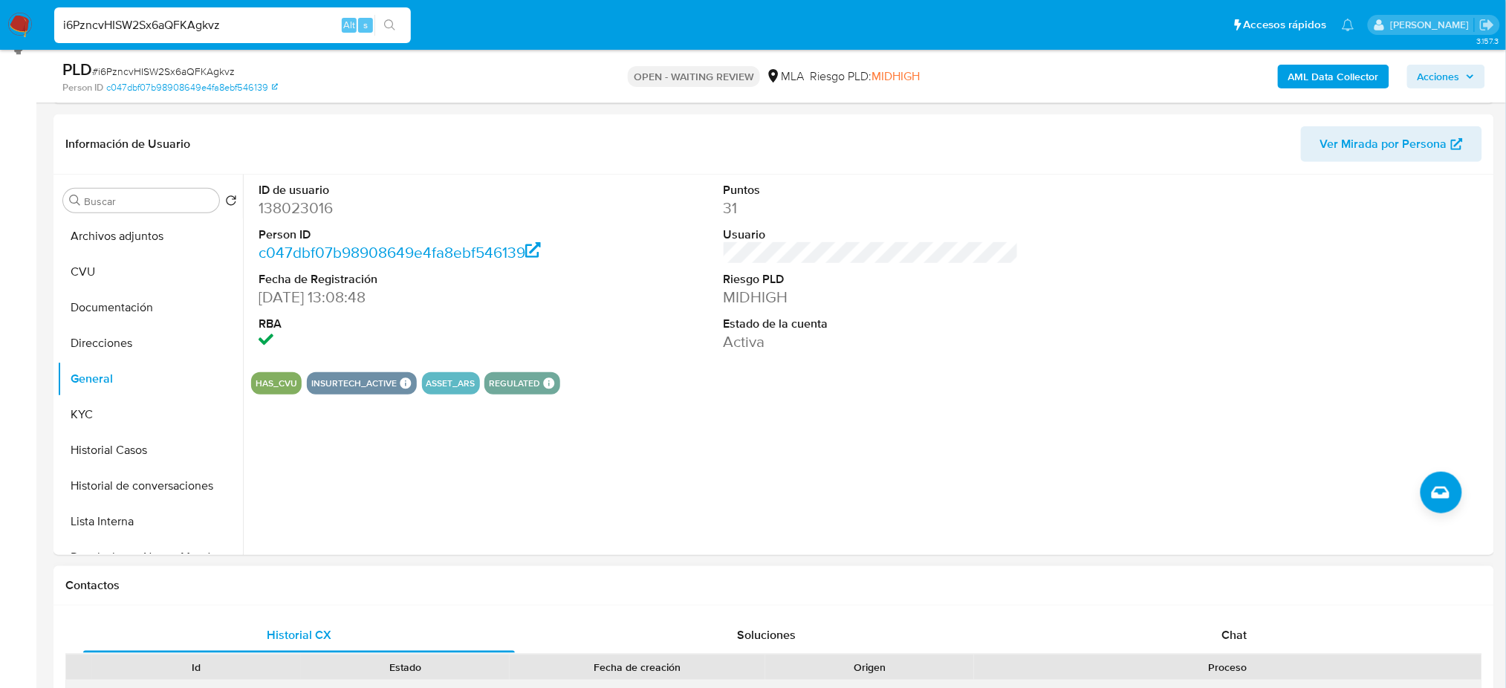
scroll to position [495, 0]
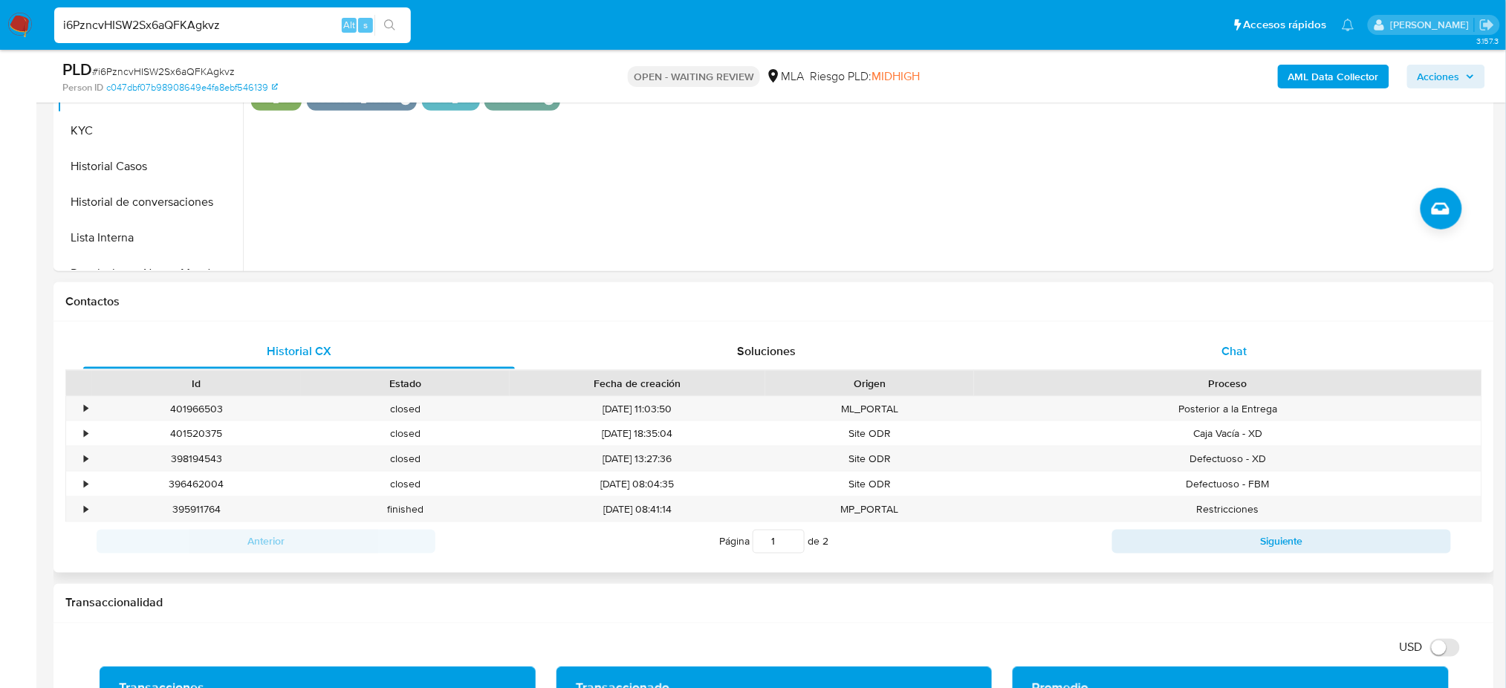
click at [1177, 352] on div "Chat" at bounding box center [1235, 352] width 432 height 36
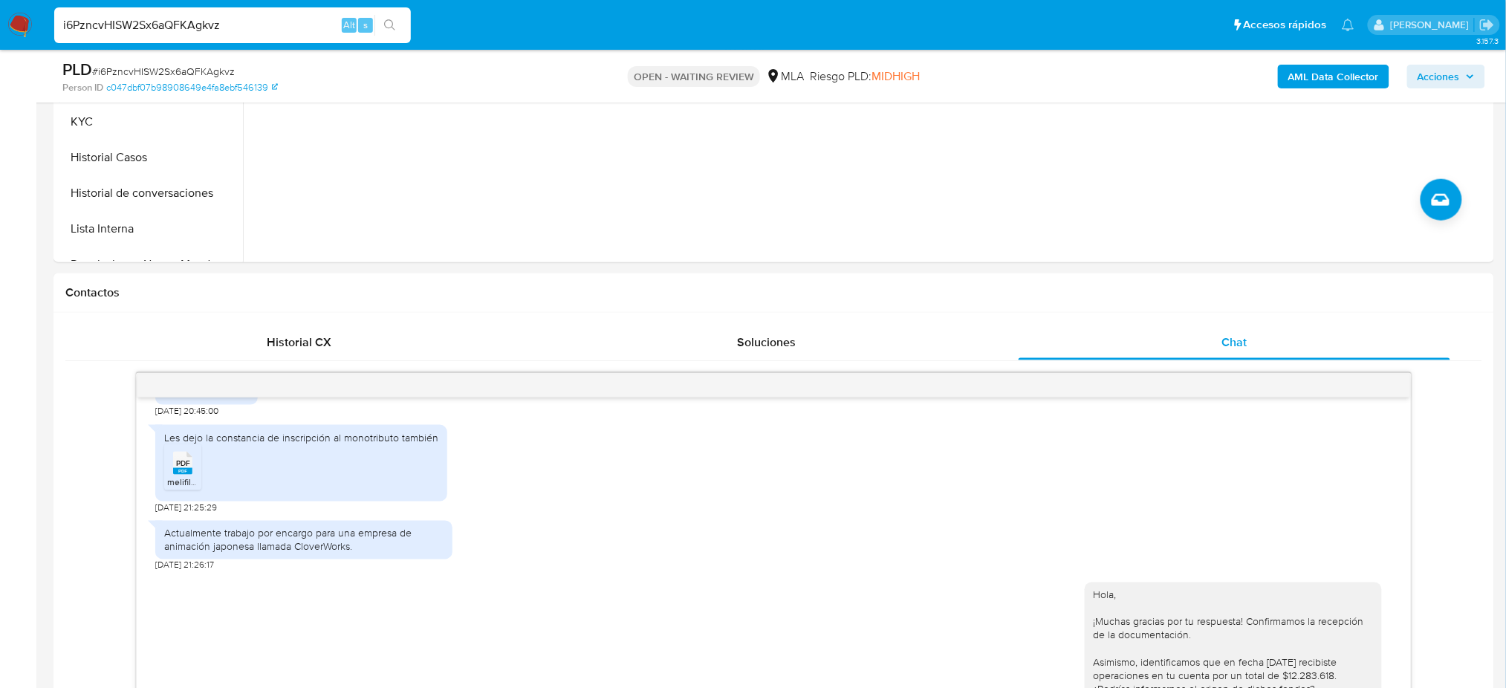
scroll to position [198, 0]
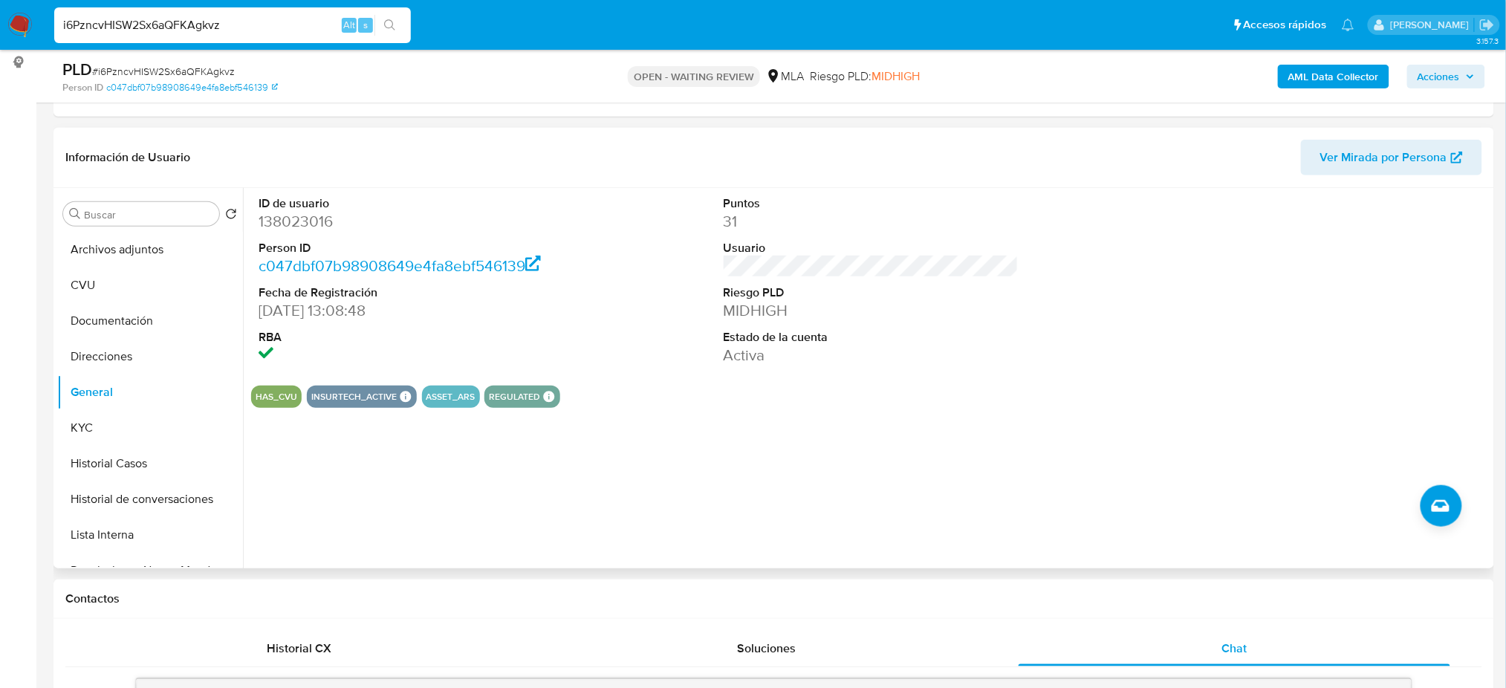
click at [291, 227] on dd "138023016" at bounding box center [406, 221] width 295 height 21
copy dd "138023016"
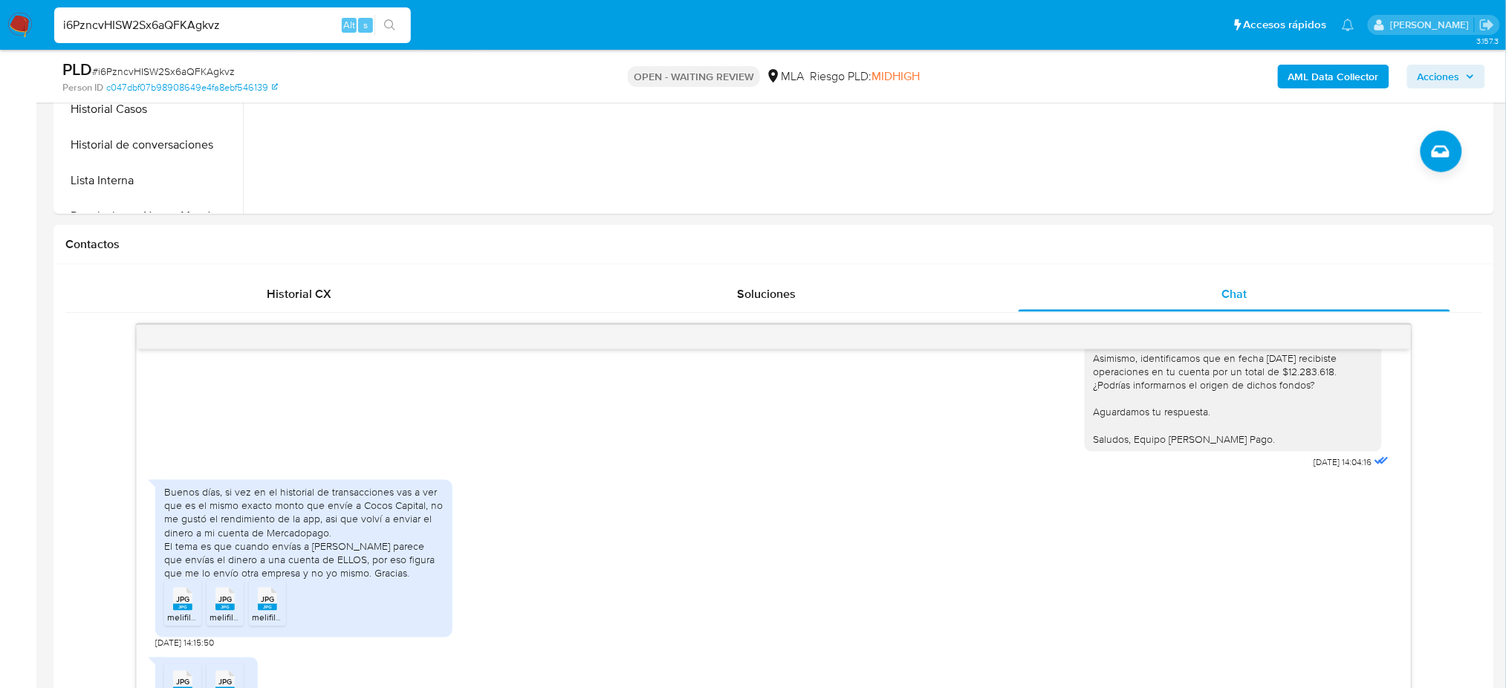
scroll to position [297, 0]
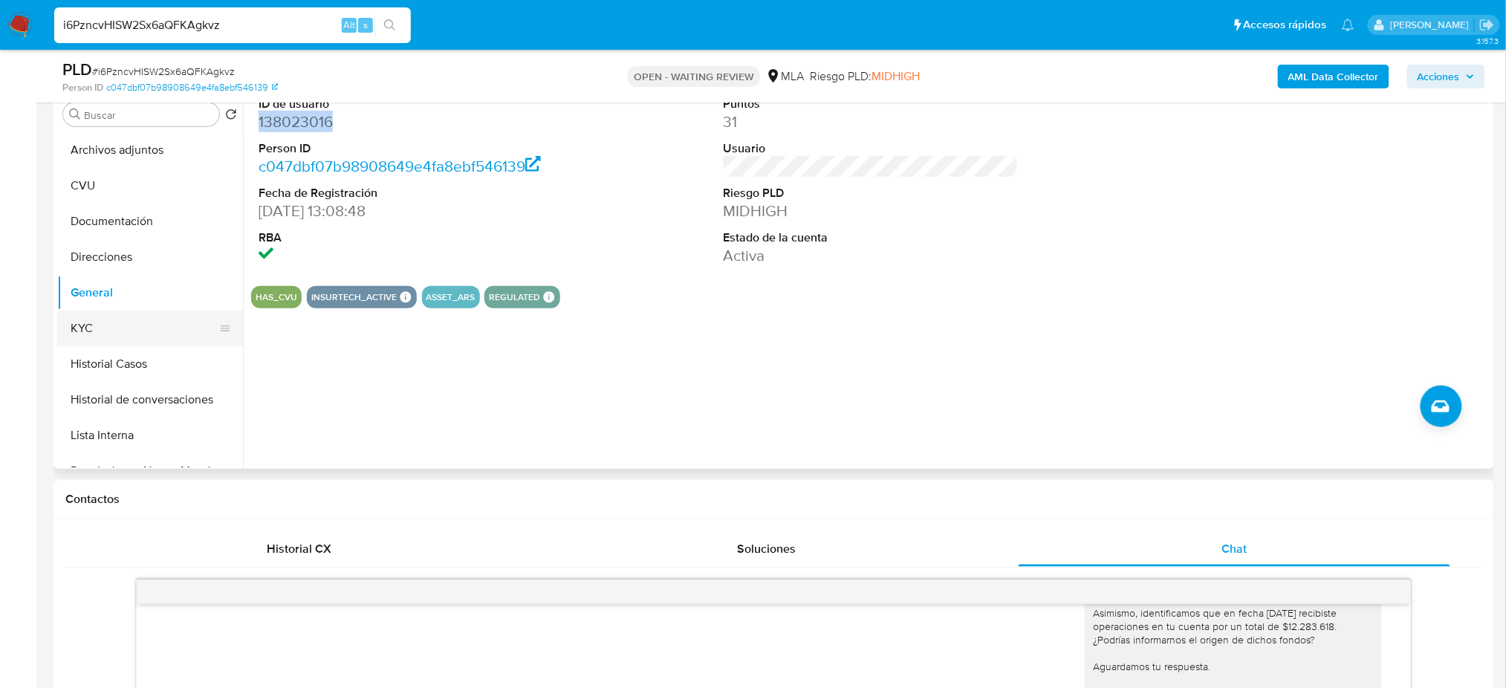
click at [176, 331] on button "KYC" at bounding box center [144, 329] width 174 height 36
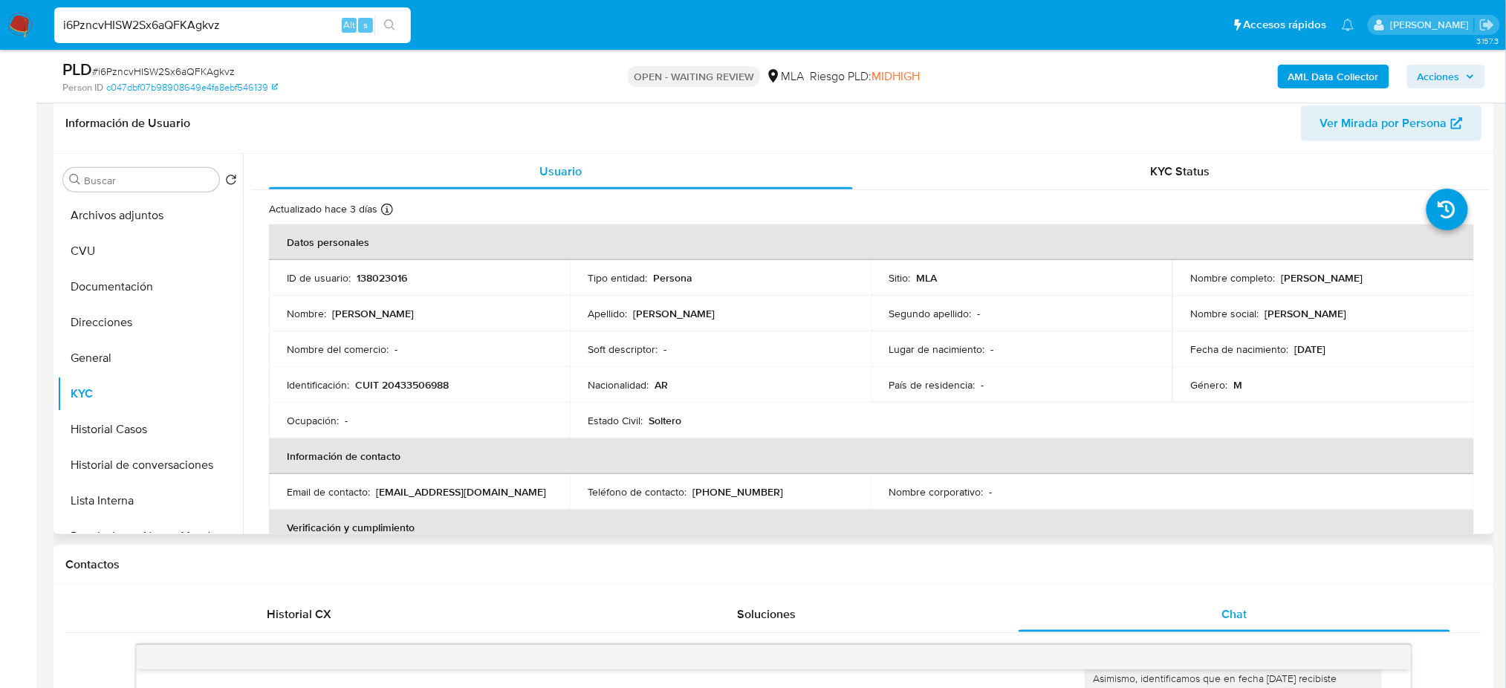
scroll to position [198, 0]
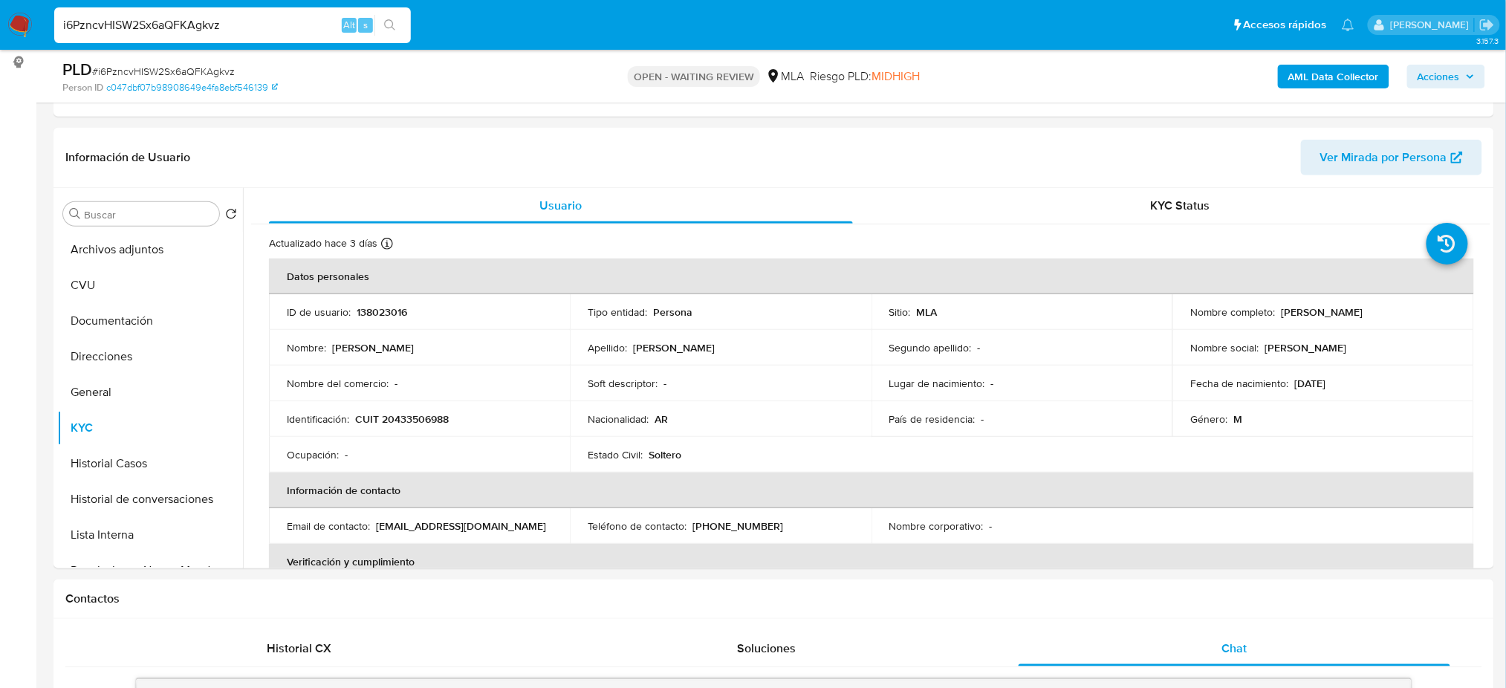
drag, startPoint x: 286, startPoint y: 25, endPoint x: 0, endPoint y: 30, distance: 286.0
click at [0, 30] on nav "Pausado Ver notificaciones i6PzncvHISW2Sx6aQFKAgkvz Alt s Accesos rápidos Presi…" at bounding box center [753, 25] width 1506 height 50
paste input "G3G5iQG5yza90btPdIHvpFfy"
type input "G3G5iQG5yza90btPdIHvpFfy"
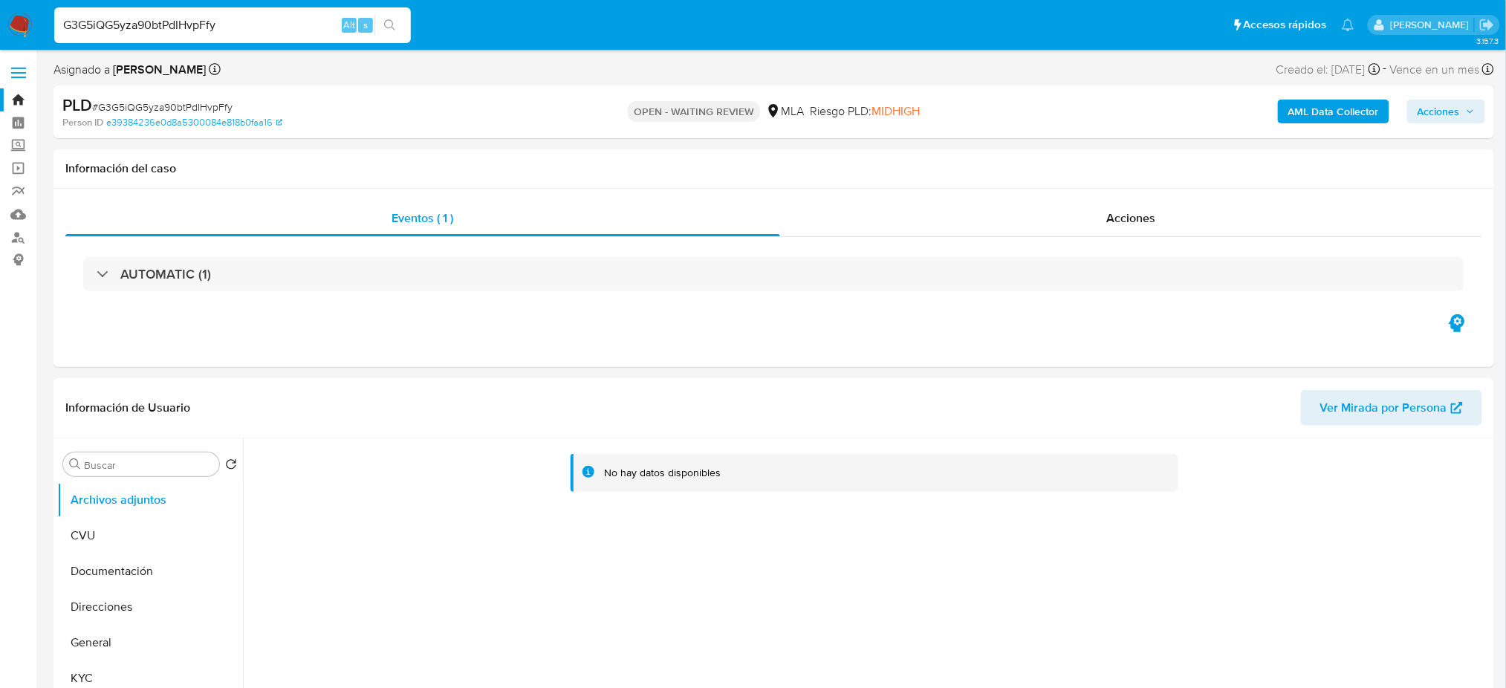
select select "10"
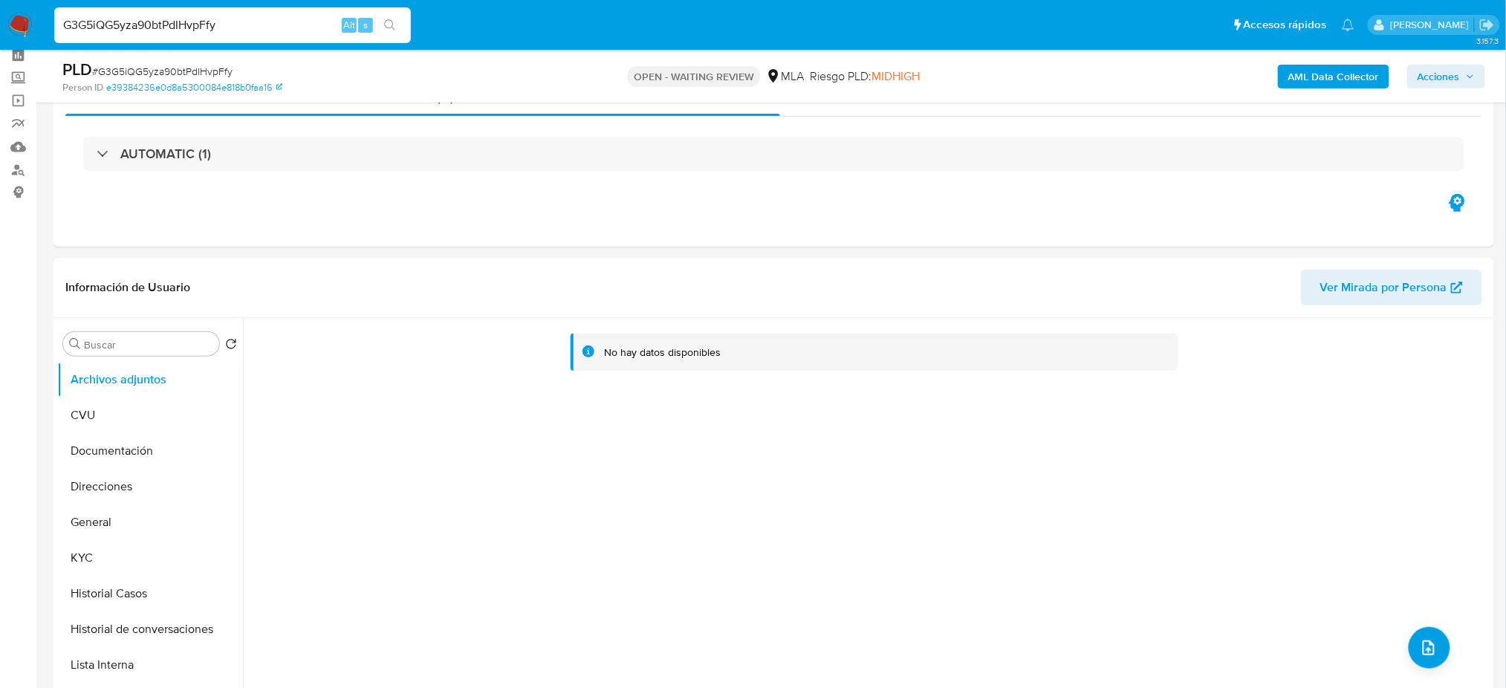
scroll to position [198, 0]
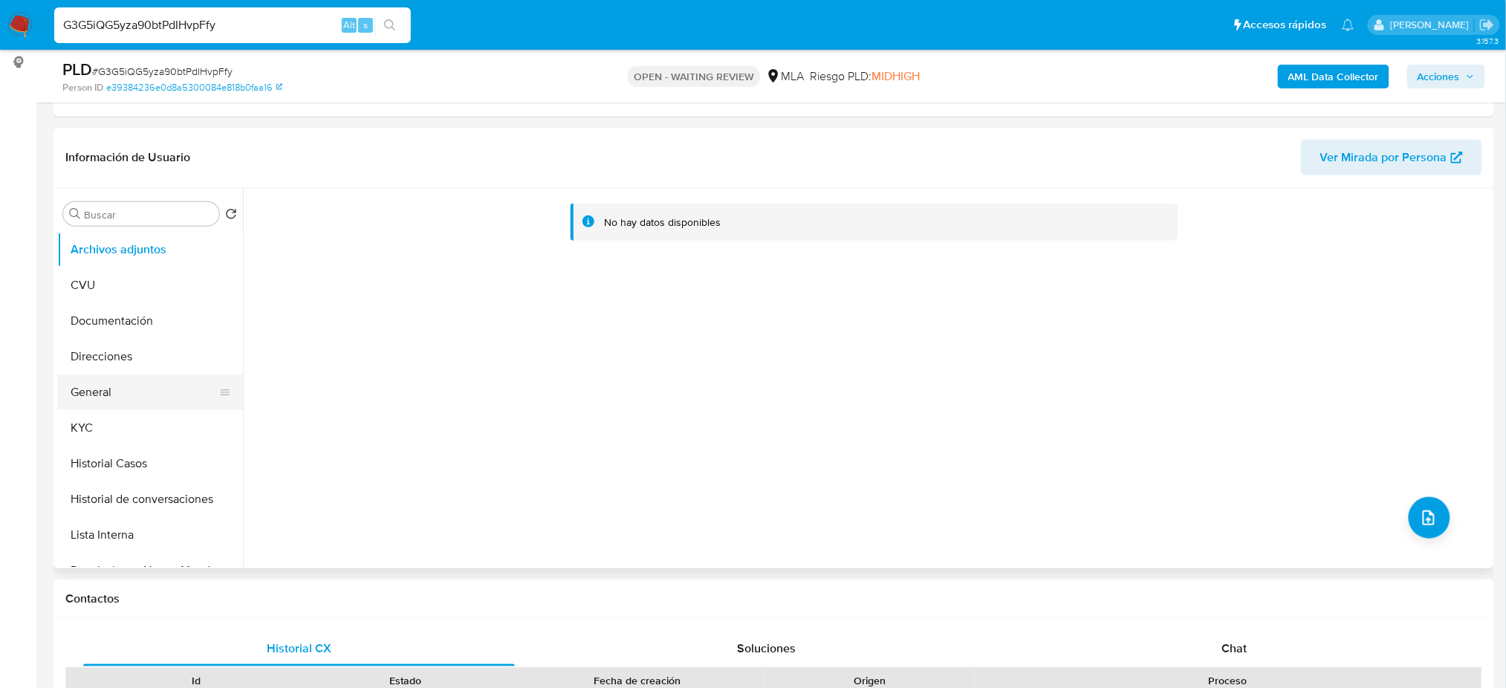
click at [143, 392] on button "General" at bounding box center [144, 392] width 174 height 36
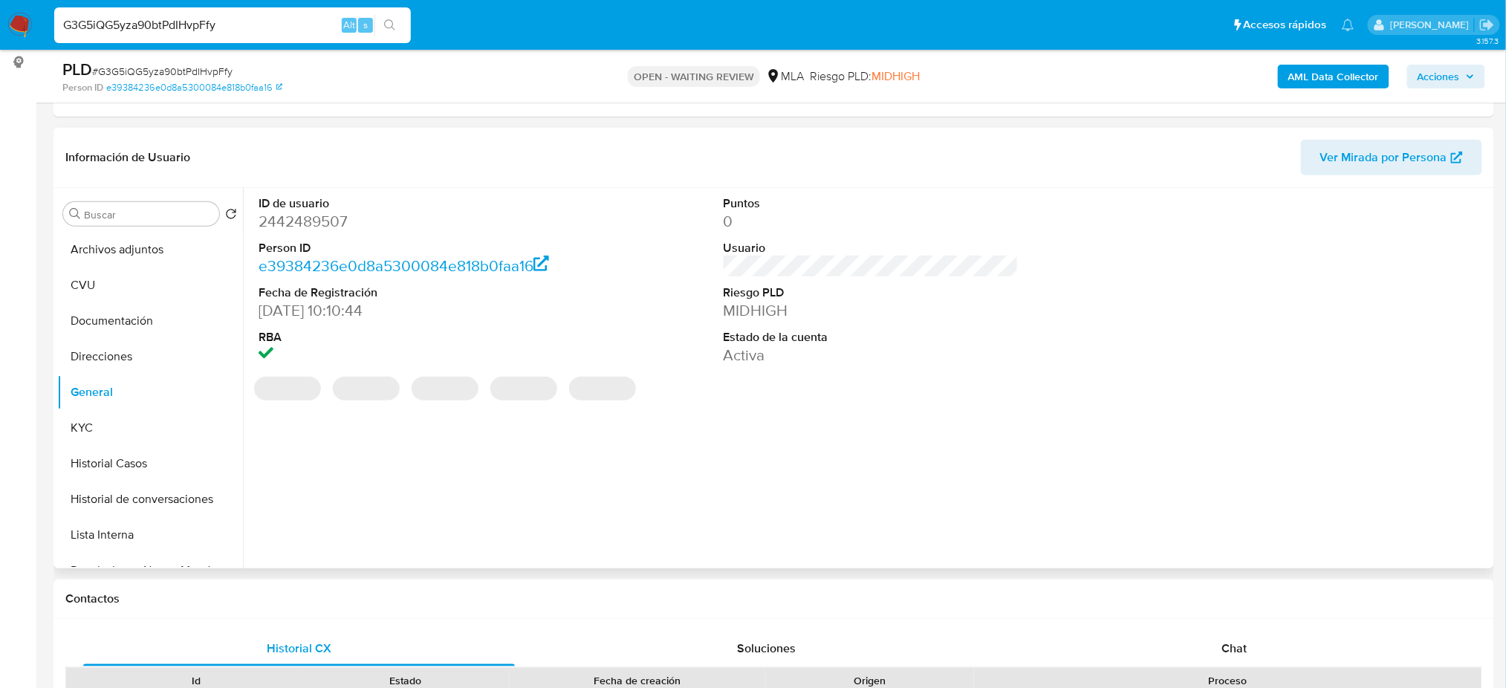
click at [277, 218] on dd "2442489507" at bounding box center [406, 221] width 295 height 21
copy dd "2442489507"
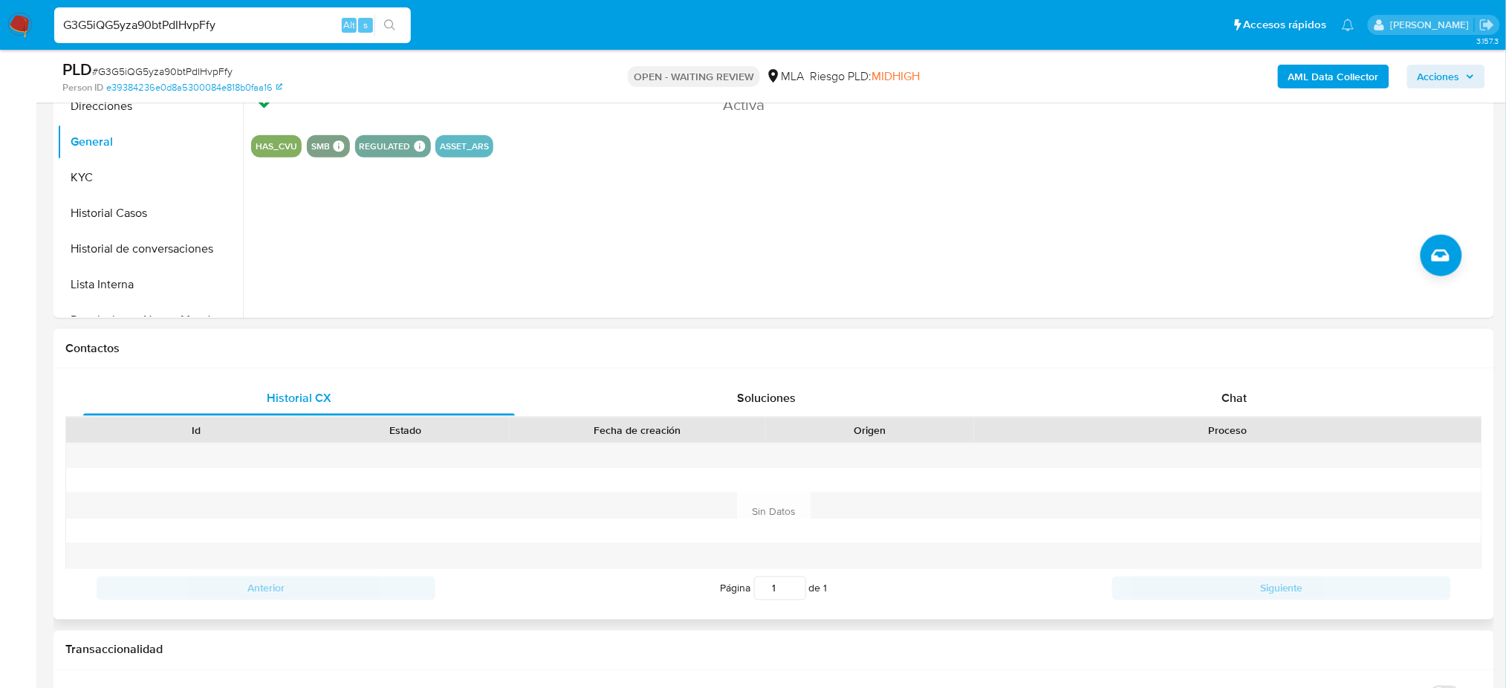
scroll to position [495, 0]
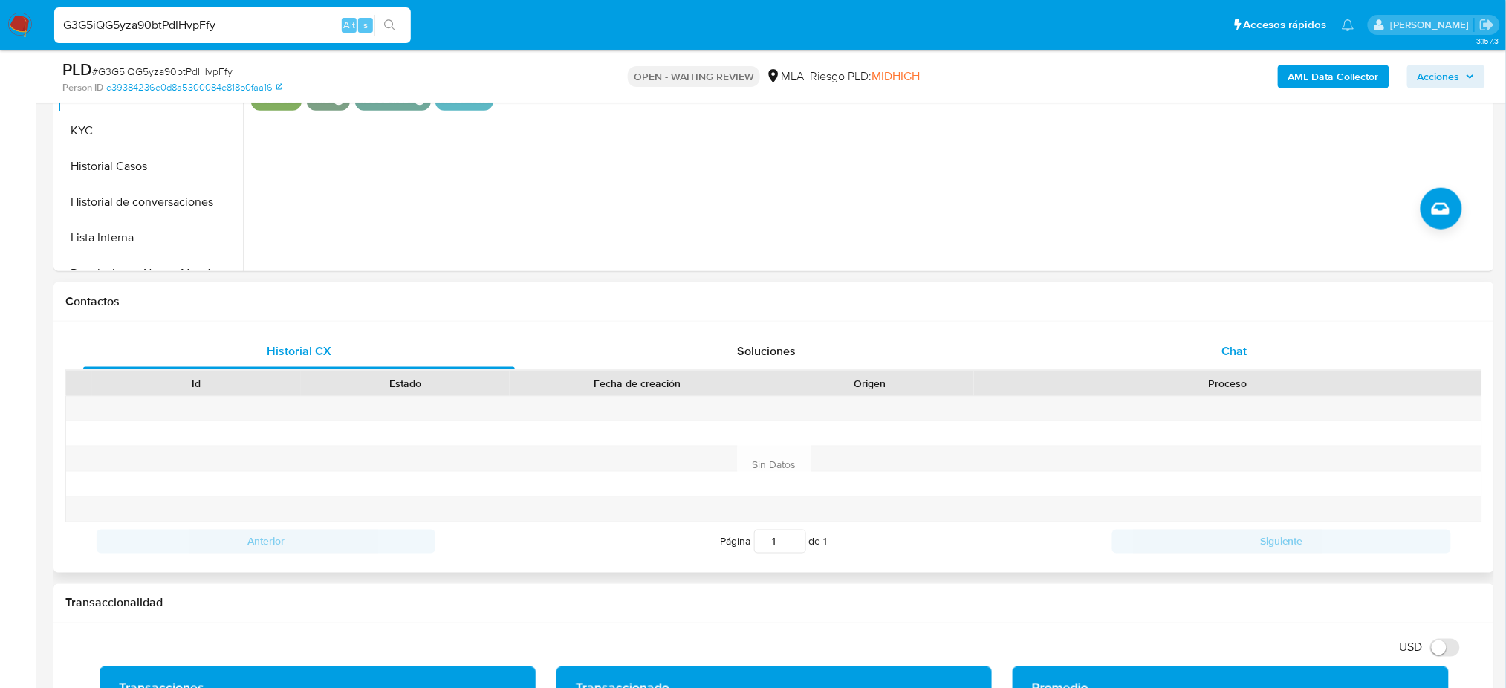
click at [1167, 339] on div "Chat" at bounding box center [1235, 352] width 432 height 36
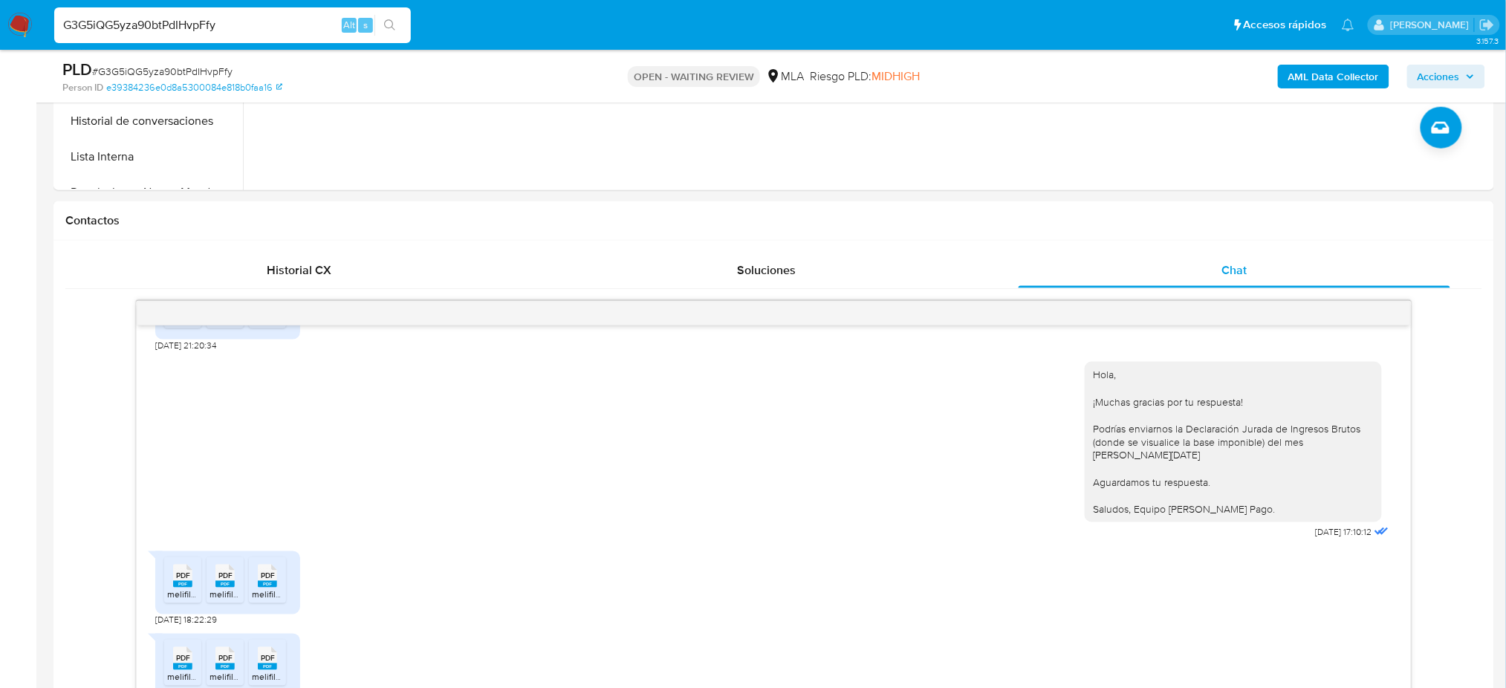
scroll to position [693, 0]
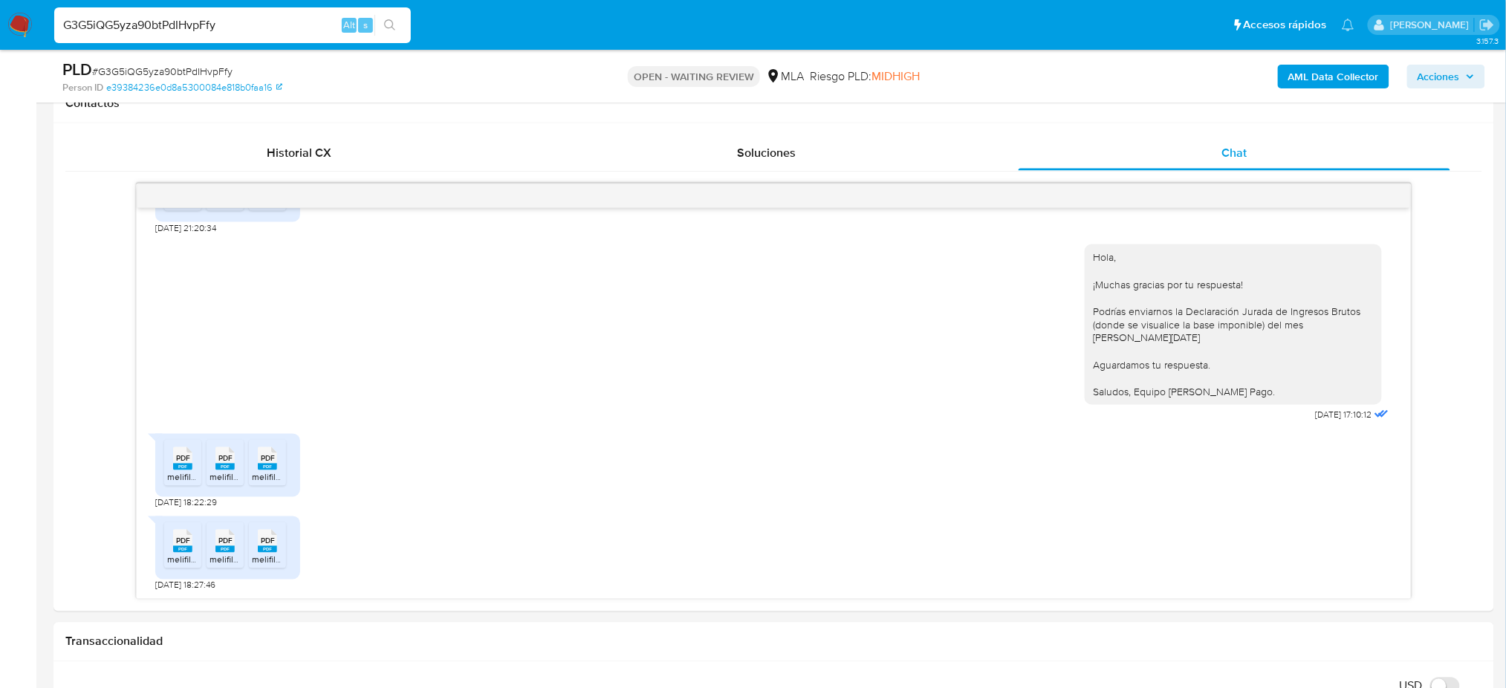
drag, startPoint x: 264, startPoint y: 16, endPoint x: 0, endPoint y: 48, distance: 265.7
click at [0, 48] on nav "Pausado Ver notificaciones G3G5iQG5yza90btPdIHvpFfy Alt s Accesos rápidos Presi…" at bounding box center [753, 25] width 1506 height 50
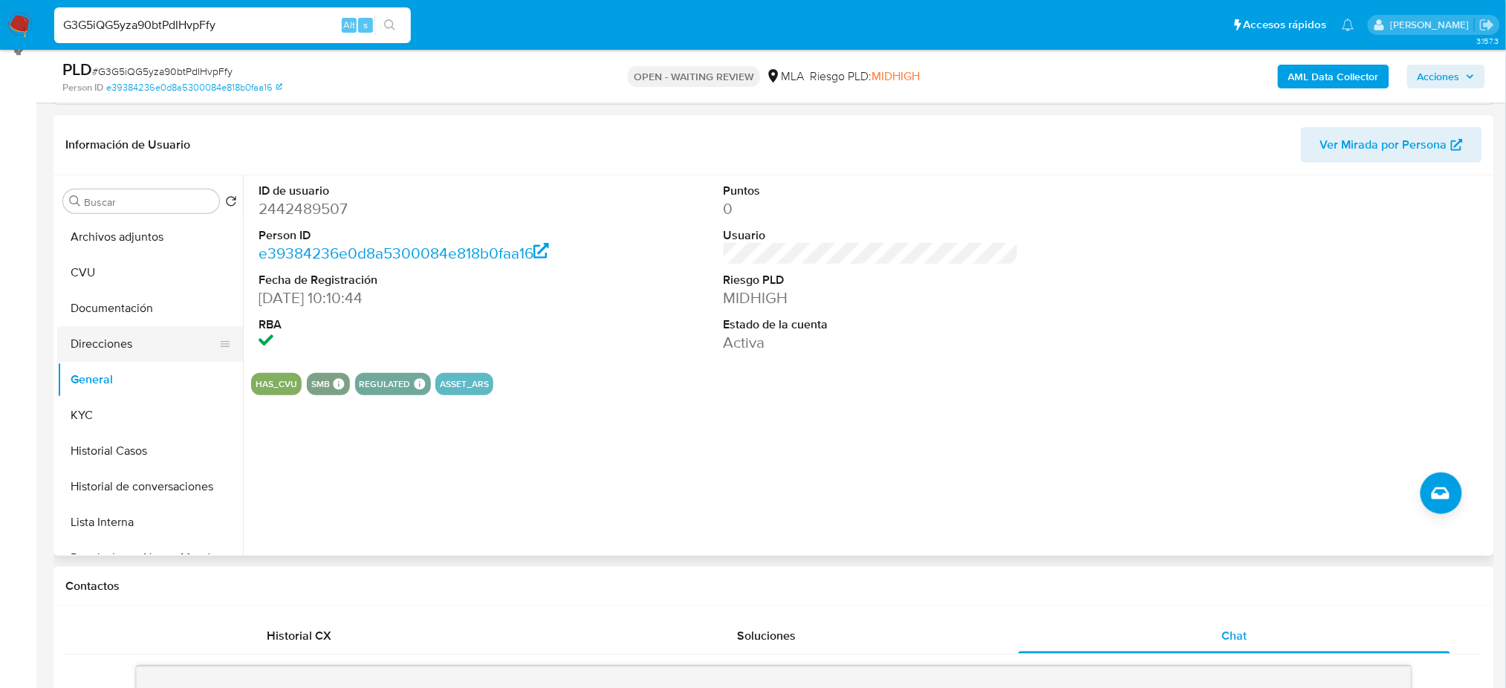
scroll to position [198, 0]
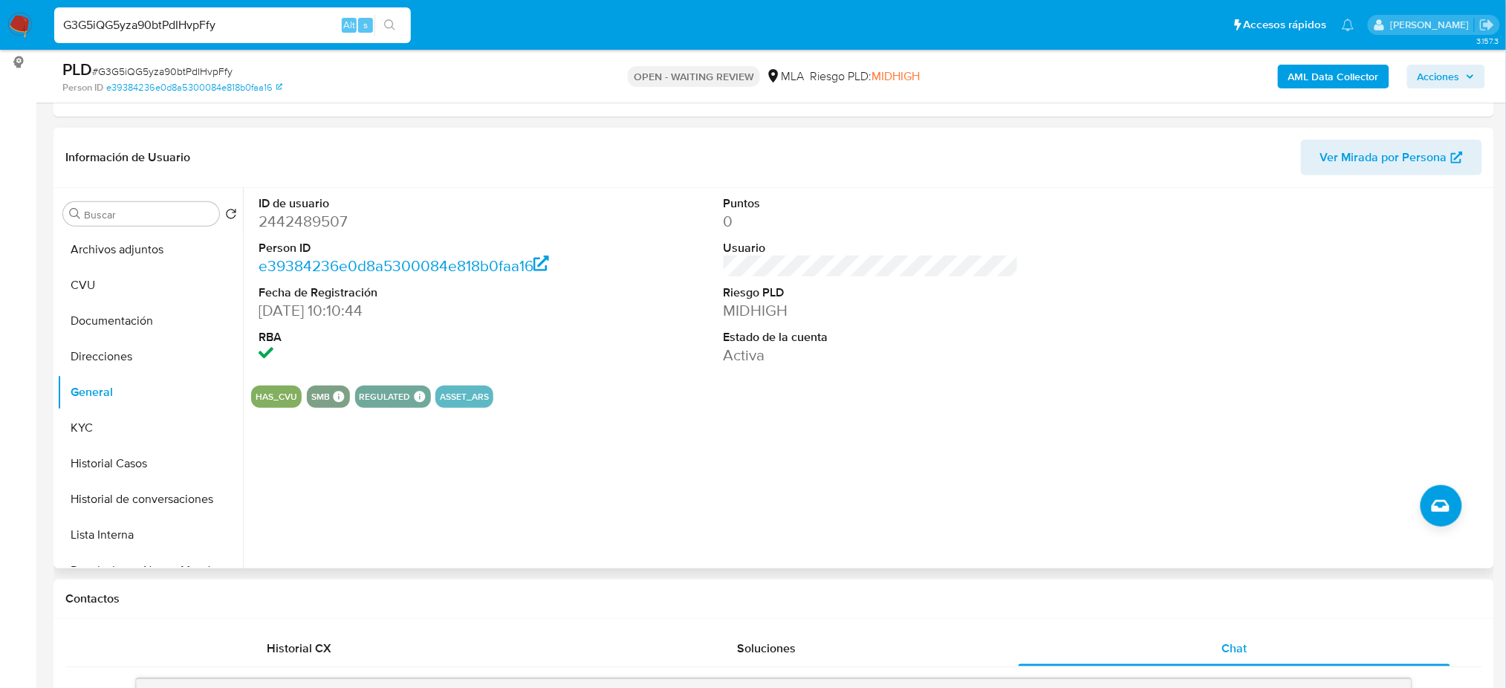
click at [305, 212] on dd "2442489507" at bounding box center [406, 221] width 295 height 21
copy dd "2442489507"
click at [150, 73] on span "# G3G5iQG5yza90btPdIHvpFfy" at bounding box center [162, 71] width 140 height 15
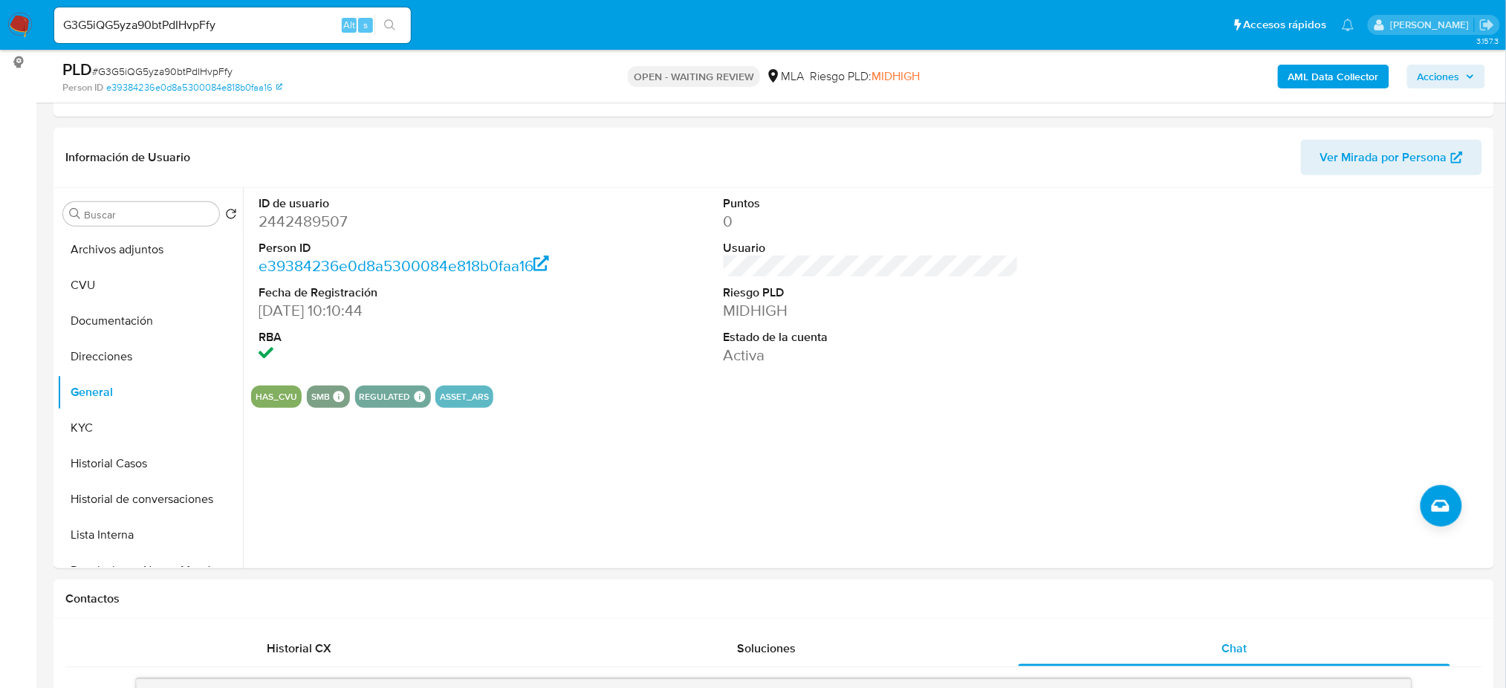
click at [150, 73] on span "# G3G5iQG5yza90btPdIHvpFfy" at bounding box center [162, 71] width 140 height 15
copy span "G3G5iQG5yza90btPdIHvpFfy"
drag, startPoint x: 282, startPoint y: 225, endPoint x: 290, endPoint y: 232, distance: 11.1
click at [290, 232] on dd "2442489507" at bounding box center [406, 221] width 295 height 21
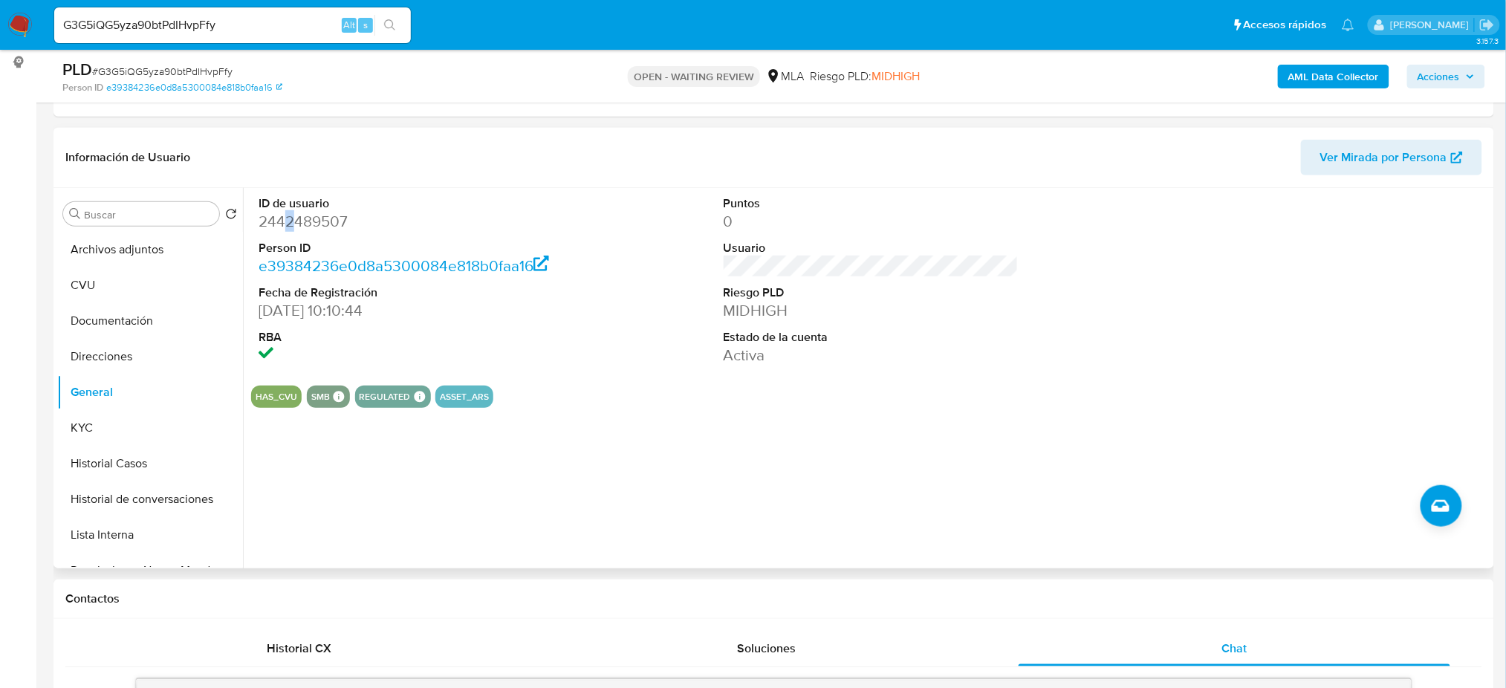
click at [290, 232] on dd "2442489507" at bounding box center [406, 221] width 295 height 21
click at [285, 227] on dd "2442489507" at bounding box center [406, 221] width 295 height 21
copy dd "2442489507"
click at [168, 426] on button "KYC" at bounding box center [144, 428] width 174 height 36
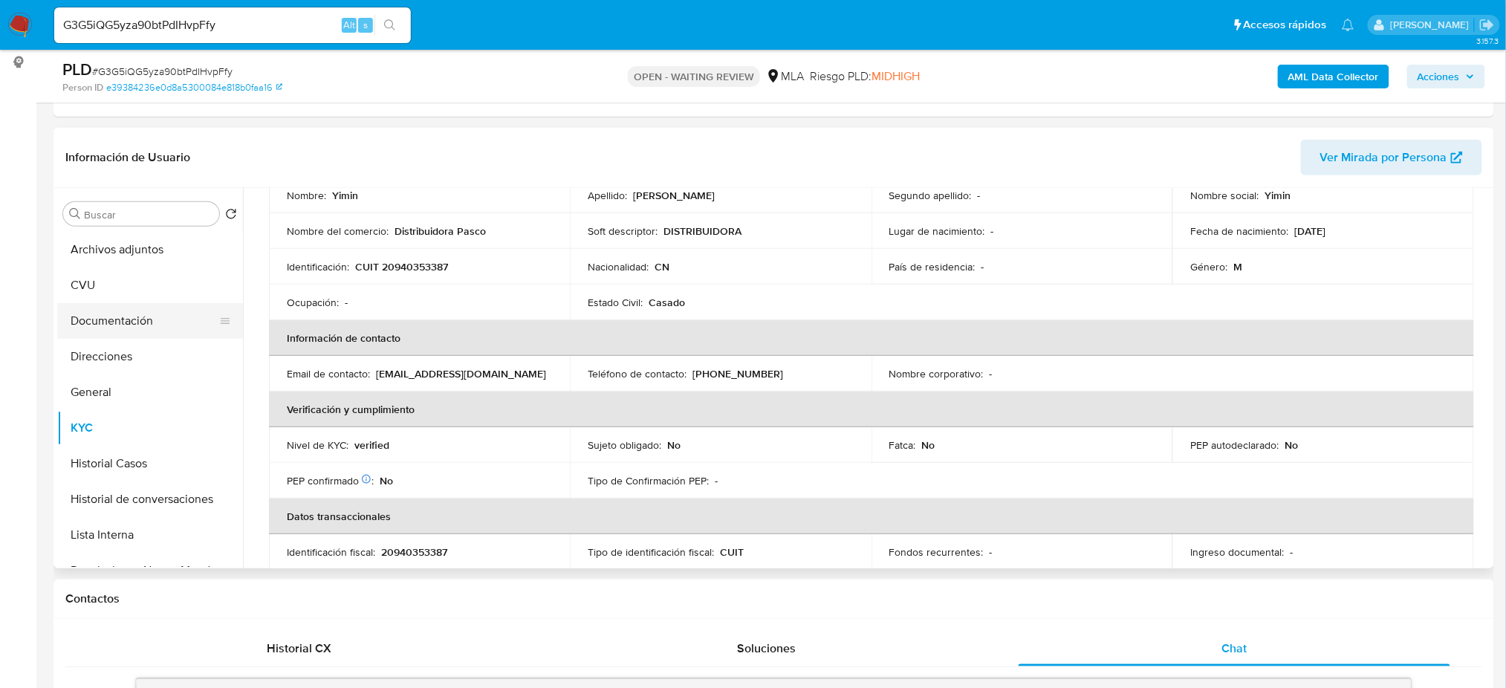
scroll to position [146, 0]
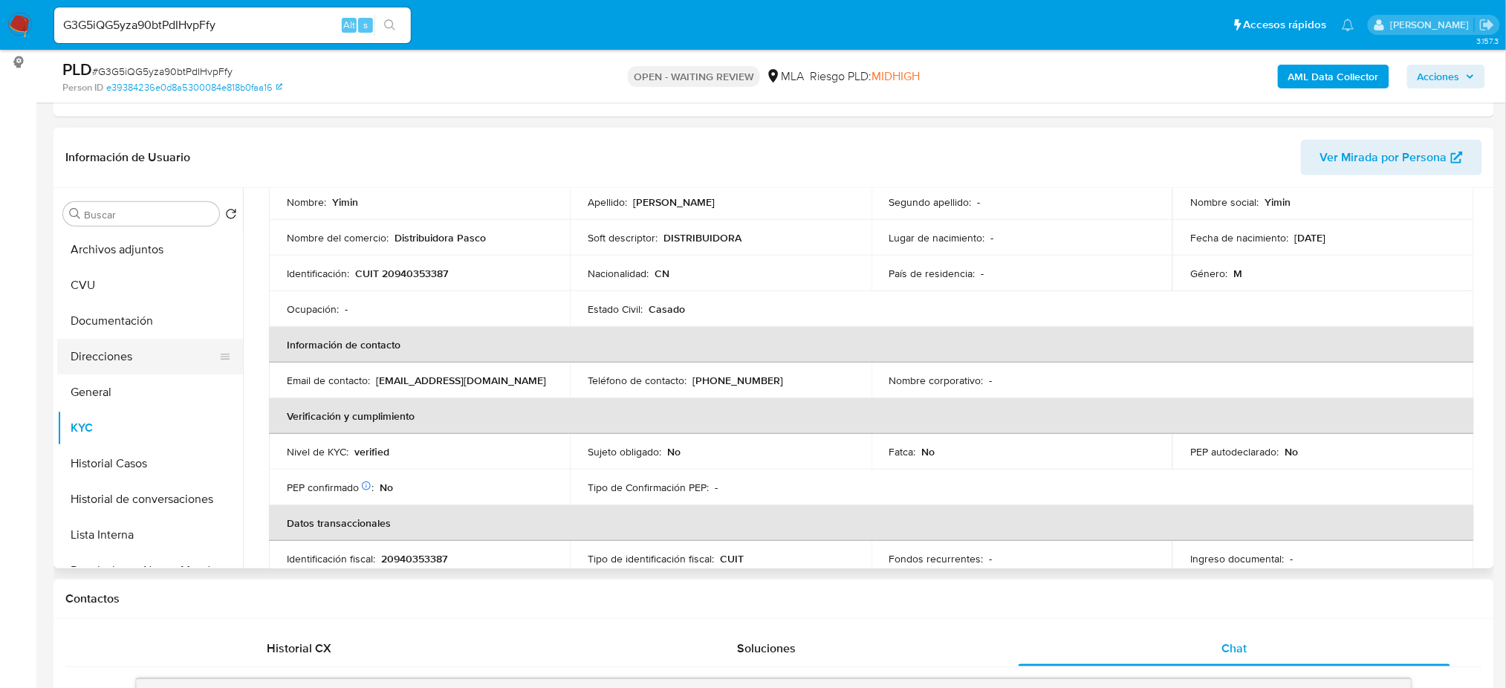
click at [126, 363] on button "Direcciones" at bounding box center [144, 357] width 174 height 36
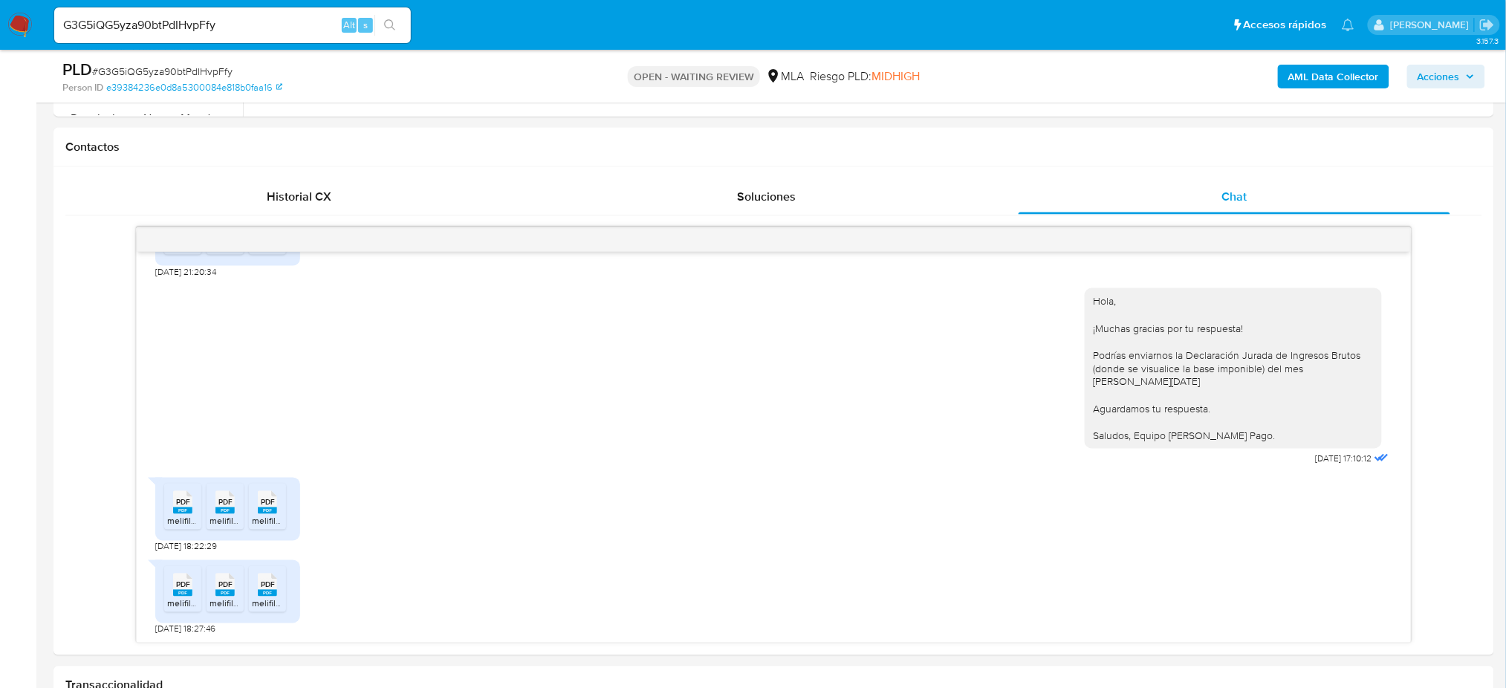
scroll to position [693, 0]
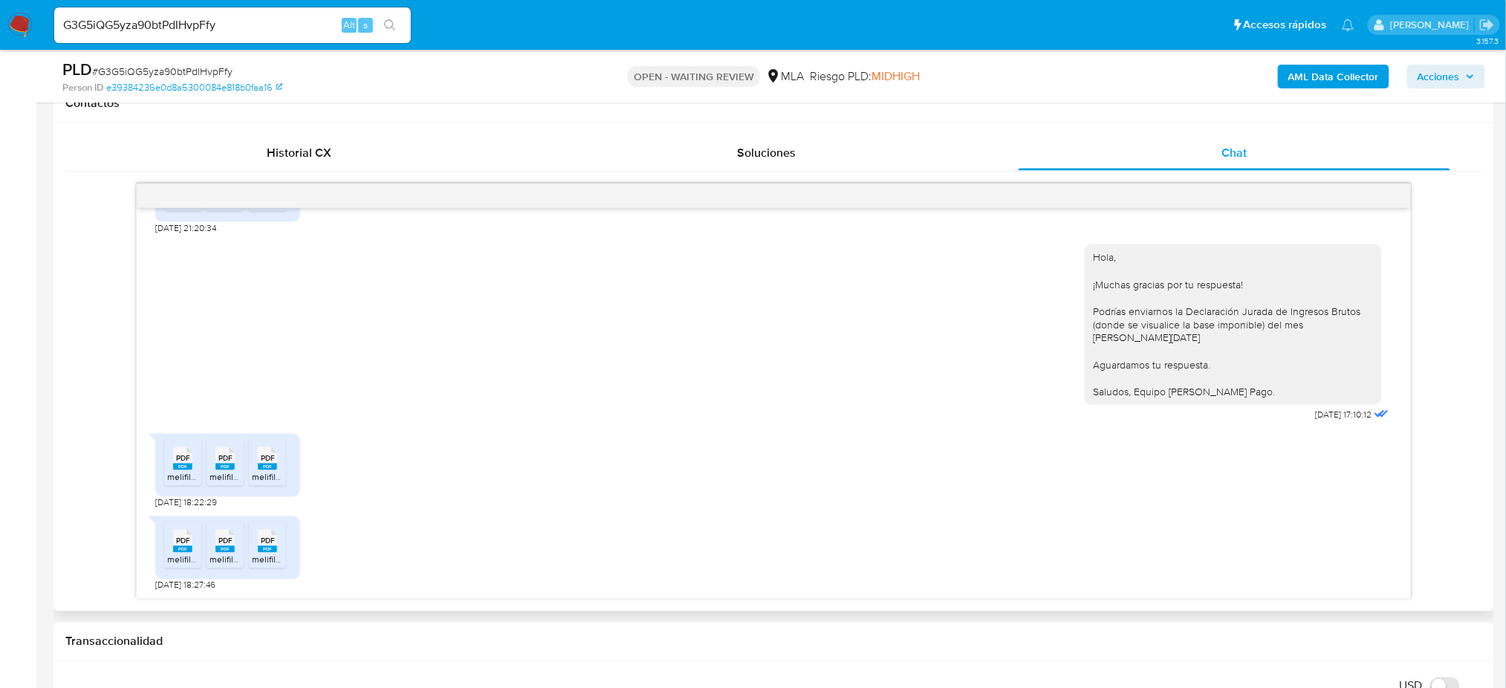
click at [182, 471] on icon "PDF" at bounding box center [182, 459] width 19 height 26
click at [215, 467] on icon "PDF" at bounding box center [224, 459] width 19 height 26
click at [277, 467] on div "PDF PDF" at bounding box center [267, 457] width 31 height 29
click at [179, 562] on span "melifile8941613044788139876.pdf" at bounding box center [234, 559] width 134 height 13
click at [228, 559] on span "melifile4491750520168547791.pdf" at bounding box center [276, 559] width 134 height 13
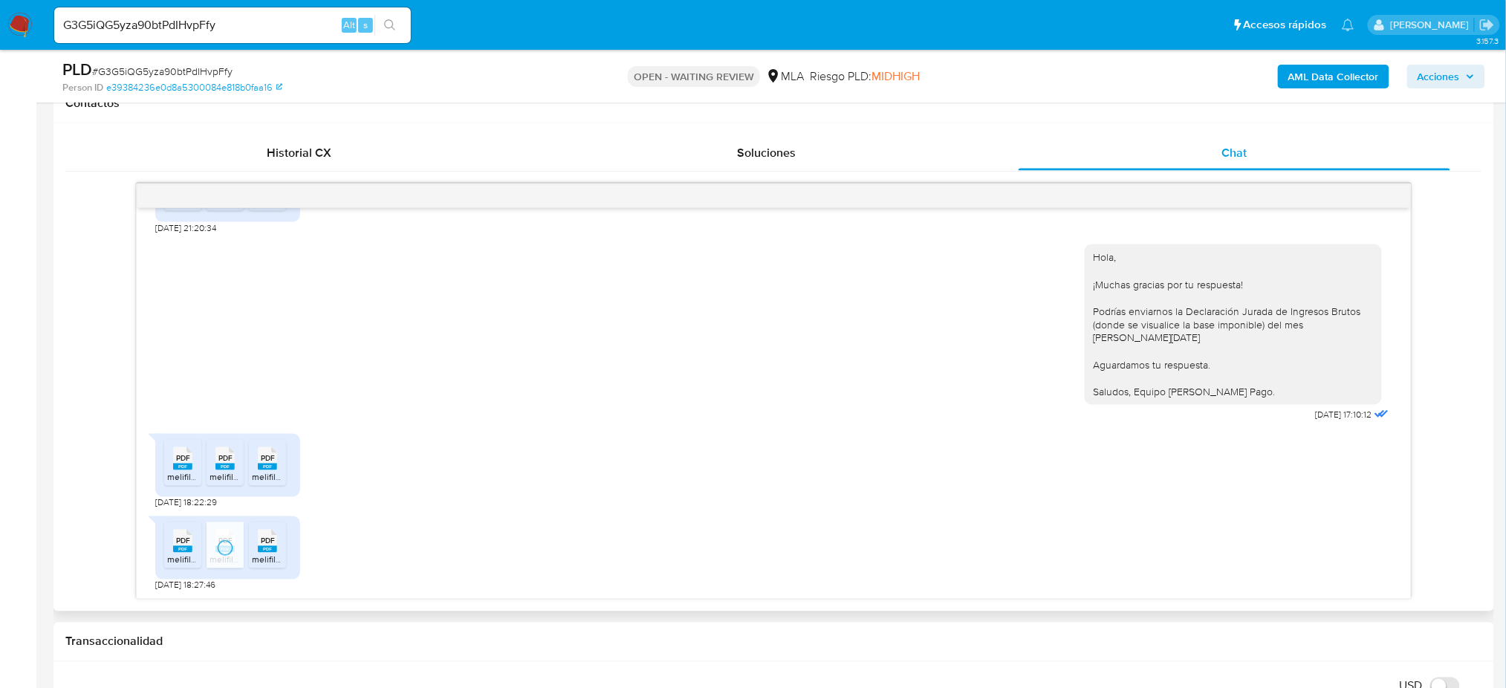
click at [278, 556] on span "melifile1888408520312367670.pdf" at bounding box center [320, 559] width 137 height 13
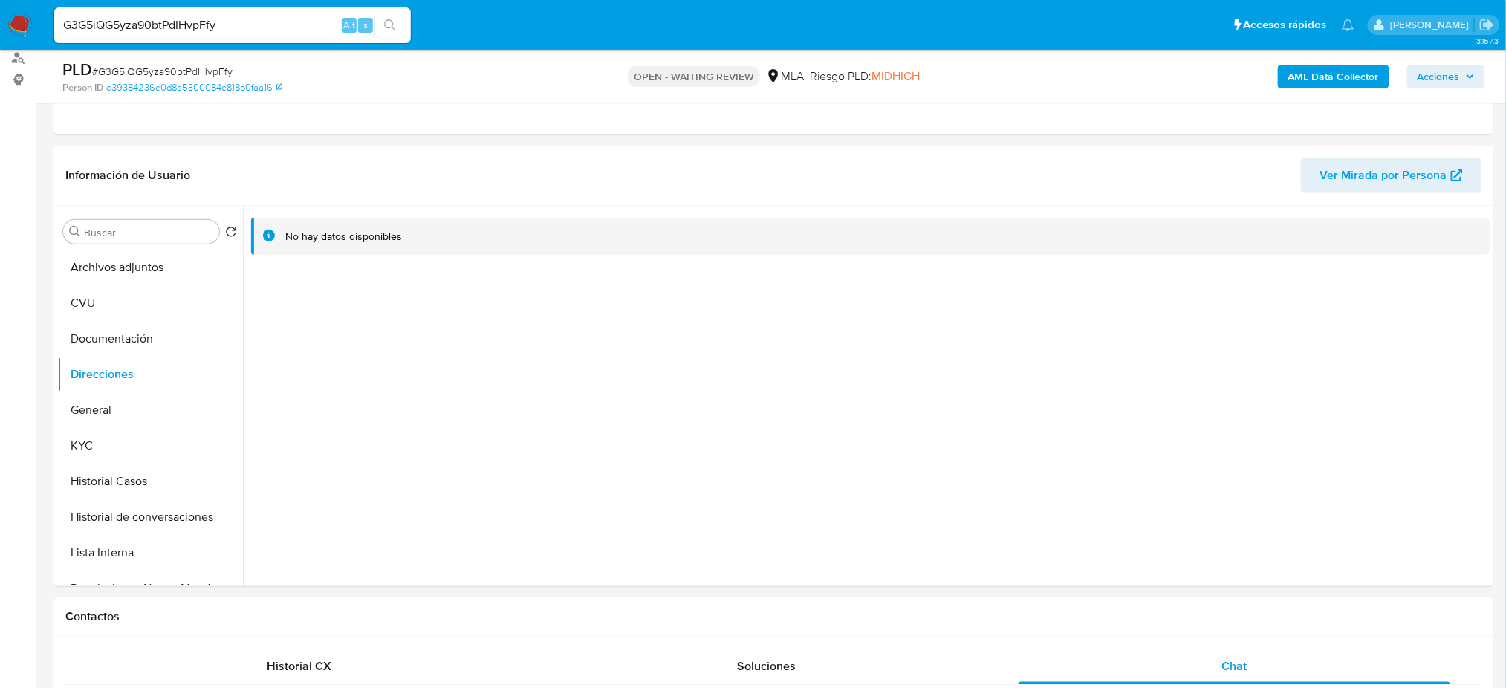
scroll to position [157, 0]
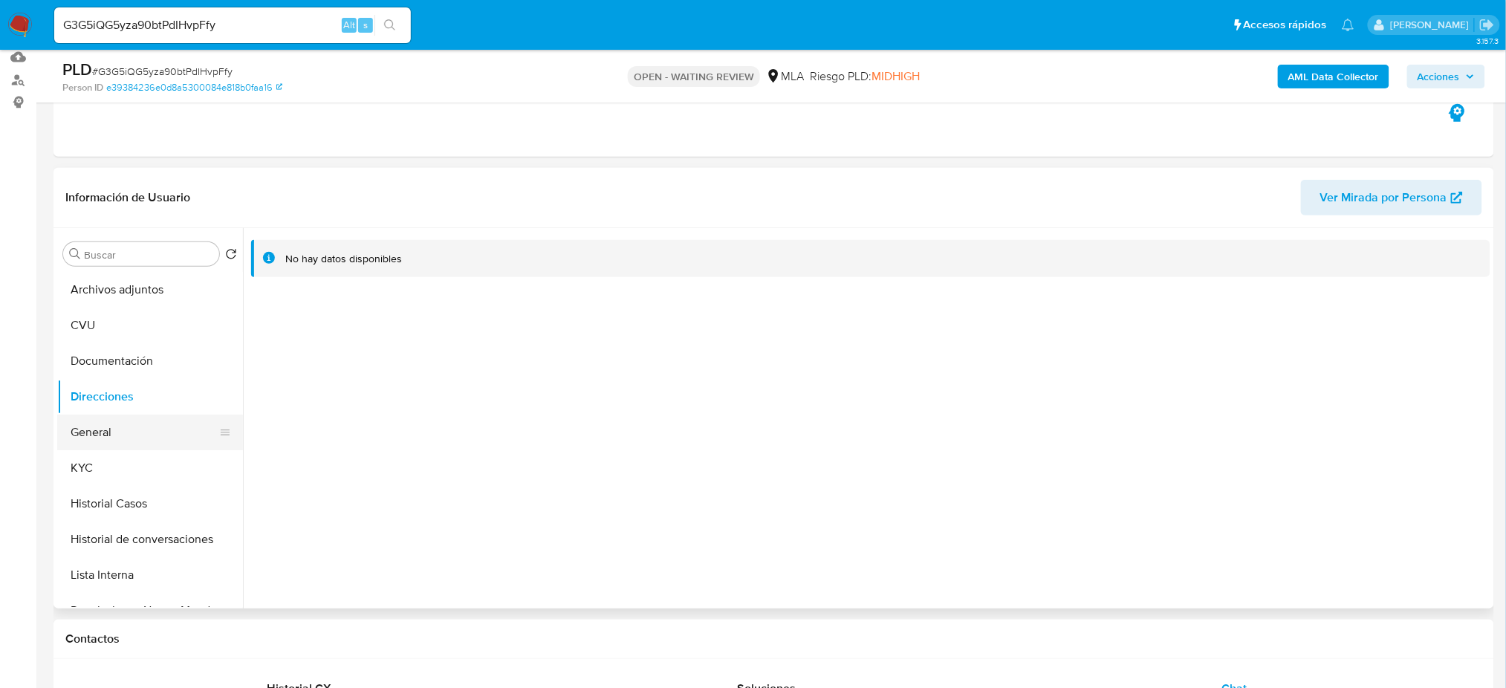
click at [138, 429] on button "General" at bounding box center [144, 433] width 174 height 36
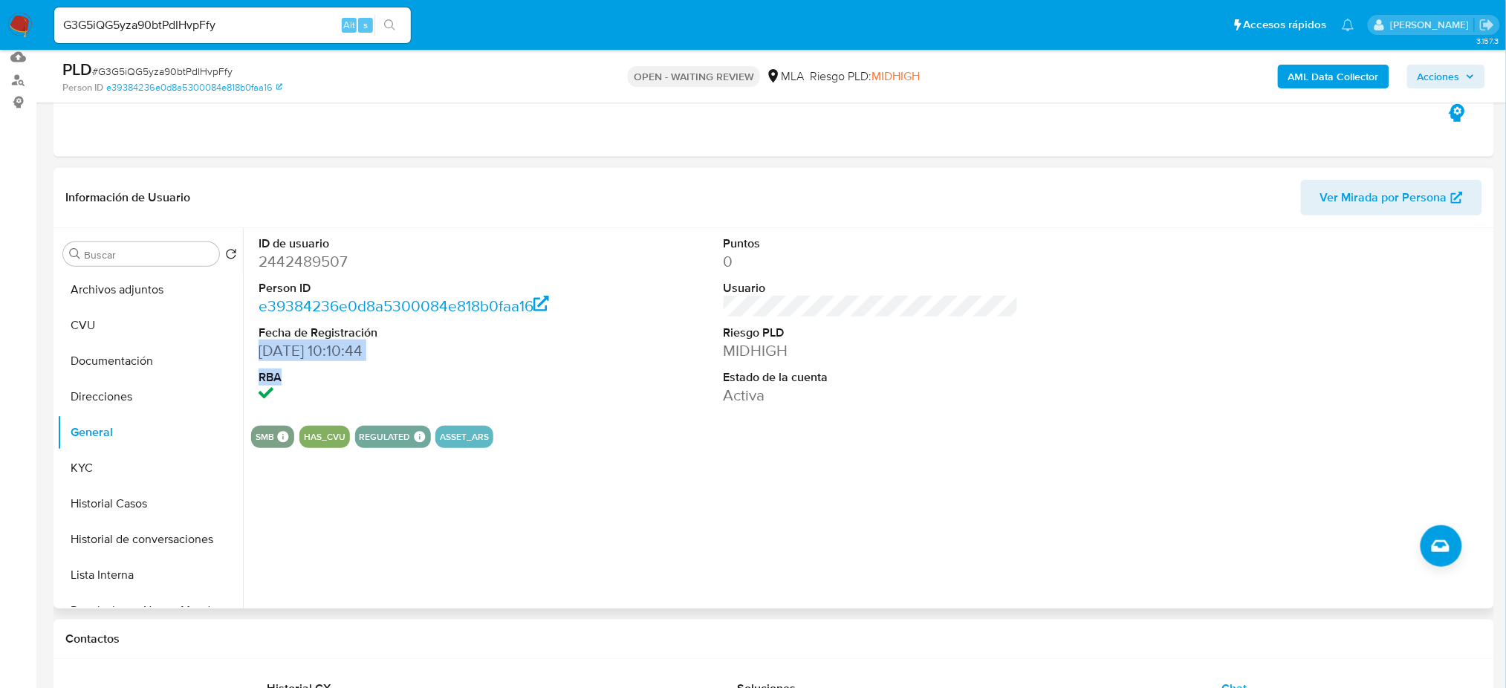
drag, startPoint x: 259, startPoint y: 360, endPoint x: 347, endPoint y: 360, distance: 87.7
click at [331, 363] on dl "ID de usuario 2442489507 Person ID e39384236e0d8a5300084e818b0faa16 Fecha de Re…" at bounding box center [406, 320] width 295 height 171
click at [351, 358] on dd "17/05/2025 10:10:44" at bounding box center [406, 350] width 295 height 21
click at [337, 348] on dd "17/05/2025 10:10:44" at bounding box center [406, 350] width 295 height 21
click at [22, 25] on img at bounding box center [19, 25] width 25 height 25
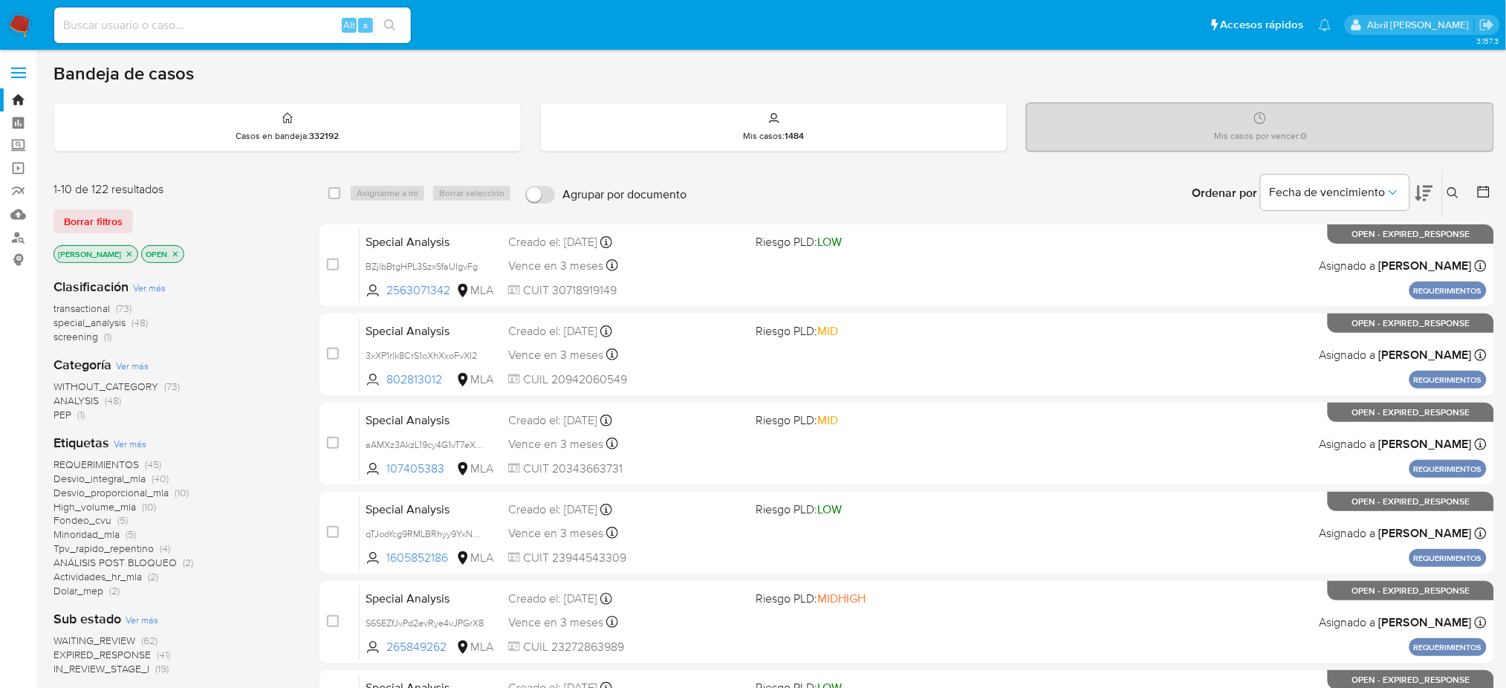
click at [256, 30] on input at bounding box center [232, 25] width 357 height 19
paste input "8yNXQHuuer5LsbS6vKXKGnaT"
type input "8yNXQHuuer5LsbS6vKXKGnaT"
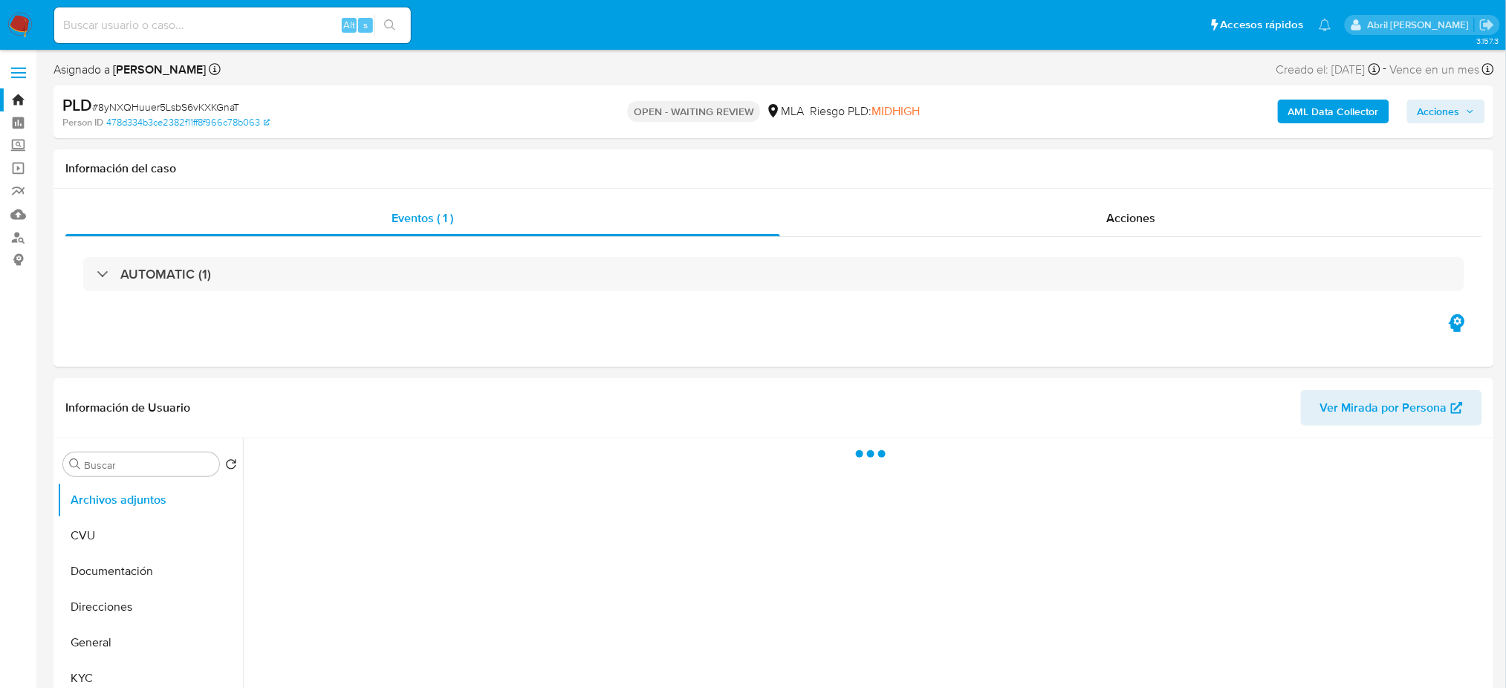
select select "10"
click at [186, 108] on span "# 8yNXQHuuer5LsbS6vKXKGnaT" at bounding box center [165, 107] width 147 height 15
click at [140, 103] on span "# 8yNXQHuuer5LsbS6vKXKGnaT" at bounding box center [165, 107] width 147 height 15
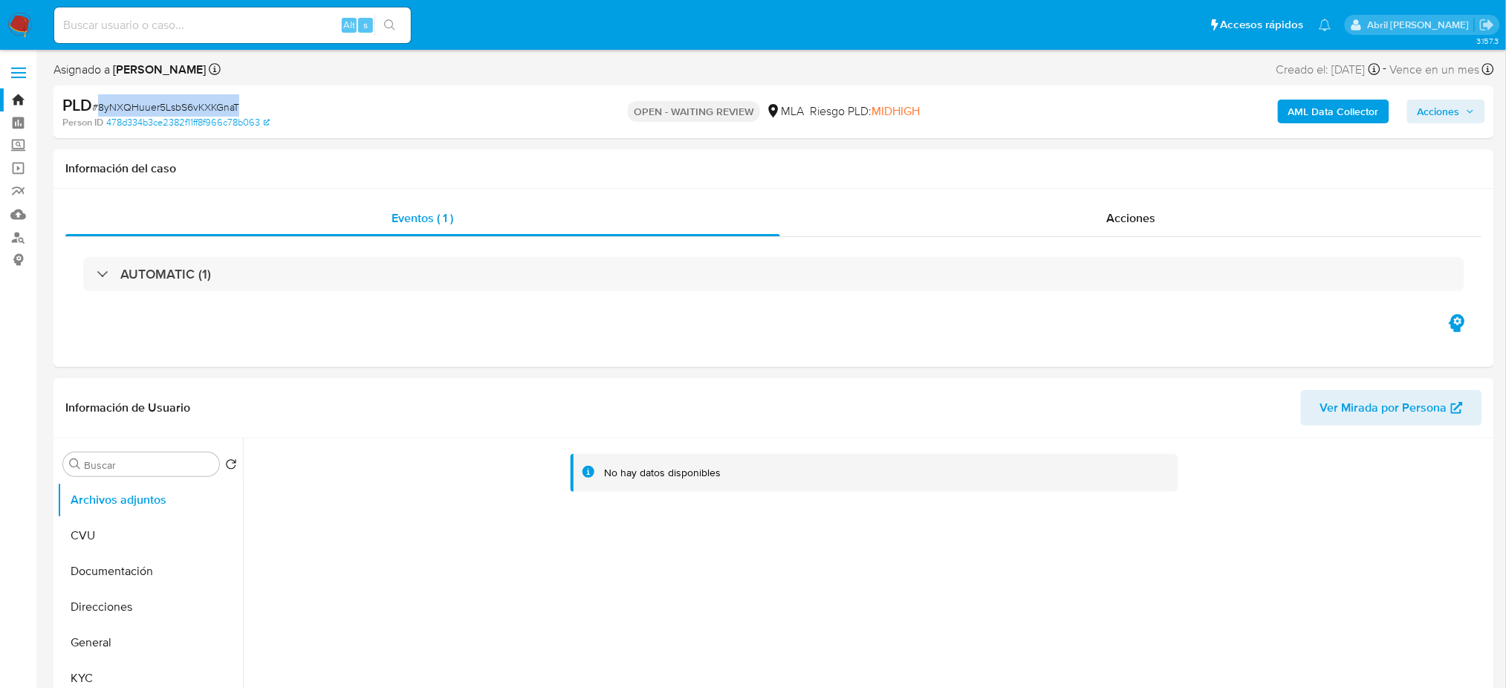
click at [140, 101] on span "# 8yNXQHuuer5LsbS6vKXKGnaT" at bounding box center [165, 107] width 147 height 15
copy span "8yNXQHuuer5LsbS6vKXKGnaT"
click at [19, 35] on img at bounding box center [19, 25] width 25 height 25
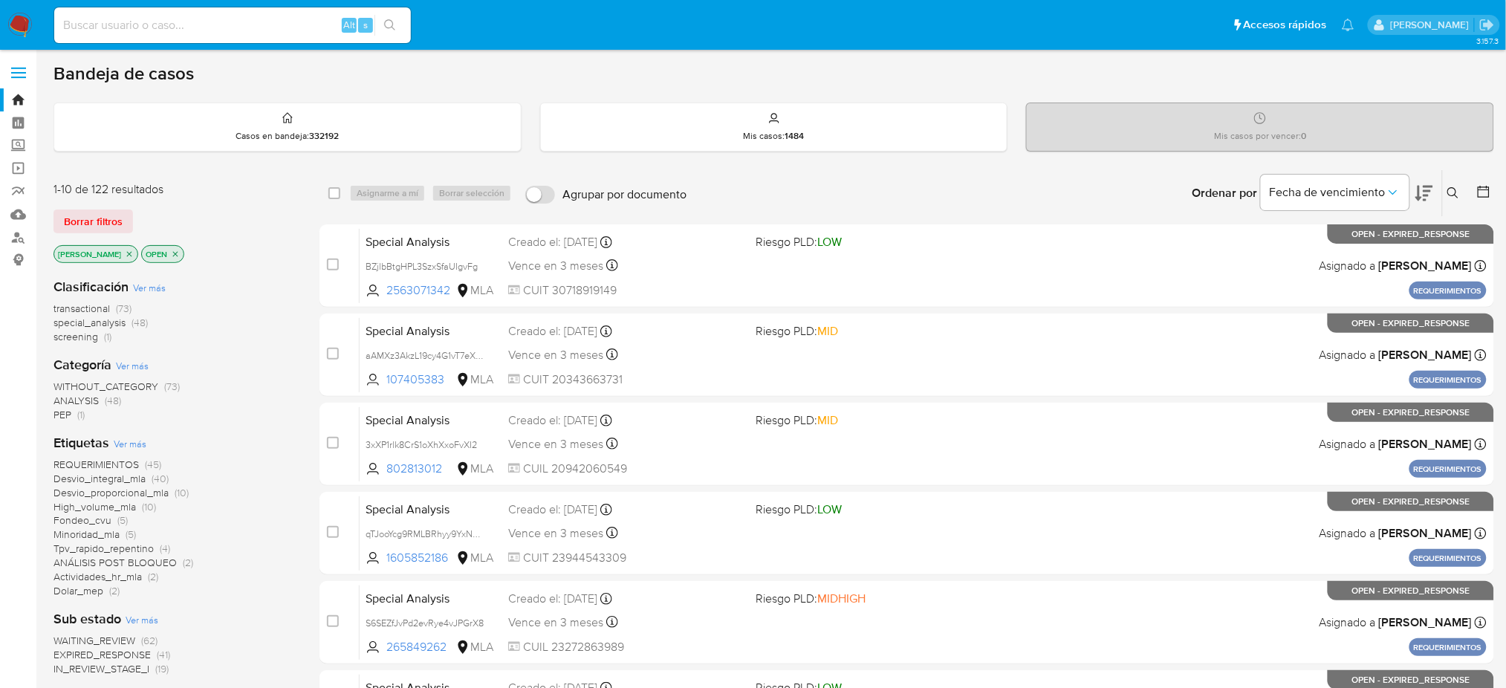
click at [1448, 195] on icon at bounding box center [1453, 193] width 12 height 12
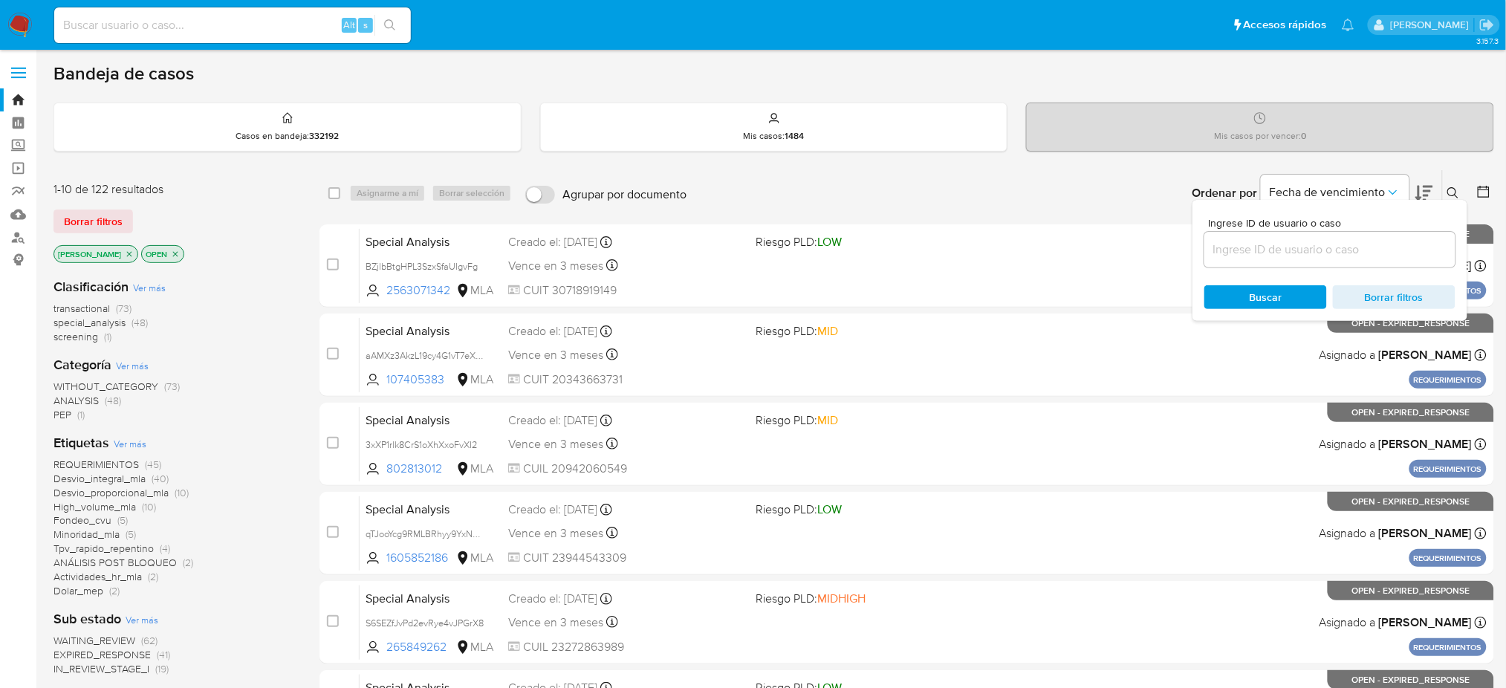
click at [1321, 247] on input at bounding box center [1329, 249] width 251 height 19
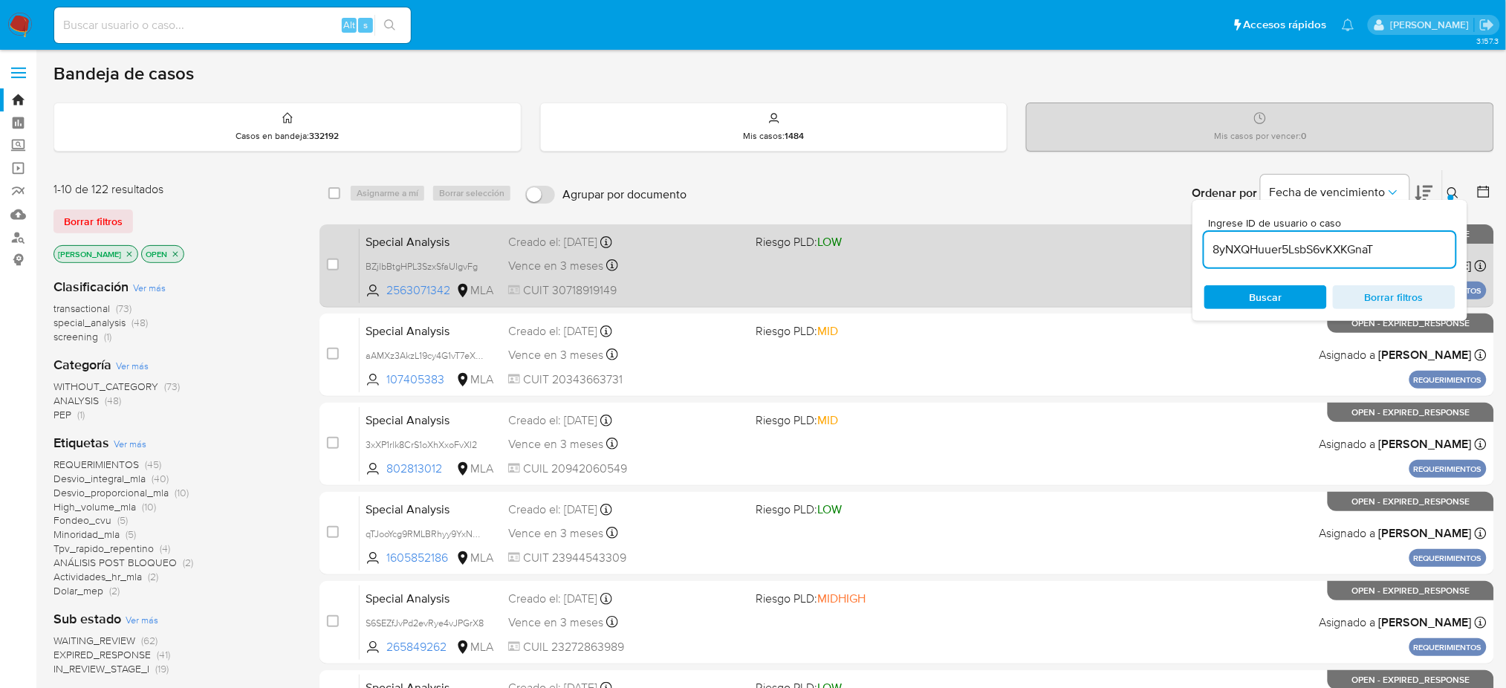
type input "8yNXQHuuer5LsbS6vKXKGnaT"
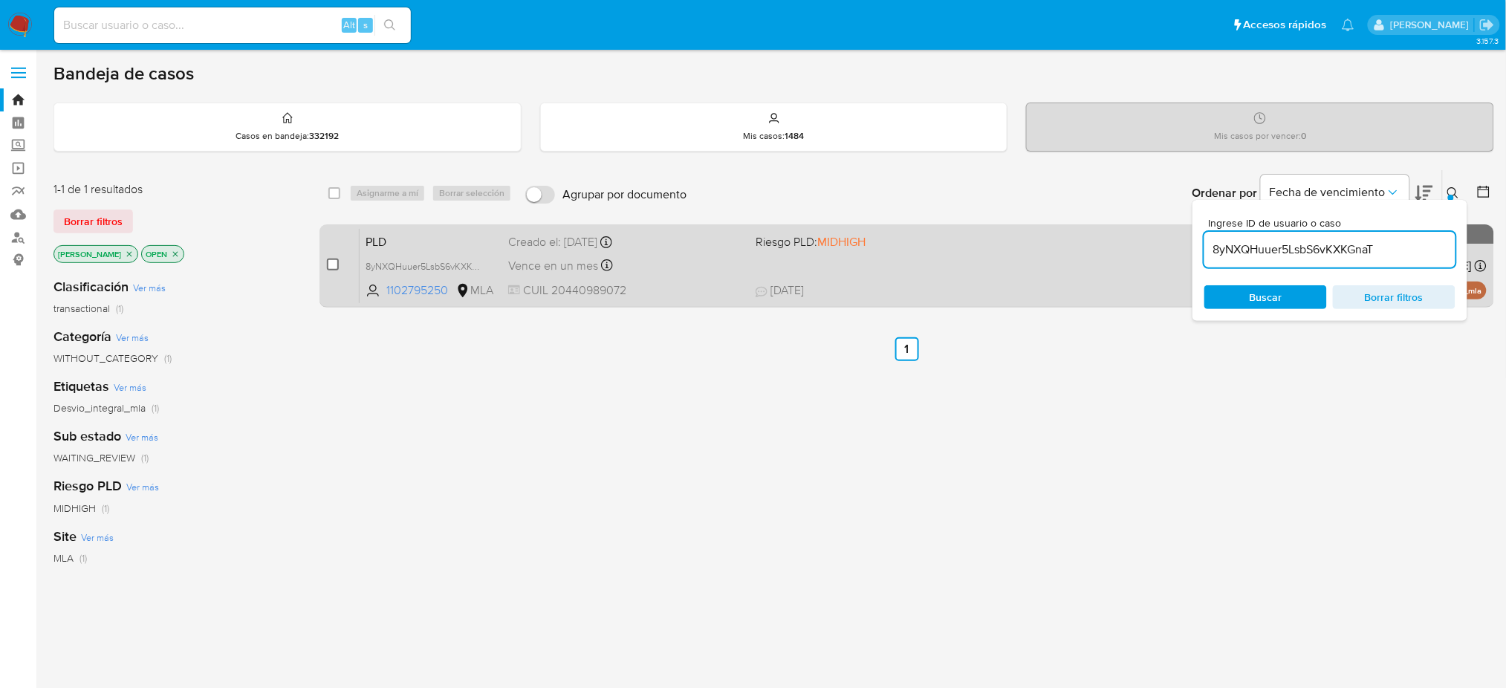
click at [329, 268] on div "case-item-checkbox" at bounding box center [333, 264] width 12 height 15
drag, startPoint x: 331, startPoint y: 259, endPoint x: 355, endPoint y: 230, distance: 36.9
click at [331, 259] on input "checkbox" at bounding box center [333, 265] width 12 height 12
checkbox input "true"
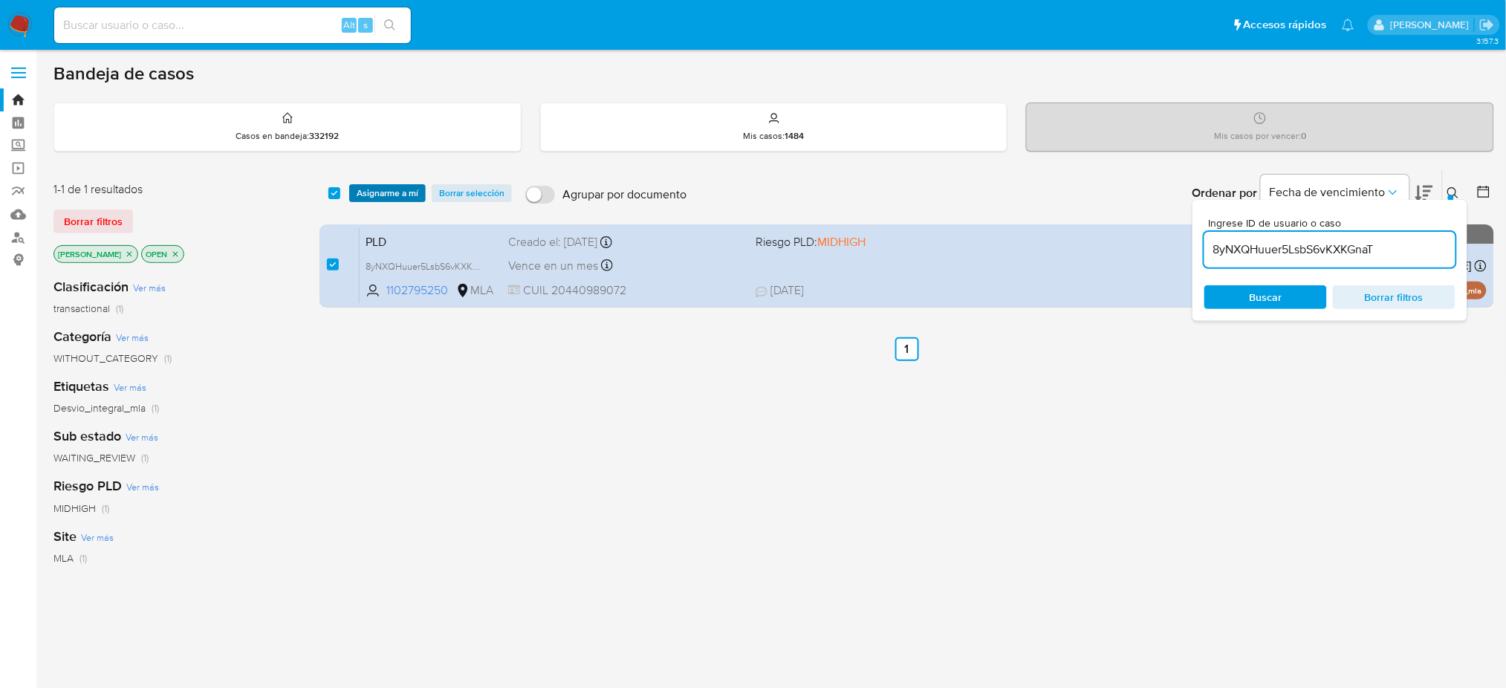
click at [374, 198] on span "Asignarme a mí" at bounding box center [388, 193] width 62 height 15
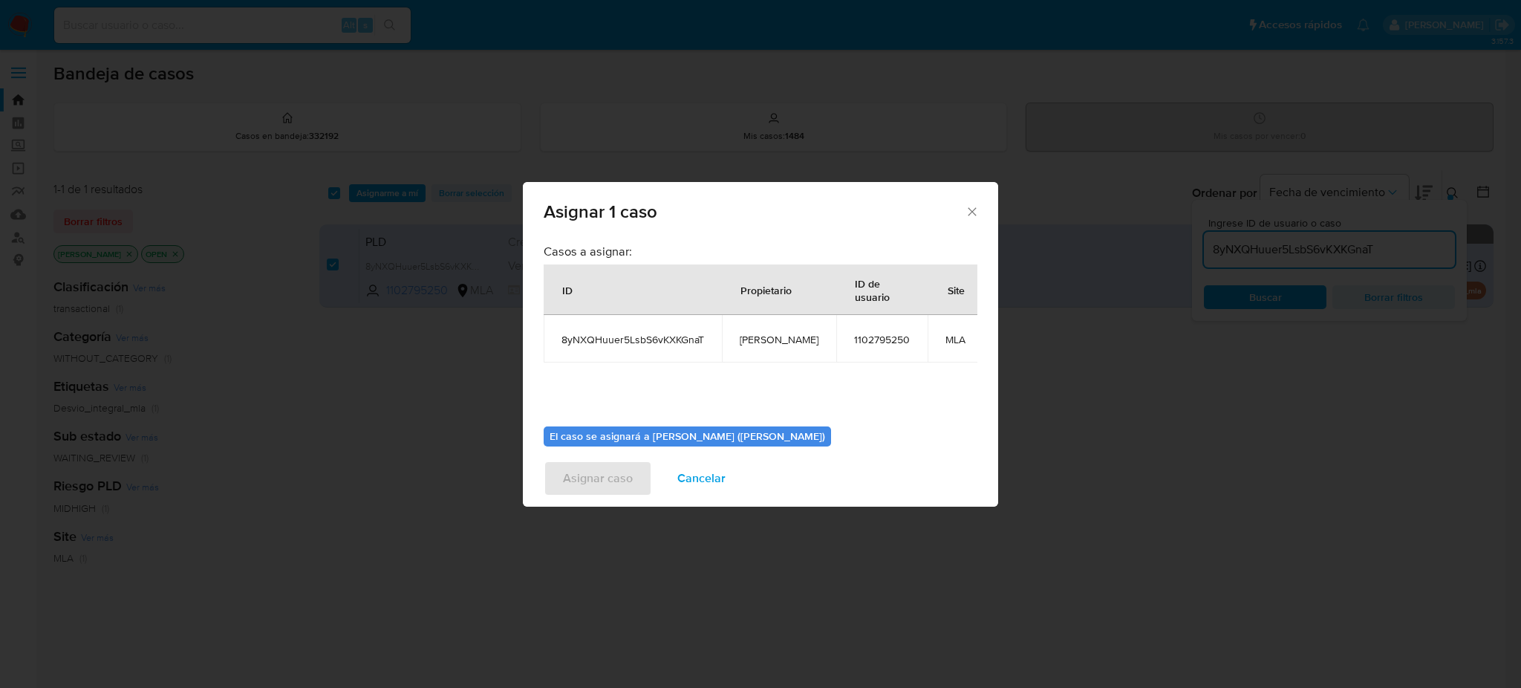
click at [741, 337] on span "[PERSON_NAME]" at bounding box center [779, 339] width 79 height 13
copy span "[PERSON_NAME]"
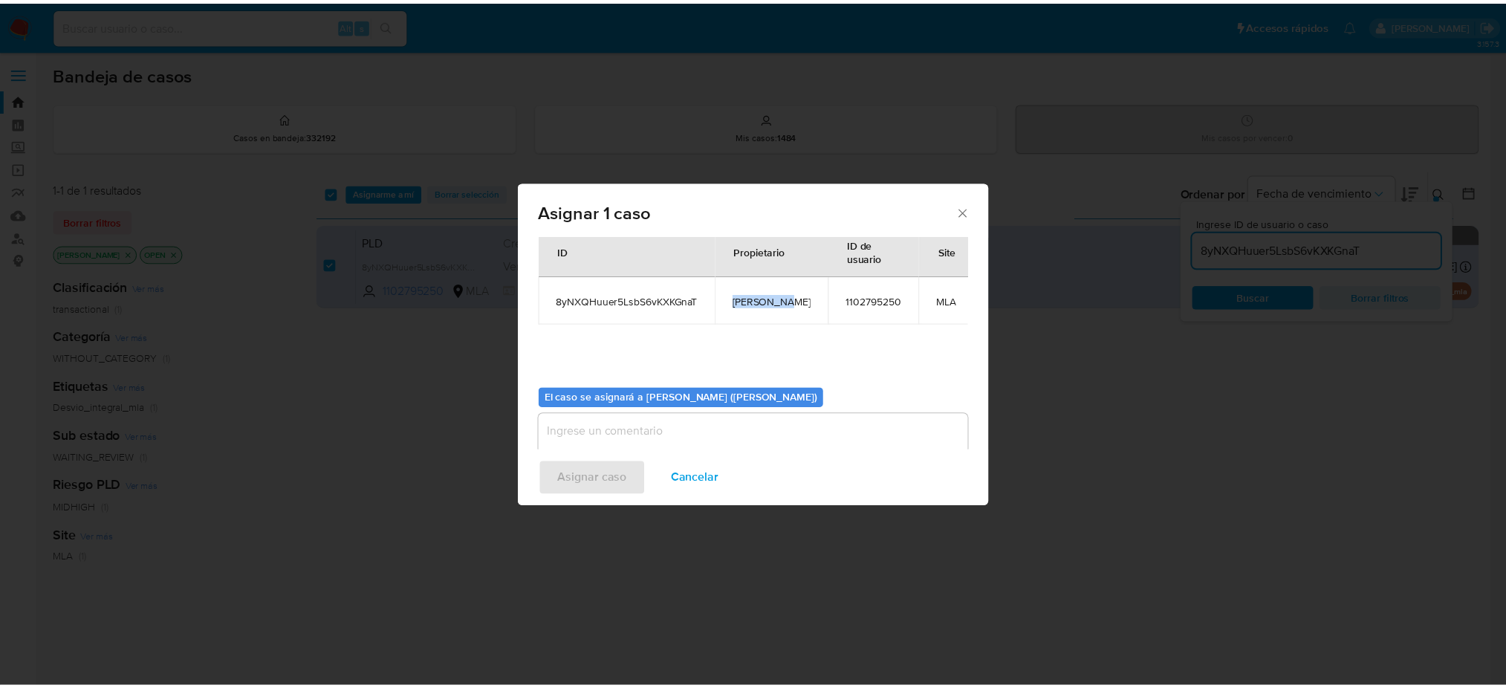
scroll to position [76, 0]
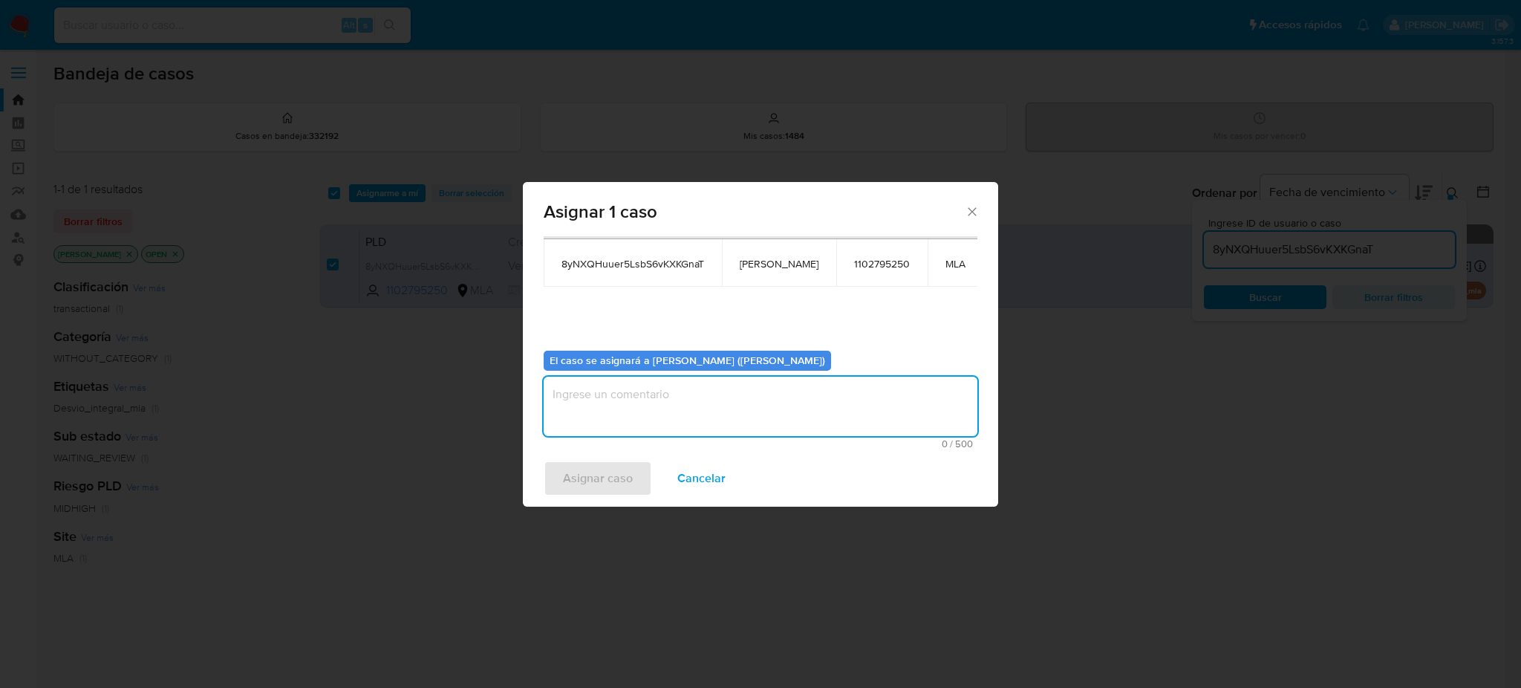
click at [687, 403] on textarea "assign-modal" at bounding box center [761, 406] width 434 height 59
paste textarea "[PERSON_NAME]"
type textarea "[PERSON_NAME]"
click at [614, 469] on span "Asignar caso" at bounding box center [598, 478] width 70 height 33
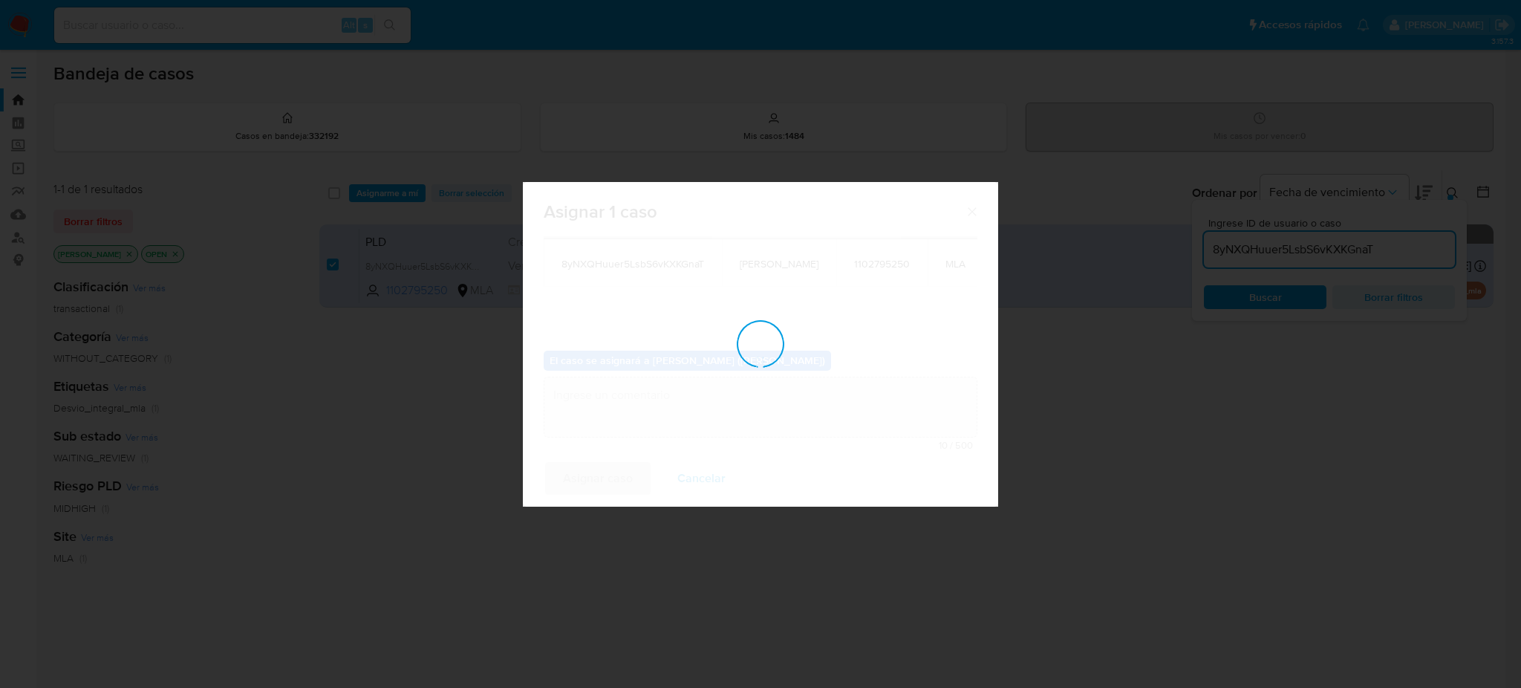
checkbox input "false"
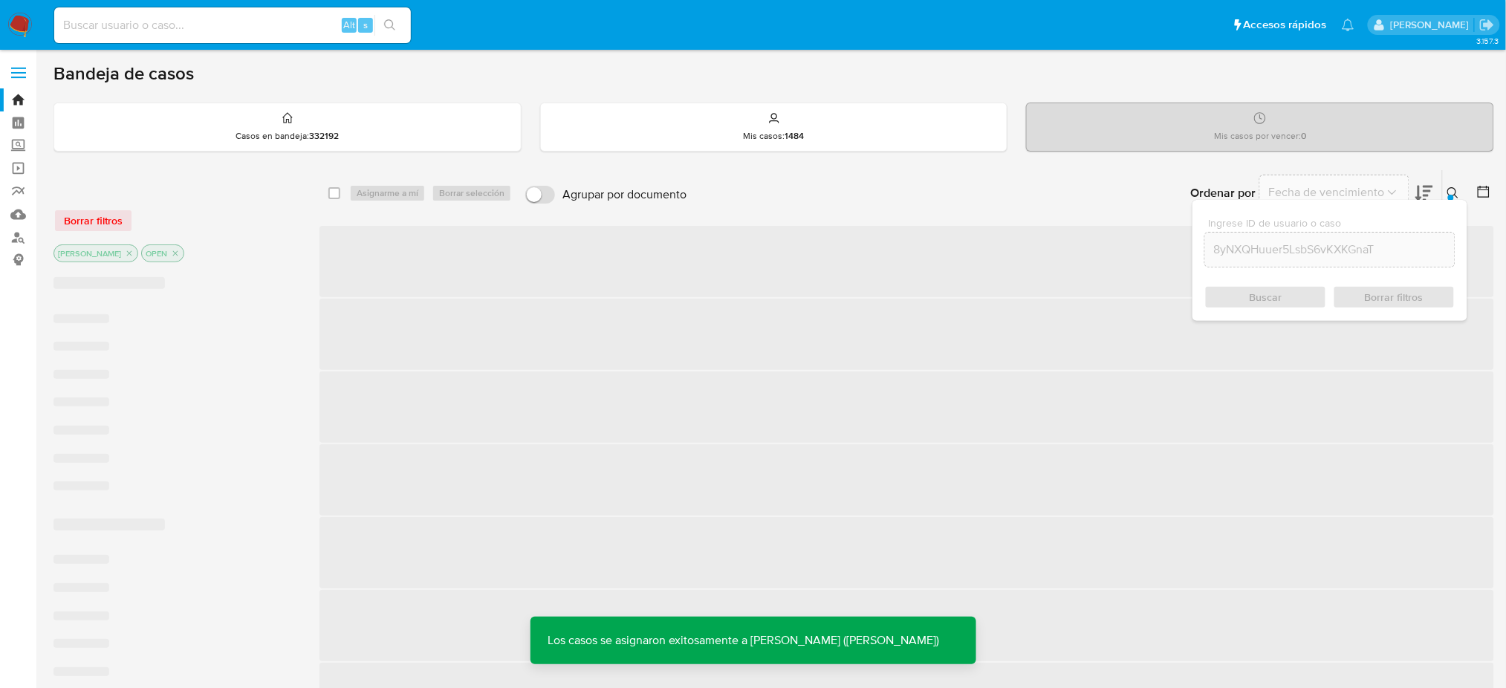
click at [441, 247] on span "‌" at bounding box center [906, 261] width 1175 height 71
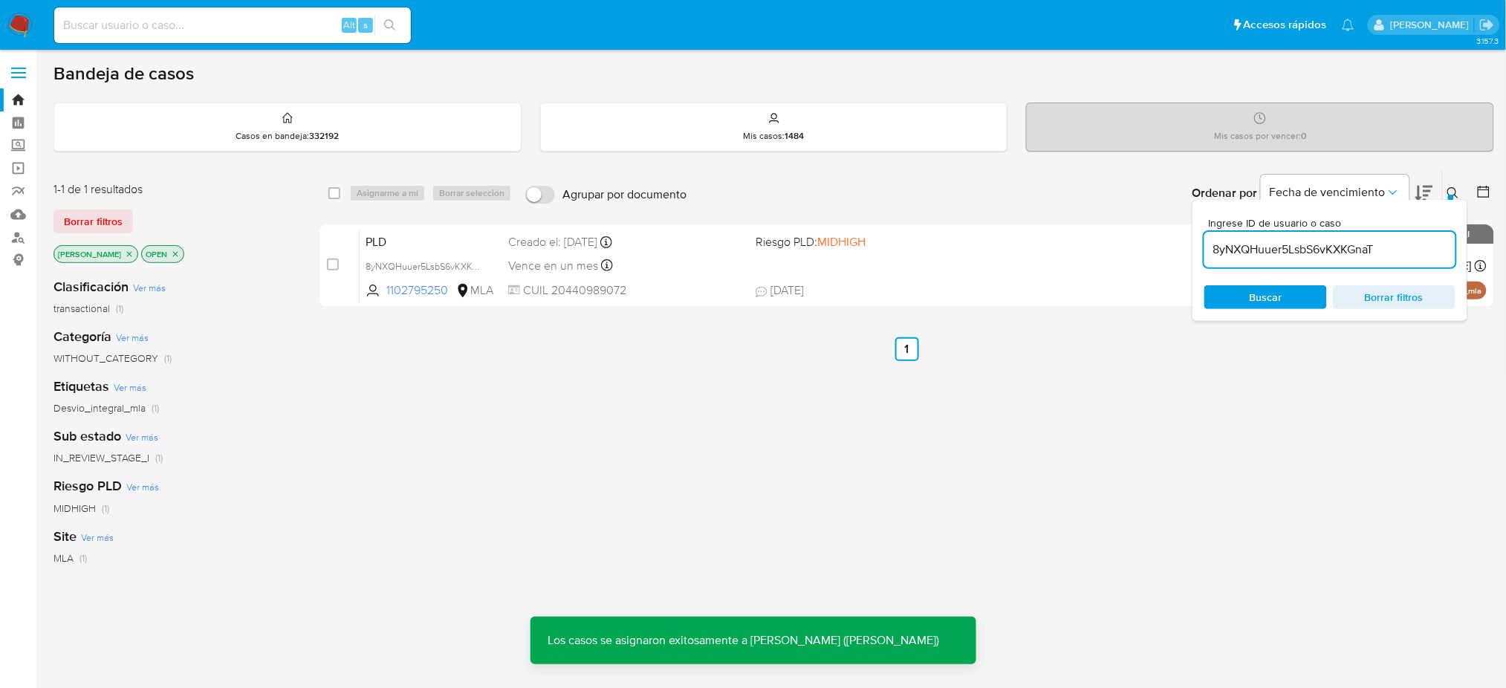
click at [441, 247] on span "PLD" at bounding box center [431, 240] width 131 height 19
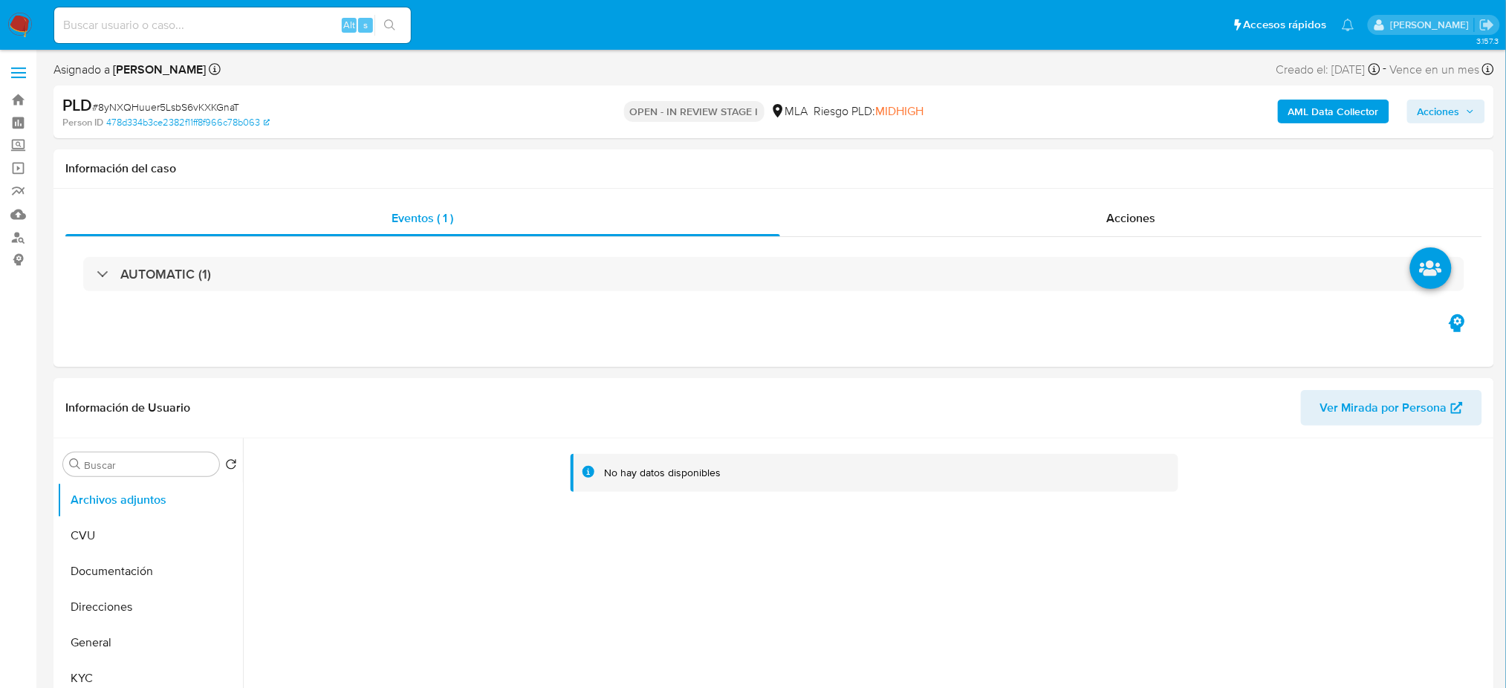
click at [203, 111] on span "# 8yNXQHuuer5LsbS6vKXKGnaT" at bounding box center [165, 107] width 147 height 15
click at [203, 110] on span "# 8yNXQHuuer5LsbS6vKXKGnaT" at bounding box center [165, 107] width 147 height 15
copy span "8yNXQHuuer5LsbS6vKXKGnaT"
select select "10"
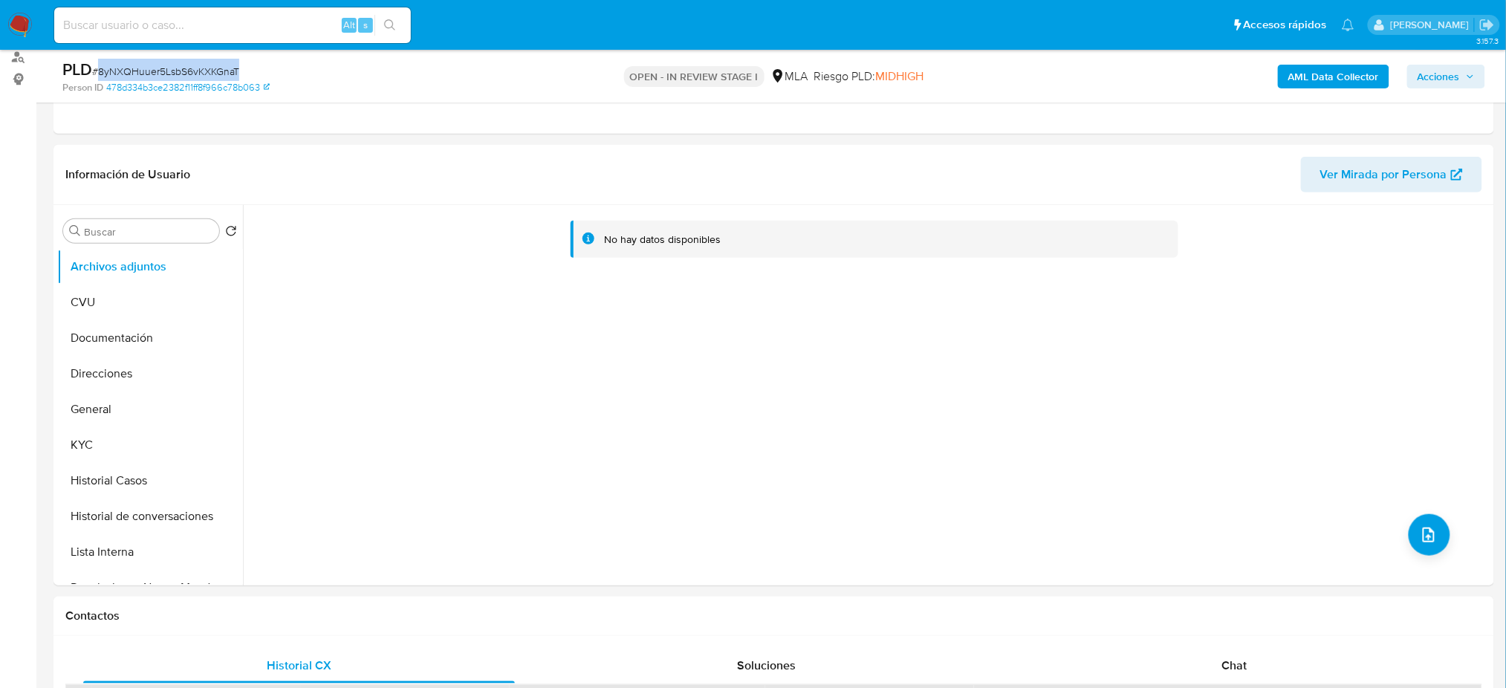
scroll to position [495, 0]
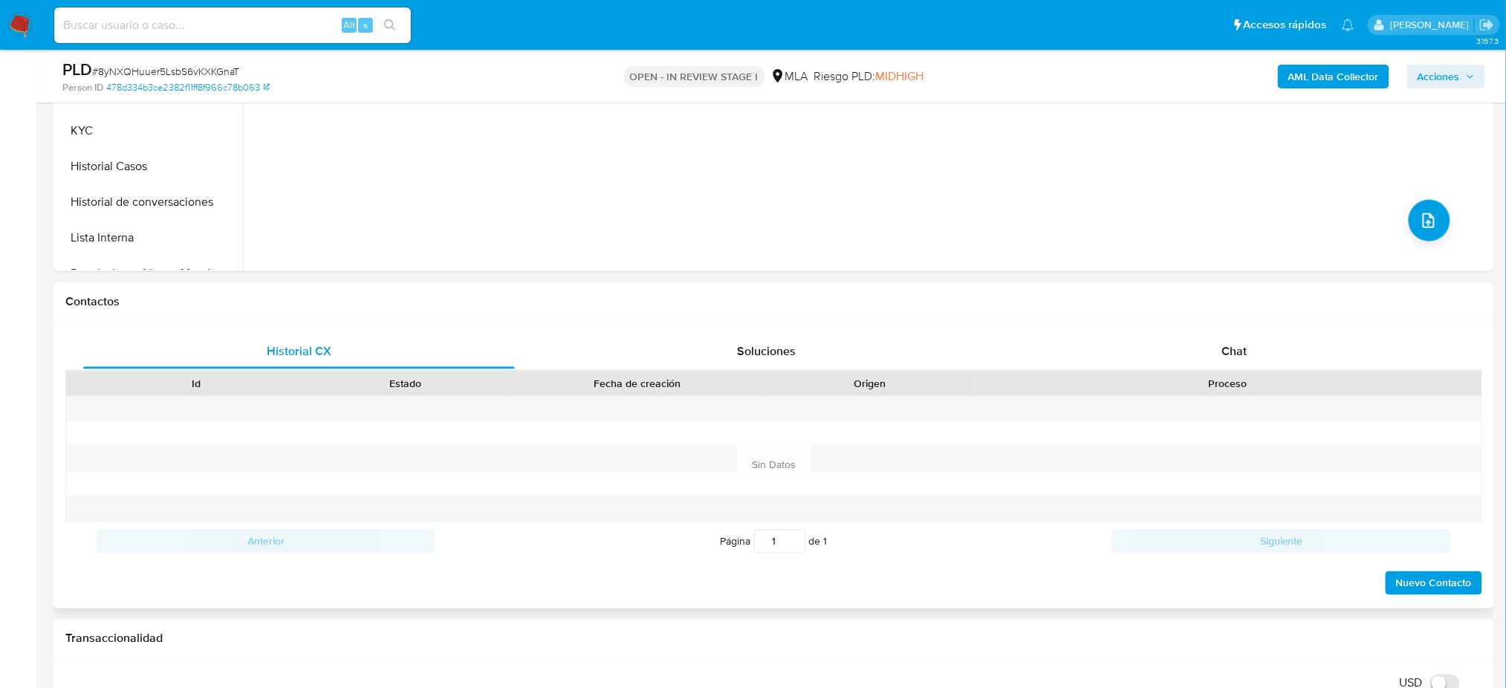
click at [1305, 331] on div "Historial CX Soluciones Chat Id Estado Fecha de creación Origen Proceso Anterio…" at bounding box center [773, 465] width 1440 height 287
click at [1297, 345] on div "Chat" at bounding box center [1235, 352] width 432 height 36
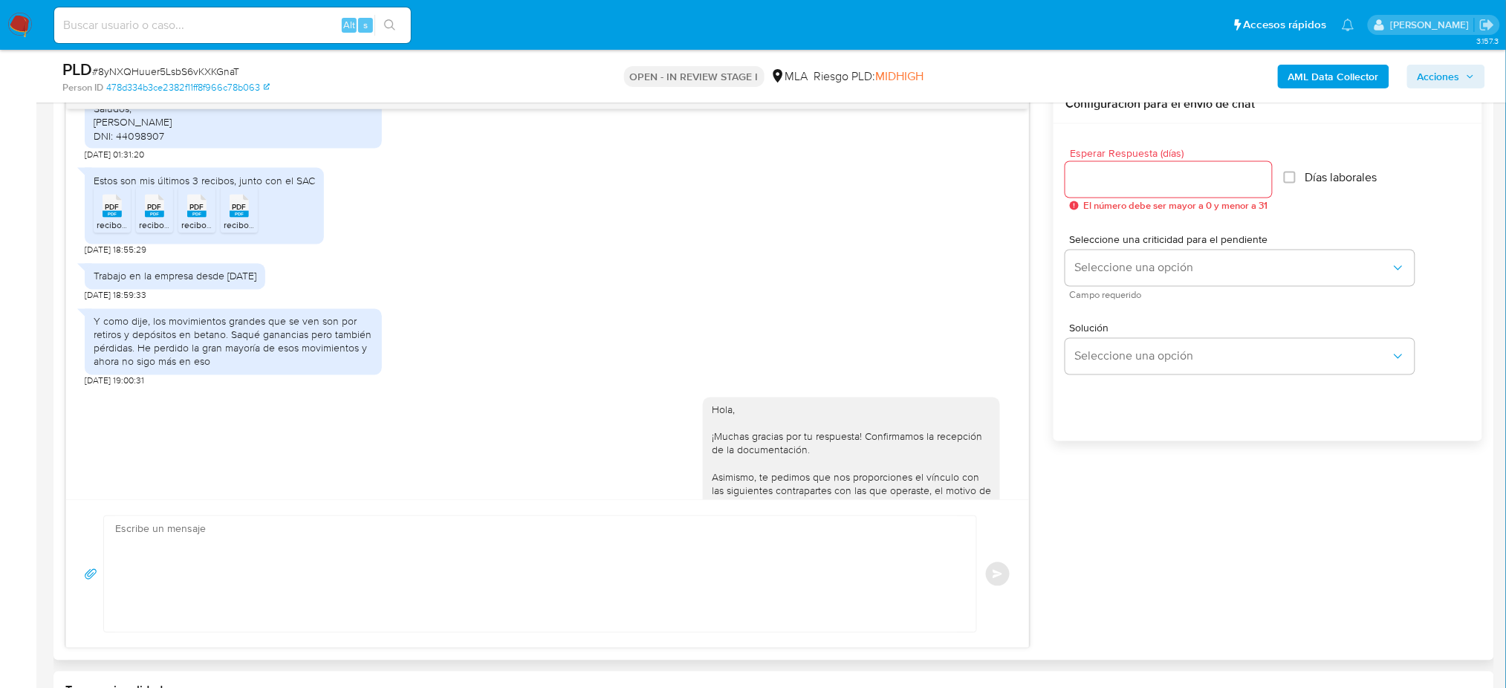
scroll to position [1694, 0]
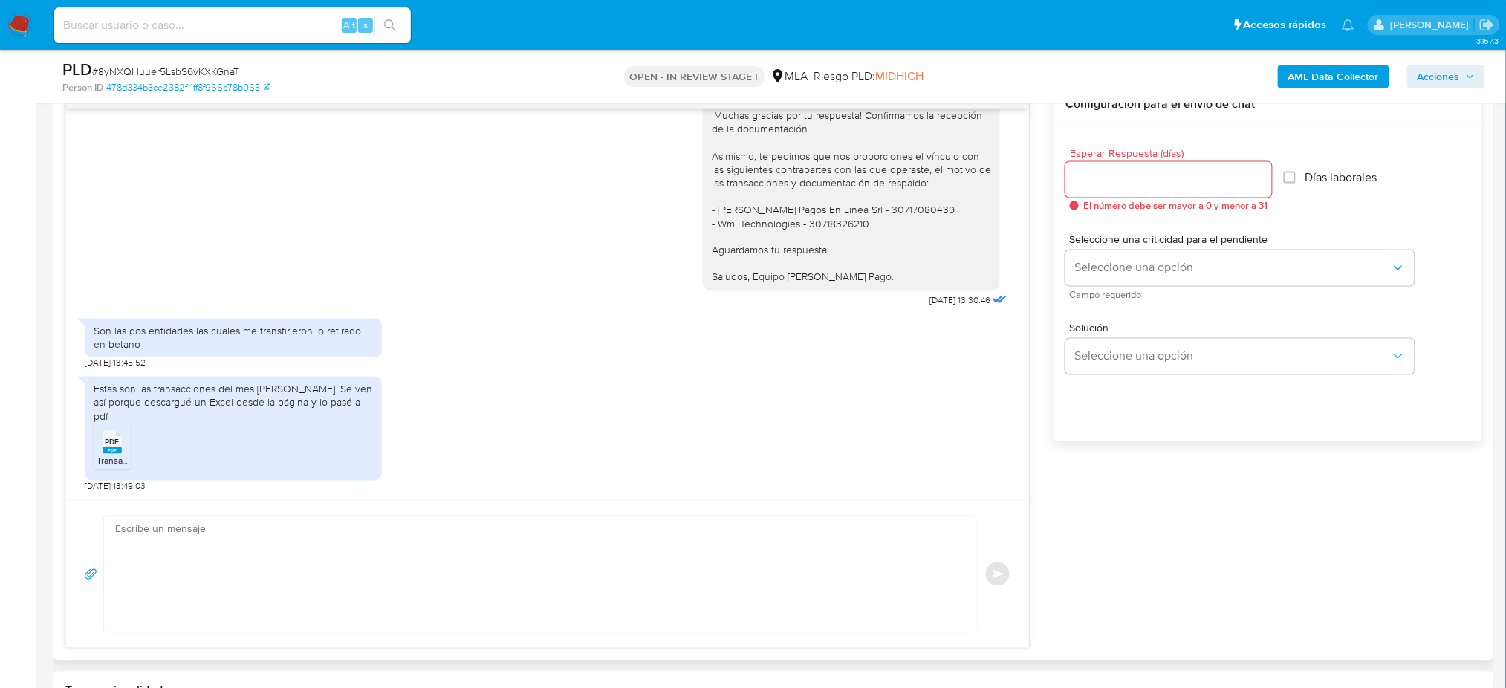
click at [197, 543] on textarea at bounding box center [536, 574] width 842 height 116
paste textarea "Hola, Muchas gracias por la respuesta. Analizamos tu caso y notamos que la info…"
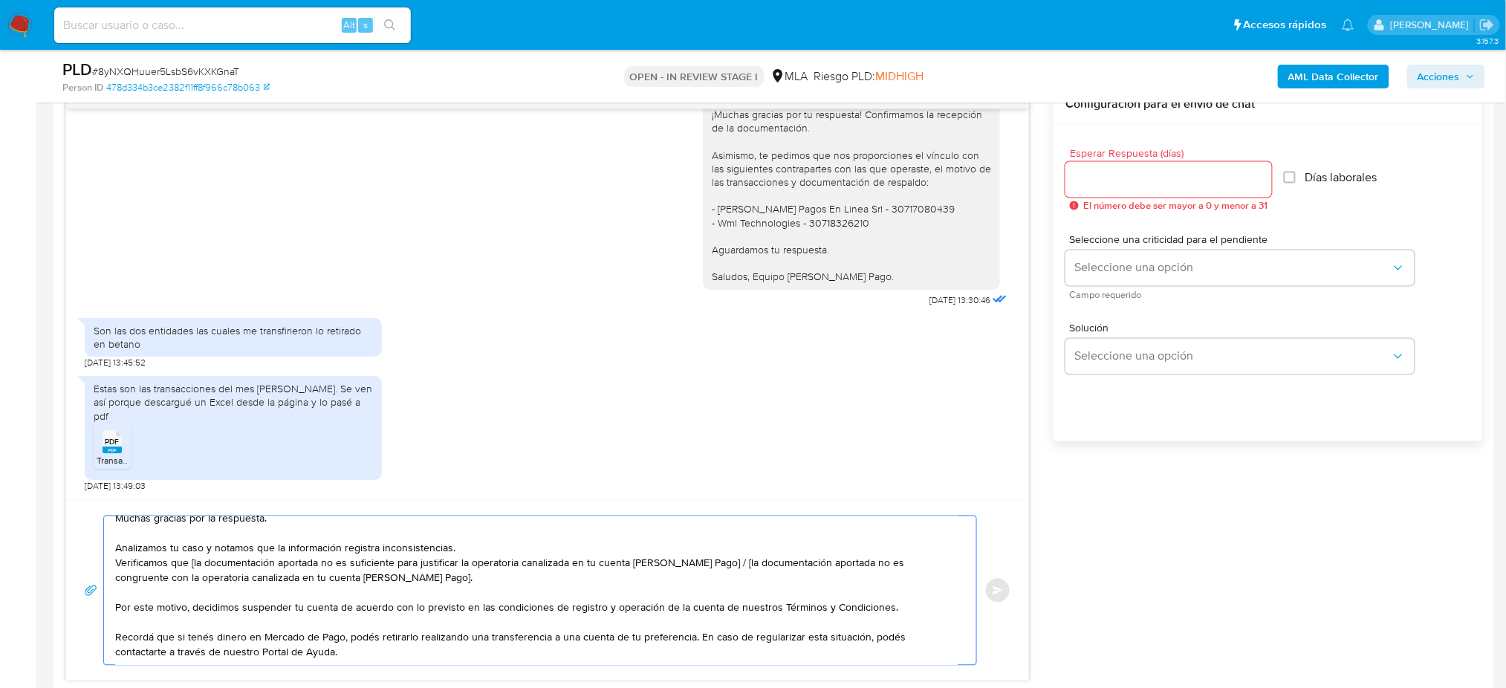
scroll to position [0, 0]
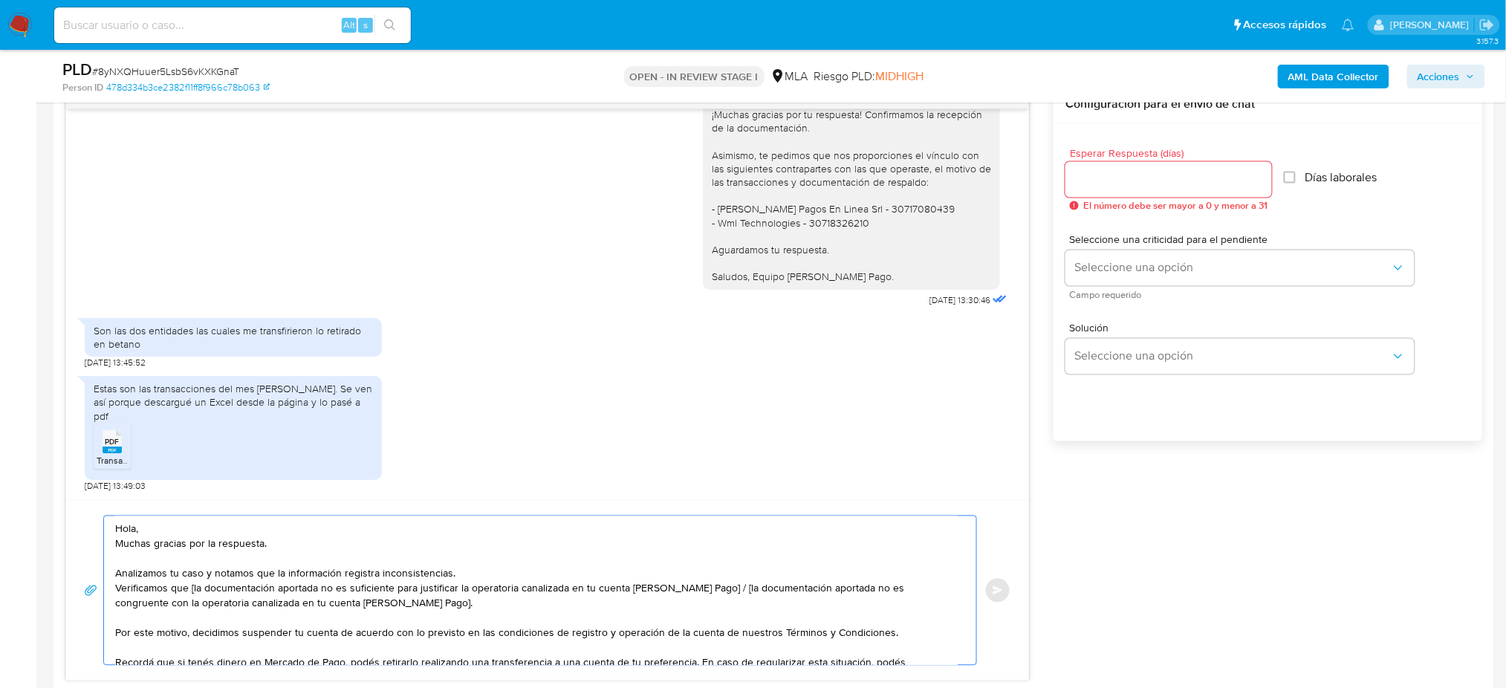
drag, startPoint x: 388, startPoint y: 609, endPoint x: 708, endPoint y: 594, distance: 320.5
click at [708, 594] on textarea "Hola, Muchas gracias por la respuesta. Analizamos tu caso y notamos que la info…" at bounding box center [536, 590] width 842 height 149
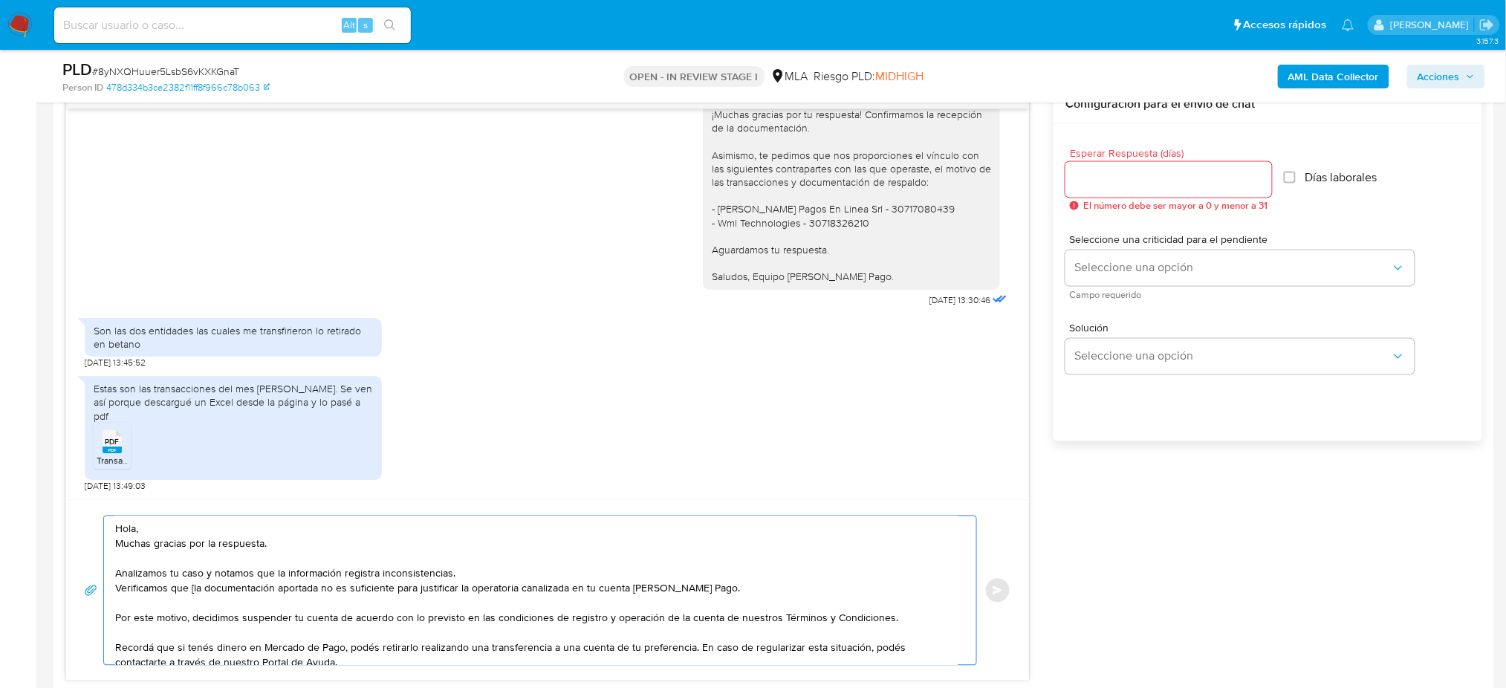
click at [192, 591] on textarea "Hola, Muchas gracias por la respuesta. Analizamos tu caso y notamos que la info…" at bounding box center [536, 590] width 842 height 149
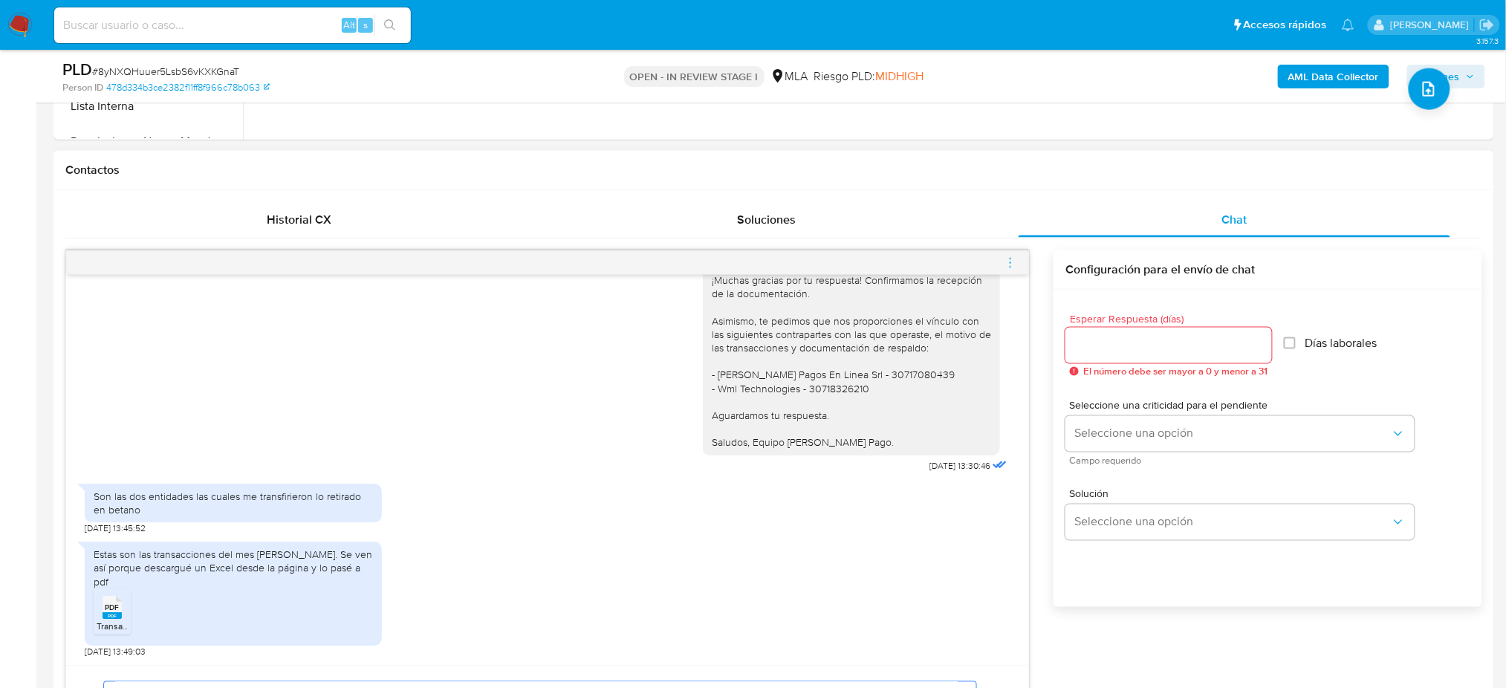
scroll to position [594, 0]
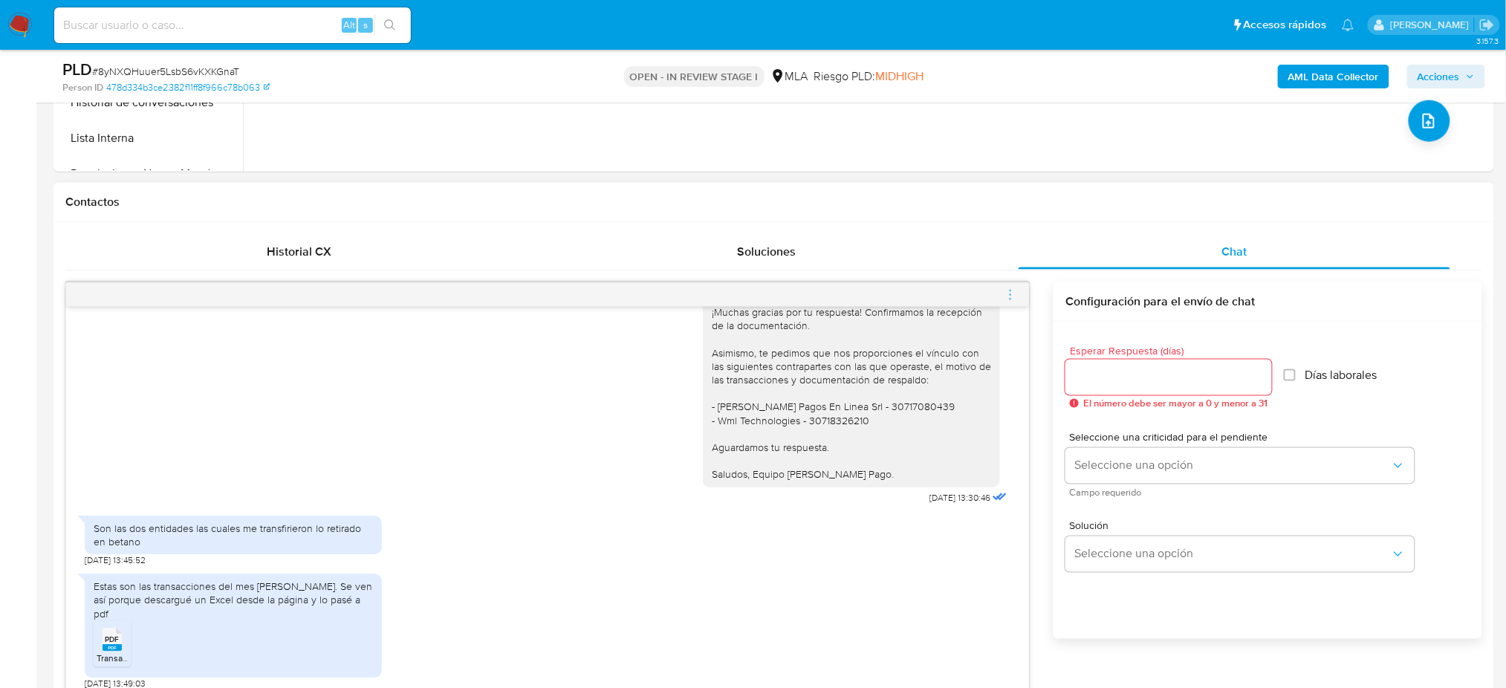
type textarea "Hola, Muchas gracias por la respuesta. Analizamos tu caso y notamos que la info…"
click at [1109, 376] on input "Esperar Respuesta (días)" at bounding box center [1168, 377] width 207 height 19
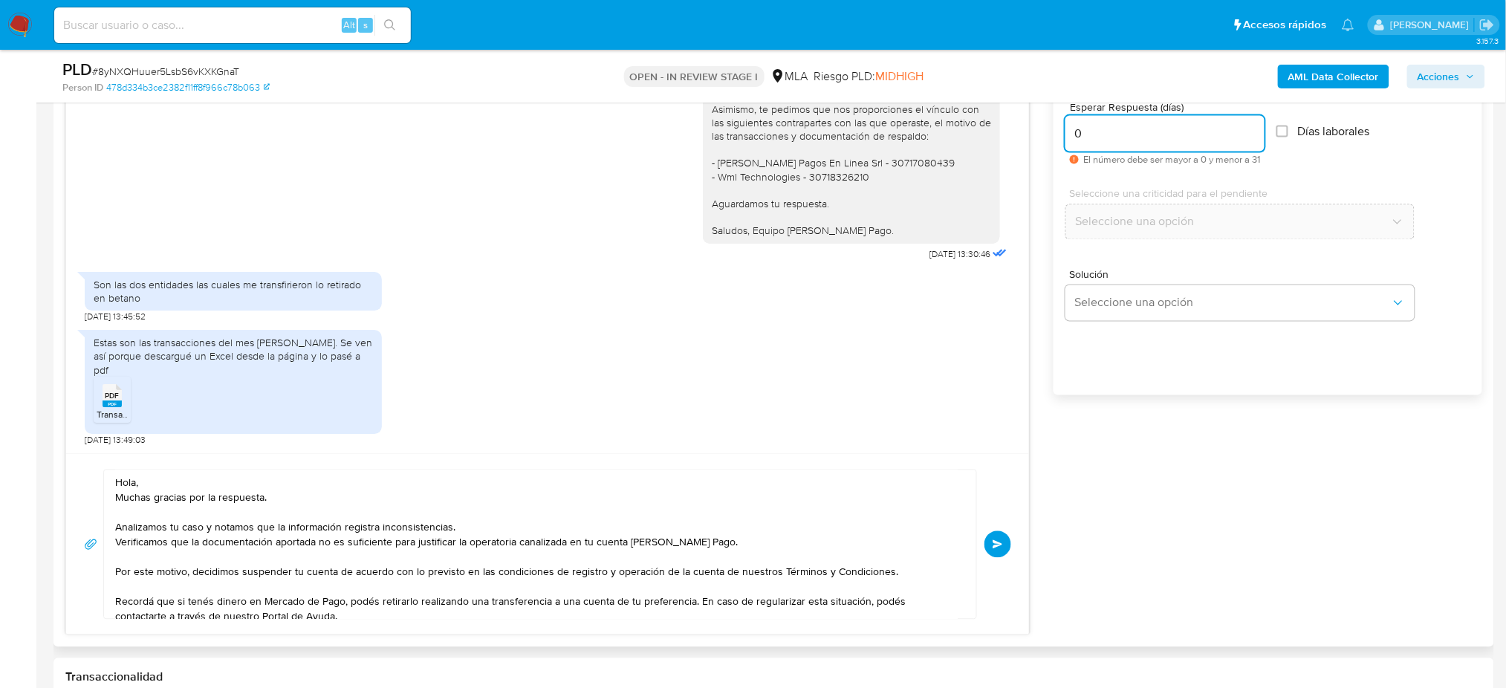
scroll to position [891, 0]
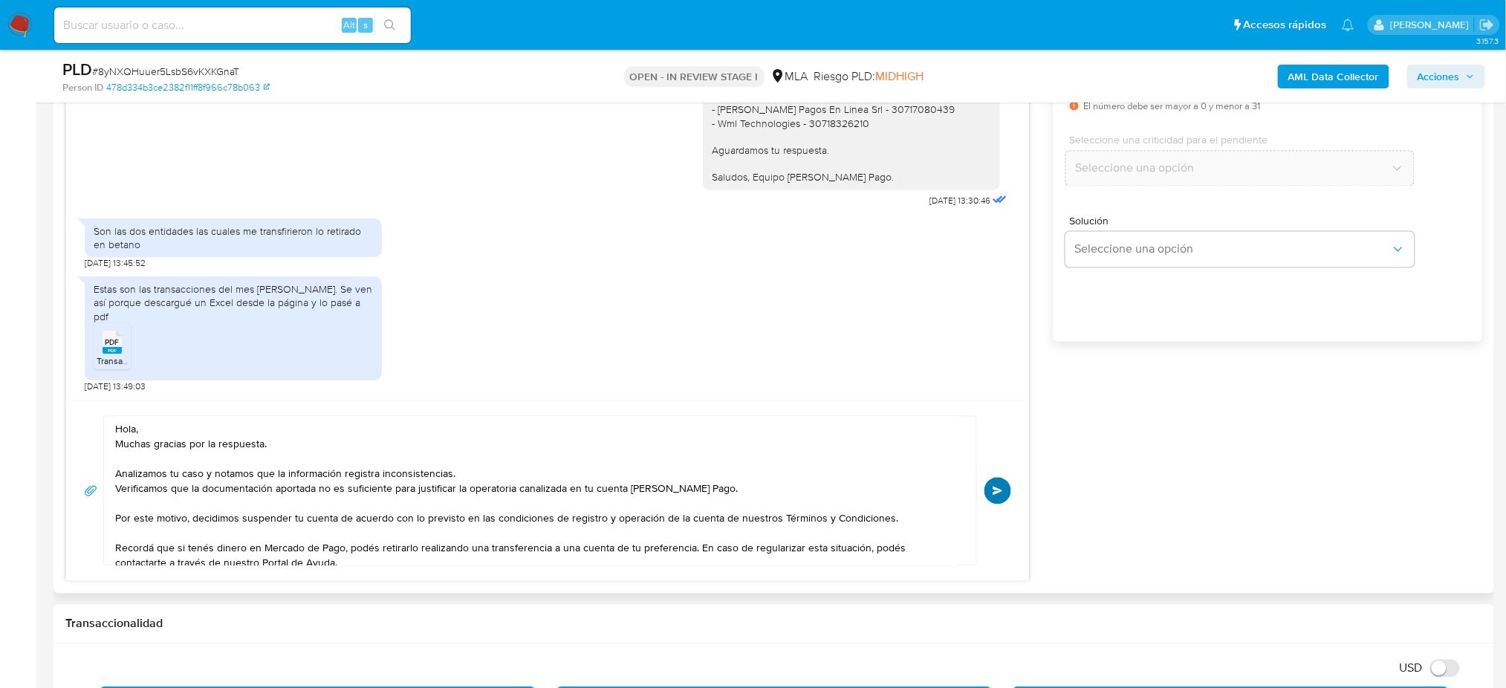
type input "0"
click at [1000, 492] on span "Enviar" at bounding box center [998, 491] width 10 height 9
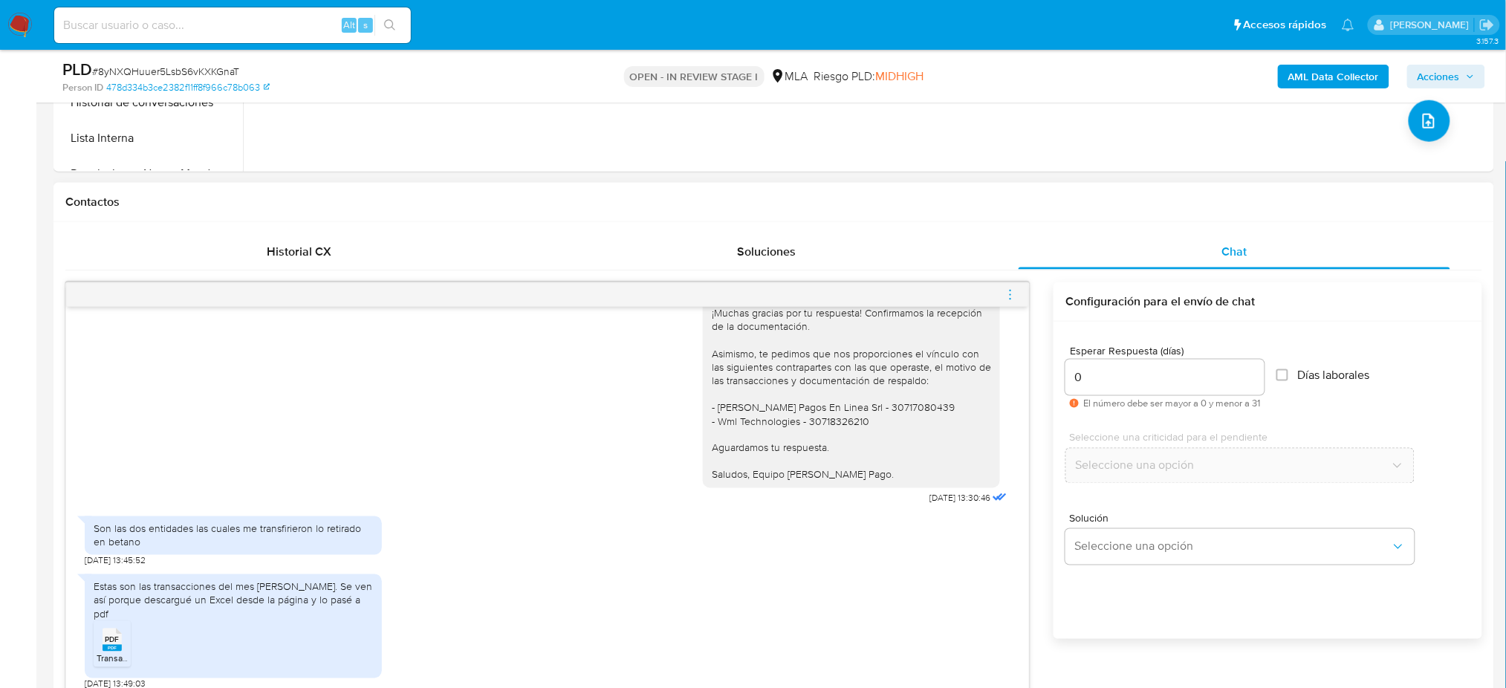
scroll to position [2007, 0]
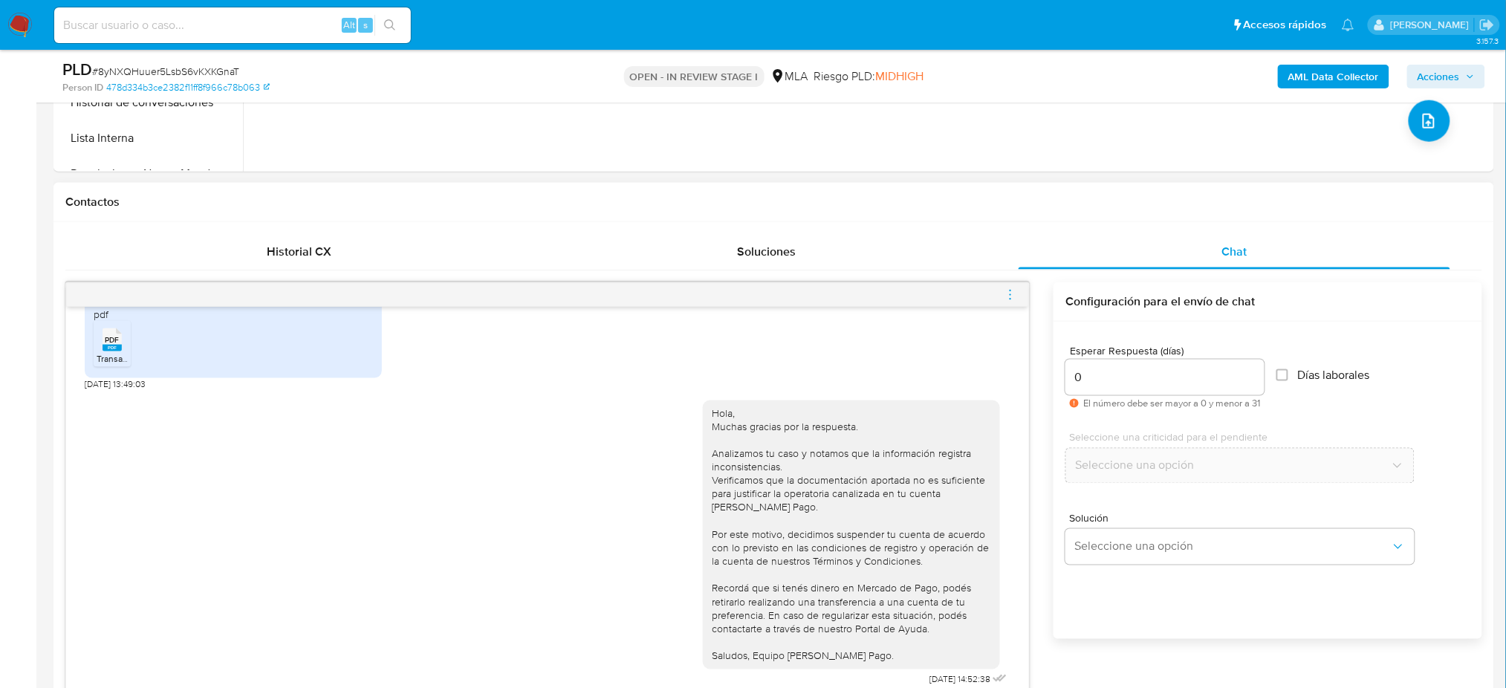
click at [1010, 295] on icon "menu-action" at bounding box center [1010, 293] width 1 height 1
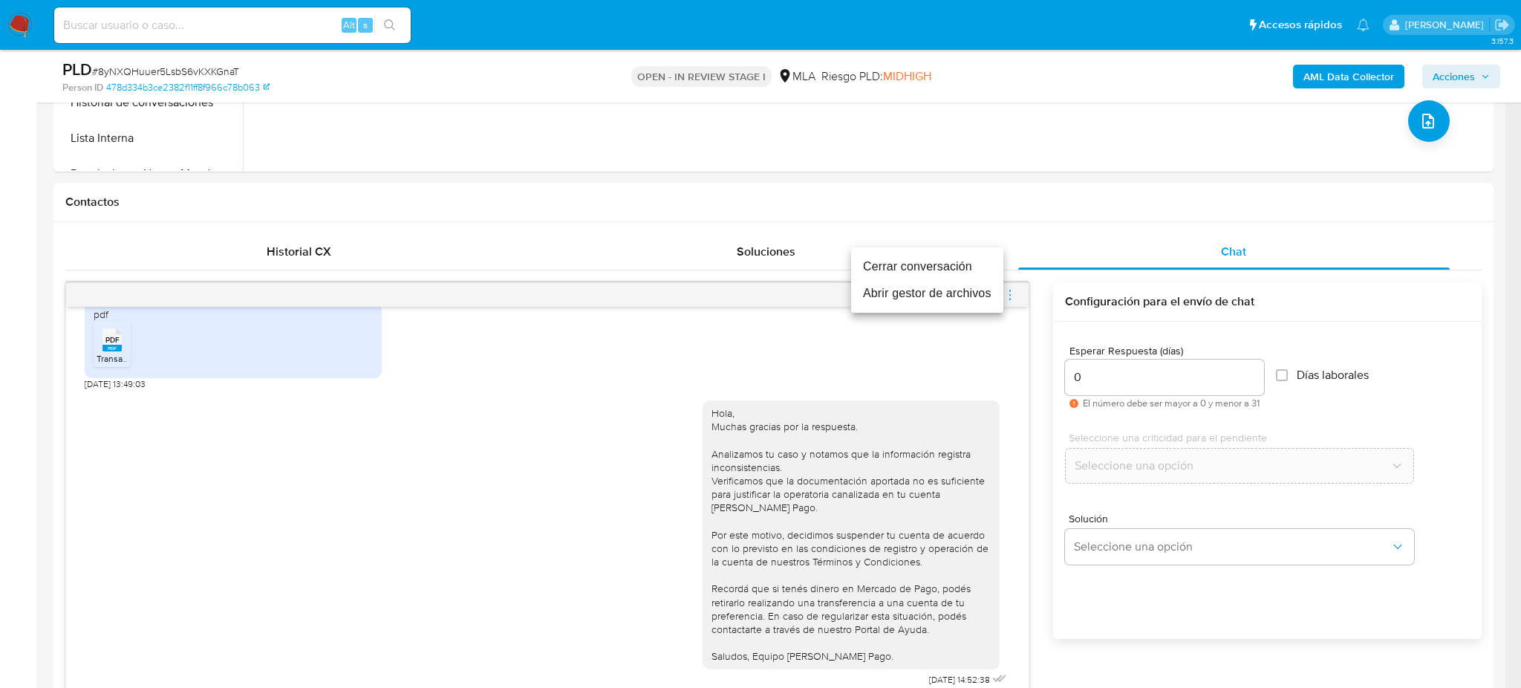
drag, startPoint x: 878, startPoint y: 266, endPoint x: 871, endPoint y: 267, distance: 7.6
click at [877, 266] on li "Cerrar conversación" at bounding box center [927, 266] width 152 height 27
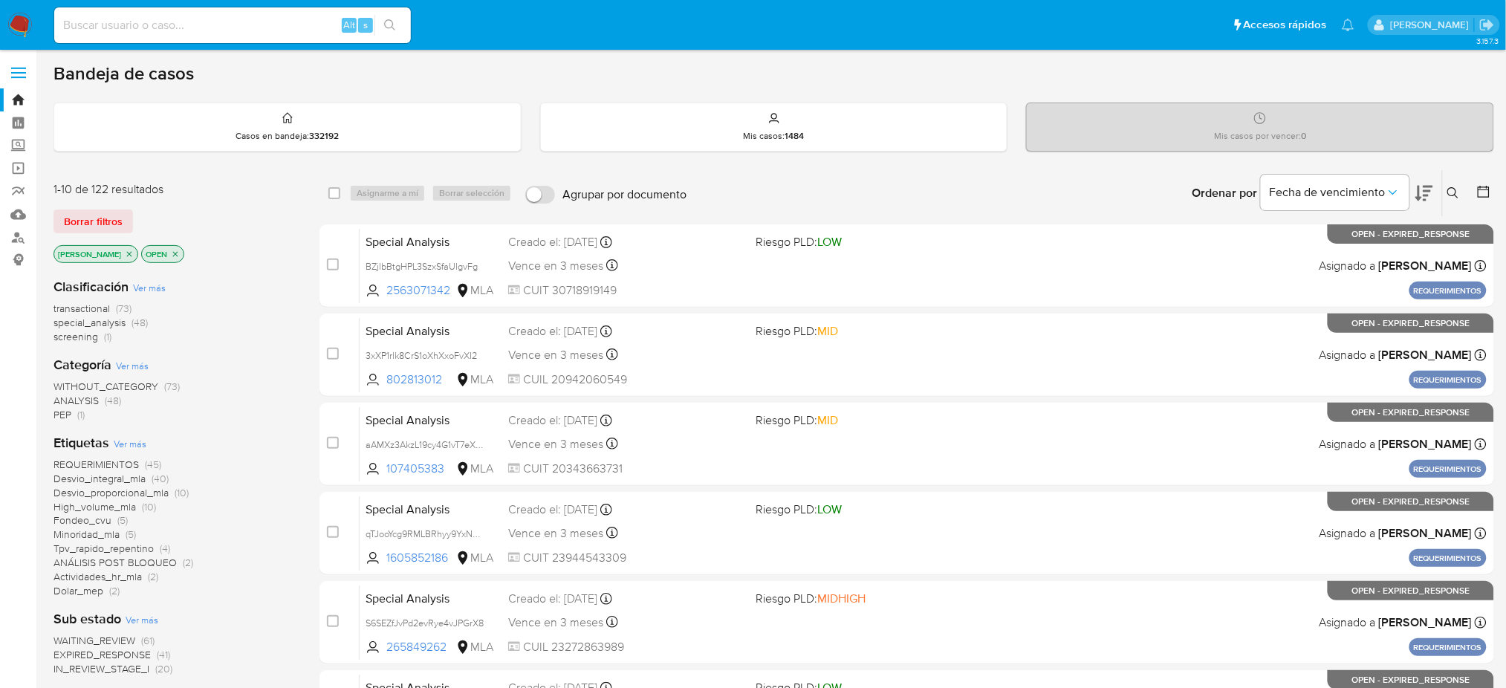
click at [1457, 187] on icon at bounding box center [1453, 193] width 12 height 12
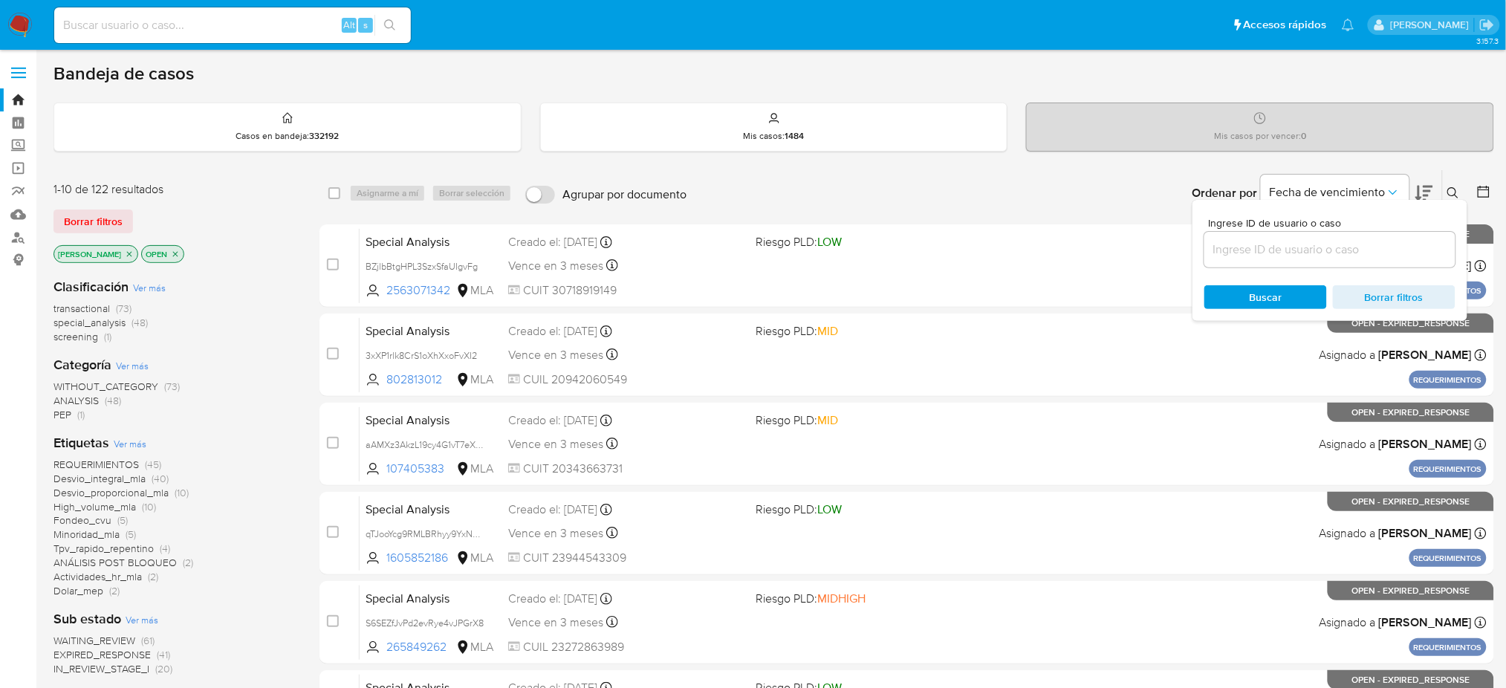
click at [1316, 257] on input at bounding box center [1329, 249] width 251 height 19
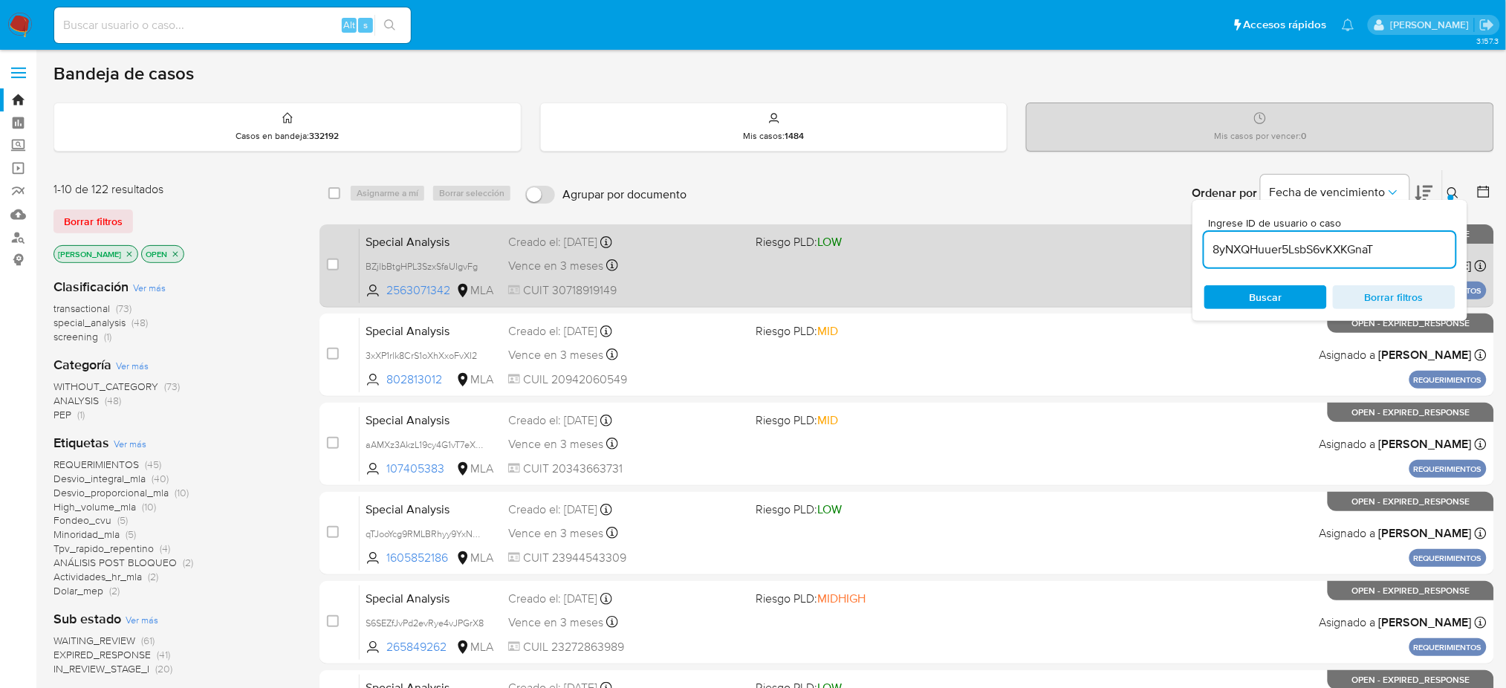
type input "8yNXQHuuer5LsbS6vKXKGnaT"
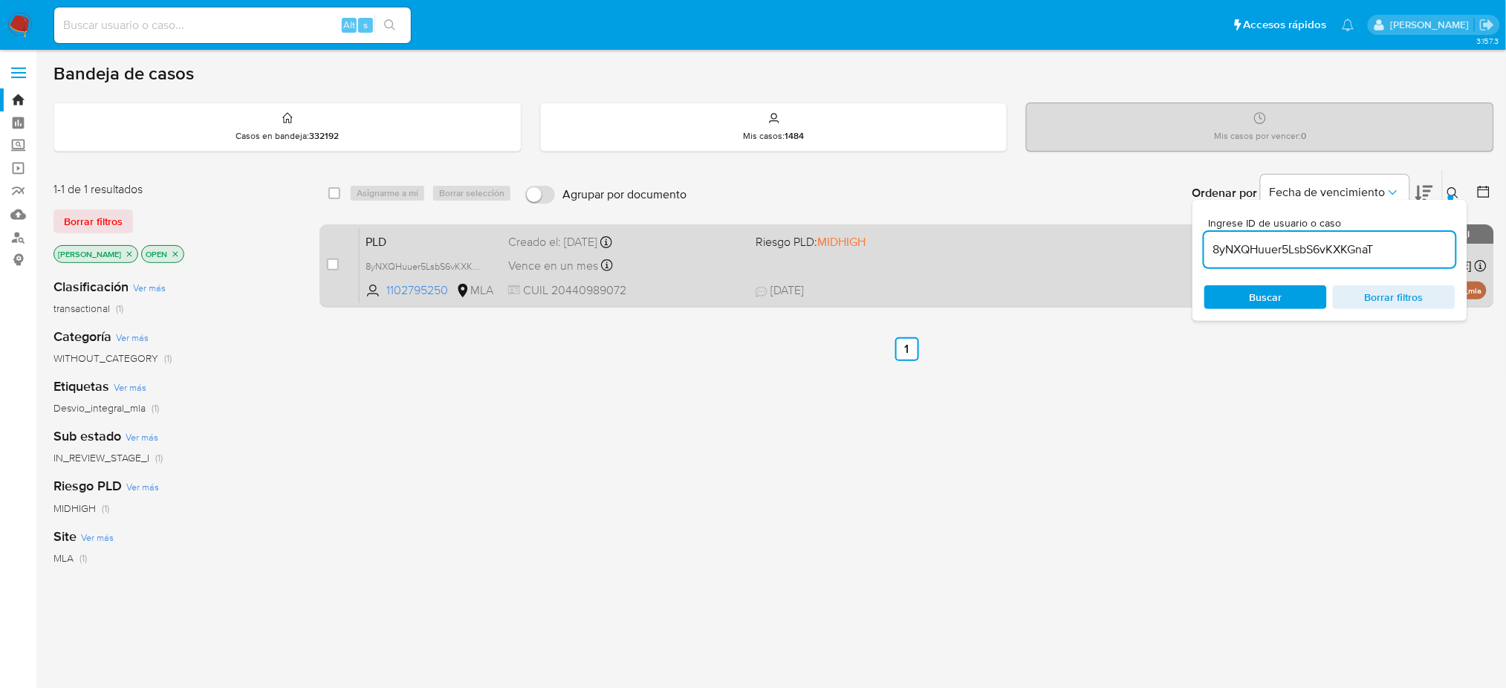
click at [334, 265] on input "checkbox" at bounding box center [333, 265] width 12 height 12
checkbox input "true"
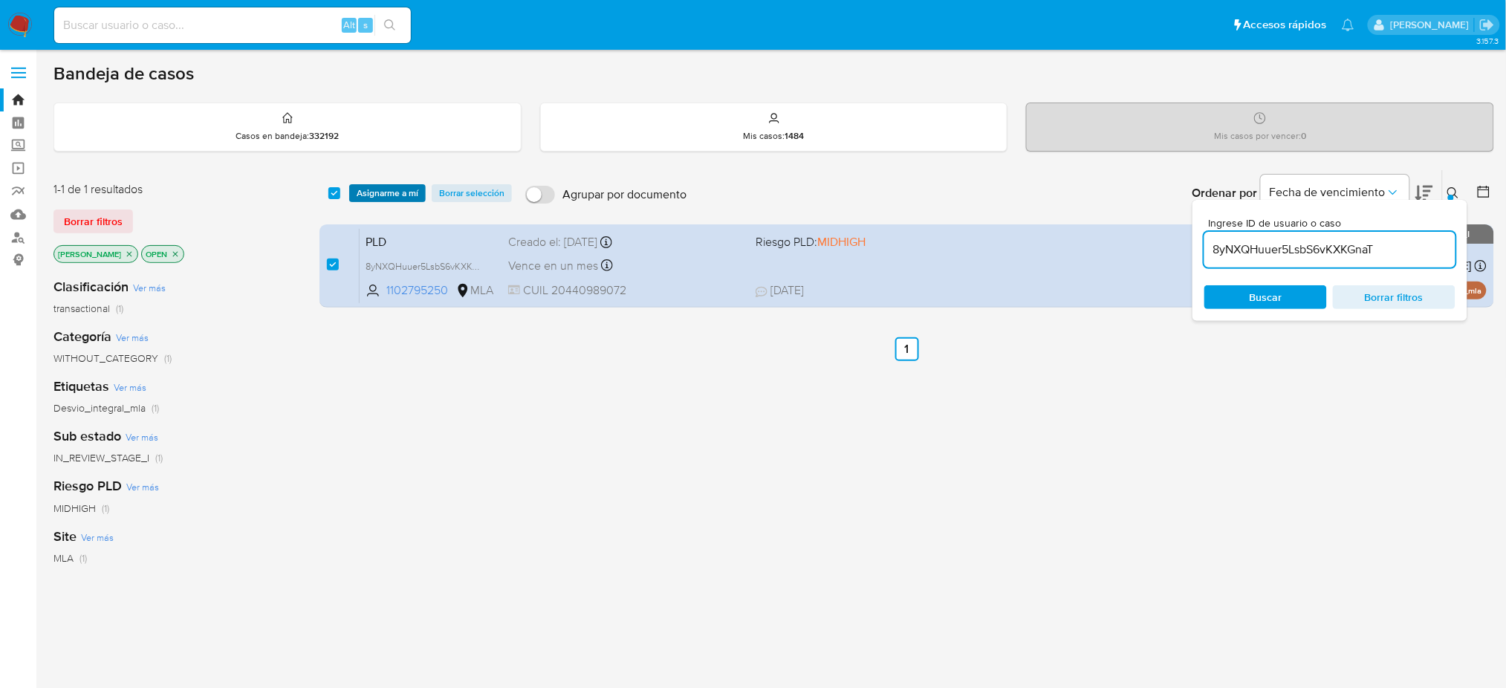
click at [380, 188] on span "Asignarme a mí" at bounding box center [388, 193] width 62 height 15
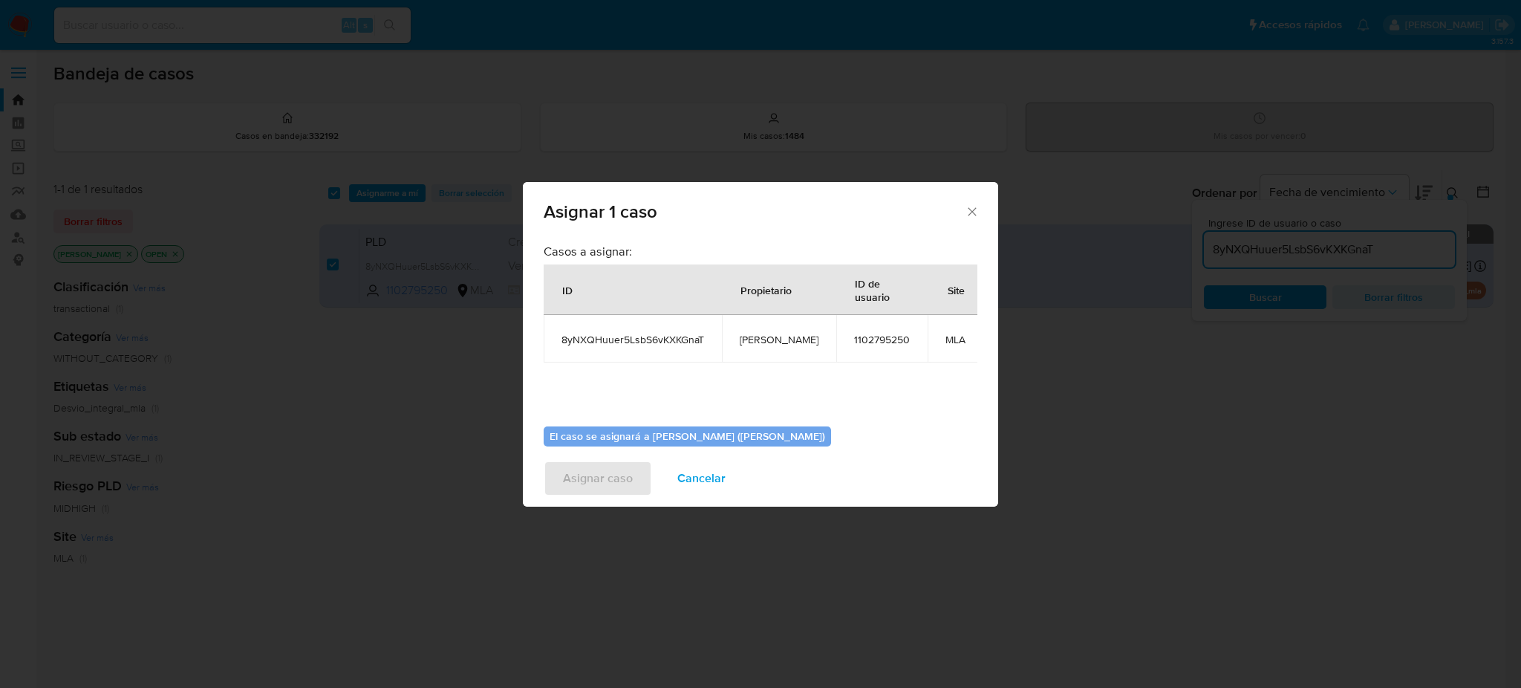
click at [776, 340] on span "[PERSON_NAME]" at bounding box center [779, 339] width 79 height 13
copy span "[PERSON_NAME]"
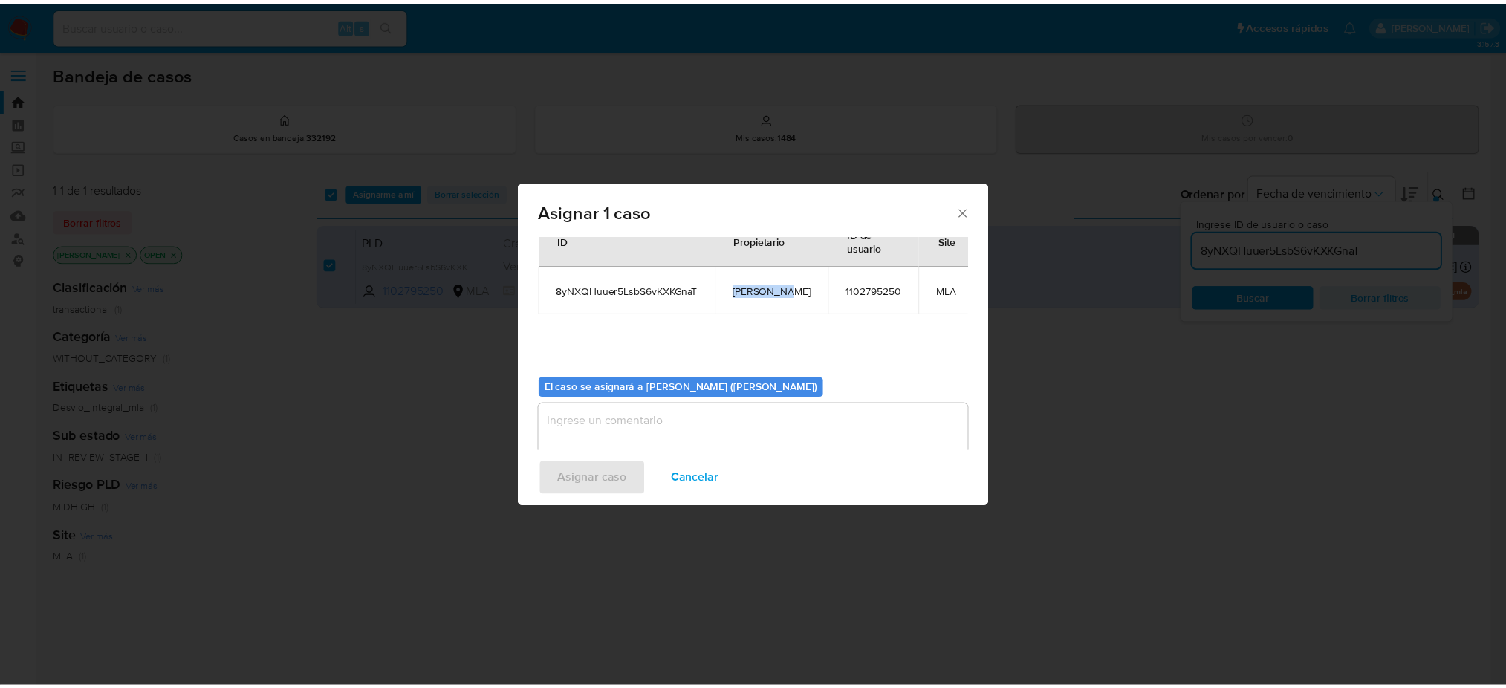
scroll to position [76, 0]
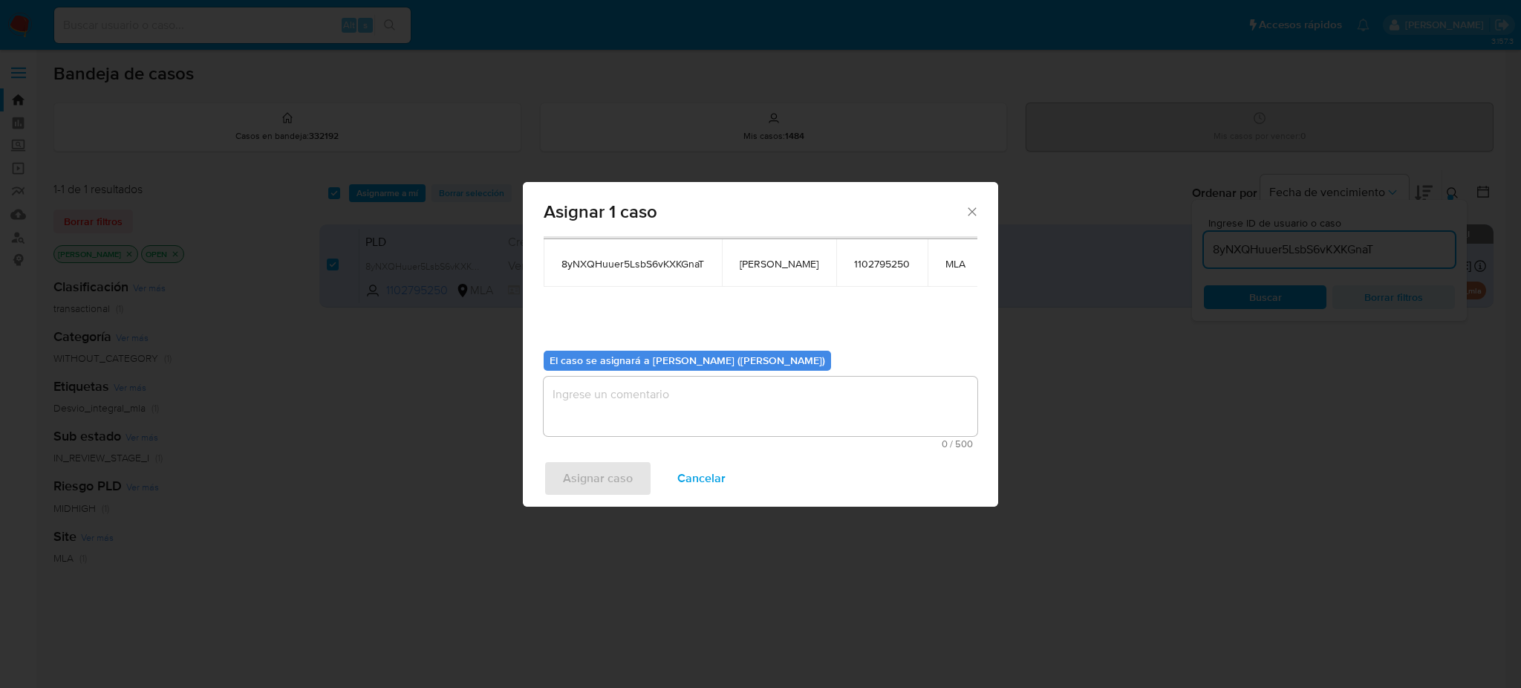
click at [657, 423] on textarea "assign-modal" at bounding box center [761, 406] width 434 height 59
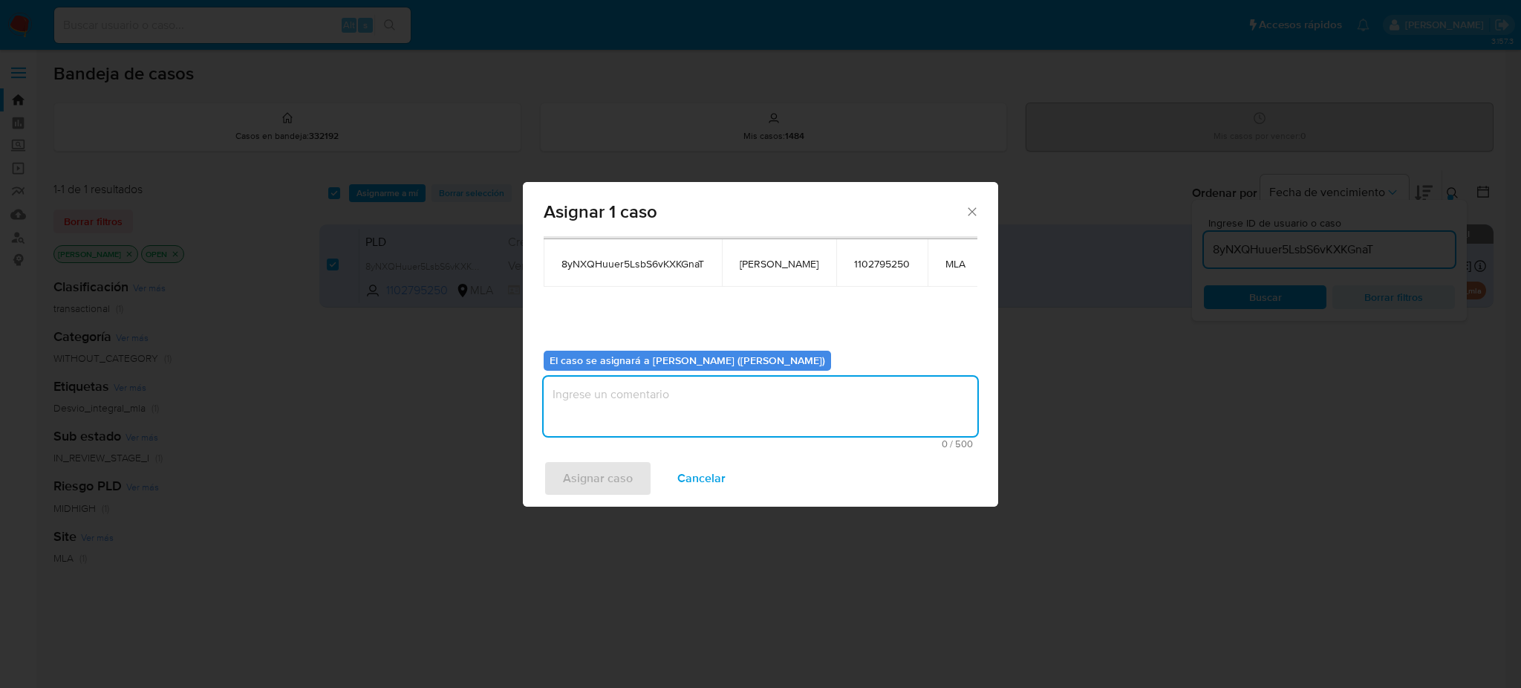
paste textarea "[PERSON_NAME]"
type textarea "[PERSON_NAME]"
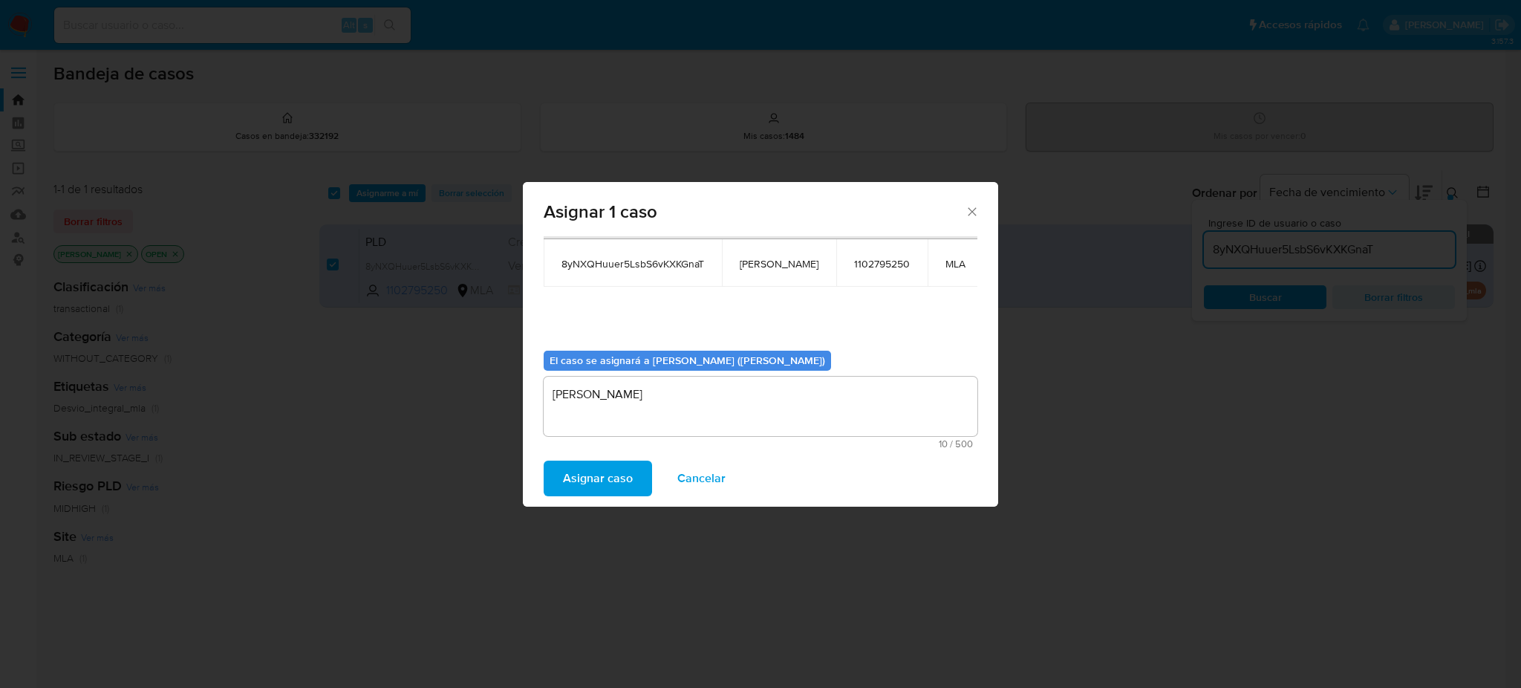
click at [620, 469] on span "Asignar caso" at bounding box center [598, 478] width 70 height 33
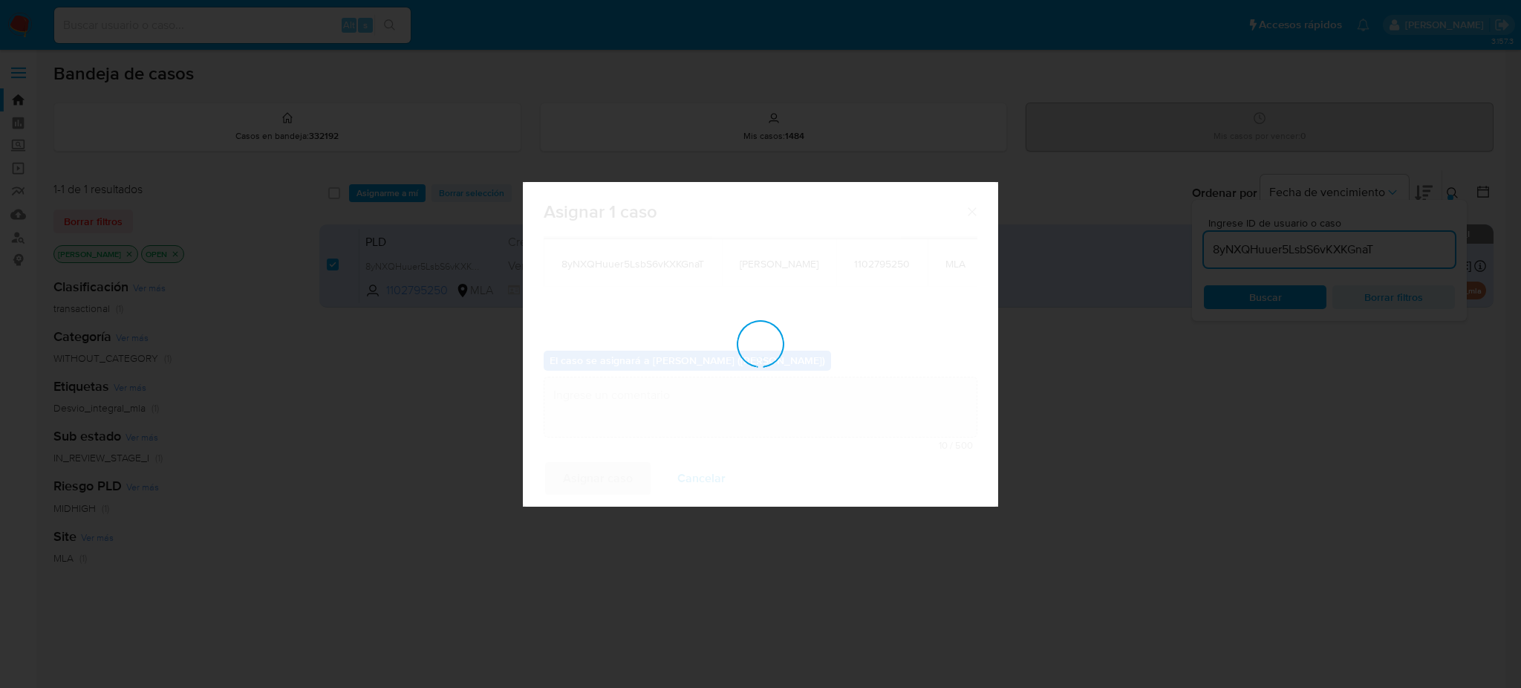
checkbox input "false"
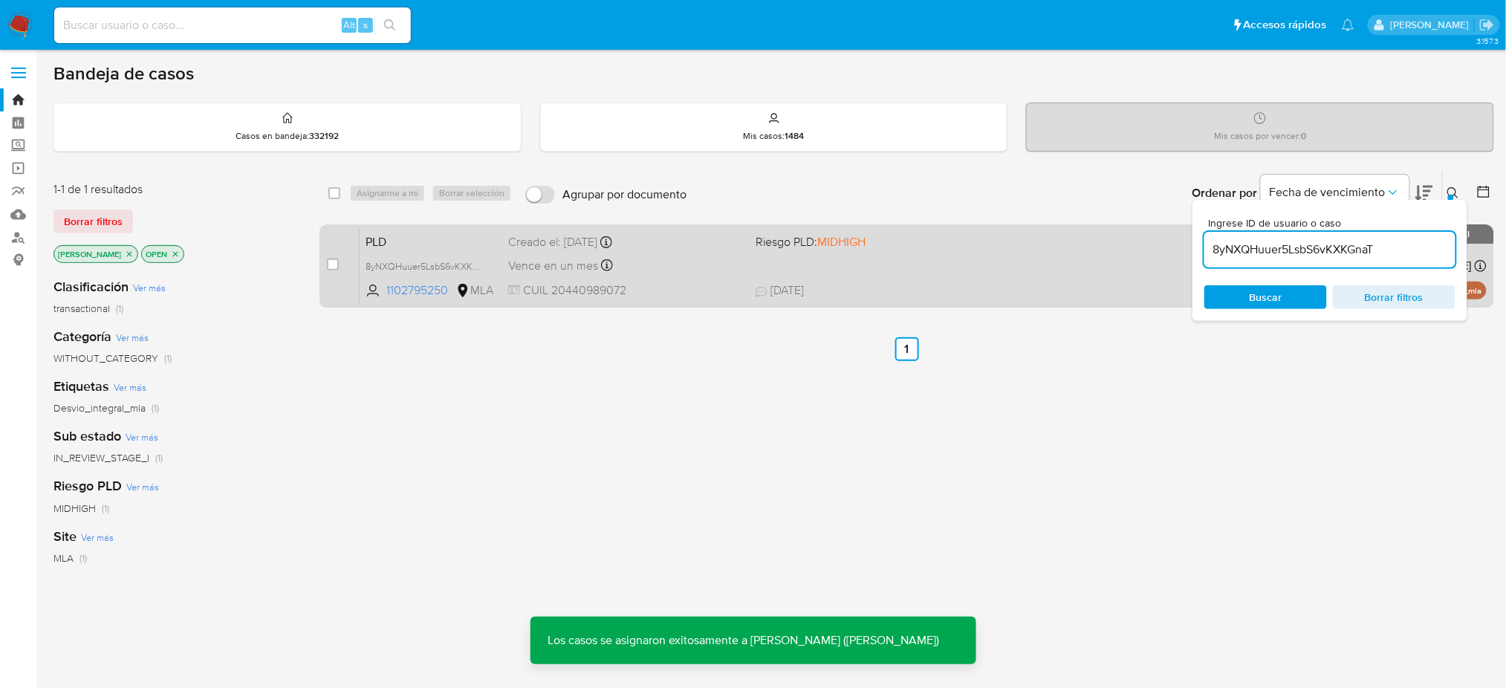
click at [449, 235] on span "PLD" at bounding box center [431, 240] width 131 height 19
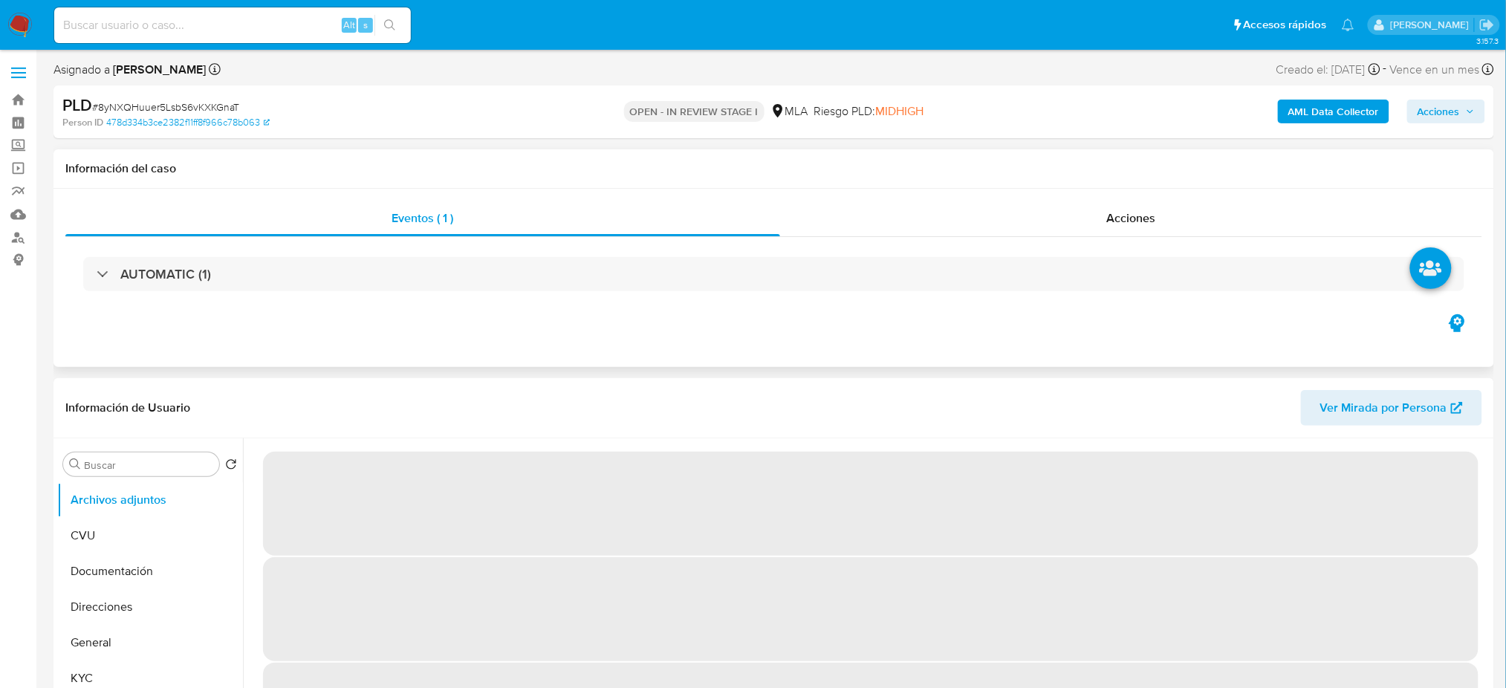
select select "10"
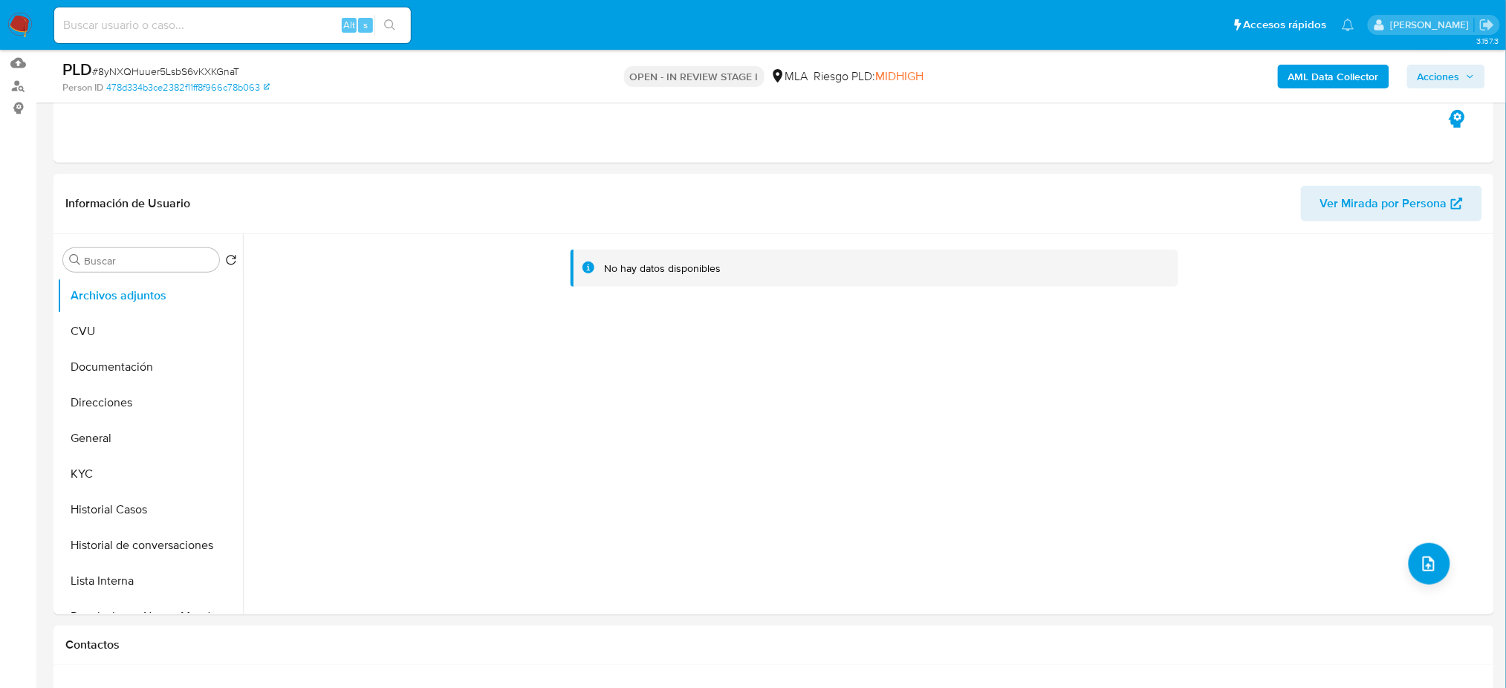
scroll to position [198, 0]
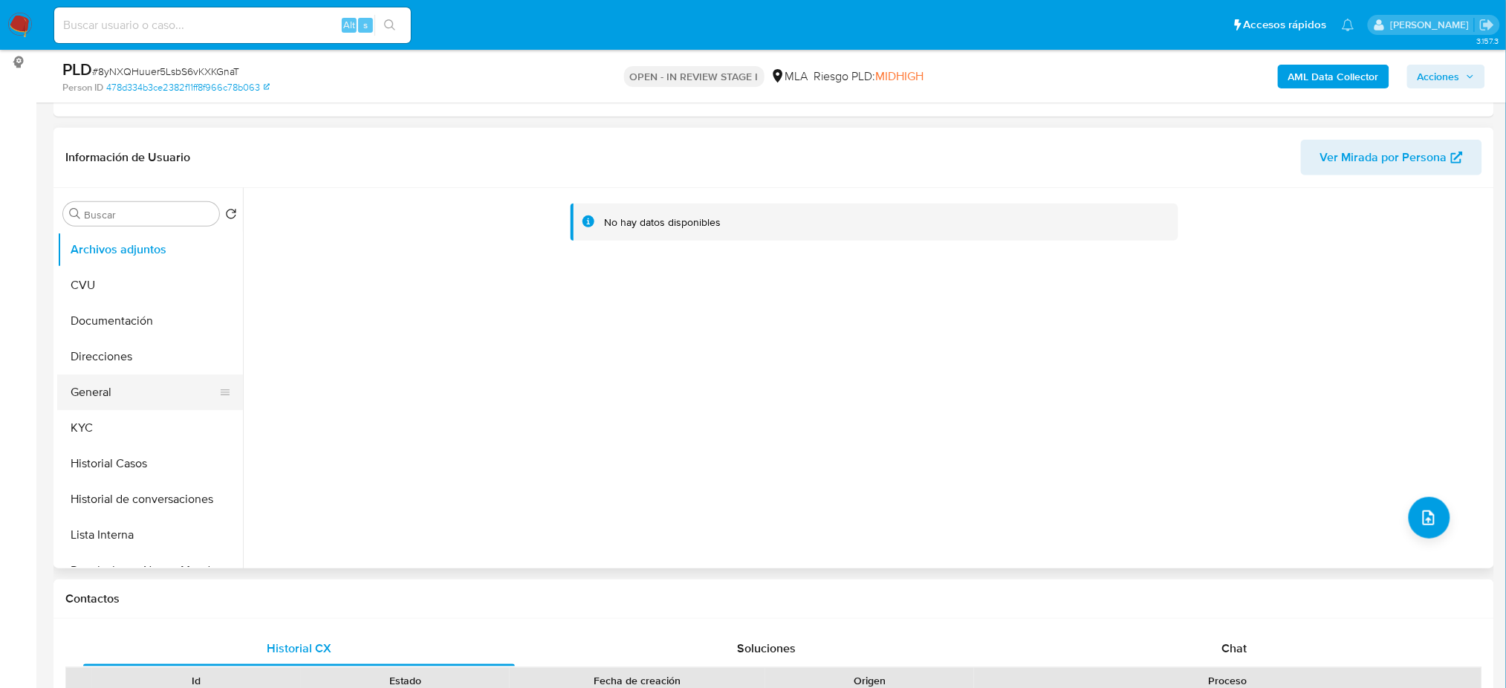
click at [120, 400] on button "General" at bounding box center [144, 392] width 174 height 36
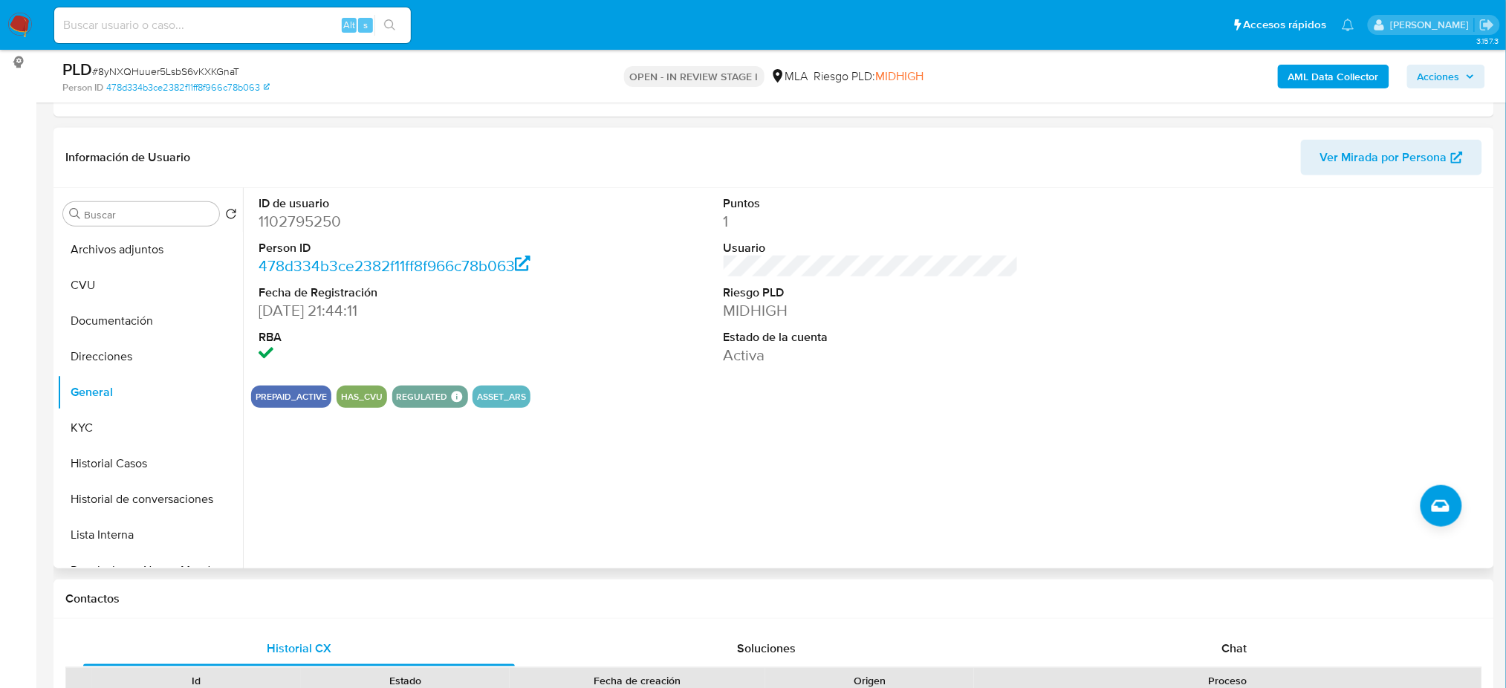
click at [278, 222] on dd "1102795250" at bounding box center [406, 221] width 295 height 21
copy dd "1102795250"
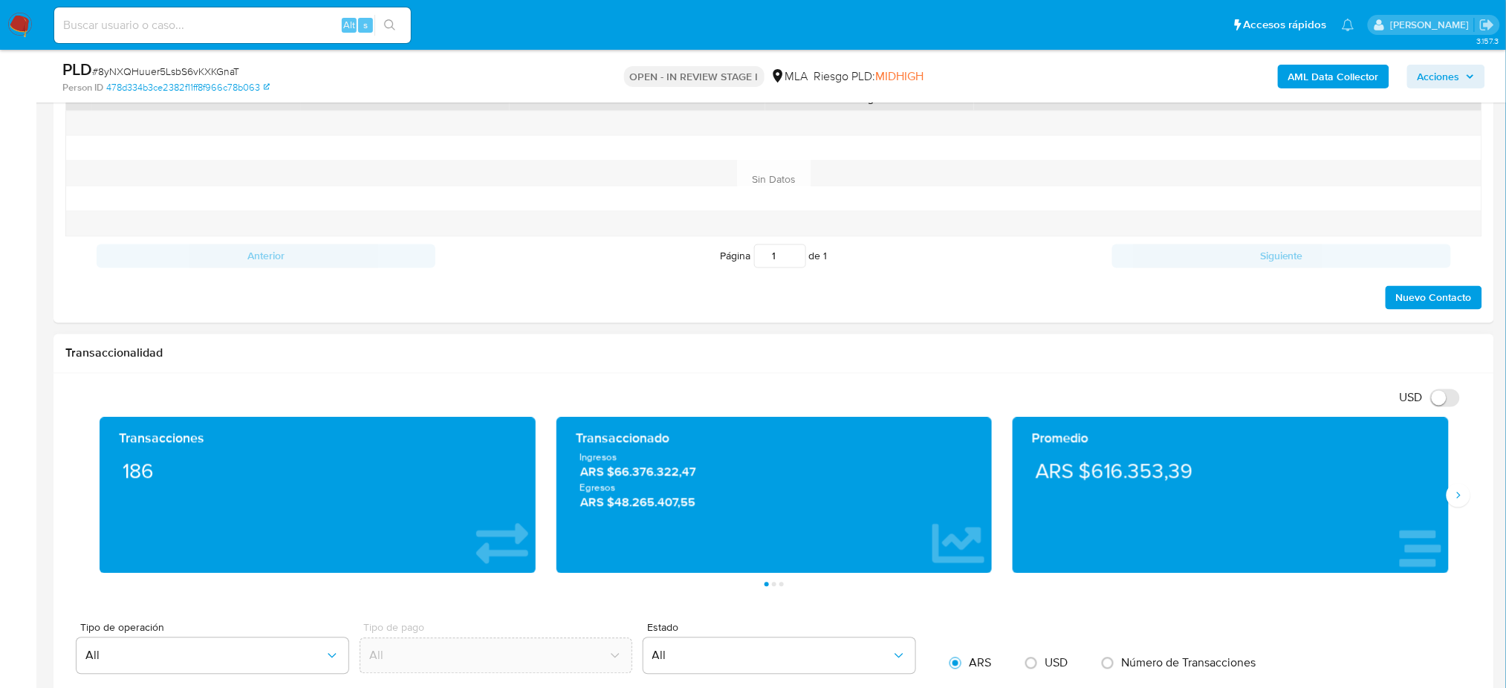
scroll to position [384, 0]
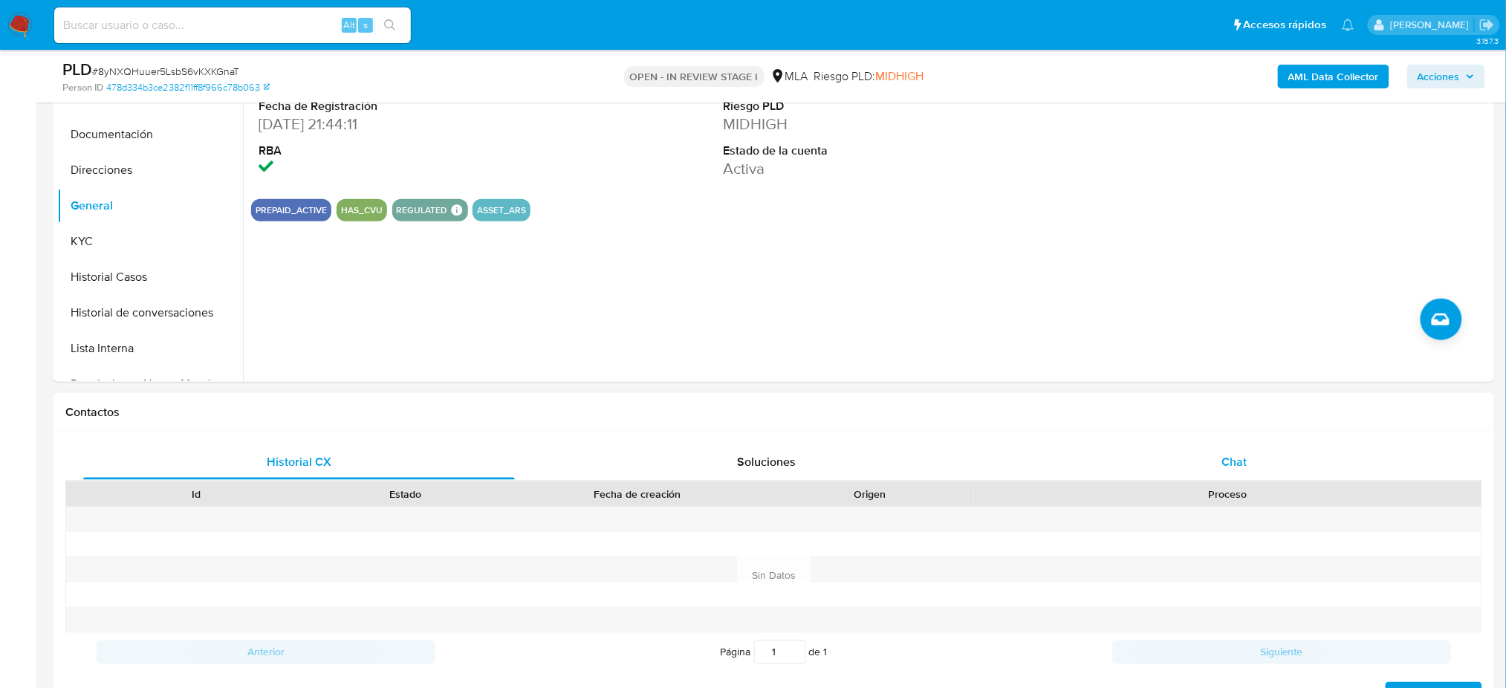
click at [1264, 471] on div "Chat" at bounding box center [1235, 462] width 432 height 36
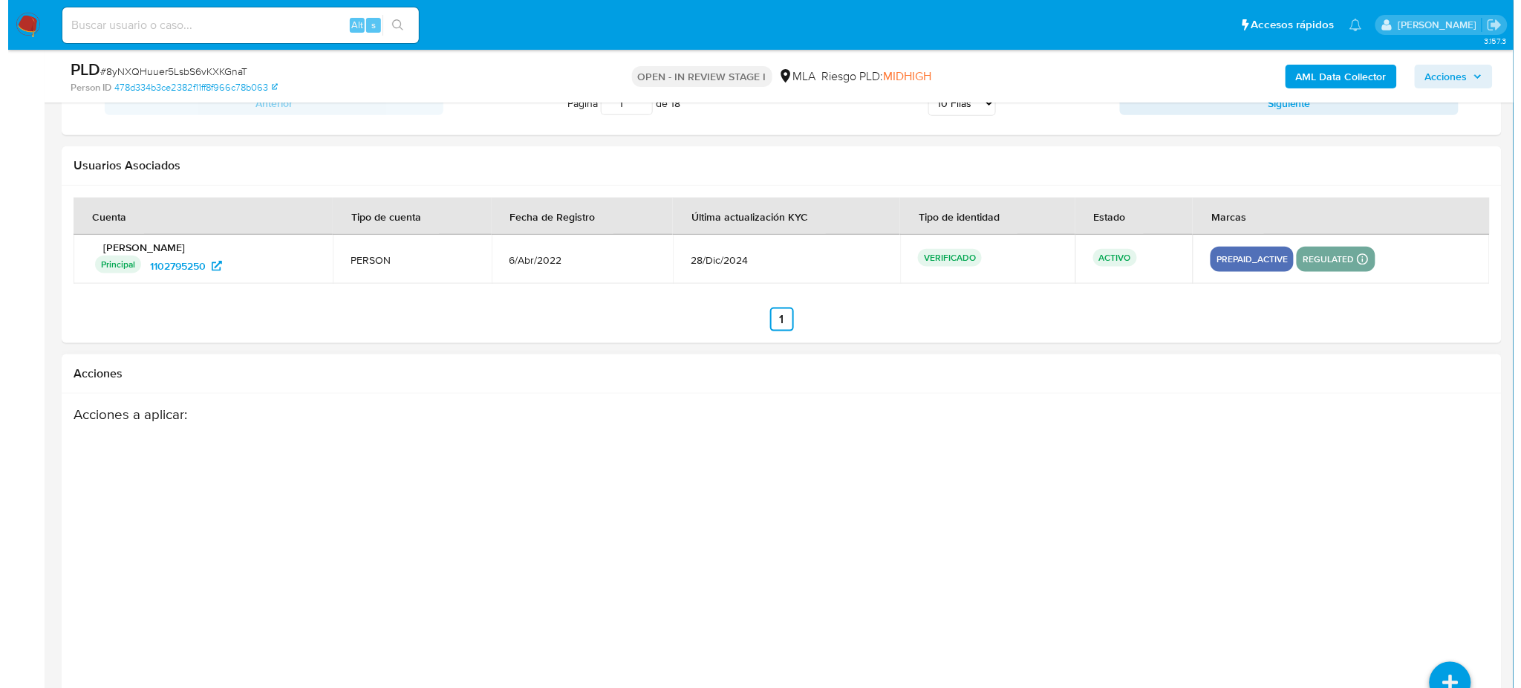
scroll to position [2616, 0]
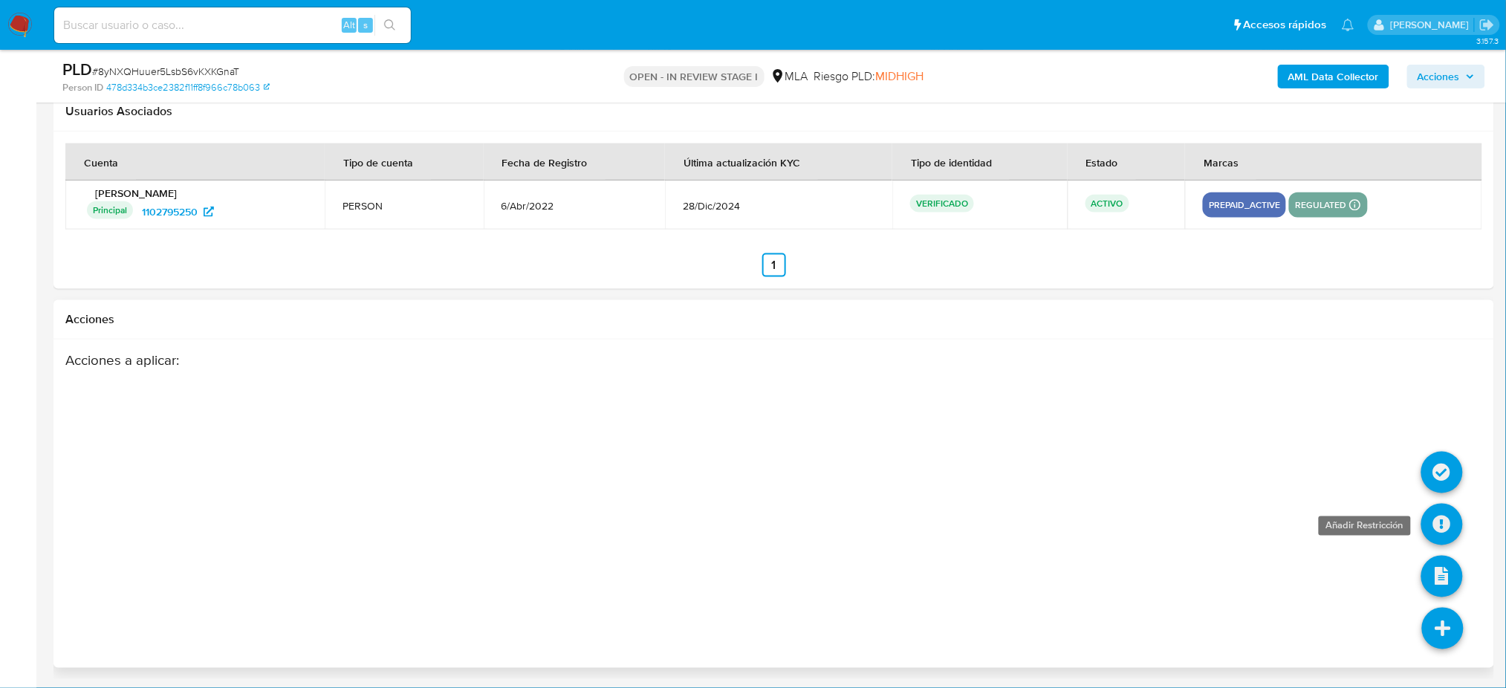
click at [1439, 519] on icon at bounding box center [1442, 525] width 42 height 42
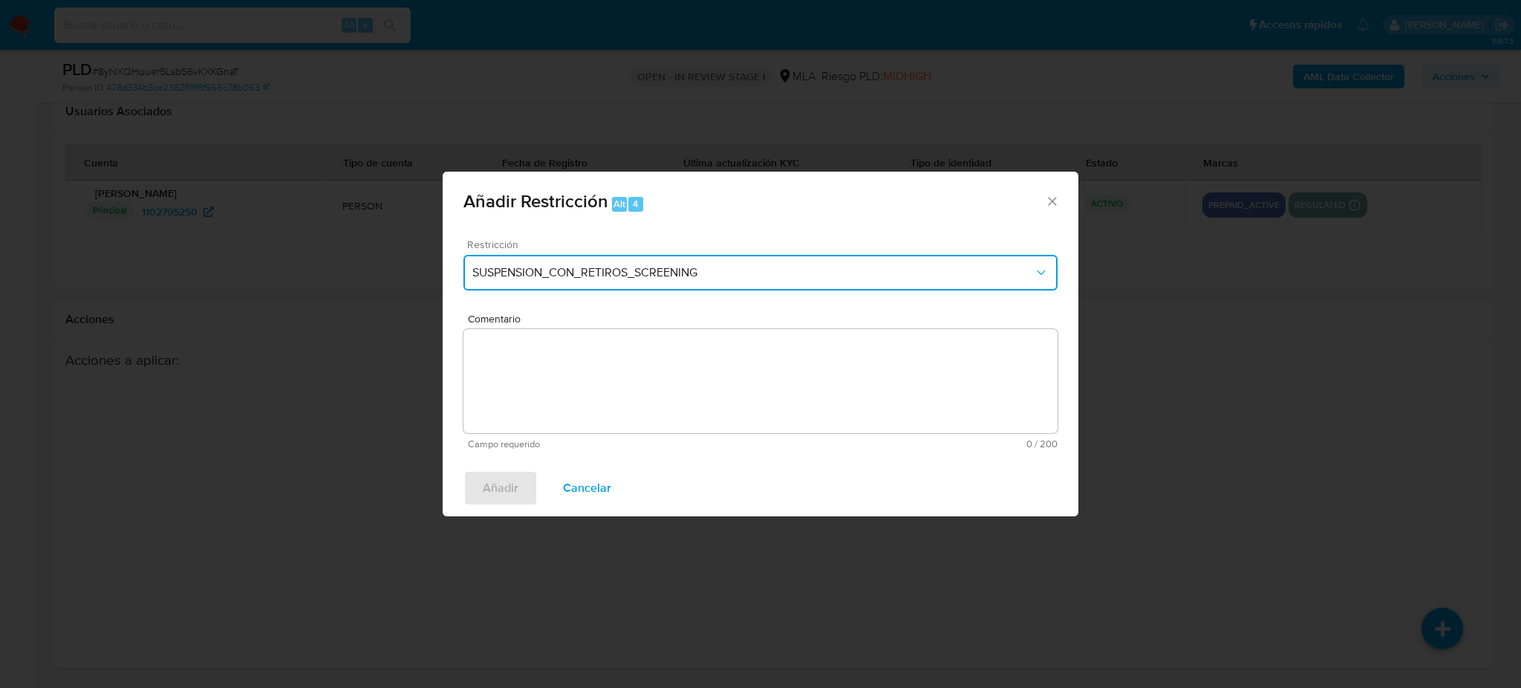
click at [675, 270] on span "SUSPENSION_CON_RETIROS_SCREENING" at bounding box center [753, 272] width 562 height 15
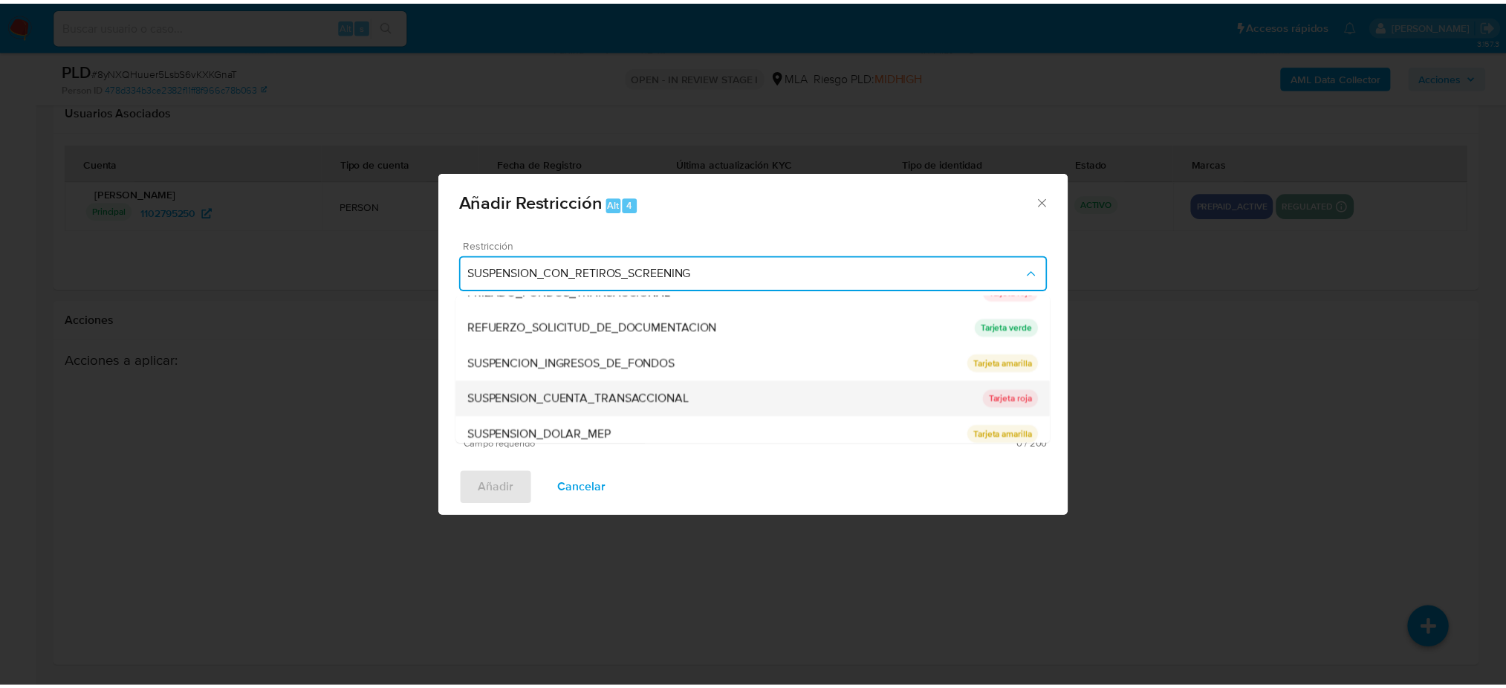
scroll to position [314, 0]
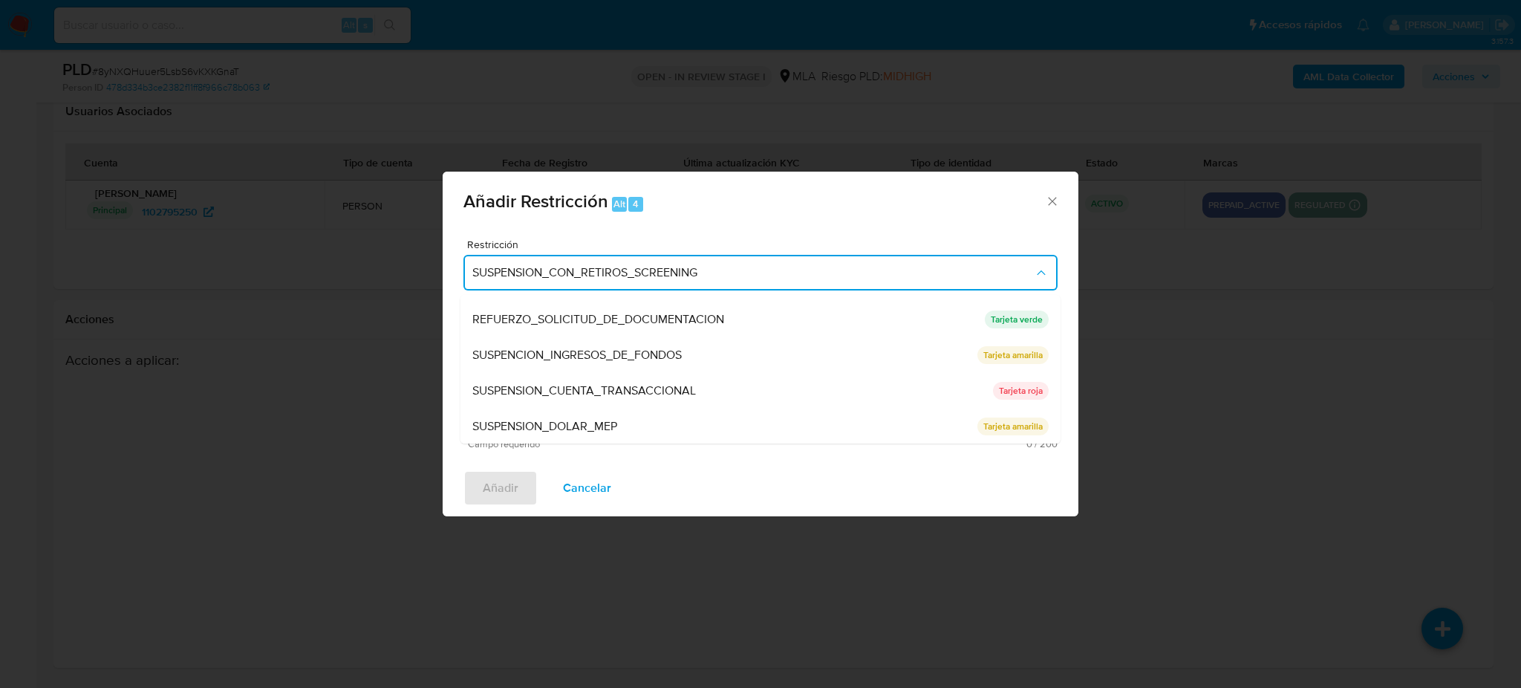
click at [616, 386] on span "SUSPENSION_CUENTA_TRANSACCIONAL" at bounding box center [584, 390] width 224 height 15
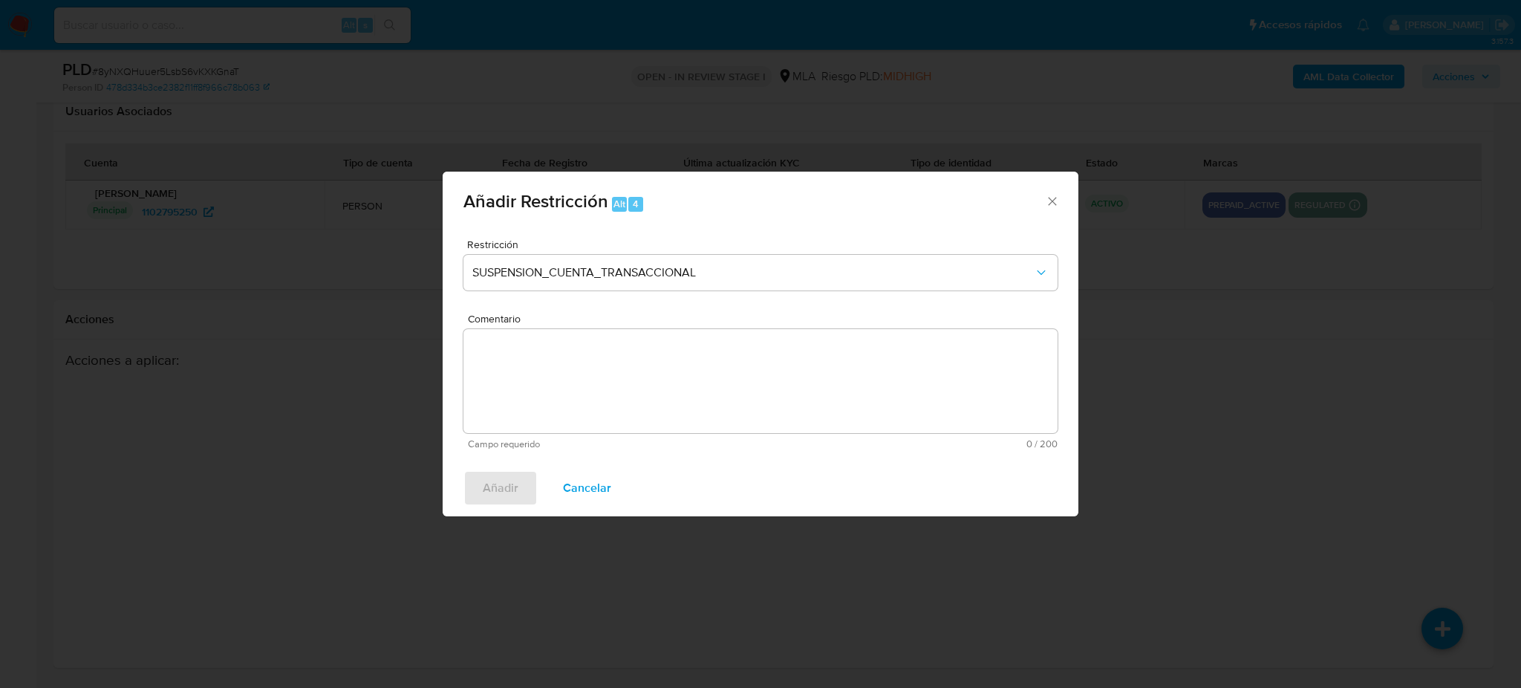
click at [616, 386] on textarea "Comentario" at bounding box center [761, 381] width 594 height 104
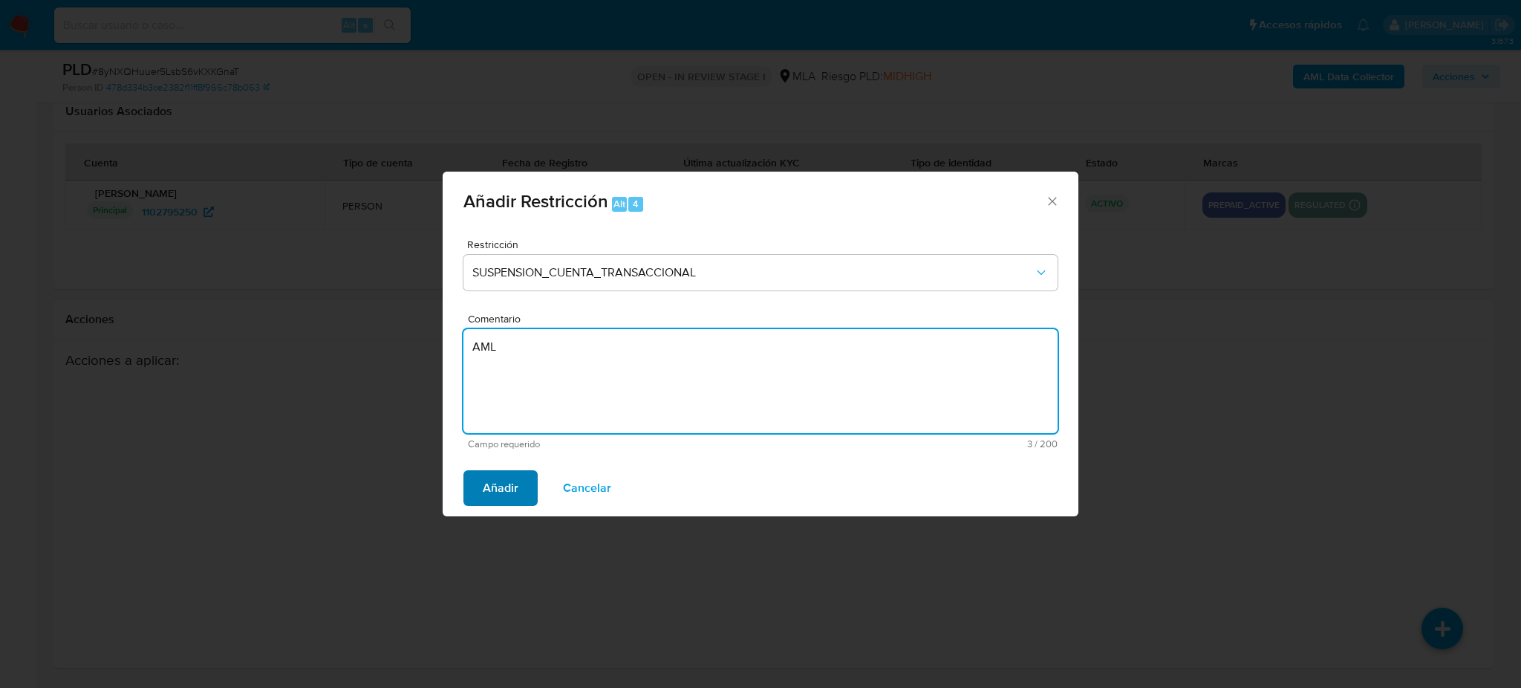
type textarea "AML"
click at [513, 472] on span "Añadir" at bounding box center [501, 488] width 36 height 33
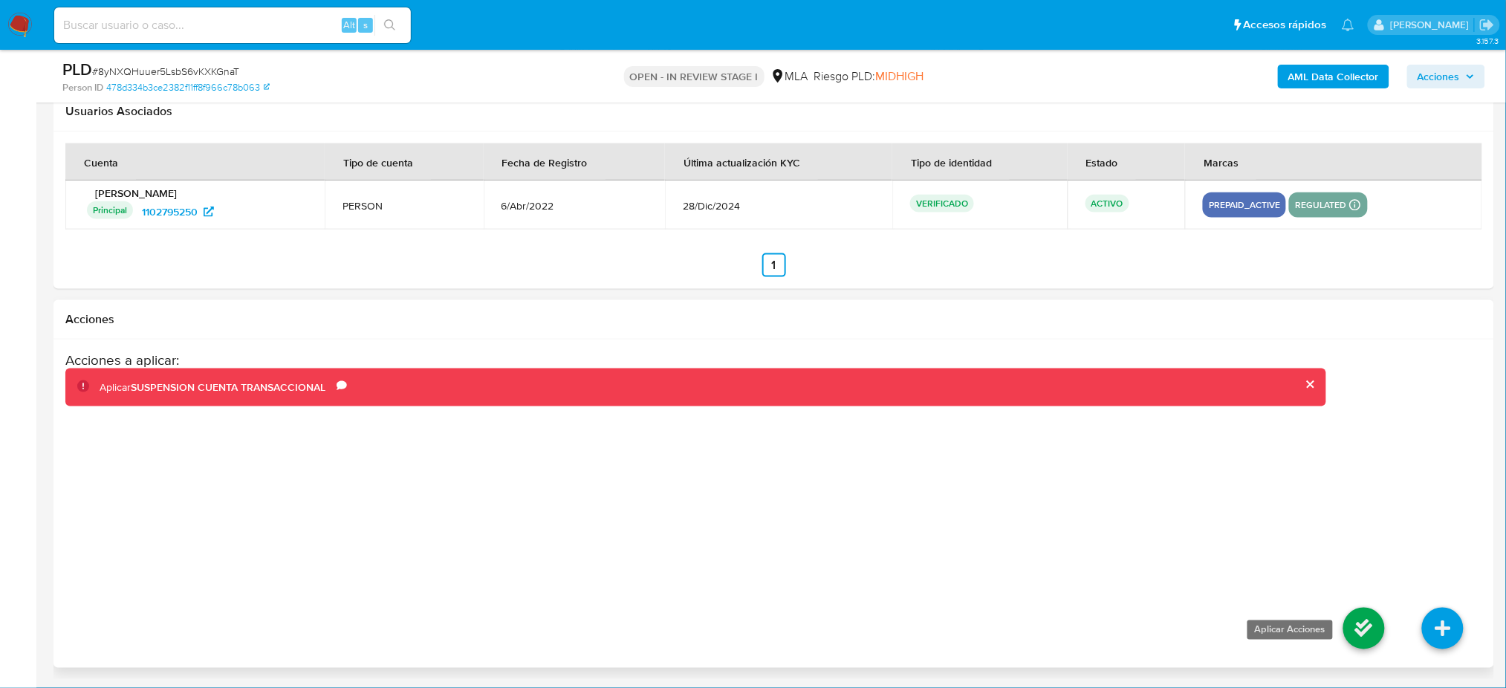
click at [1349, 637] on icon at bounding box center [1364, 629] width 42 height 42
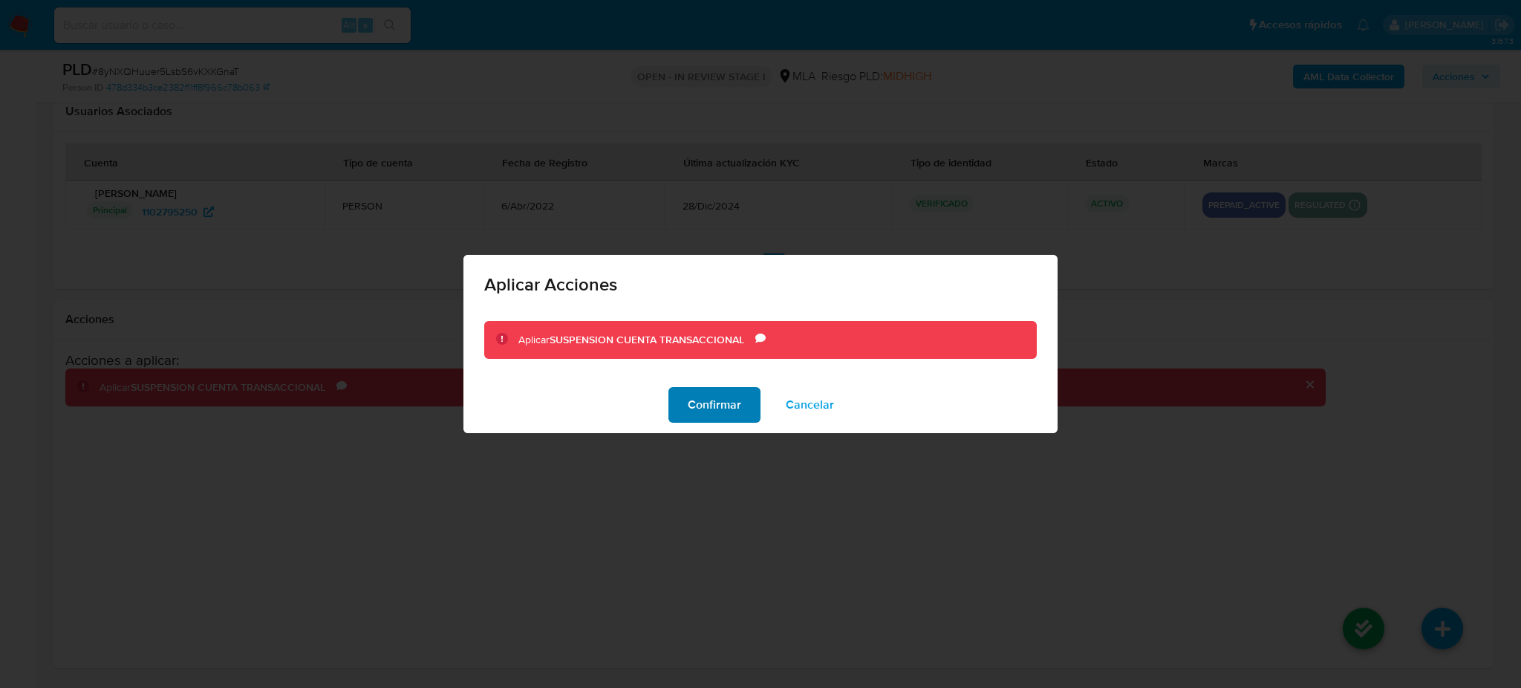
click at [698, 403] on span "Confirmar" at bounding box center [714, 405] width 53 height 33
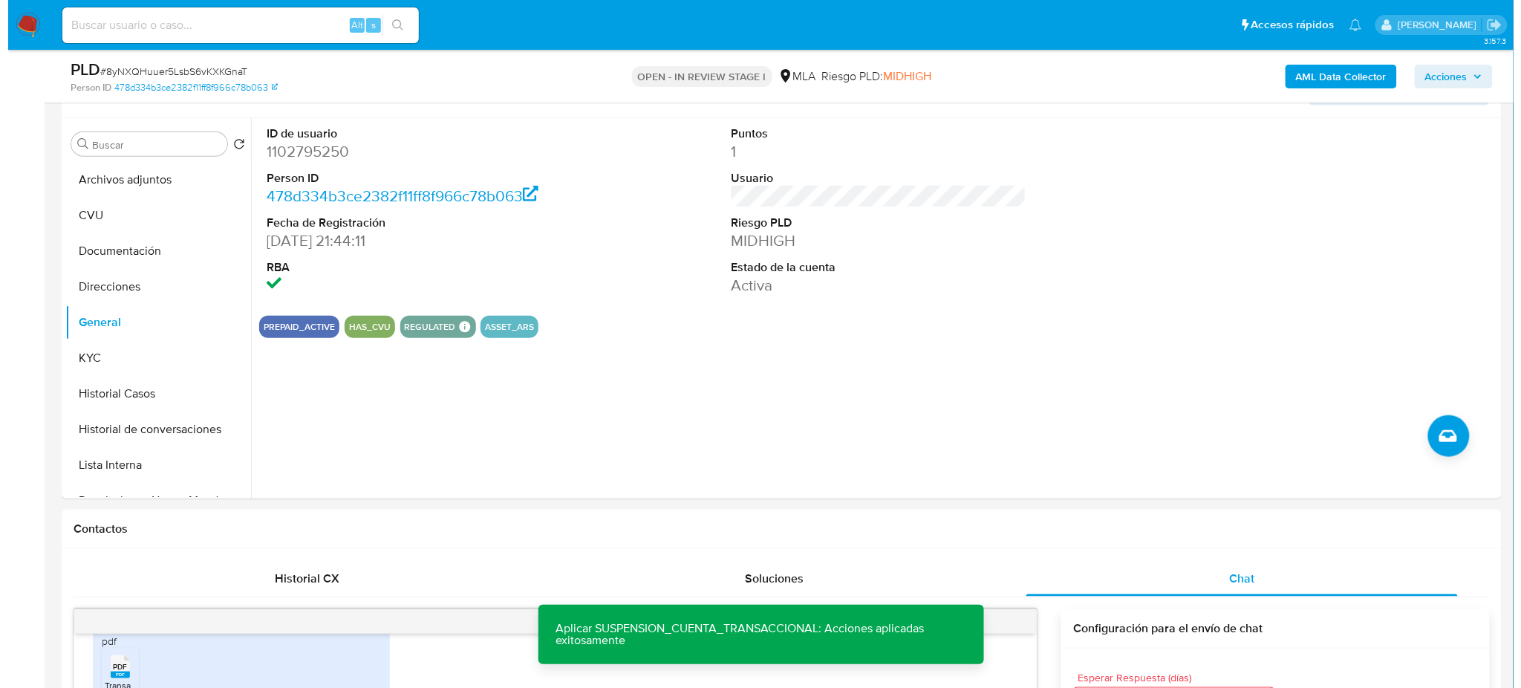
scroll to position [40, 0]
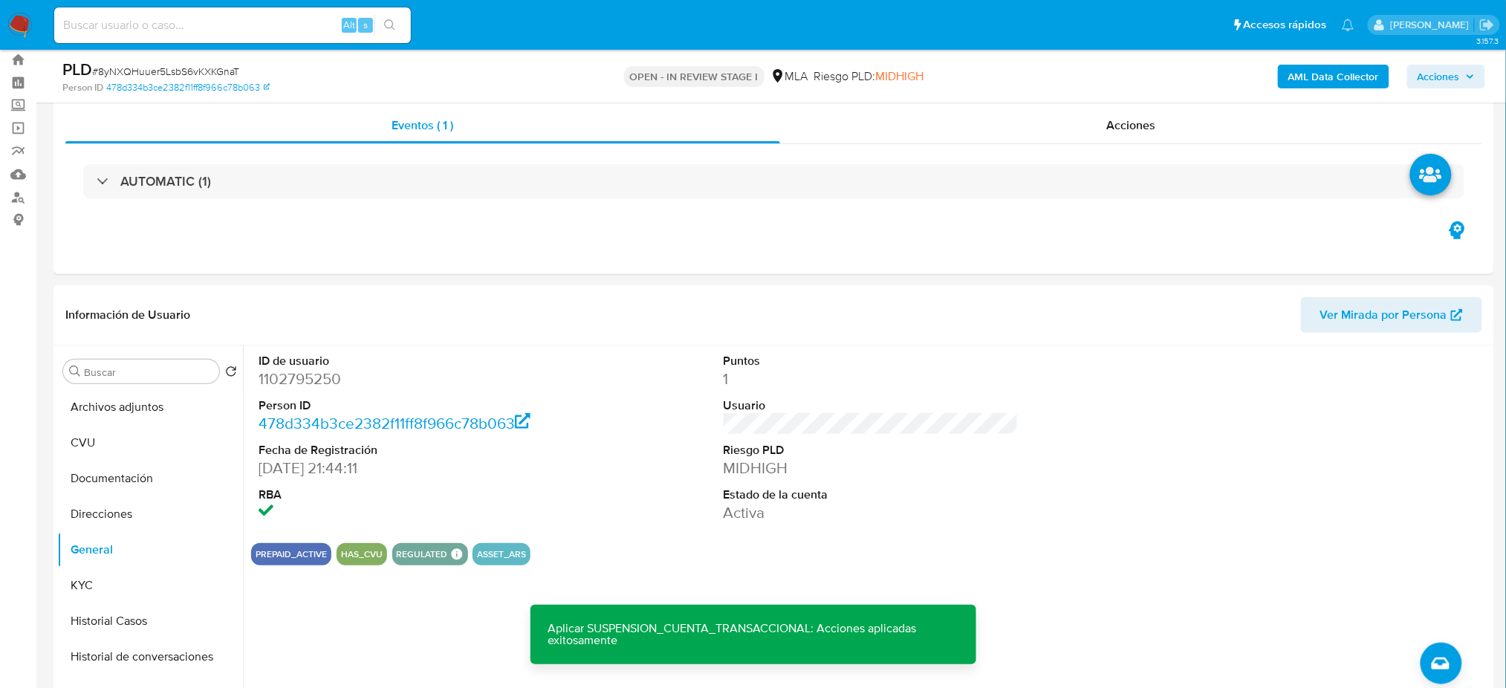
click at [1339, 75] on b "AML Data Collector" at bounding box center [1333, 77] width 91 height 24
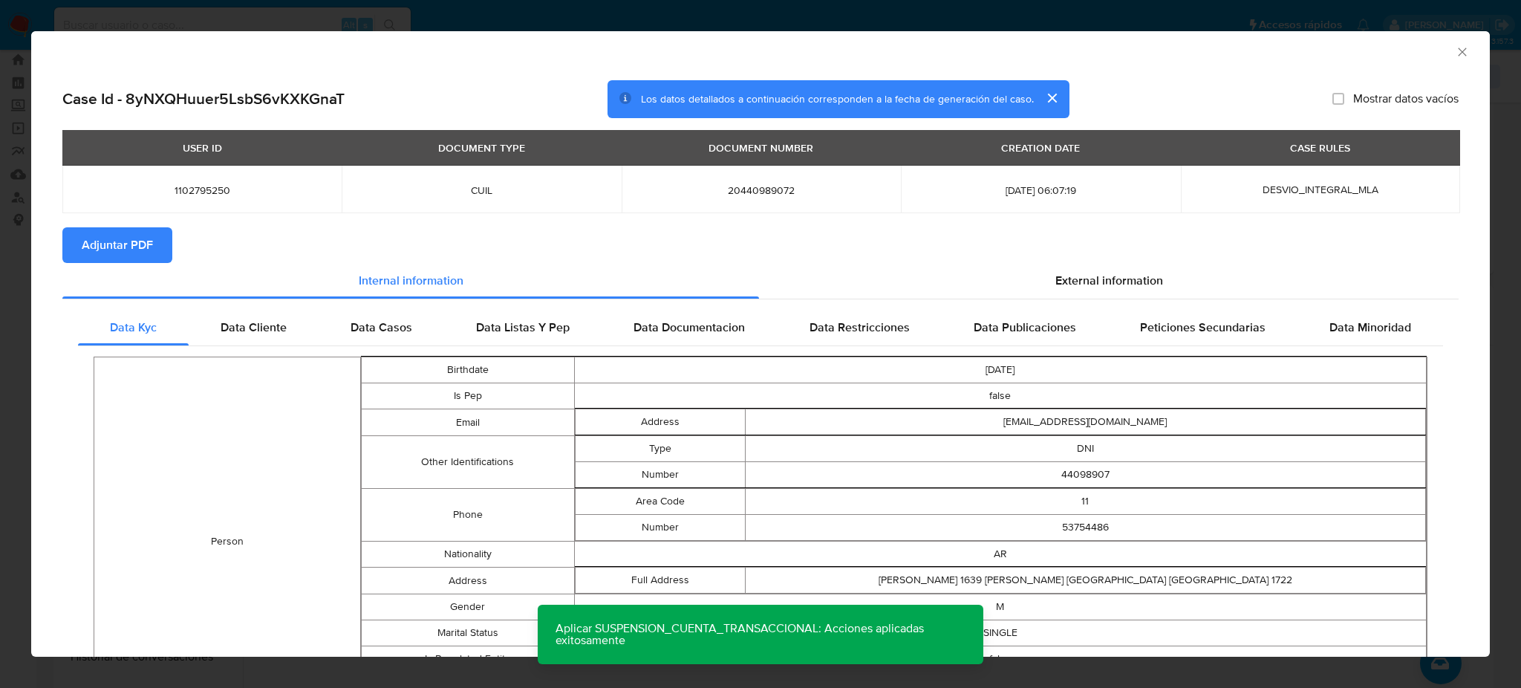
click at [146, 253] on span "Adjuntar PDF" at bounding box center [117, 245] width 71 height 33
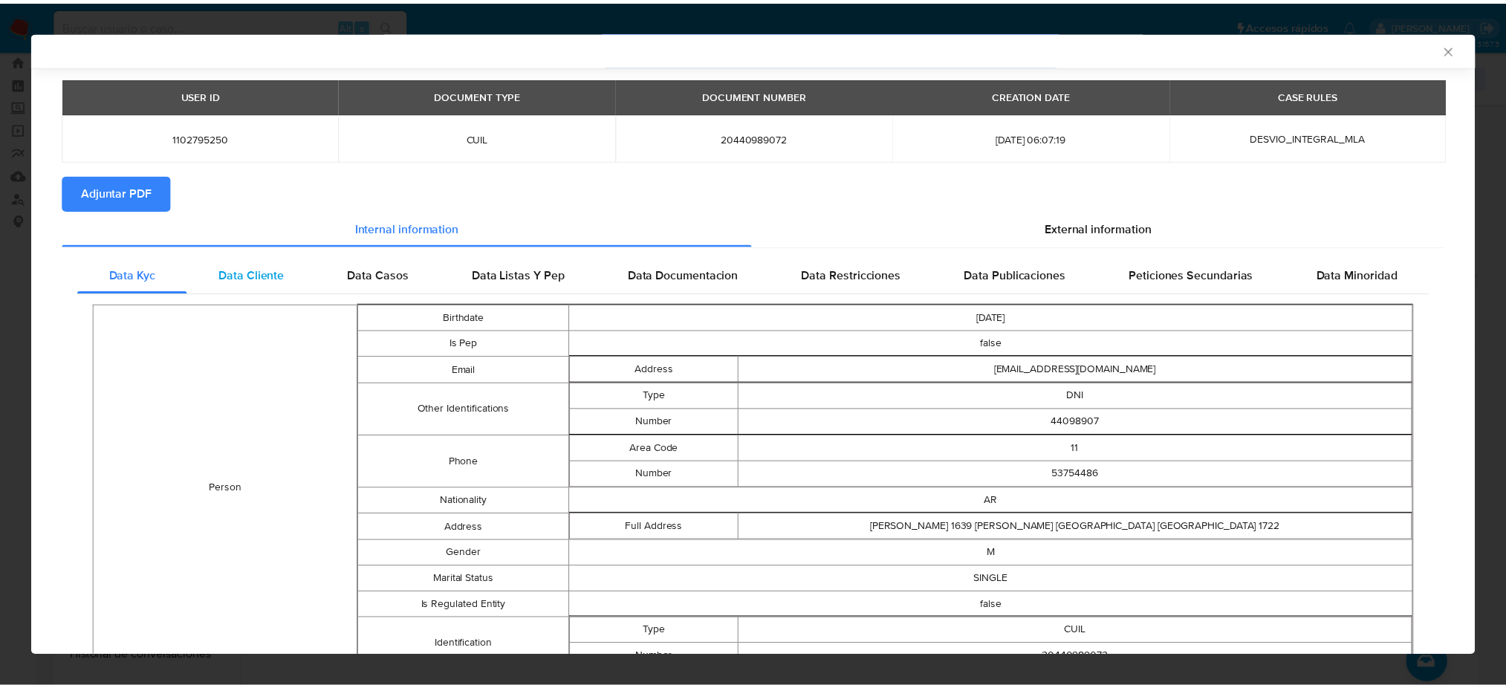
scroll to position [97, 0]
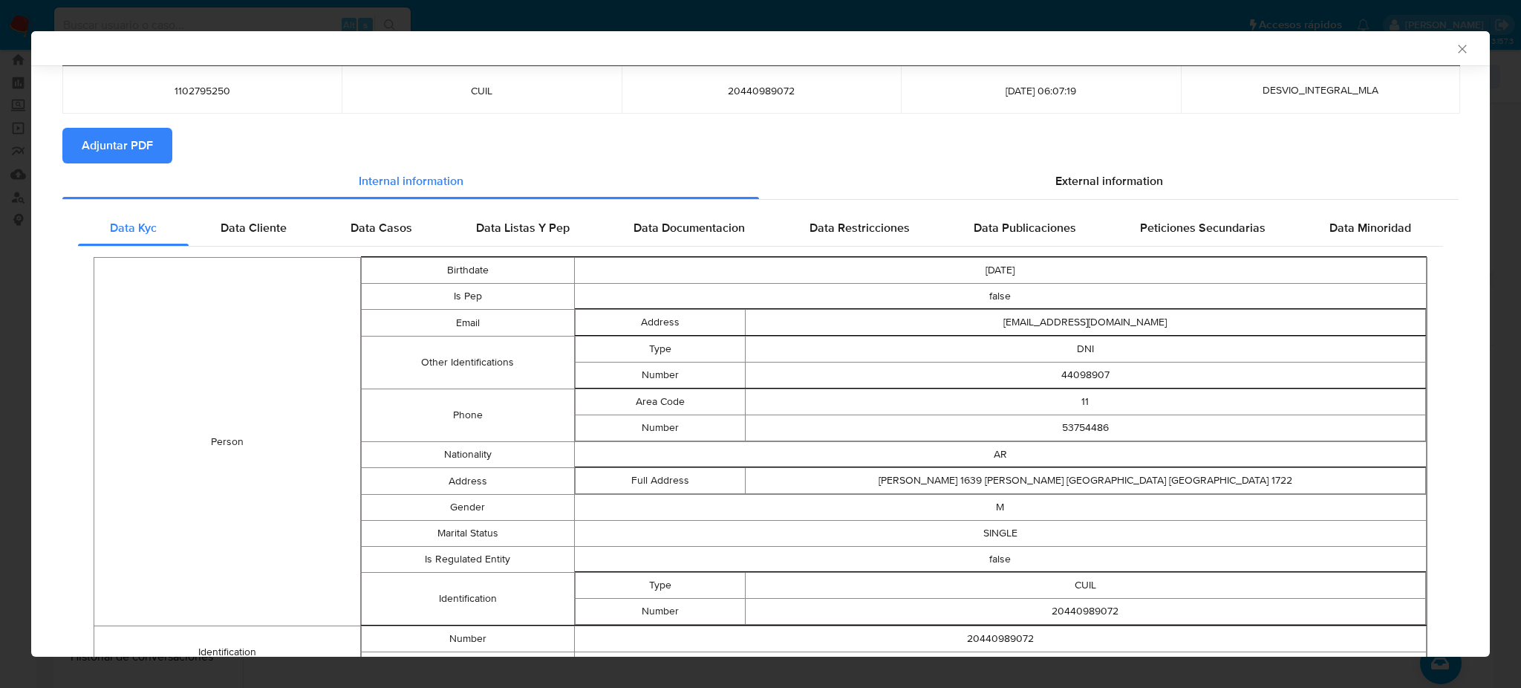
click at [1455, 47] on icon "Cerrar ventana" at bounding box center [1462, 49] width 15 height 15
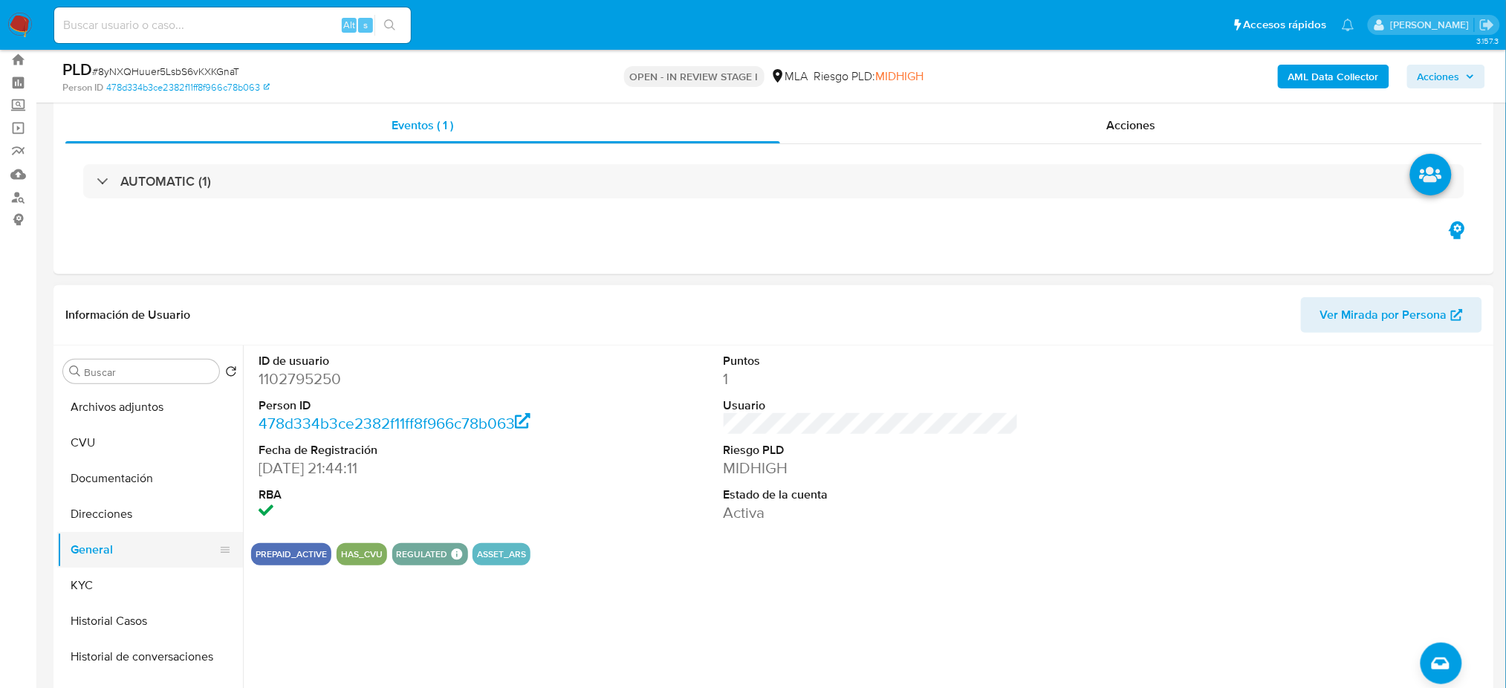
scroll to position [99, 0]
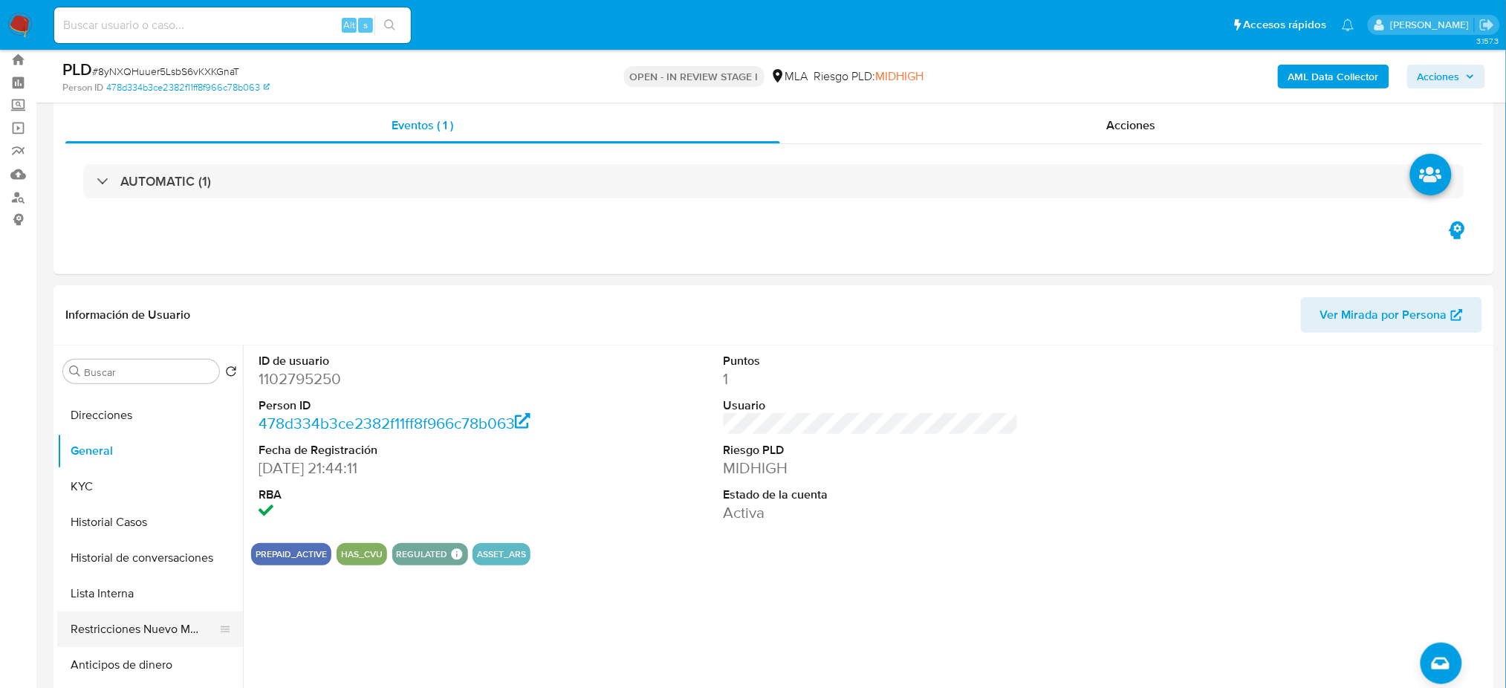
click at [158, 627] on button "Restricciones Nuevo Mundo" at bounding box center [144, 629] width 174 height 36
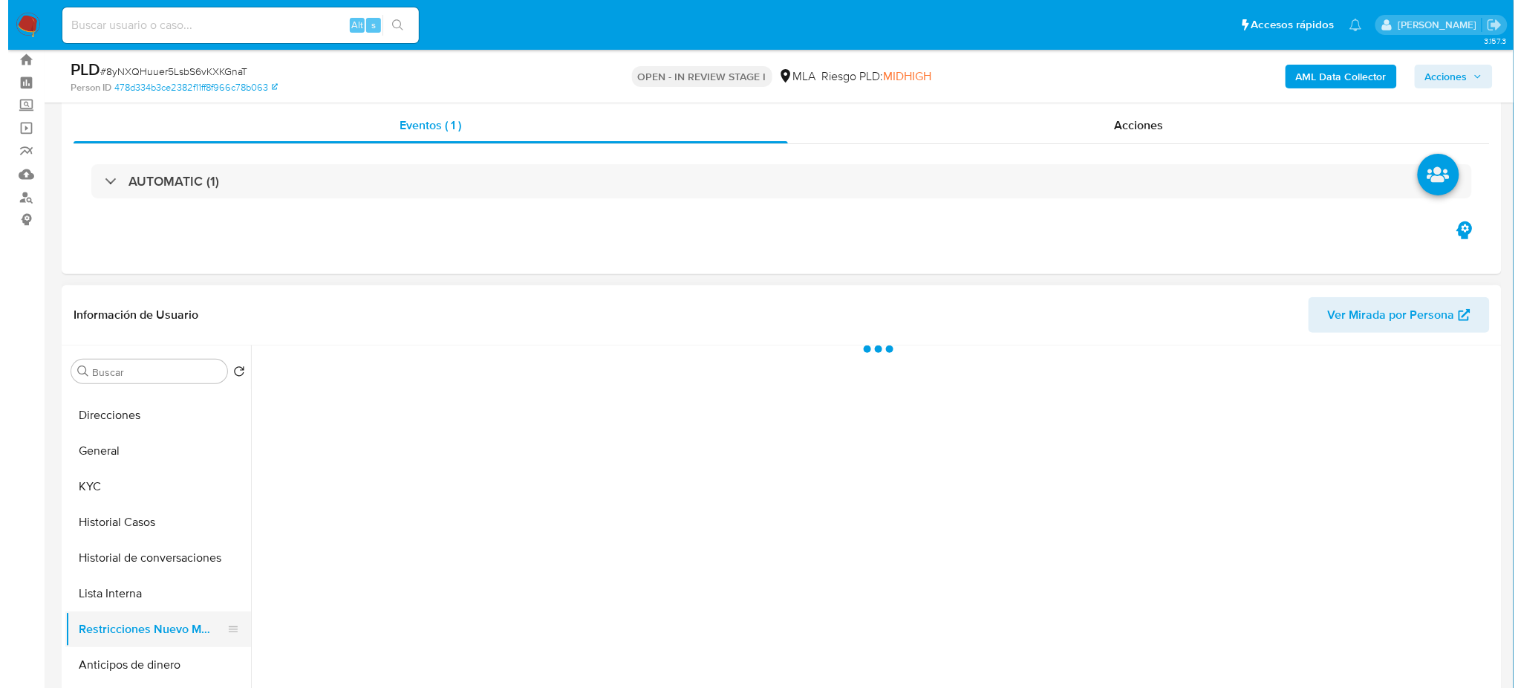
scroll to position [0, 0]
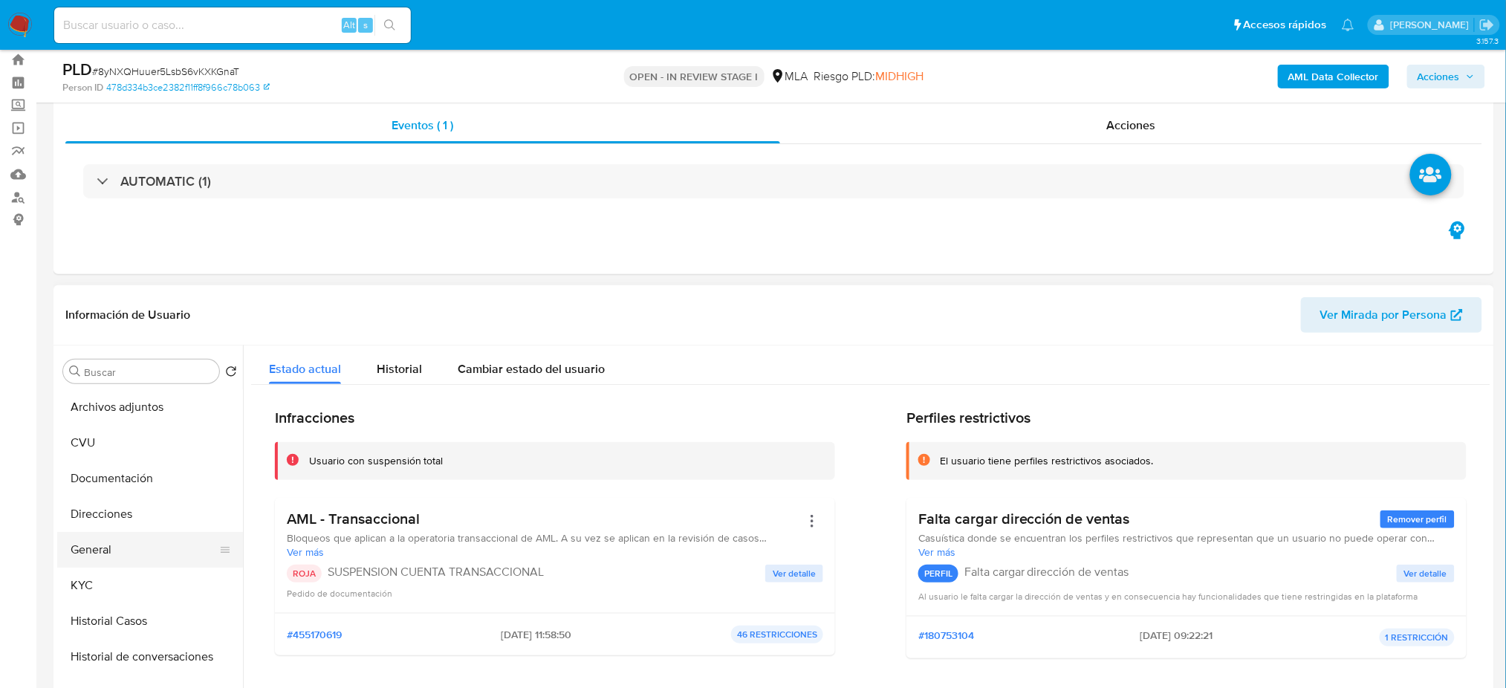
click at [133, 548] on button "General" at bounding box center [144, 550] width 174 height 36
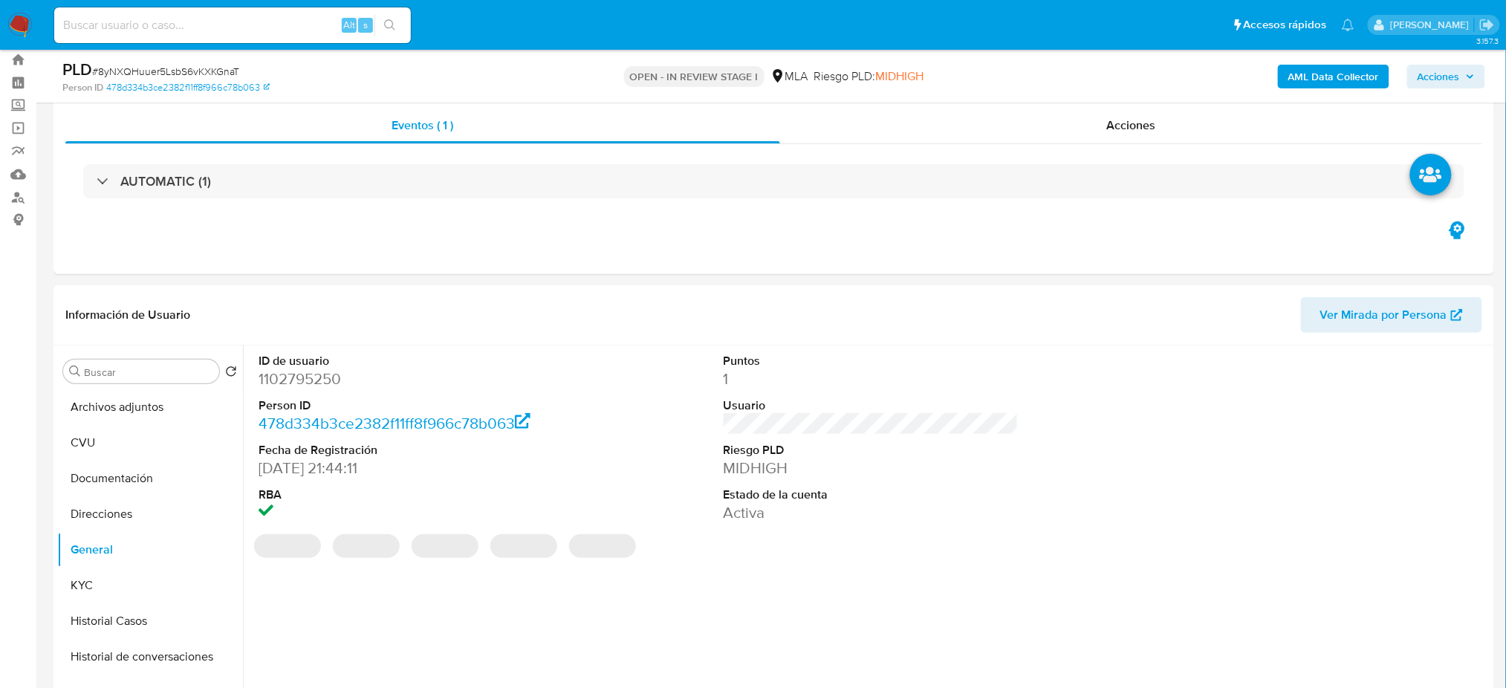
click at [280, 374] on dd "1102795250" at bounding box center [406, 378] width 295 height 21
copy dd "1102795250"
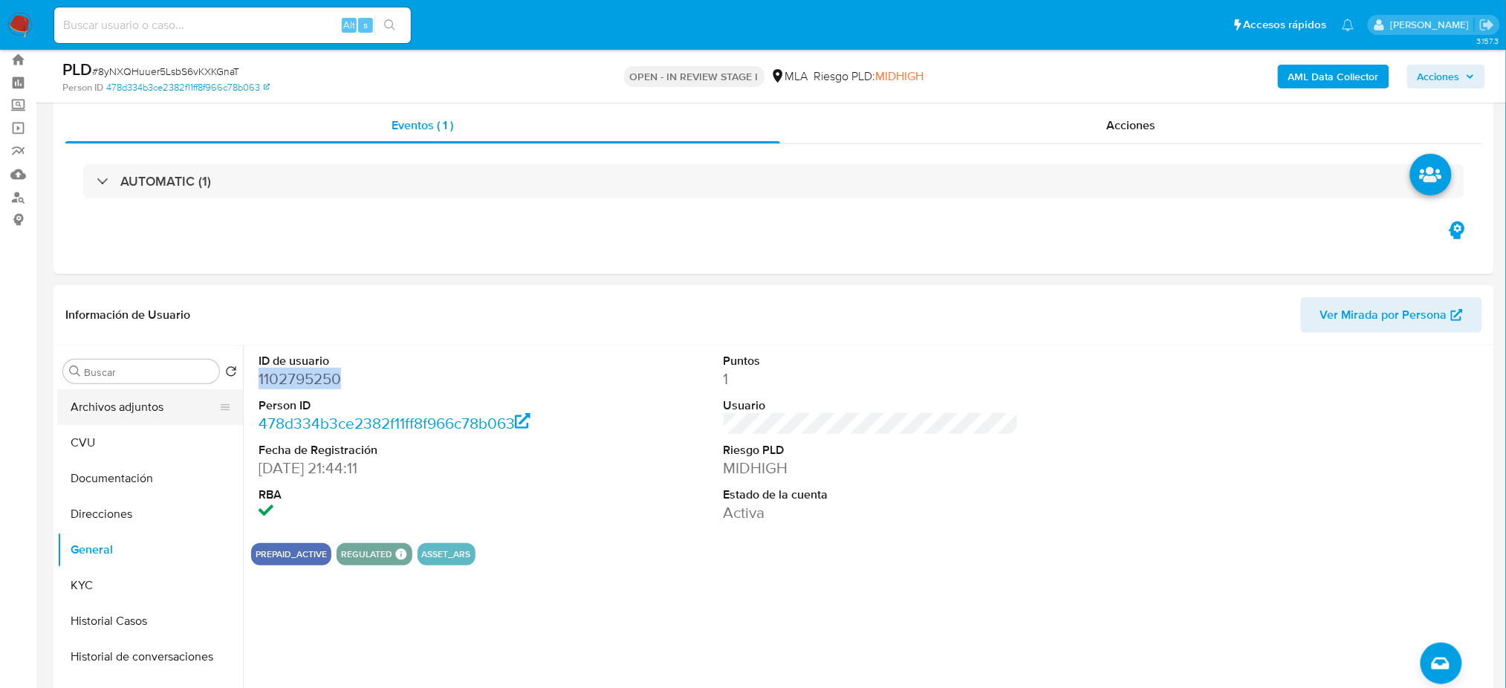
click at [131, 404] on button "Archivos adjuntos" at bounding box center [144, 407] width 174 height 36
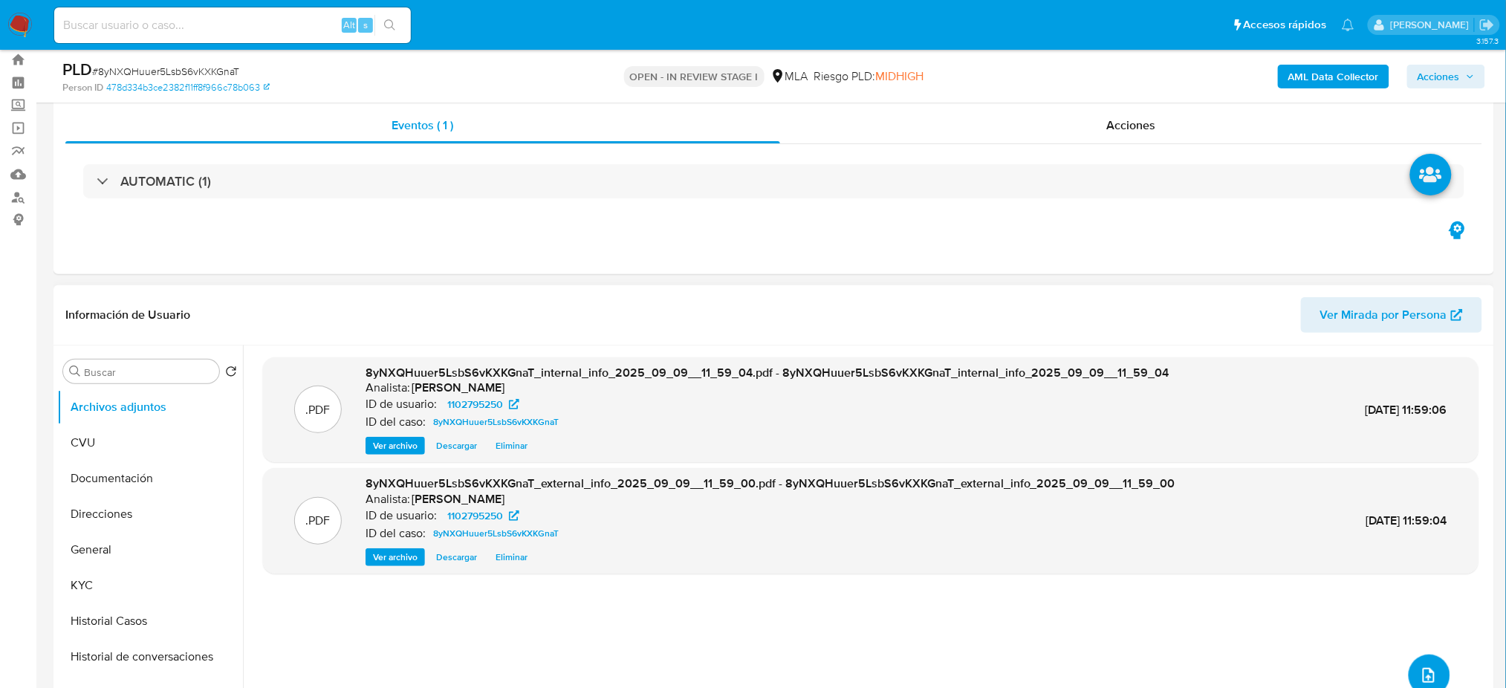
click at [1420, 675] on icon "upload-file" at bounding box center [1429, 675] width 18 height 18
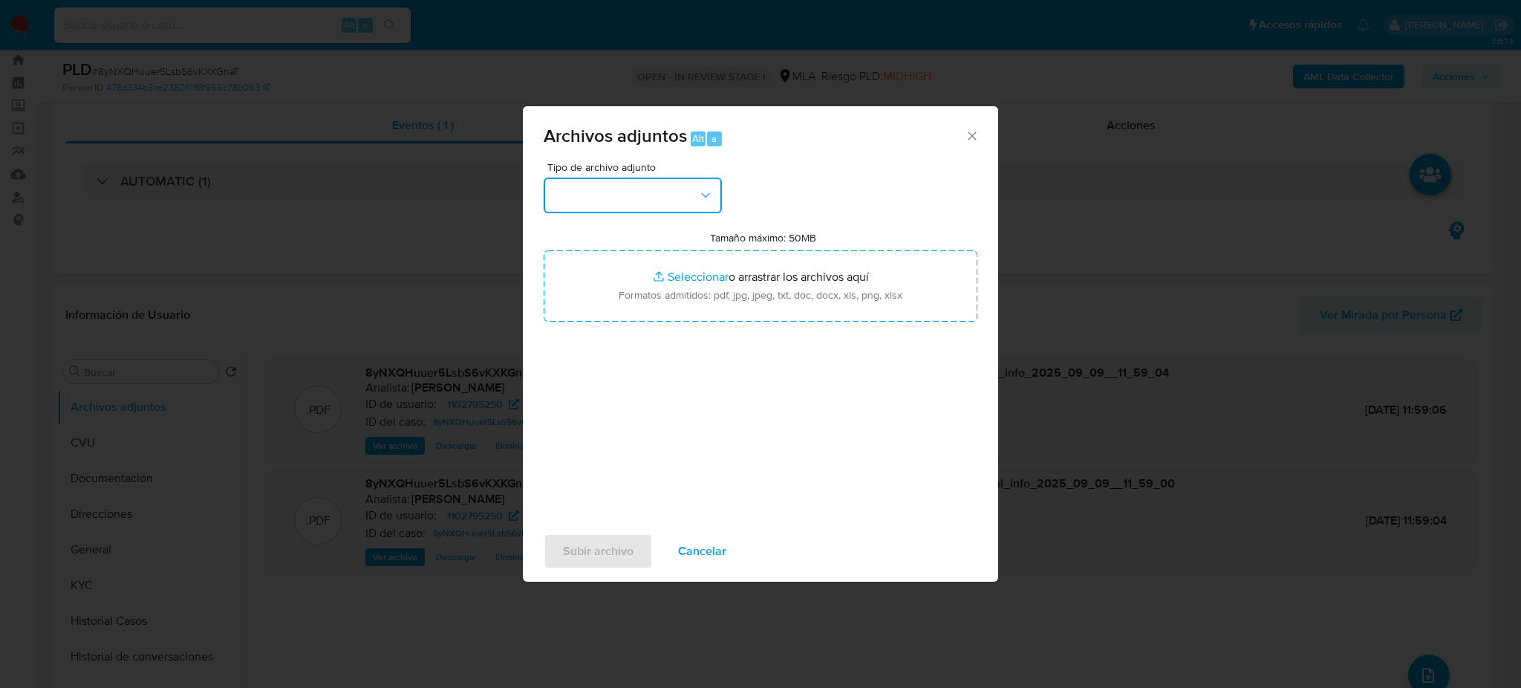
click at [585, 194] on button "button" at bounding box center [633, 196] width 178 height 36
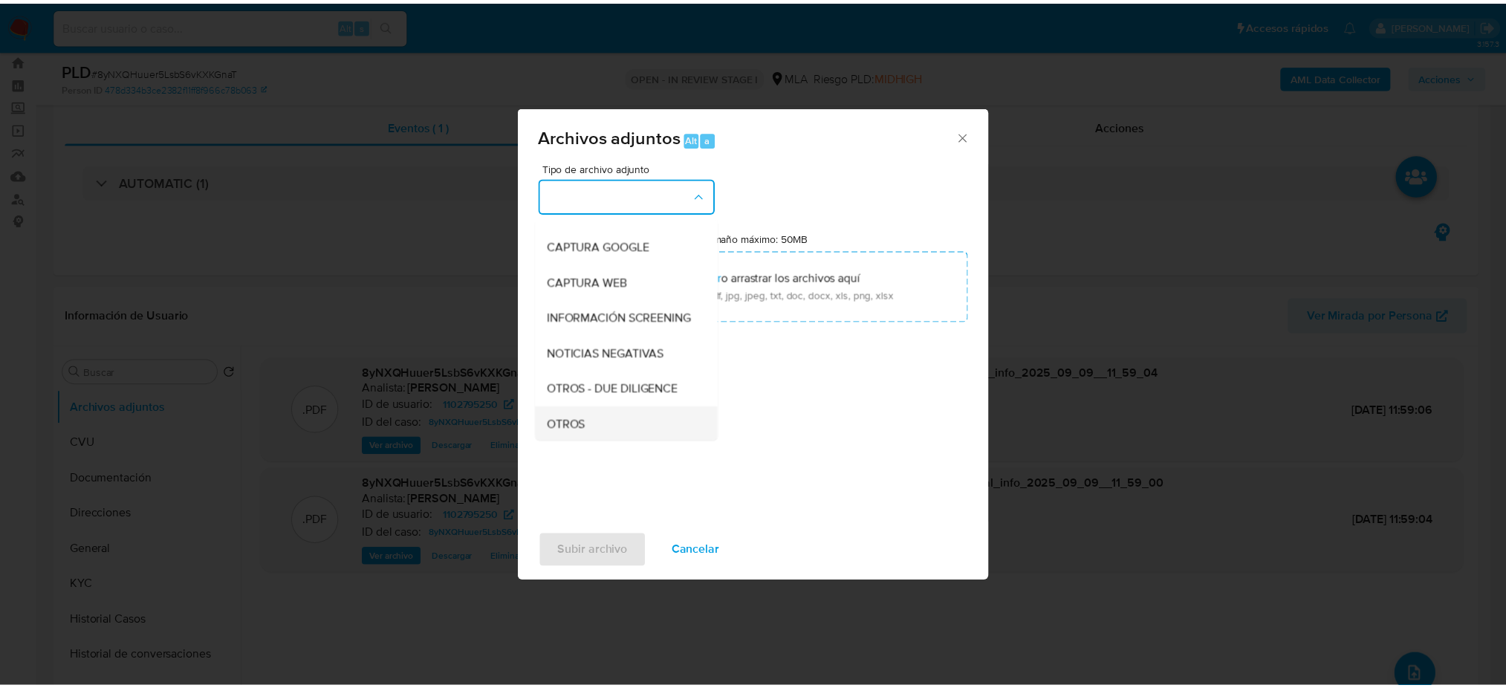
scroll to position [198, 0]
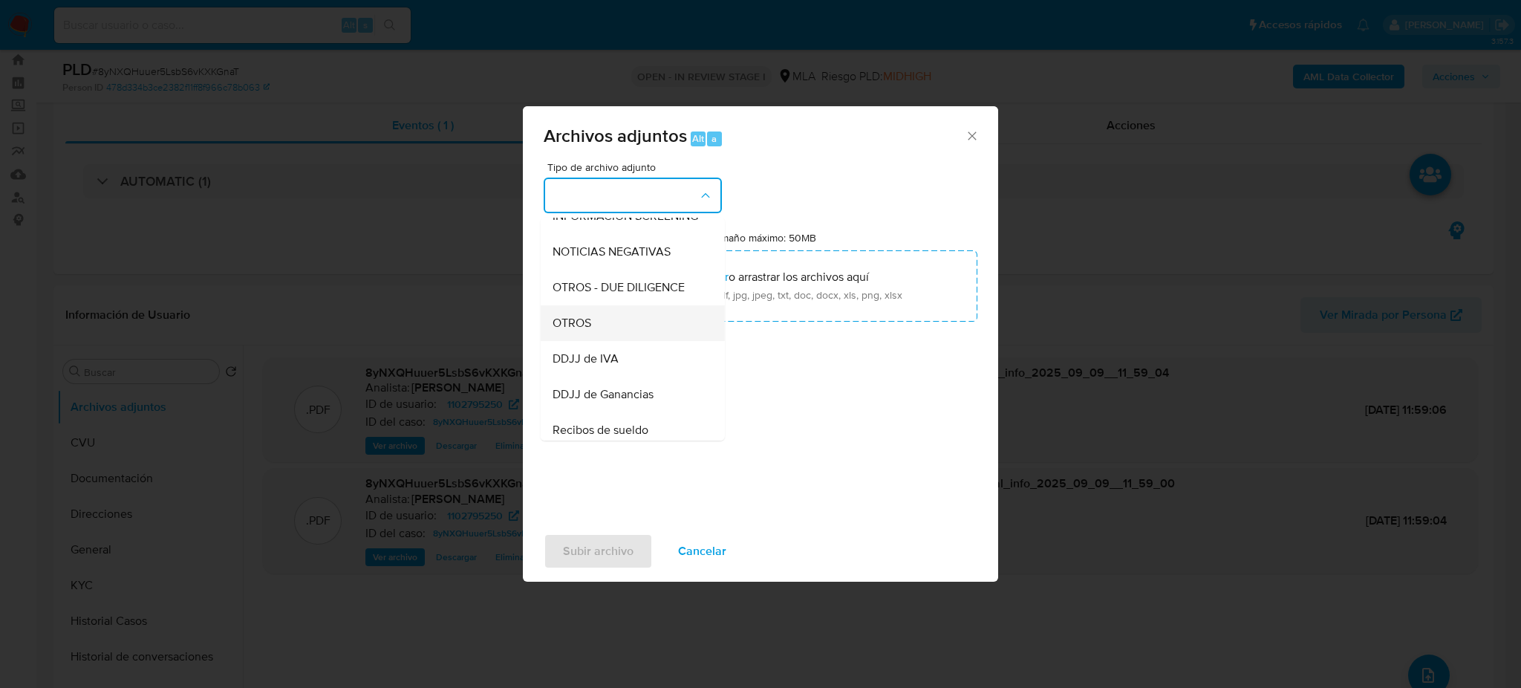
click at [581, 331] on span "OTROS" at bounding box center [572, 323] width 39 height 15
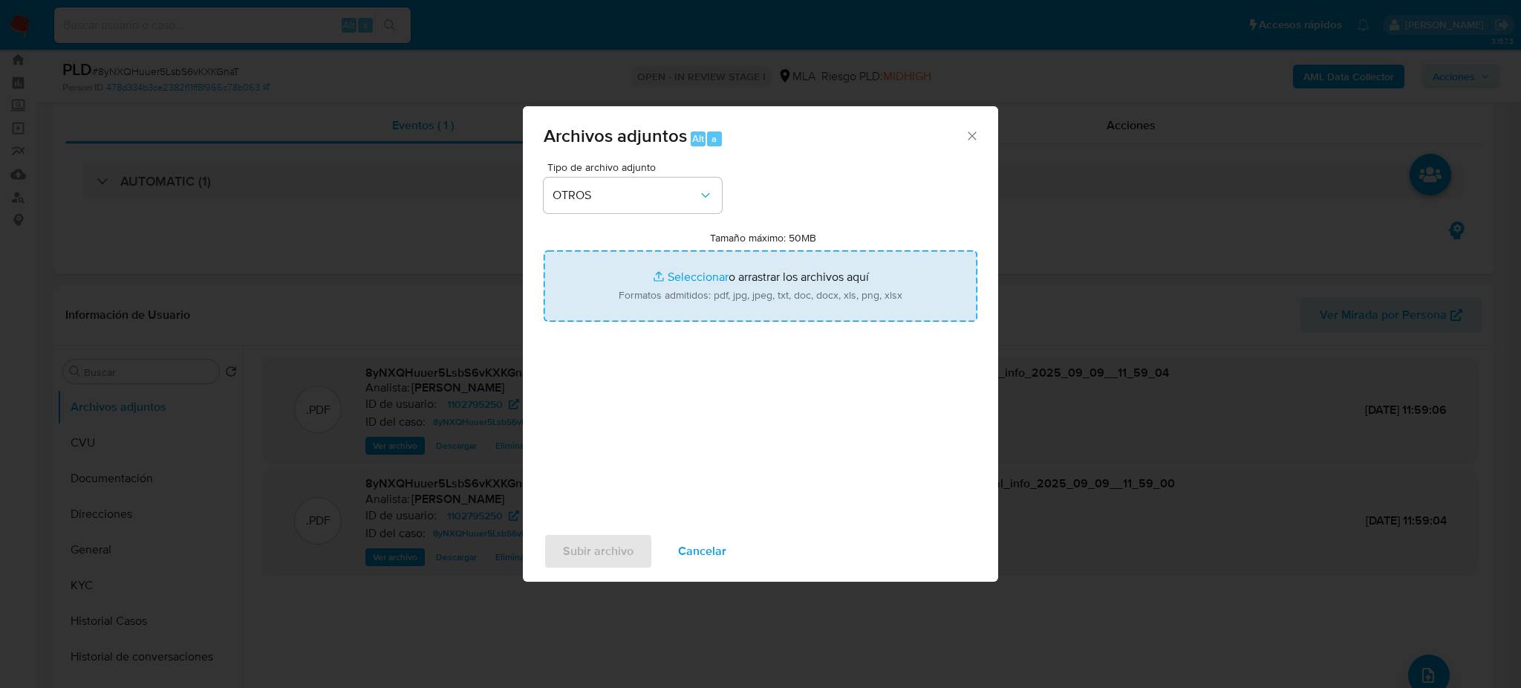
click at [724, 302] on input "Tamaño máximo: 50MB Seleccionar archivos" at bounding box center [761, 285] width 434 height 71
type input "C:\fakepath\Caselog 8yNXQHuuer5LsbS6vKXKGnaT_2025_07_18_00_52_54.docx"
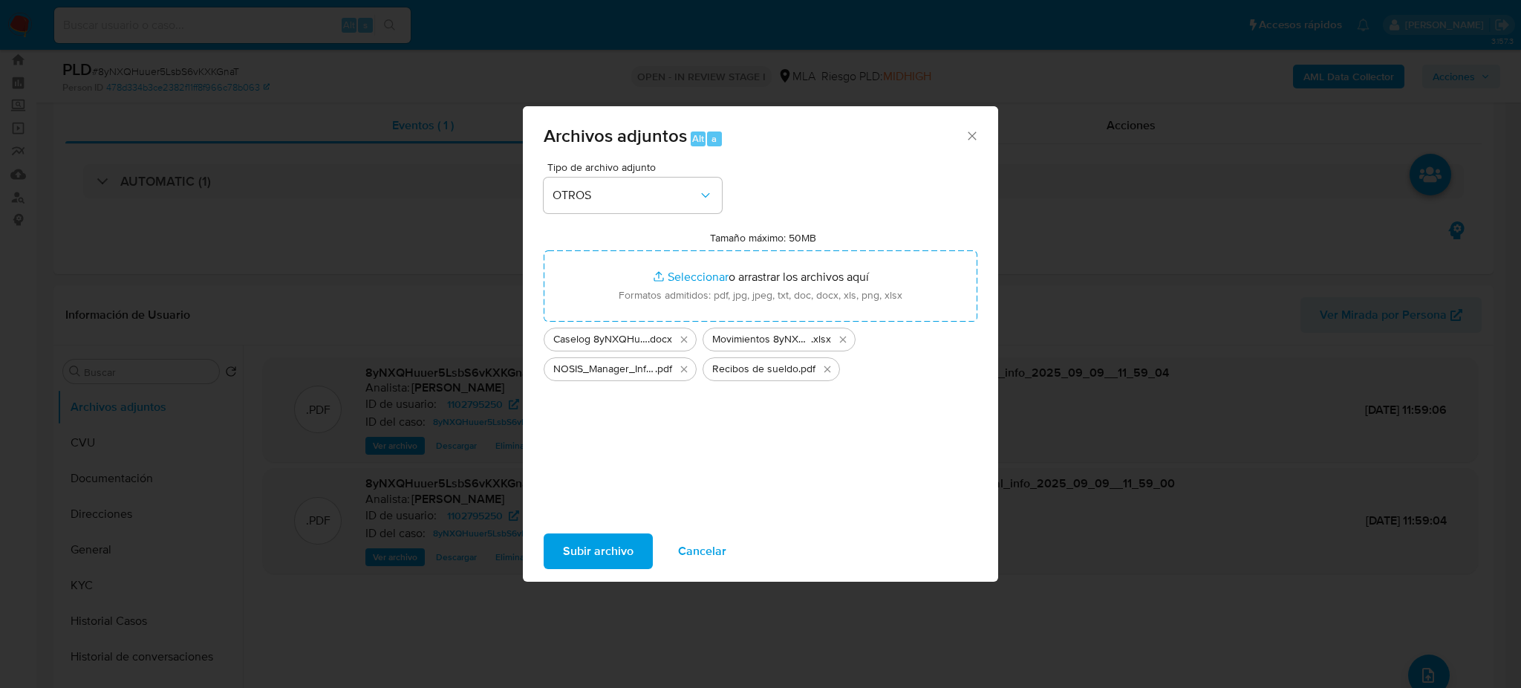
click at [599, 550] on span "Subir archivo" at bounding box center [598, 551] width 71 height 33
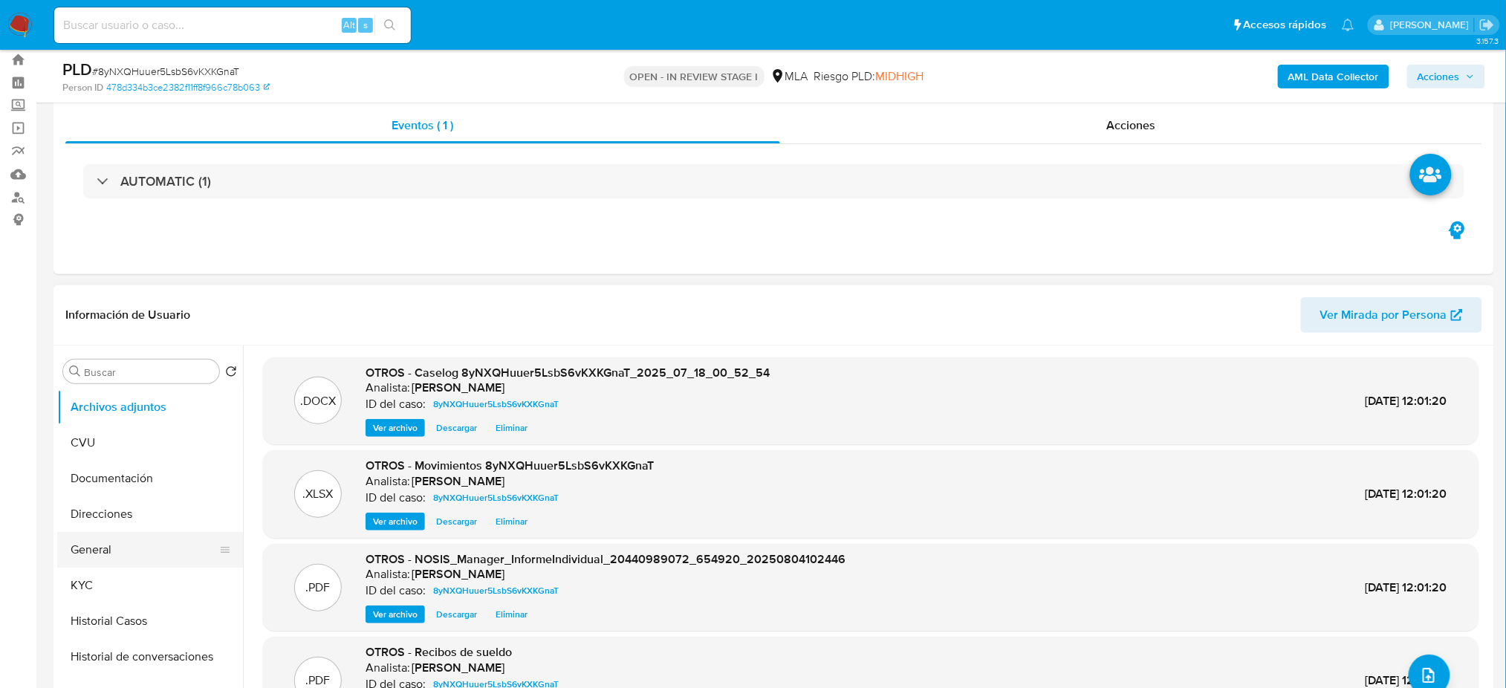
click at [128, 532] on button "General" at bounding box center [144, 550] width 174 height 36
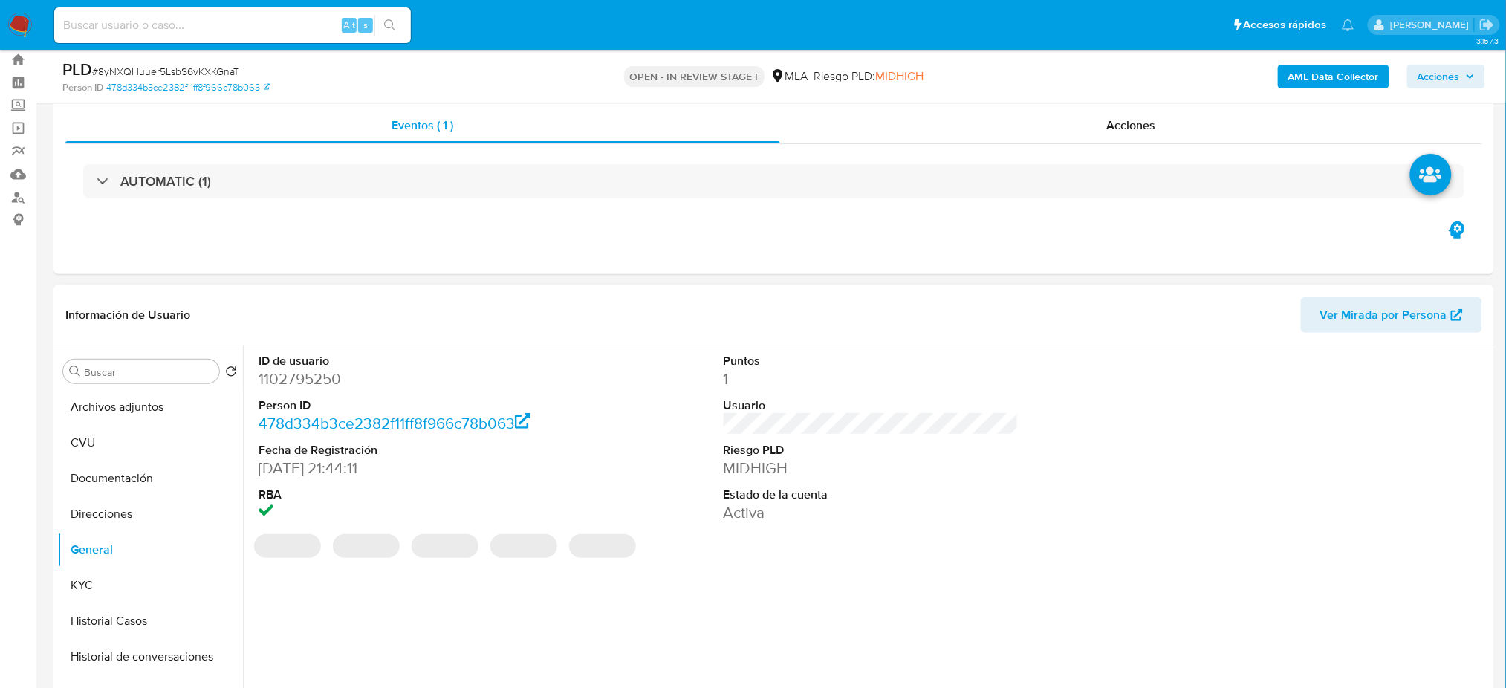
click at [298, 380] on dd "1102795250" at bounding box center [406, 378] width 295 height 21
copy dd "1102795250"
click at [1446, 87] on span "Acciones" at bounding box center [1438, 77] width 42 height 24
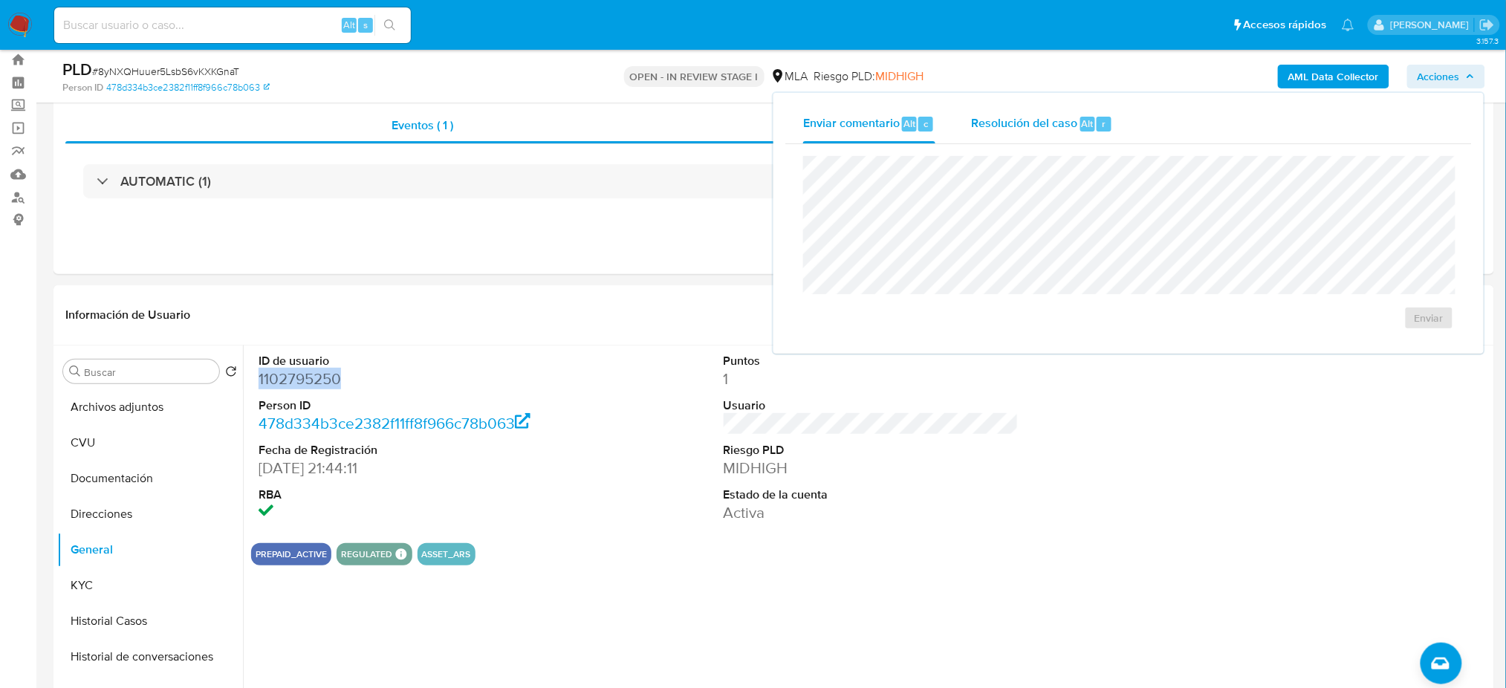
click at [990, 129] on span "Resolución del caso" at bounding box center [1024, 122] width 106 height 17
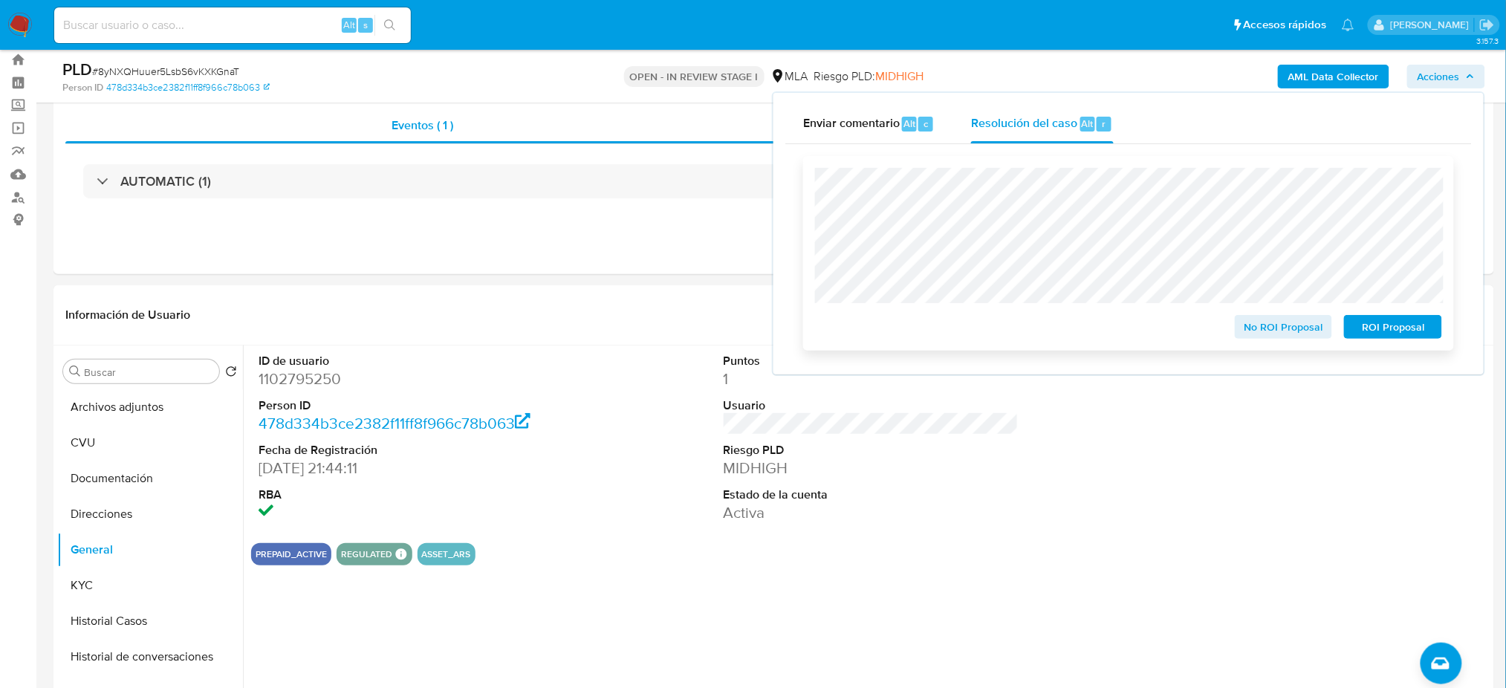
click at [1413, 330] on span "ROI Proposal" at bounding box center [1392, 326] width 77 height 21
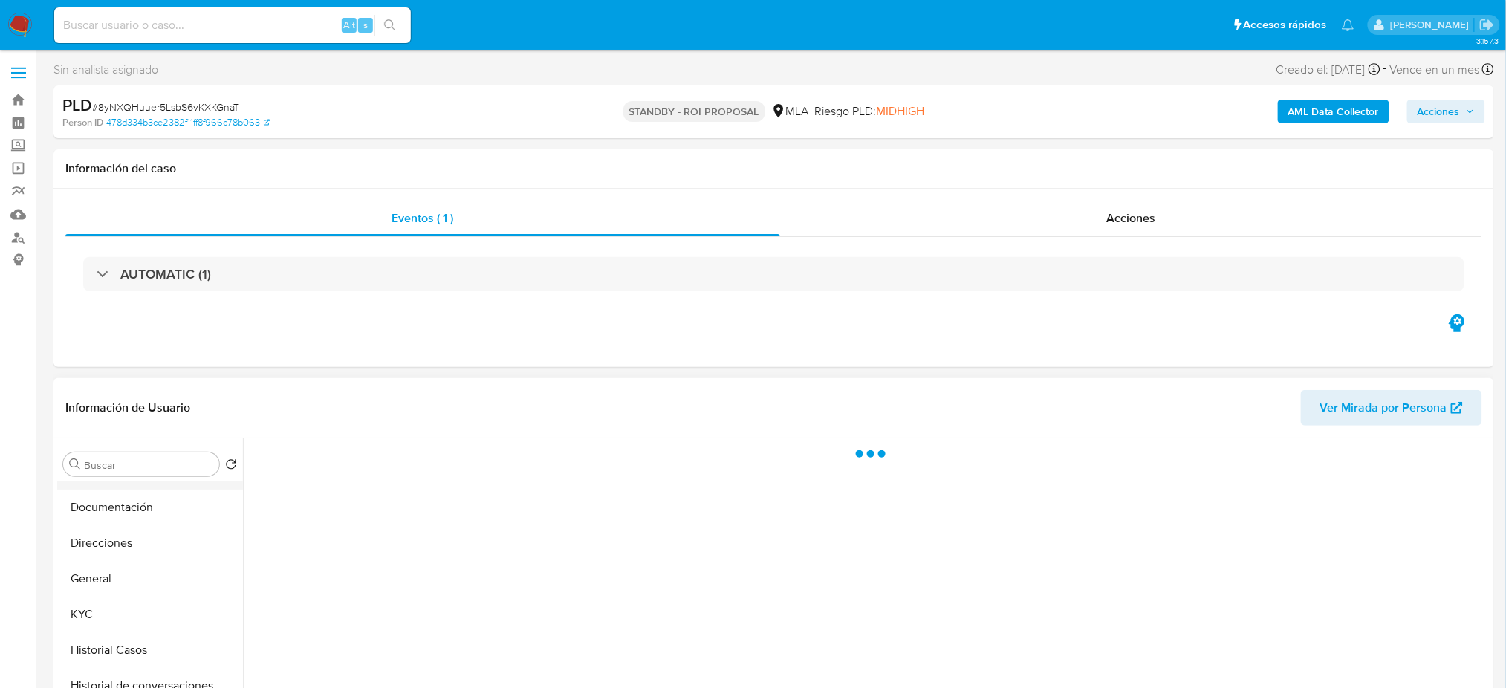
scroll to position [99, 0]
click at [113, 568] on button "KYC" at bounding box center [144, 580] width 174 height 36
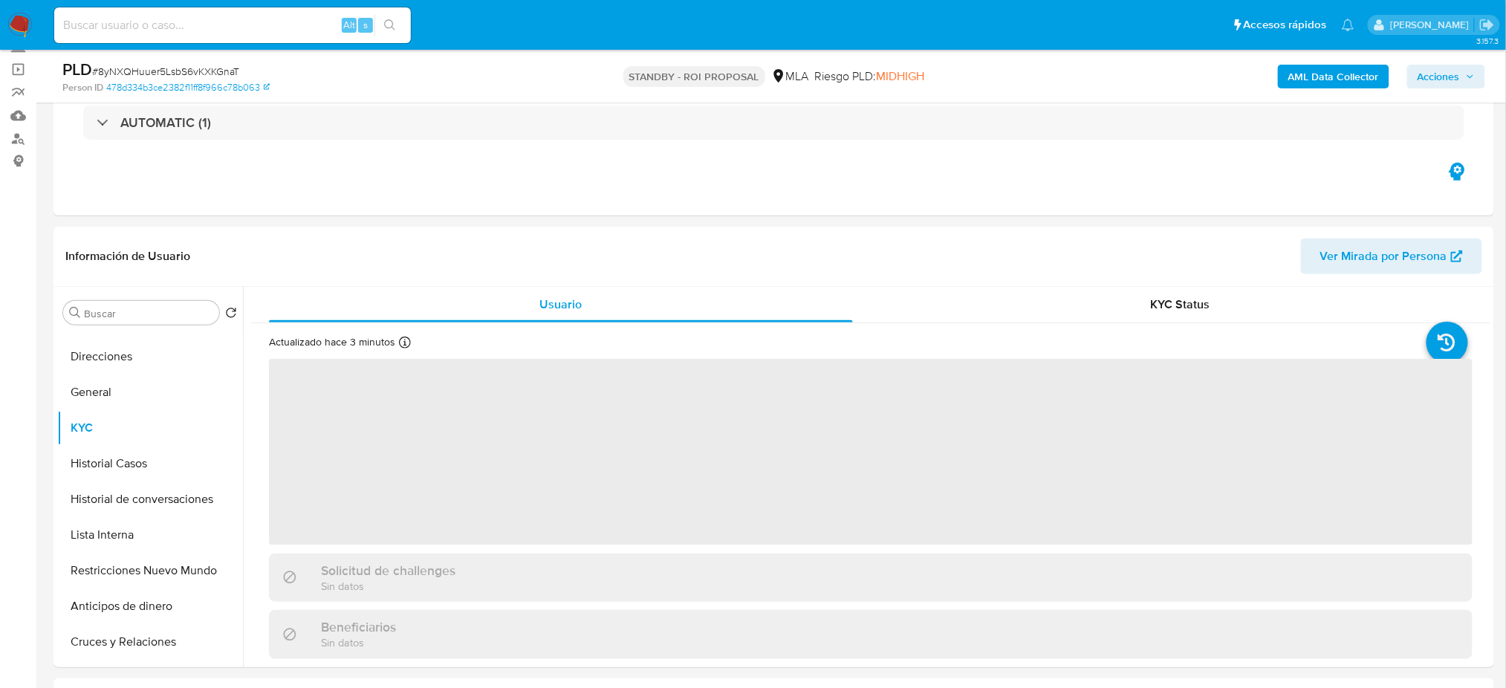
select select "10"
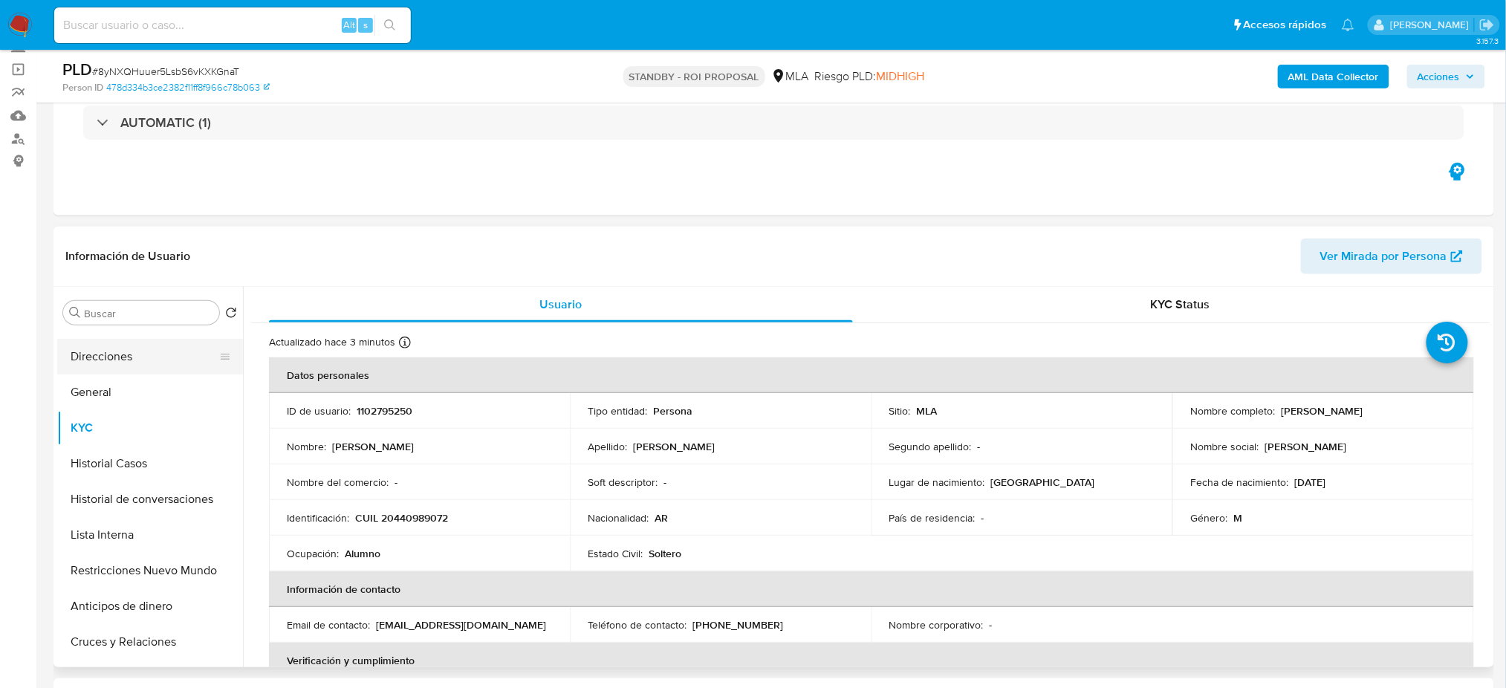
click at [82, 348] on button "Direcciones" at bounding box center [144, 357] width 174 height 36
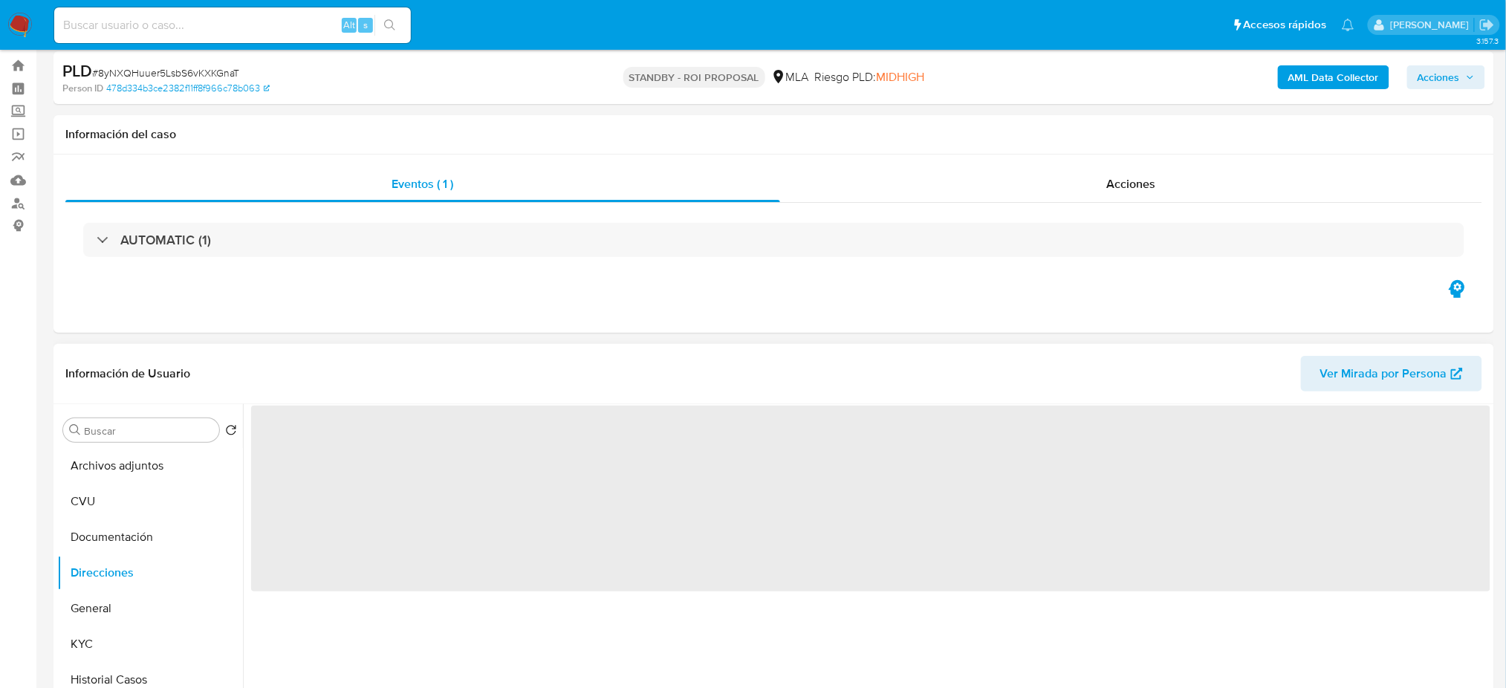
scroll to position [0, 0]
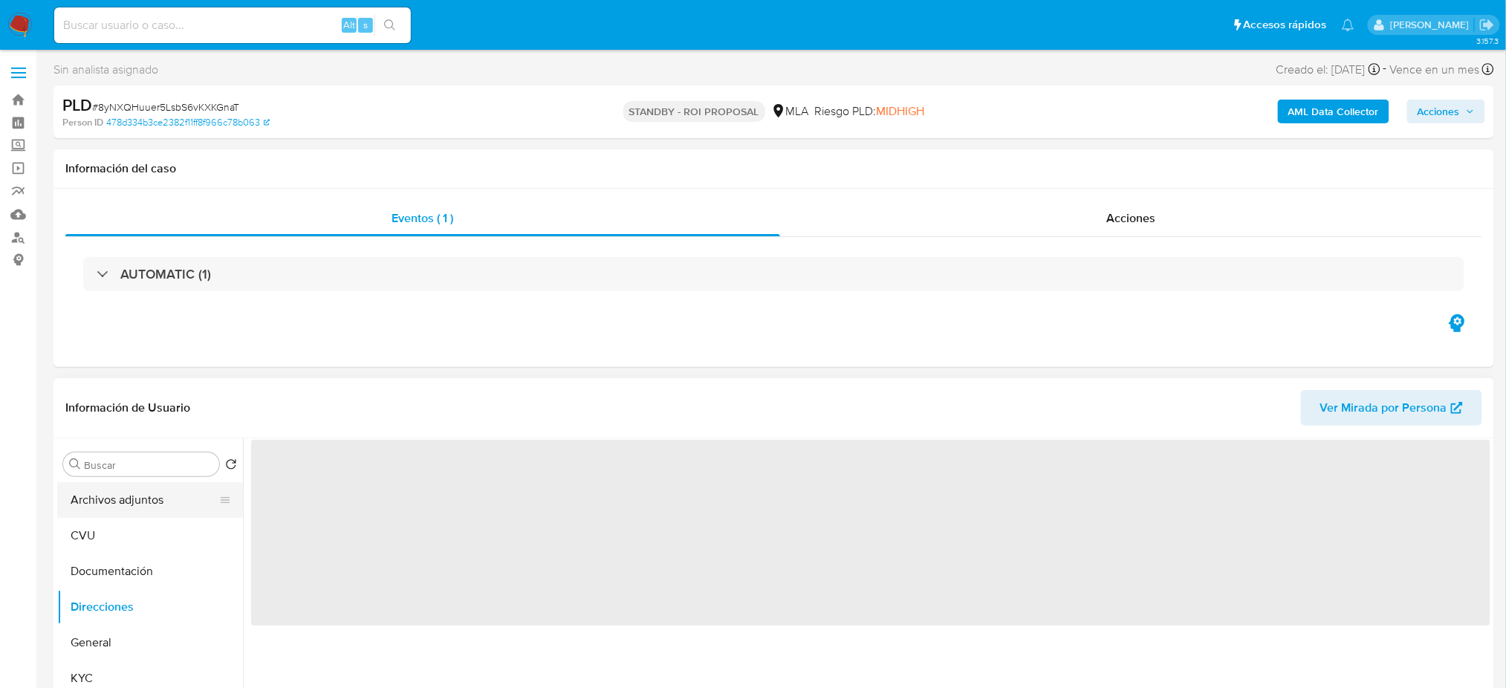
click at [159, 502] on button "Archivos adjuntos" at bounding box center [144, 500] width 174 height 36
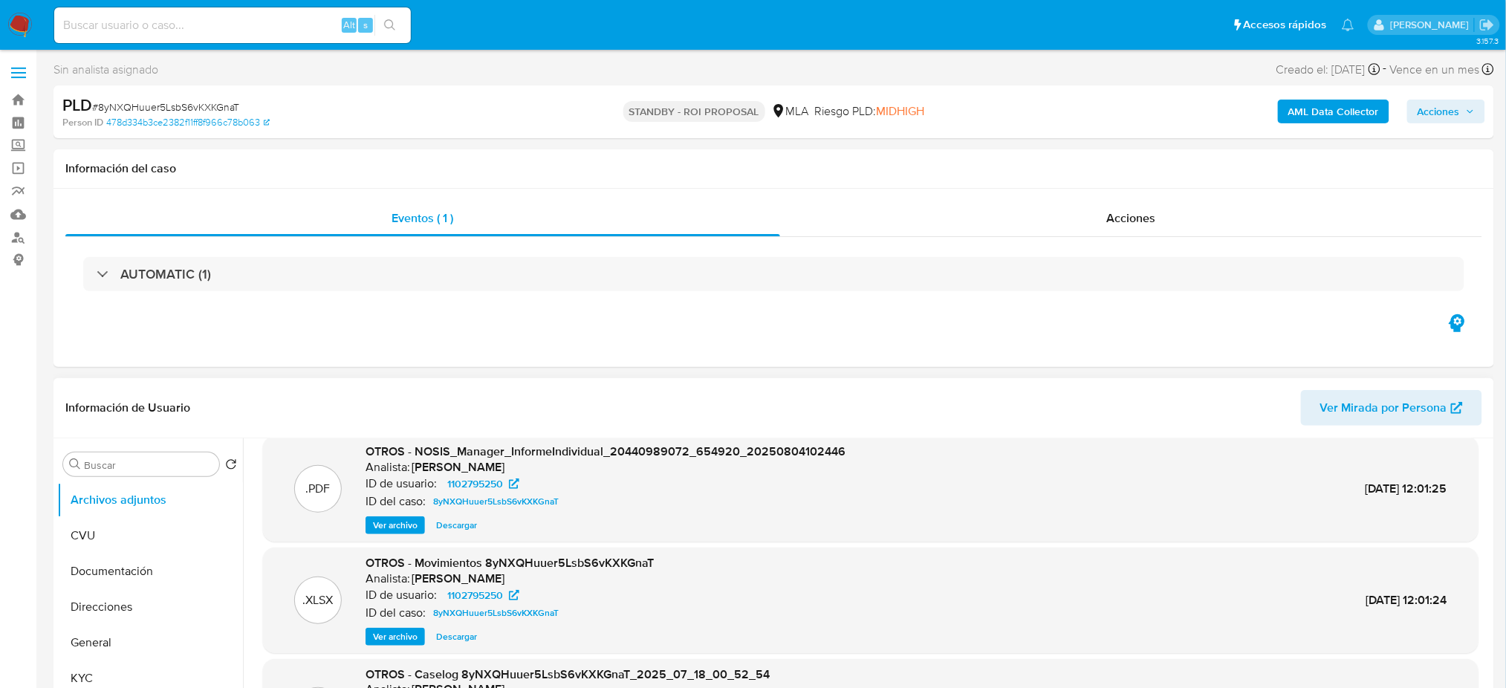
scroll to position [198, 0]
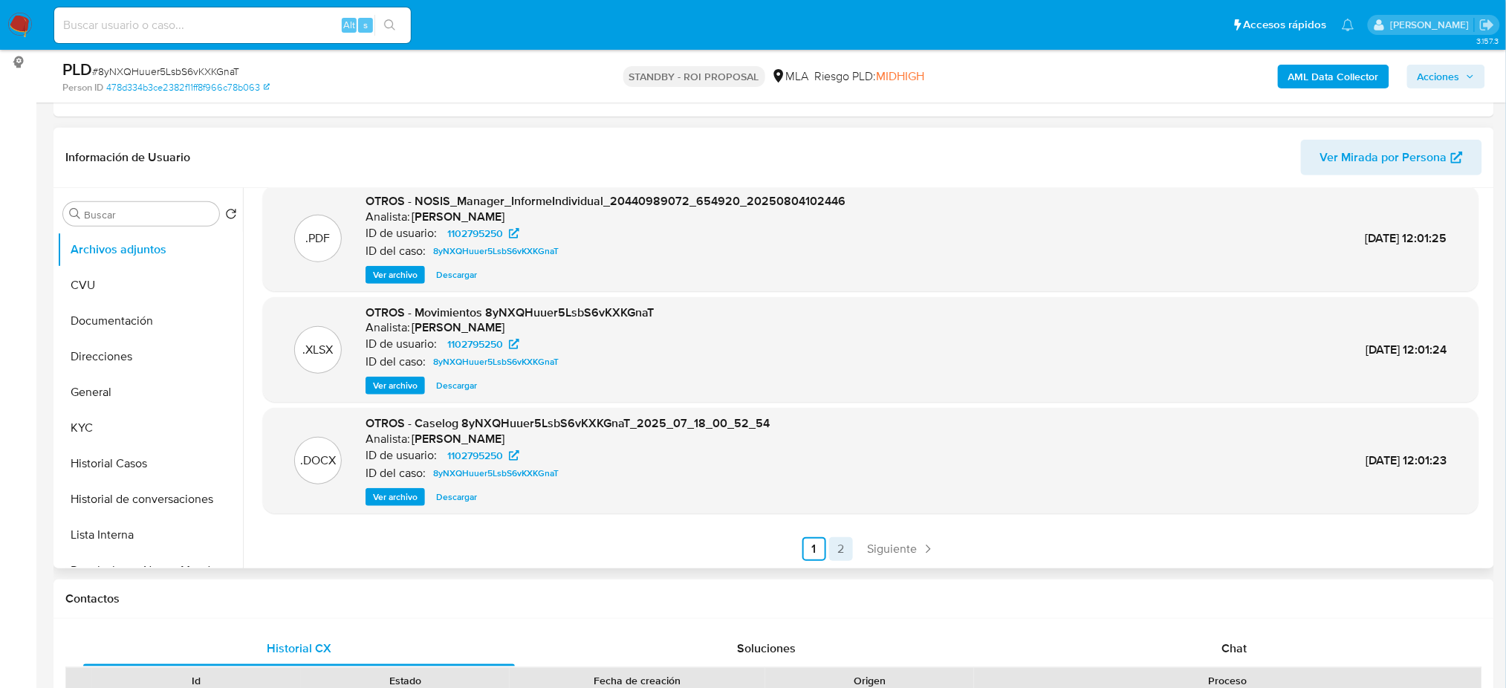
click at [838, 551] on link "2" at bounding box center [841, 549] width 24 height 24
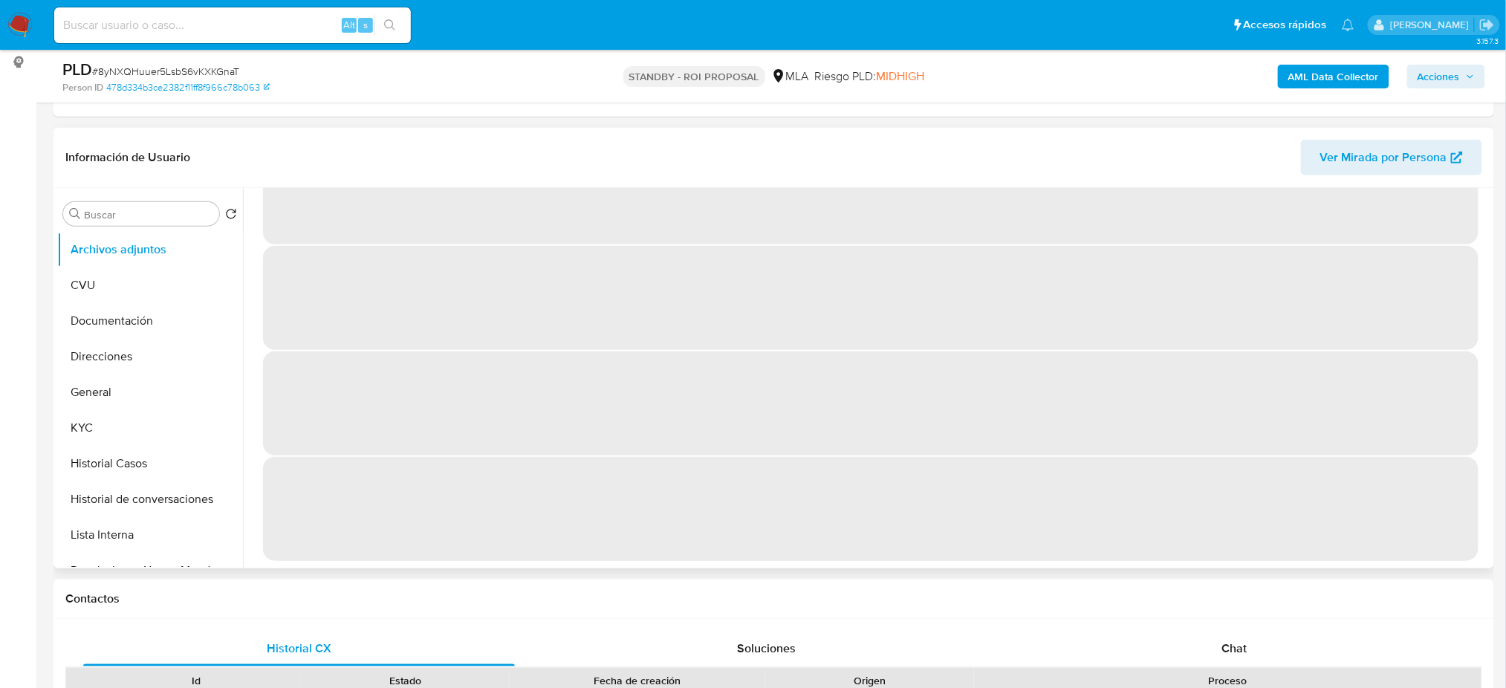
scroll to position [0, 0]
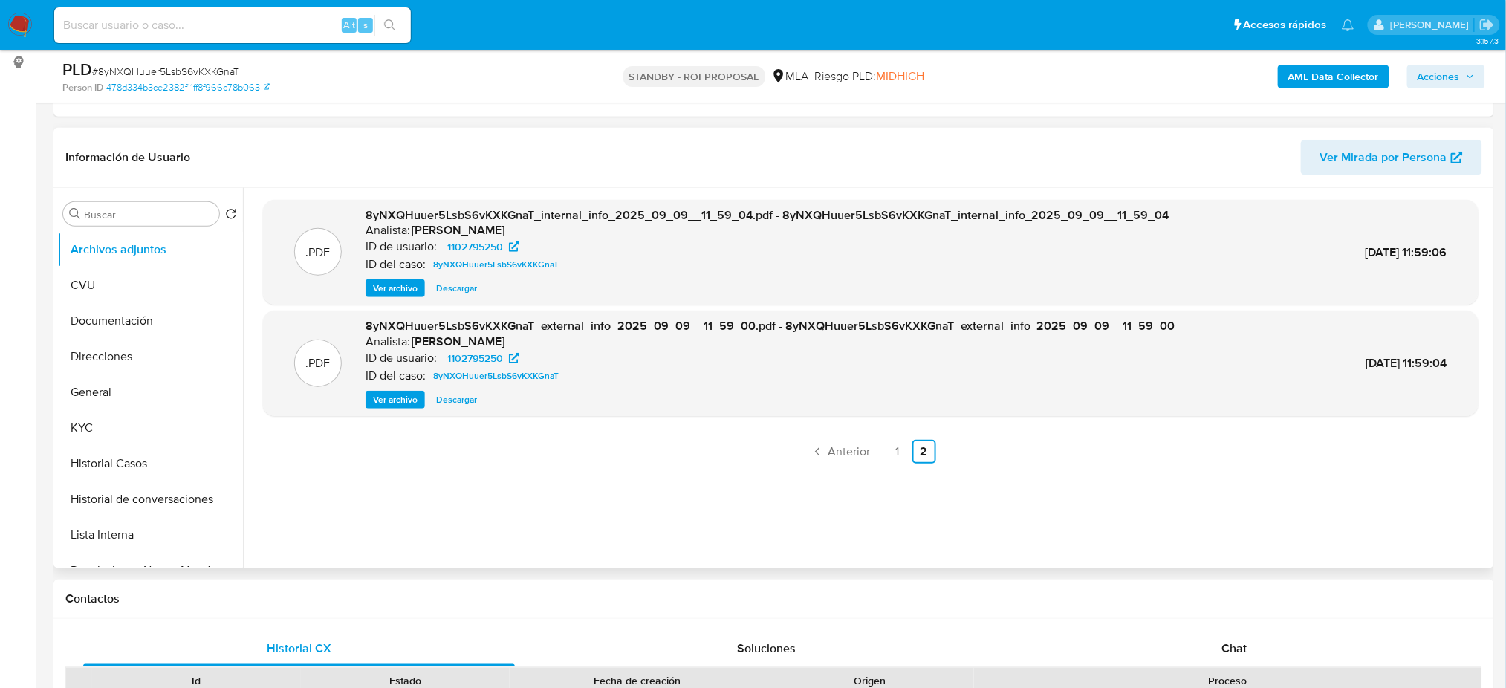
click at [26, 27] on img at bounding box center [19, 25] width 25 height 25
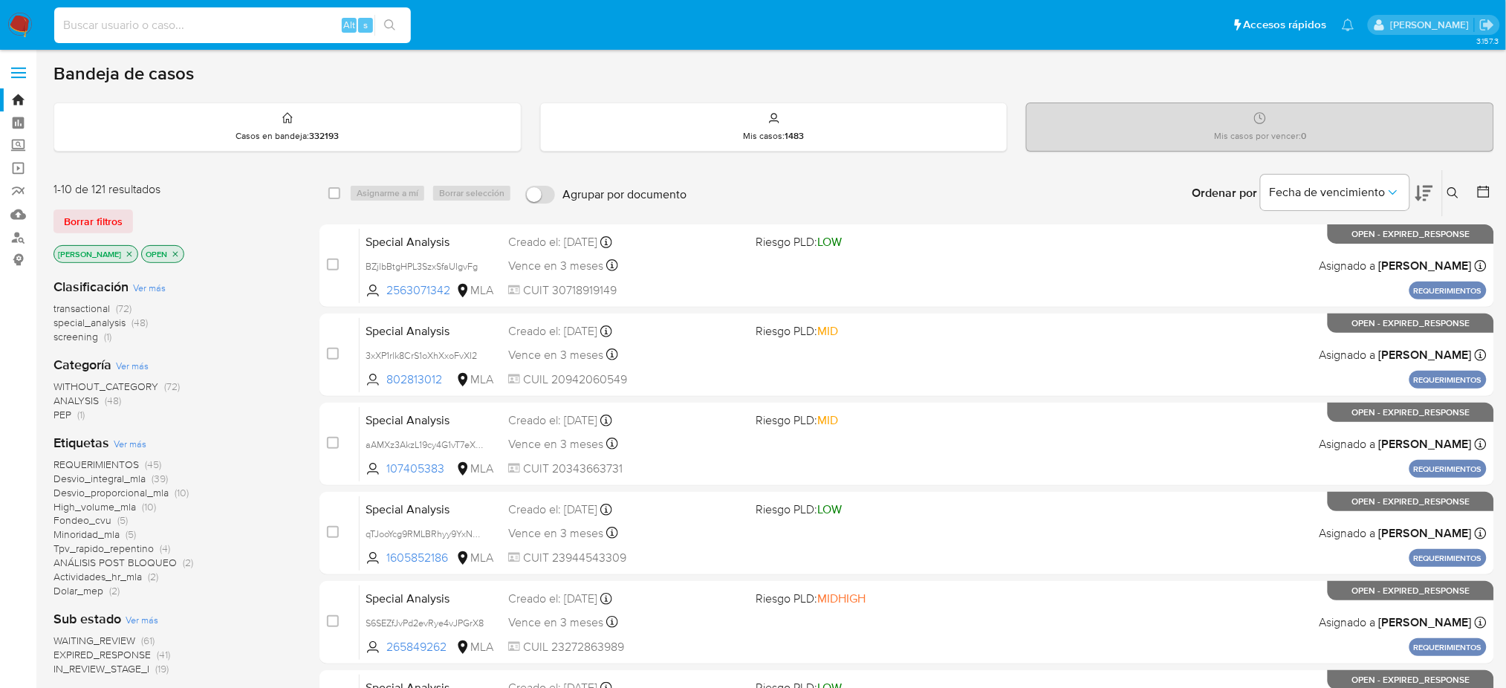
click at [240, 27] on input at bounding box center [232, 25] width 357 height 19
paste input "i6PzncvHISW2Sx6aQFKAgkvz"
type input "i6PzncvHISW2Sx6aQFKAgkvz"
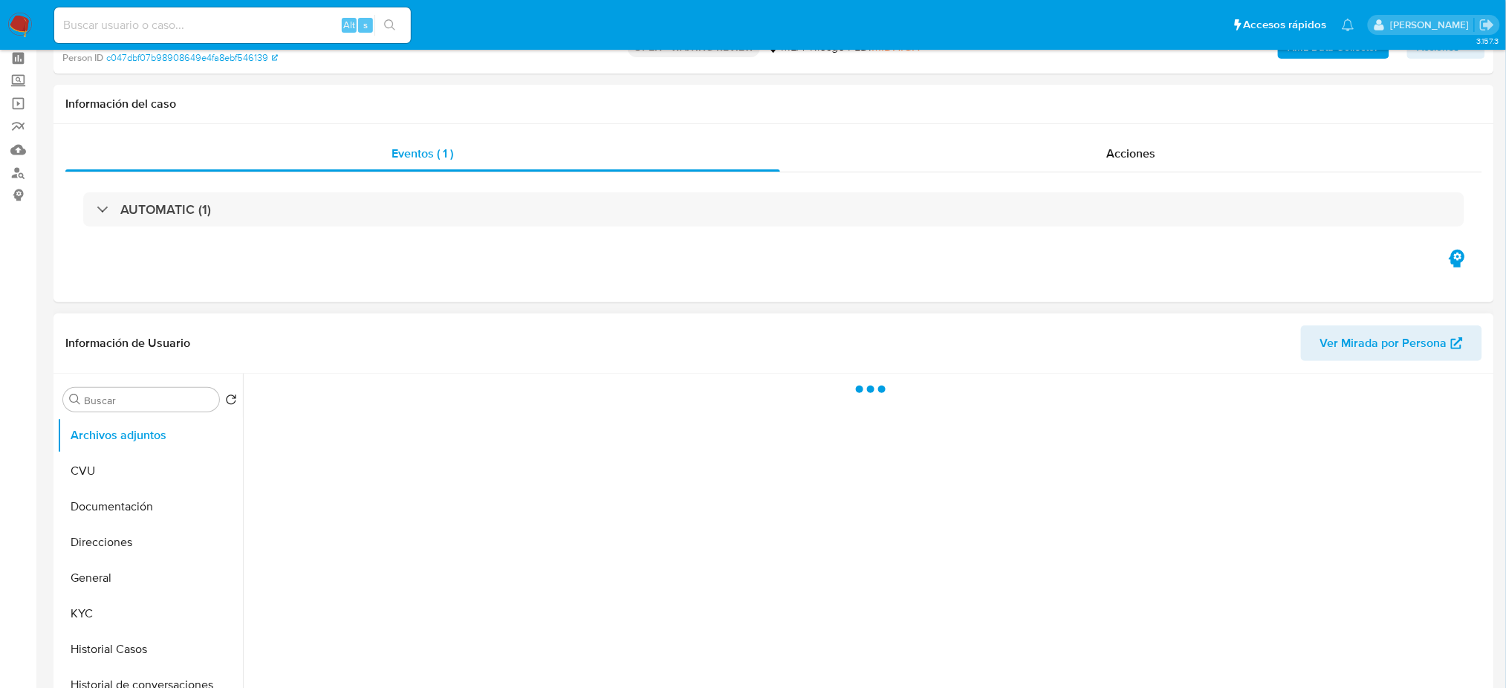
scroll to position [99, 0]
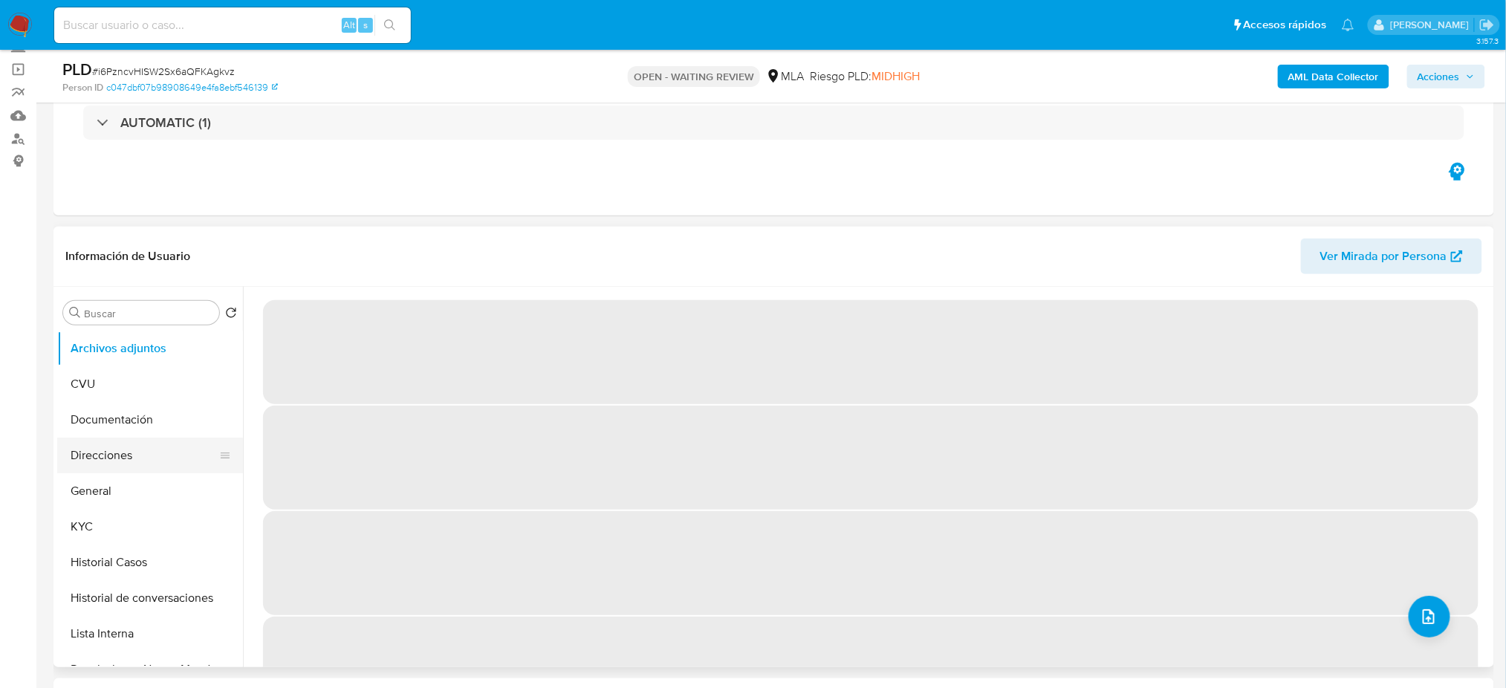
select select "10"
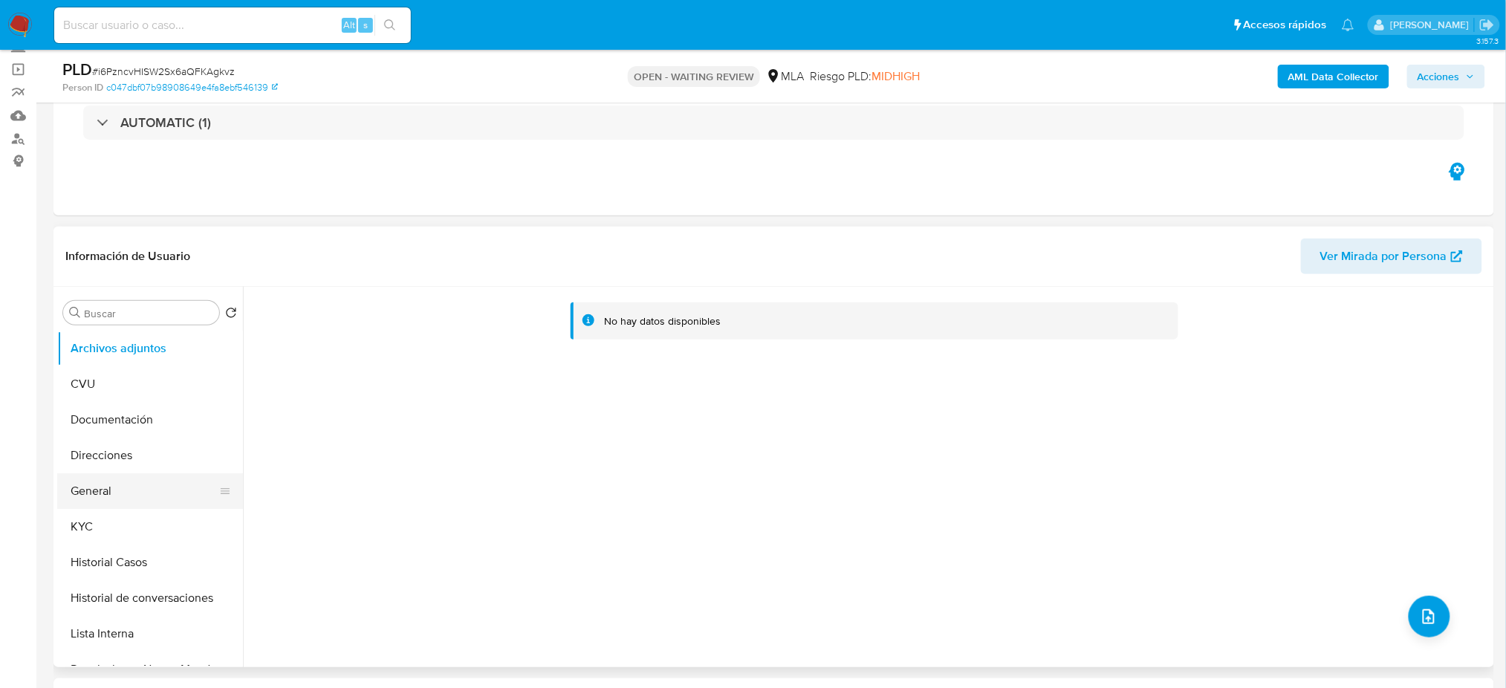
click at [132, 488] on button "General" at bounding box center [144, 491] width 174 height 36
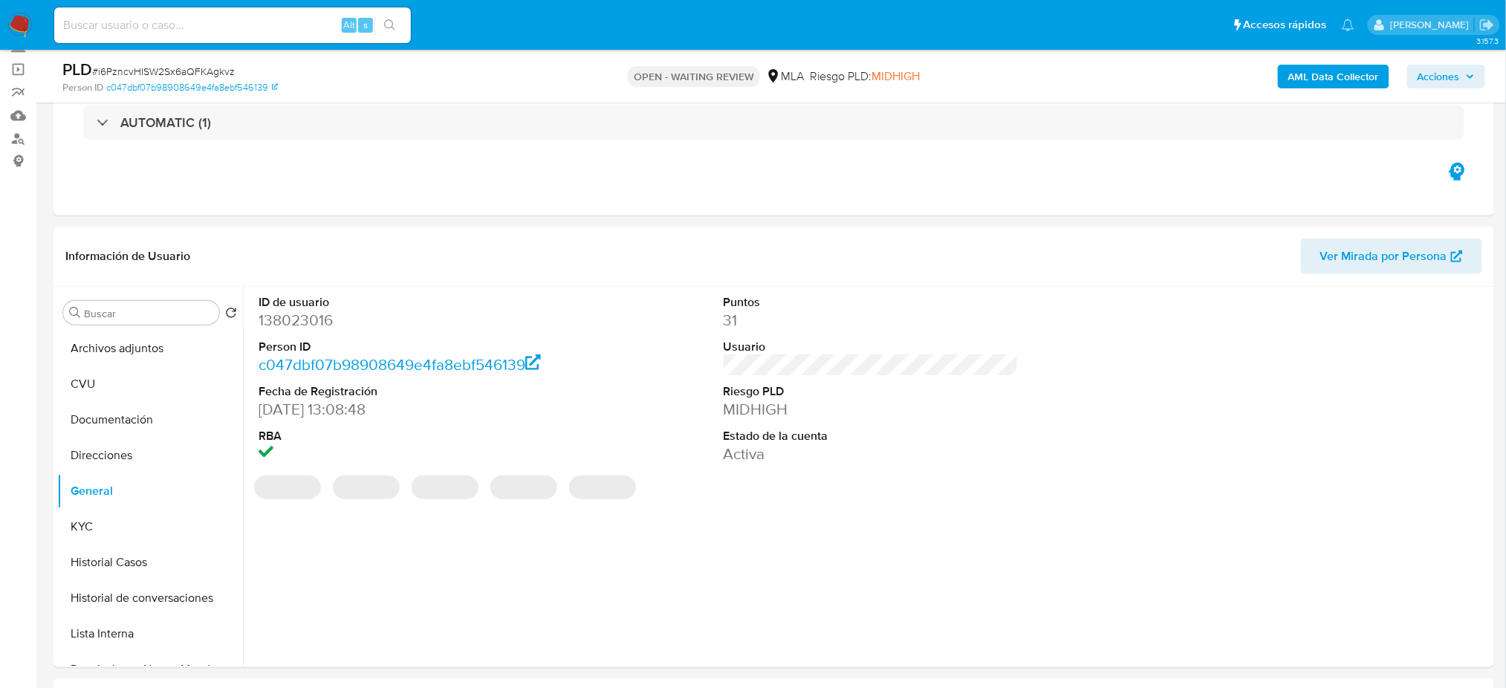
click at [290, 316] on dd "138023016" at bounding box center [406, 320] width 295 height 21
copy dd "138023016"
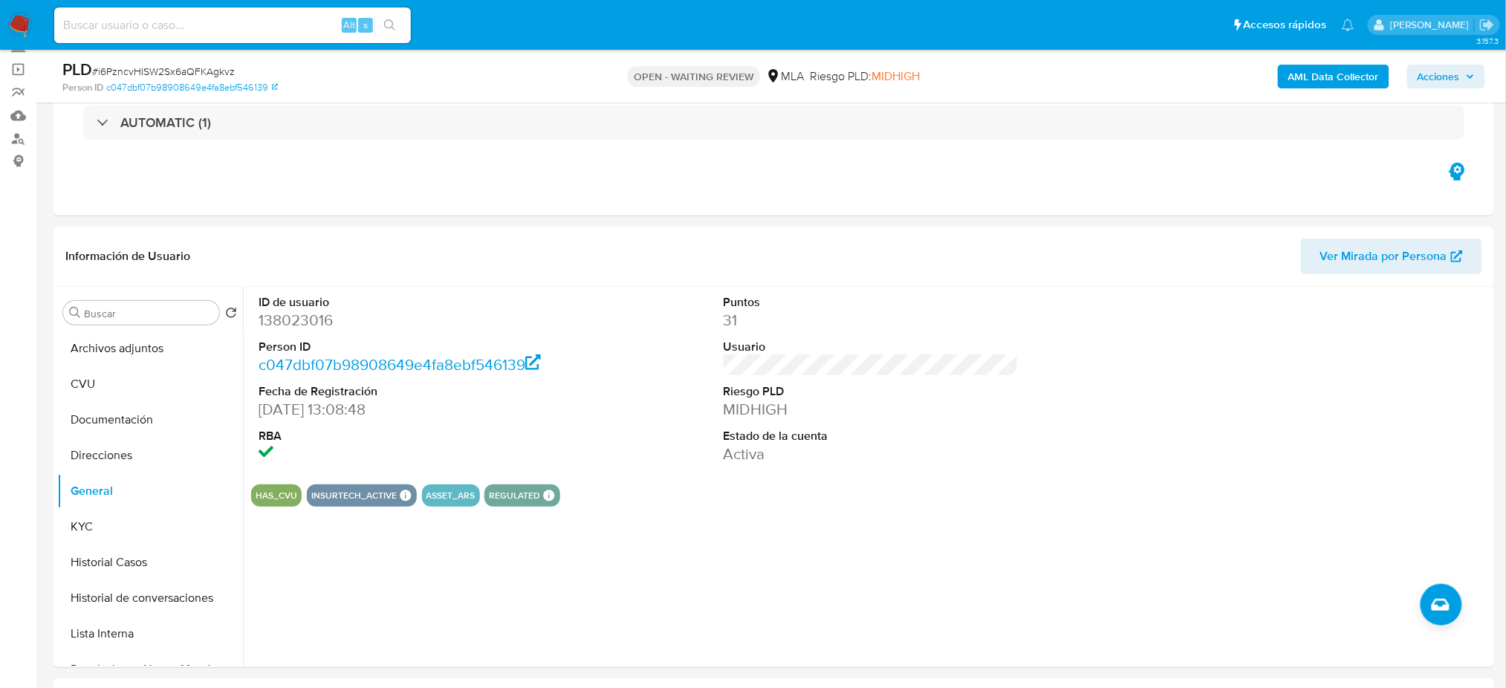
click at [173, 71] on span "# i6PzncvHISW2Sx6aQFKAgkvz" at bounding box center [163, 71] width 143 height 15
copy span "i6PzncvHISW2Sx6aQFKAgkvz"
click at [15, 29] on img at bounding box center [19, 25] width 25 height 25
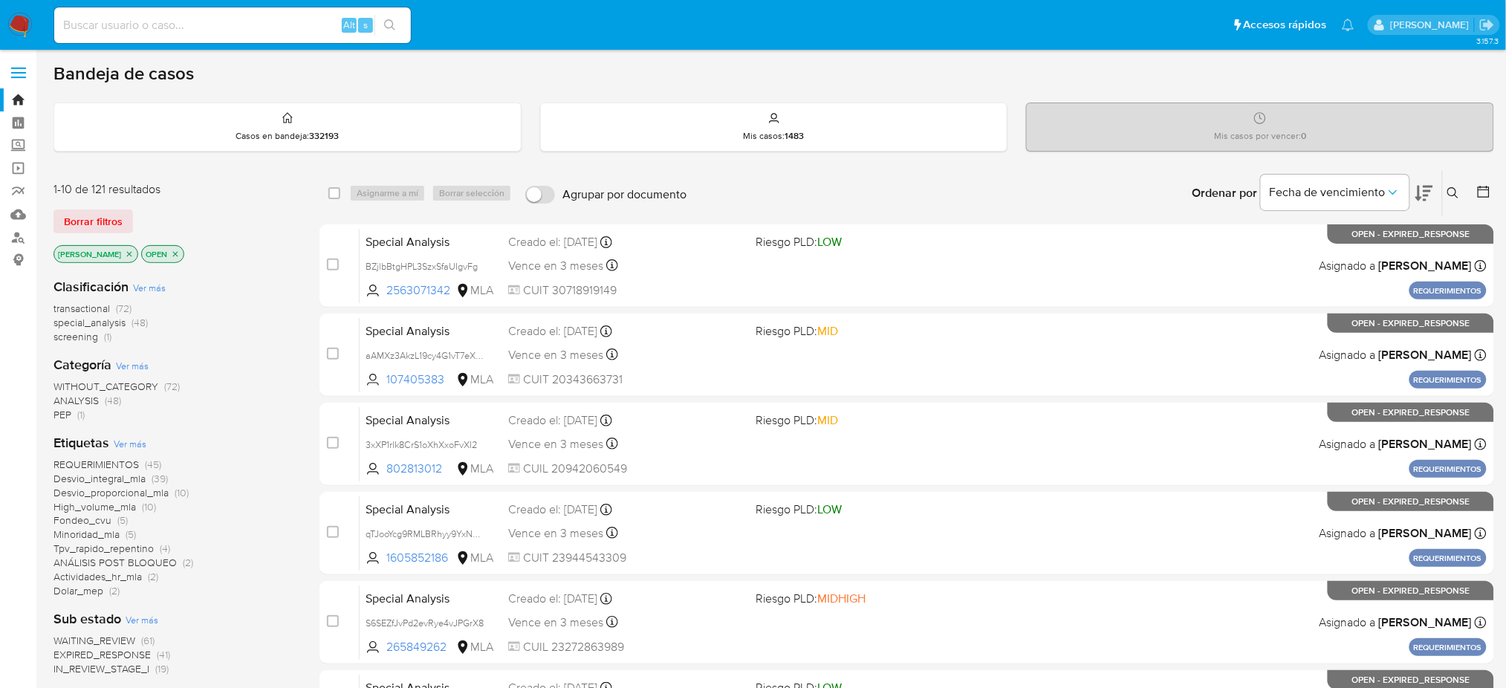
click at [1455, 185] on button at bounding box center [1455, 193] width 25 height 18
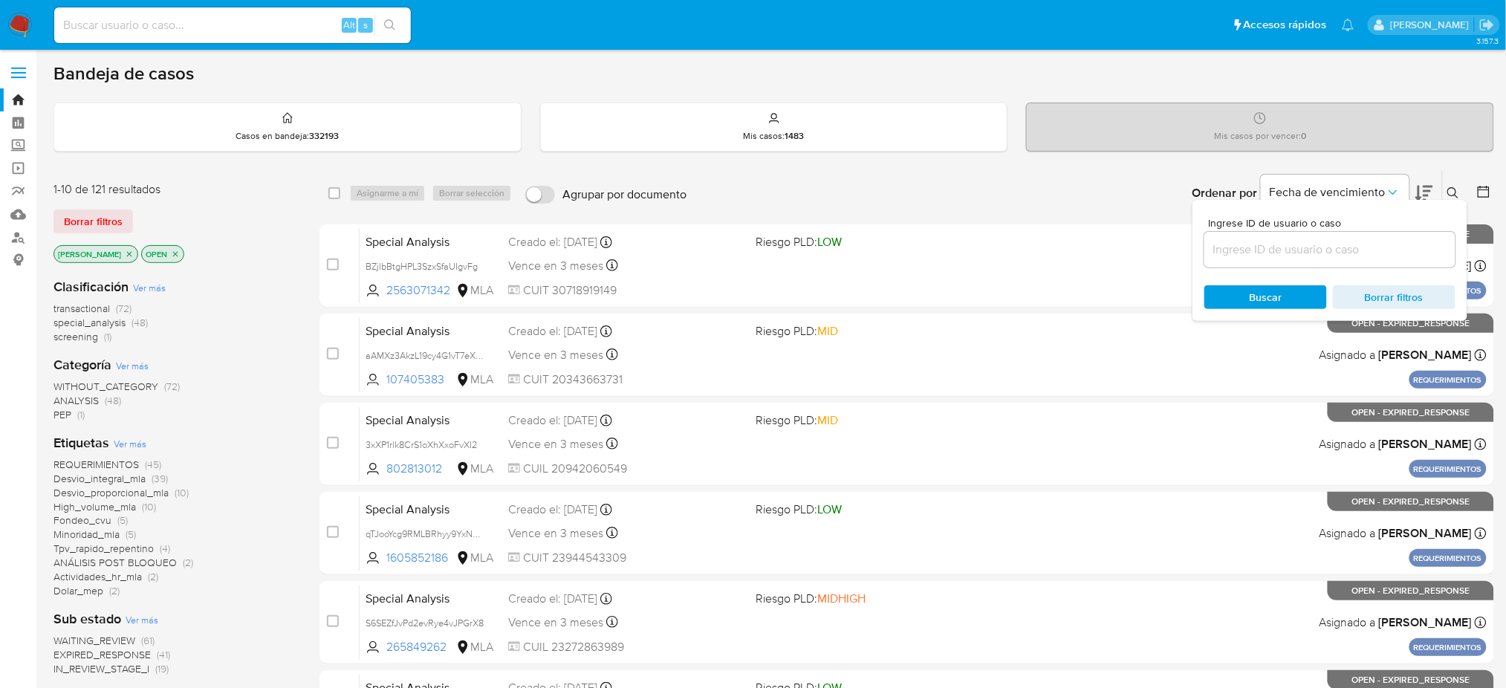
click at [1326, 260] on div at bounding box center [1329, 250] width 251 height 36
click at [1316, 250] on input at bounding box center [1329, 249] width 251 height 19
paste input "i6PzncvHISW2Sx6aQFKAgkvz"
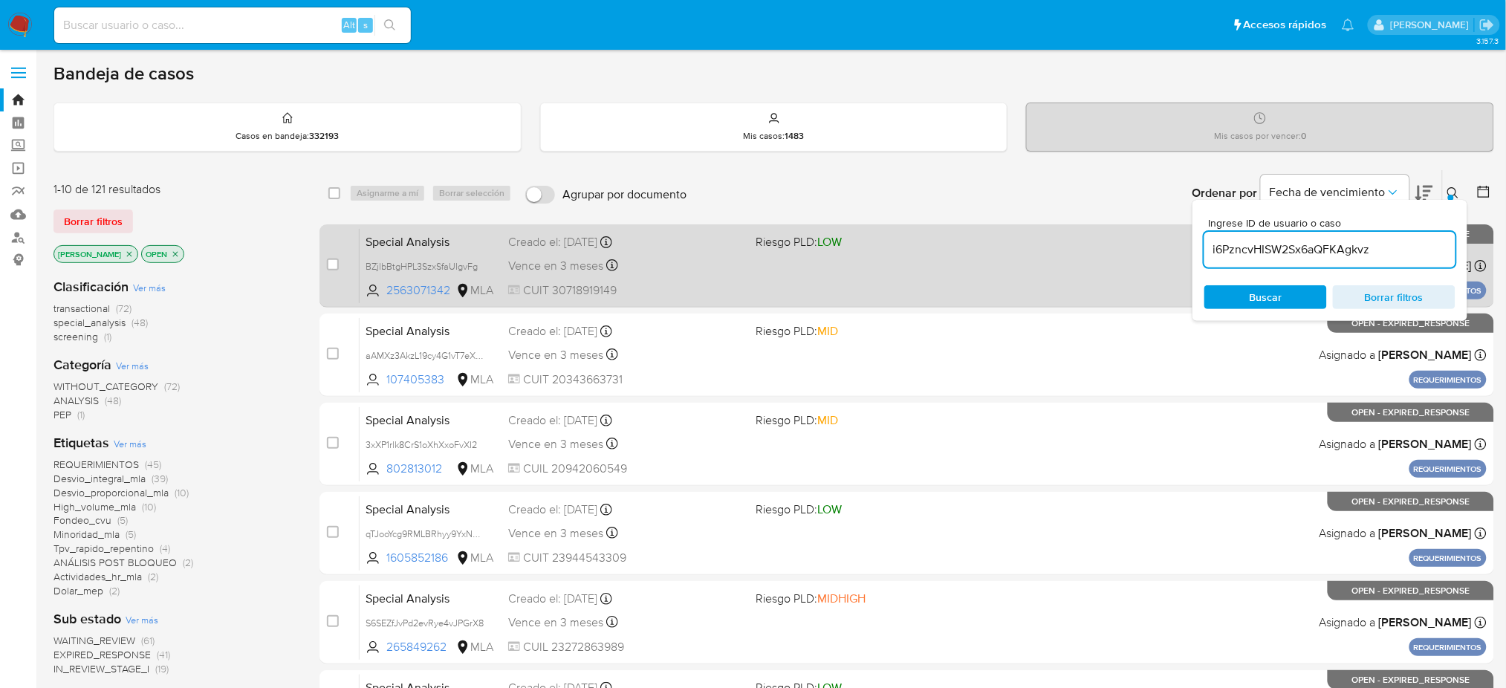
type input "i6PzncvHISW2Sx6aQFKAgkvz"
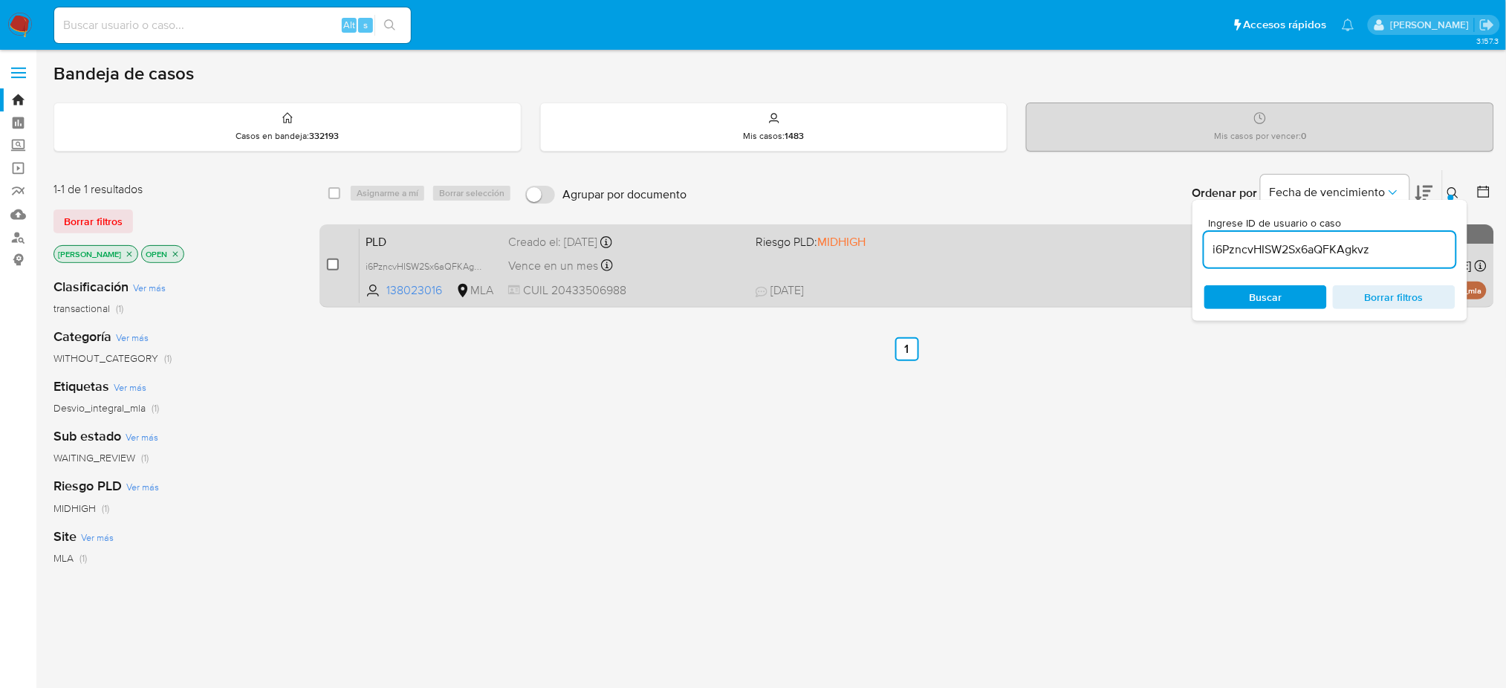
click at [327, 264] on input "checkbox" at bounding box center [333, 265] width 12 height 12
checkbox input "true"
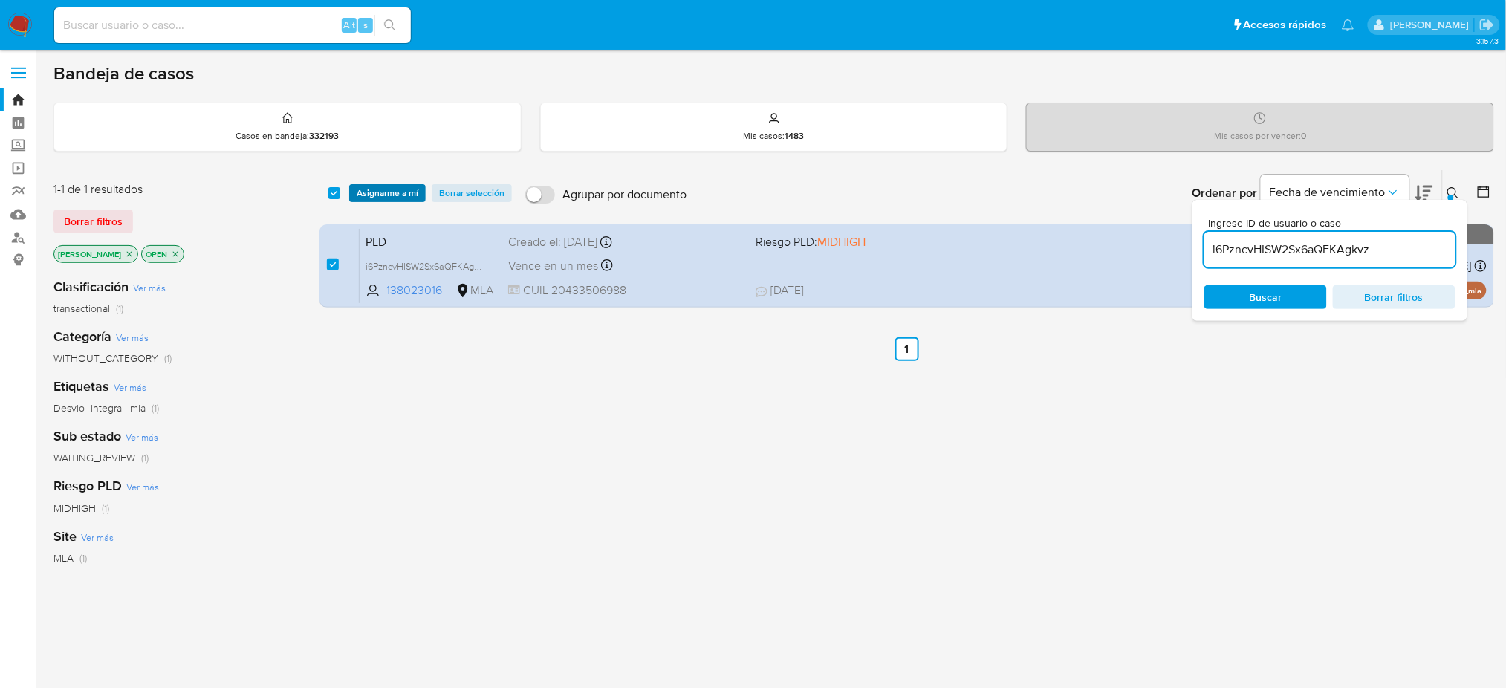
click at [393, 186] on span "Asignarme a mí" at bounding box center [388, 193] width 62 height 15
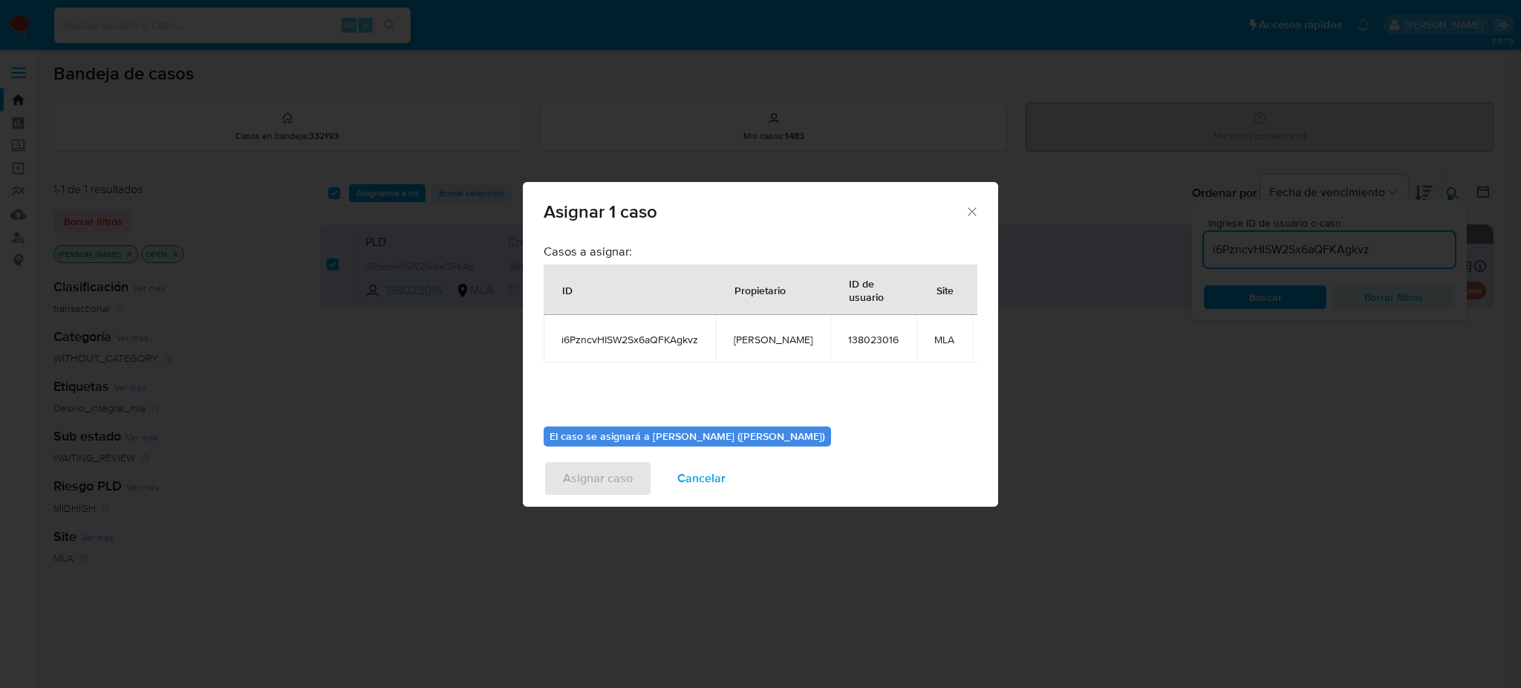
click at [762, 345] on span "[PERSON_NAME]" at bounding box center [773, 339] width 79 height 13
copy span "[PERSON_NAME]"
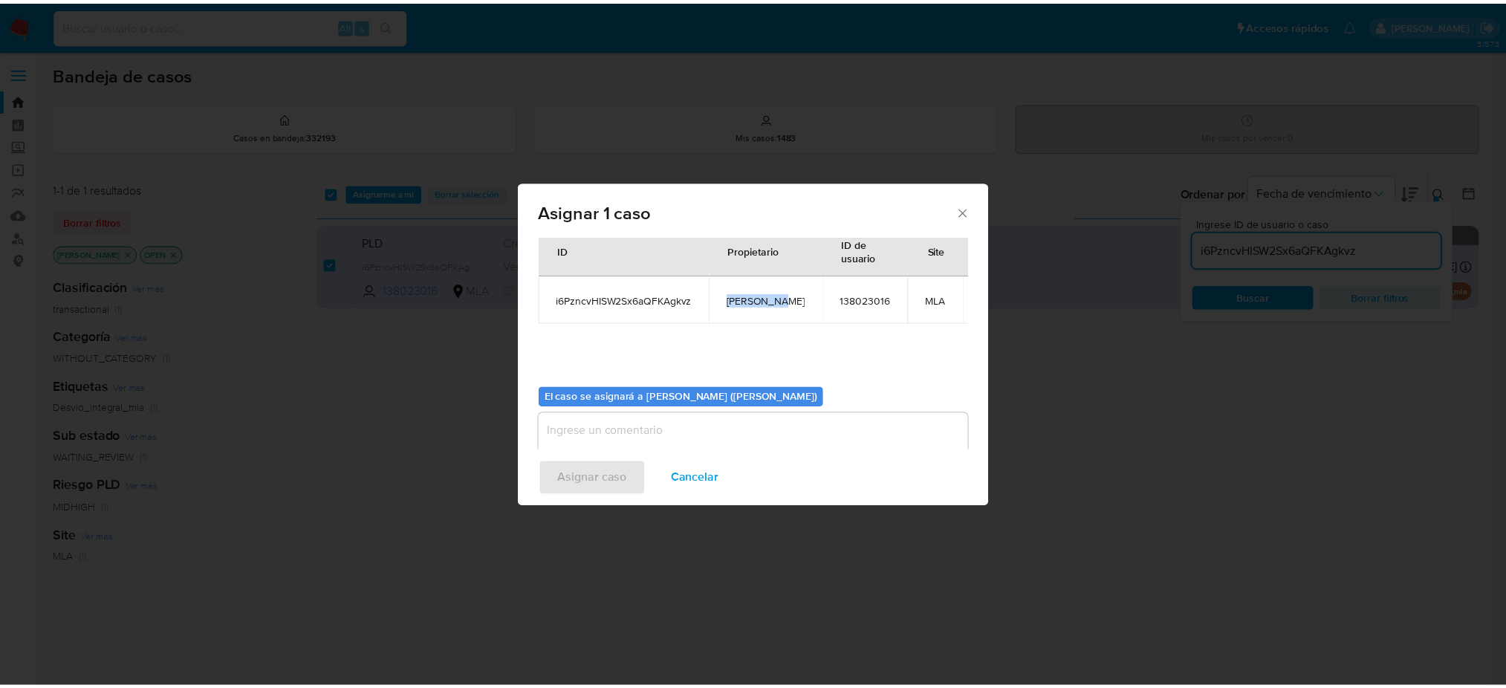
scroll to position [76, 0]
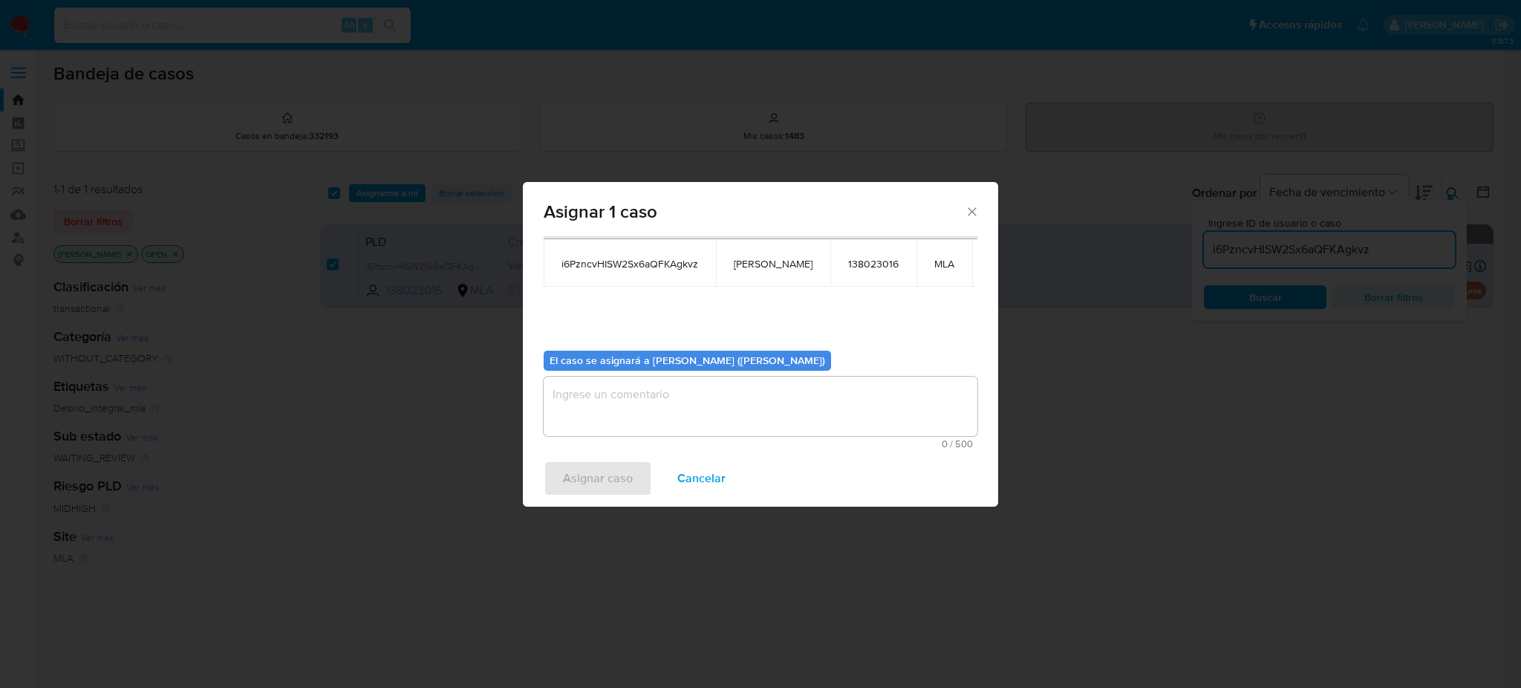
click at [651, 403] on textarea "assign-modal" at bounding box center [761, 406] width 434 height 59
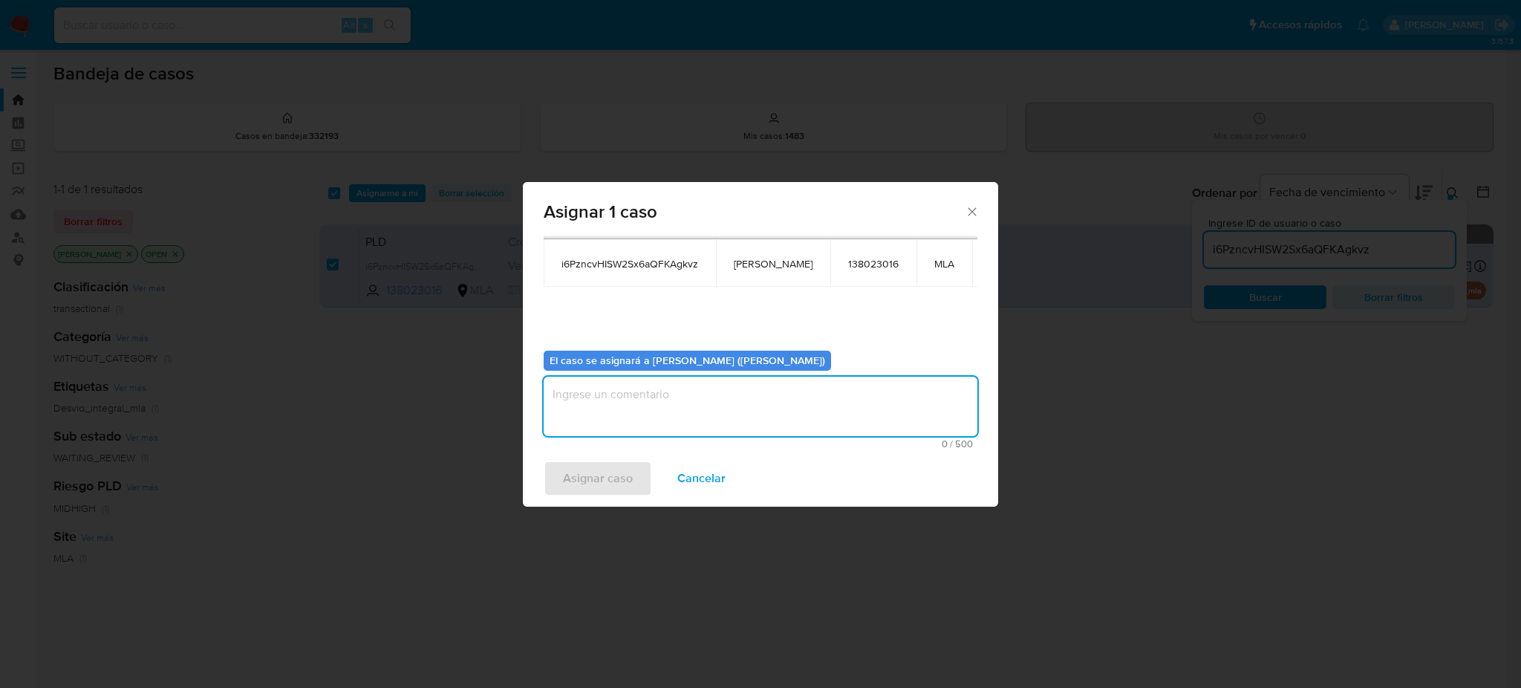
paste textarea "[PERSON_NAME]"
type textarea "[PERSON_NAME]"
click at [623, 477] on span "Asignar caso" at bounding box center [598, 478] width 70 height 33
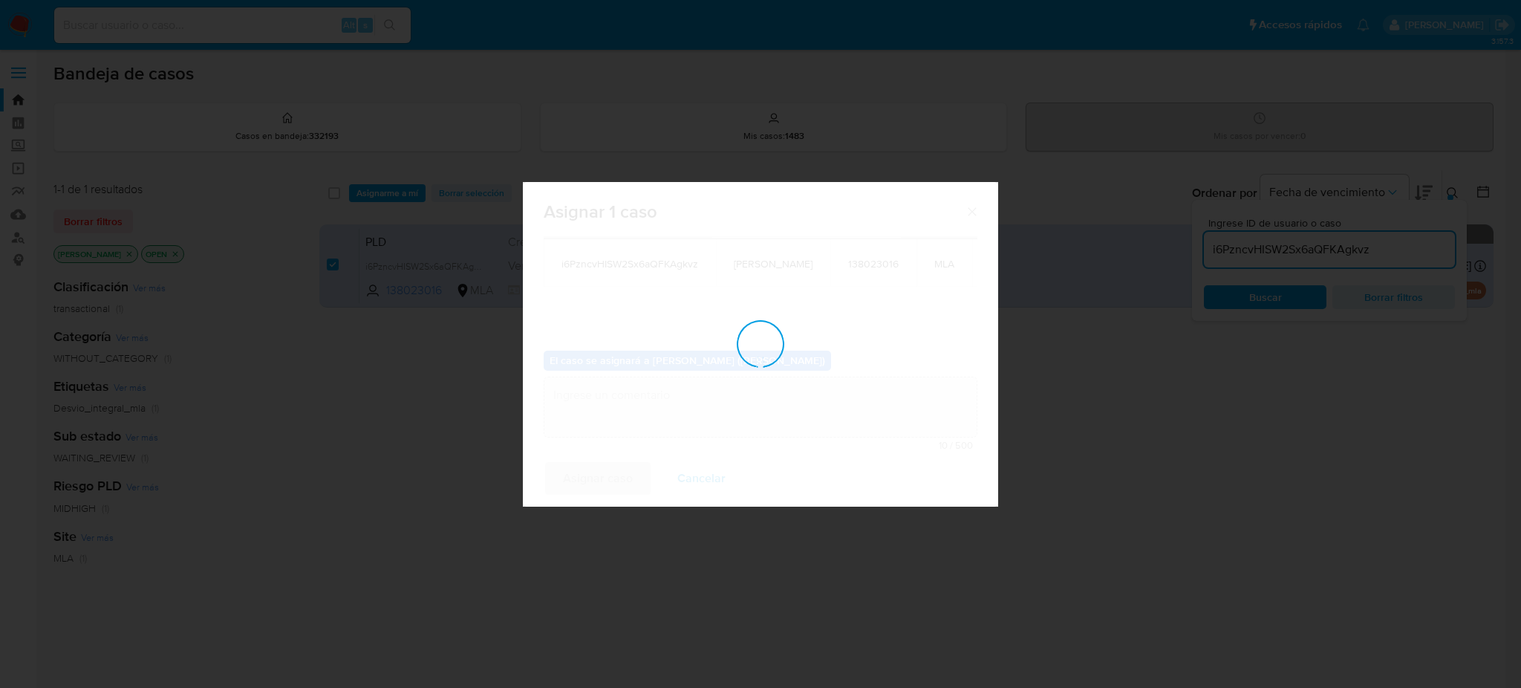
checkbox input "false"
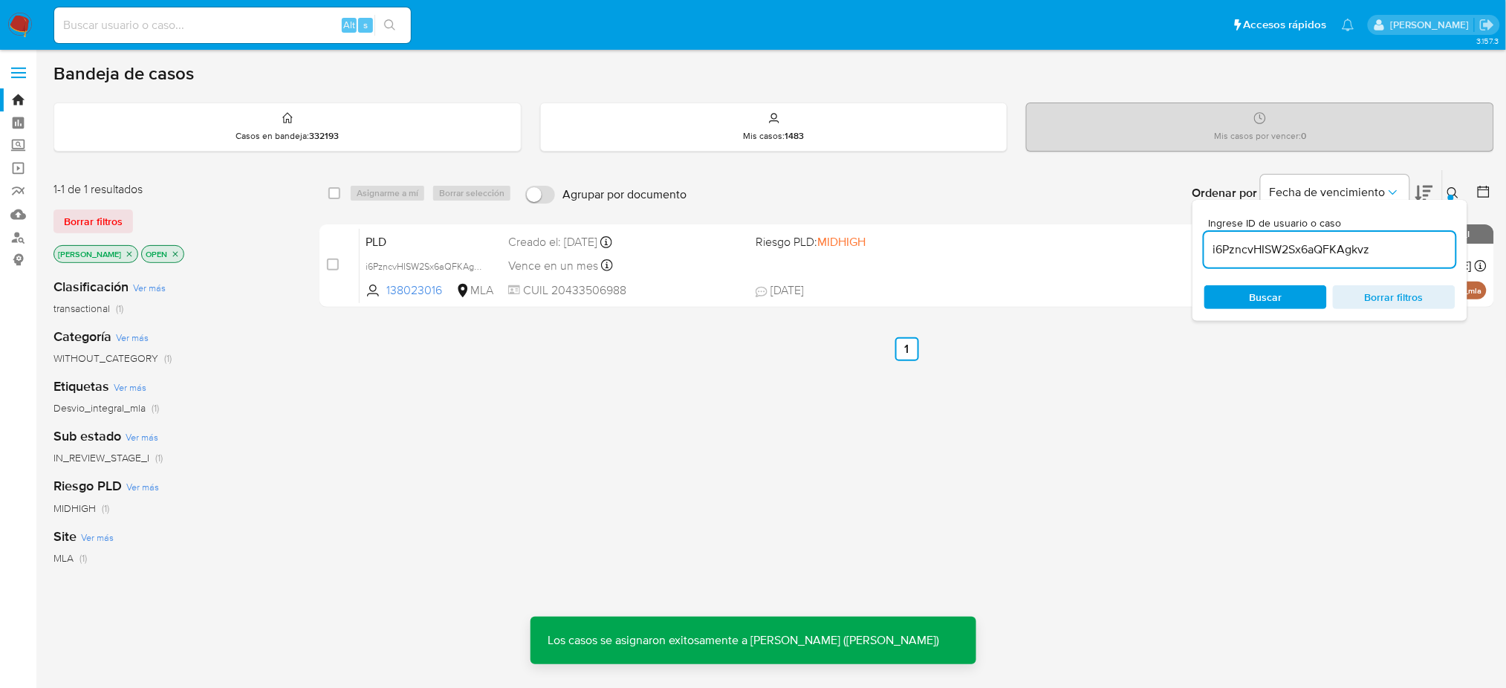
click at [466, 231] on span "PLD" at bounding box center [431, 240] width 131 height 19
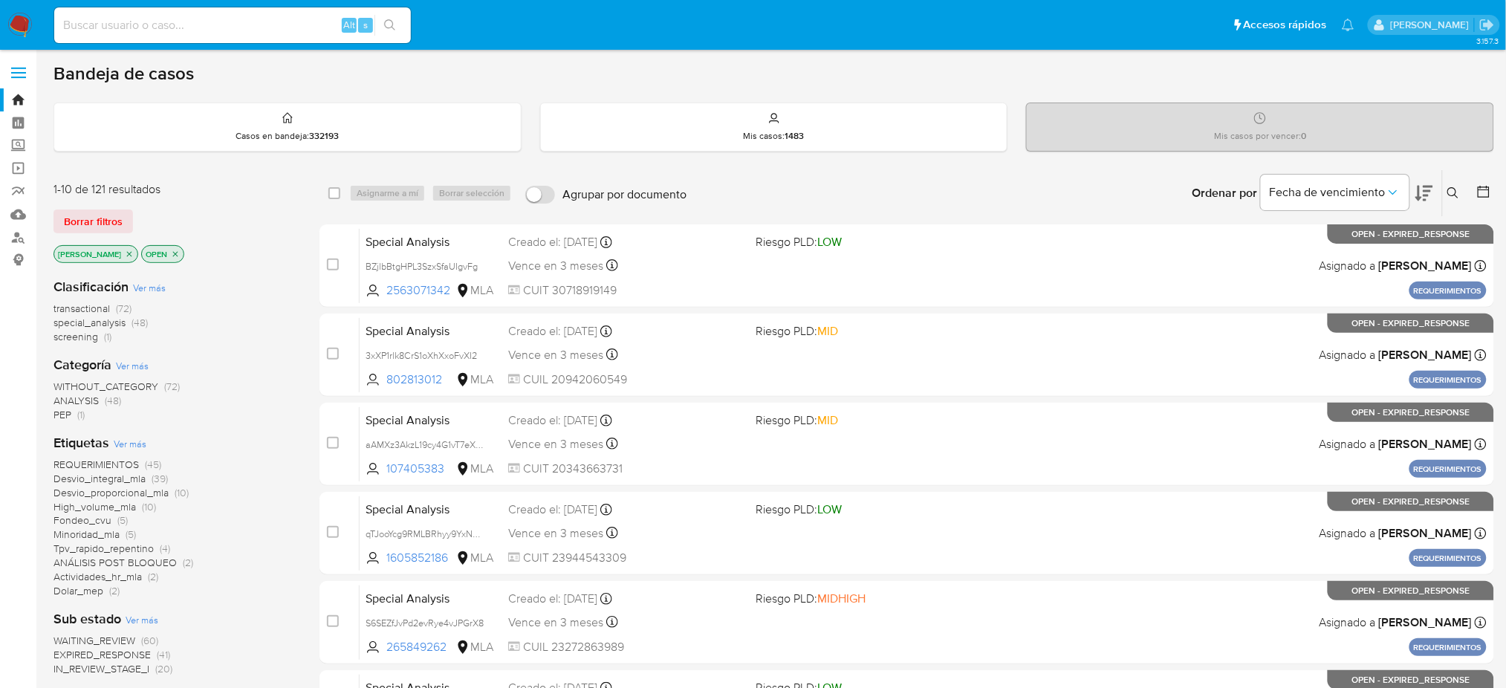
click at [1140, 195] on icon at bounding box center [1452, 192] width 11 height 11
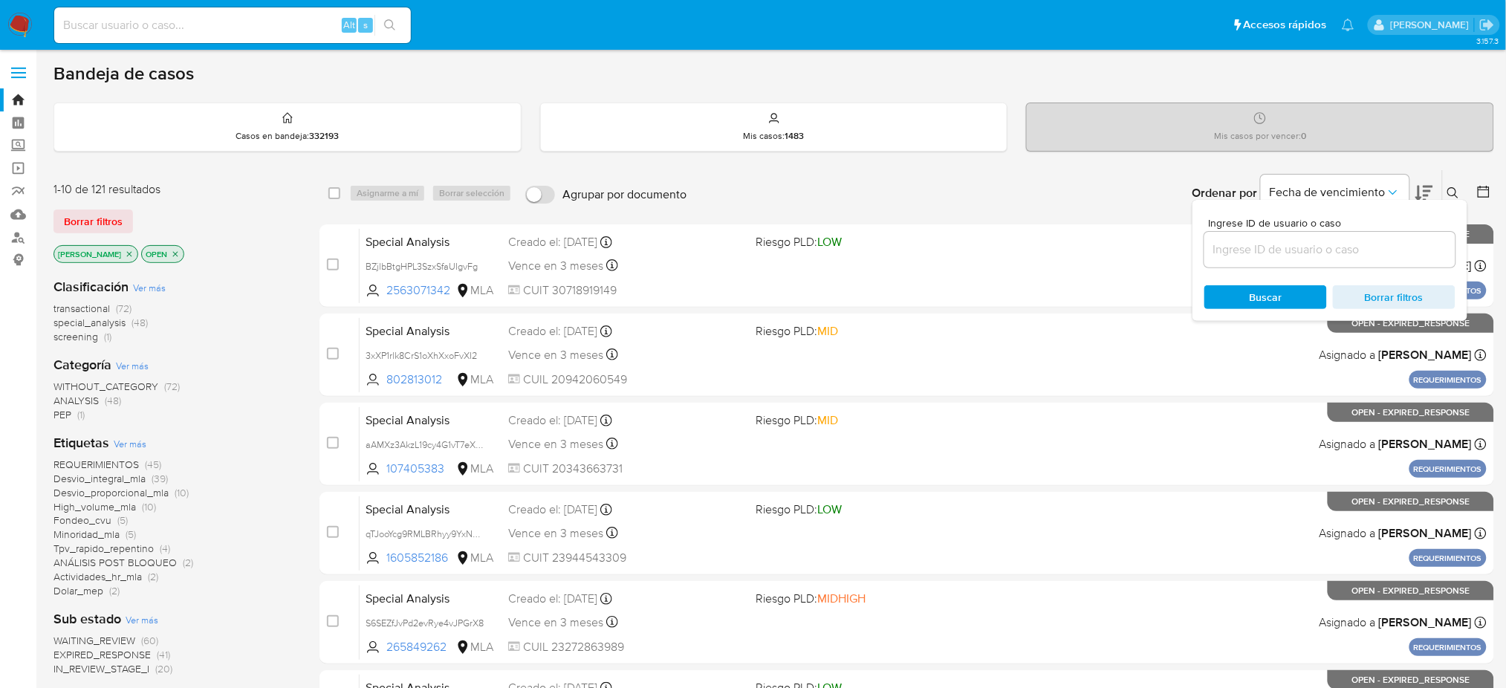
click at [1140, 254] on input at bounding box center [1329, 249] width 251 height 19
type input "i6PzncvHISW2Sx6aQFKAgkvz"
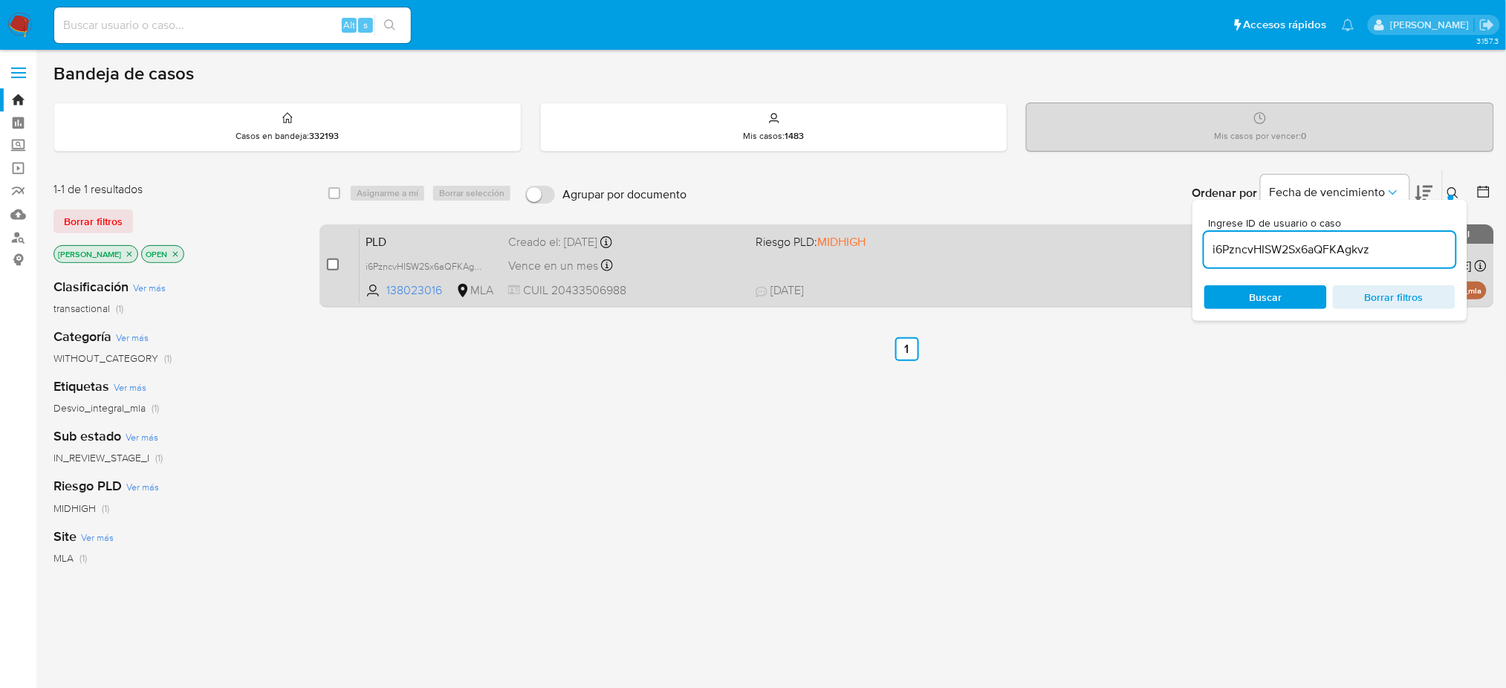
click at [331, 262] on input "checkbox" at bounding box center [333, 265] width 12 height 12
checkbox input "true"
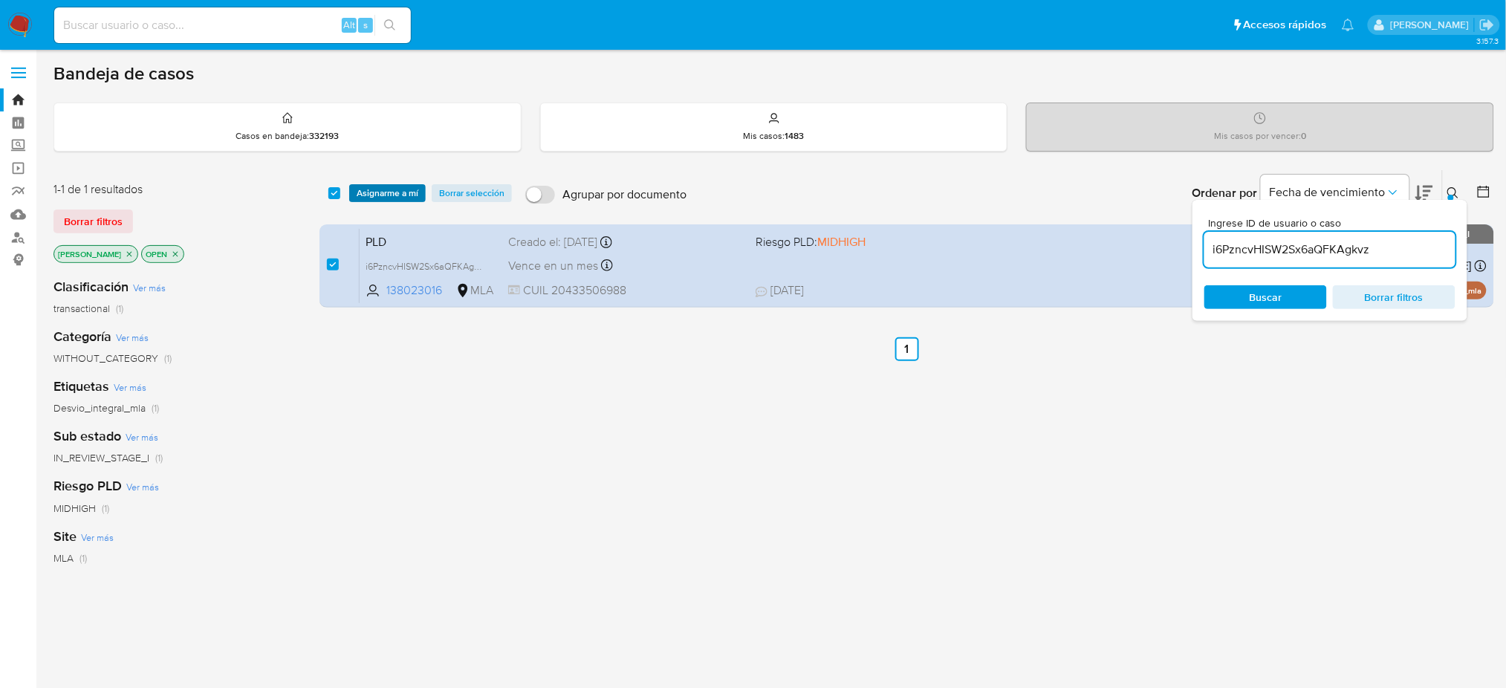
click at [389, 191] on span "Asignarme a mí" at bounding box center [388, 193] width 62 height 15
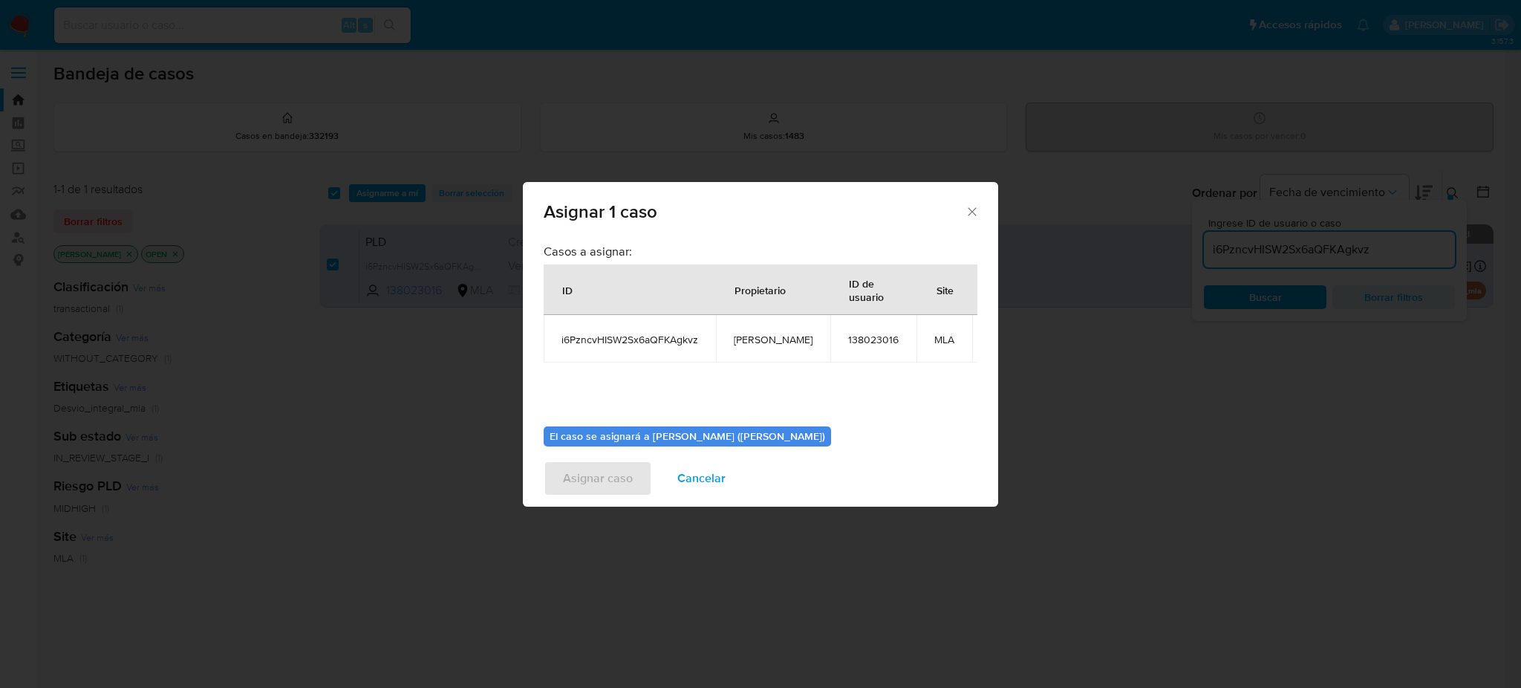
click at [767, 340] on span "[PERSON_NAME]" at bounding box center [773, 339] width 79 height 13
copy span "[PERSON_NAME]"
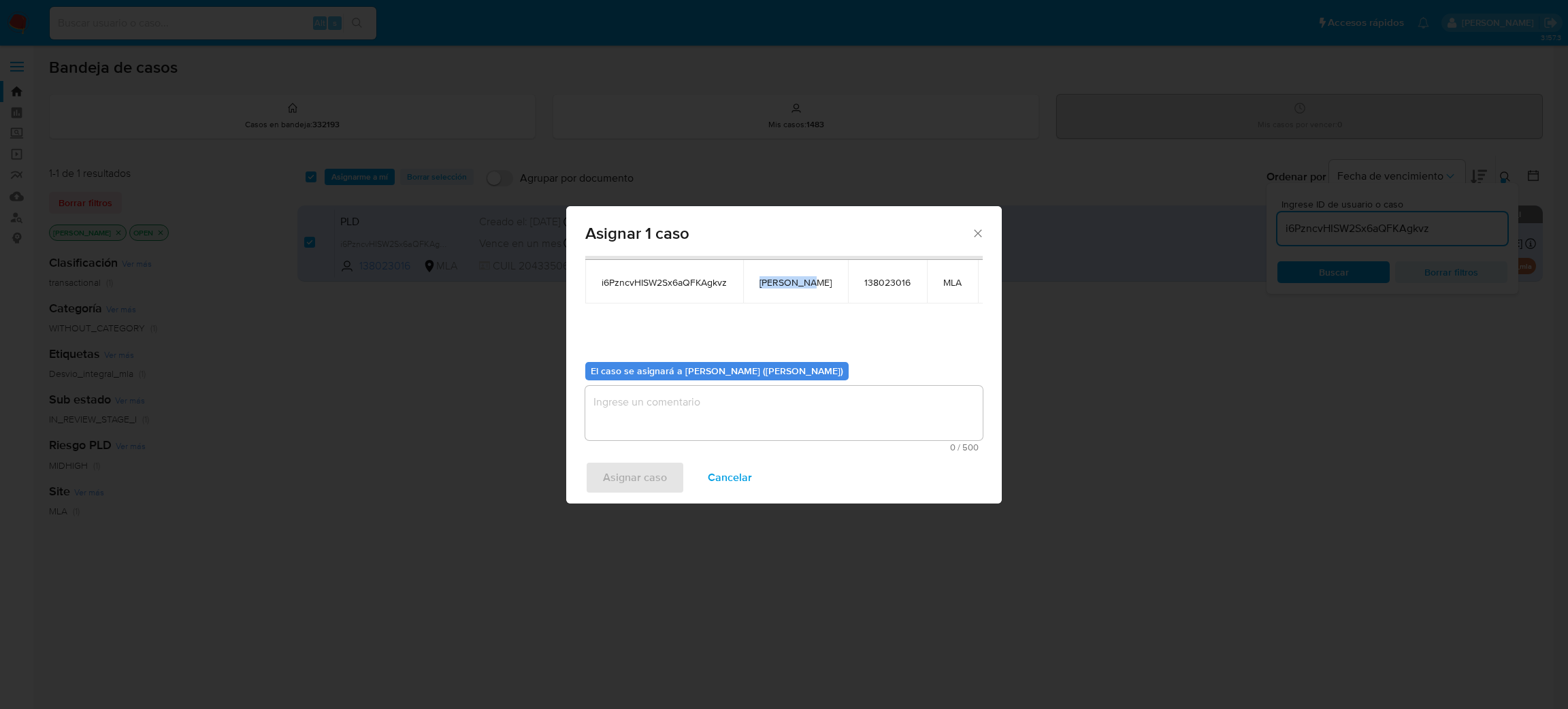
click at [692, 418] on textarea "assign-modal" at bounding box center [784, 412] width 397 height 54
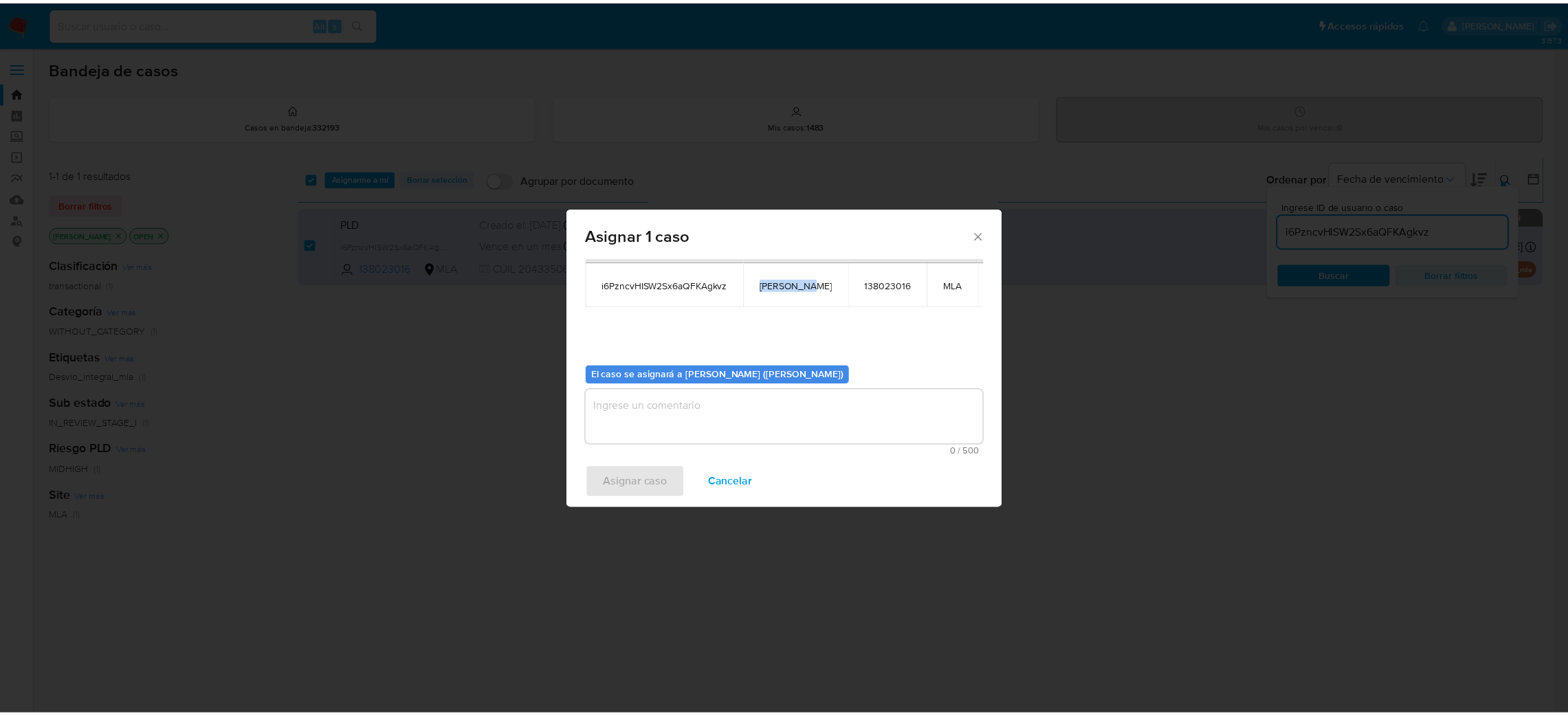
scroll to position [71, 0]
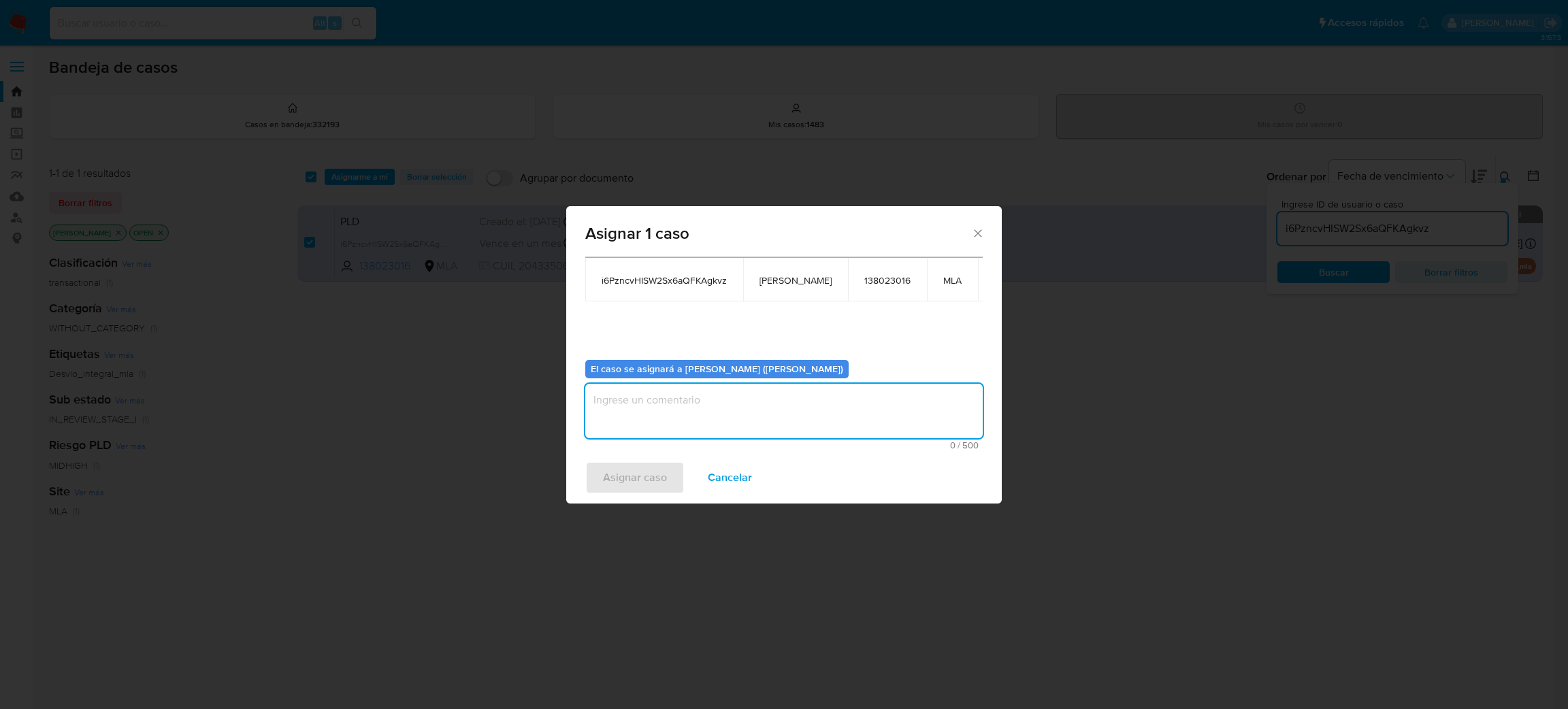
paste textarea "[PERSON_NAME]"
type textarea "[PERSON_NAME]"
click at [632, 473] on span "Asignar caso" at bounding box center [635, 477] width 64 height 30
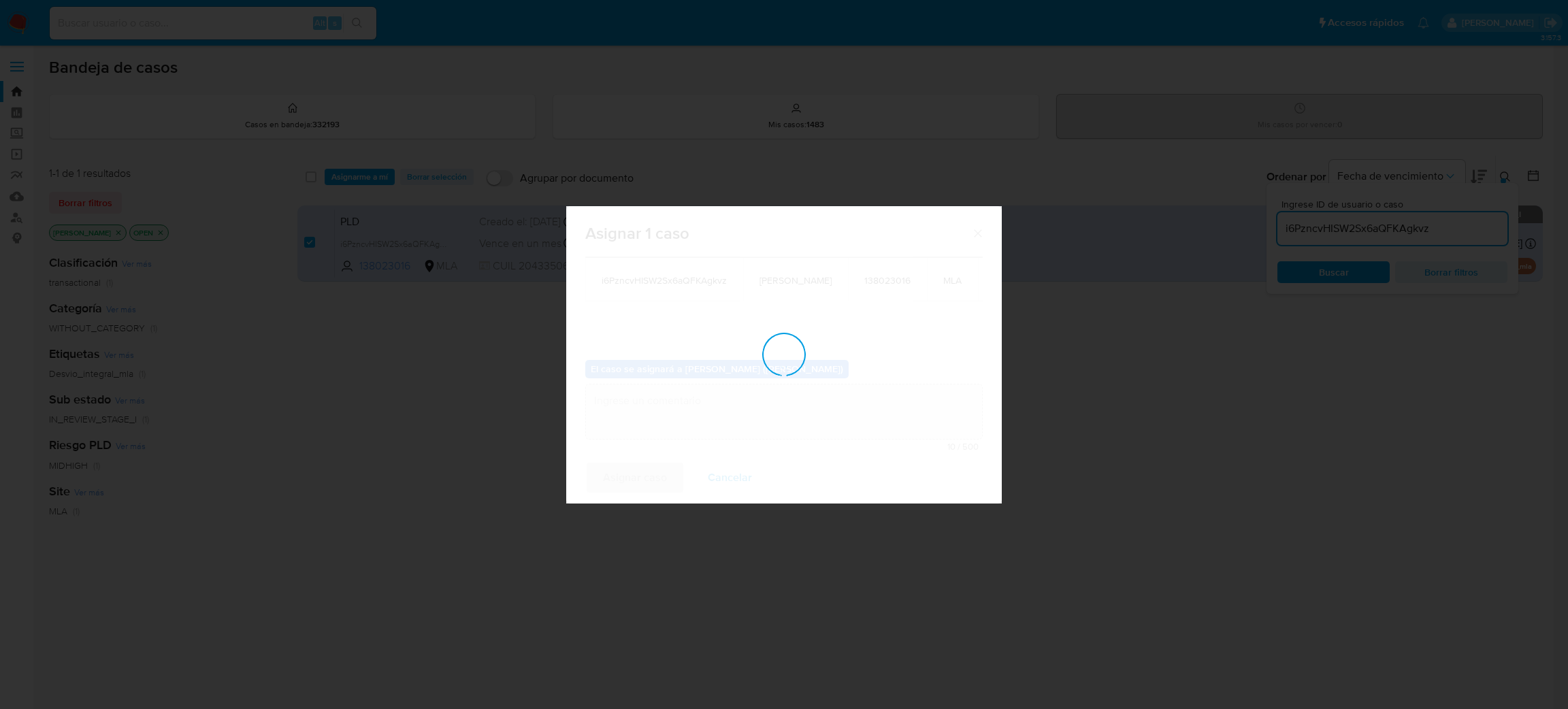
checkbox input "false"
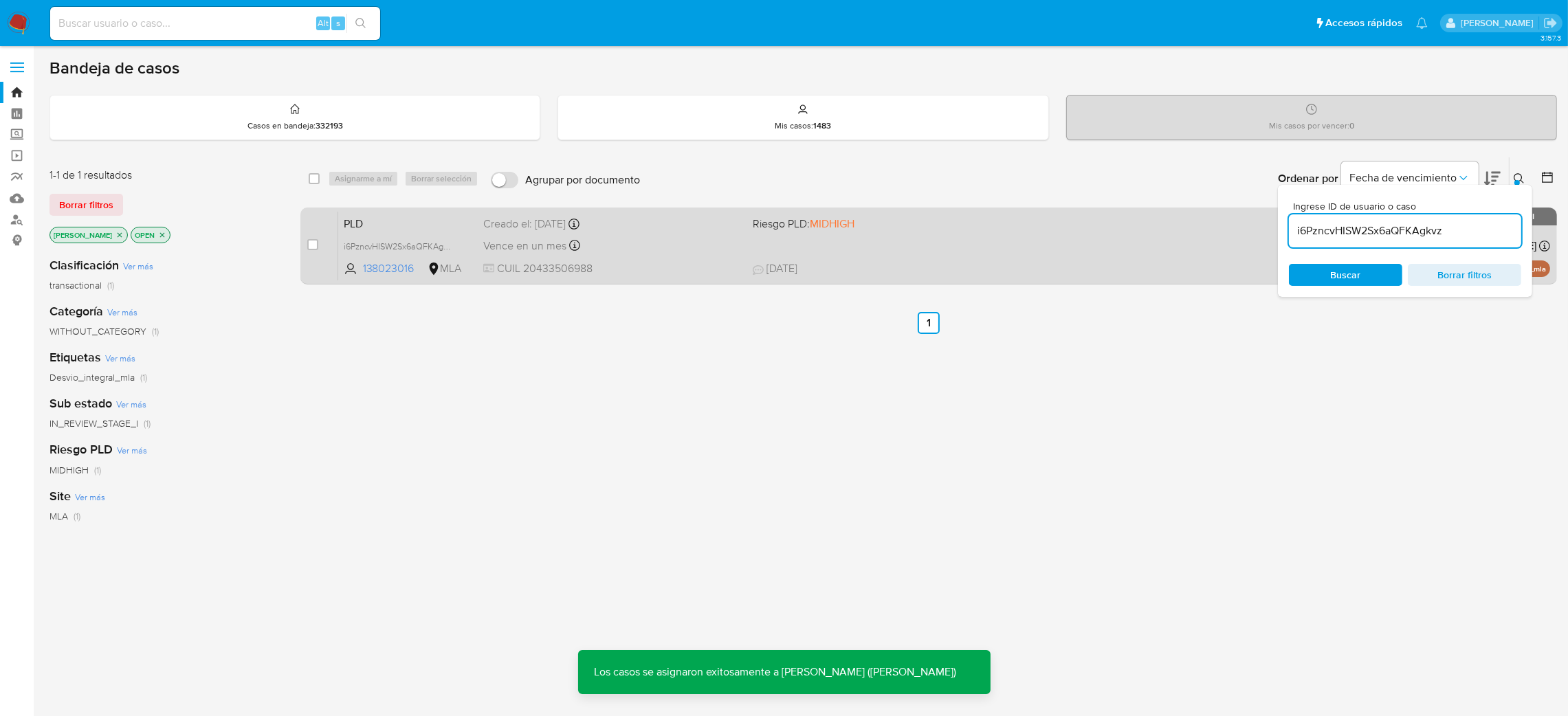
click at [689, 262] on span "CUIL 20433506988" at bounding box center [611, 268] width 258 height 15
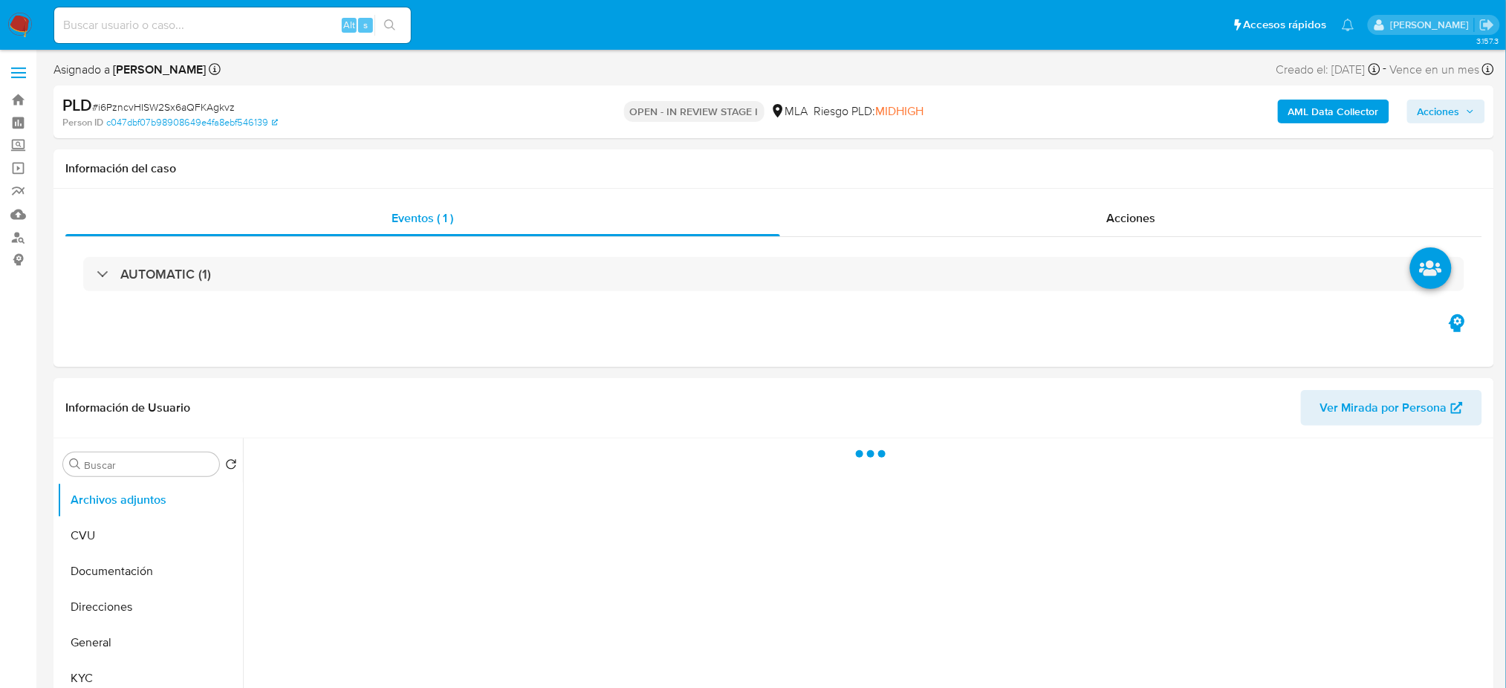
click at [160, 100] on span "# i6PzncvHISW2Sx6aQFKAgkvz" at bounding box center [163, 107] width 143 height 15
copy span "i6PzncvHISW2Sx6aQFKAgkvz"
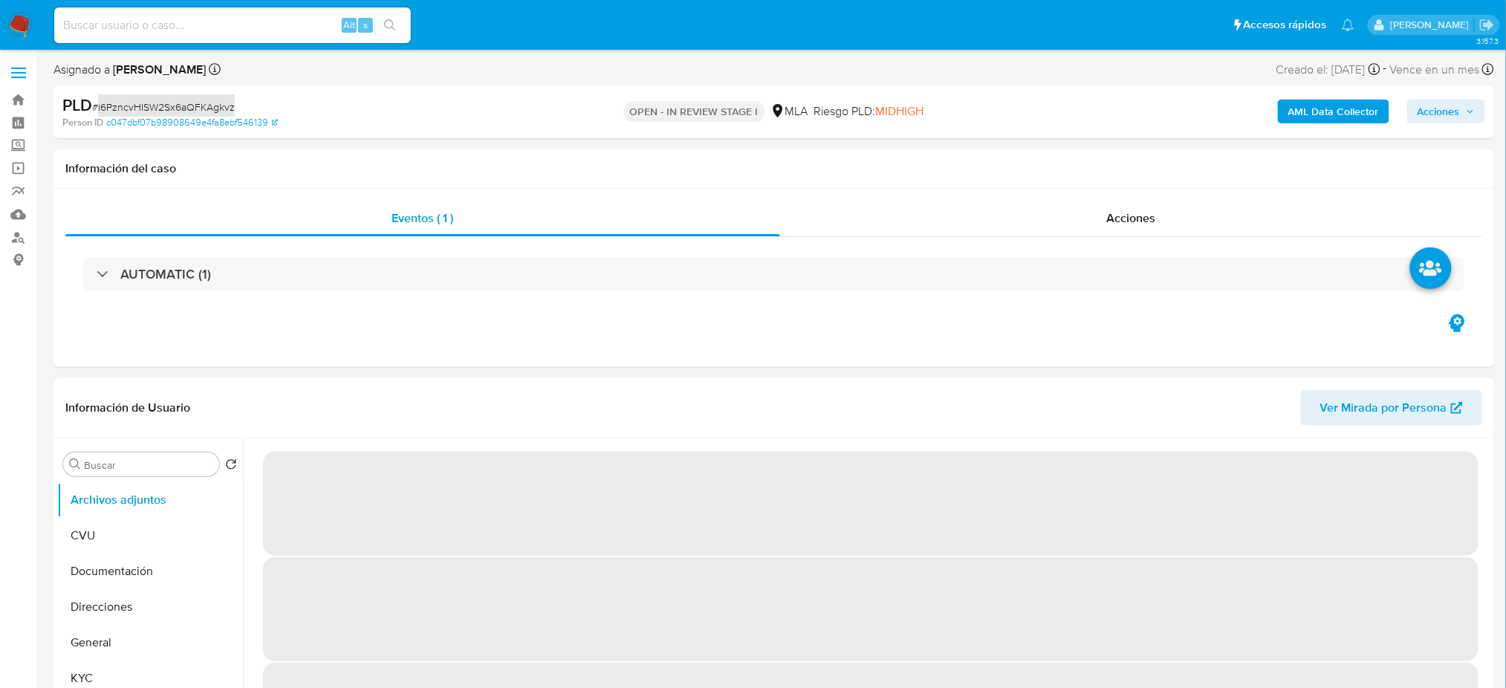
select select "10"
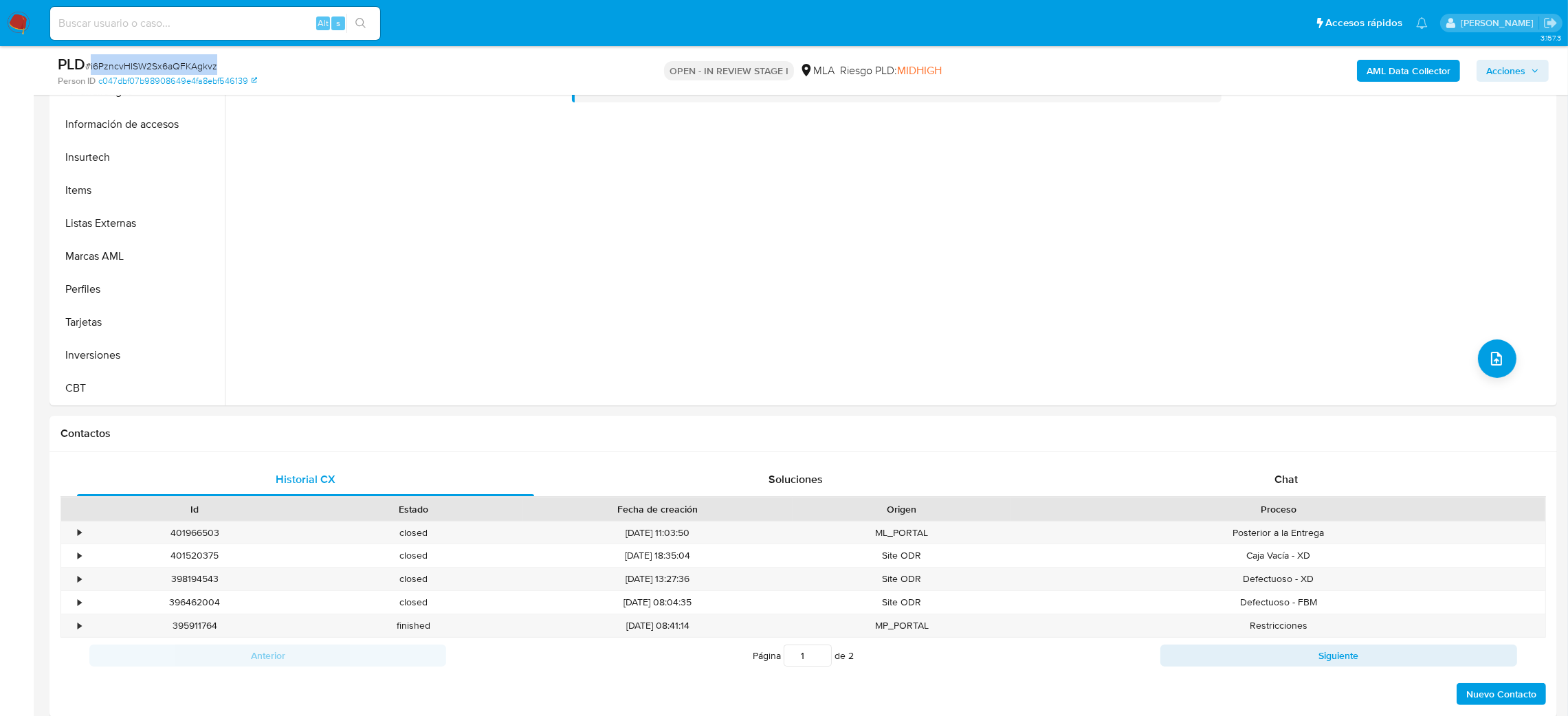
scroll to position [618, 0]
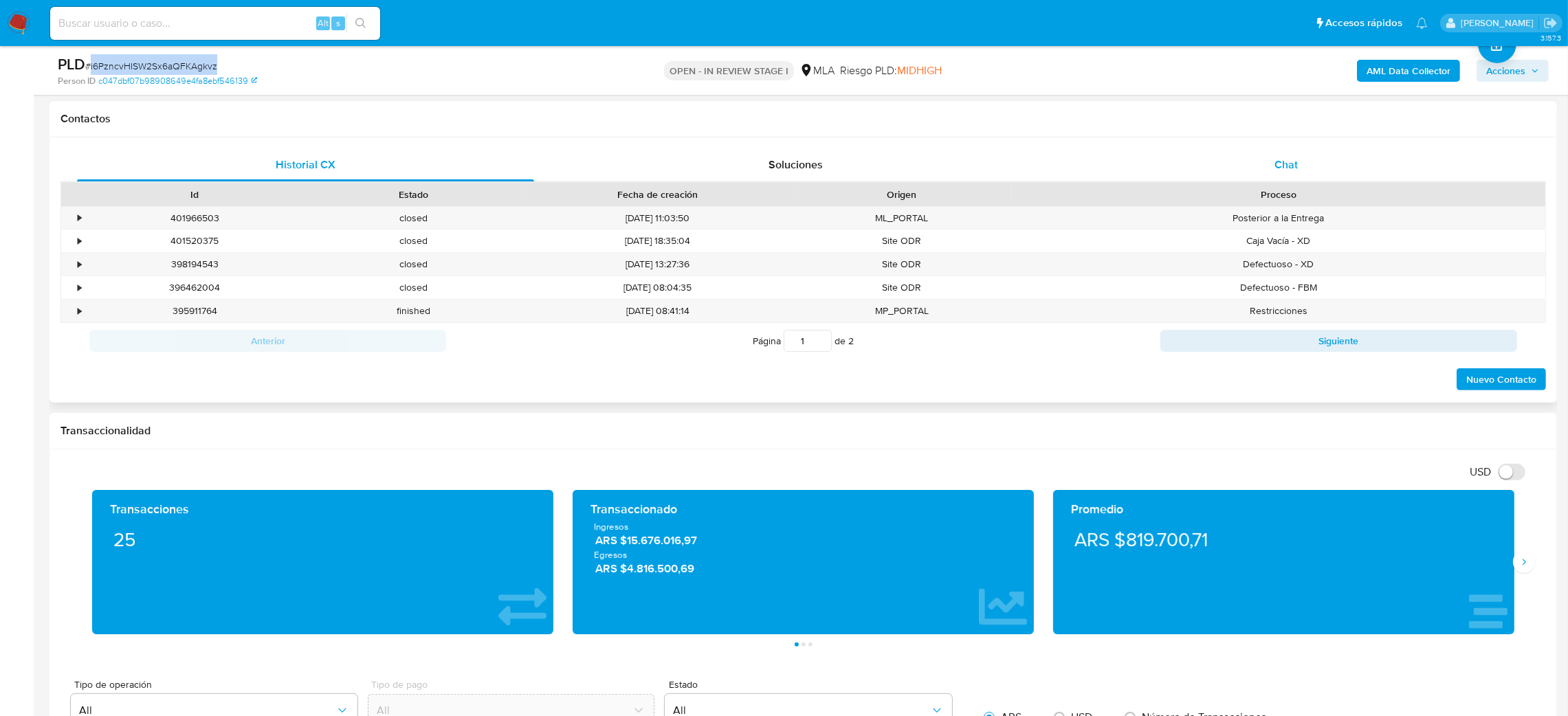
click at [1349, 163] on div "Chat" at bounding box center [1286, 165] width 457 height 33
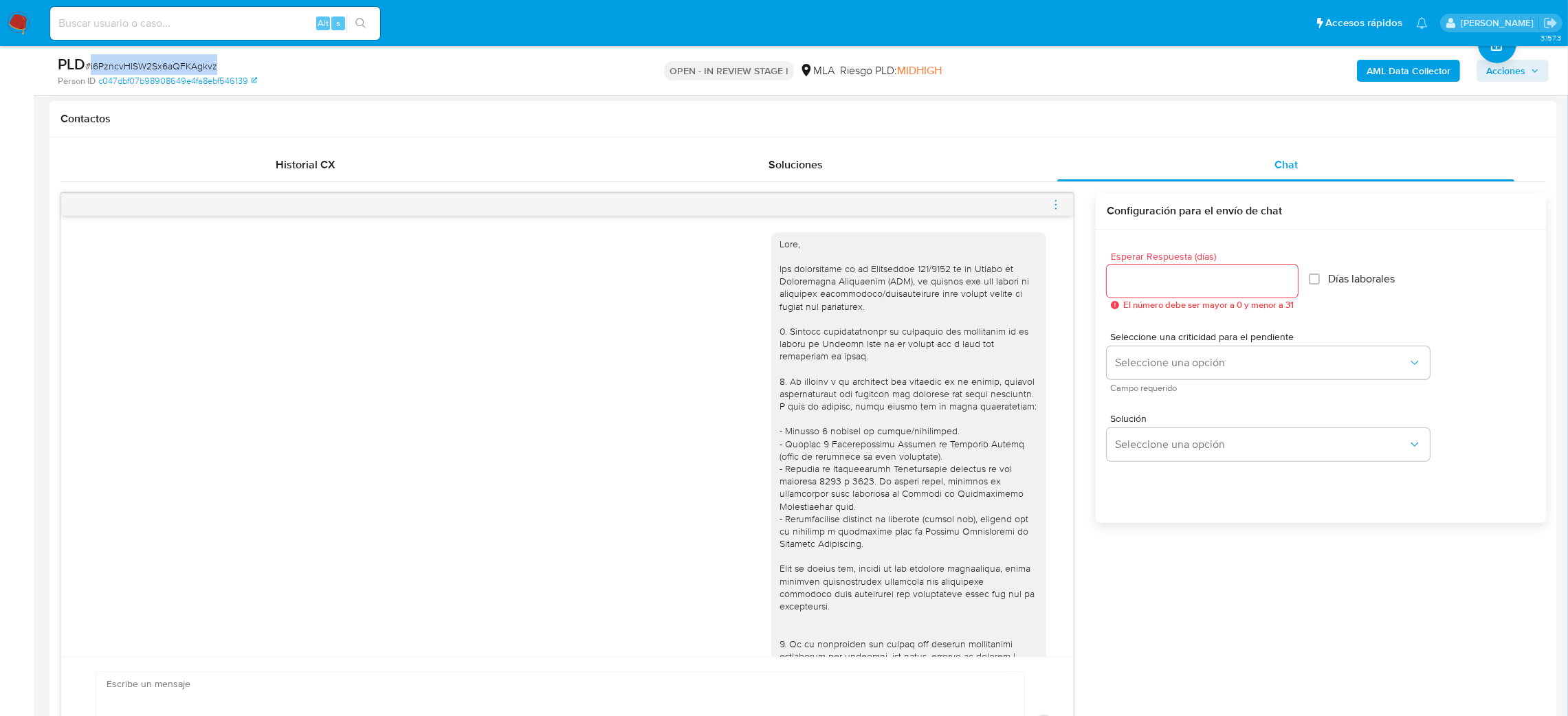
scroll to position [1012, 0]
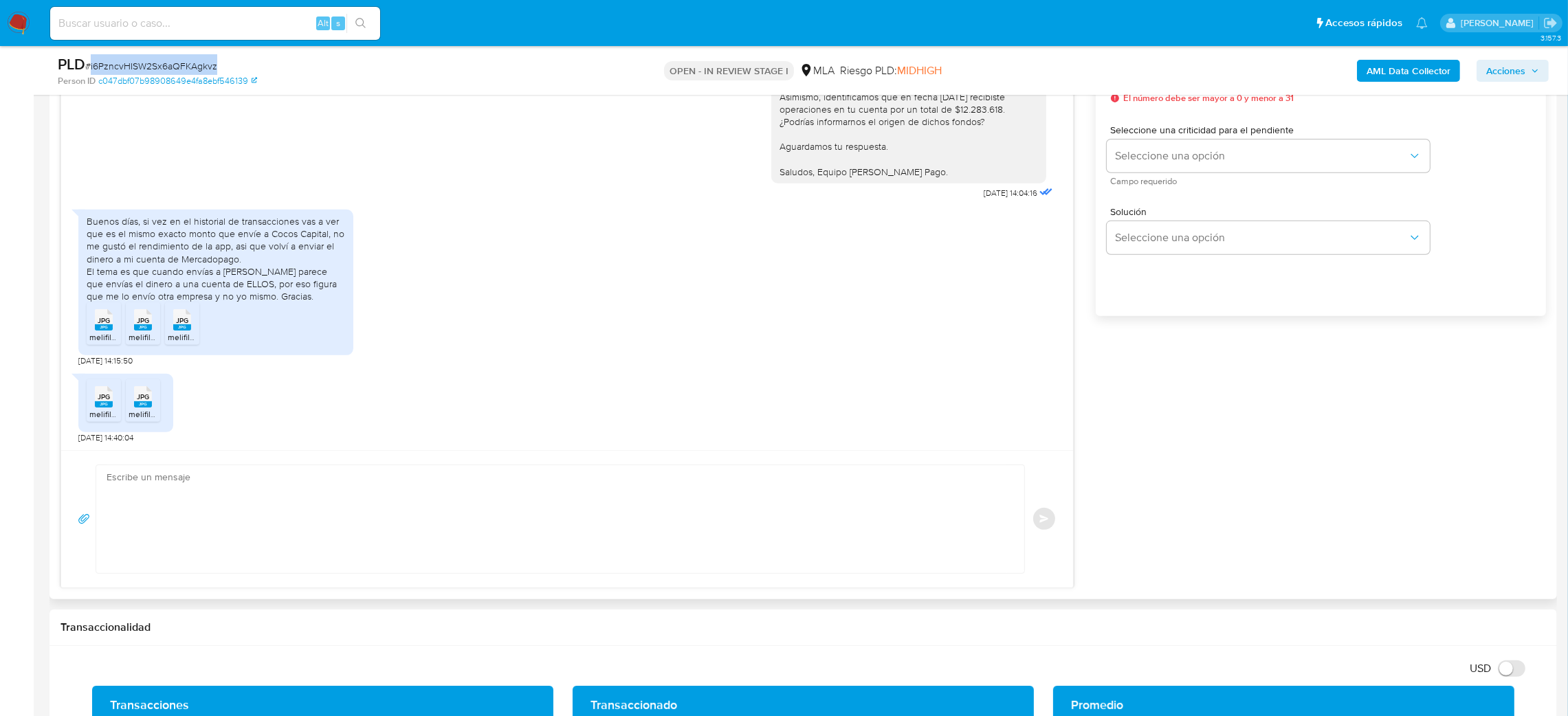
click at [230, 532] on textarea at bounding box center [556, 519] width 900 height 108
paste textarea "Hola, ¡Muchas gracias por tu respuesta! Confirmamos la recepción de la document…"
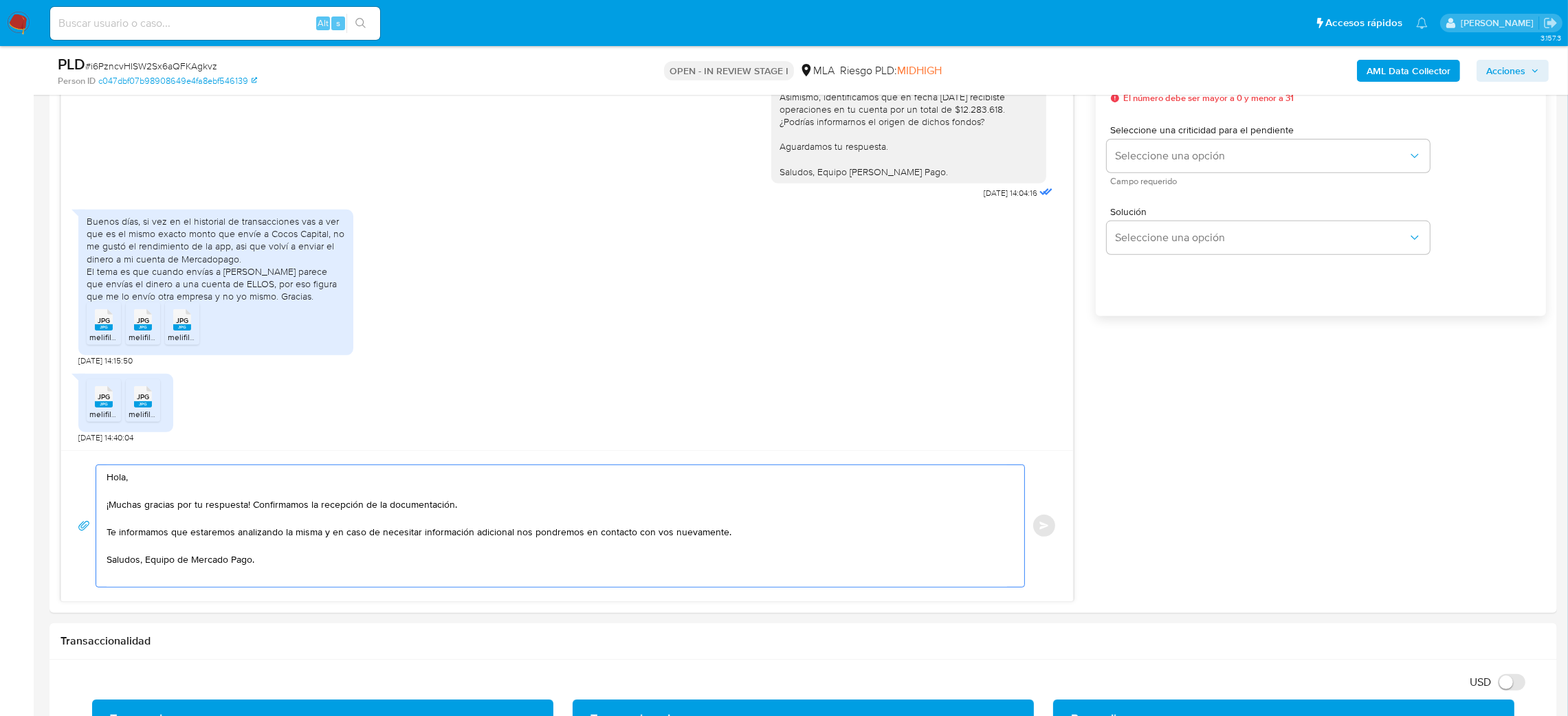
scroll to position [722, 0]
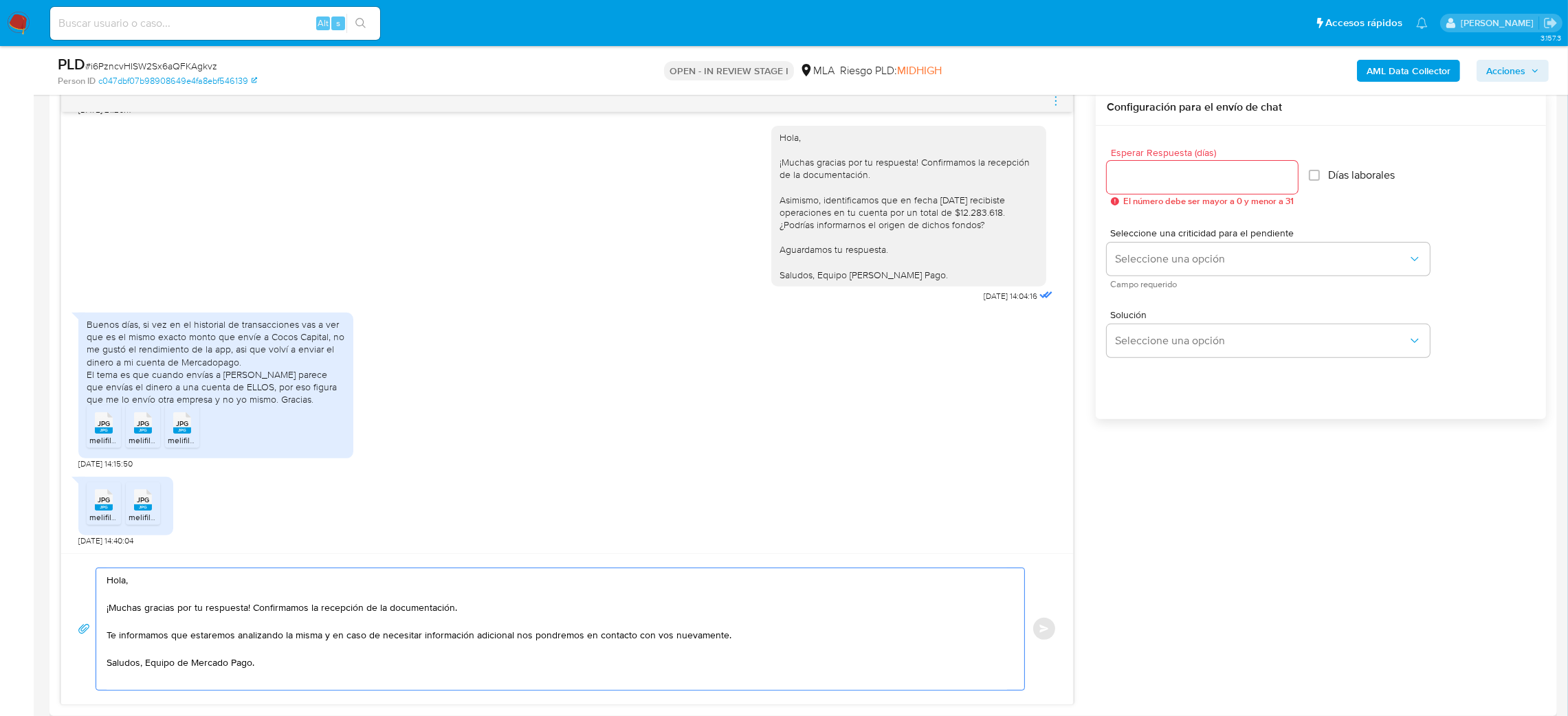
type textarea "Hola, ¡Muchas gracias por tu respuesta! Confirmamos la recepción de la document…"
click at [1166, 189] on div at bounding box center [1202, 178] width 191 height 33
click at [1159, 181] on input "Esperar Respuesta (días)" at bounding box center [1202, 177] width 191 height 18
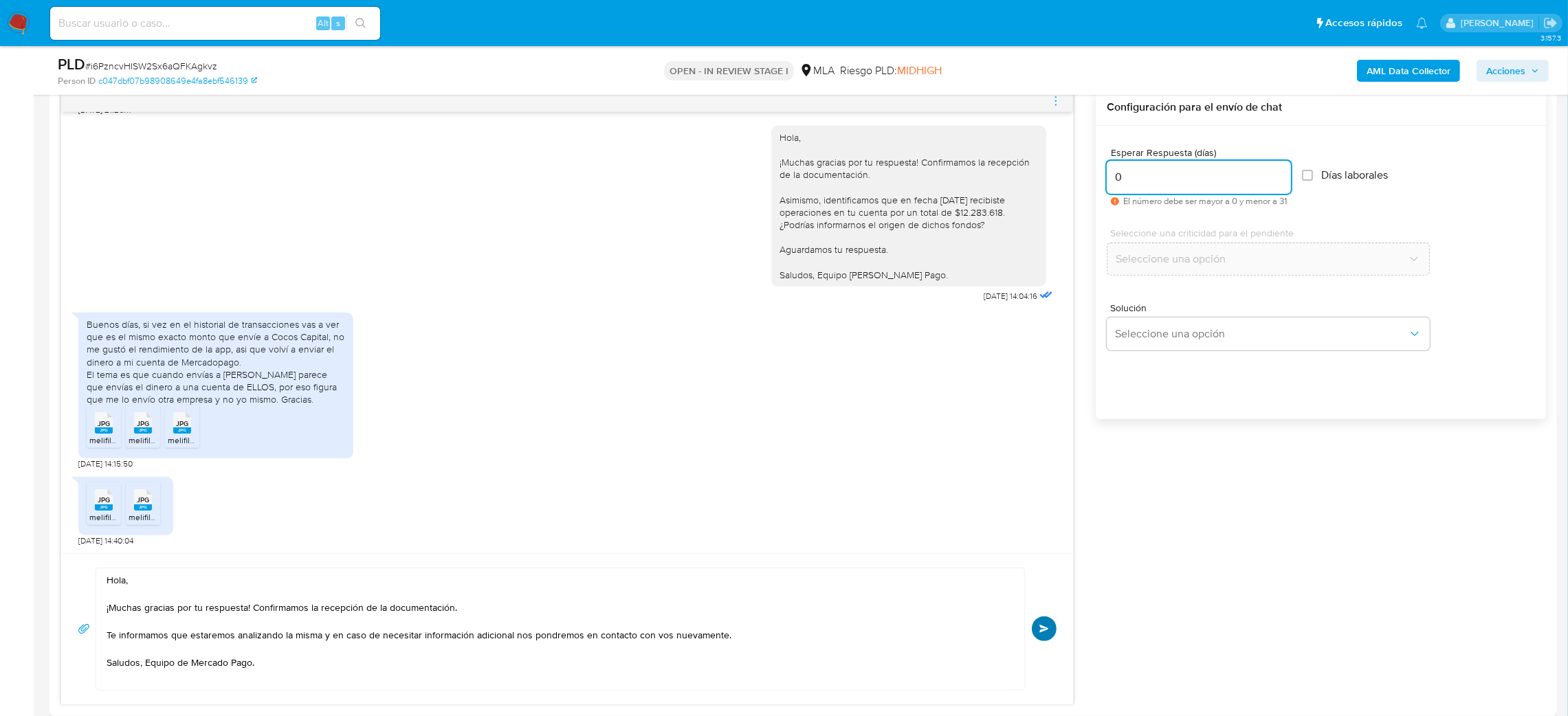
type input "0"
click at [1041, 635] on button "Enviar" at bounding box center [1043, 628] width 25 height 25
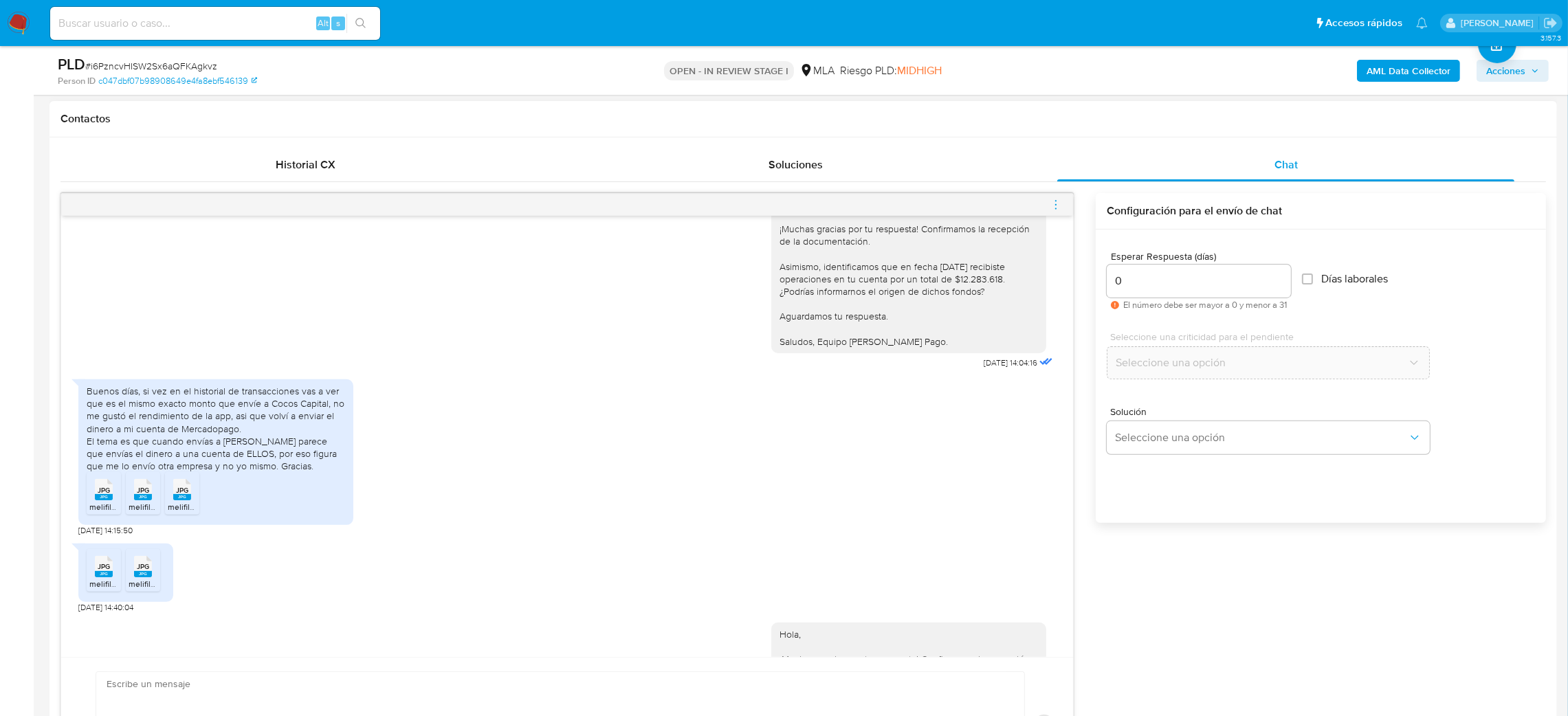
scroll to position [1177, 0]
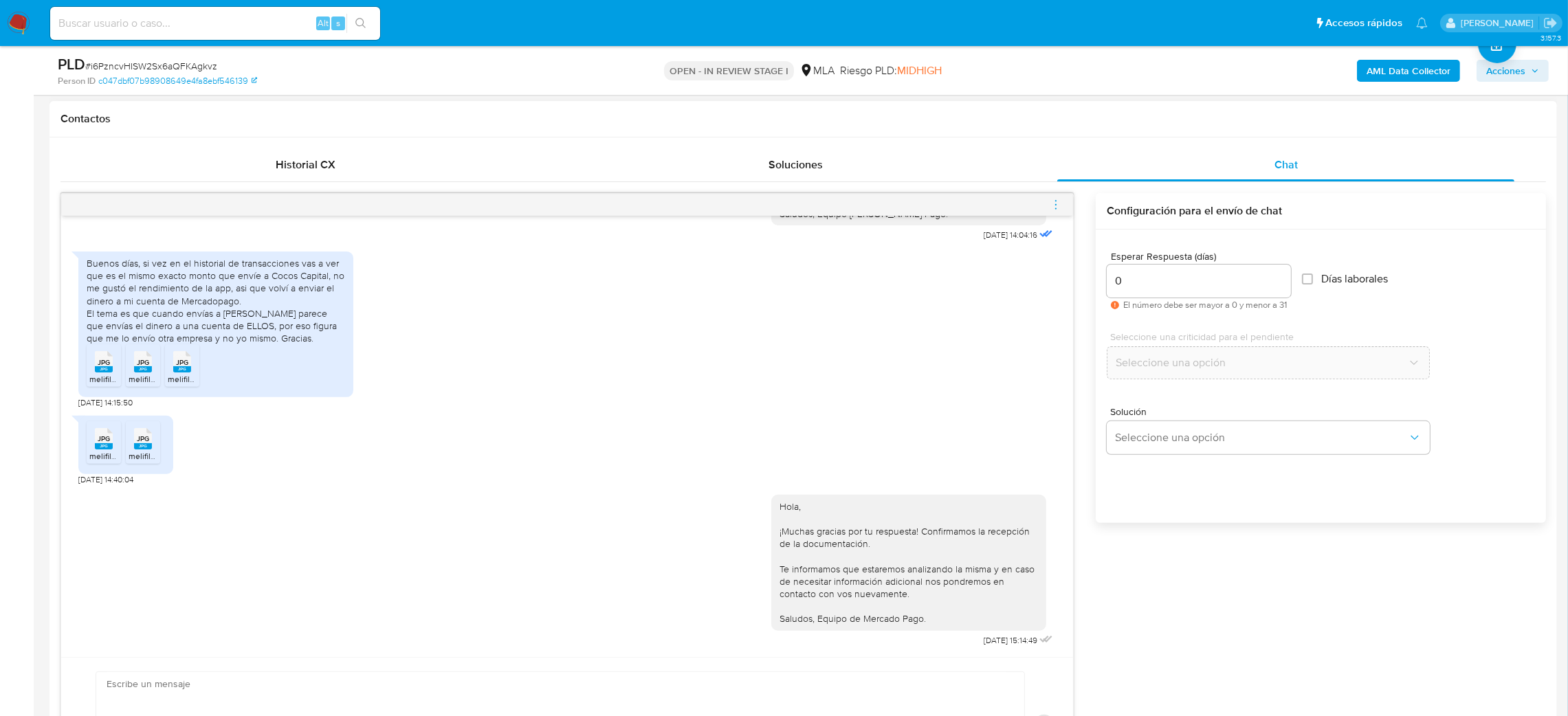
click at [1057, 201] on icon "menu-action" at bounding box center [1055, 204] width 12 height 12
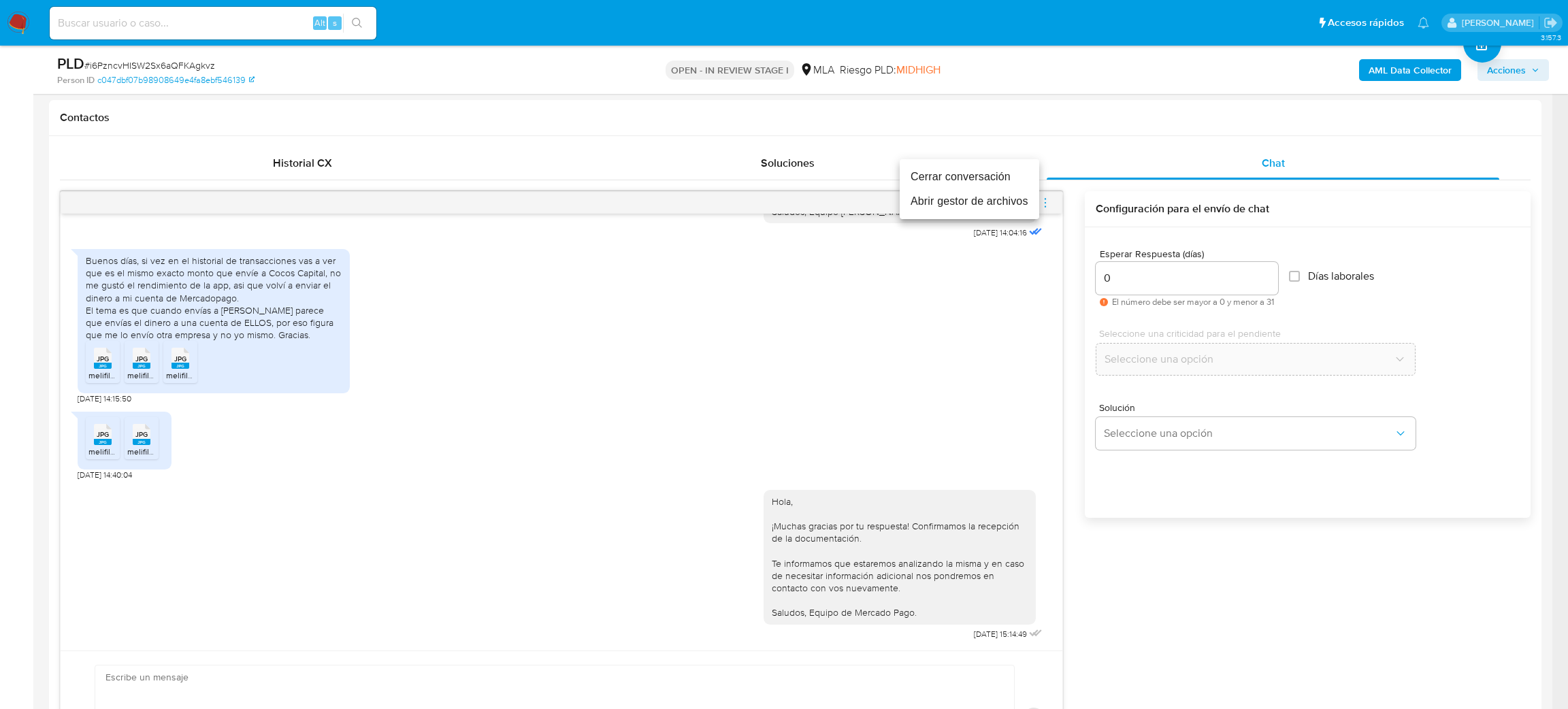
click at [906, 177] on li "Cerrar conversación" at bounding box center [969, 177] width 139 height 25
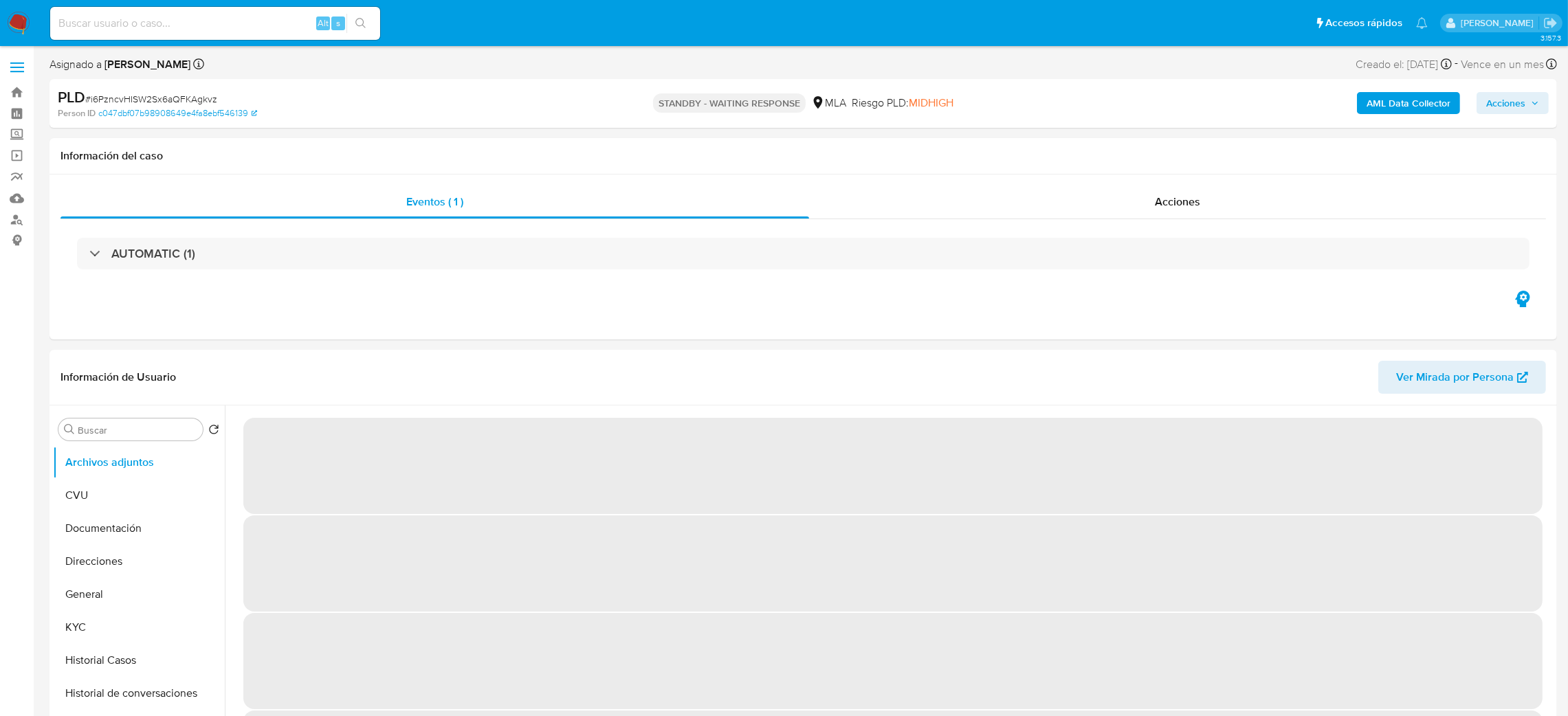
select select "10"
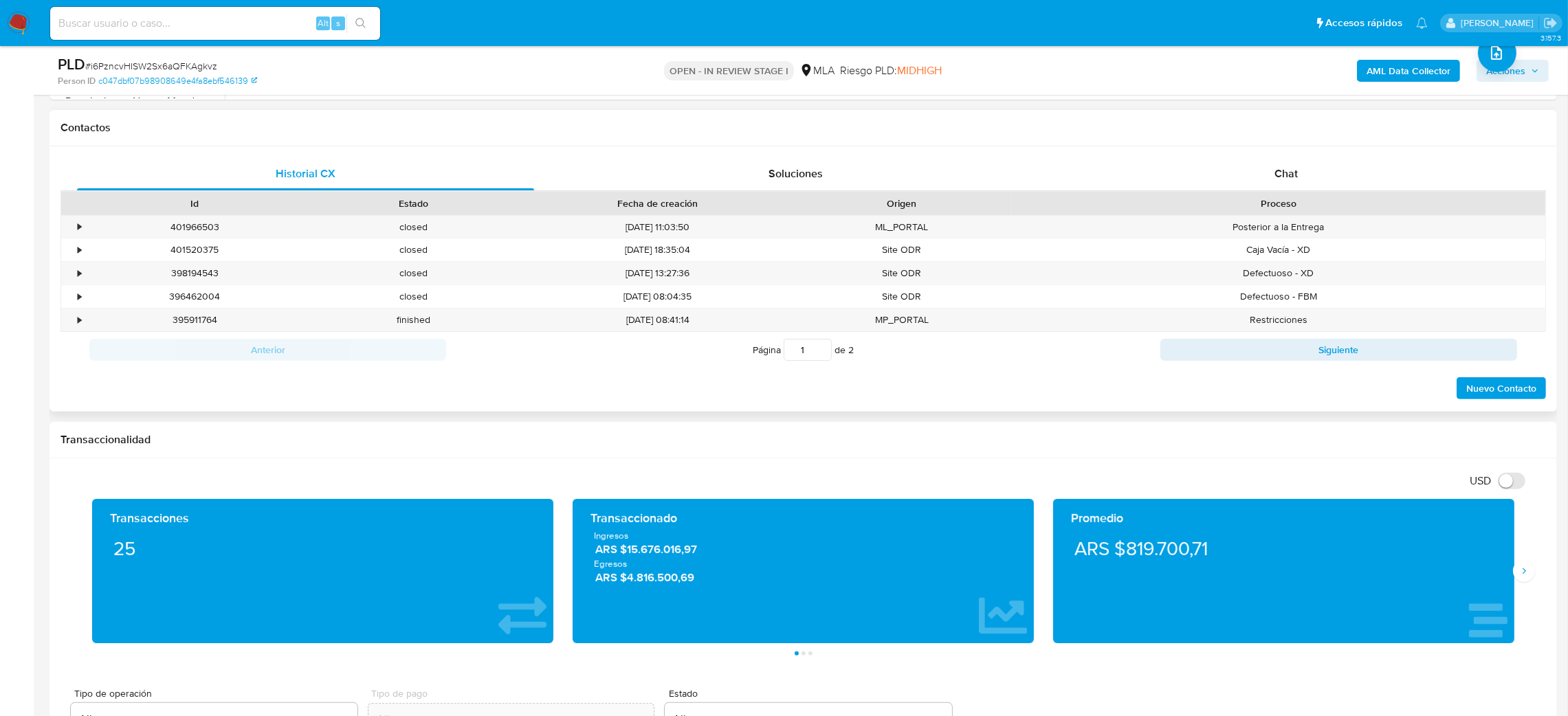
scroll to position [618, 0]
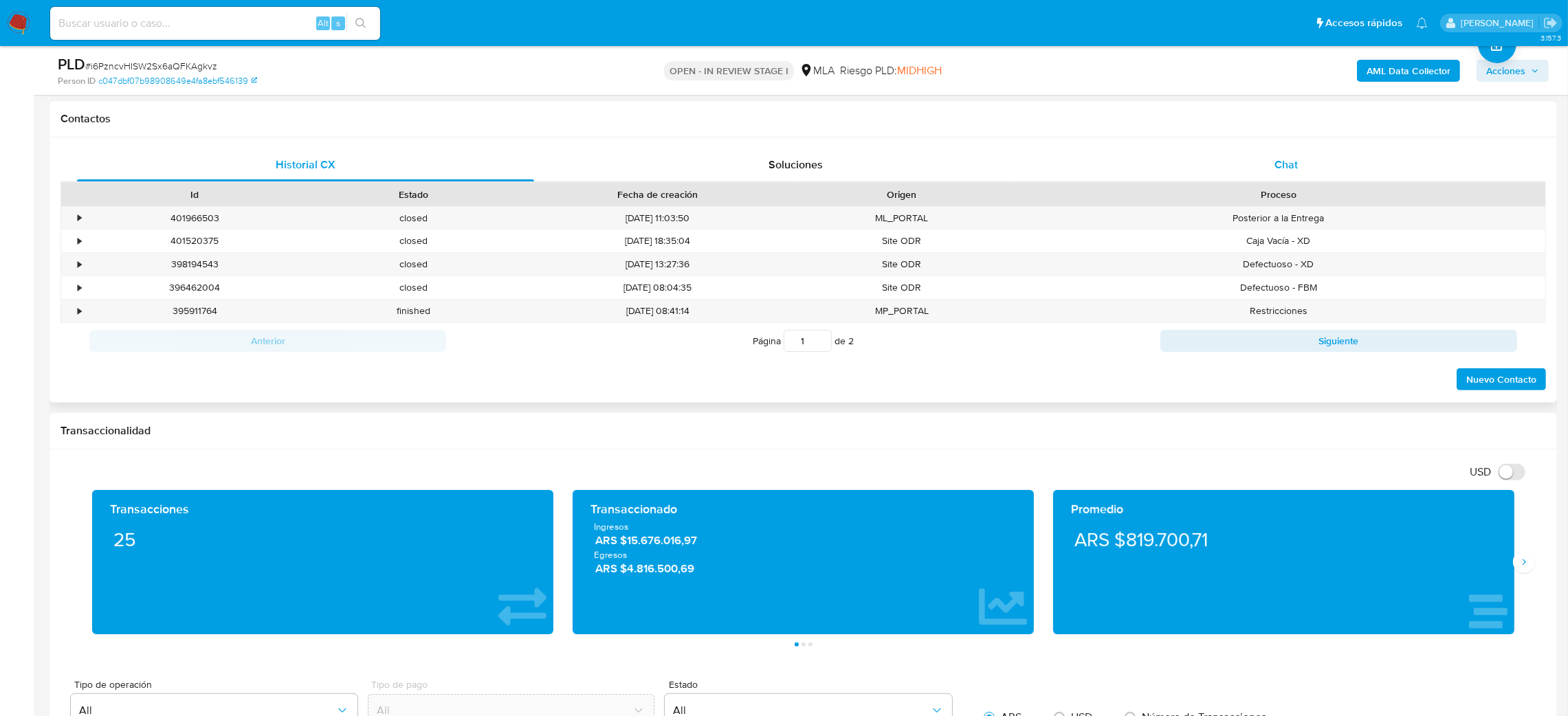
click at [1280, 178] on div "Chat" at bounding box center [1286, 165] width 457 height 33
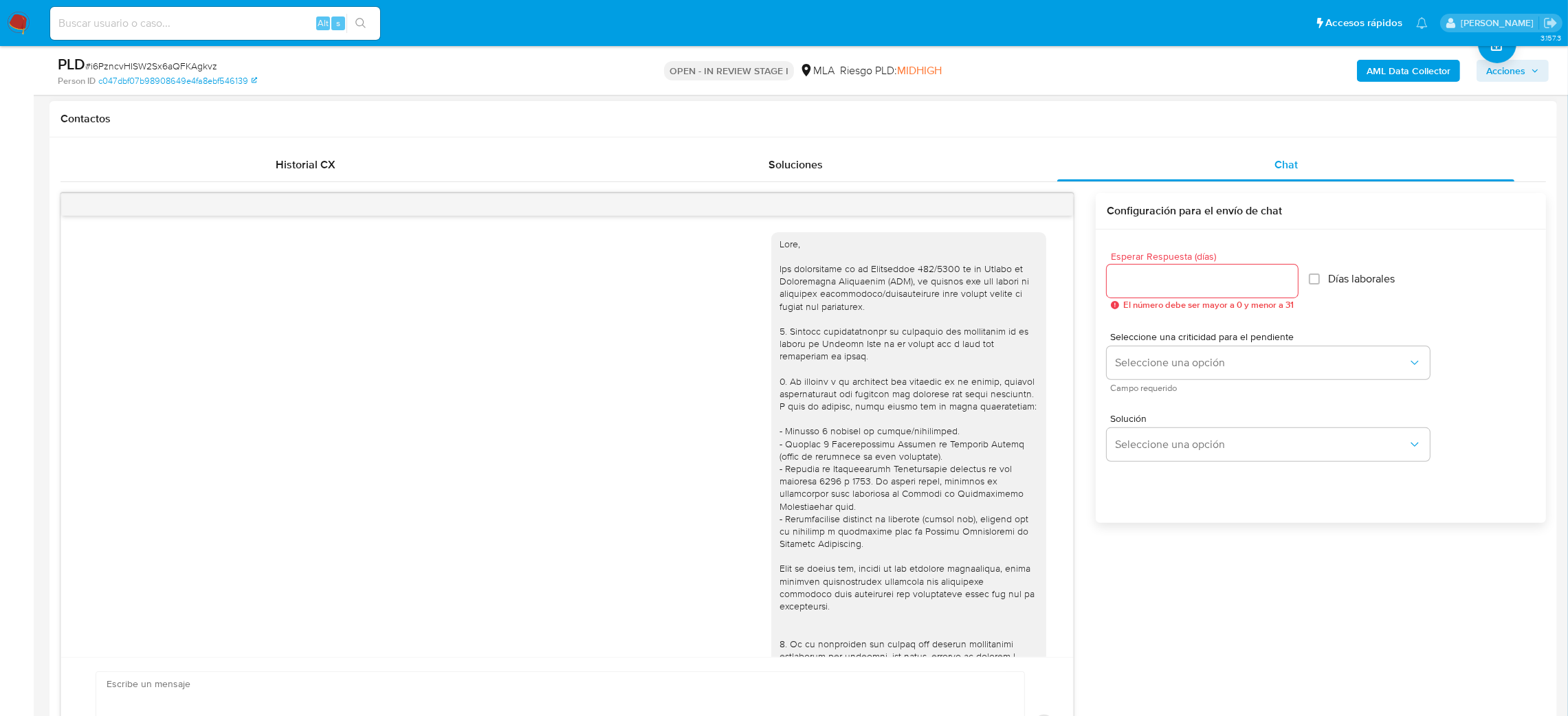
scroll to position [1177, 0]
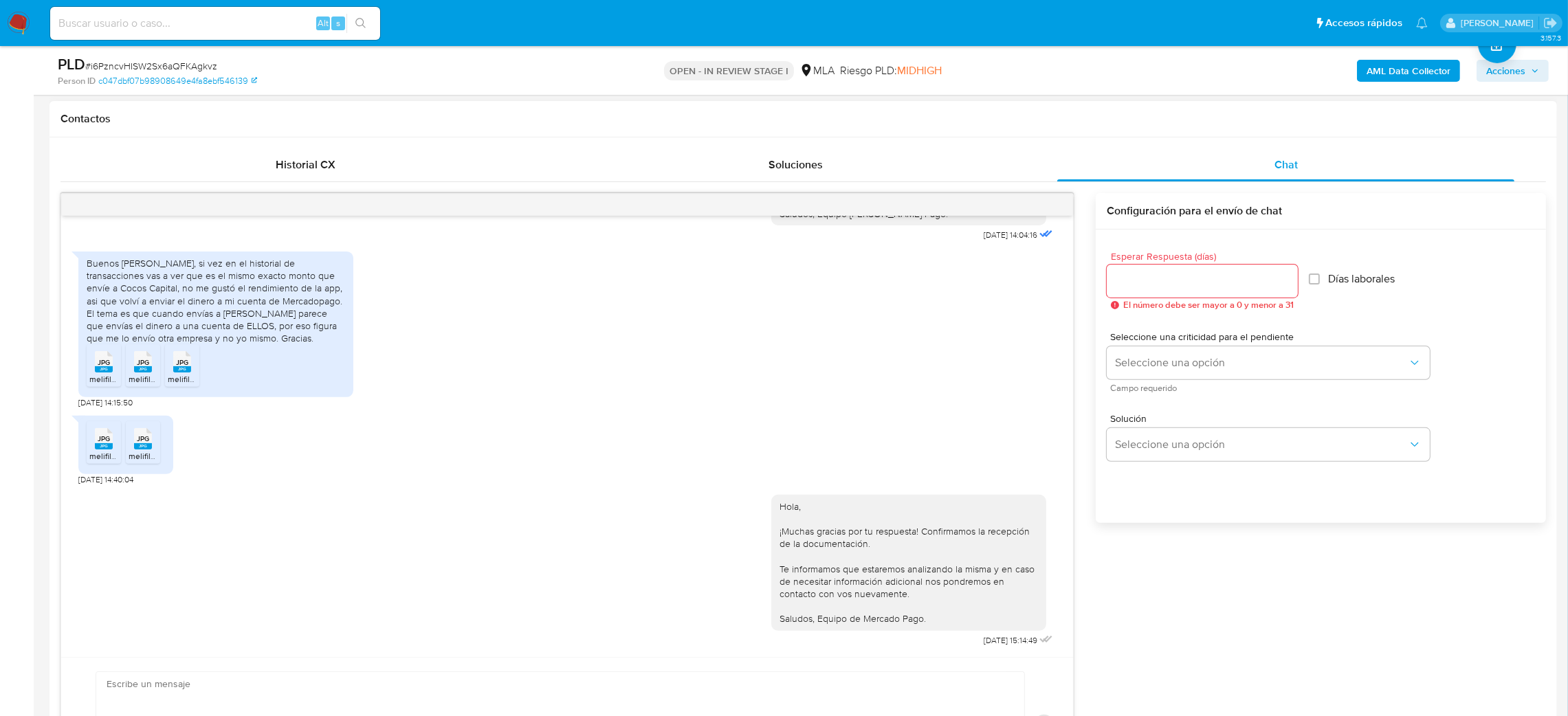
click at [105, 370] on rect at bounding box center [104, 369] width 18 height 6
click at [189, 368] on rect at bounding box center [181, 369] width 18 height 6
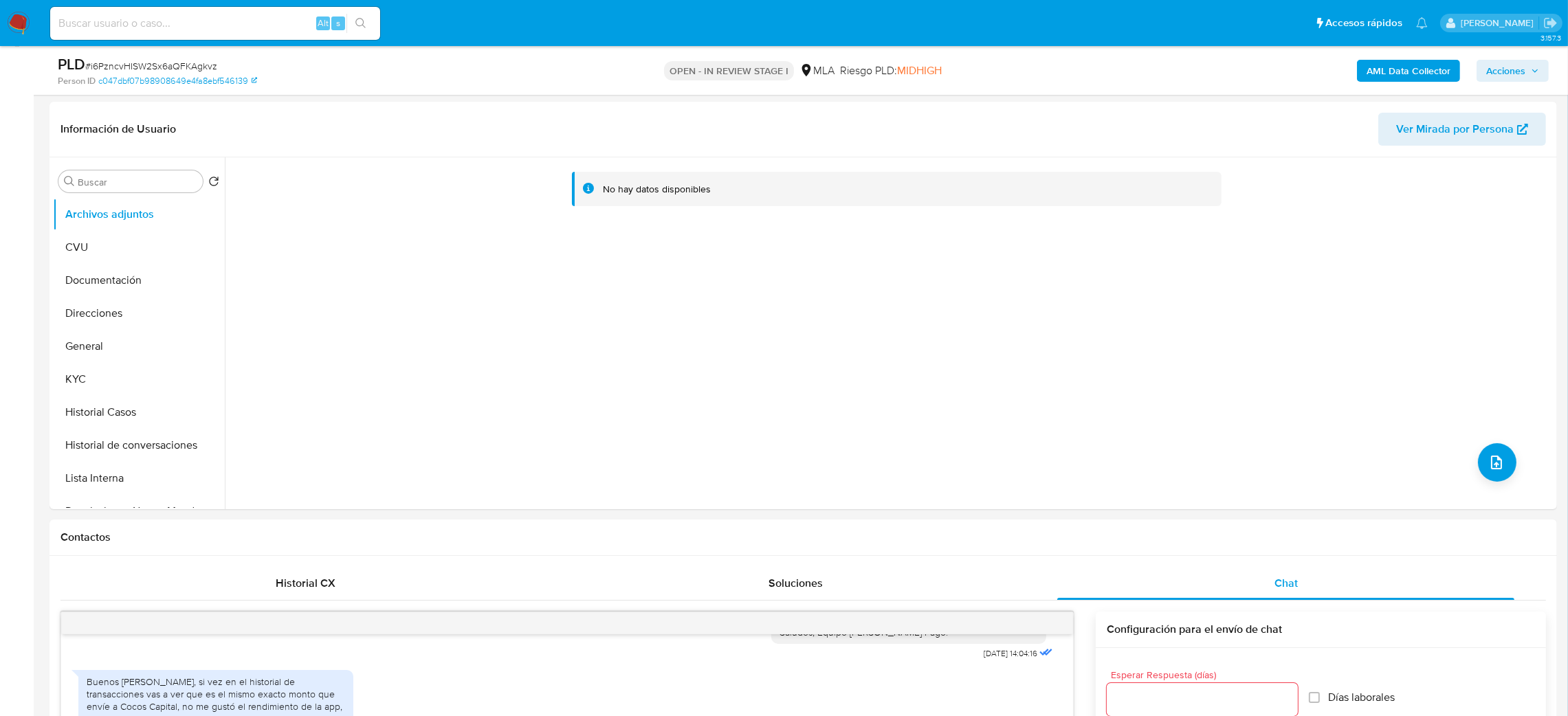
scroll to position [0, 0]
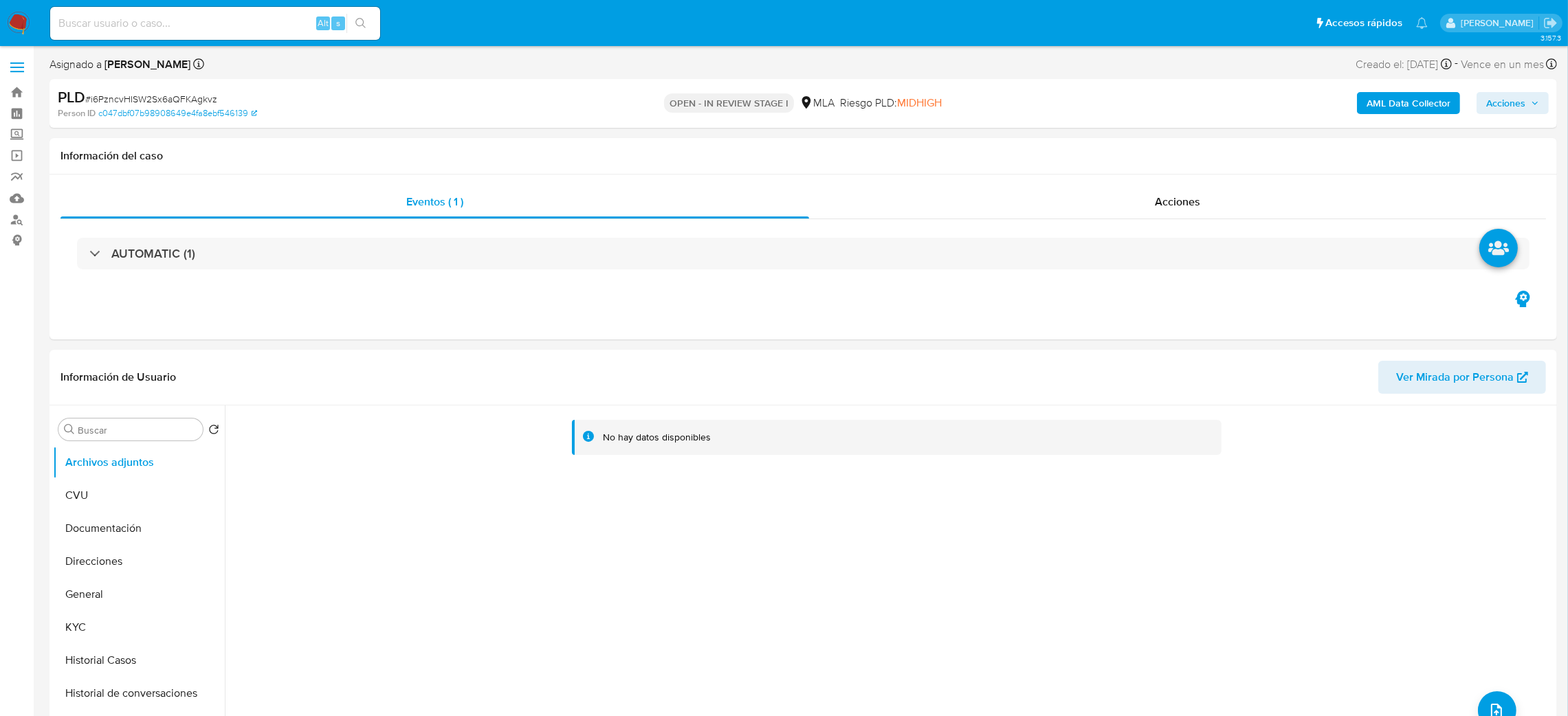
click at [1383, 101] on b "AML Data Collector" at bounding box center [1408, 104] width 84 height 22
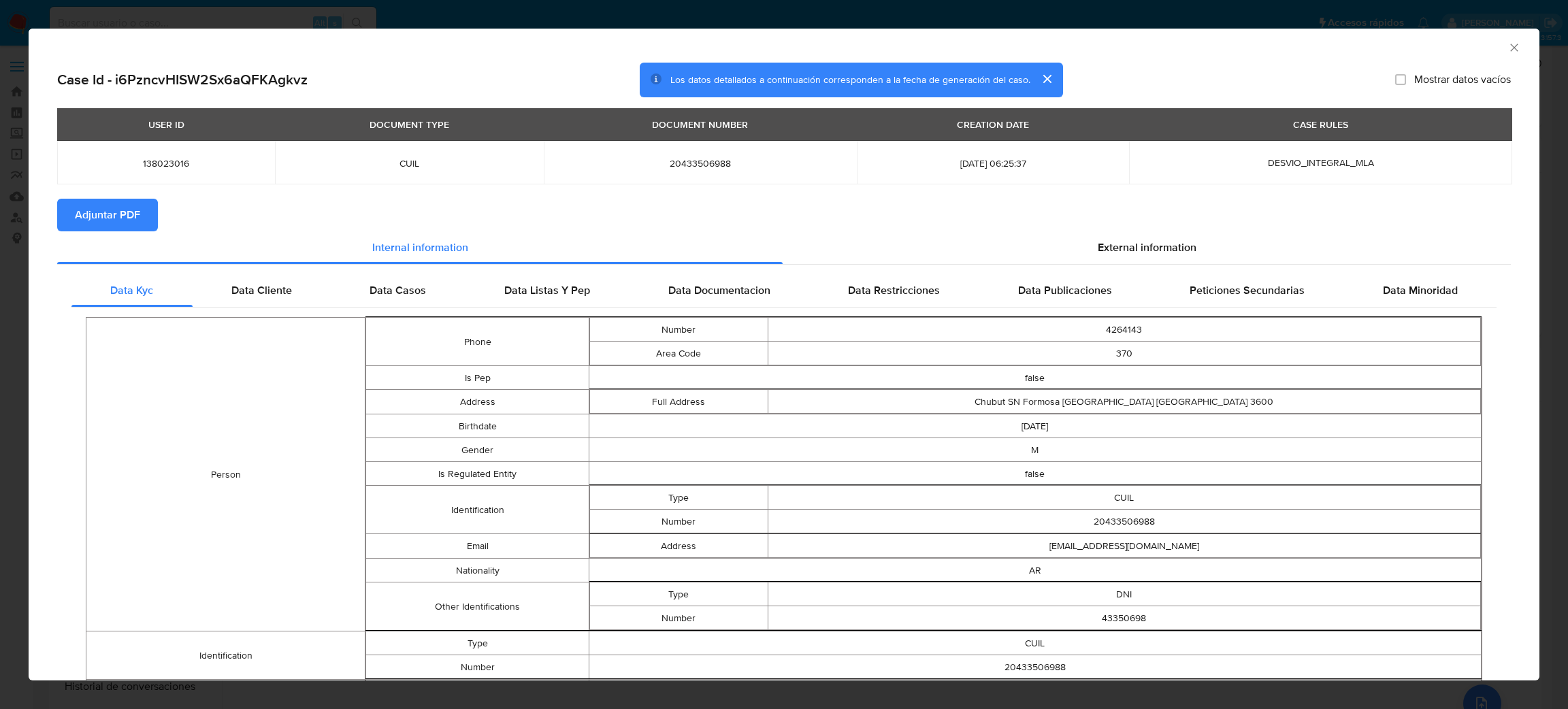
click at [112, 216] on span "Adjuntar PDF" at bounding box center [107, 214] width 65 height 30
click at [1509, 49] on icon "Cerrar ventana" at bounding box center [1513, 48] width 7 height 7
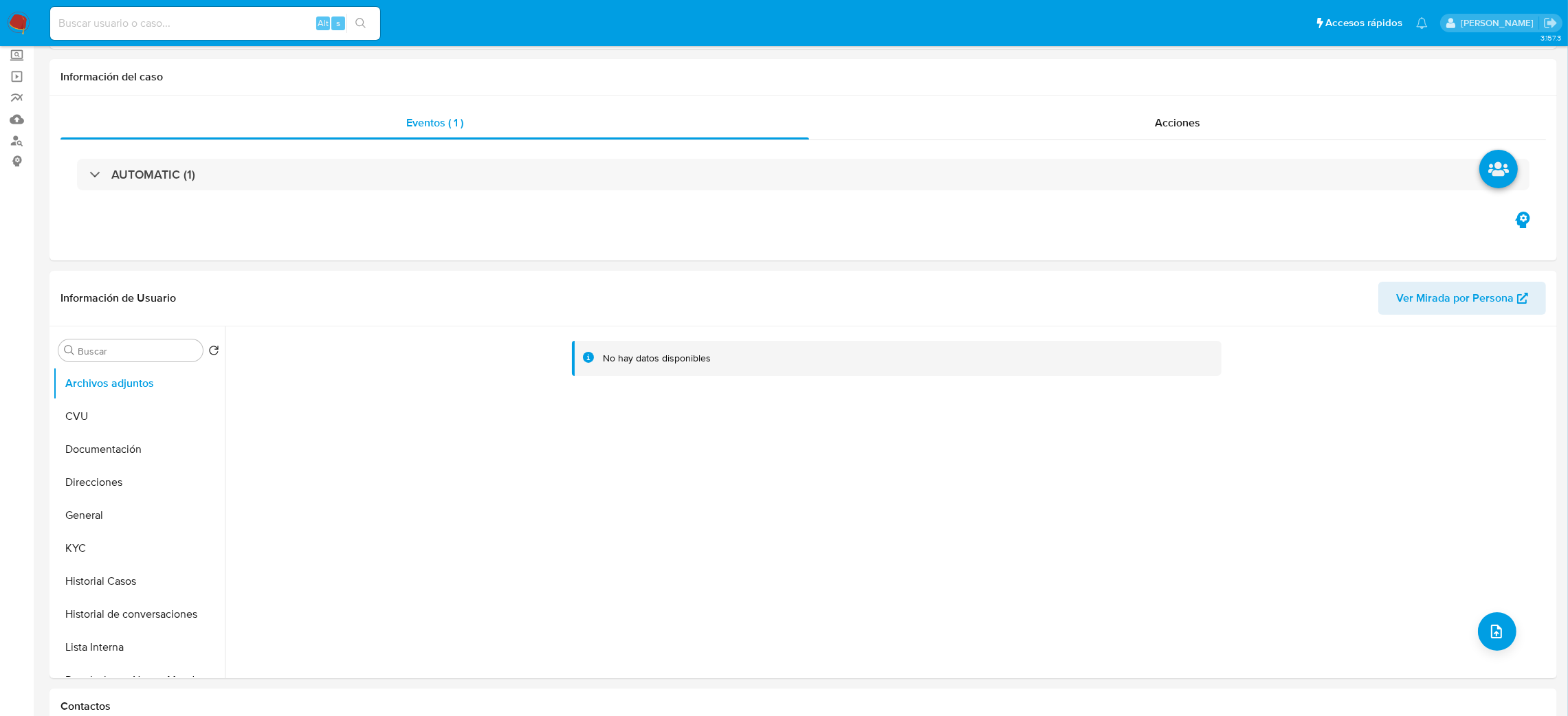
scroll to position [206, 0]
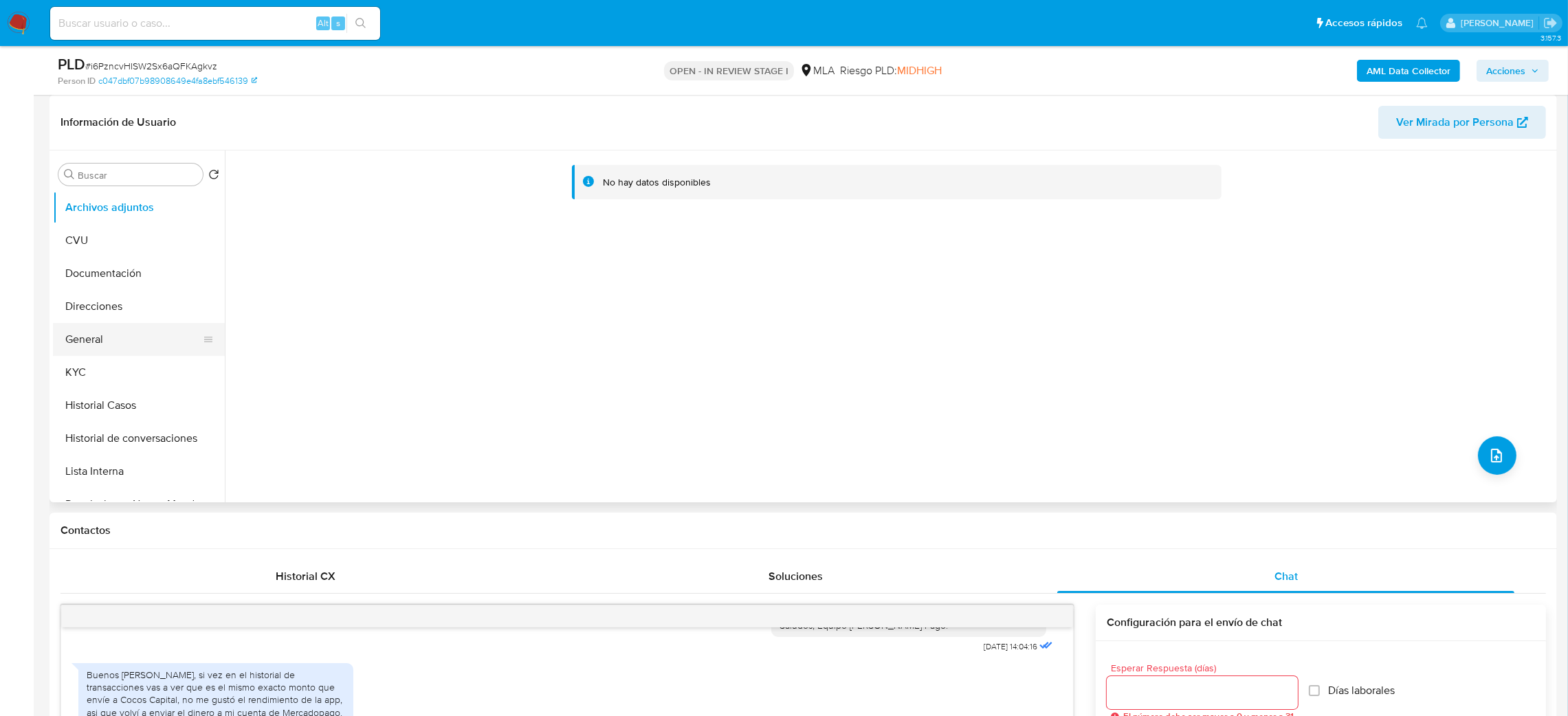
click at [142, 344] on button "General" at bounding box center [133, 339] width 161 height 33
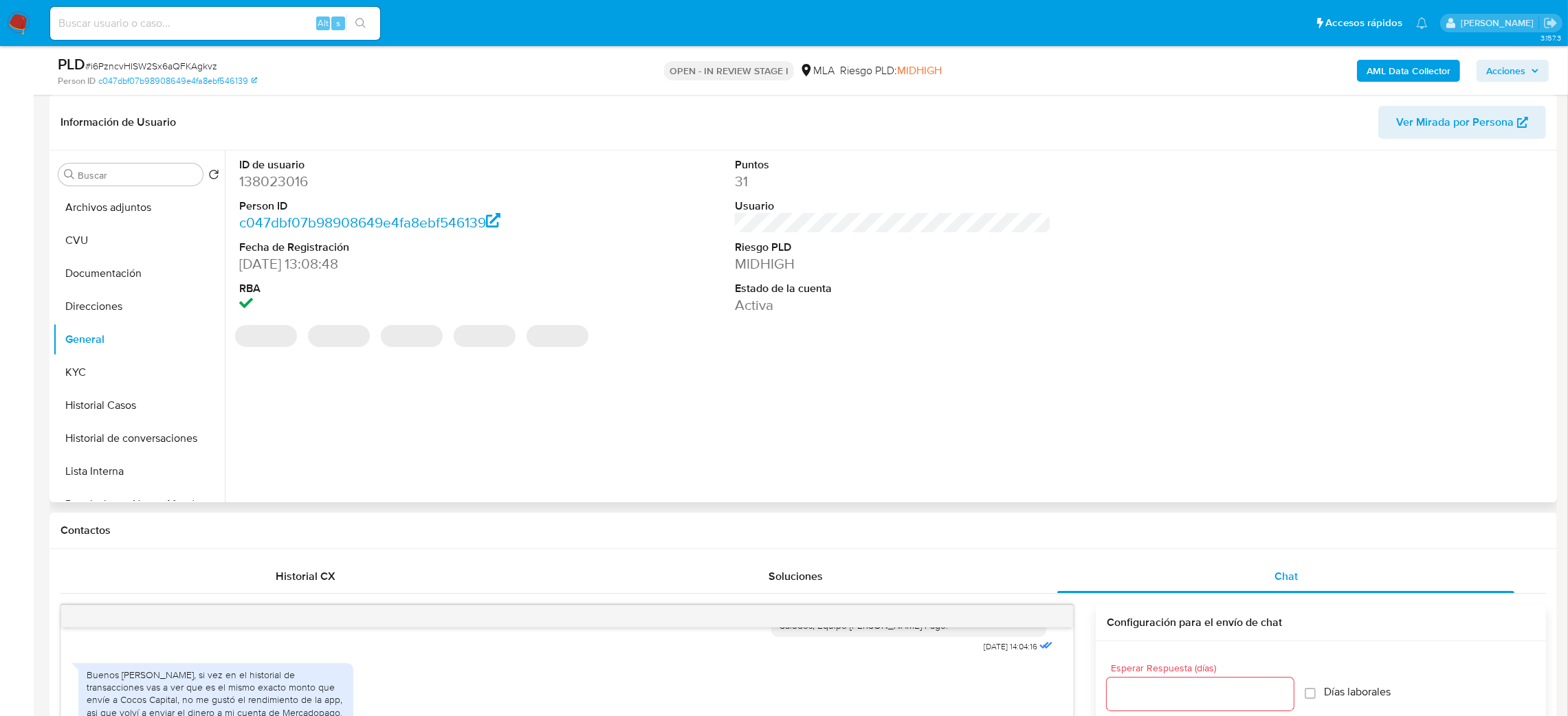
click at [275, 181] on dd "138023016" at bounding box center [398, 181] width 316 height 19
copy dd "138023016"
click at [98, 199] on button "Archivos adjuntos" at bounding box center [133, 208] width 161 height 33
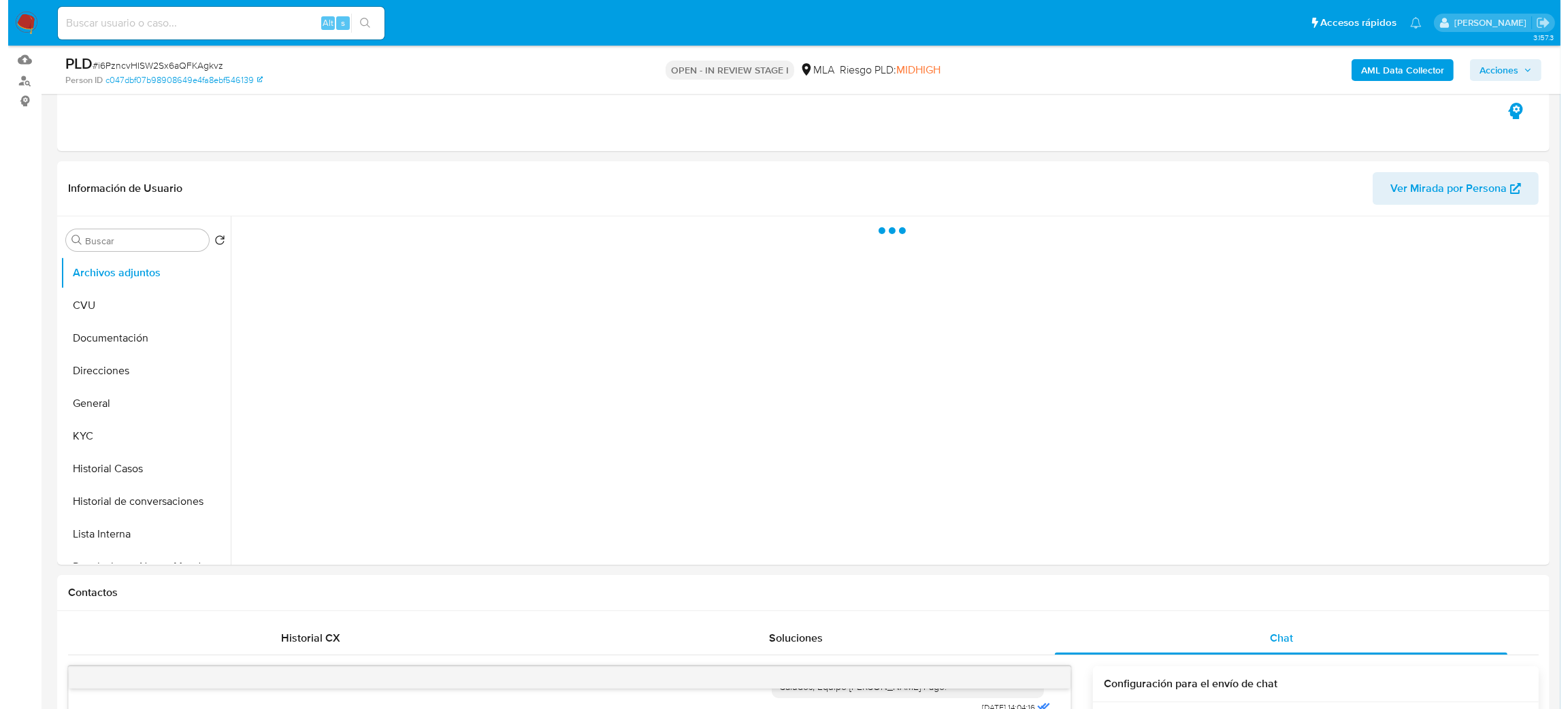
scroll to position [102, 0]
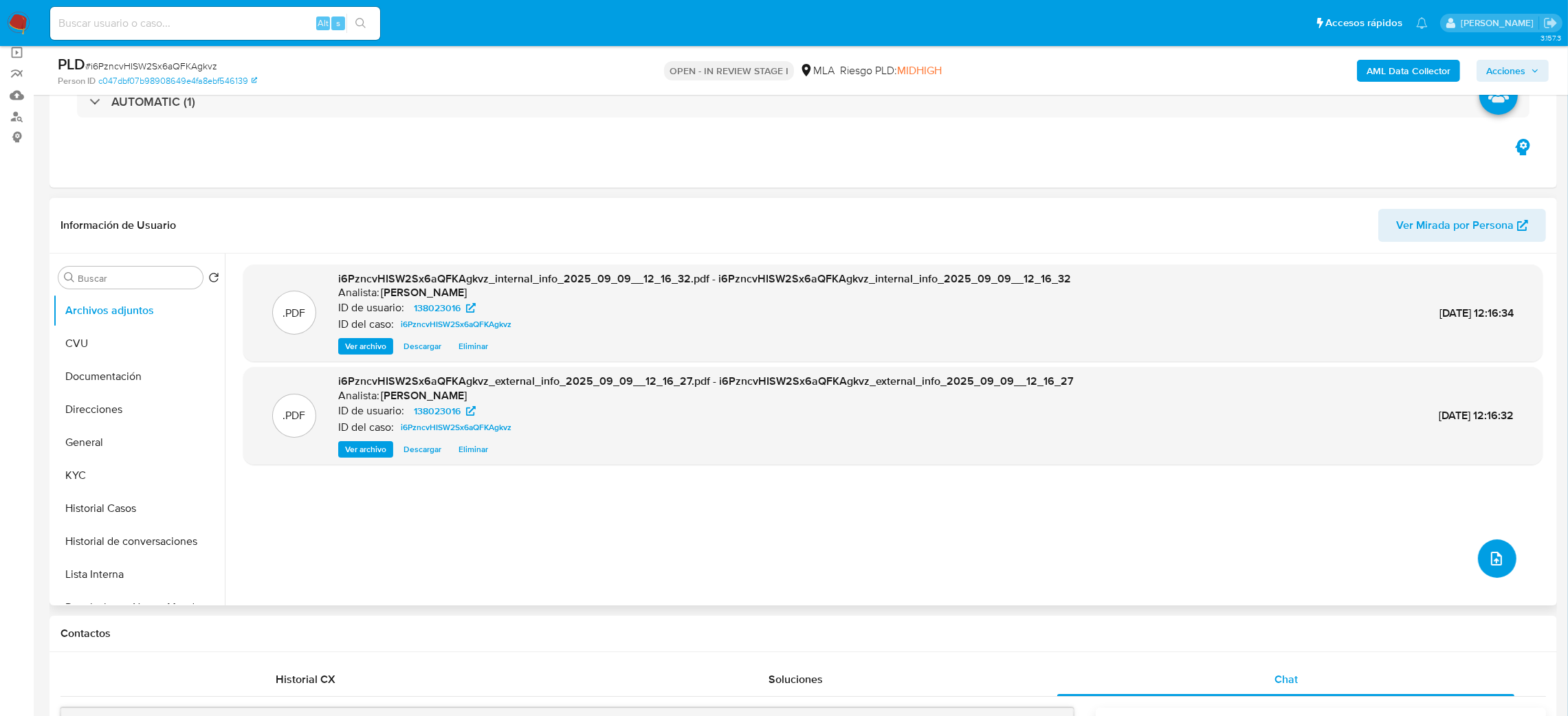
click at [1498, 563] on icon "upload-file" at bounding box center [1496, 559] width 17 height 17
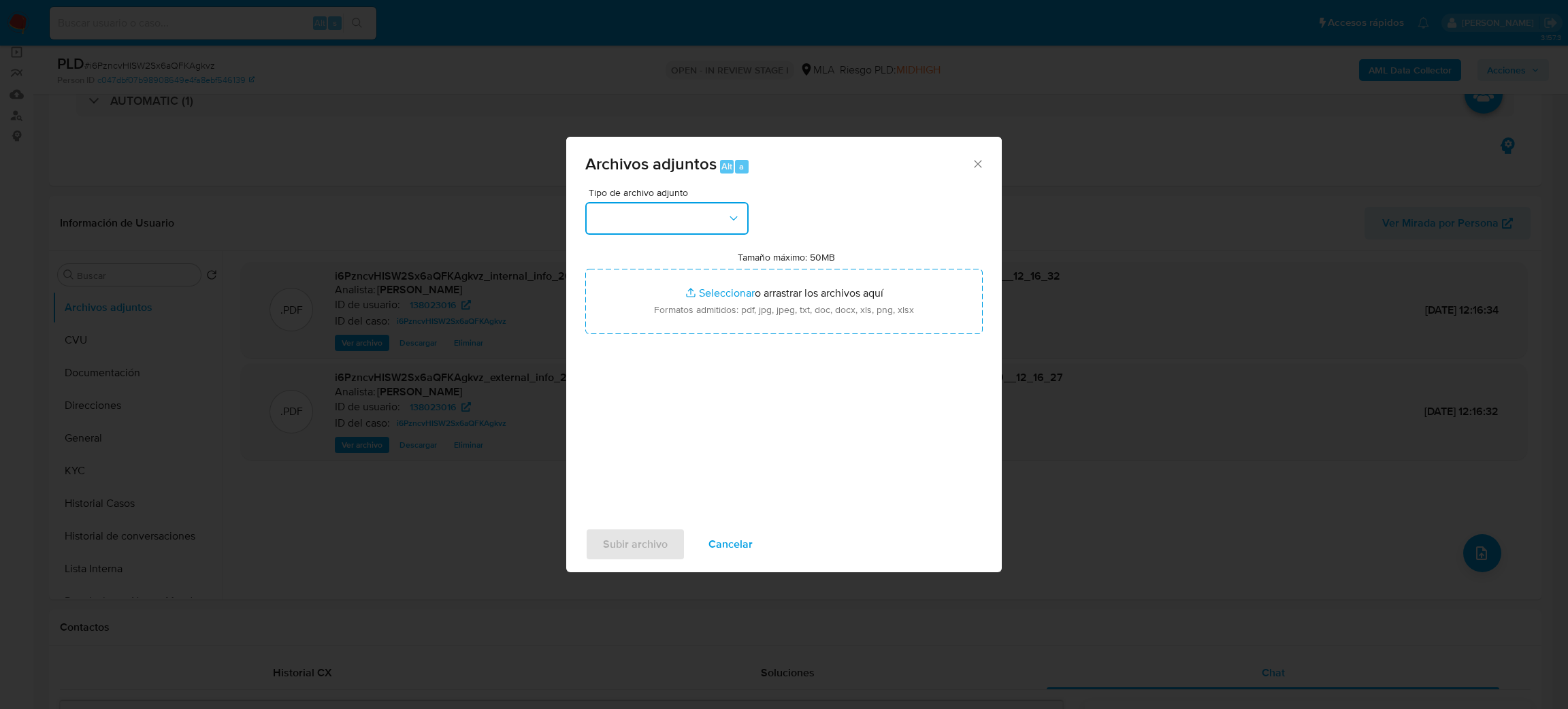
click at [630, 224] on button "button" at bounding box center [667, 219] width 163 height 33
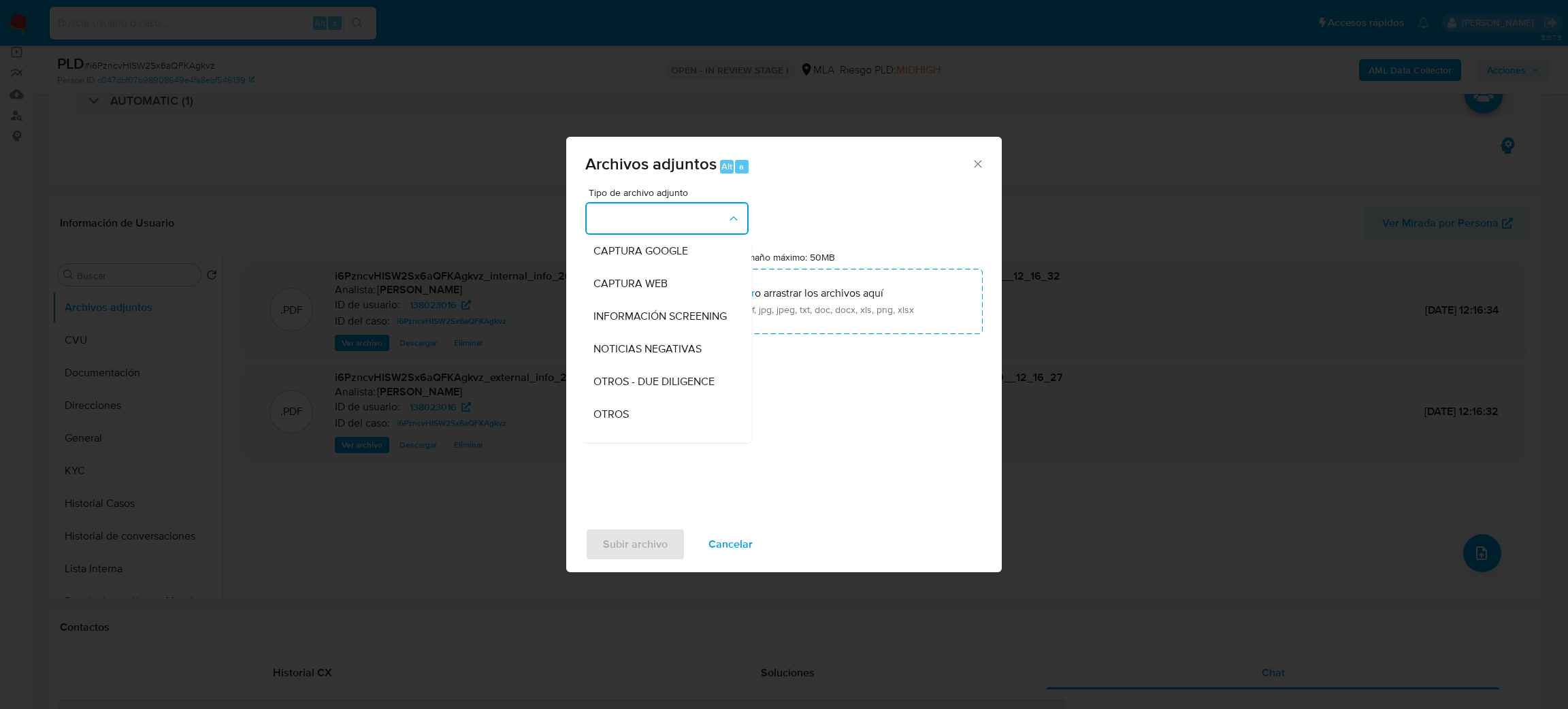
drag, startPoint x: 644, startPoint y: 440, endPoint x: 649, endPoint y: 408, distance: 32.4
click at [644, 431] on div "OTROS" at bounding box center [663, 415] width 139 height 33
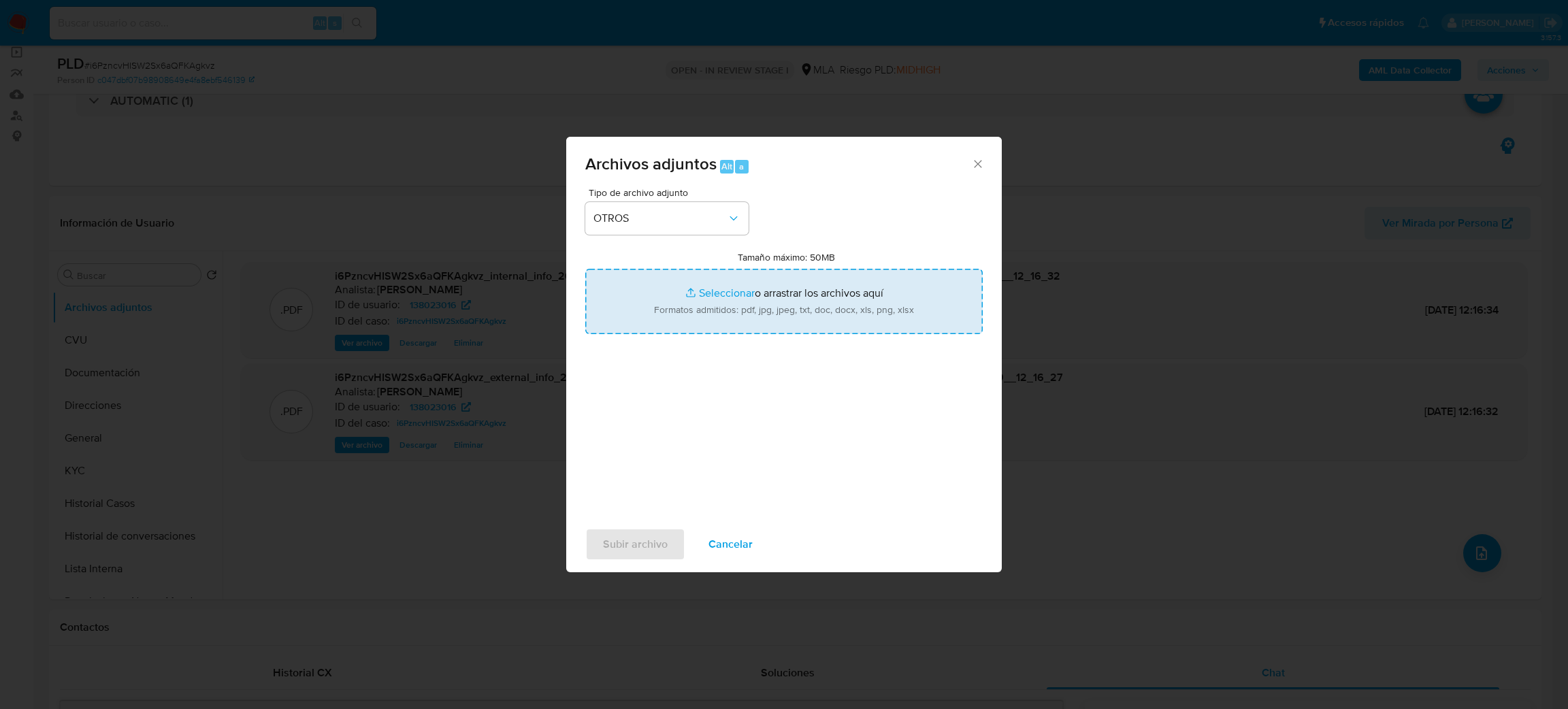
click at [690, 311] on input "Tamaño máximo: 50MB Seleccionar archivos" at bounding box center [784, 300] width 397 height 65
type input "C:\fakepath\Caselog i6PzncvHISW2Sx6aQFKAgkvz_2025_07_18_14_20_31.docx"
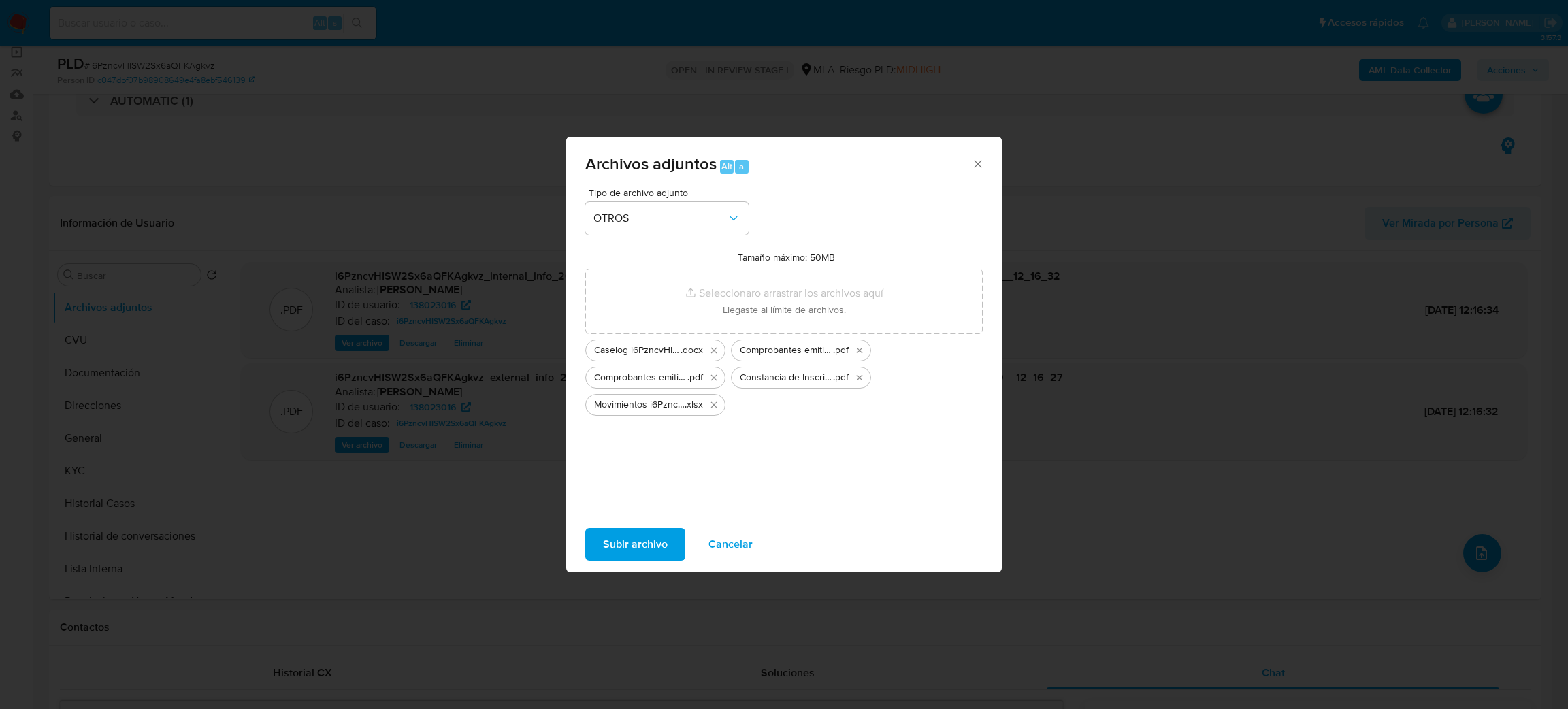
click at [622, 545] on span "Subir archivo" at bounding box center [635, 544] width 65 height 30
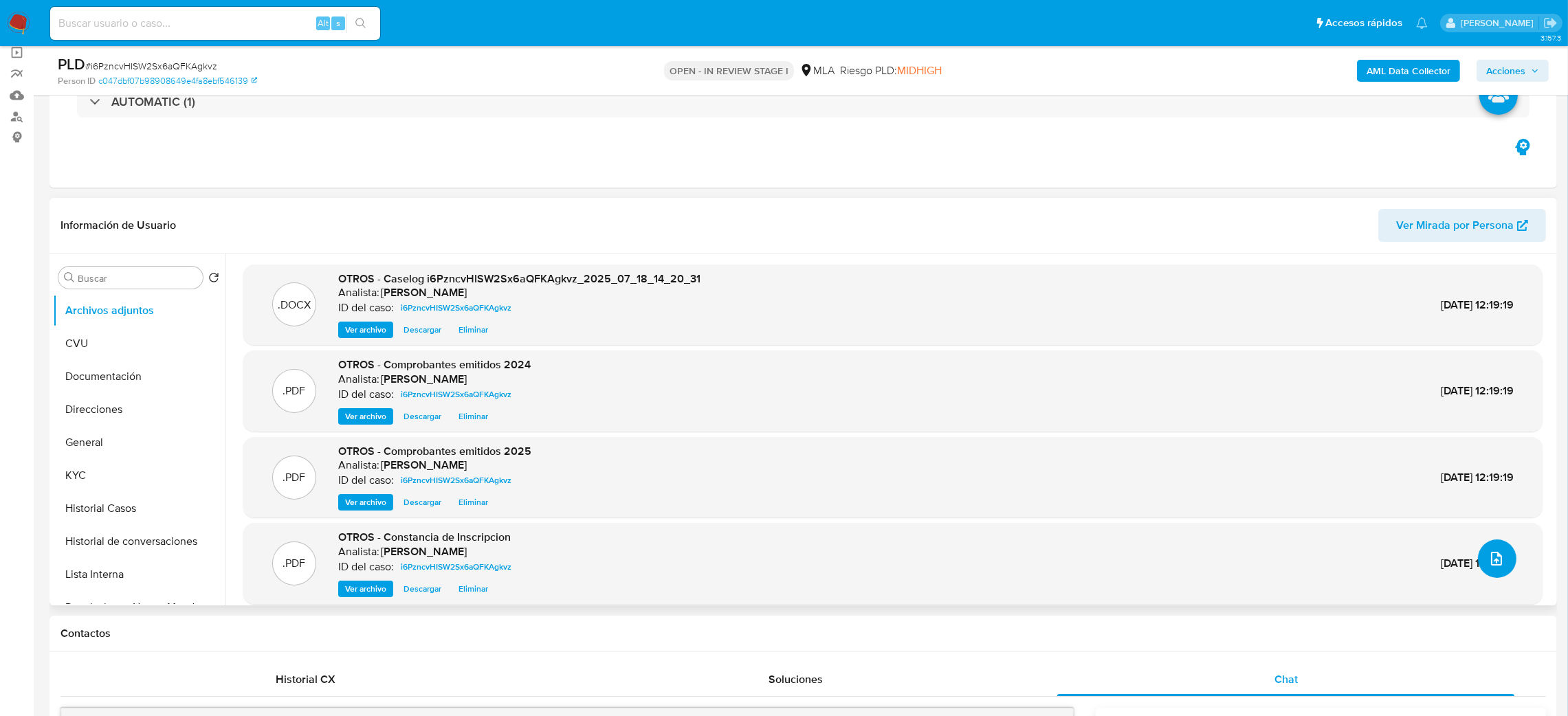
click at [1488, 568] on button "upload-file" at bounding box center [1497, 559] width 39 height 39
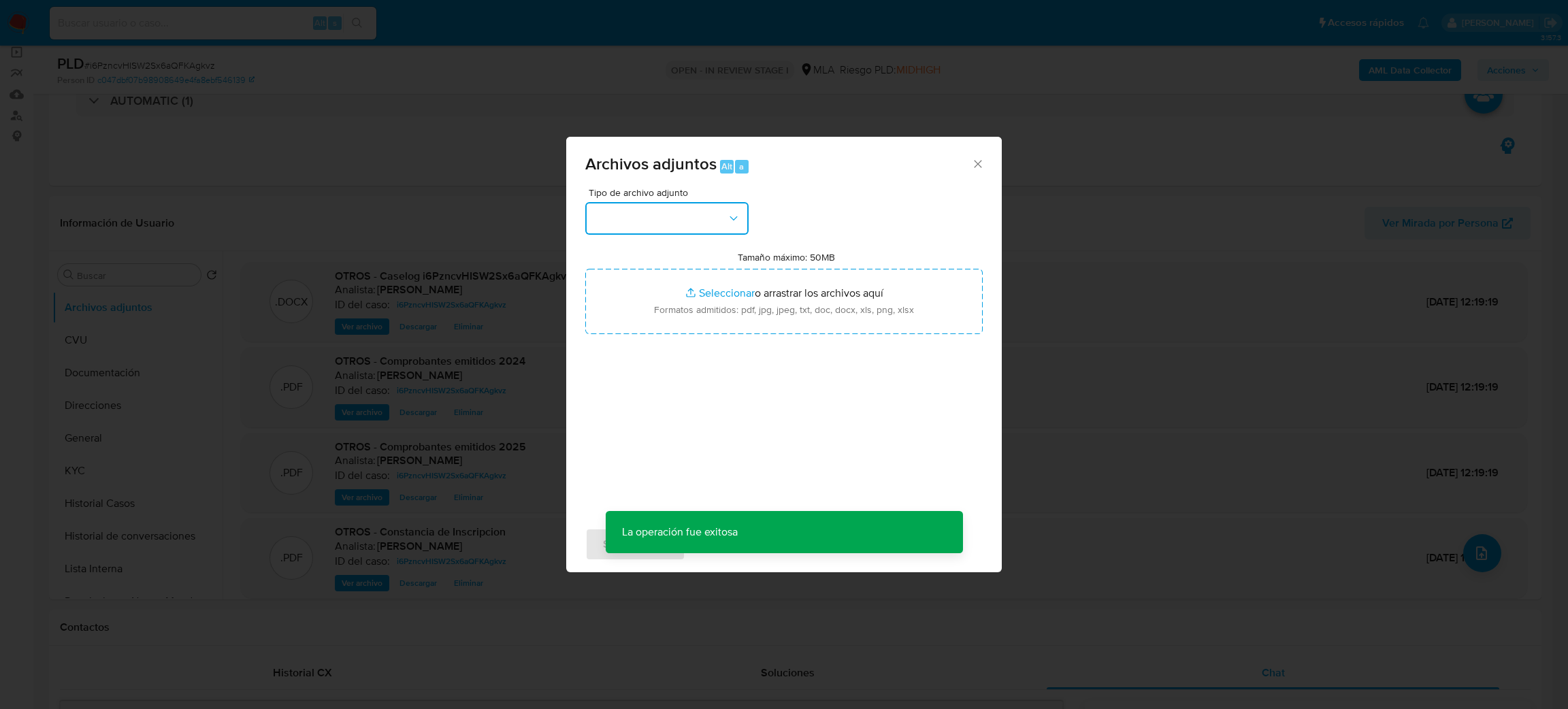
click at [634, 218] on button "button" at bounding box center [667, 219] width 163 height 33
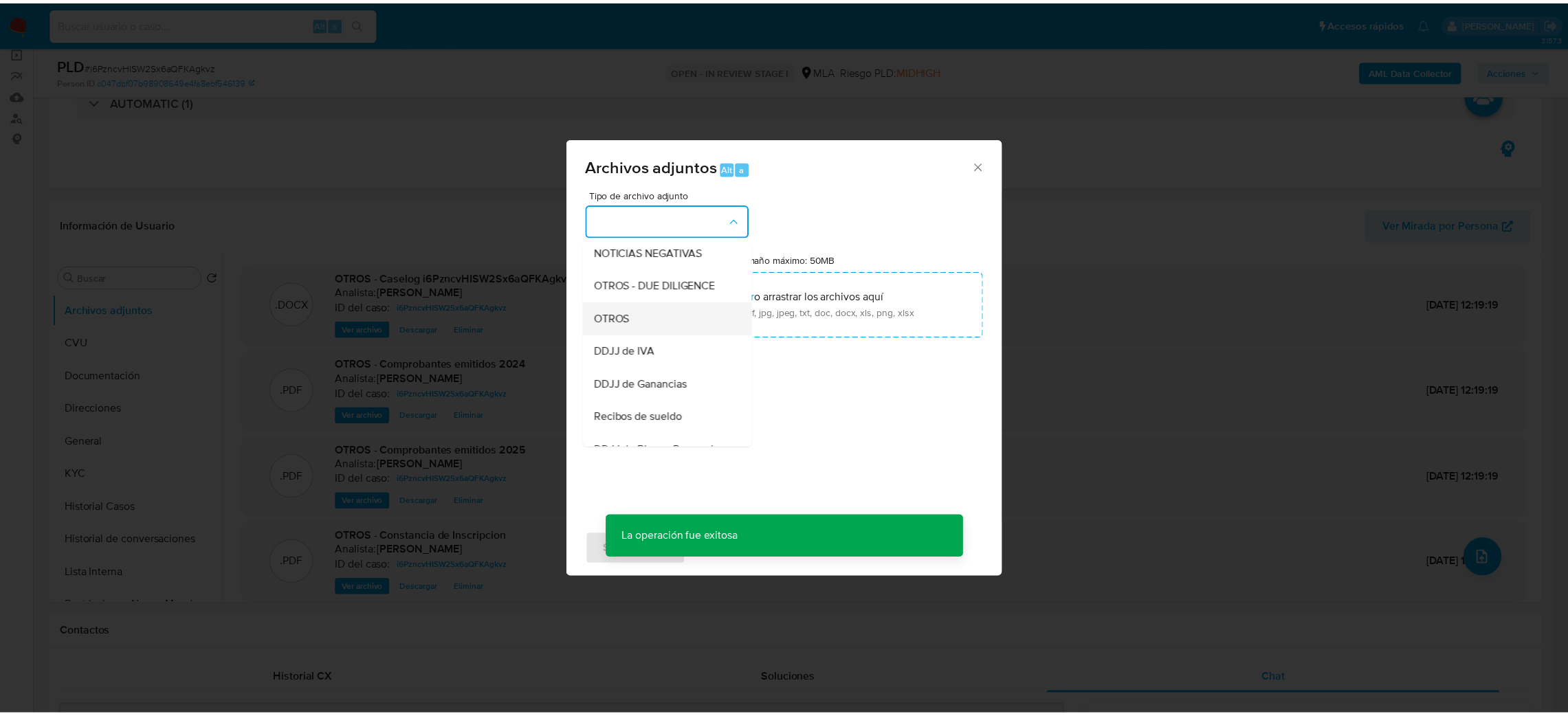
scroll to position [206, 0]
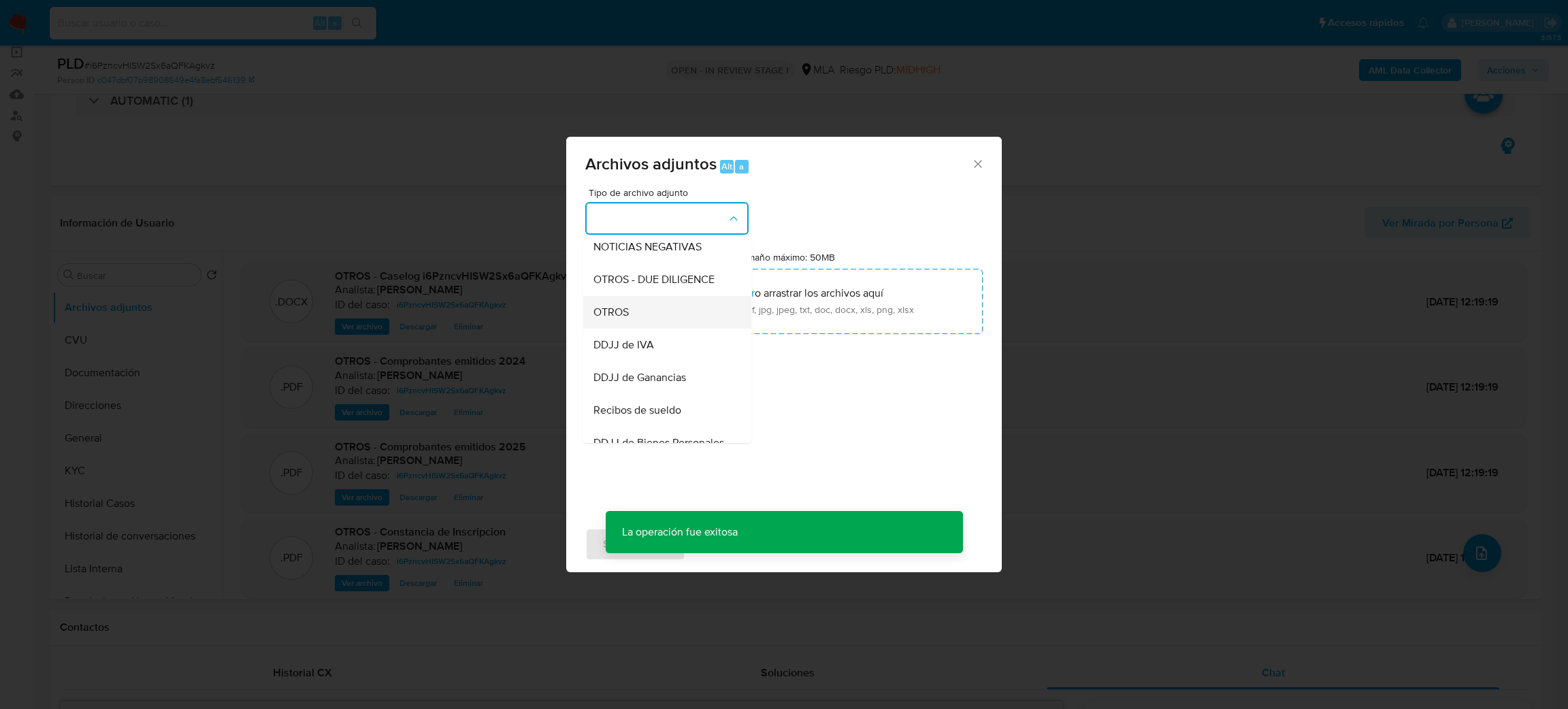
click at [622, 319] on span "OTROS" at bounding box center [611, 312] width 36 height 14
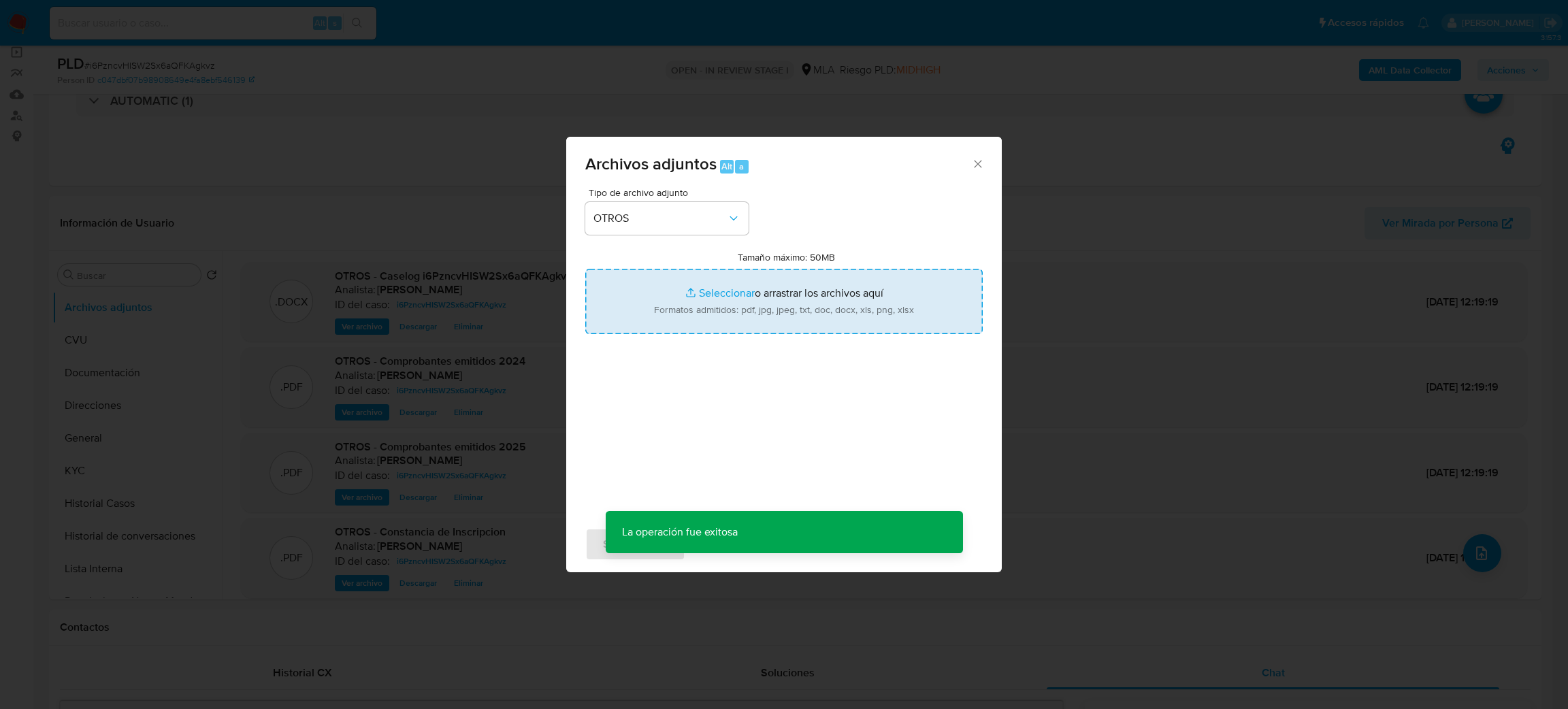
click at [689, 301] on input "Tamaño máximo: 50MB Seleccionar archivos" at bounding box center [784, 300] width 397 height 65
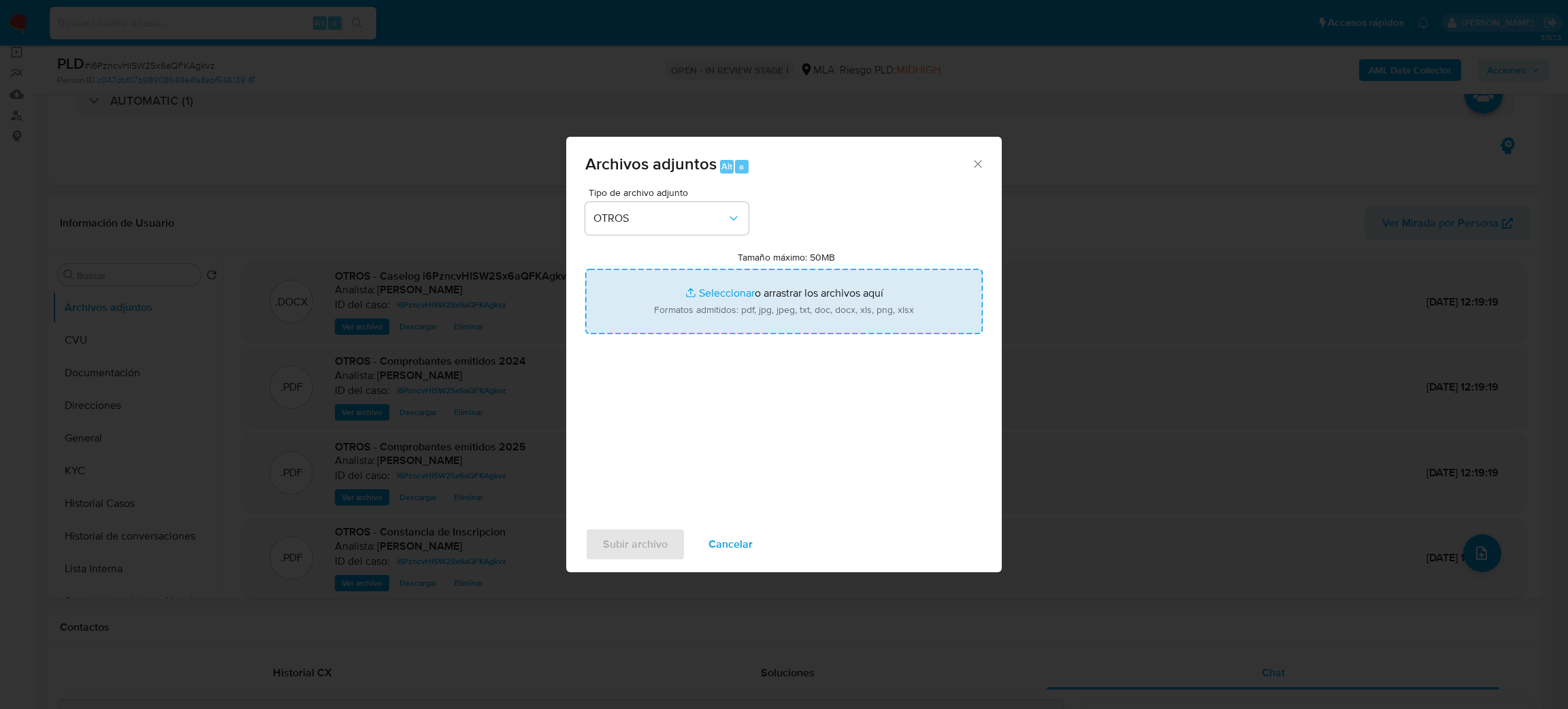
type input "C:\fakepath\NOSIS_Manager_InformeIndividual_20433506988_654920_20250806105339.p…"
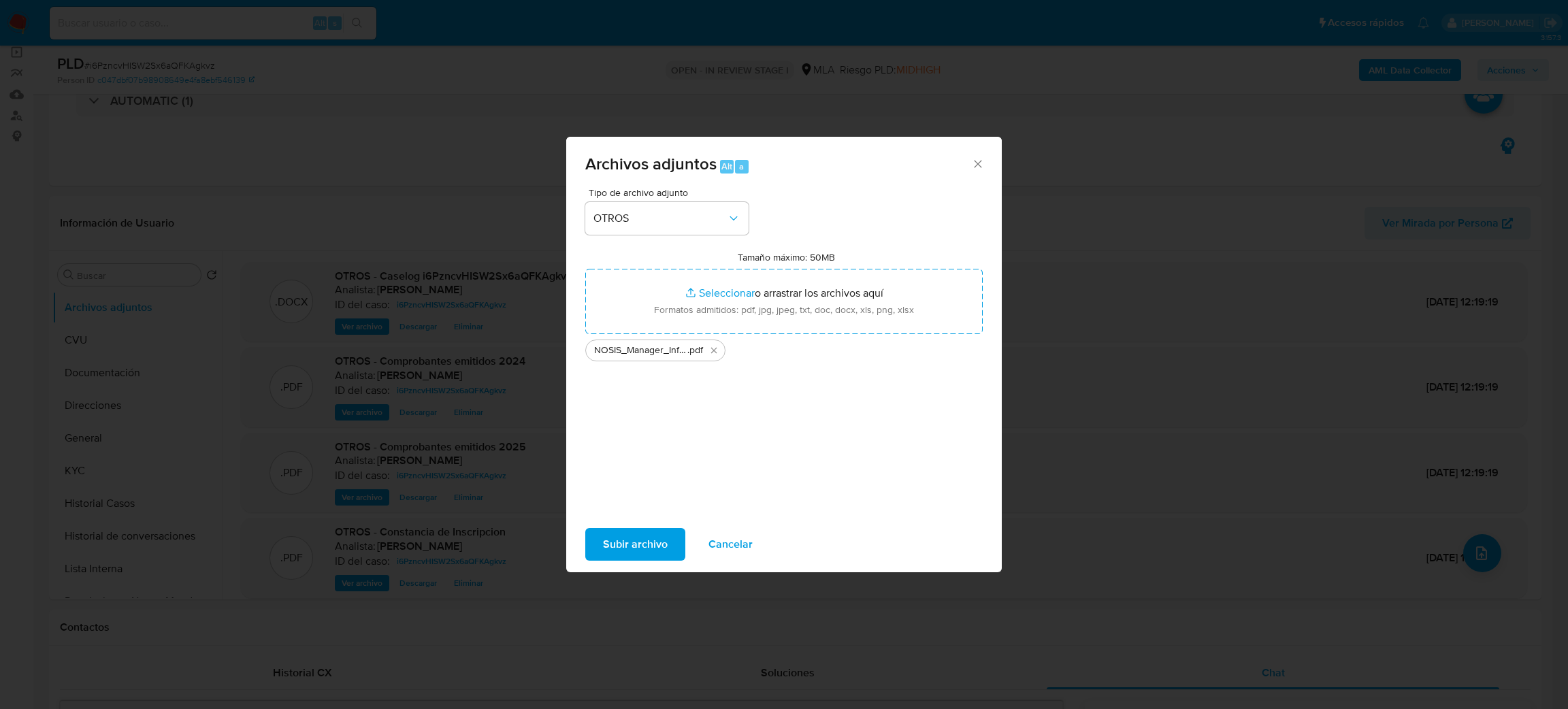
click at [639, 537] on span "Subir archivo" at bounding box center [635, 544] width 65 height 30
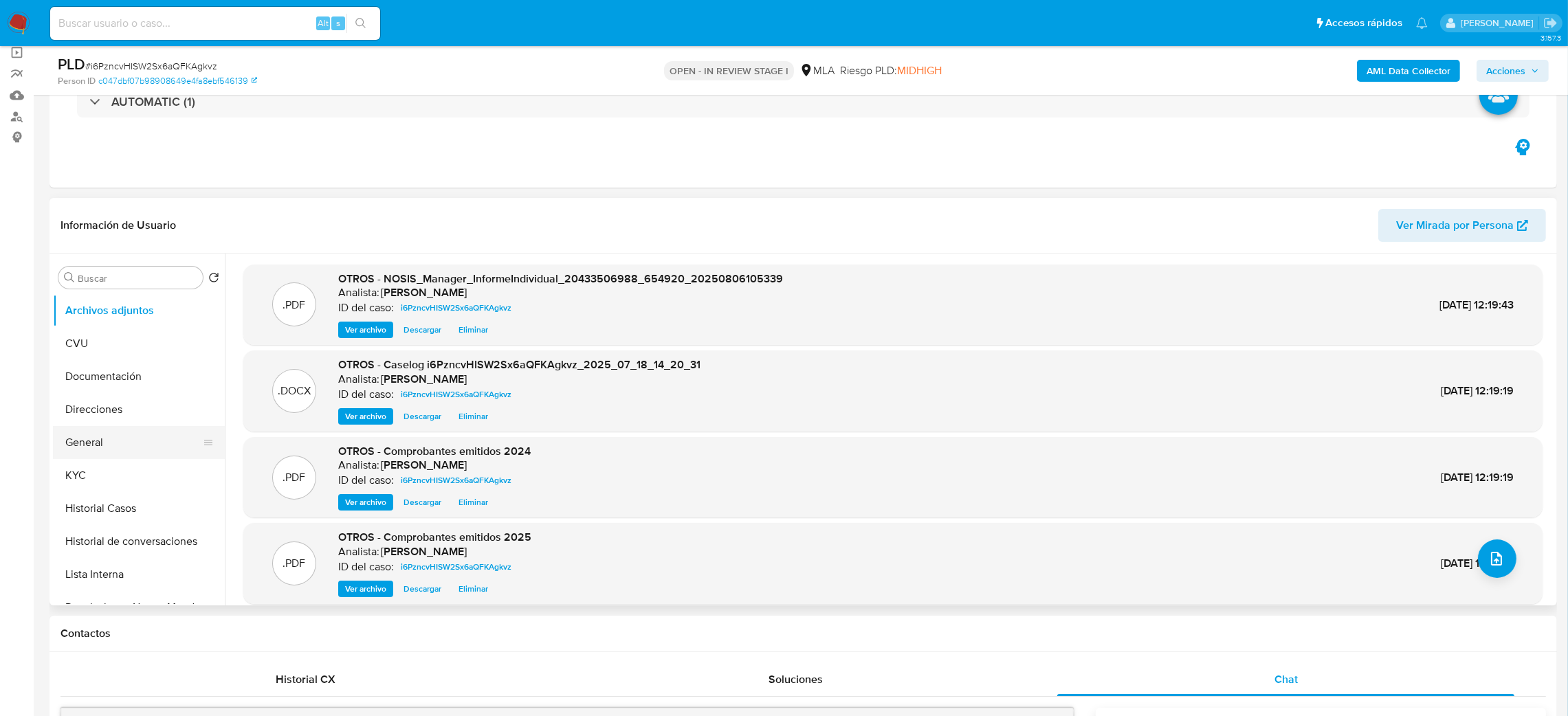
click at [108, 438] on button "General" at bounding box center [133, 443] width 161 height 33
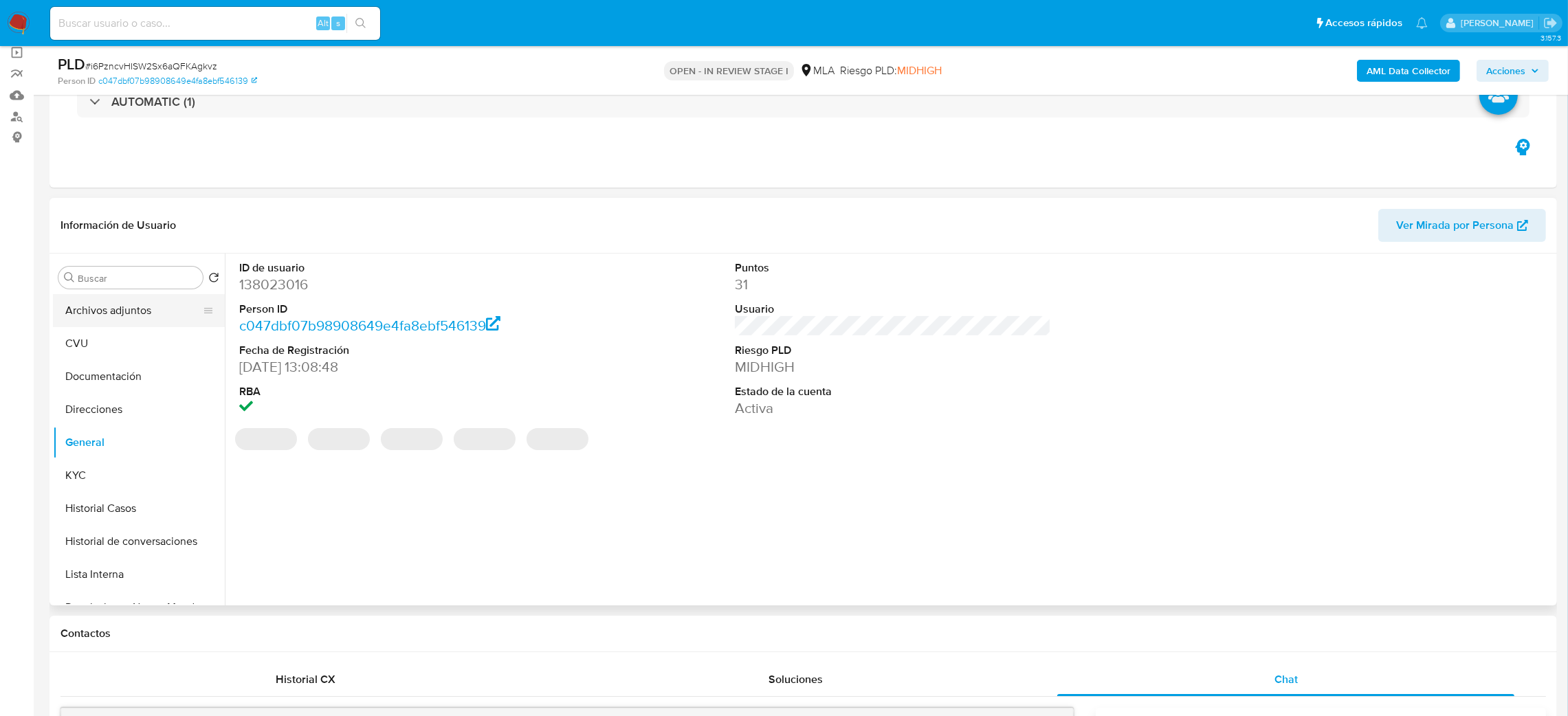
click at [117, 307] on button "Archivos adjuntos" at bounding box center [133, 311] width 161 height 33
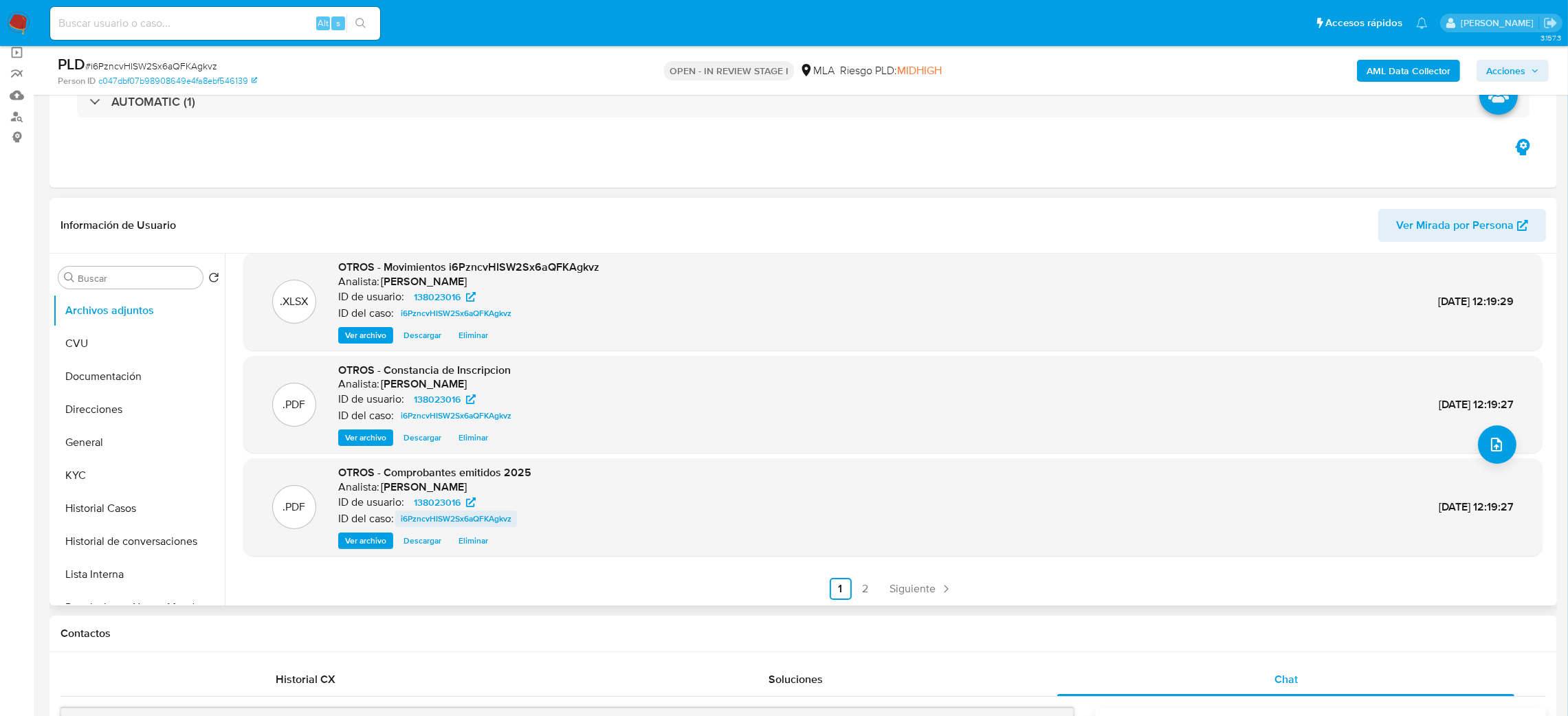
scroll to position [115, 0]
click at [859, 586] on link "2" at bounding box center [865, 588] width 22 height 22
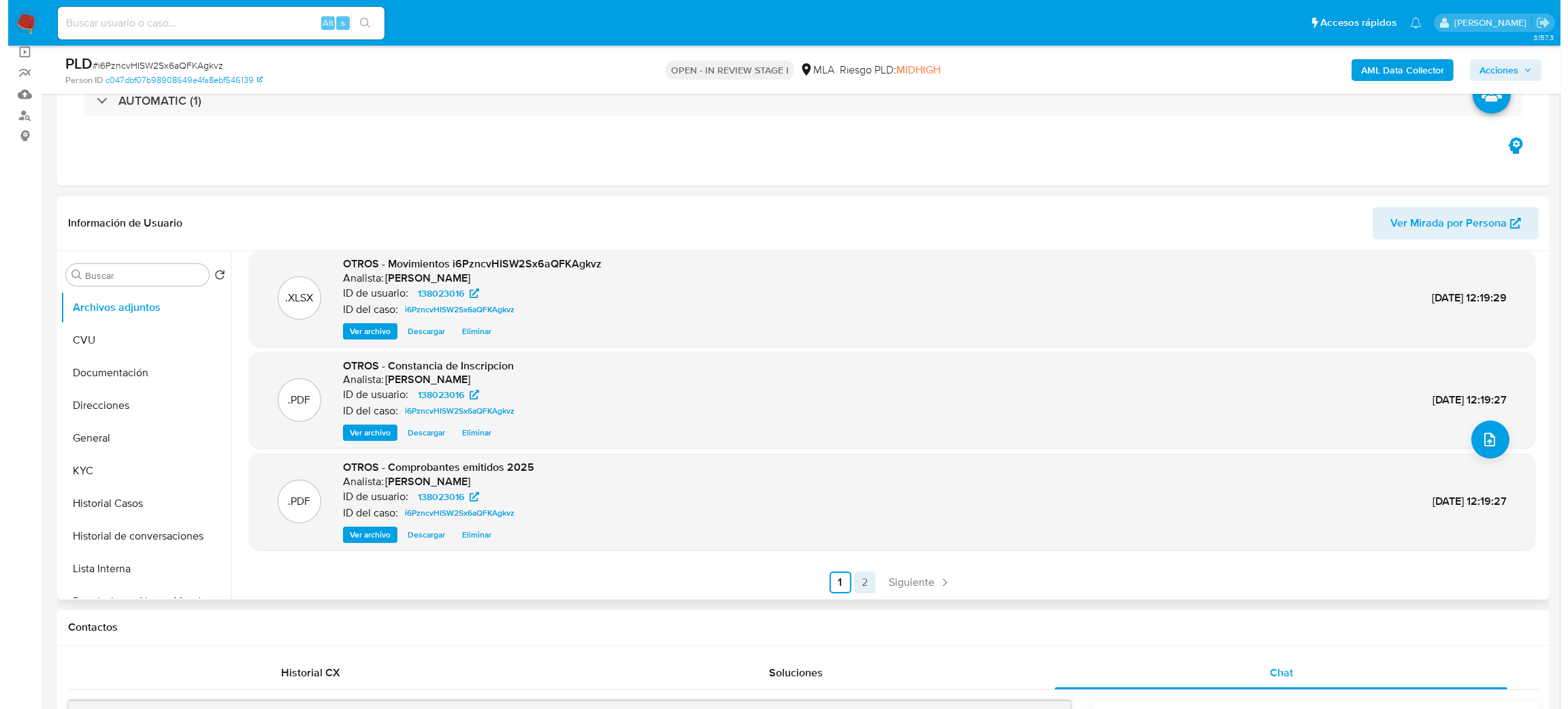
scroll to position [0, 0]
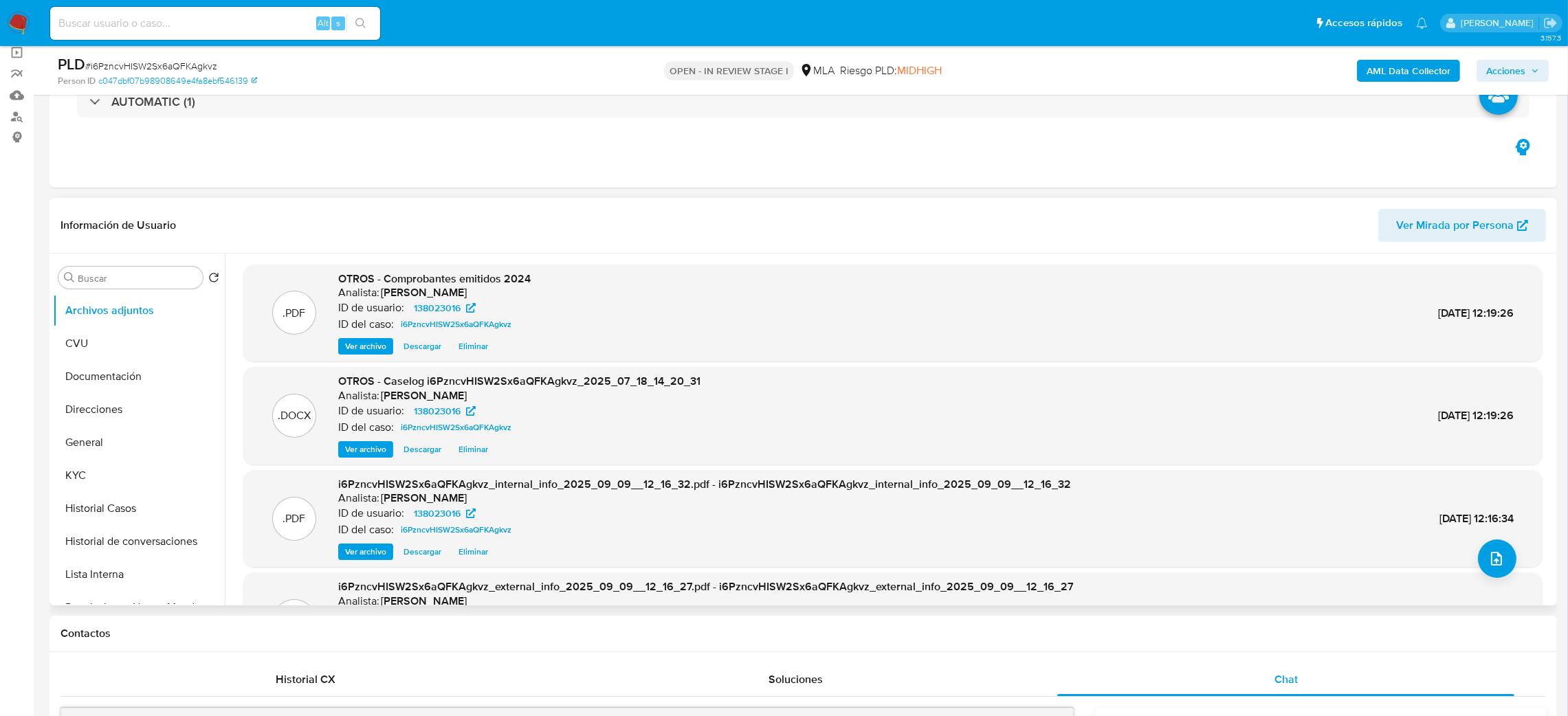
click at [370, 448] on span "Ver archivo" at bounding box center [365, 449] width 42 height 14
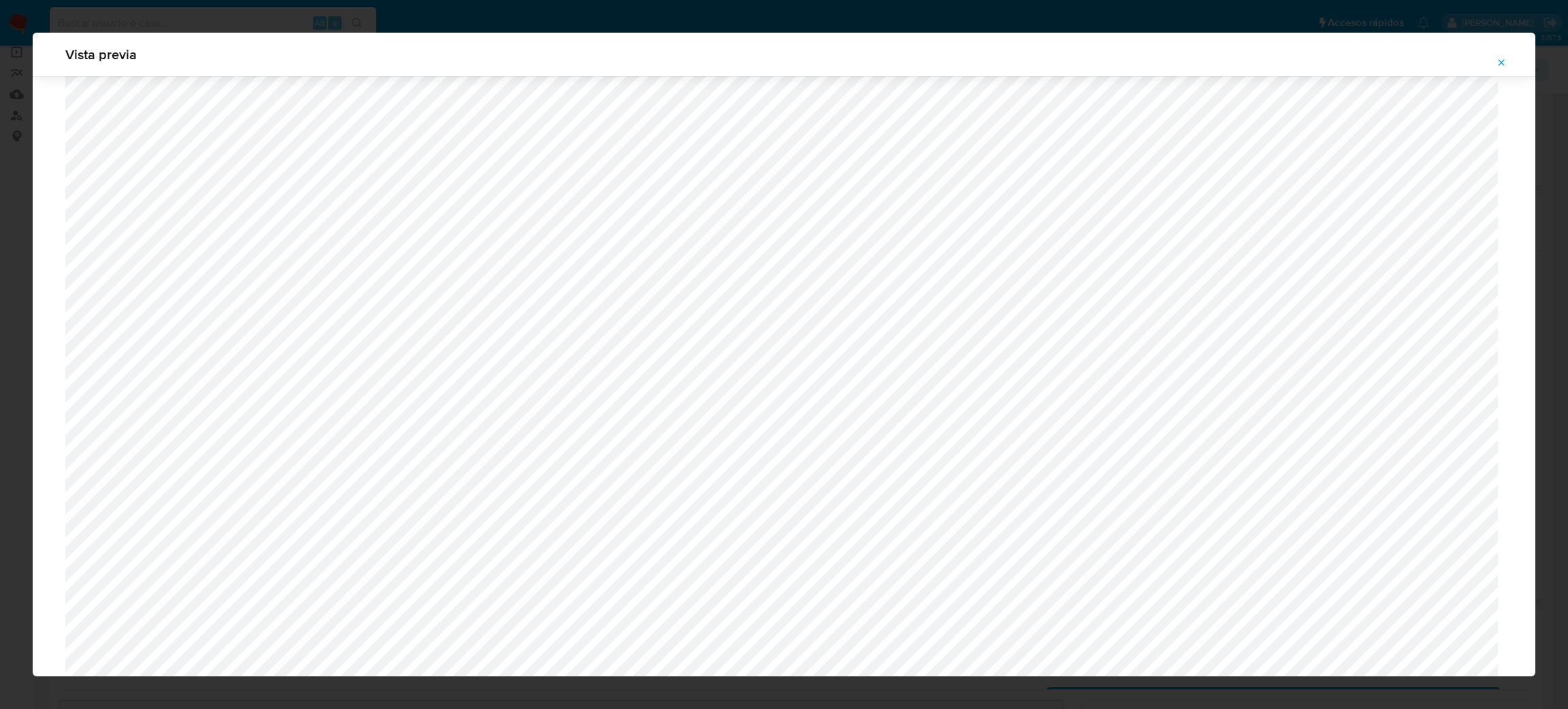
scroll to position [993, 0]
click at [1491, 65] on button "Attachment preview" at bounding box center [1500, 62] width 30 height 22
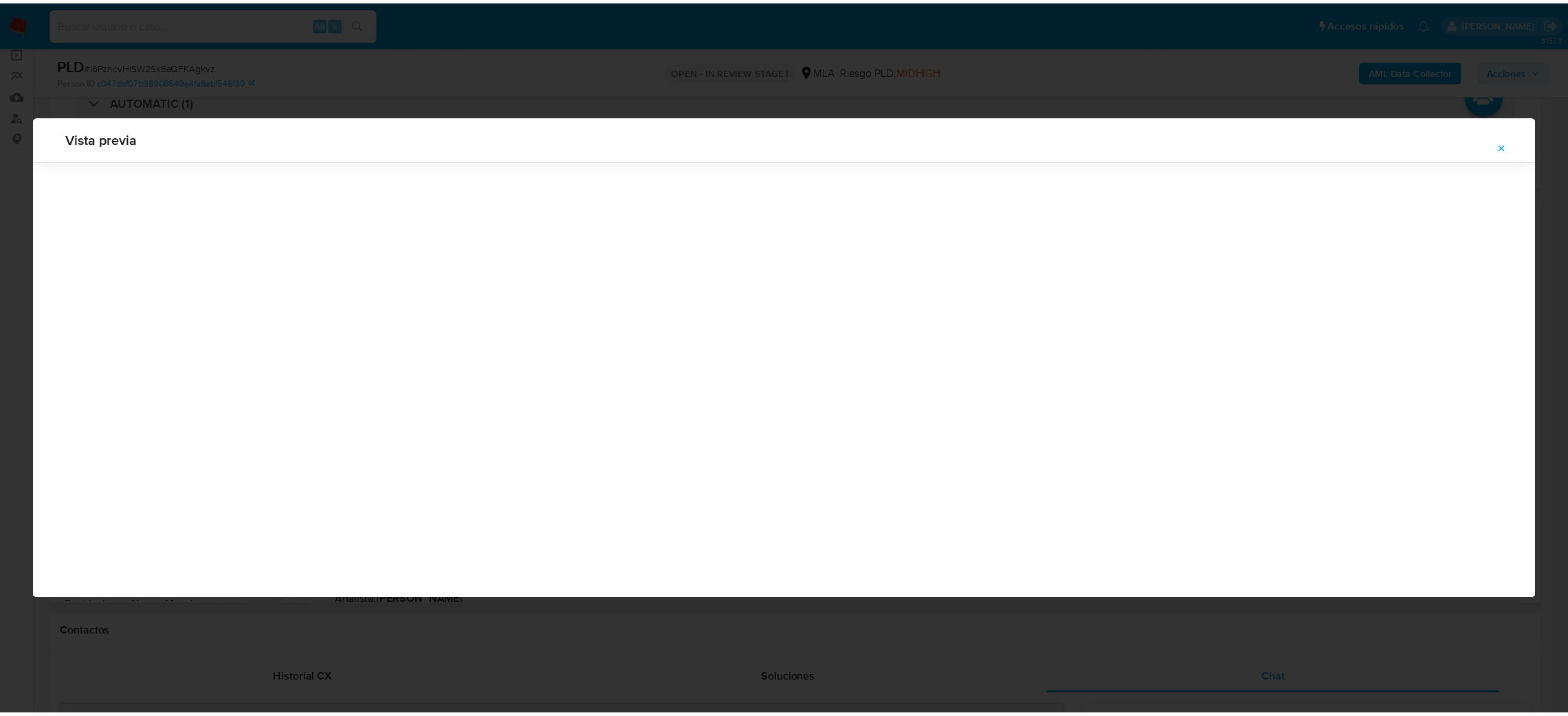
scroll to position [0, 0]
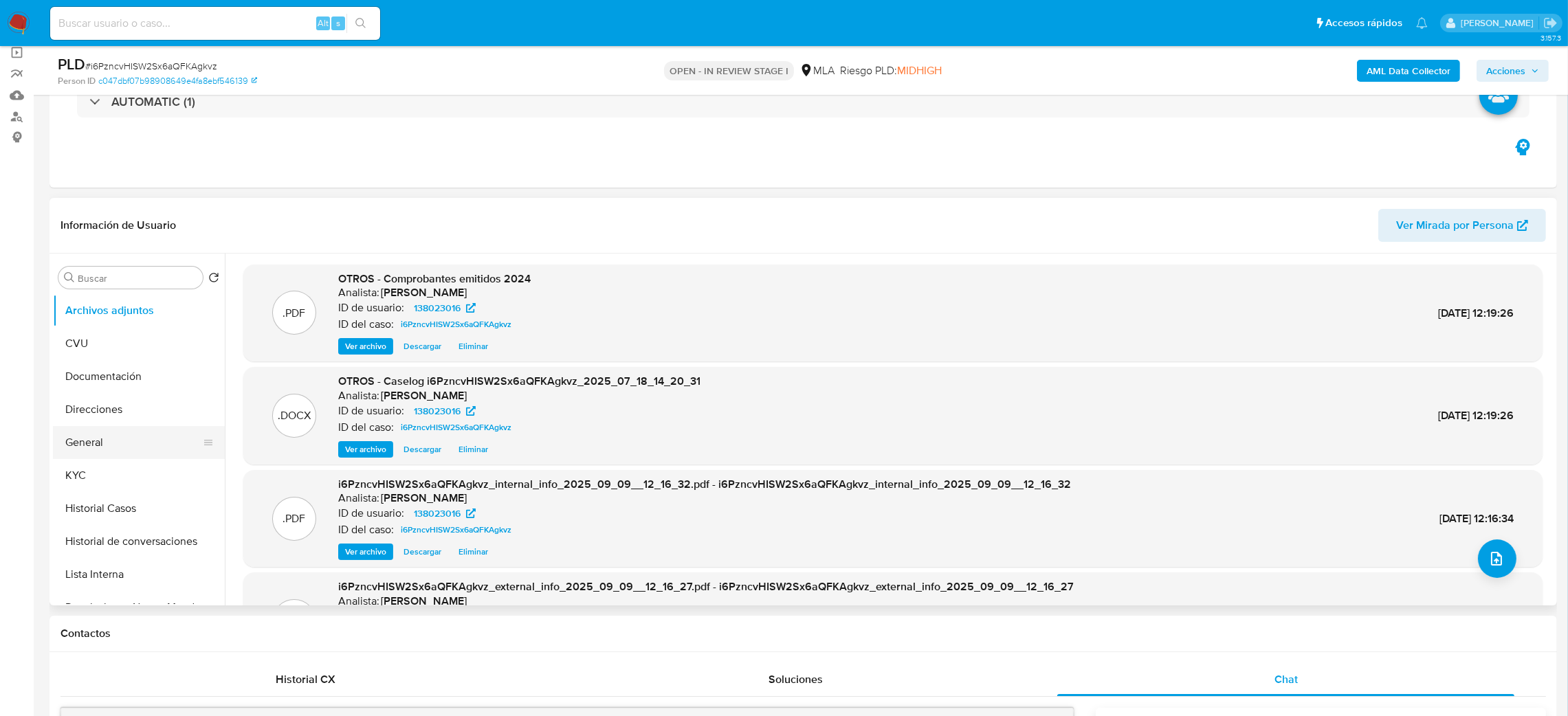
drag, startPoint x: 90, startPoint y: 431, endPoint x: 105, endPoint y: 429, distance: 15.1
click at [90, 432] on button "General" at bounding box center [133, 443] width 161 height 33
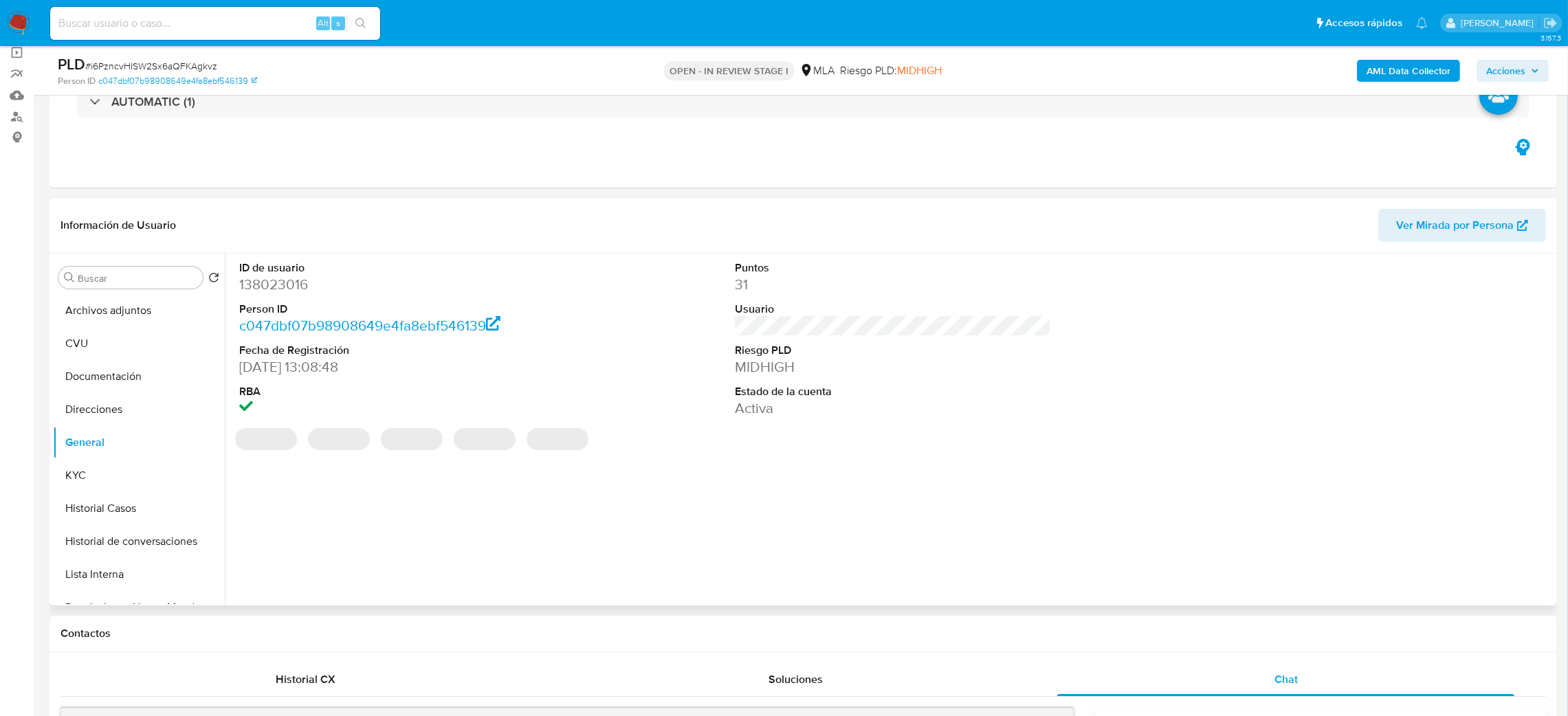
click at [268, 292] on dd "138023016" at bounding box center [398, 284] width 316 height 19
copy dd "138023016"
click at [1503, 84] on div "AML Data Collector Acciones" at bounding box center [1301, 70] width 493 height 32
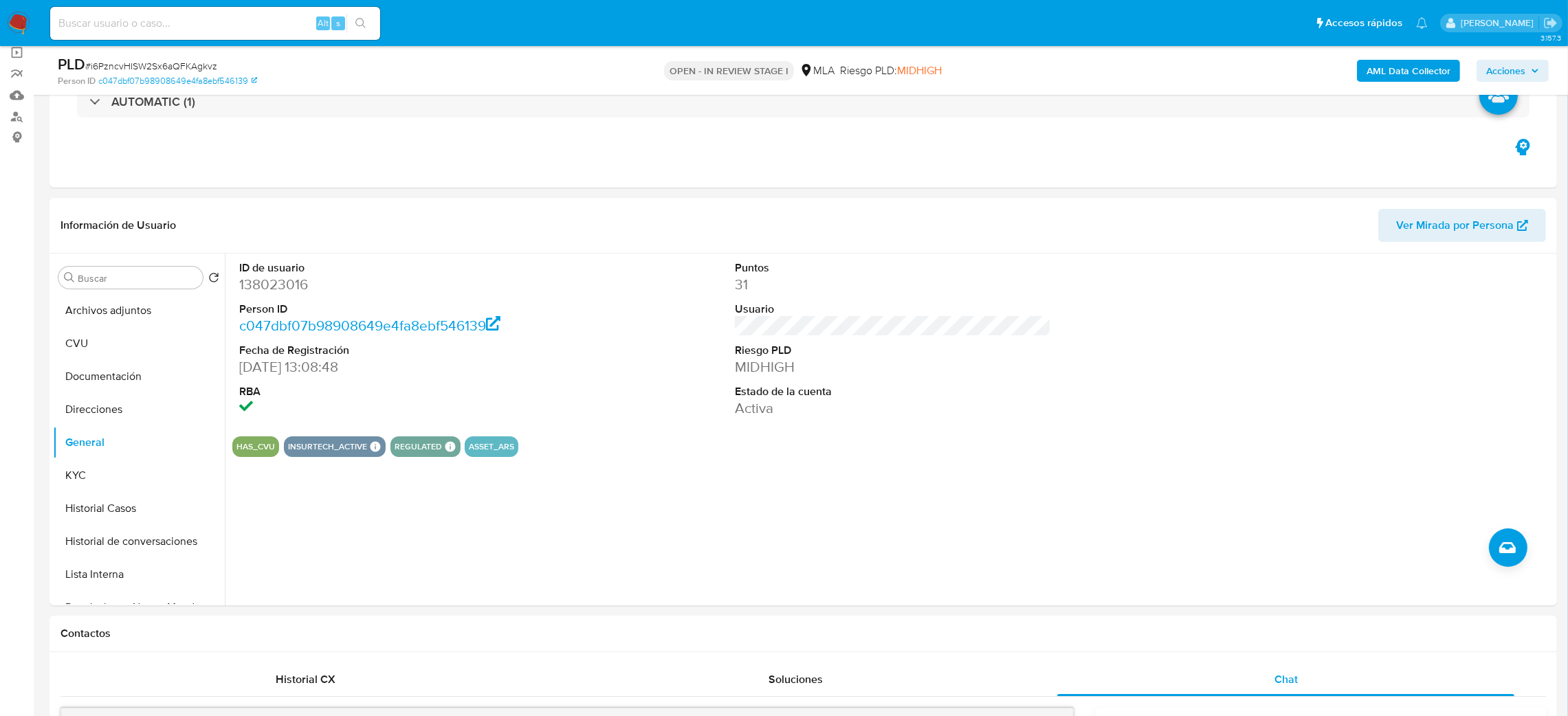
click at [1495, 80] on span "Acciones" at bounding box center [1505, 71] width 39 height 22
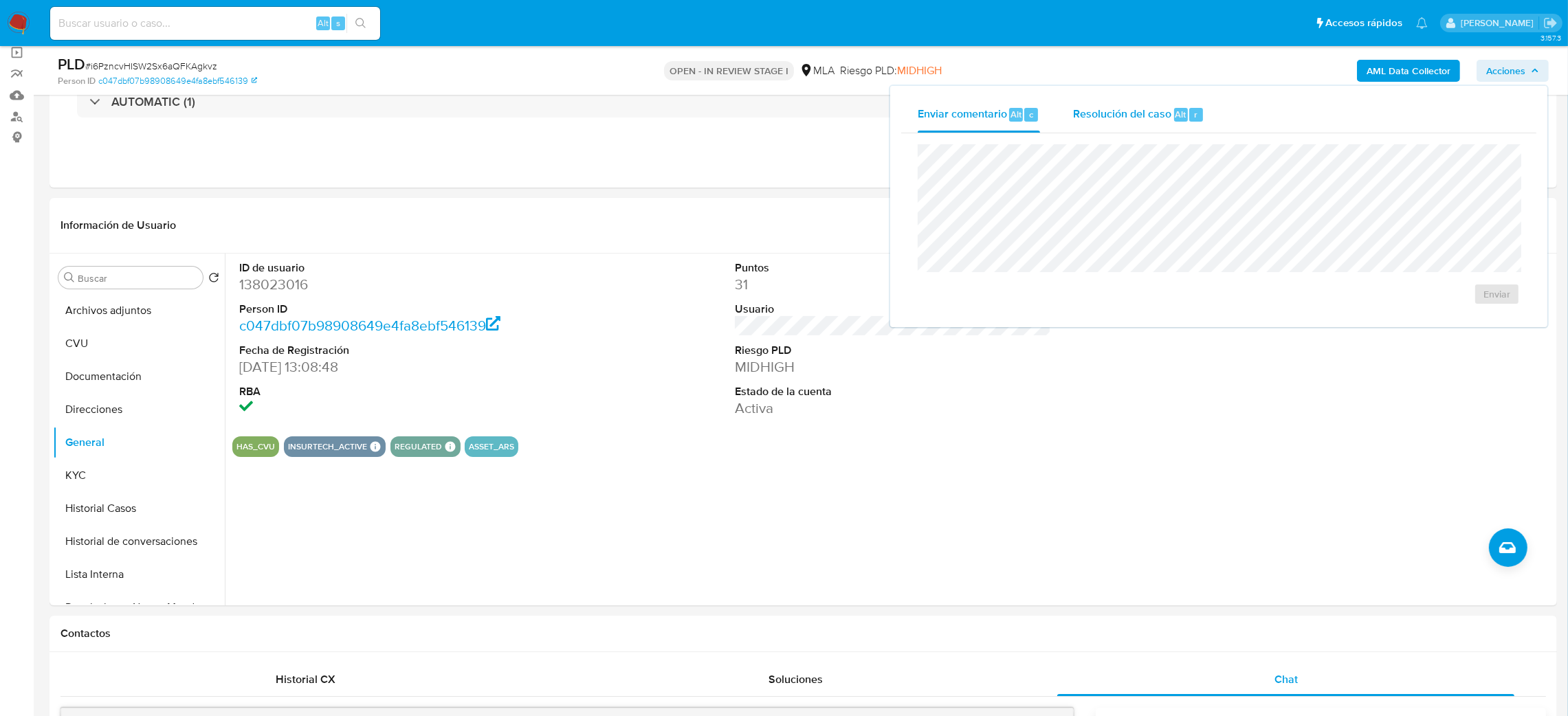
click at [1096, 115] on span "Resolución del caso" at bounding box center [1122, 113] width 98 height 16
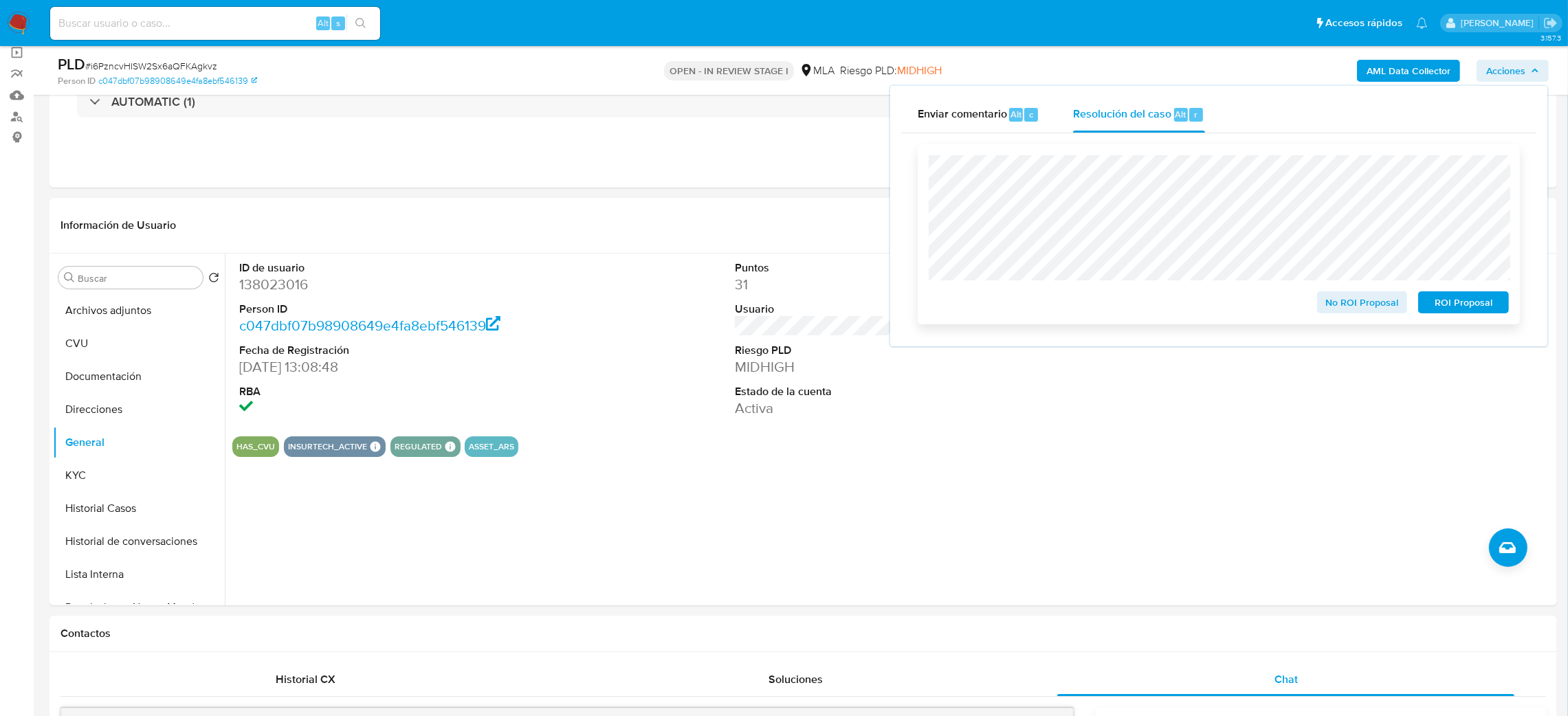
click at [1331, 292] on span "No ROI Proposal" at bounding box center [1362, 302] width 71 height 19
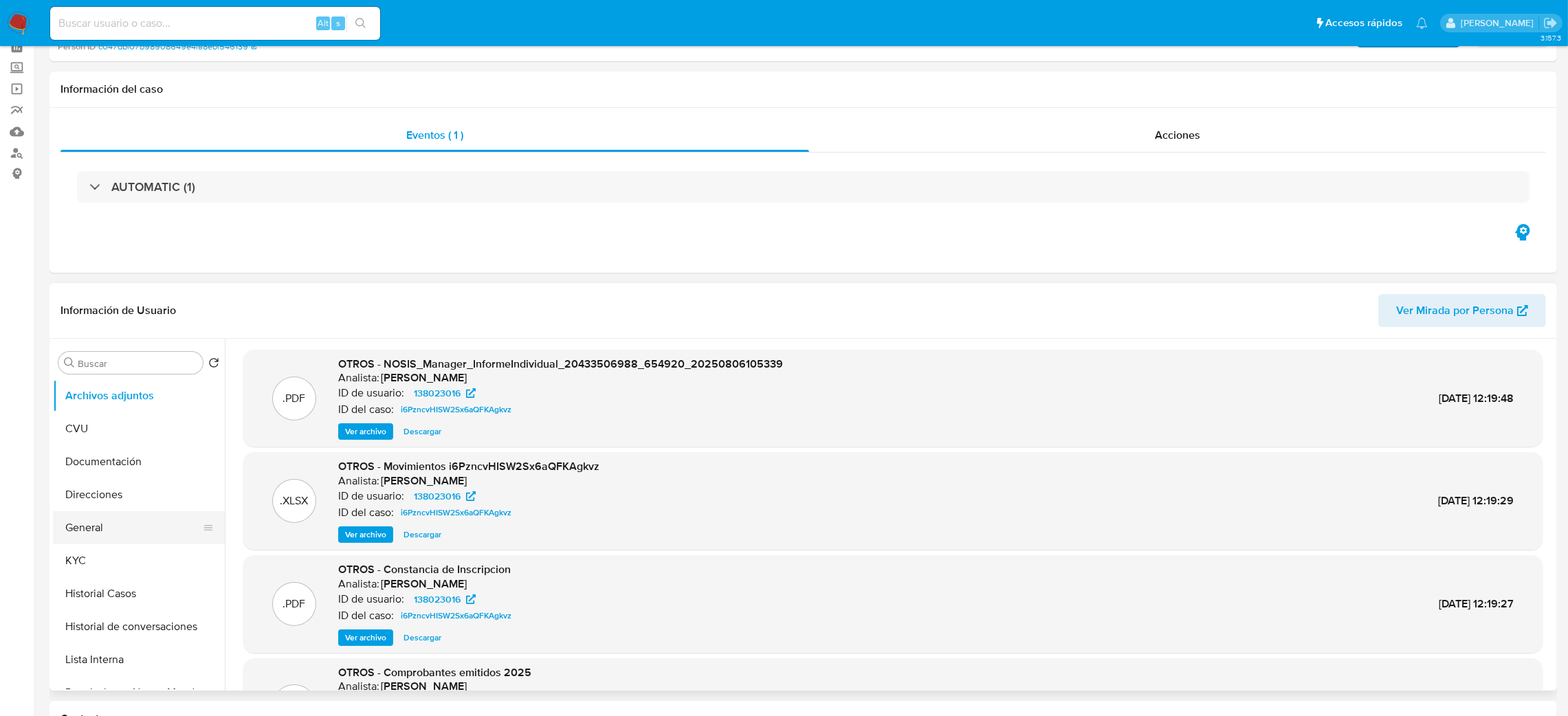
select select "10"
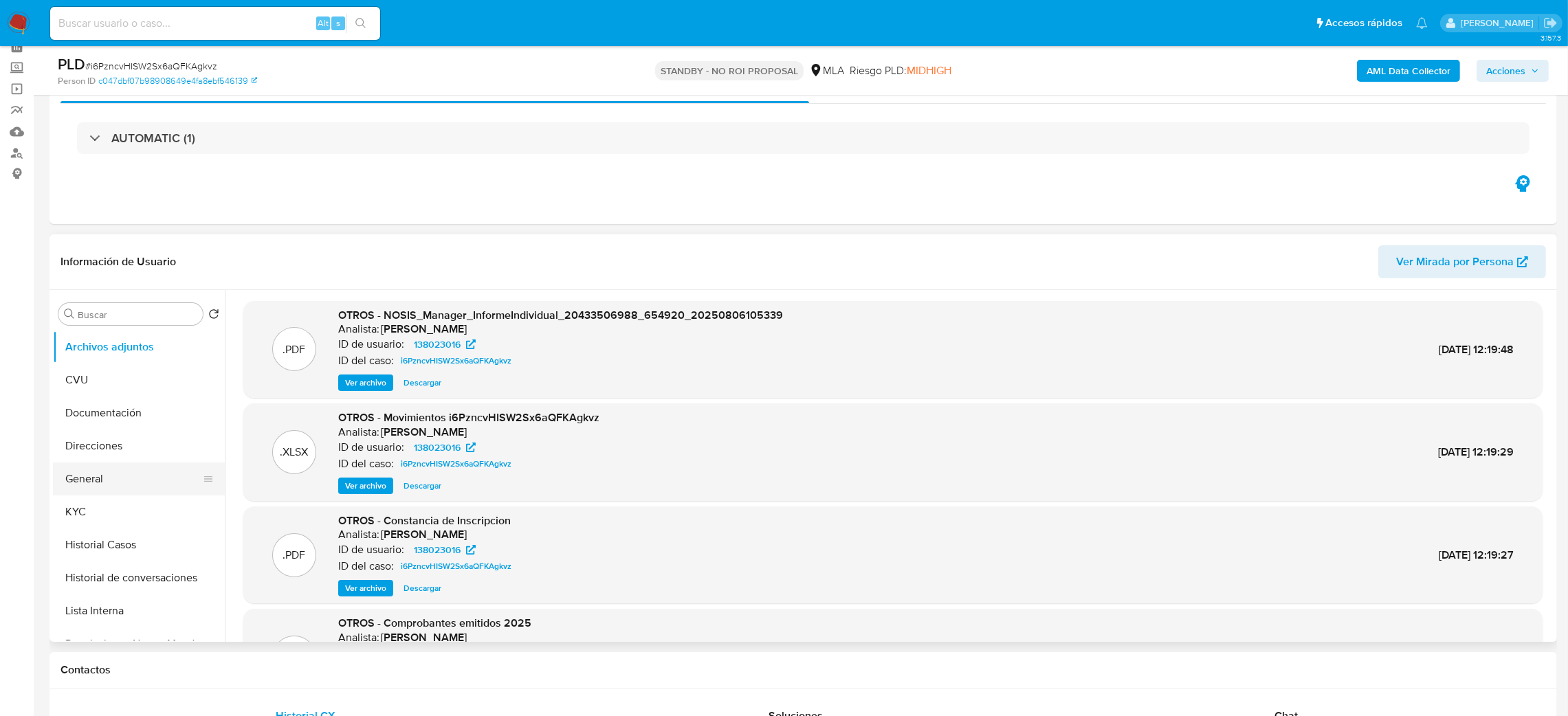
scroll to position [103, 0]
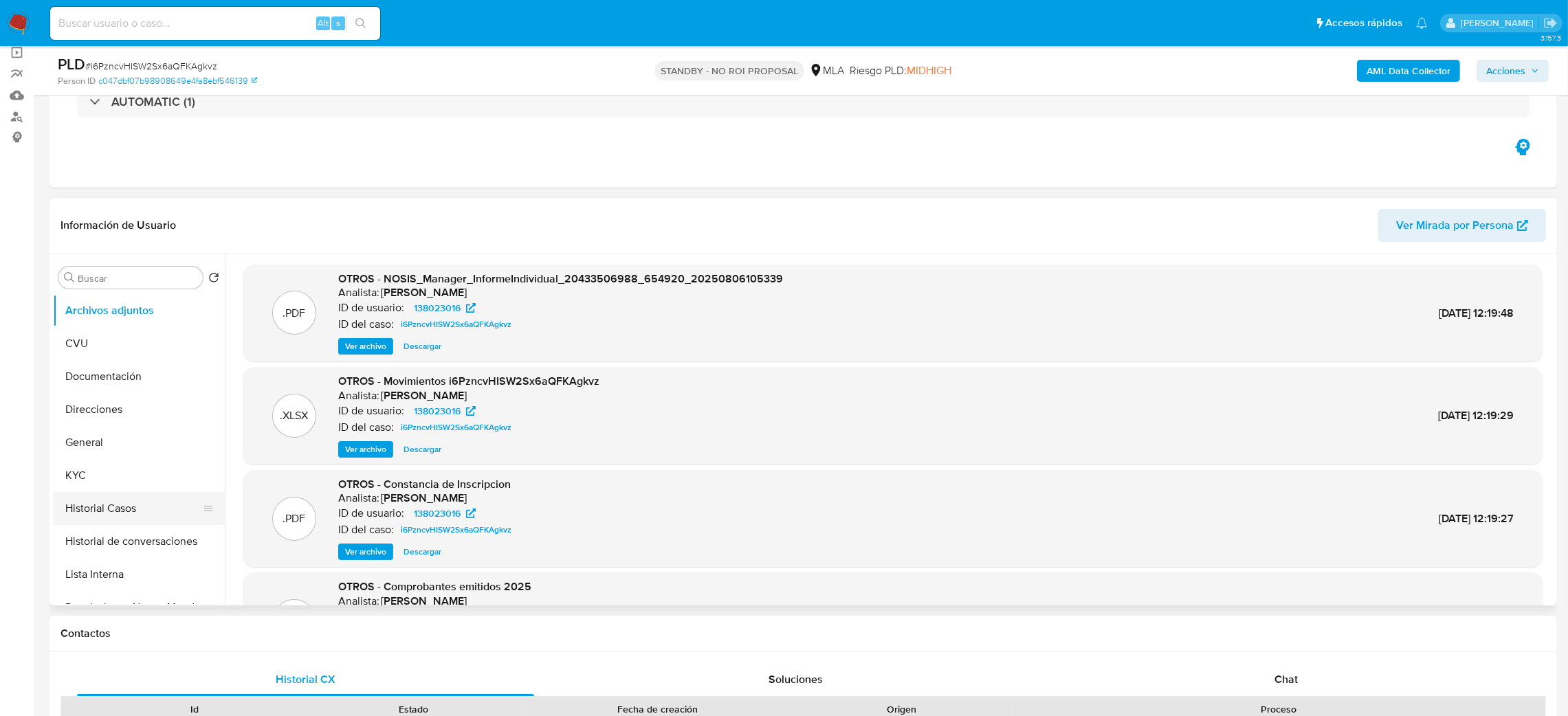
click at [155, 499] on button "Historial Casos" at bounding box center [133, 509] width 161 height 33
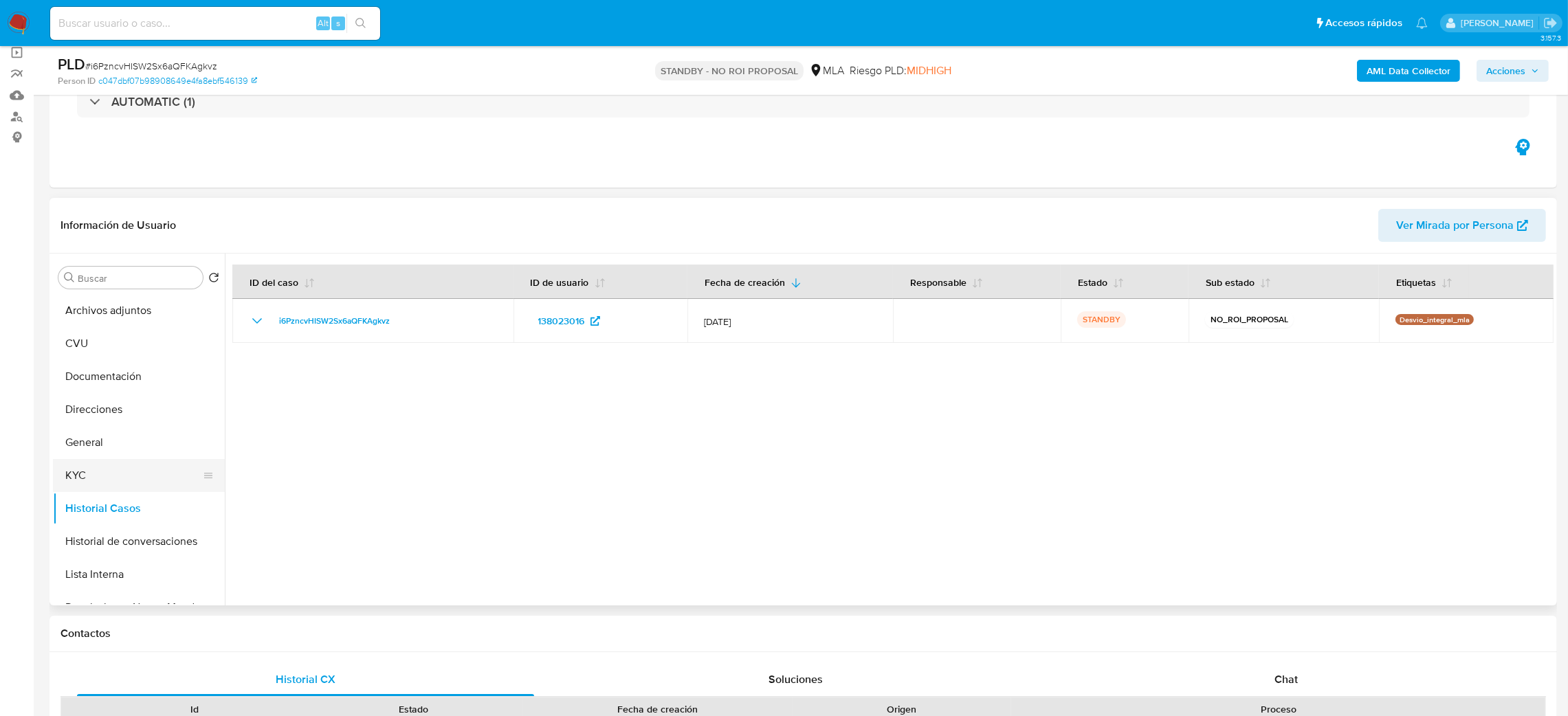
click at [119, 475] on button "KYC" at bounding box center [133, 475] width 161 height 33
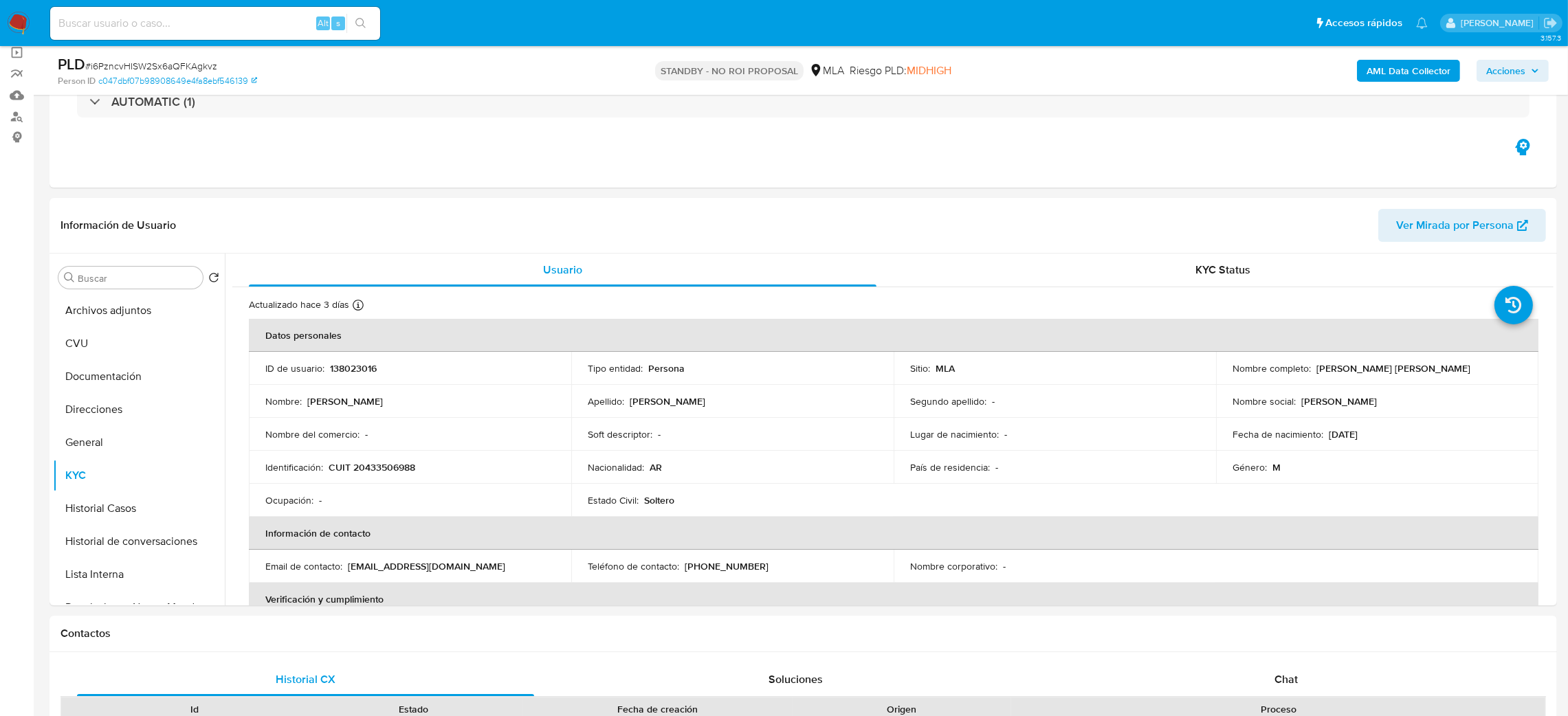
click at [9, 20] on img at bounding box center [18, 23] width 23 height 23
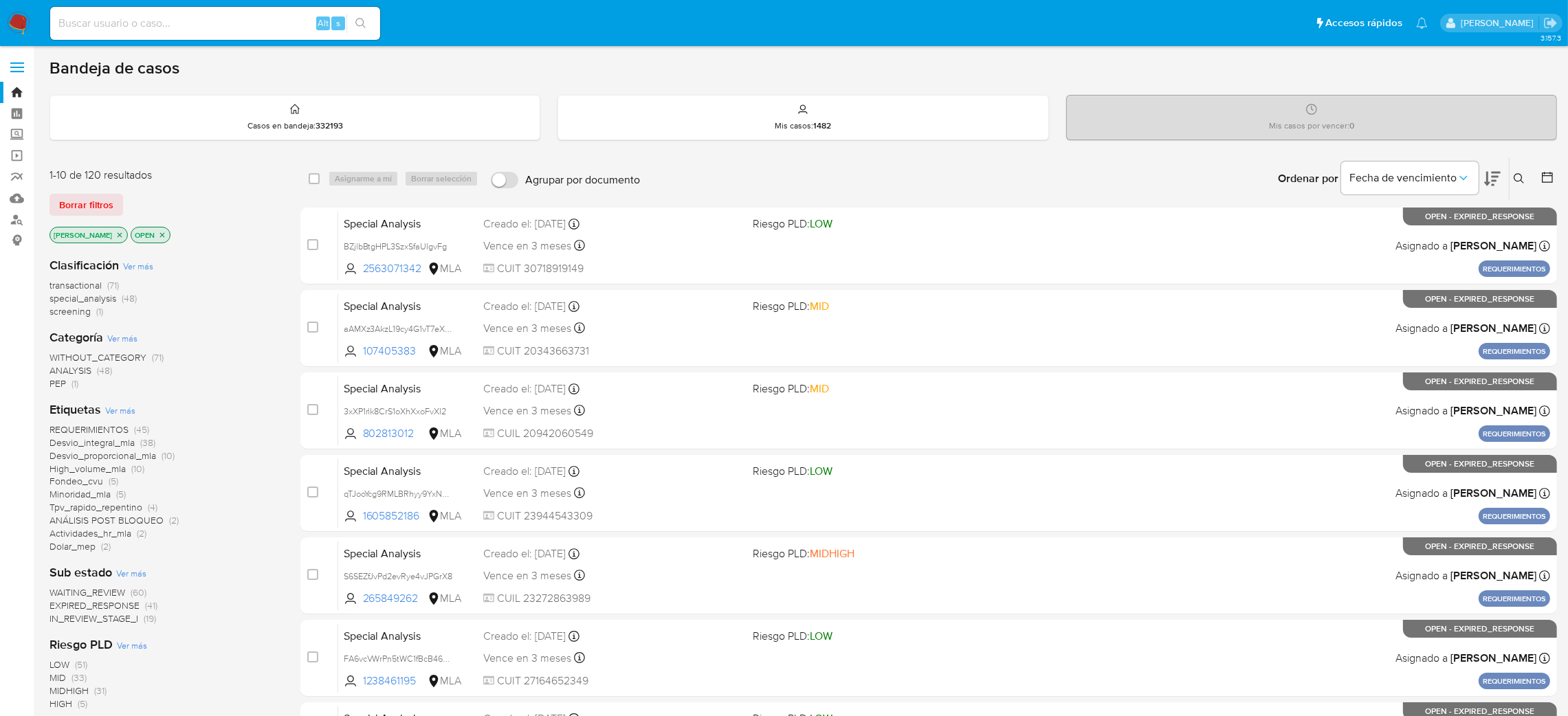
click at [220, 17] on input at bounding box center [215, 23] width 330 height 18
paste input "xfMWnk3qJ6tZN2FxL8JD8YB6"
type input "xfMWnk3qJ6tZN2FxL8JD8YB6"
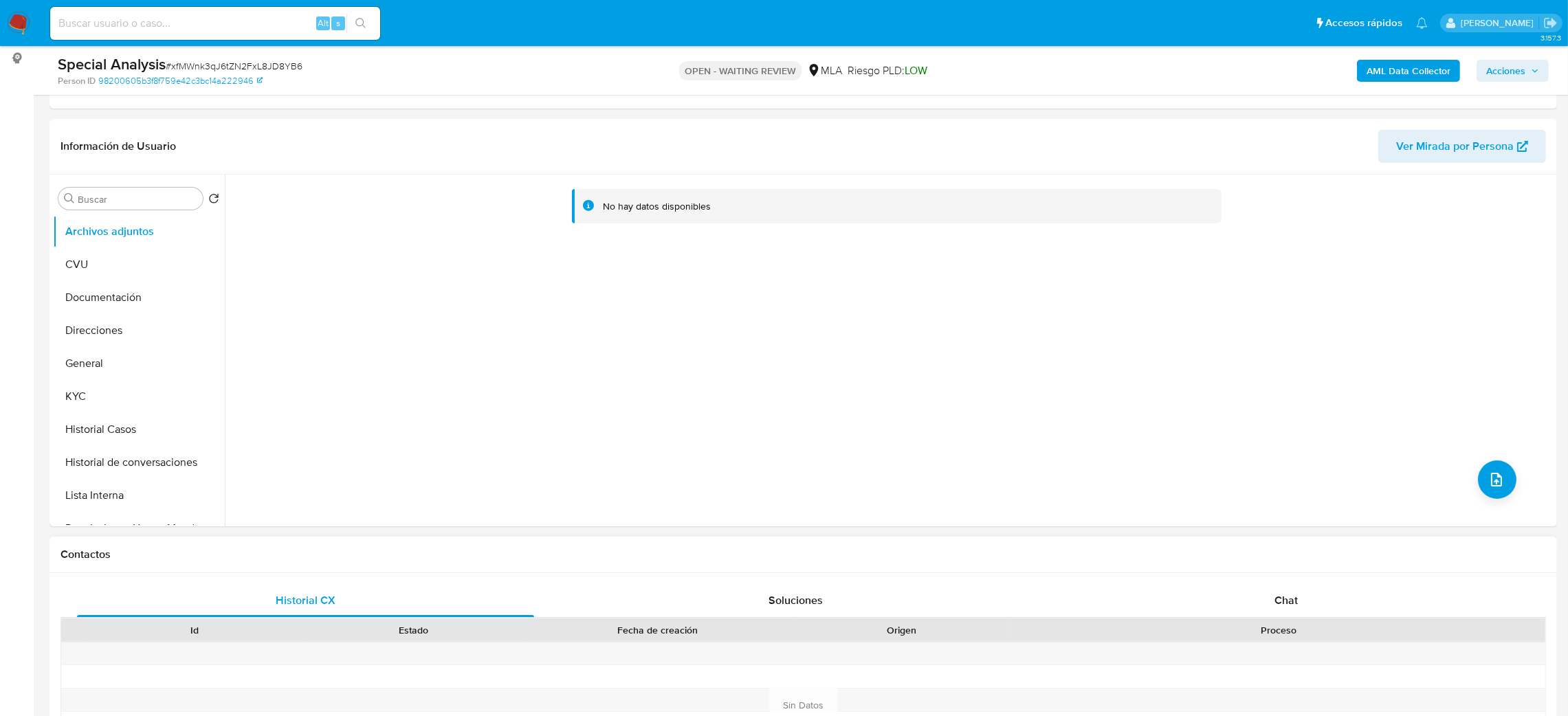
scroll to position [413, 0]
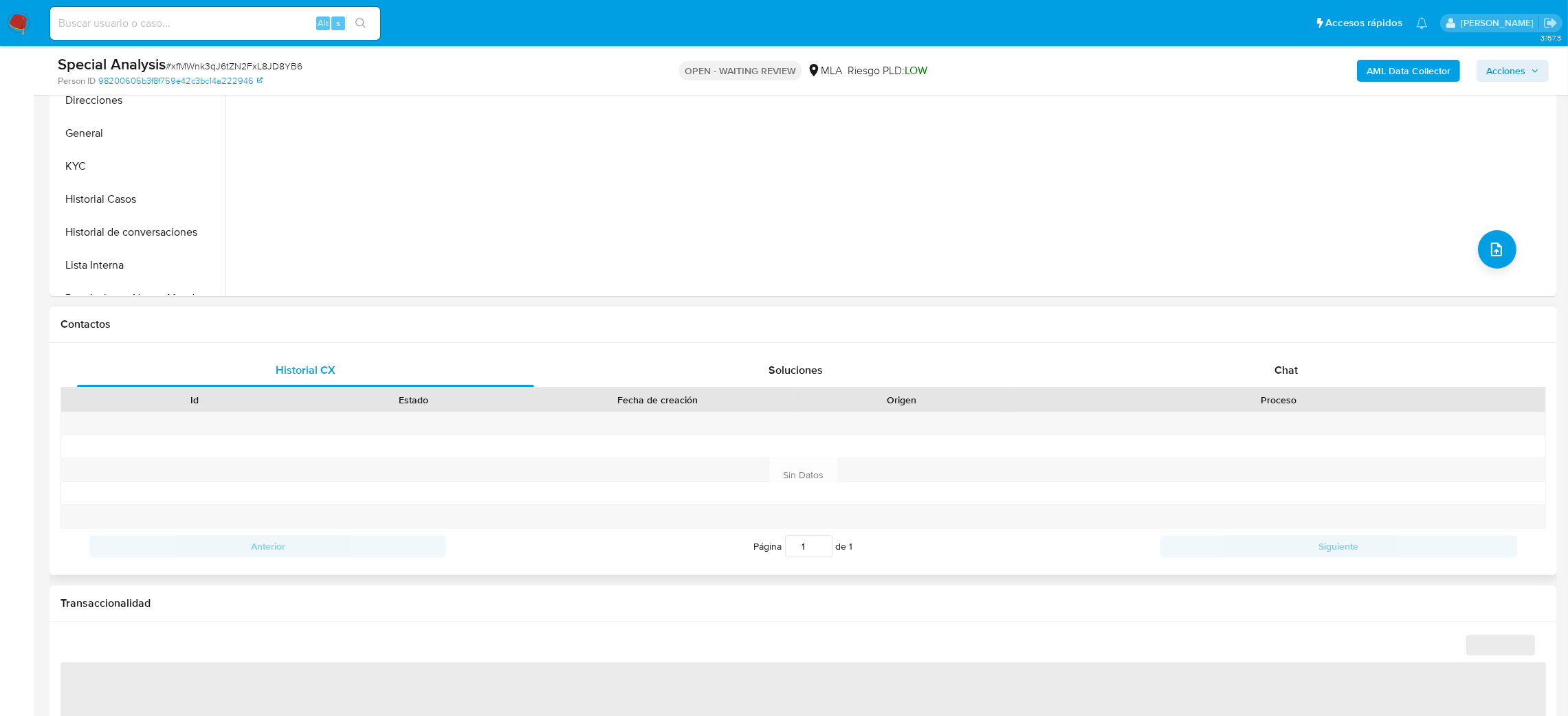
select select "10"
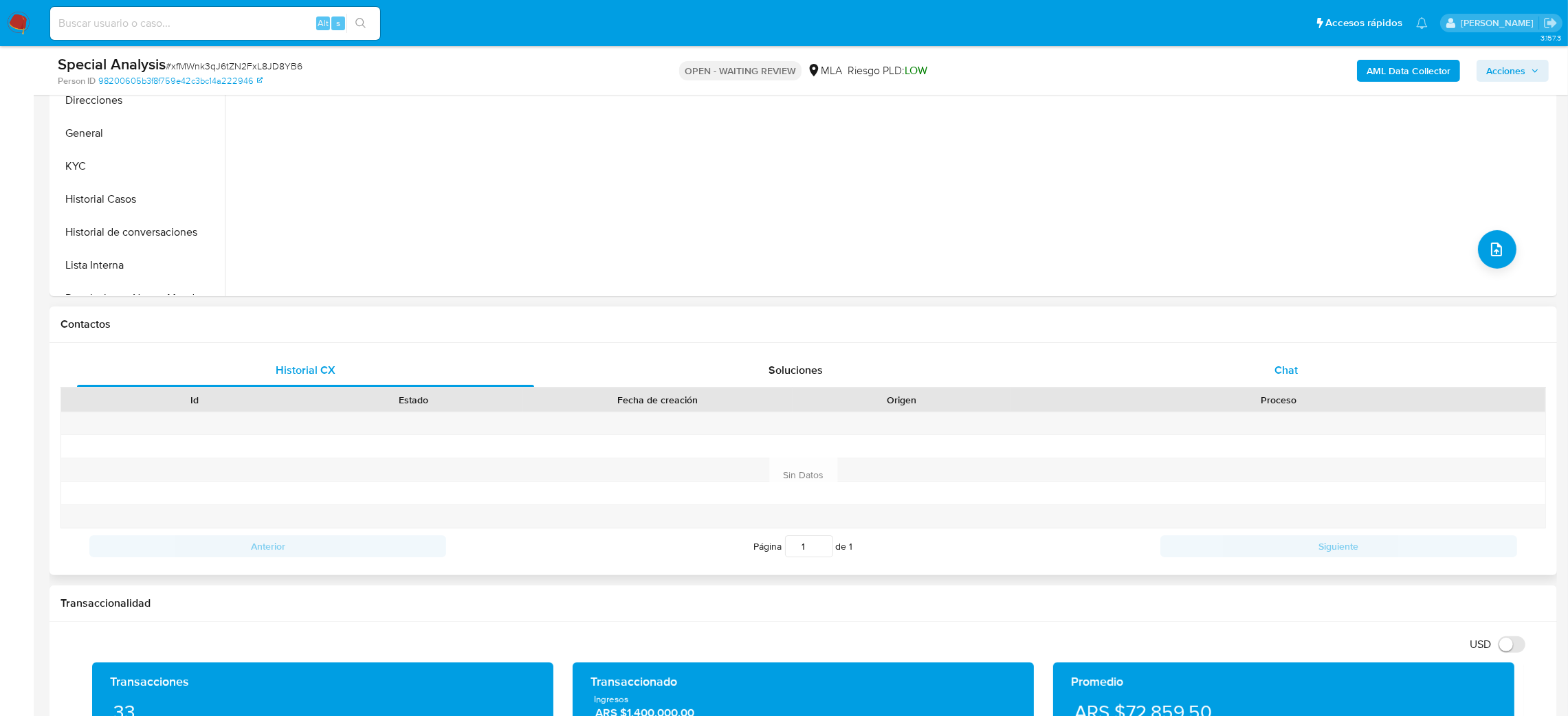
click at [1327, 376] on div "Chat" at bounding box center [1286, 371] width 457 height 33
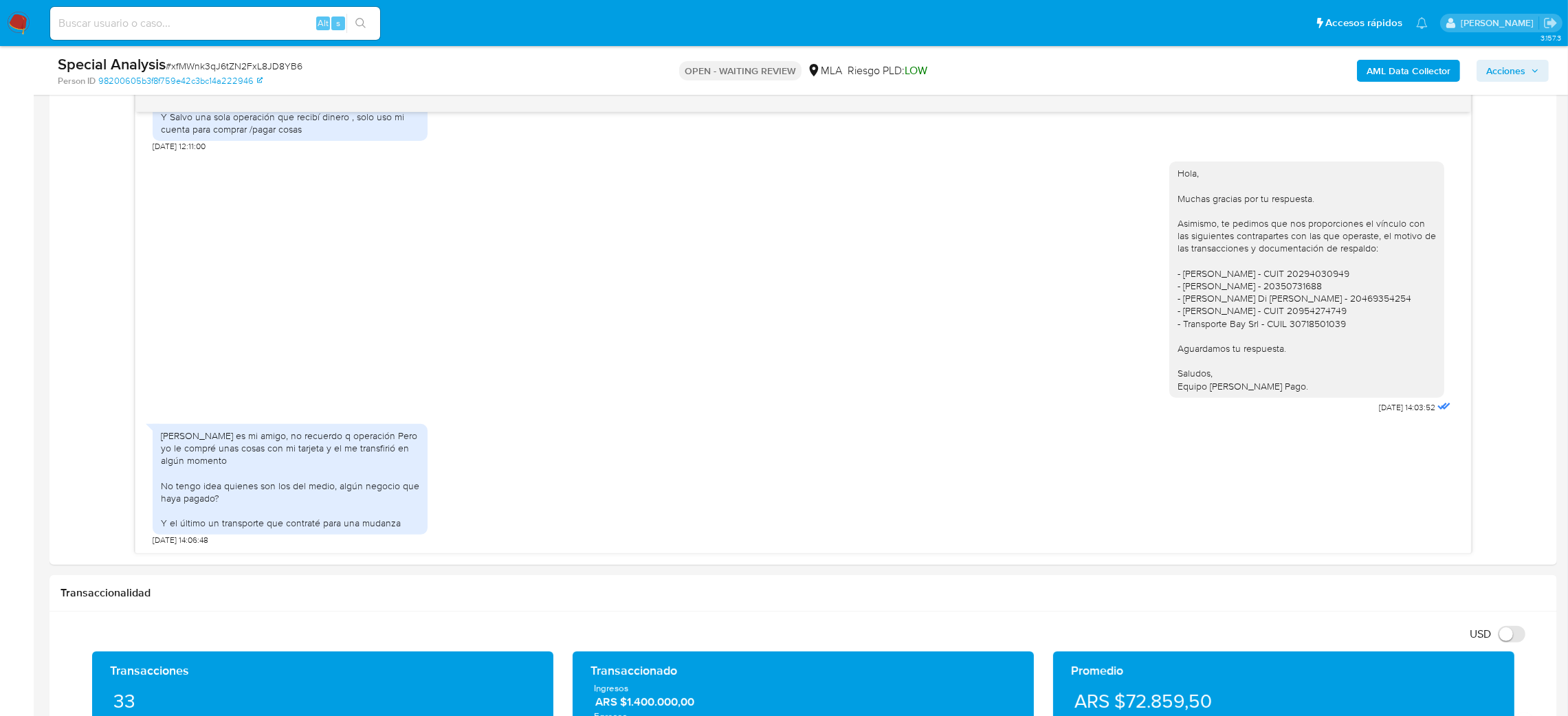
scroll to position [309, 0]
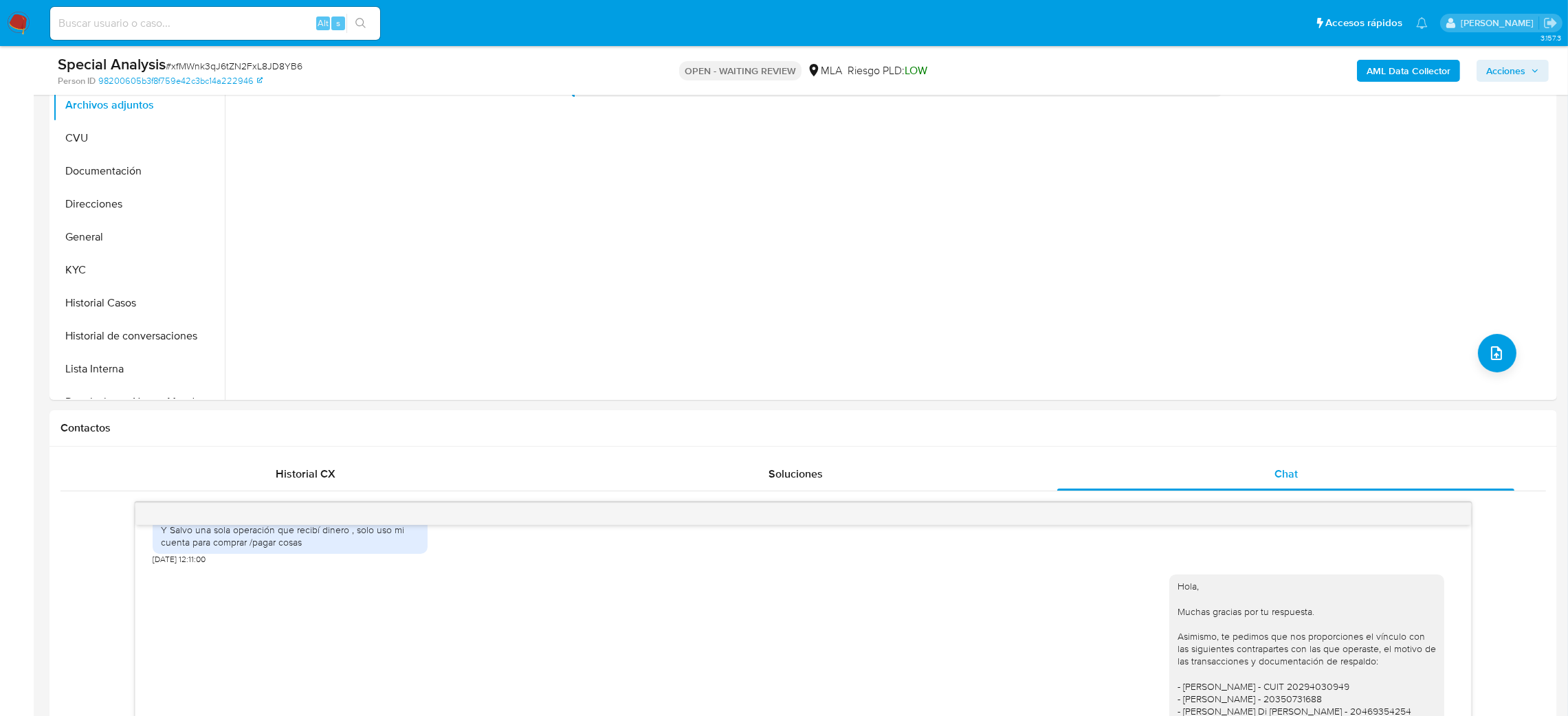
click at [228, 60] on span "# xfMWnk3qJ6tZN2FxL8JD8YB6" at bounding box center [234, 66] width 137 height 14
copy span "xfMWnk3qJ6tZN2FxL8JD8YB6"
click at [25, 19] on img at bounding box center [18, 23] width 23 height 23
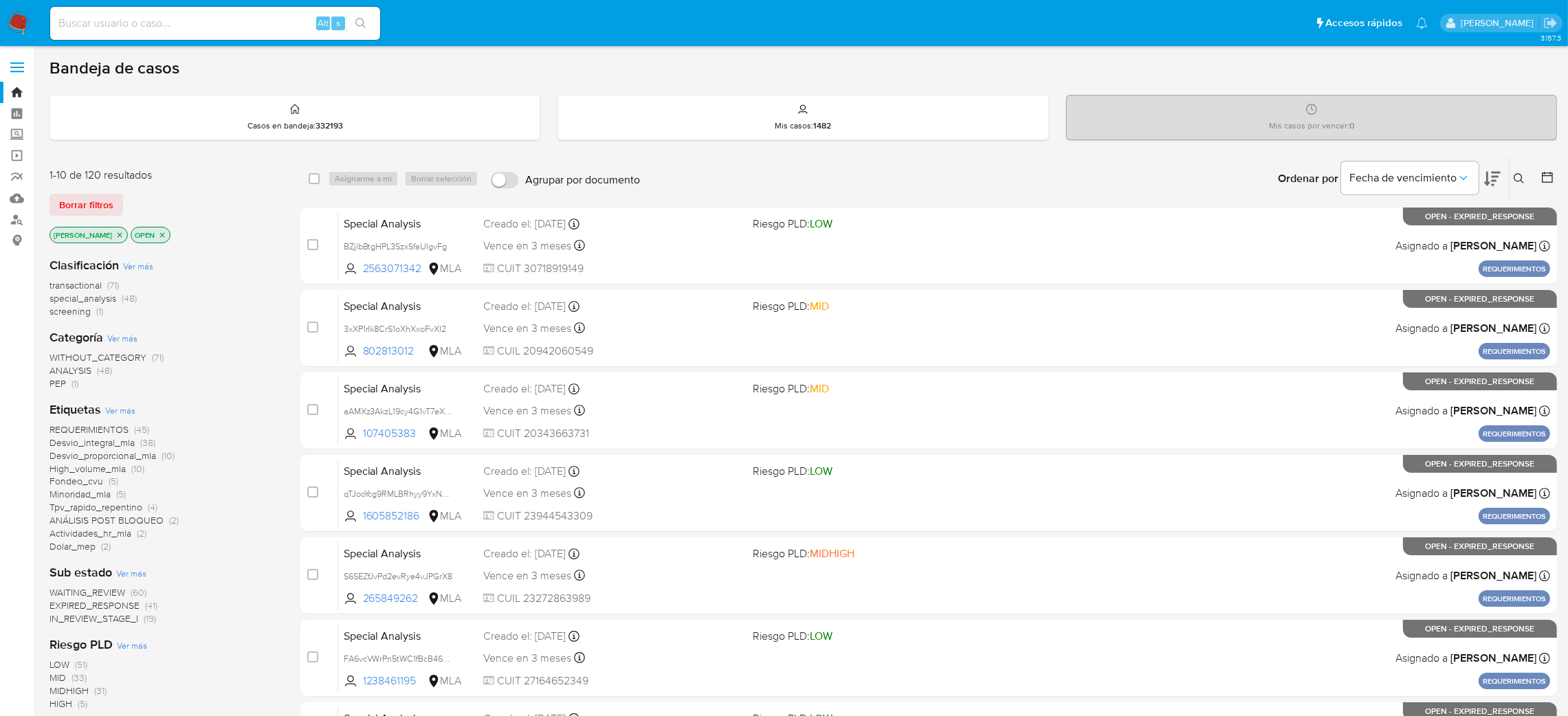
click at [1527, 173] on button at bounding box center [1520, 179] width 23 height 17
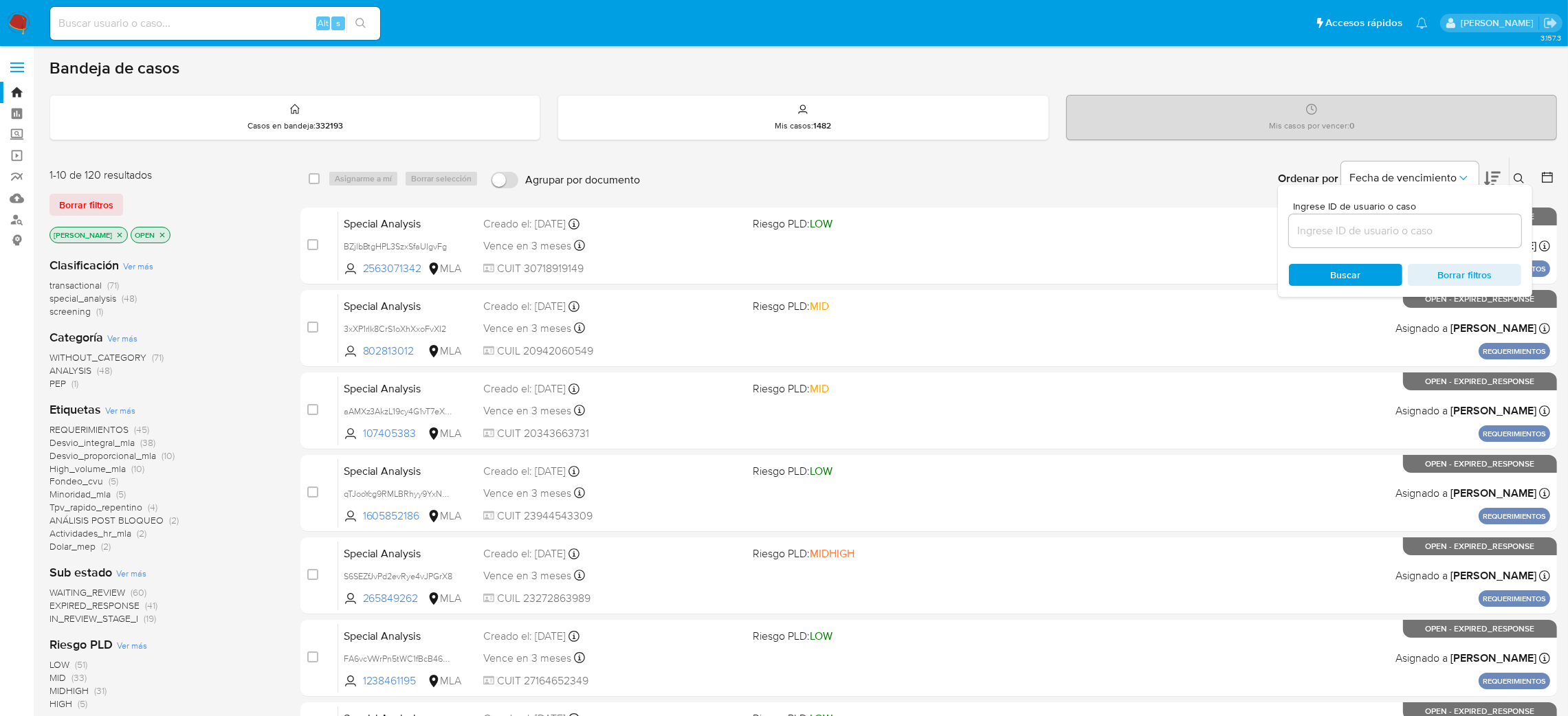
click at [1433, 230] on input at bounding box center [1404, 230] width 232 height 18
type input "xfMWnk3qJ6tZN2FxL8JD8YB6"
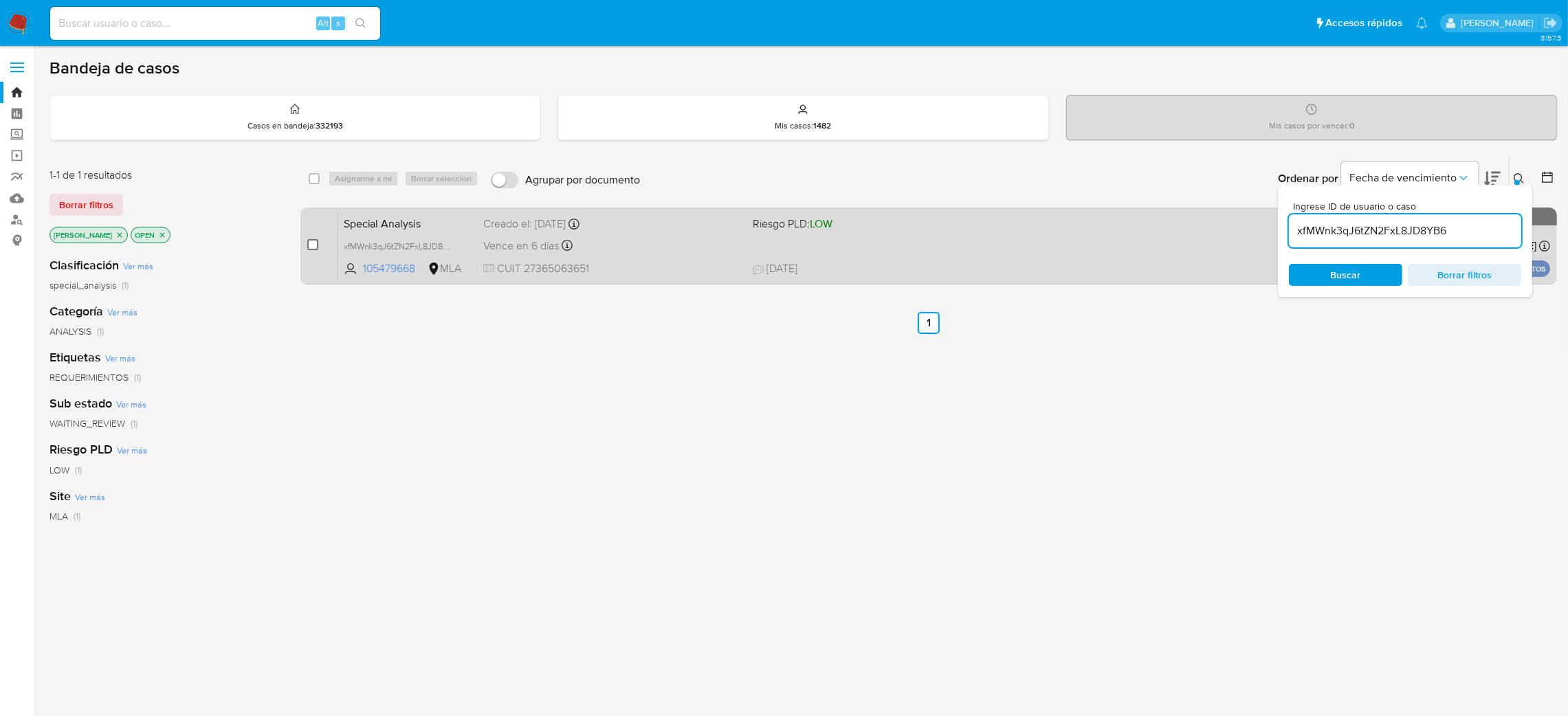
click at [312, 240] on input "checkbox" at bounding box center [313, 245] width 11 height 11
checkbox input "true"
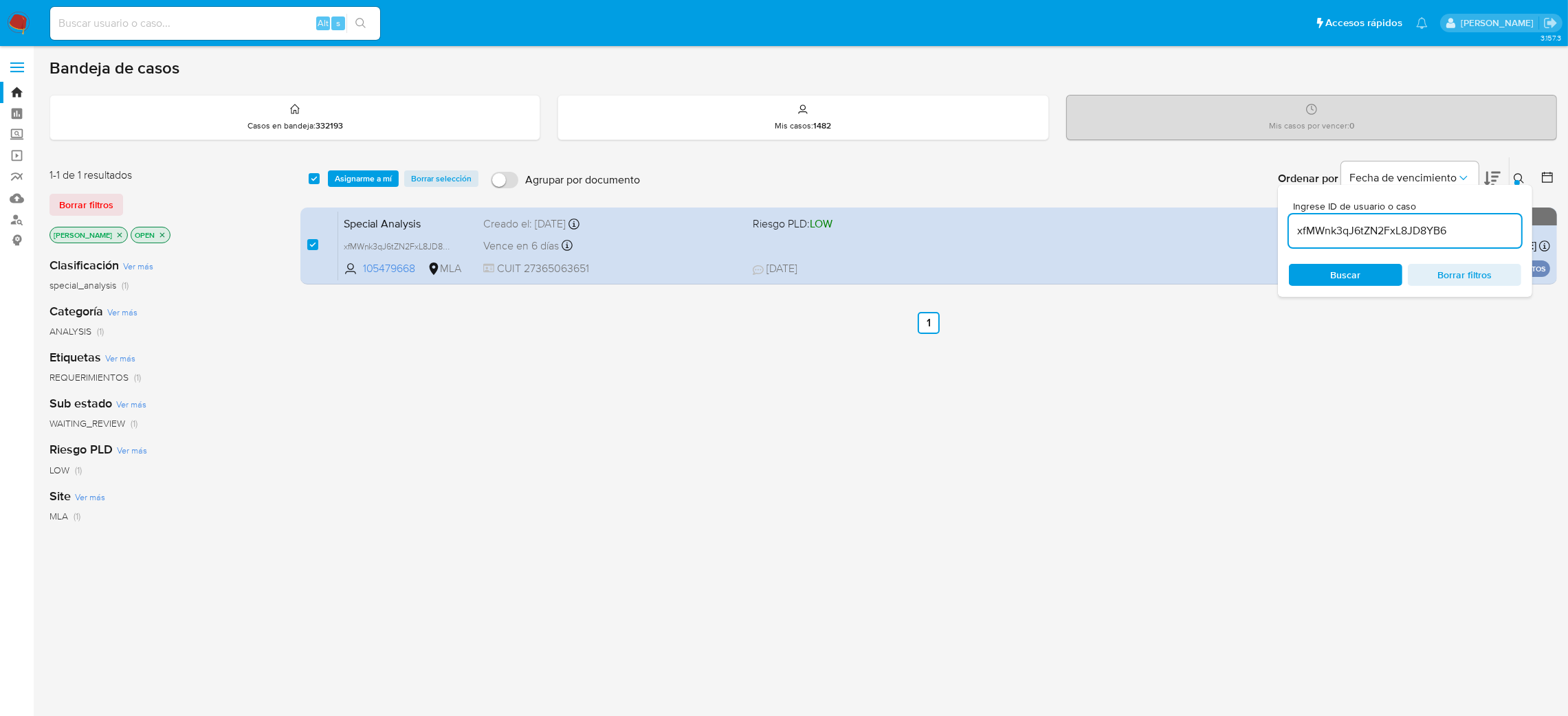
click at [389, 168] on div "select-all-cases-checkbox Asignarme a mí Borrar selección Agrupar por documento…" at bounding box center [929, 179] width 1256 height 43
click at [382, 179] on span "Asignarme a mí" at bounding box center [364, 179] width 57 height 14
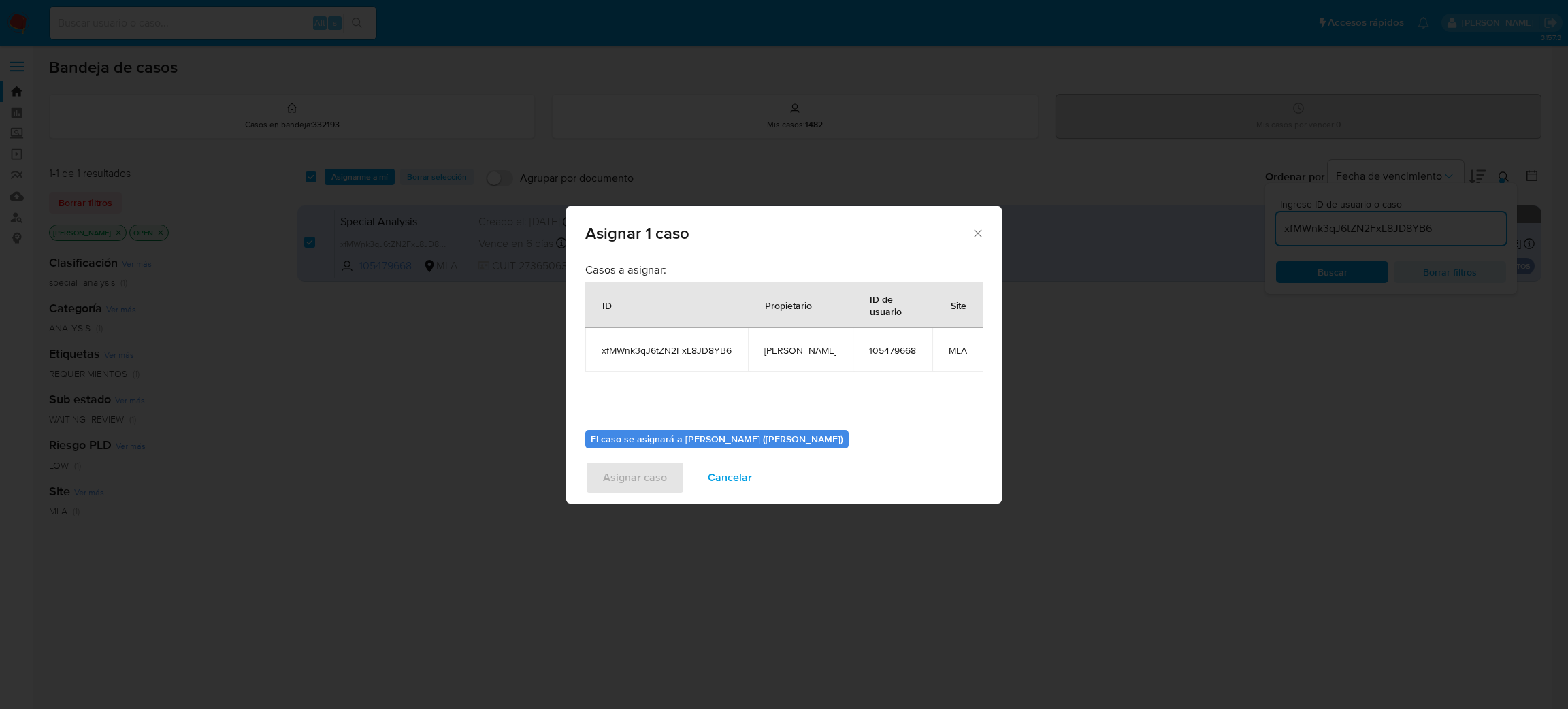
click at [800, 359] on td "[PERSON_NAME]" at bounding box center [800, 350] width 104 height 44
click at [798, 354] on span "[PERSON_NAME]" at bounding box center [800, 350] width 72 height 12
copy span "[PERSON_NAME]"
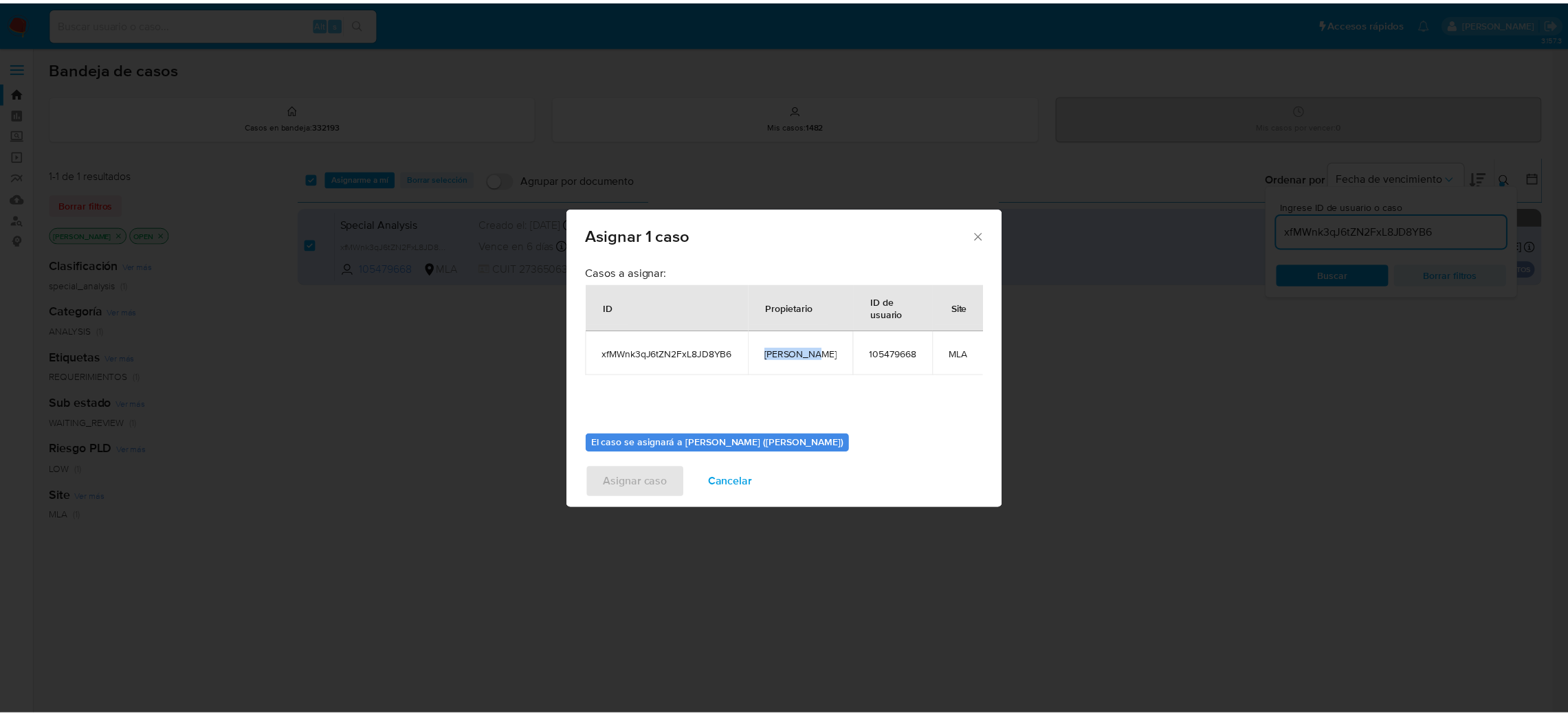
scroll to position [71, 0]
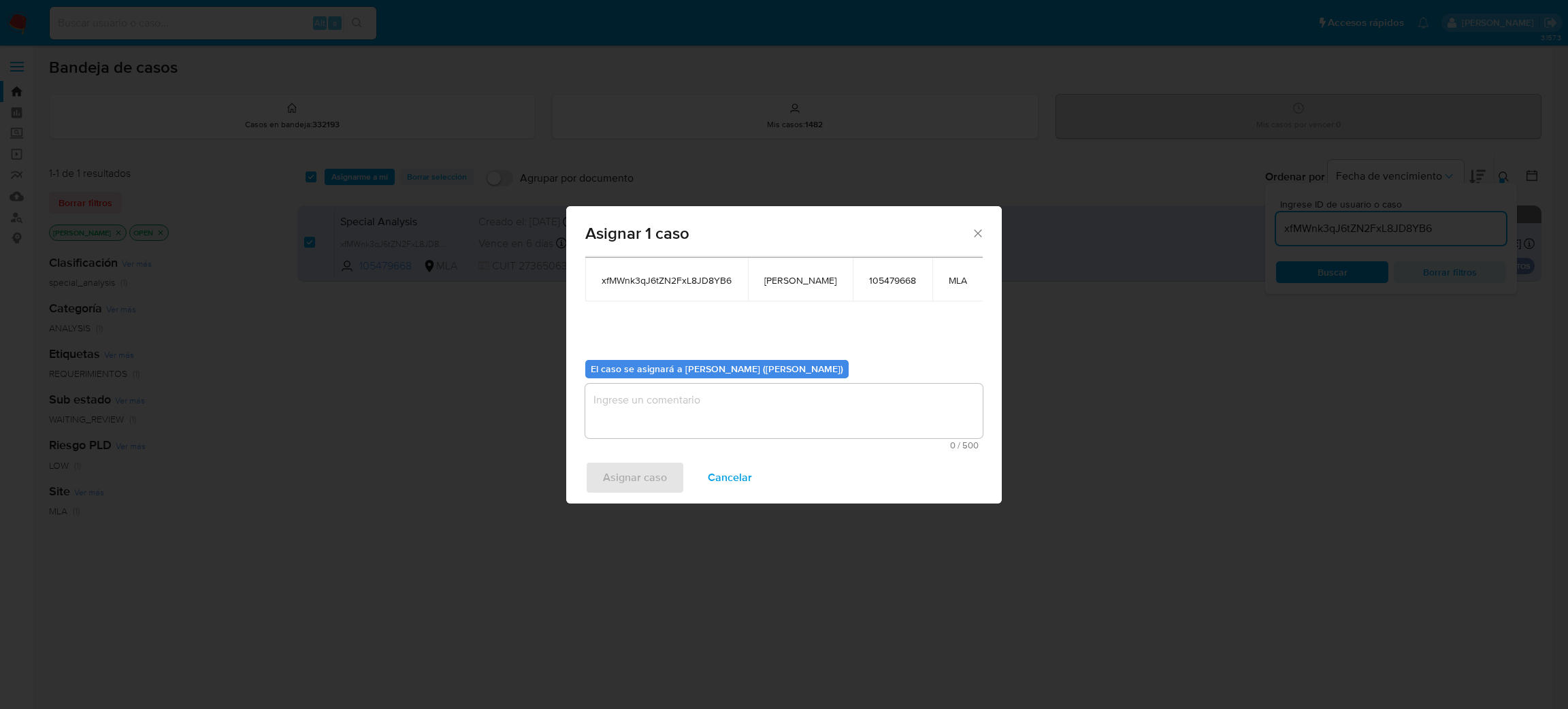
click at [681, 410] on textarea "assign-modal" at bounding box center [784, 410] width 397 height 54
paste textarea "[PERSON_NAME]"
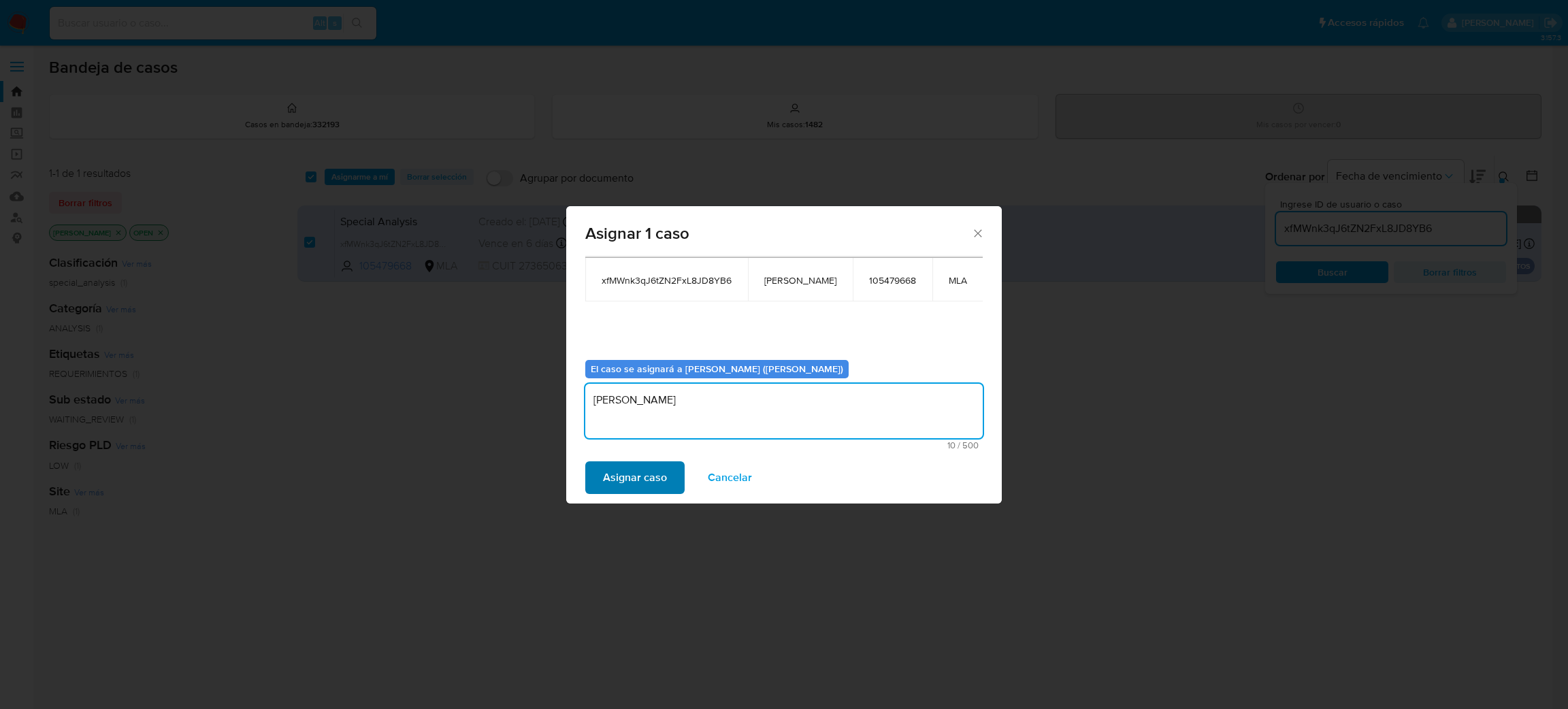
type textarea "[PERSON_NAME]"
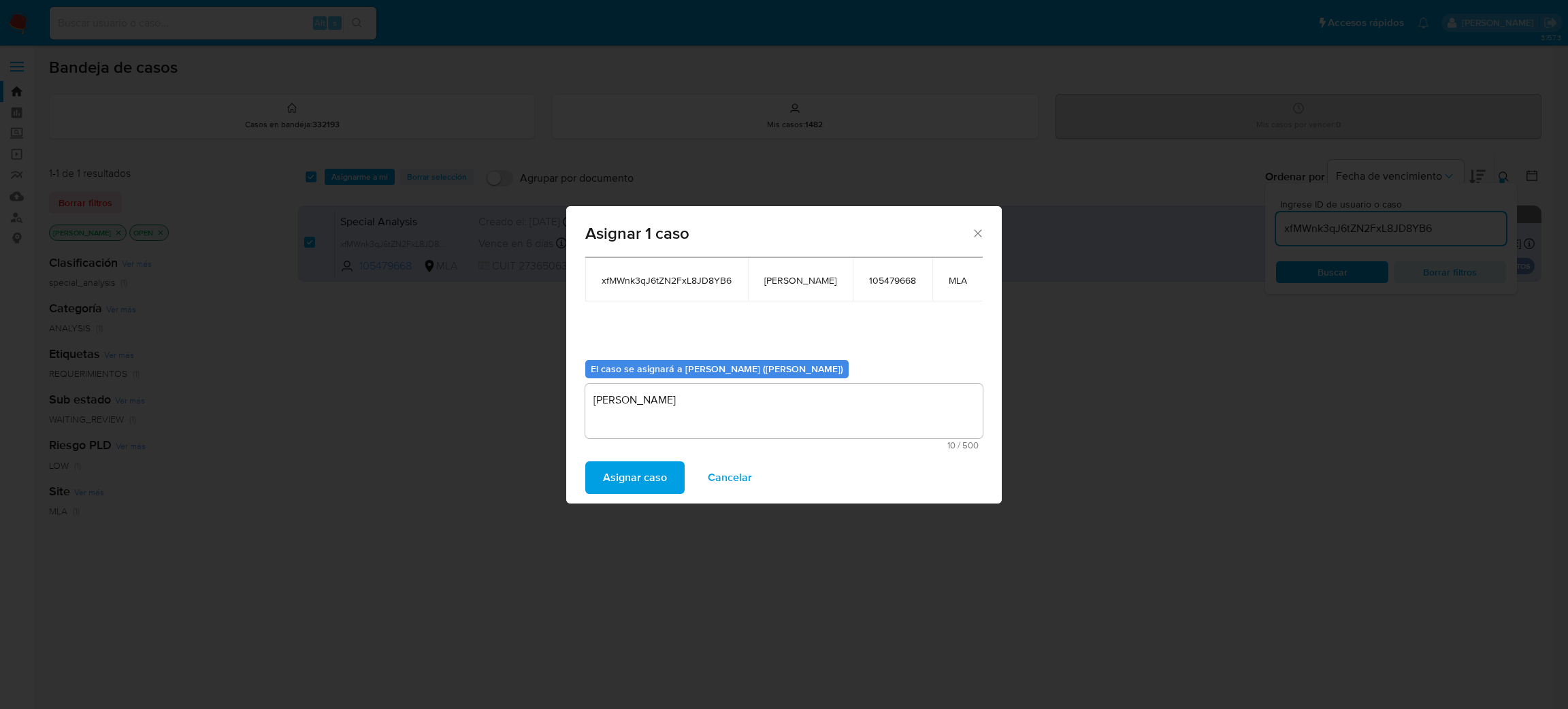
click at [656, 489] on span "Asignar caso" at bounding box center [635, 477] width 64 height 30
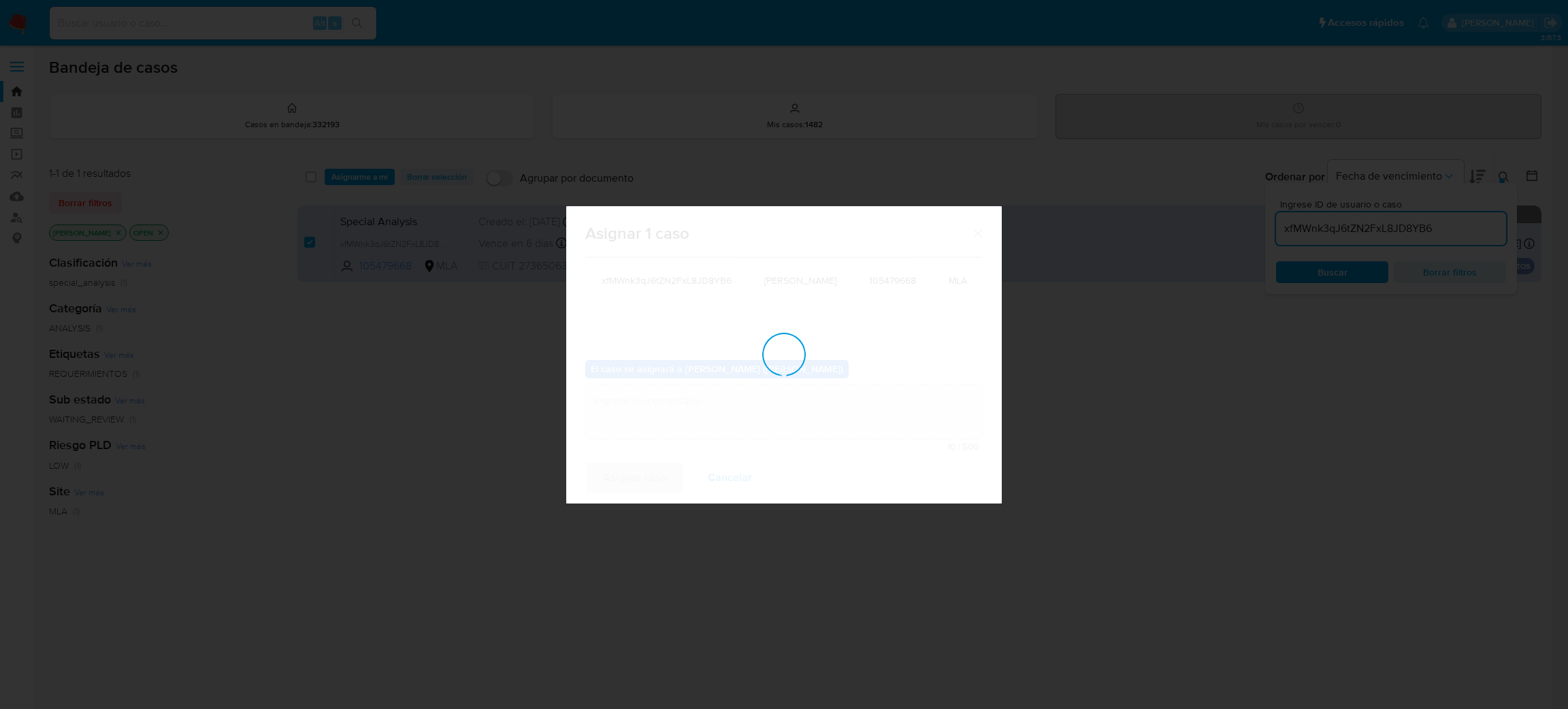
checkbox input "false"
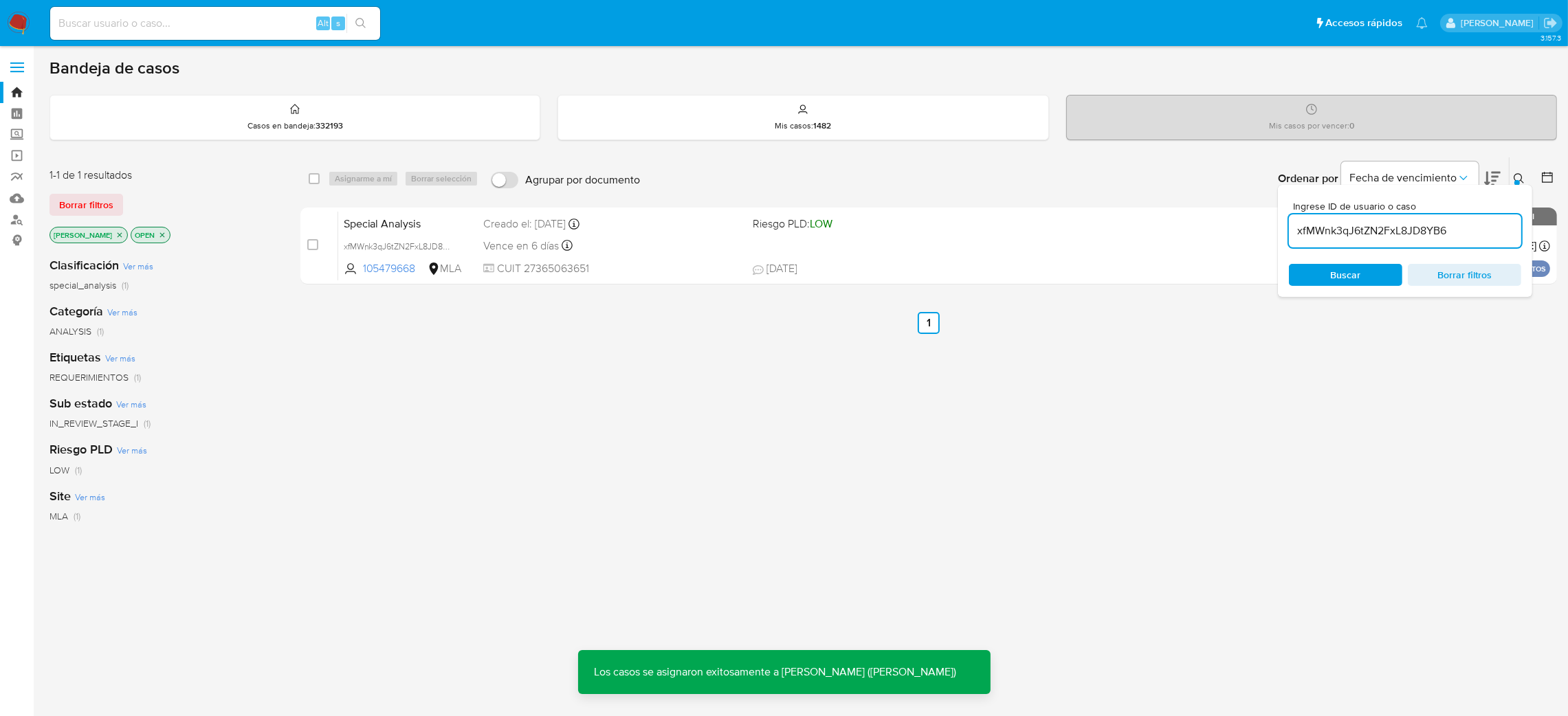
click at [451, 225] on span "Special Analysis" at bounding box center [408, 222] width 130 height 18
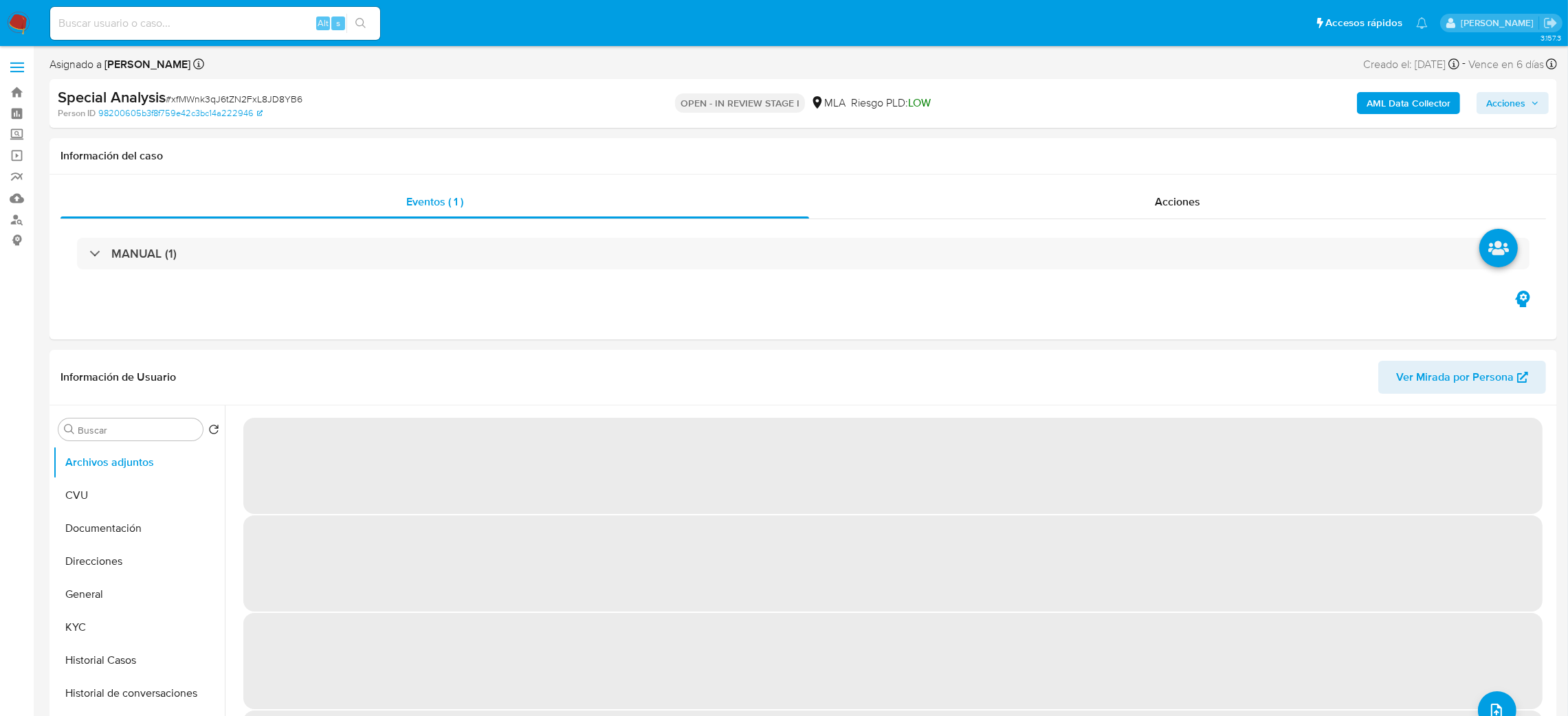
select select "10"
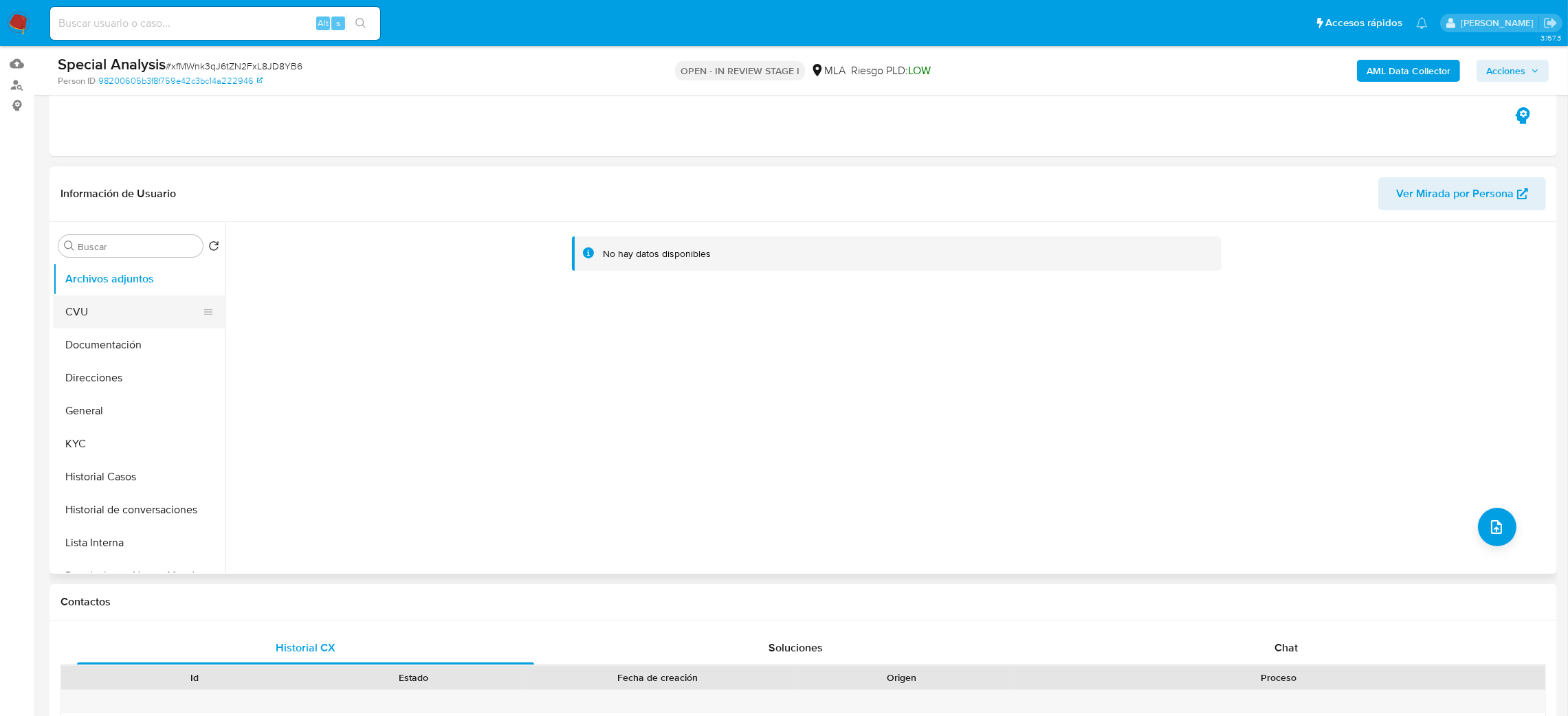
scroll to position [103, 0]
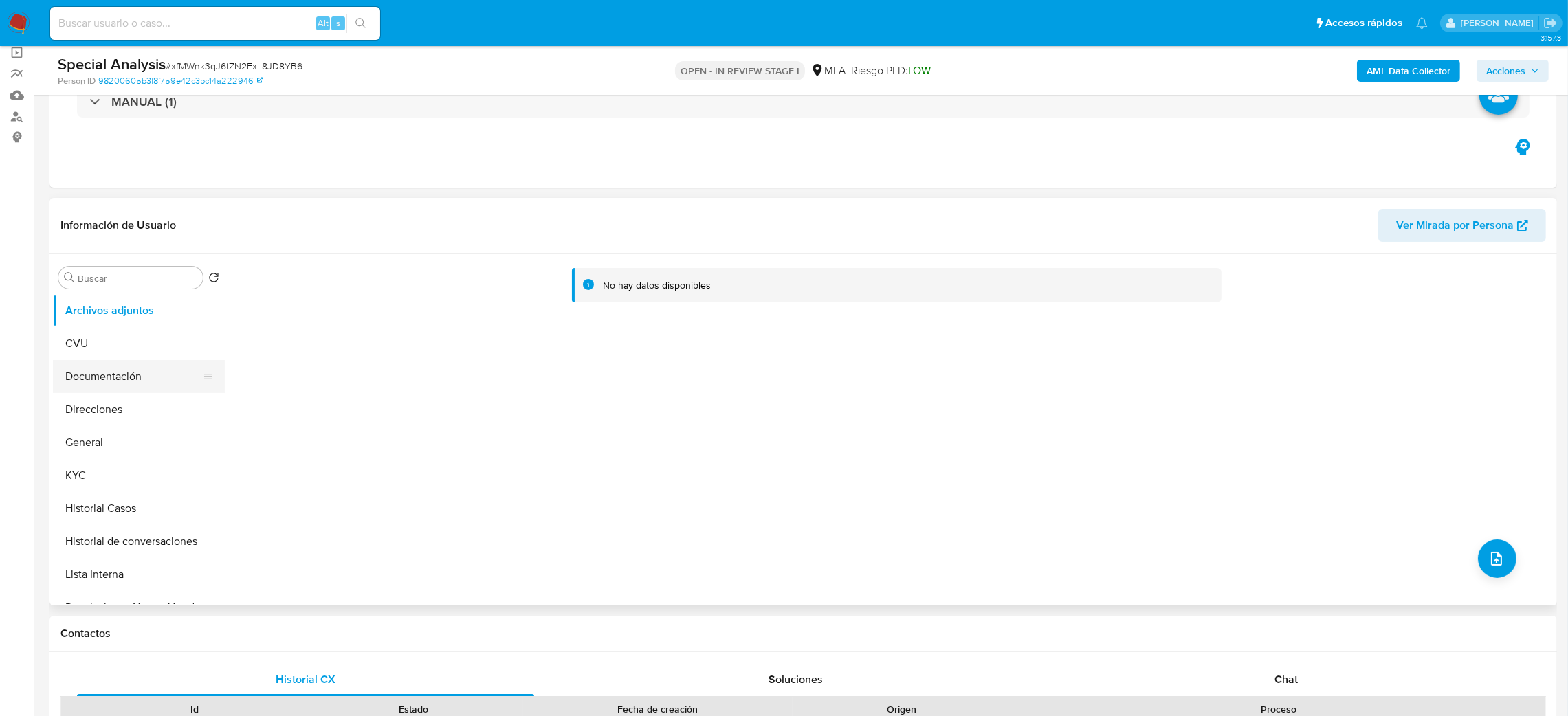
click at [93, 452] on button "General" at bounding box center [139, 443] width 172 height 33
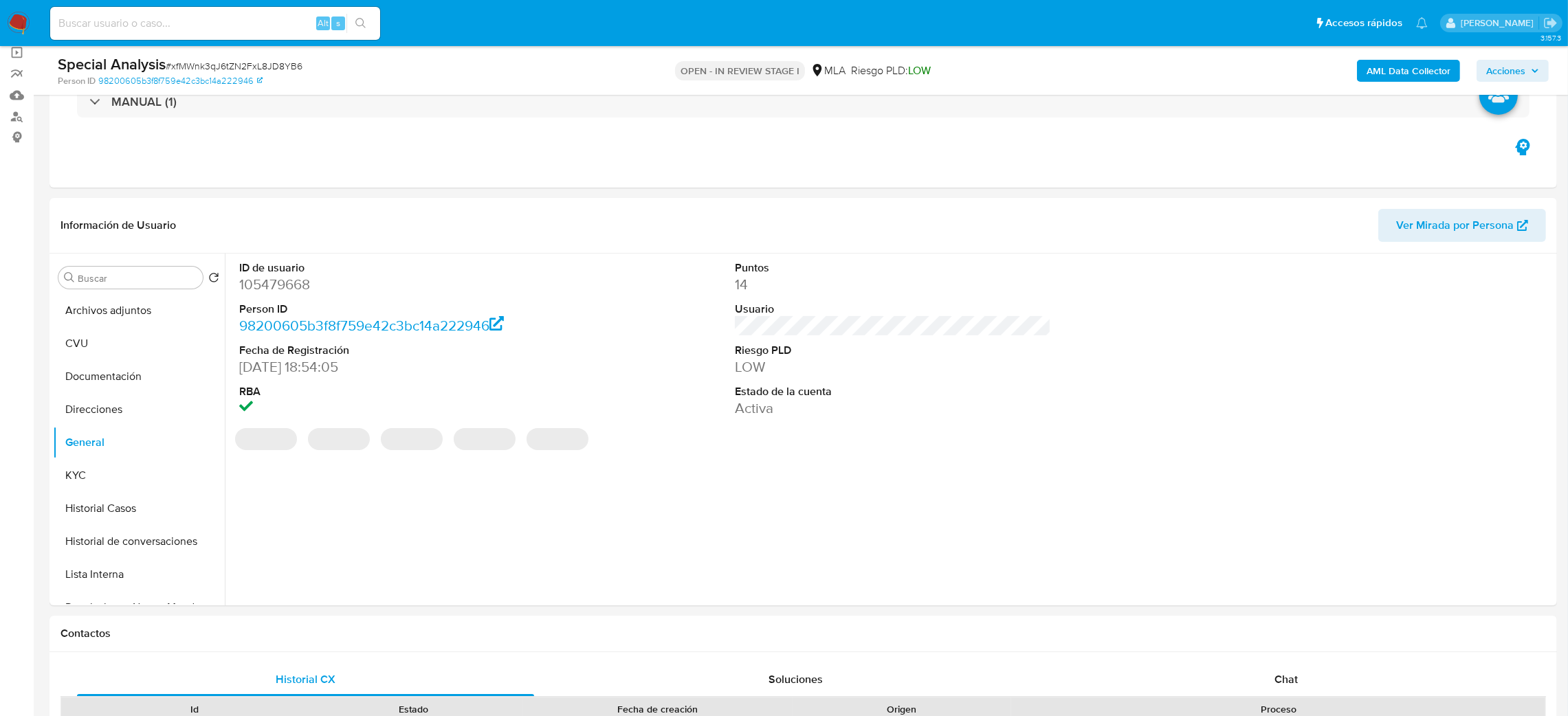
click at [274, 284] on dd "105479668" at bounding box center [398, 284] width 316 height 19
copy dd "105479668"
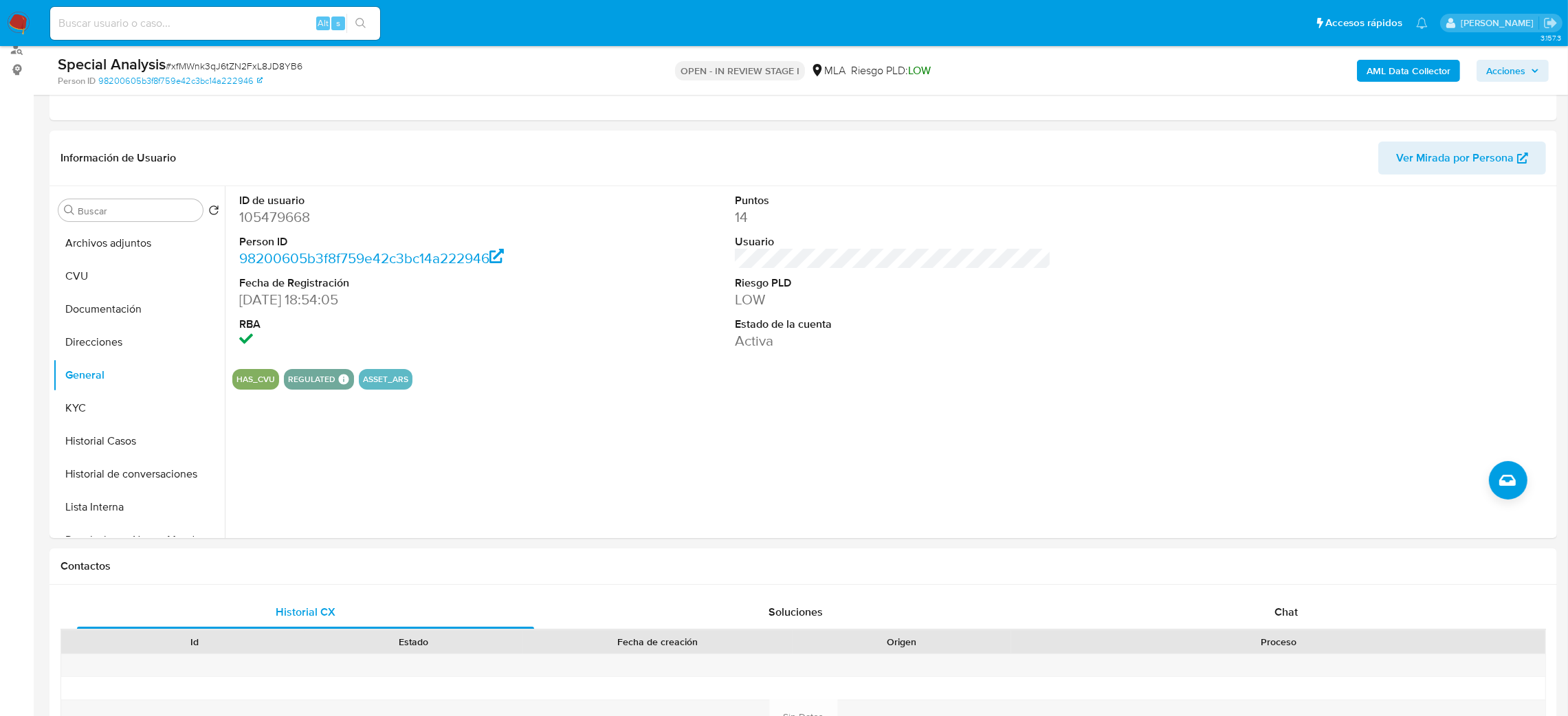
scroll to position [206, 0]
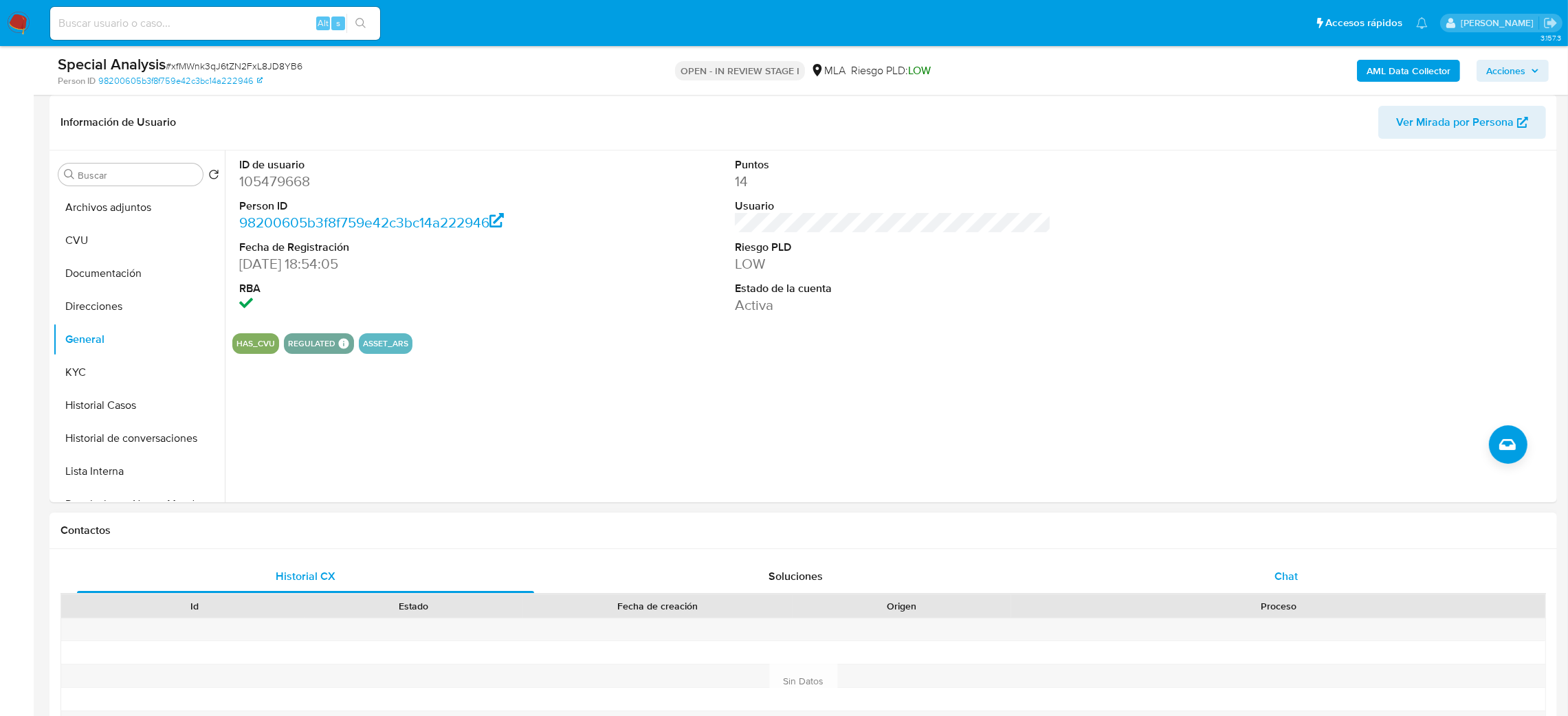
click at [1330, 565] on div "Chat" at bounding box center [1286, 576] width 457 height 33
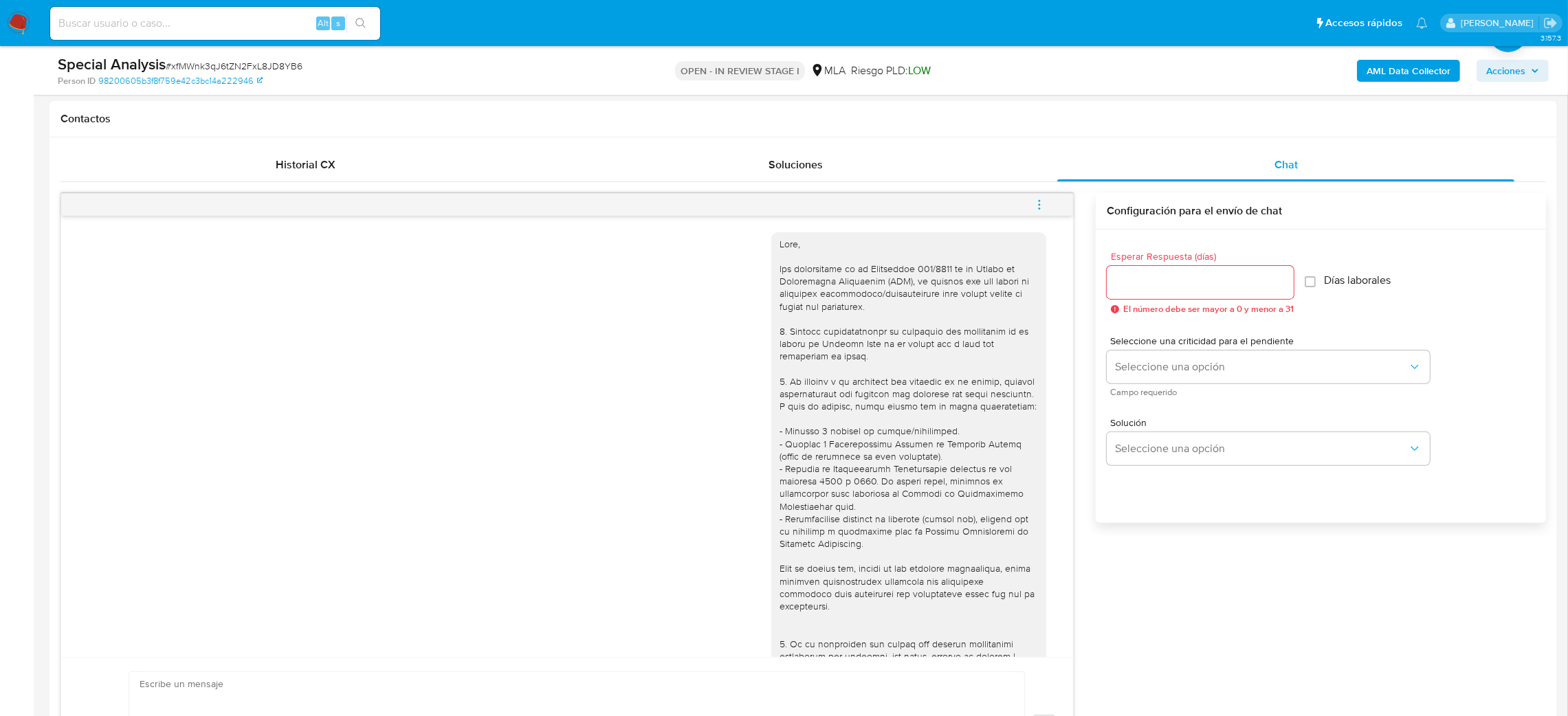
scroll to position [1180, 0]
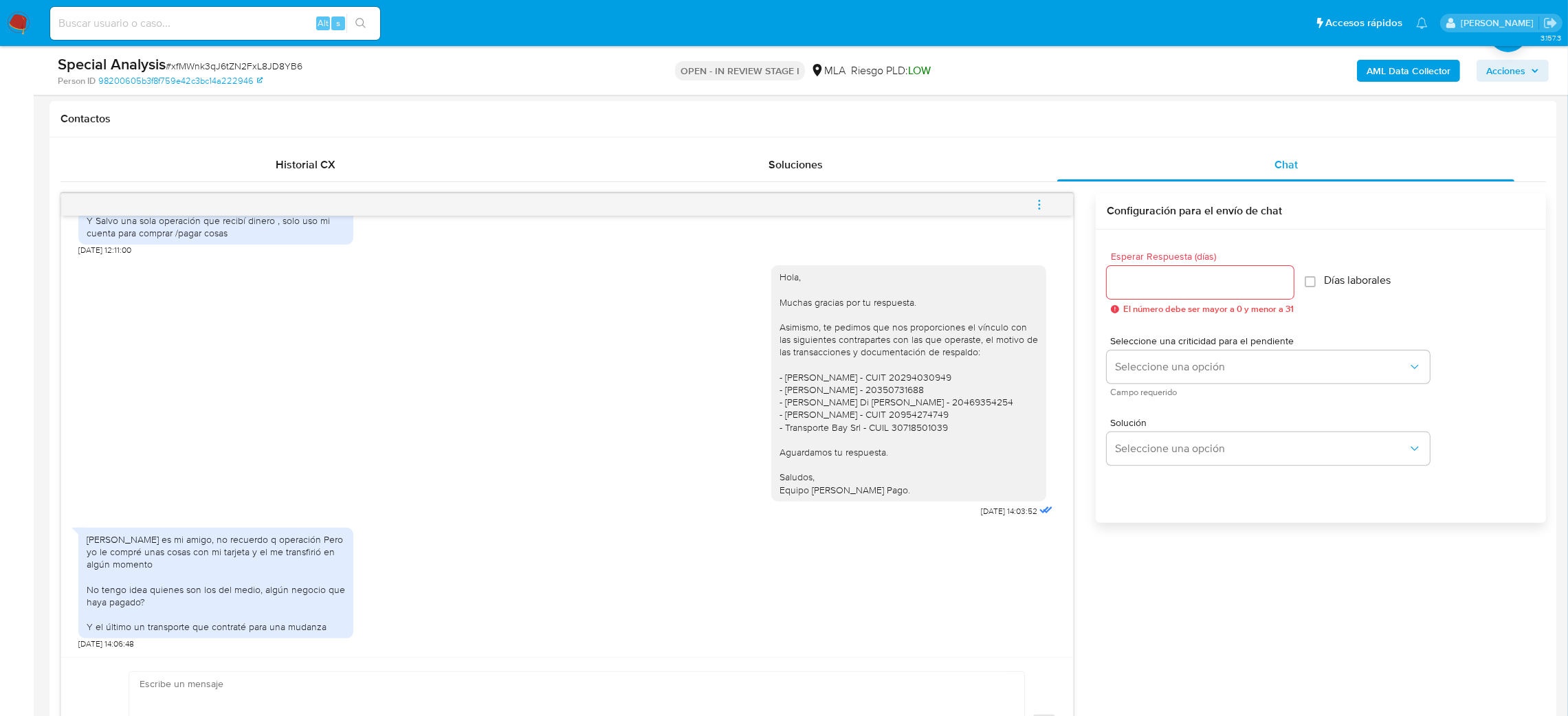
click at [261, 65] on span "# xfMWnk3qJ6tZN2FxL8JD8YB6" at bounding box center [234, 66] width 137 height 14
copy span "xfMWnk3qJ6tZN2FxL8JD8YB6"
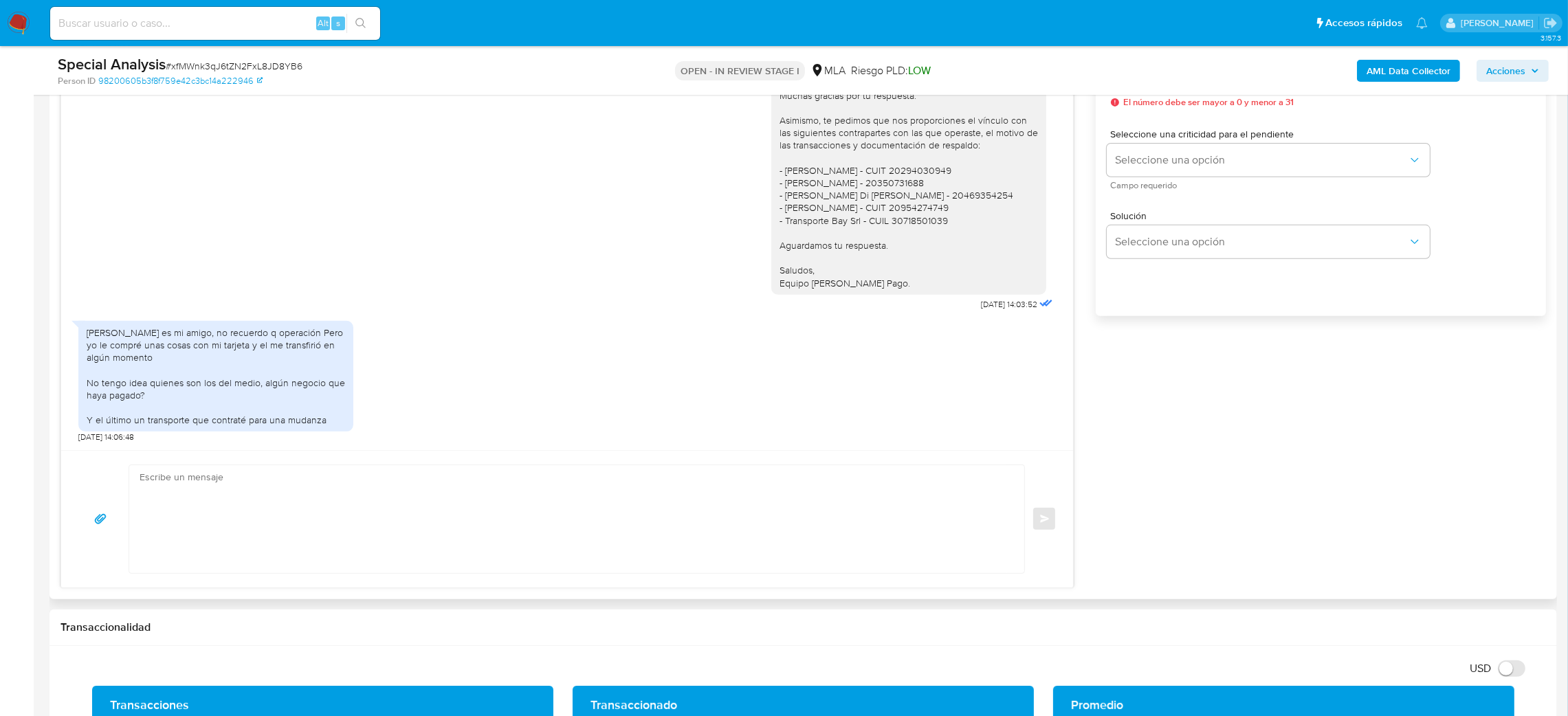
click at [221, 552] on textarea at bounding box center [574, 519] width 868 height 108
paste textarea "Hola, ¡Muchas gracias por tu respuesta! Confirmamos la recepción de la document…"
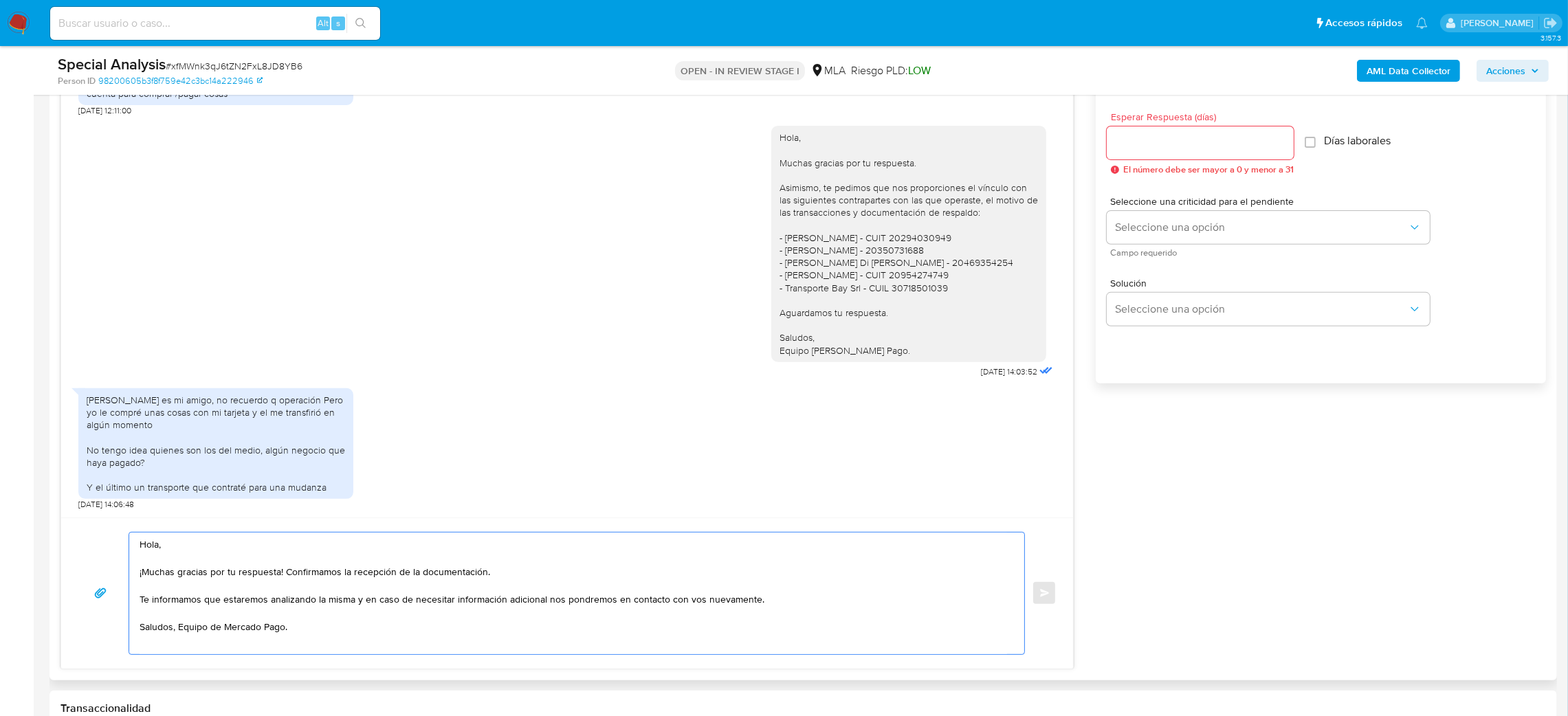
scroll to position [722, 0]
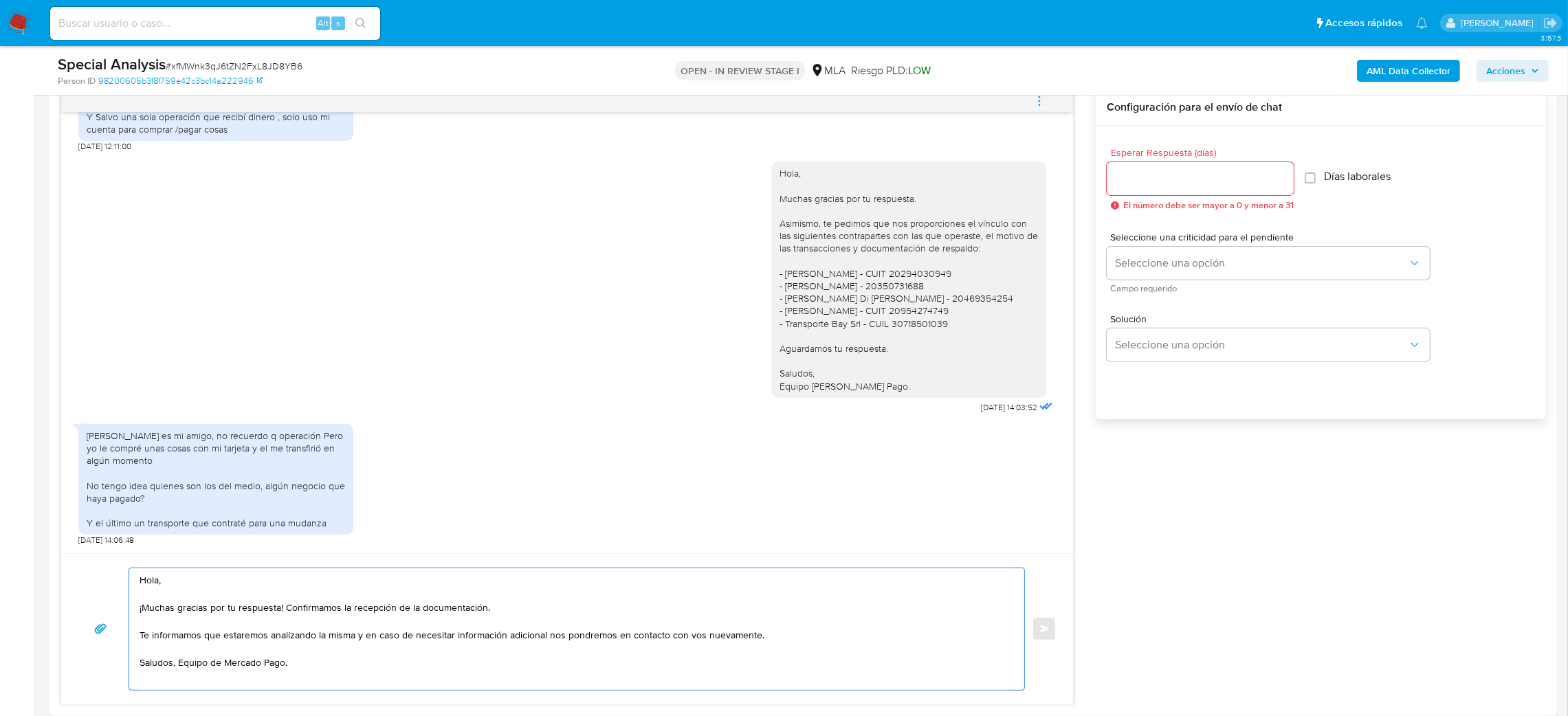
type textarea "Hola, ¡Muchas gracias por tu respuesta! Confirmamos la recepción de la document…"
click at [1206, 179] on input "Esperar Respuesta (días)" at bounding box center [1200, 178] width 187 height 18
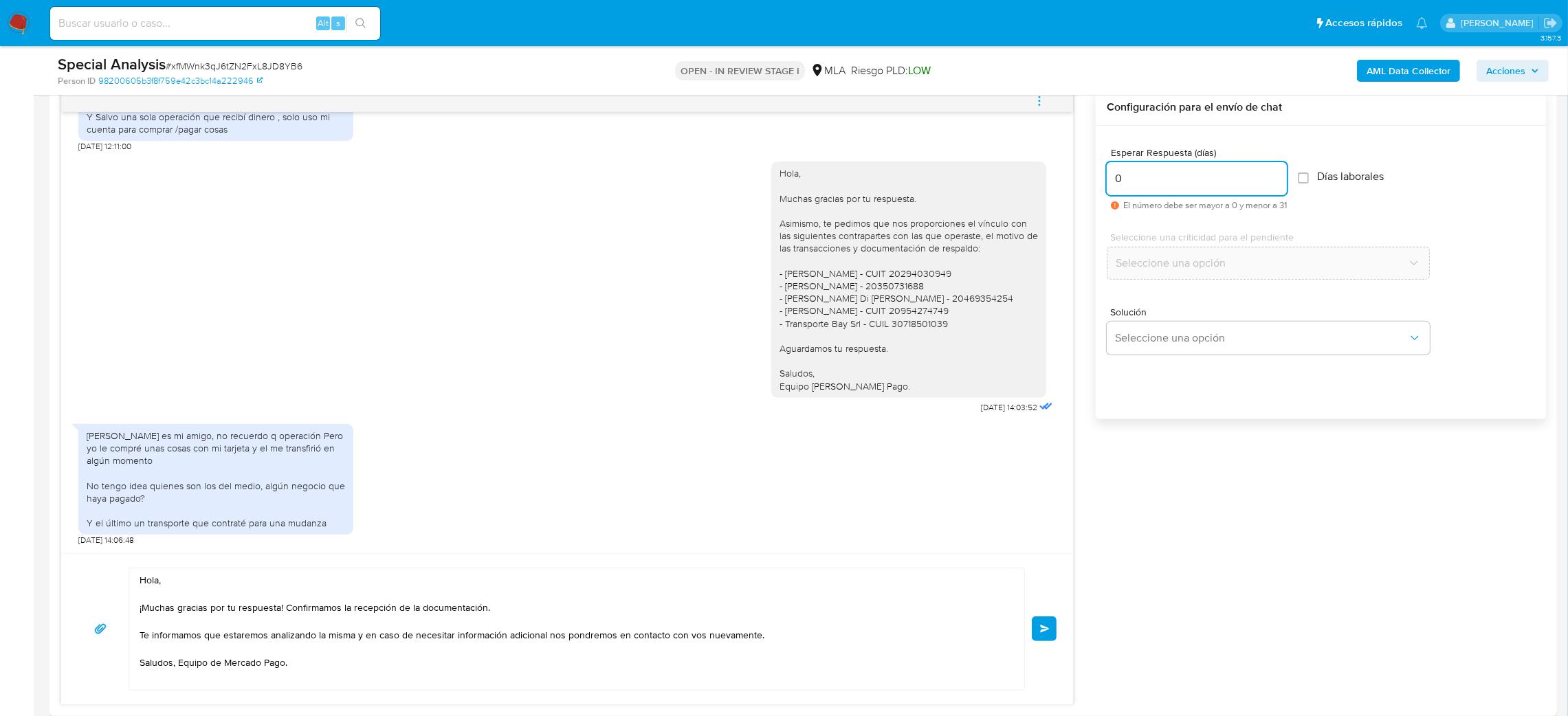
type input "0"
click at [452, 611] on textarea "Hola, ¡Muchas gracias por tu respuesta! Confirmamos la recepción de la document…" at bounding box center [574, 628] width 868 height 121
click at [443, 616] on textarea "Hola, ¡Muchas gracias por tu respuesta! Confirmamos la recepción de la document…" at bounding box center [574, 628] width 868 height 121
type textarea "Hola, ¡Muchas gracias por tu respuesta! Confirmamos la recepción de la informac…"
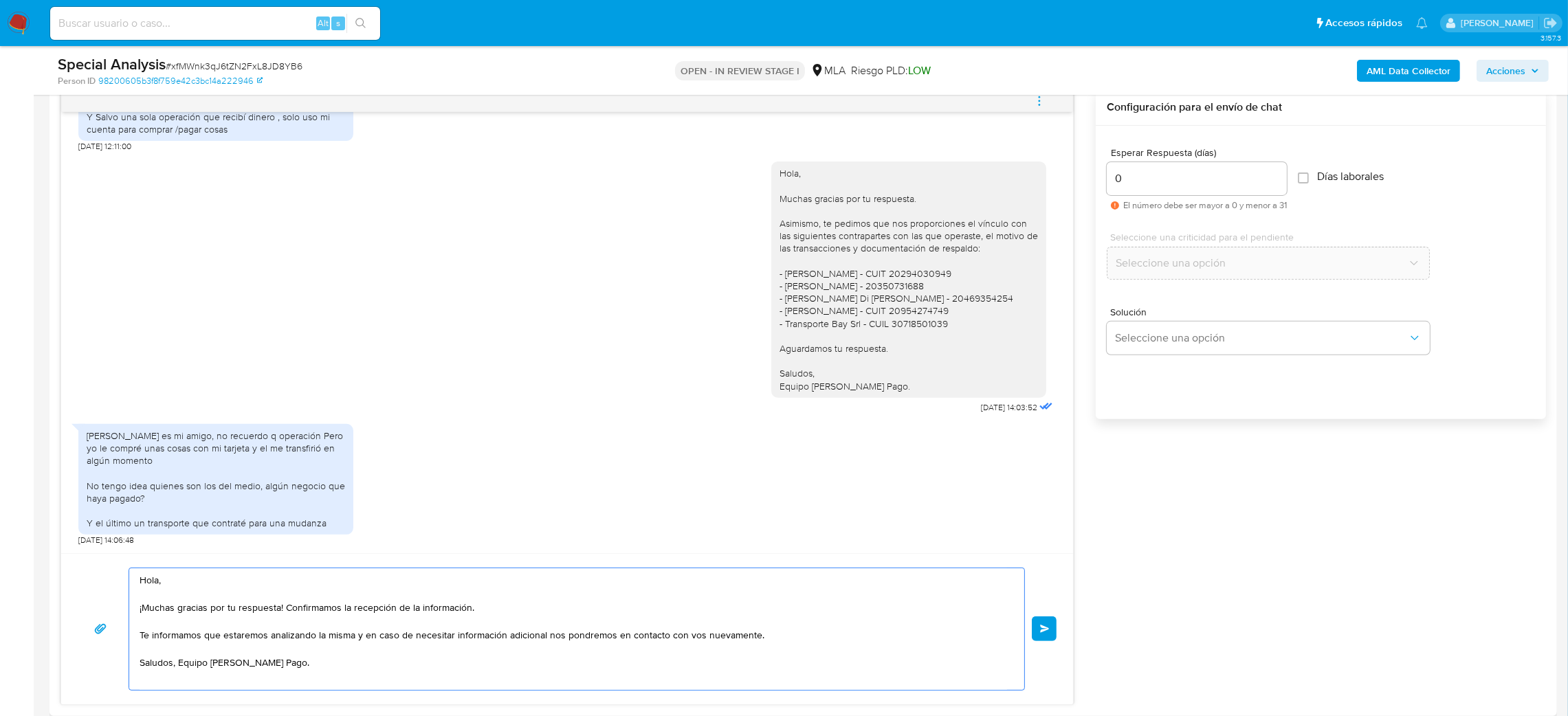
click at [1049, 628] on button "Enviar" at bounding box center [1043, 628] width 25 height 25
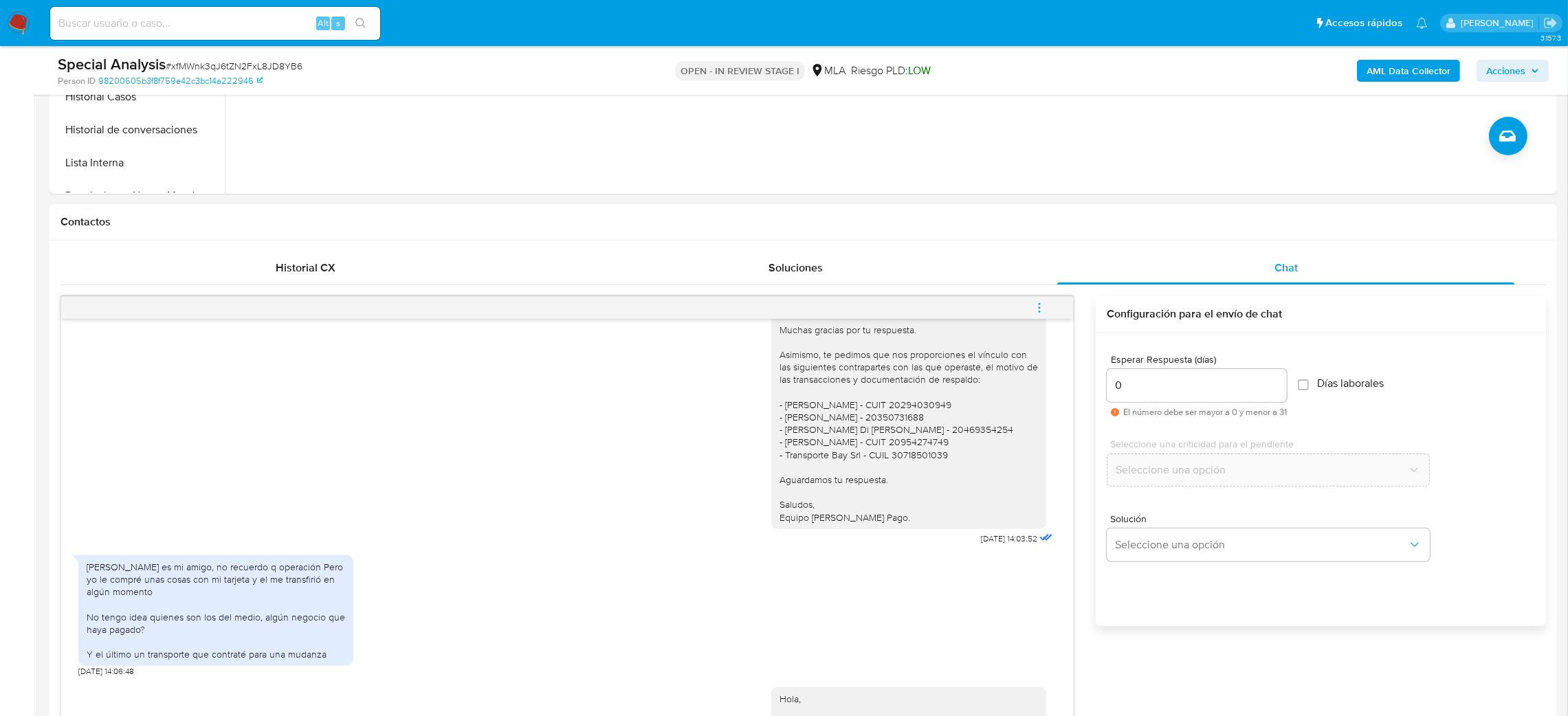
scroll to position [1345, 0]
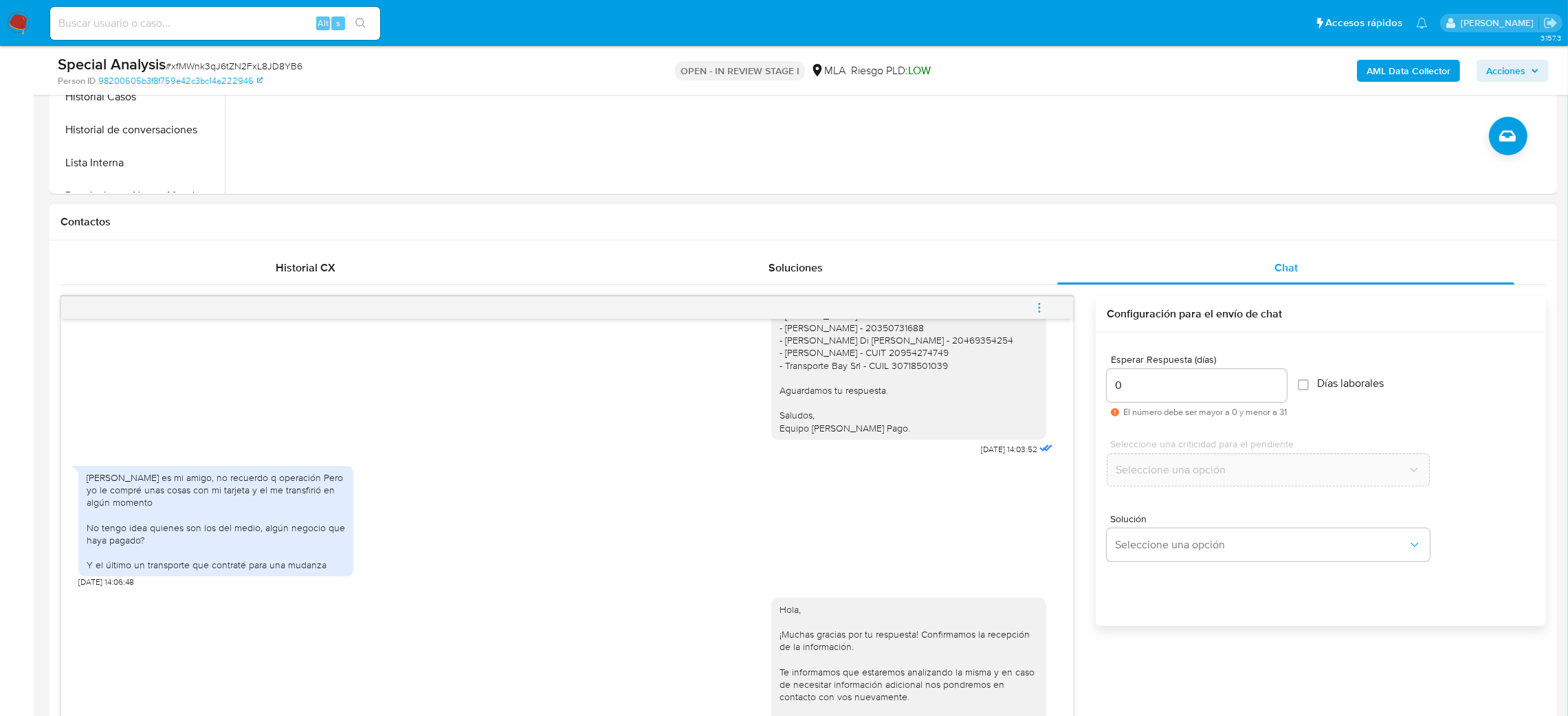
click at [1031, 305] on button "menu-action" at bounding box center [1039, 308] width 45 height 33
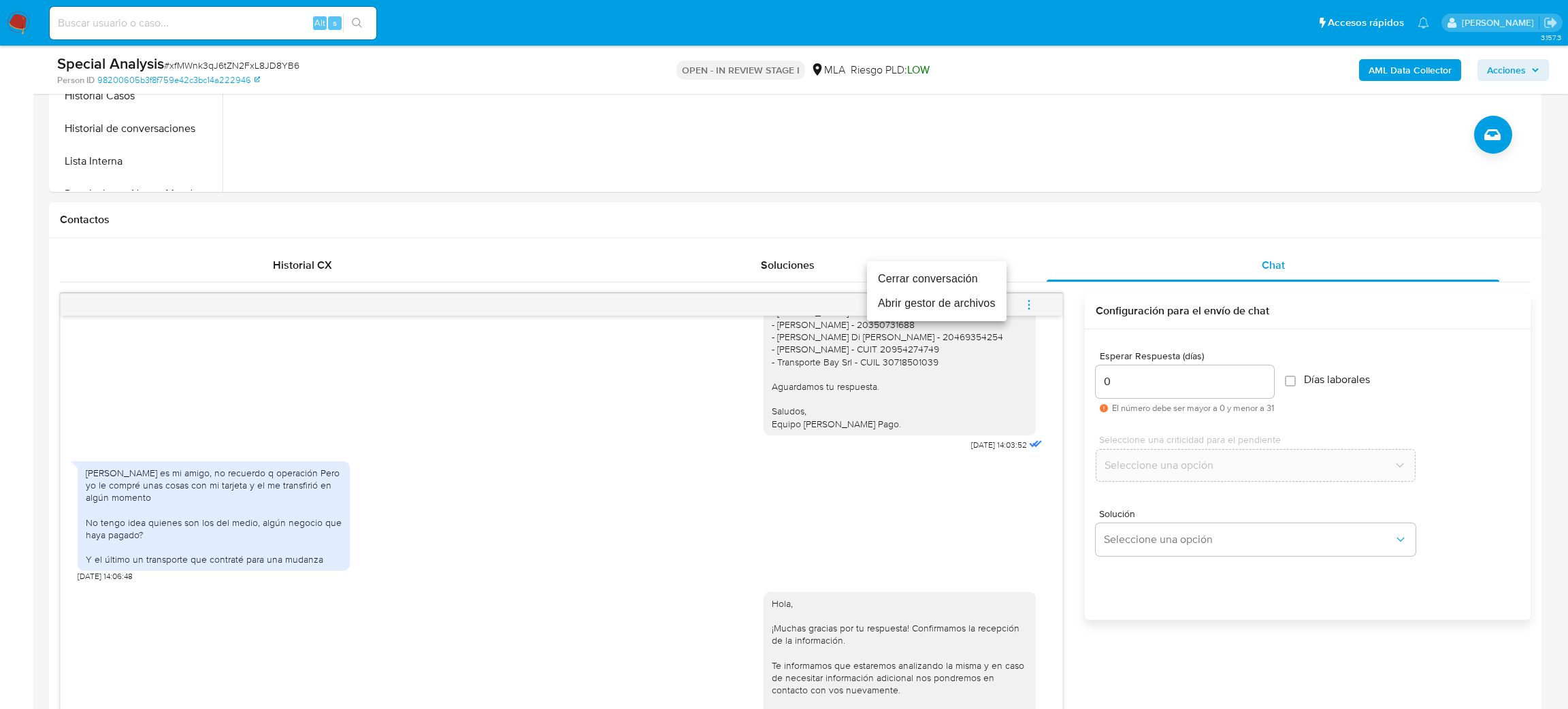
click at [938, 273] on li "Cerrar conversación" at bounding box center [936, 278] width 139 height 25
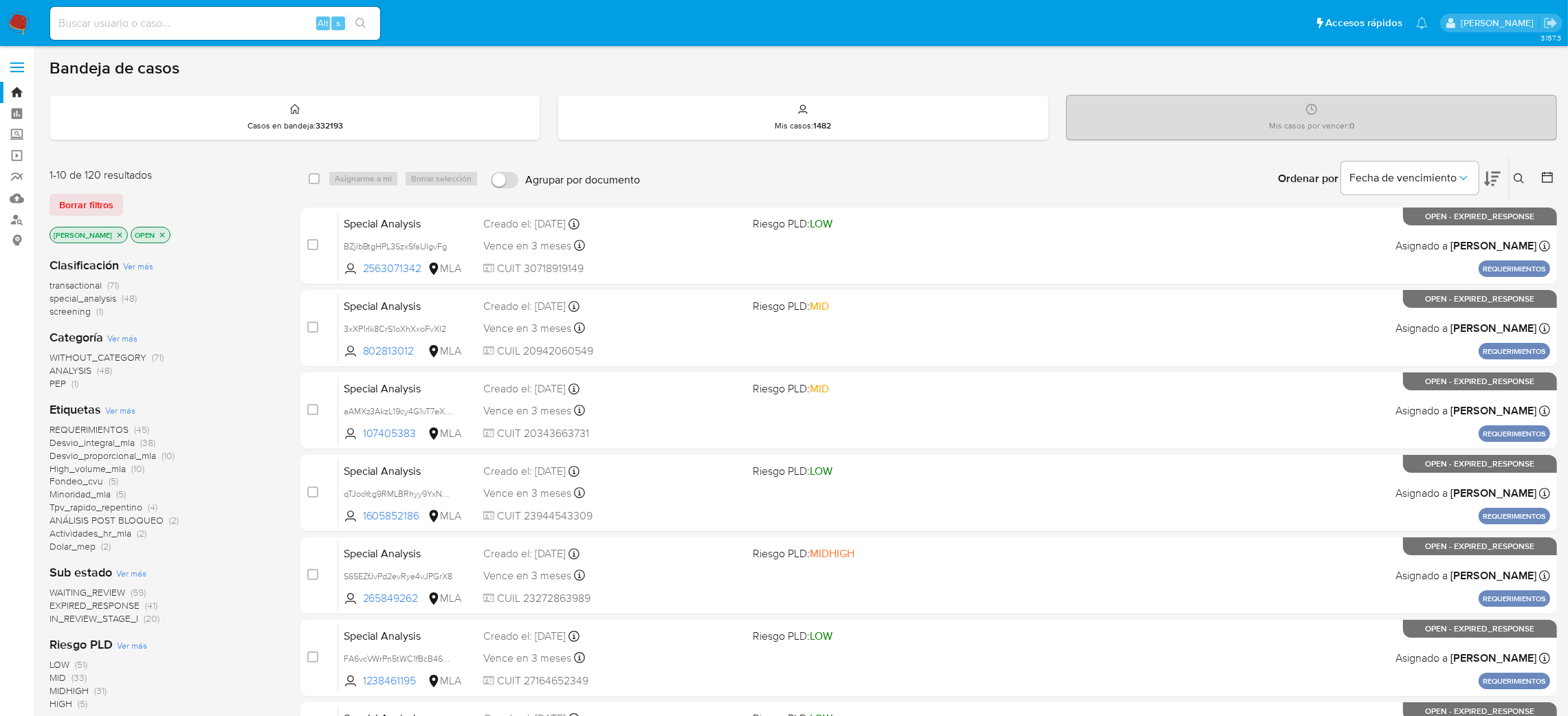
click at [1055, 183] on icon at bounding box center [1519, 179] width 11 height 11
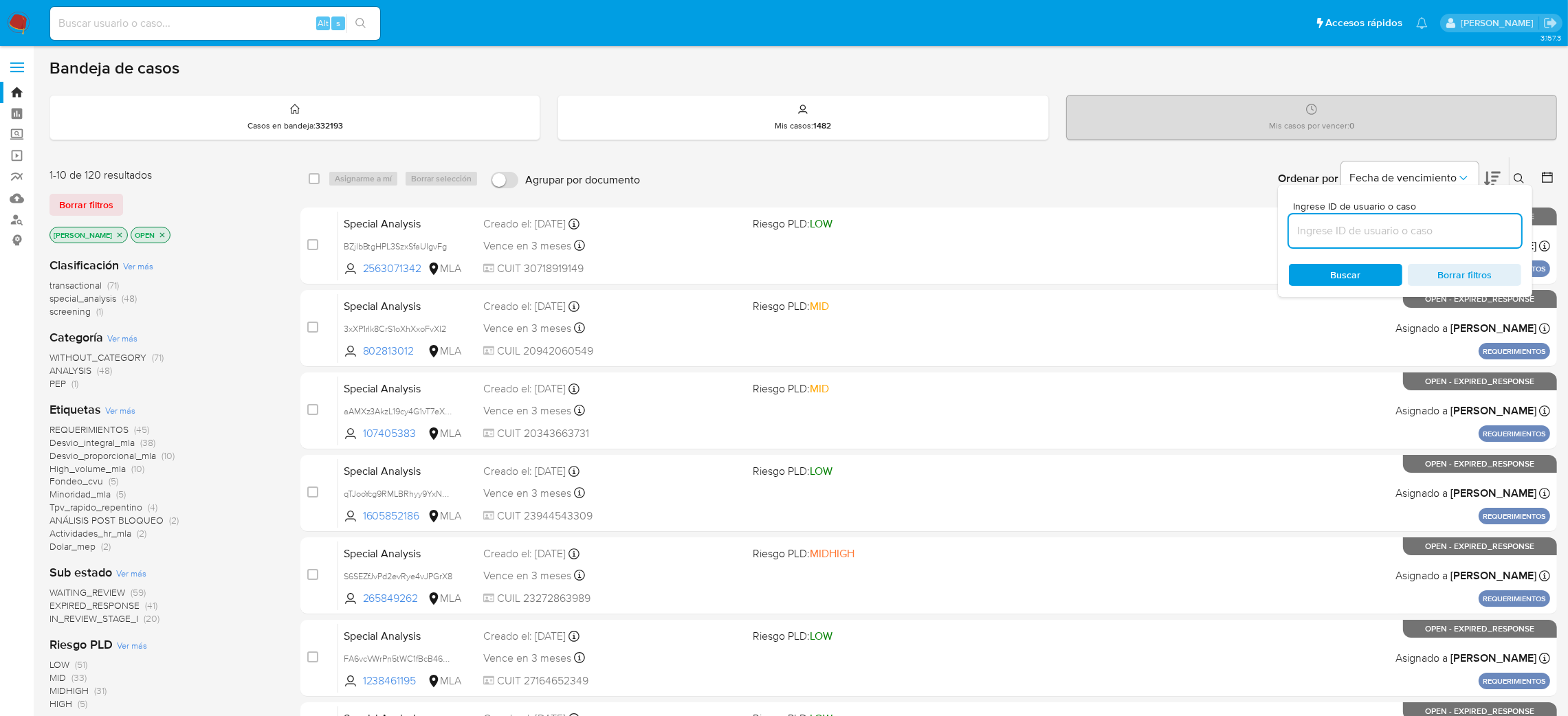
click at [1055, 232] on input at bounding box center [1404, 230] width 232 height 18
type input "xfMWnk3qJ6tZN2FxL8JD8YB6"
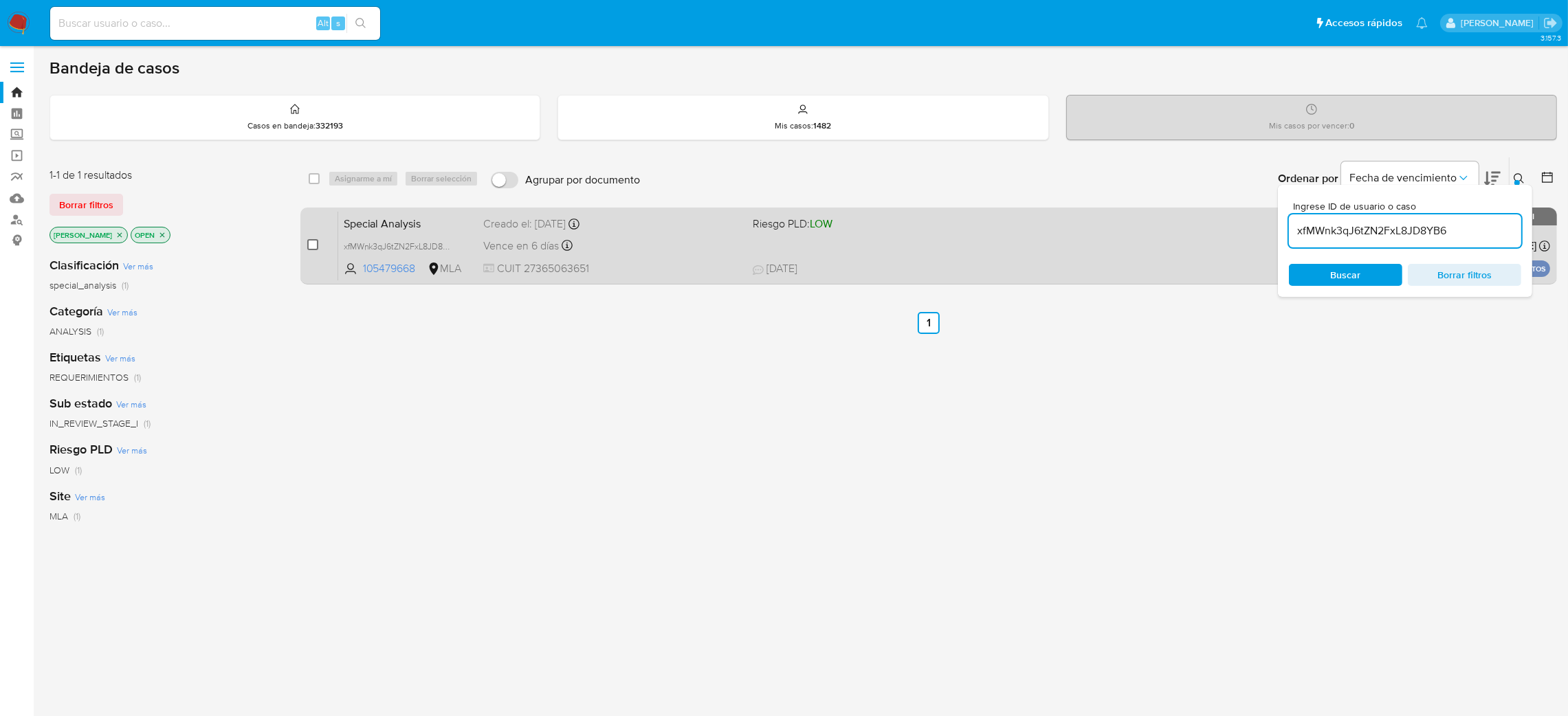
click at [315, 246] on input "checkbox" at bounding box center [313, 245] width 11 height 11
checkbox input "true"
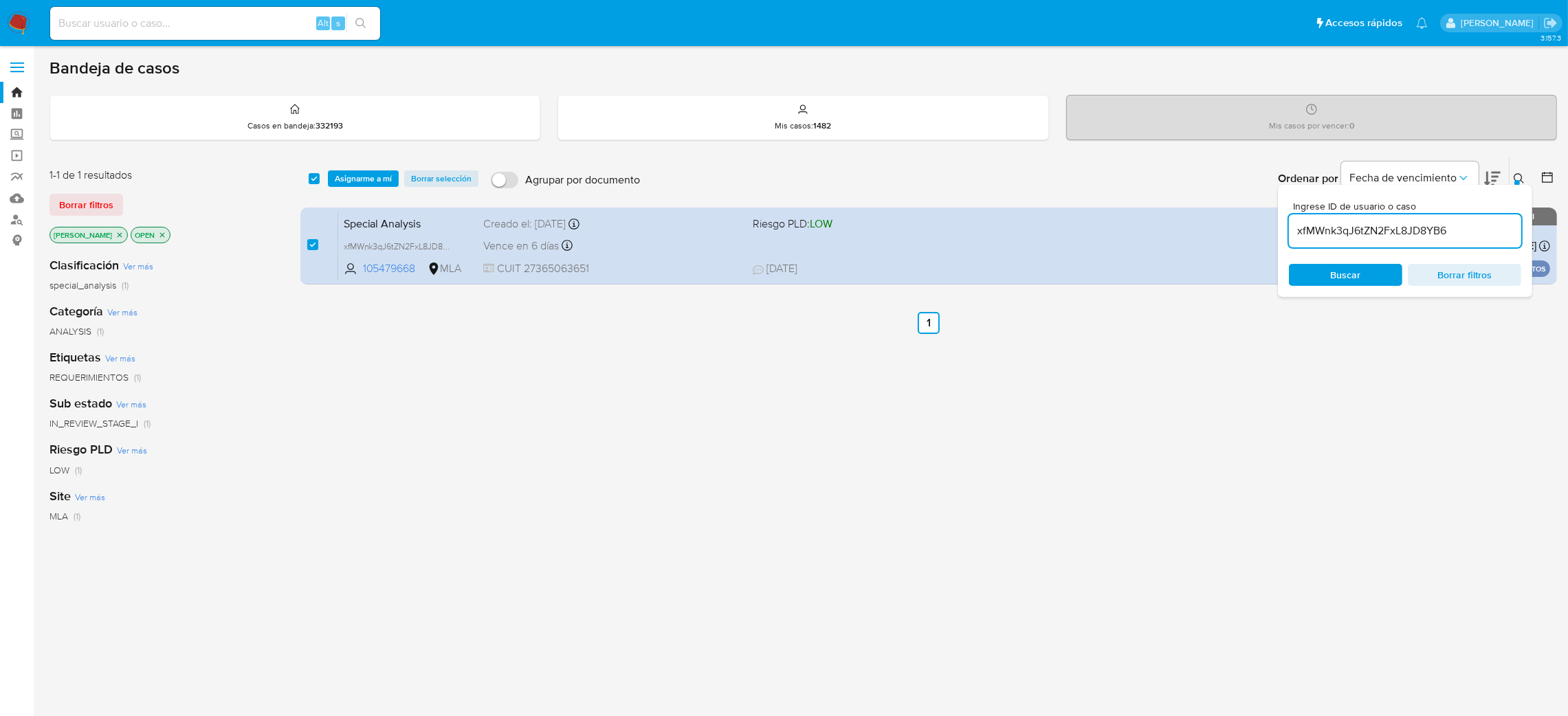
click at [358, 164] on div "select-all-cases-checkbox Asignarme a mí Borrar selección Agrupar por documento…" at bounding box center [929, 179] width 1256 height 43
click at [360, 178] on span "Asignarme a mí" at bounding box center [364, 179] width 57 height 14
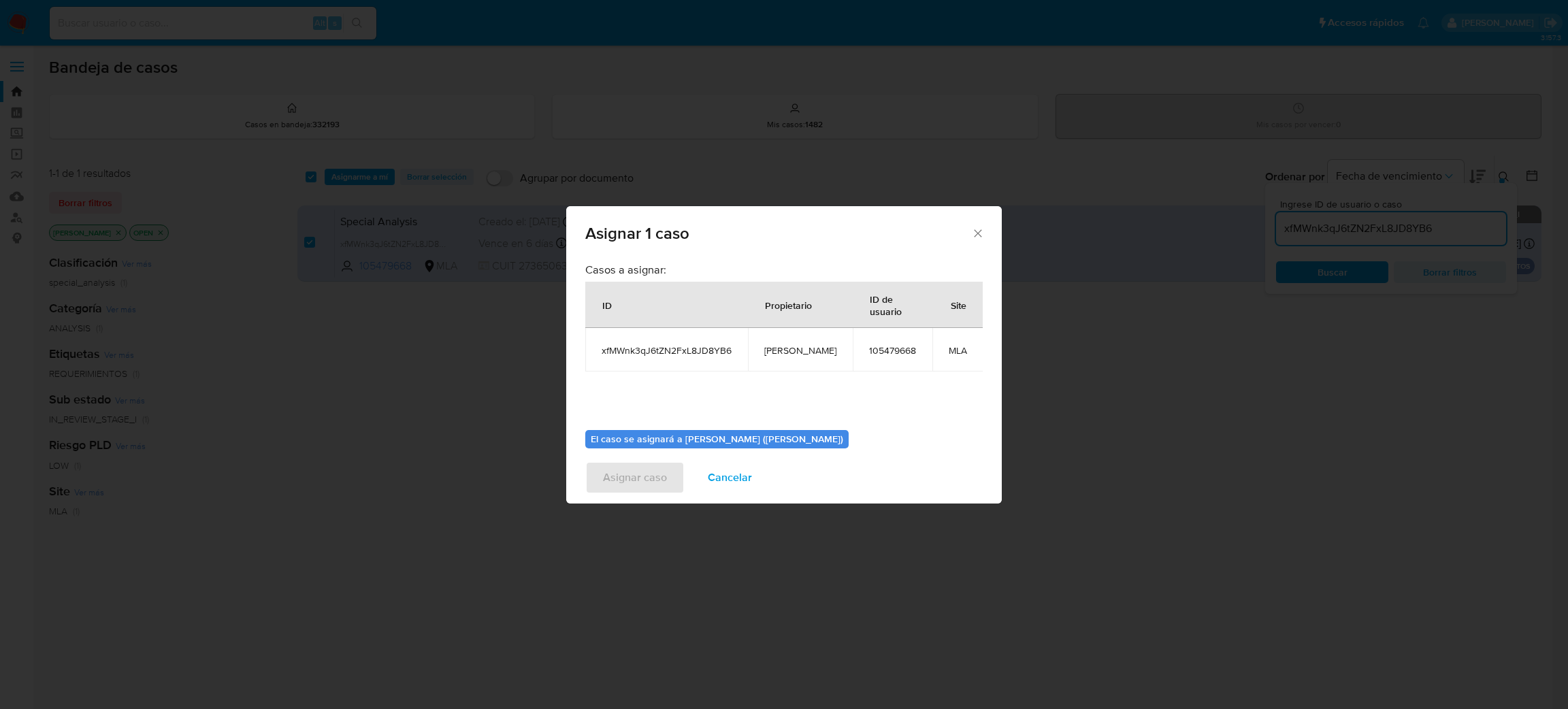
click at [781, 359] on td "[PERSON_NAME]" at bounding box center [800, 350] width 104 height 44
copy span "[PERSON_NAME]"
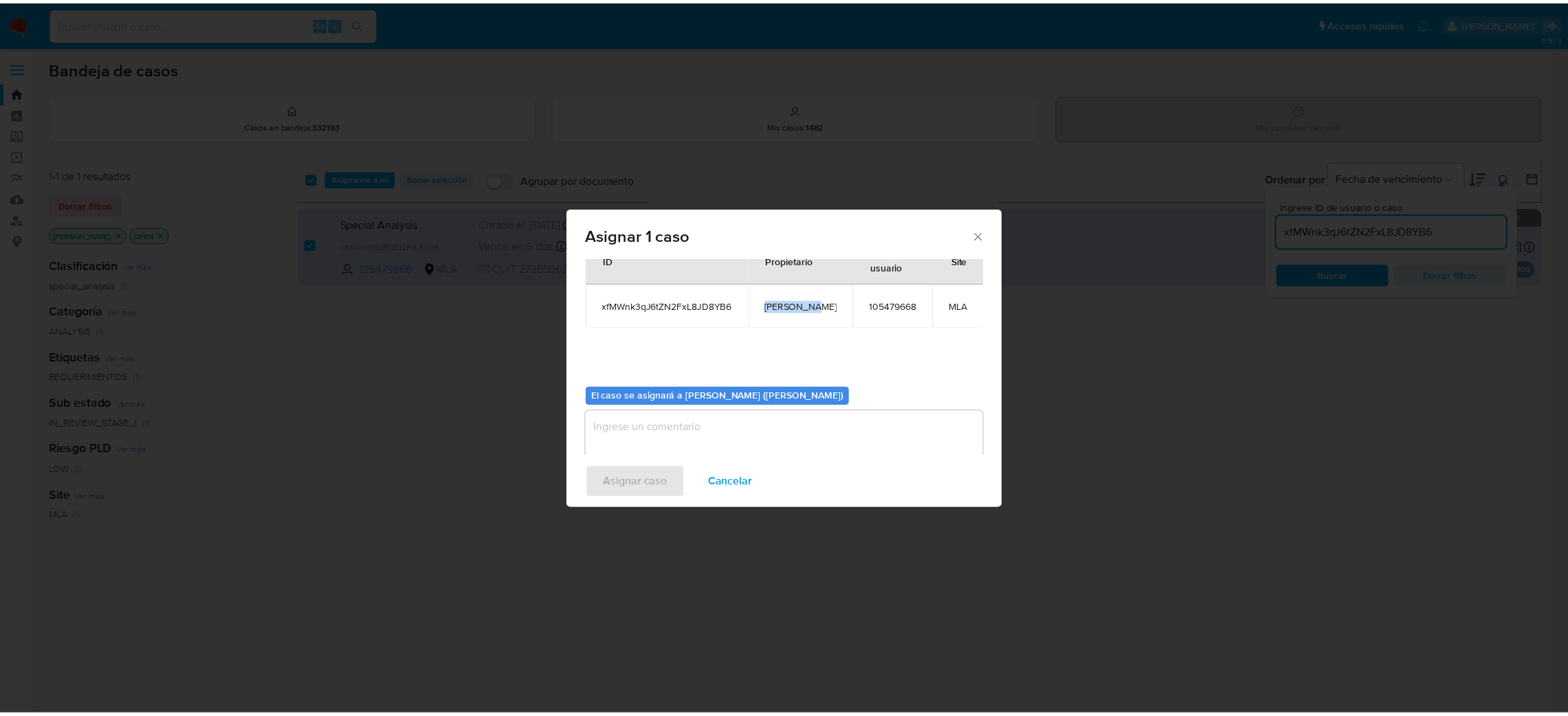
scroll to position [71, 0]
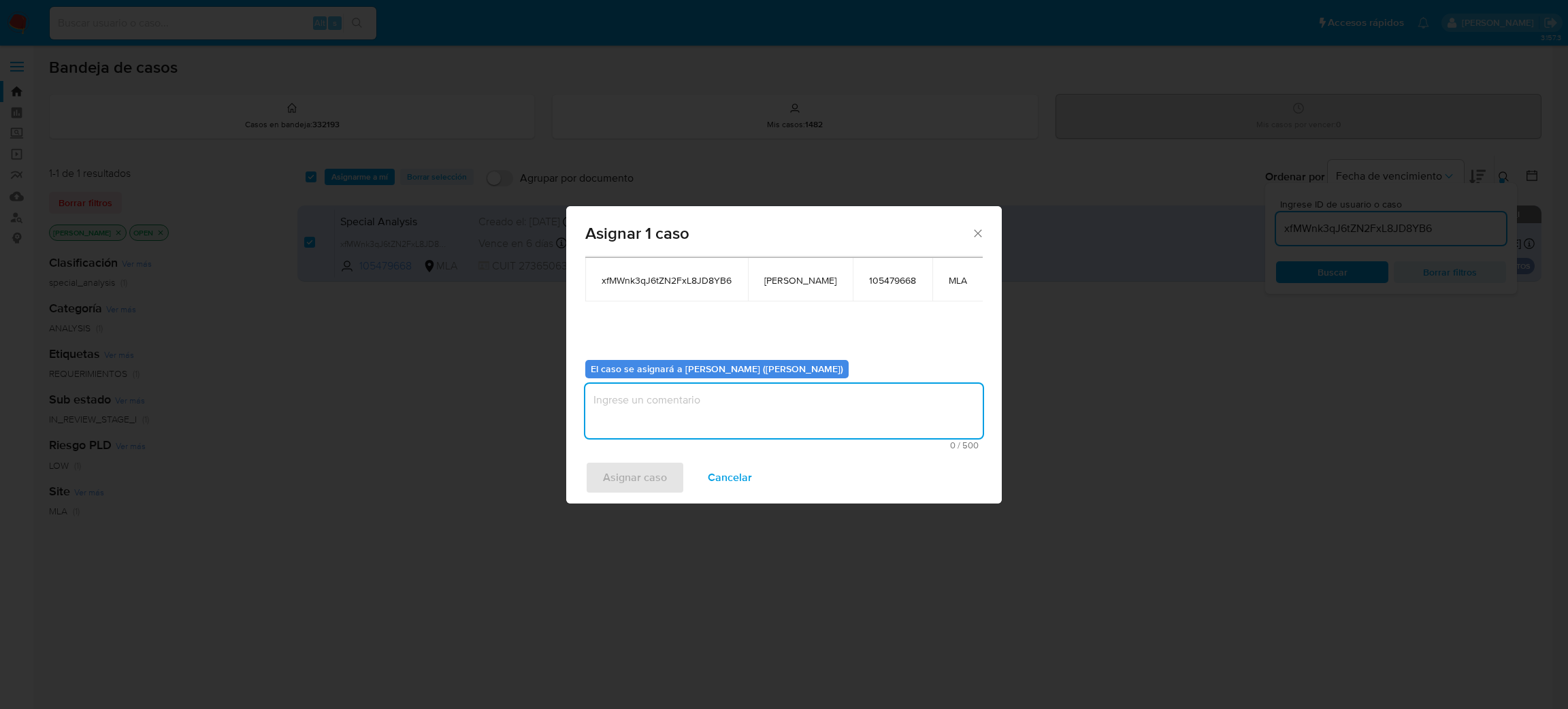
click at [673, 396] on textarea "assign-modal" at bounding box center [784, 410] width 397 height 54
paste textarea "[PERSON_NAME]"
type textarea "[PERSON_NAME]"
click at [626, 473] on span "Asignar caso" at bounding box center [635, 477] width 64 height 30
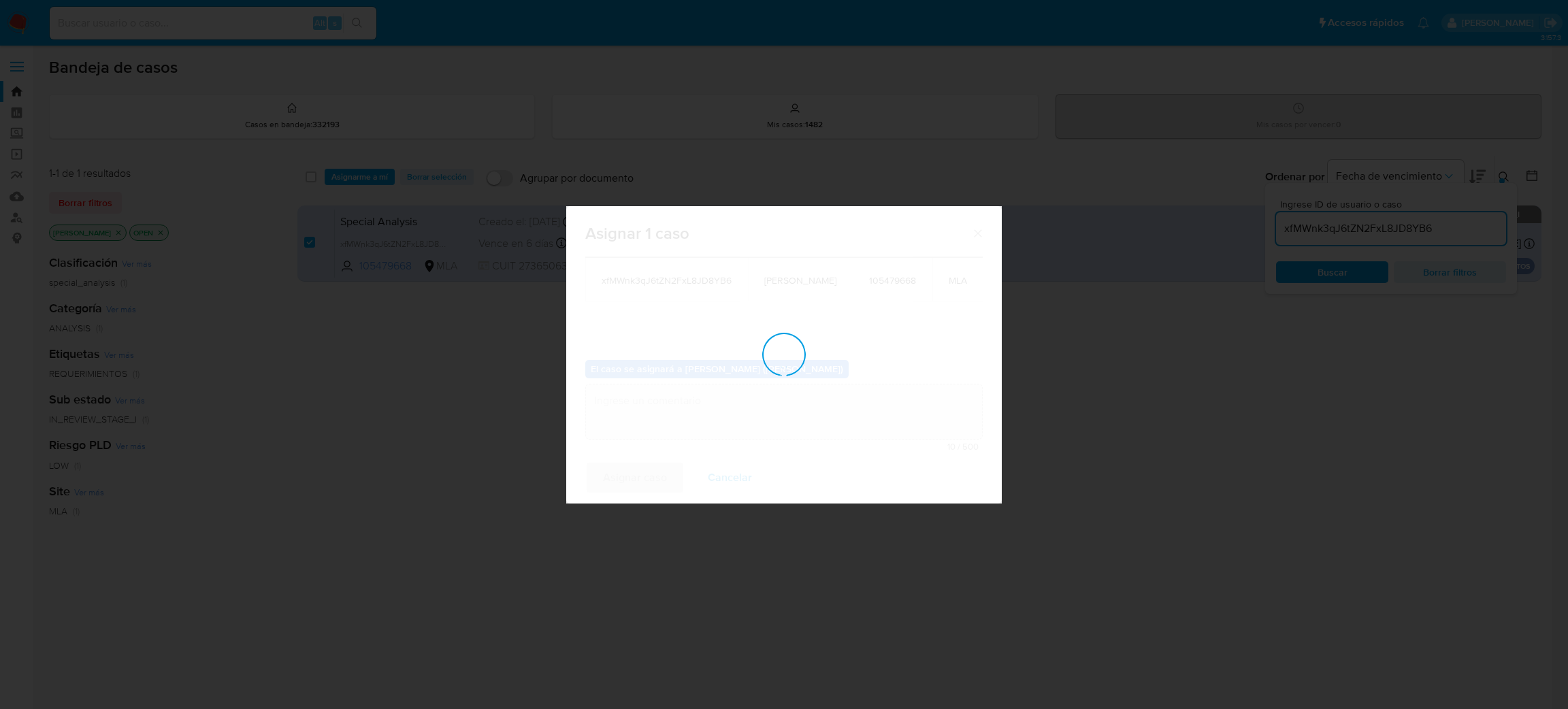
checkbox input "false"
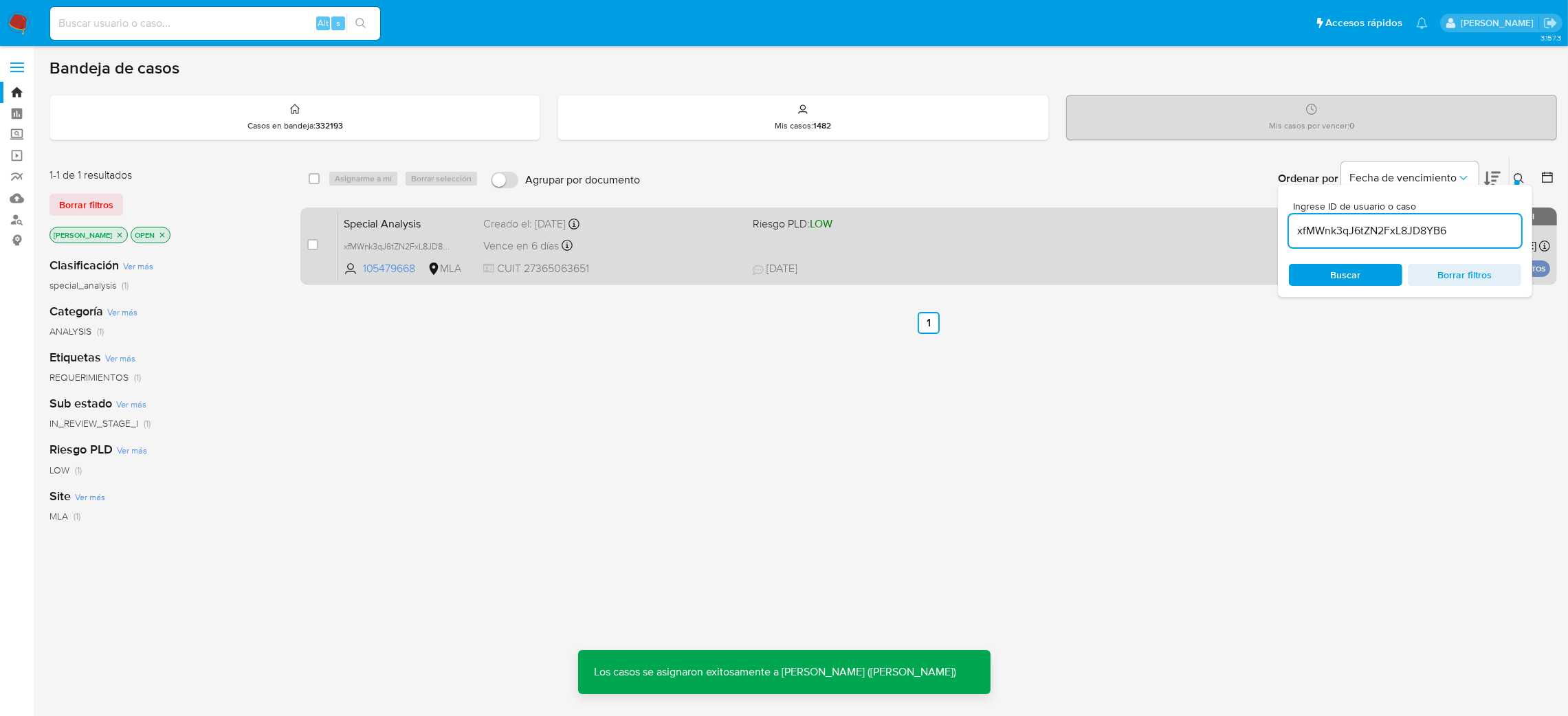
click at [434, 212] on div "Special Analysis xfMWnk3qJ6tZN2FxL8JD8YB6 105479668 MLA Riesgo PLD: LOW Creado …" at bounding box center [945, 245] width 1212 height 69
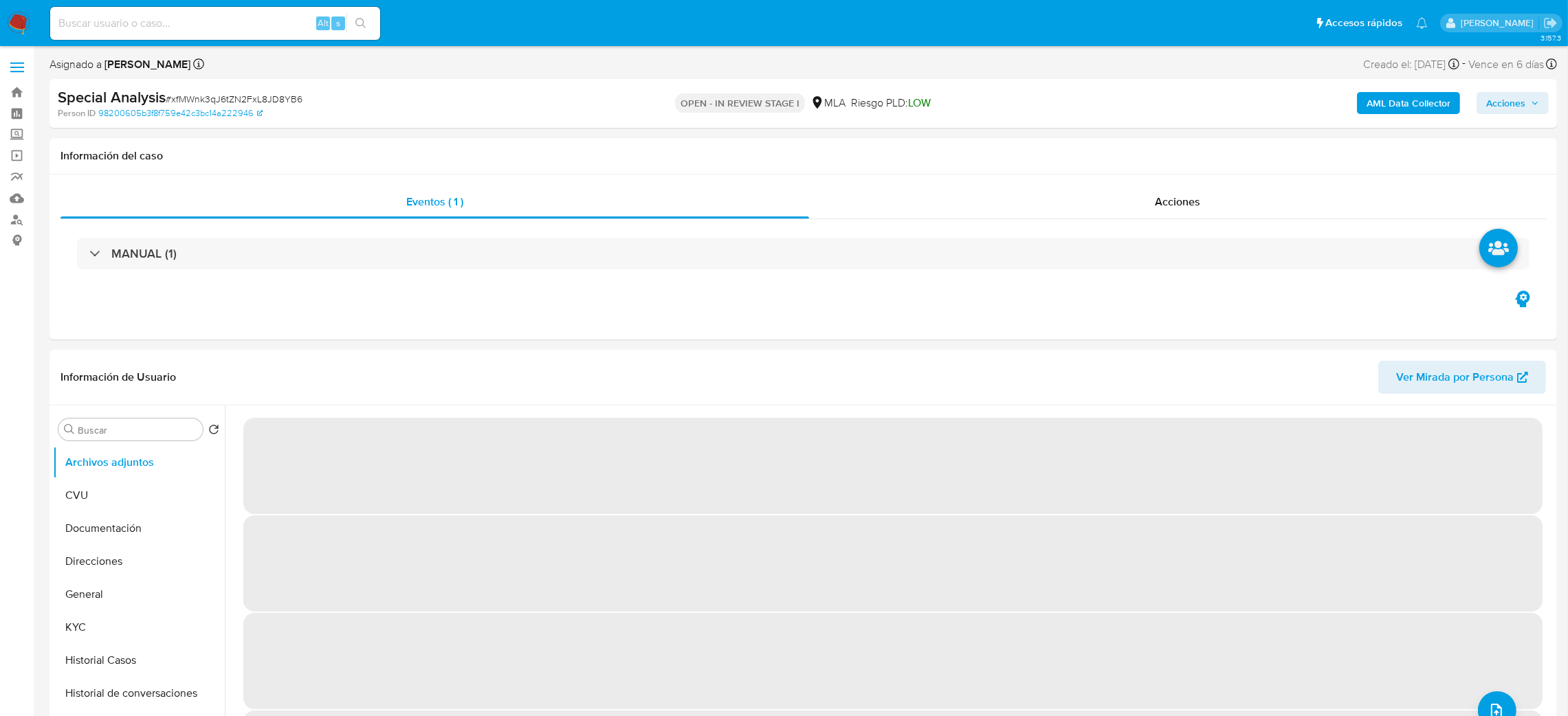
click at [1400, 105] on b "AML Data Collector" at bounding box center [1408, 104] width 84 height 22
select select "10"
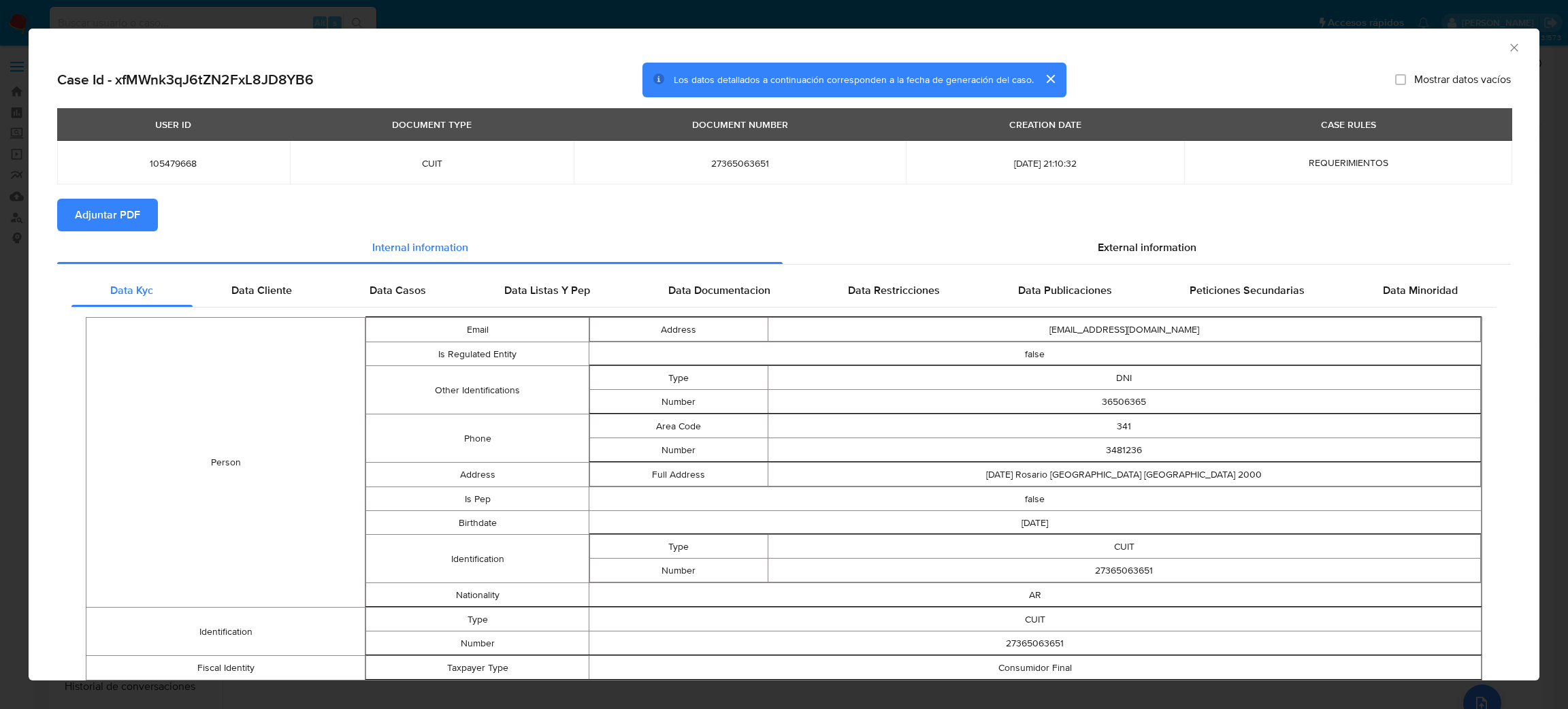
click at [103, 215] on span "Adjuntar PDF" at bounding box center [107, 214] width 65 height 30
click at [1508, 51] on icon "Cerrar ventana" at bounding box center [1514, 48] width 14 height 14
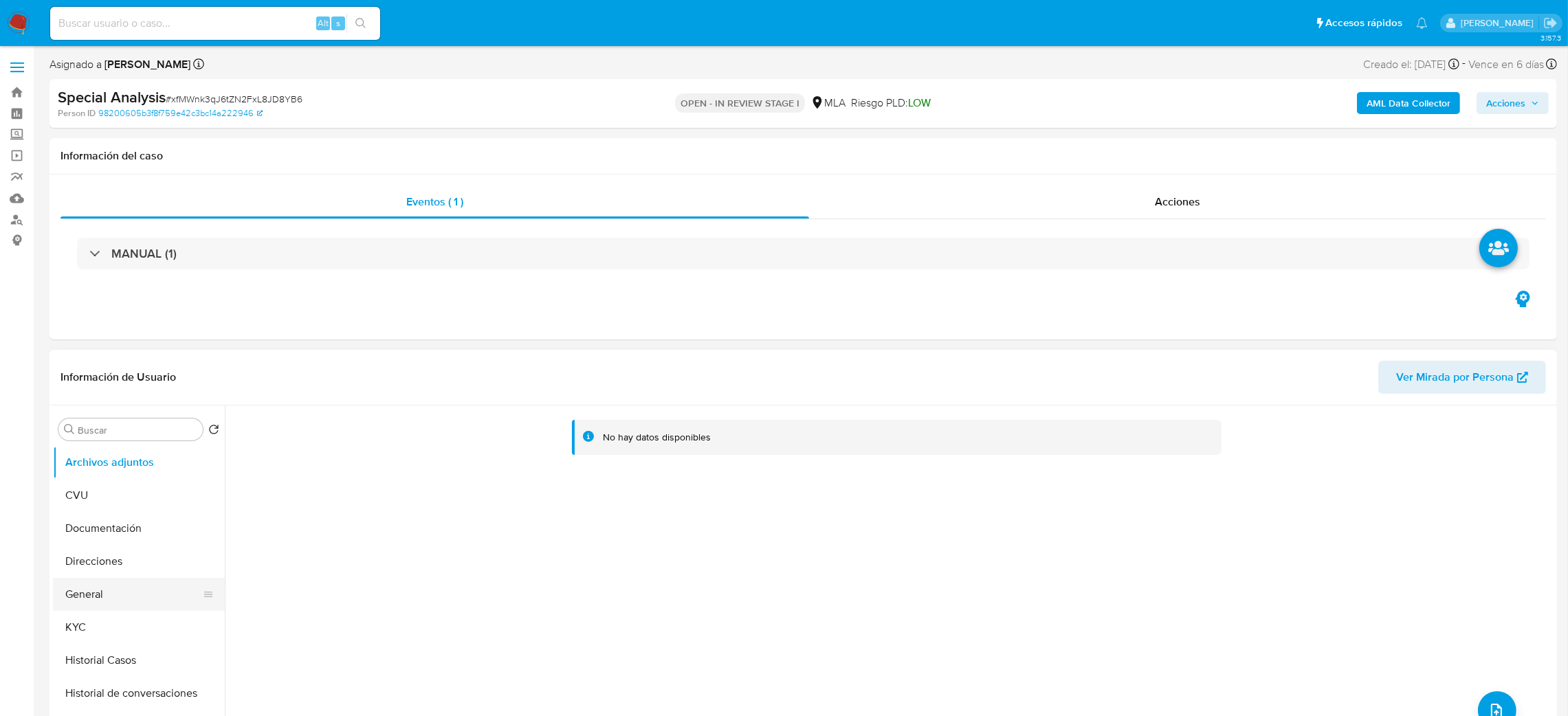
click at [108, 600] on button "General" at bounding box center [133, 595] width 161 height 33
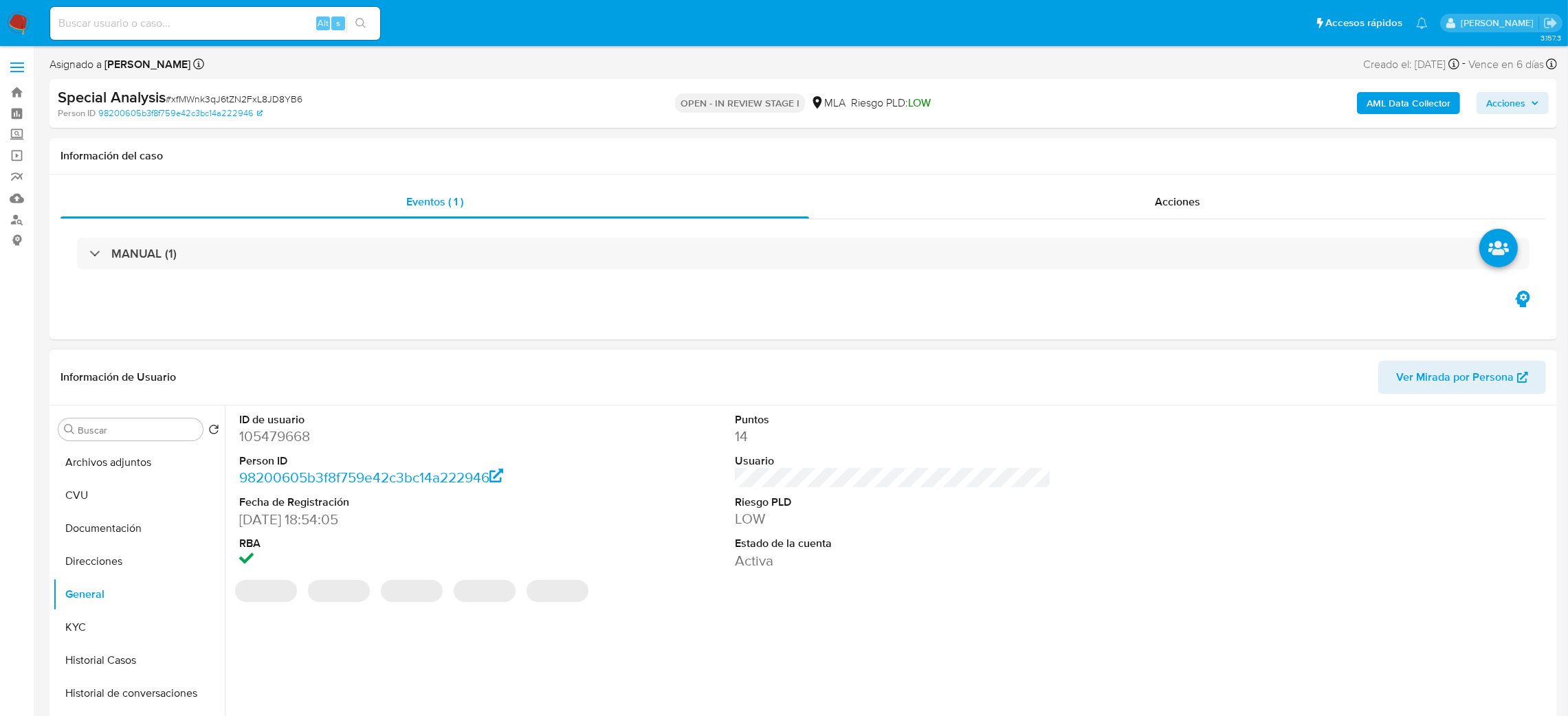
click at [266, 439] on dd "105479668" at bounding box center [398, 436] width 316 height 19
copy dd "105479668"
click at [90, 461] on button "Archivos adjuntos" at bounding box center [133, 463] width 161 height 33
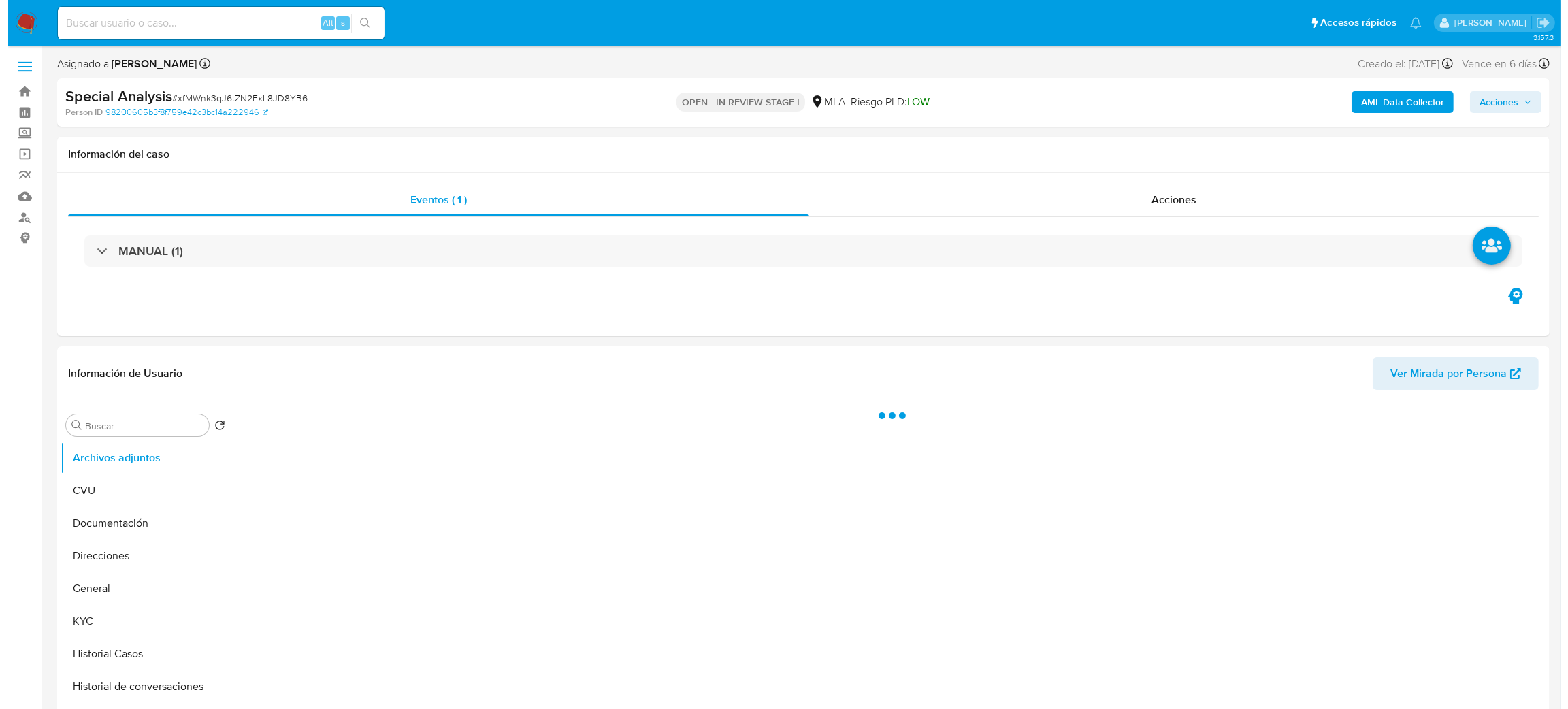
scroll to position [102, 0]
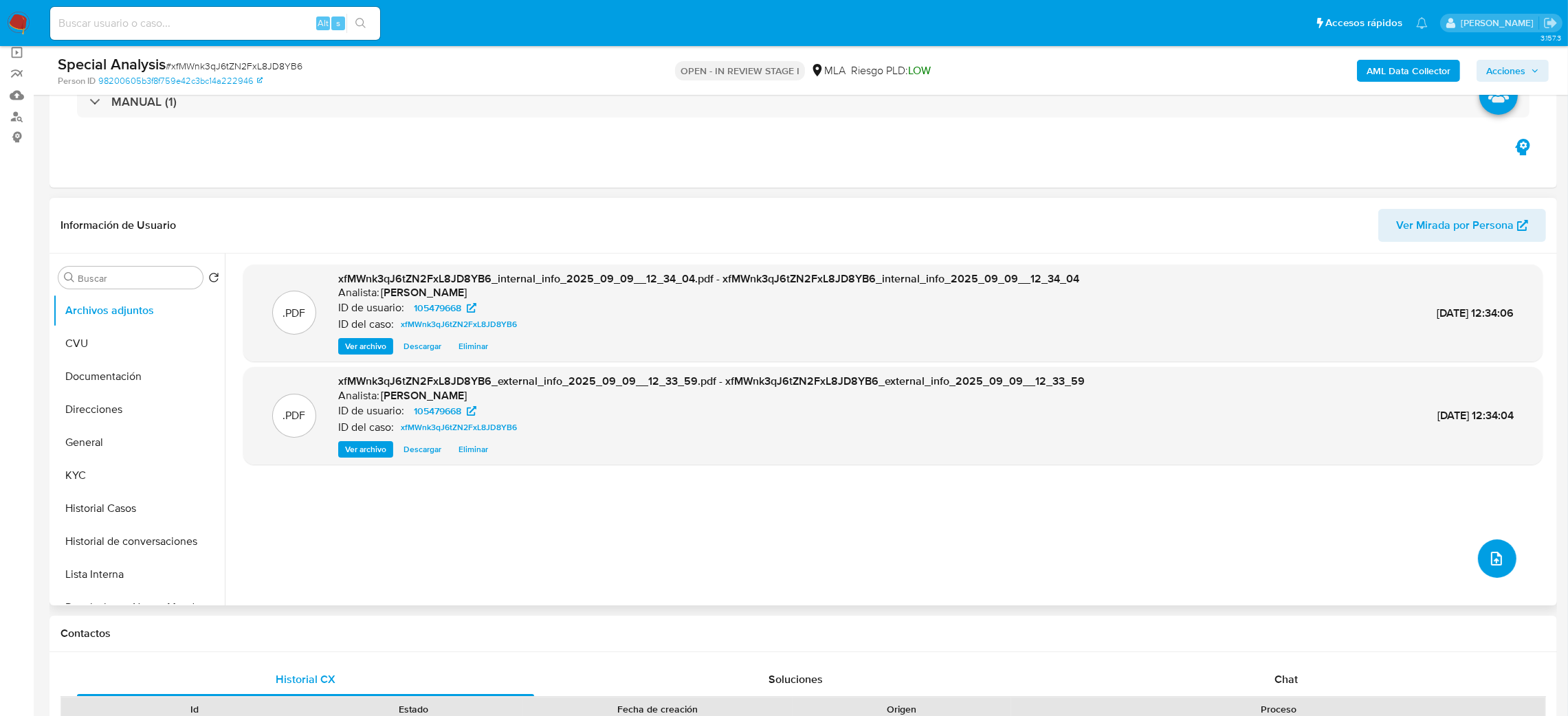
click at [1503, 554] on button "upload-file" at bounding box center [1497, 559] width 39 height 39
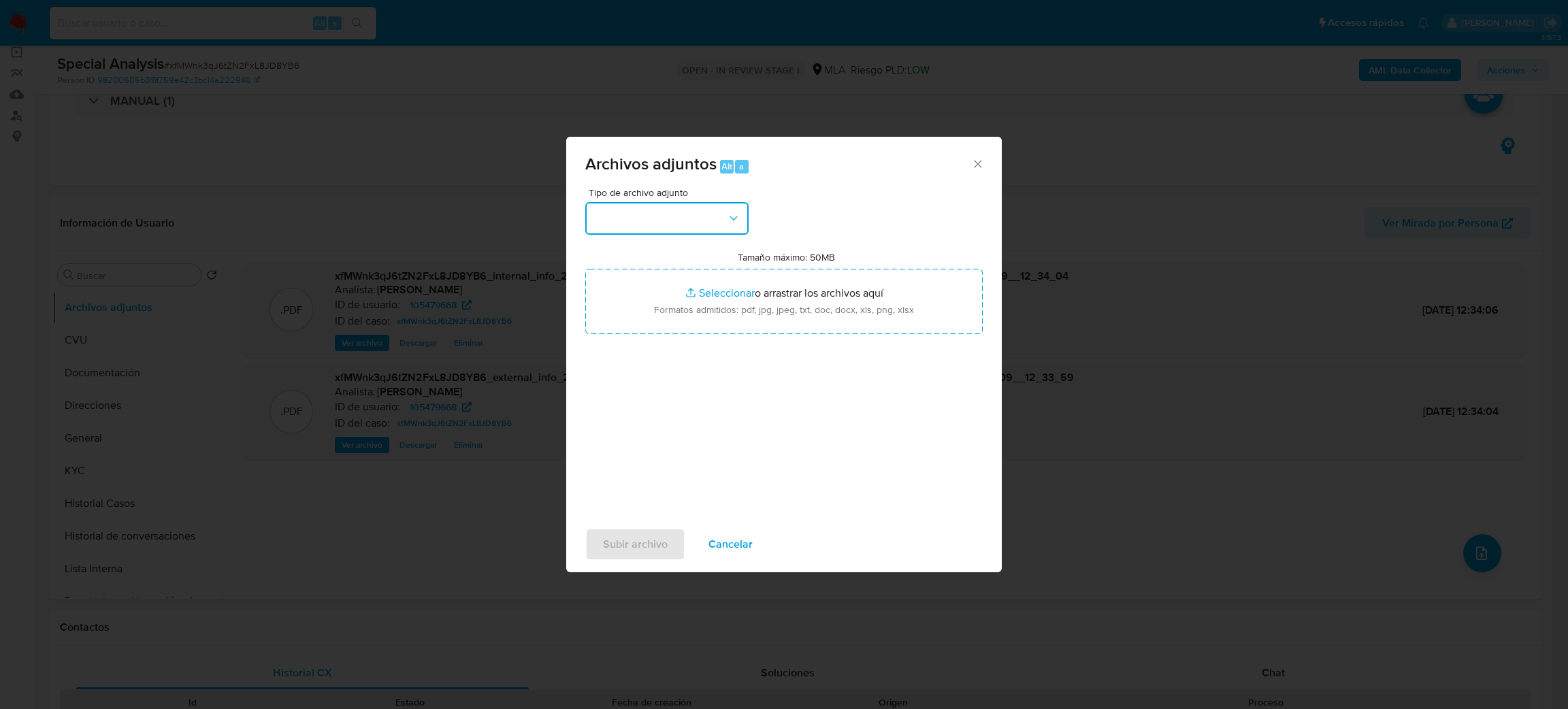
click at [657, 216] on button "button" at bounding box center [667, 219] width 163 height 33
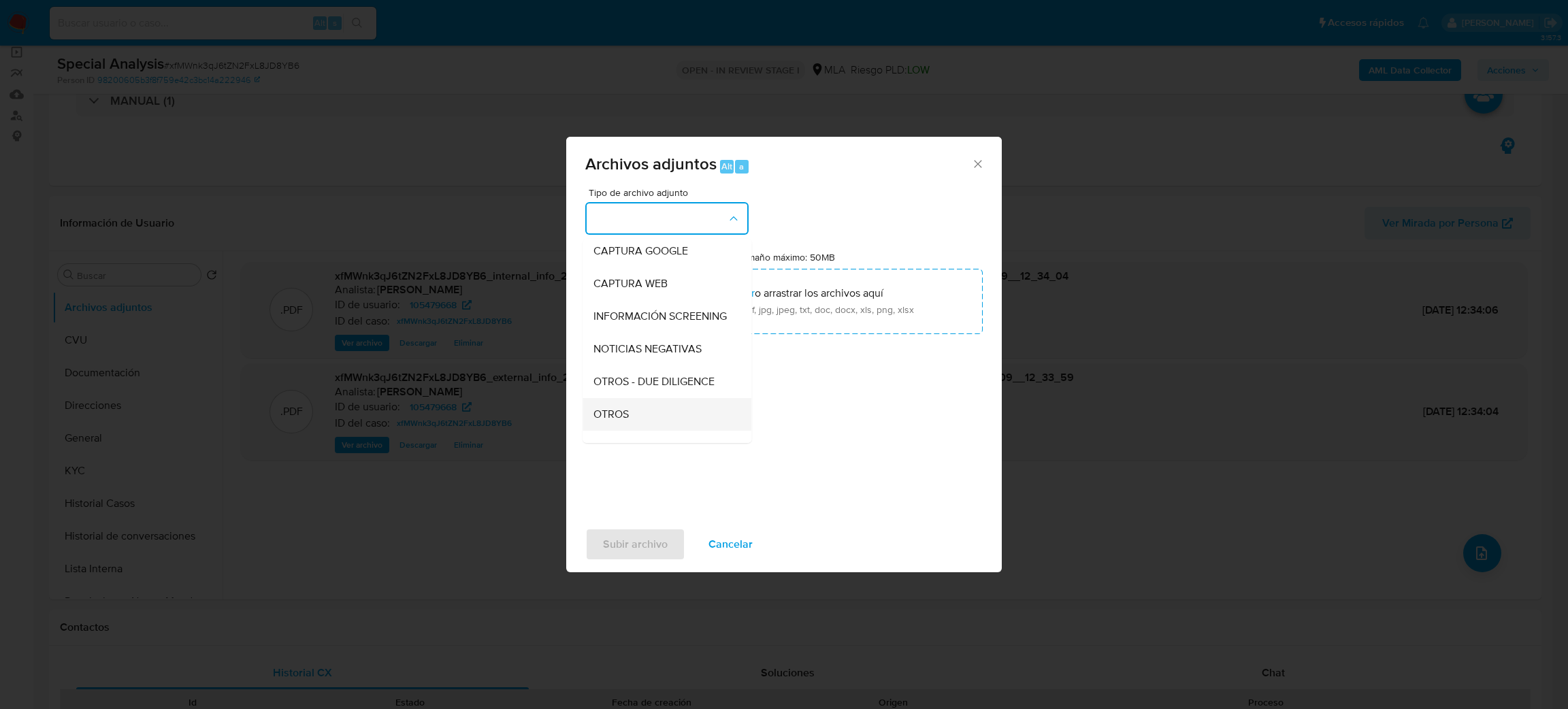
click at [650, 431] on div "OTROS" at bounding box center [663, 415] width 139 height 33
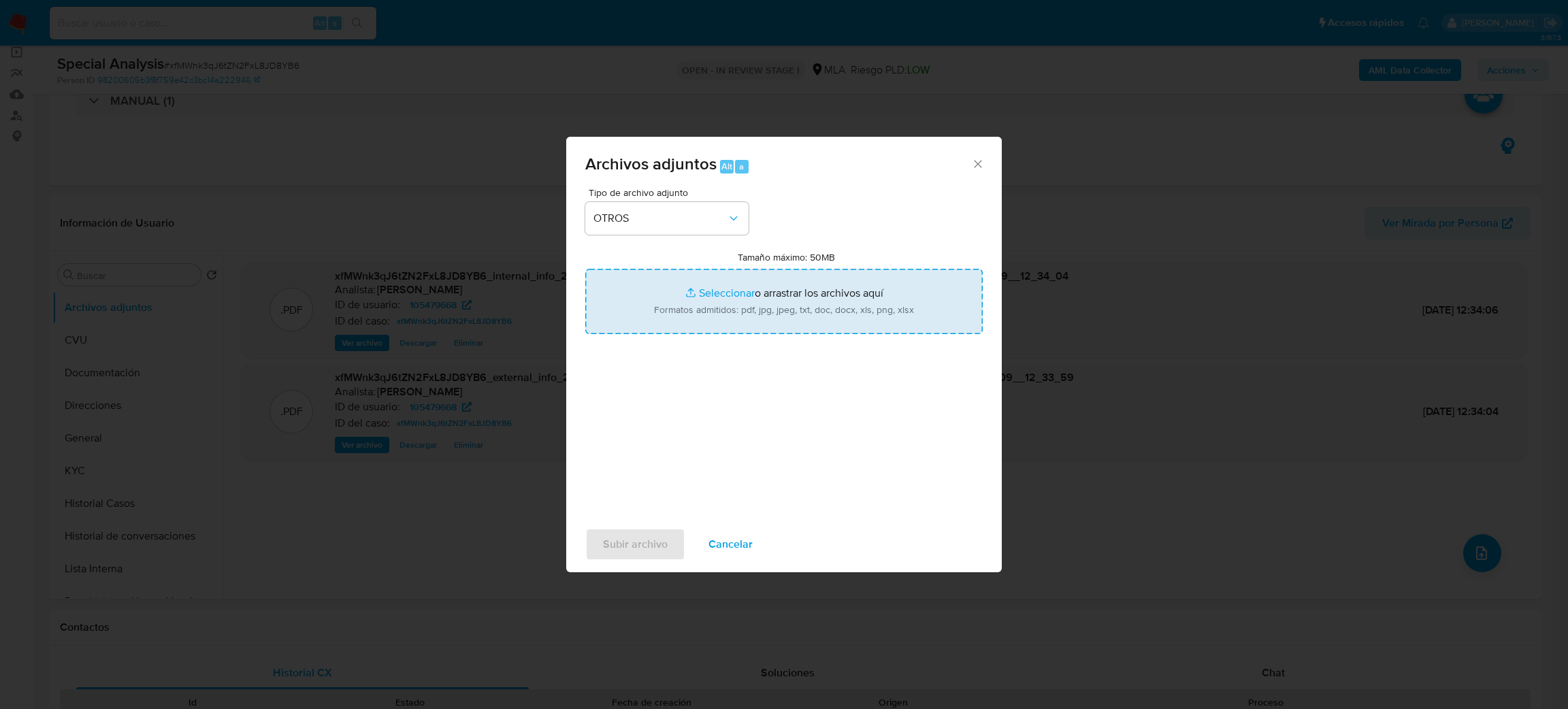
click at [670, 310] on input "Tamaño máximo: 50MB Seleccionar archivos" at bounding box center [784, 300] width 397 height 65
type input "C:\fakepath\Caselog xfMWnk3qJ6tZN2FxL8JD8YB6_2025_08_19_16_13_43.docx"
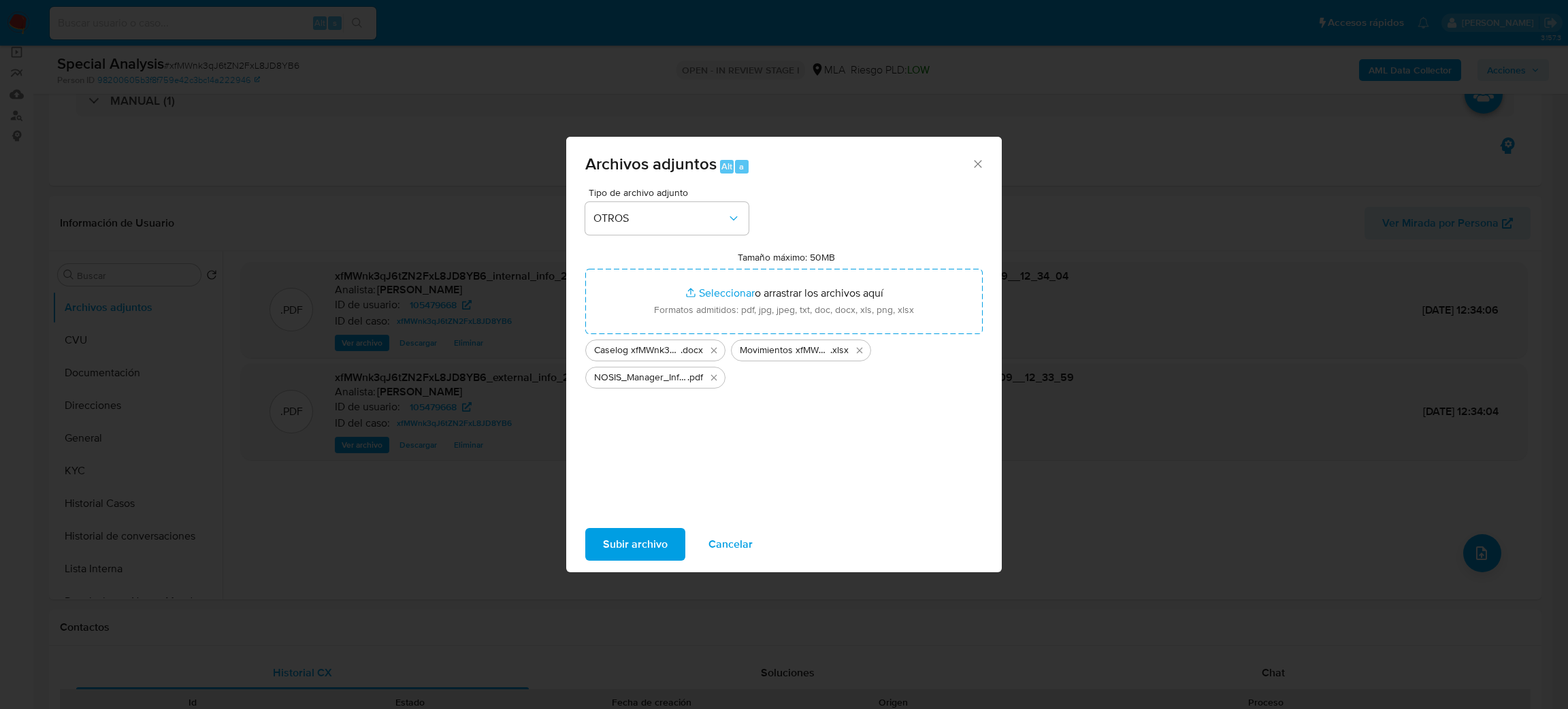
click at [632, 558] on span "Subir archivo" at bounding box center [635, 544] width 65 height 30
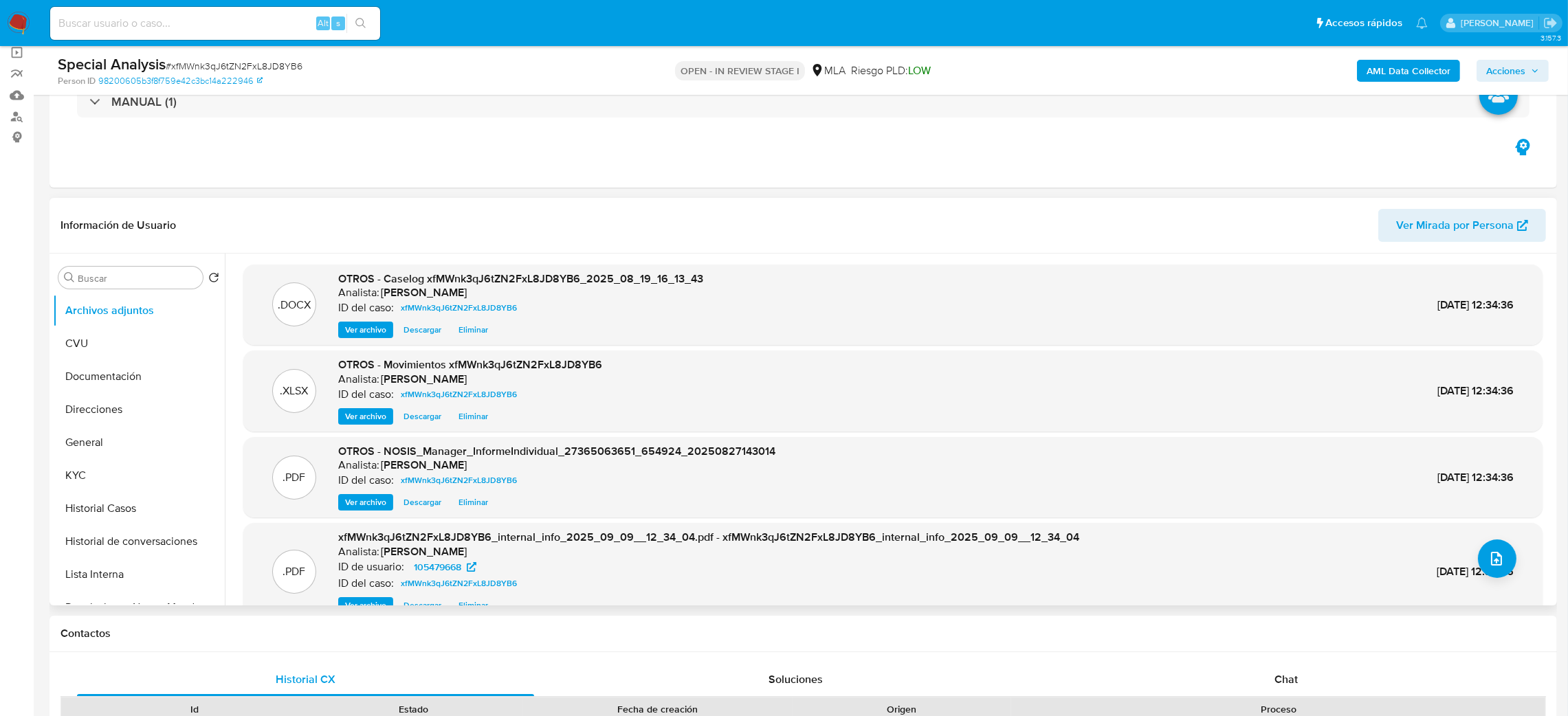
click at [366, 327] on span "Ver archivo" at bounding box center [365, 329] width 42 height 14
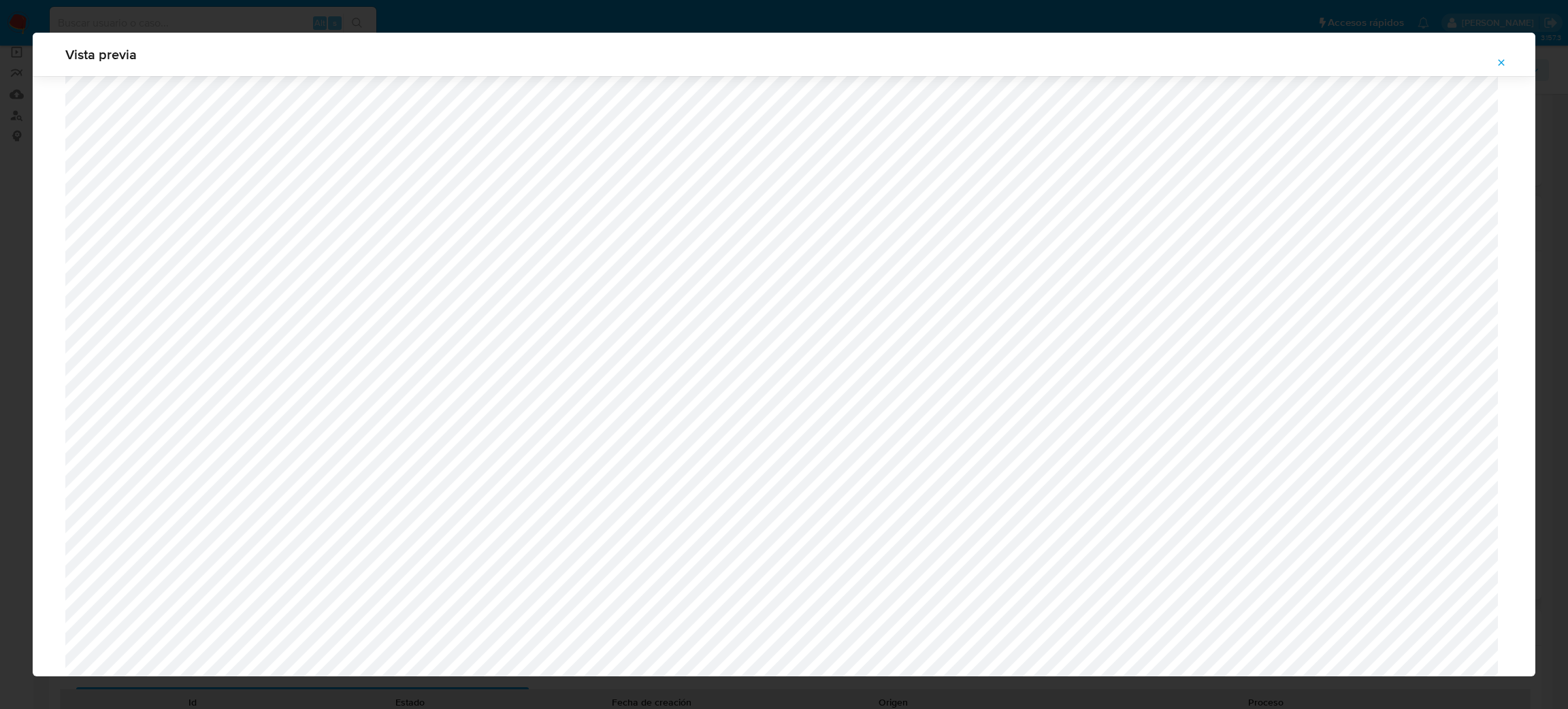
scroll to position [1197, 0]
click at [1495, 59] on button "Attachment preview" at bounding box center [1500, 62] width 30 height 22
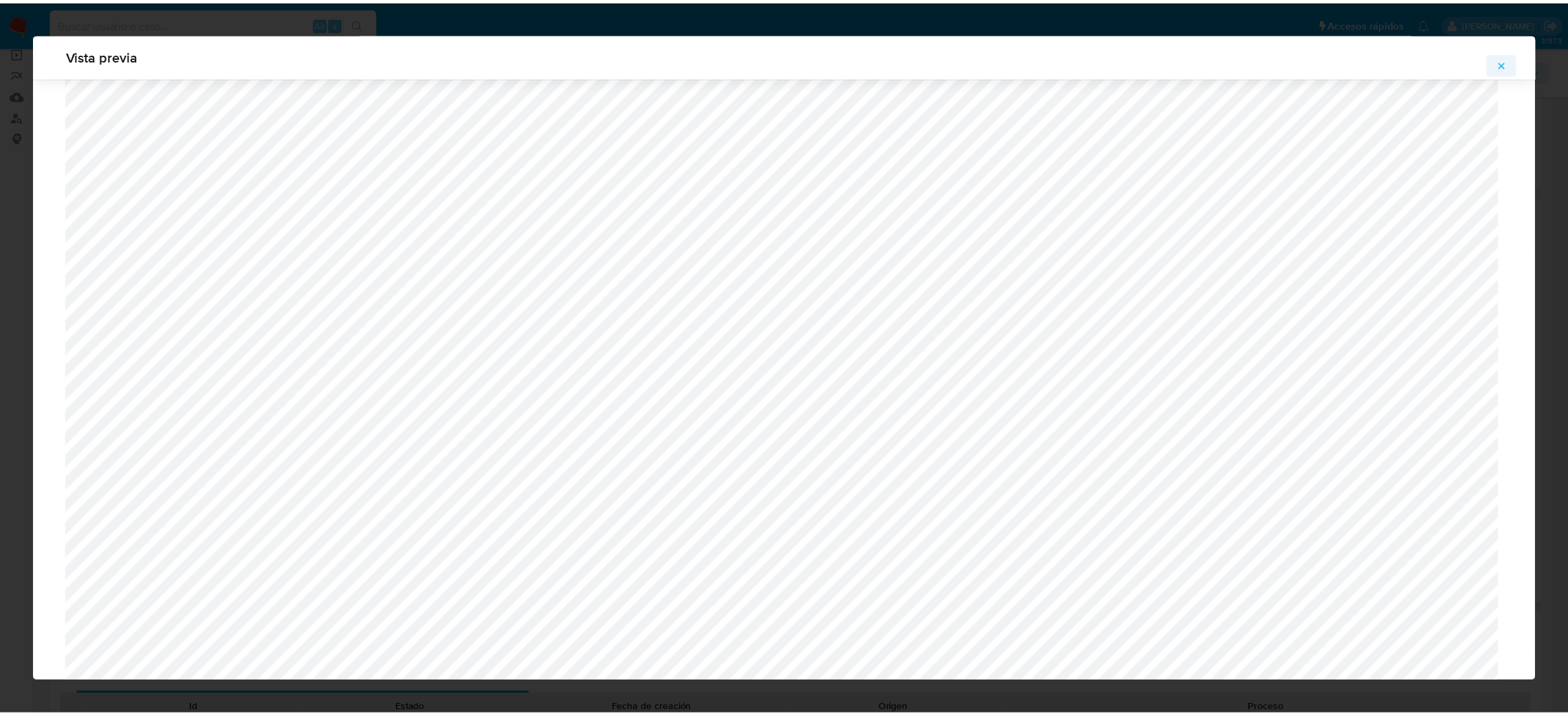
scroll to position [0, 0]
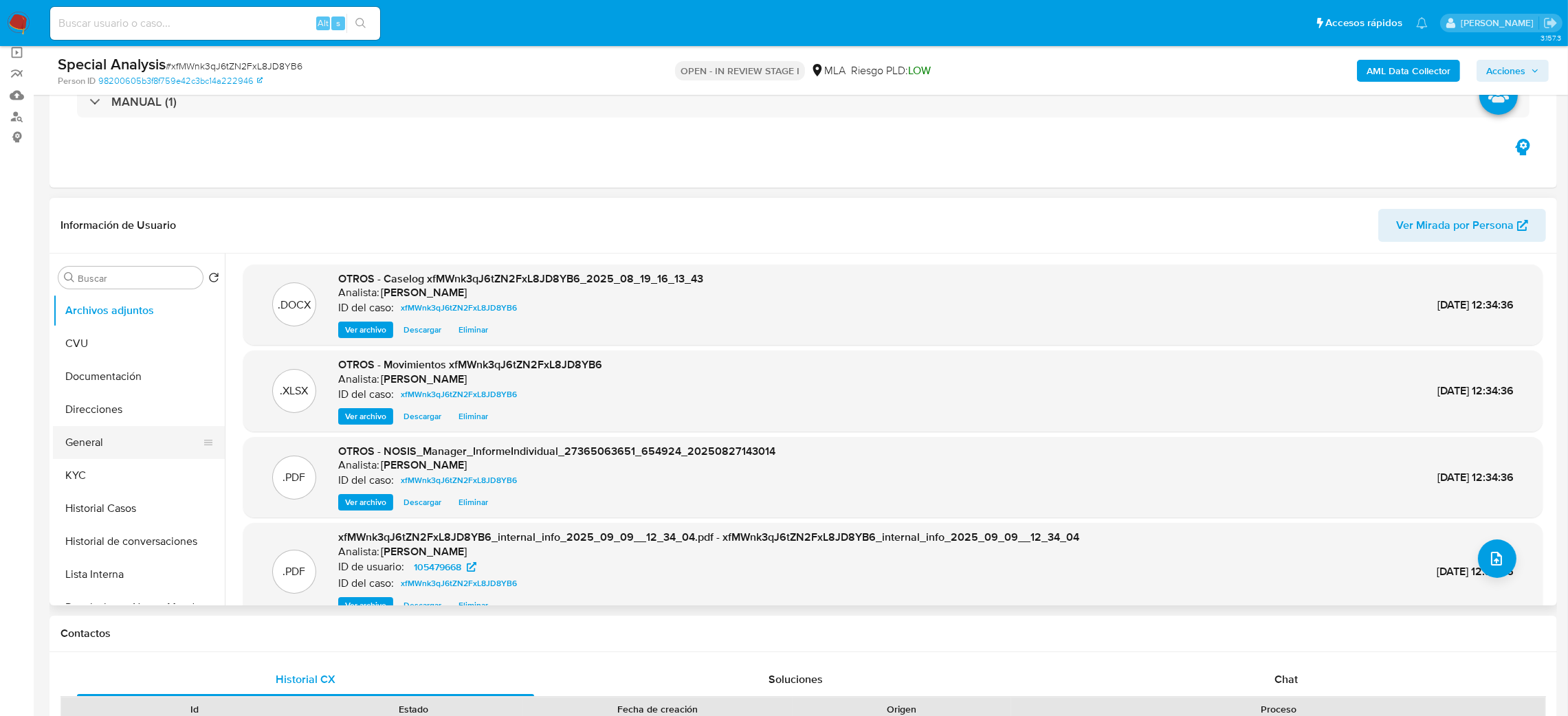
click at [125, 448] on button "General" at bounding box center [133, 443] width 161 height 33
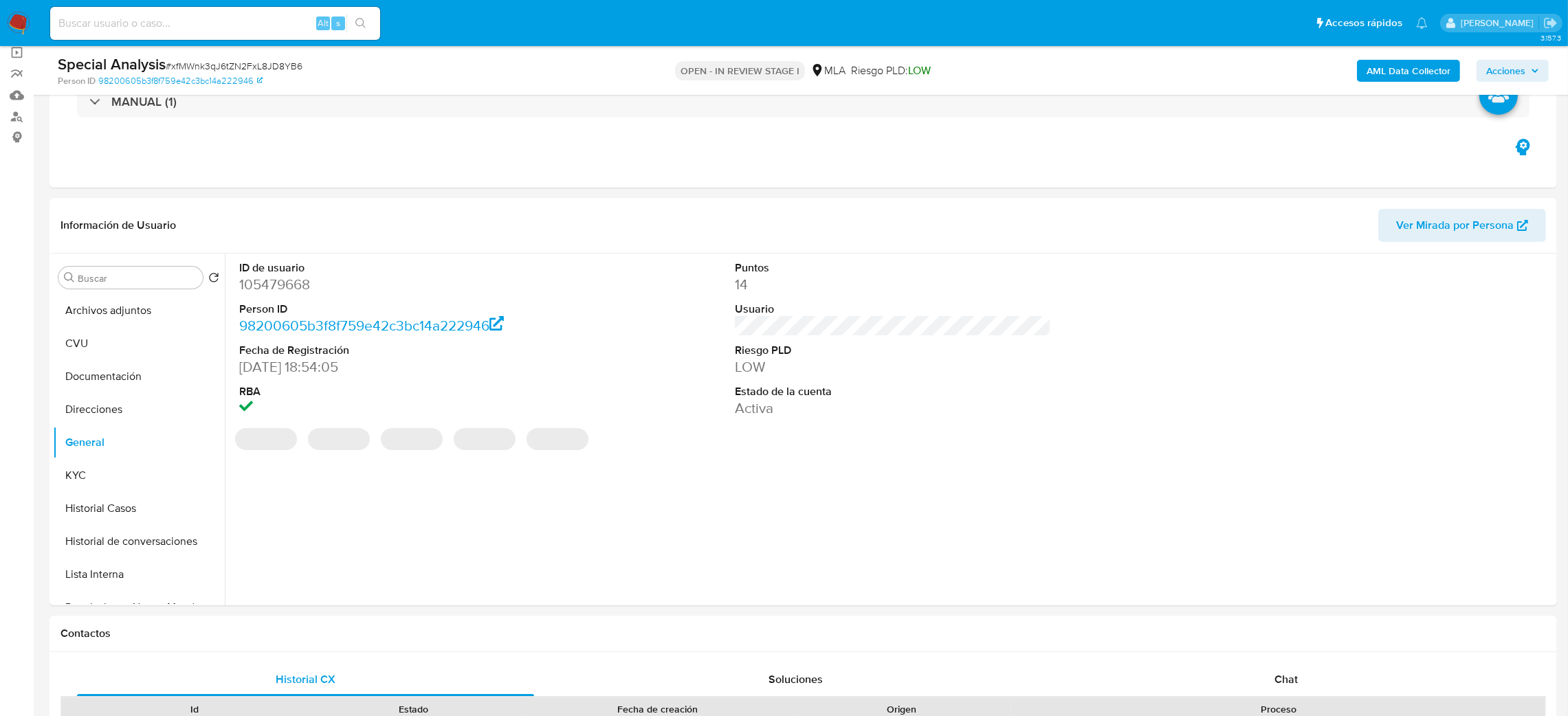
click at [268, 287] on dd "105479668" at bounding box center [398, 284] width 316 height 19
copy dd "105479668"
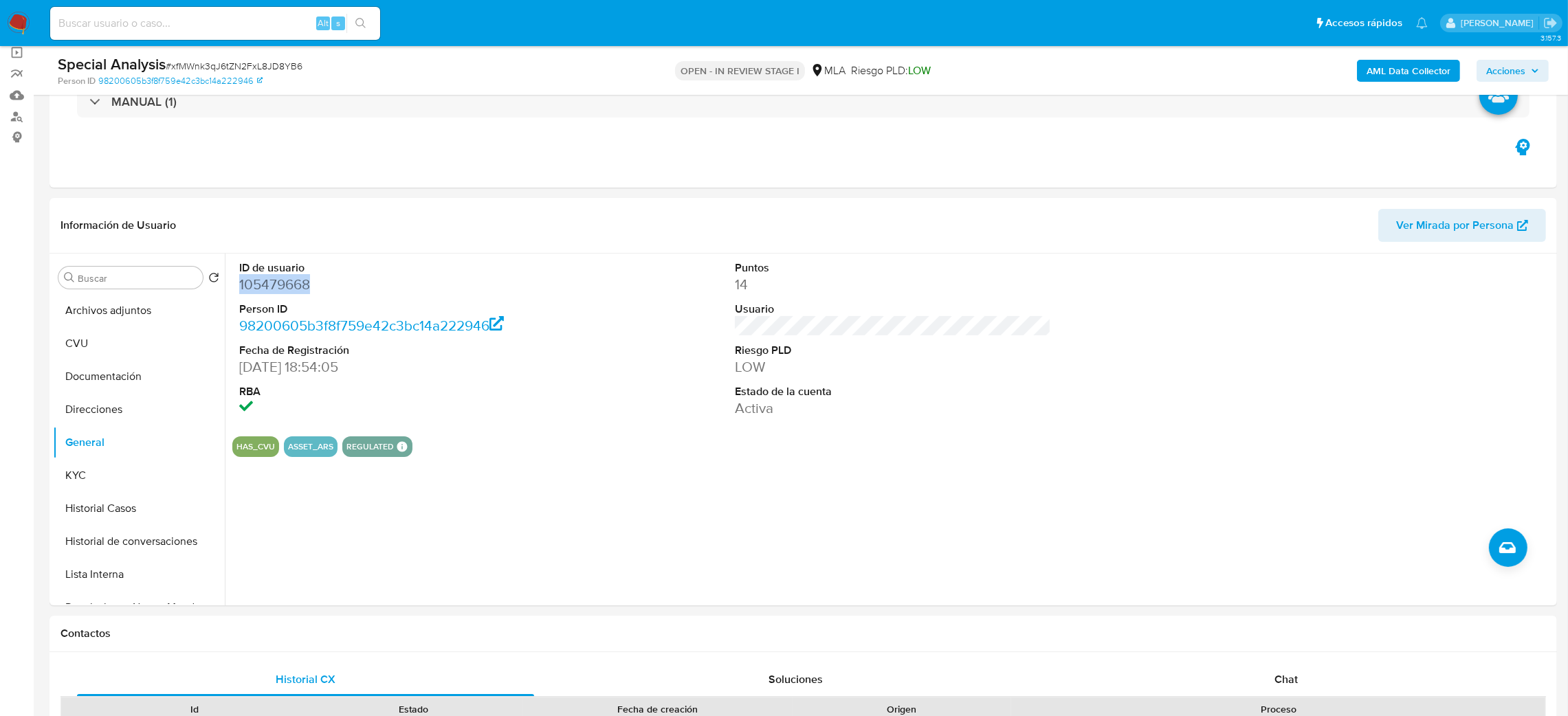
click at [1508, 73] on span "Acciones" at bounding box center [1505, 71] width 39 height 22
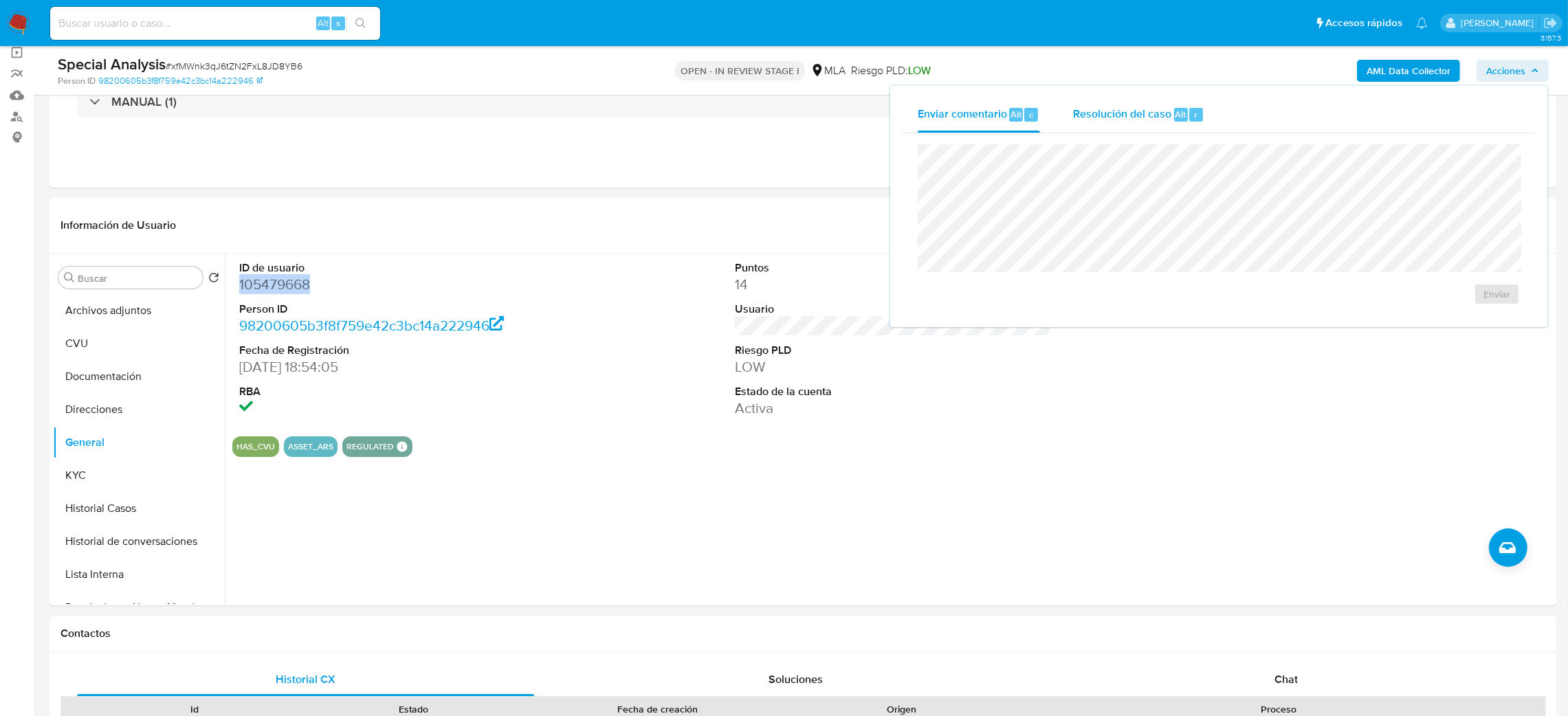
click at [1116, 111] on span "Resolución del caso" at bounding box center [1122, 113] width 98 height 16
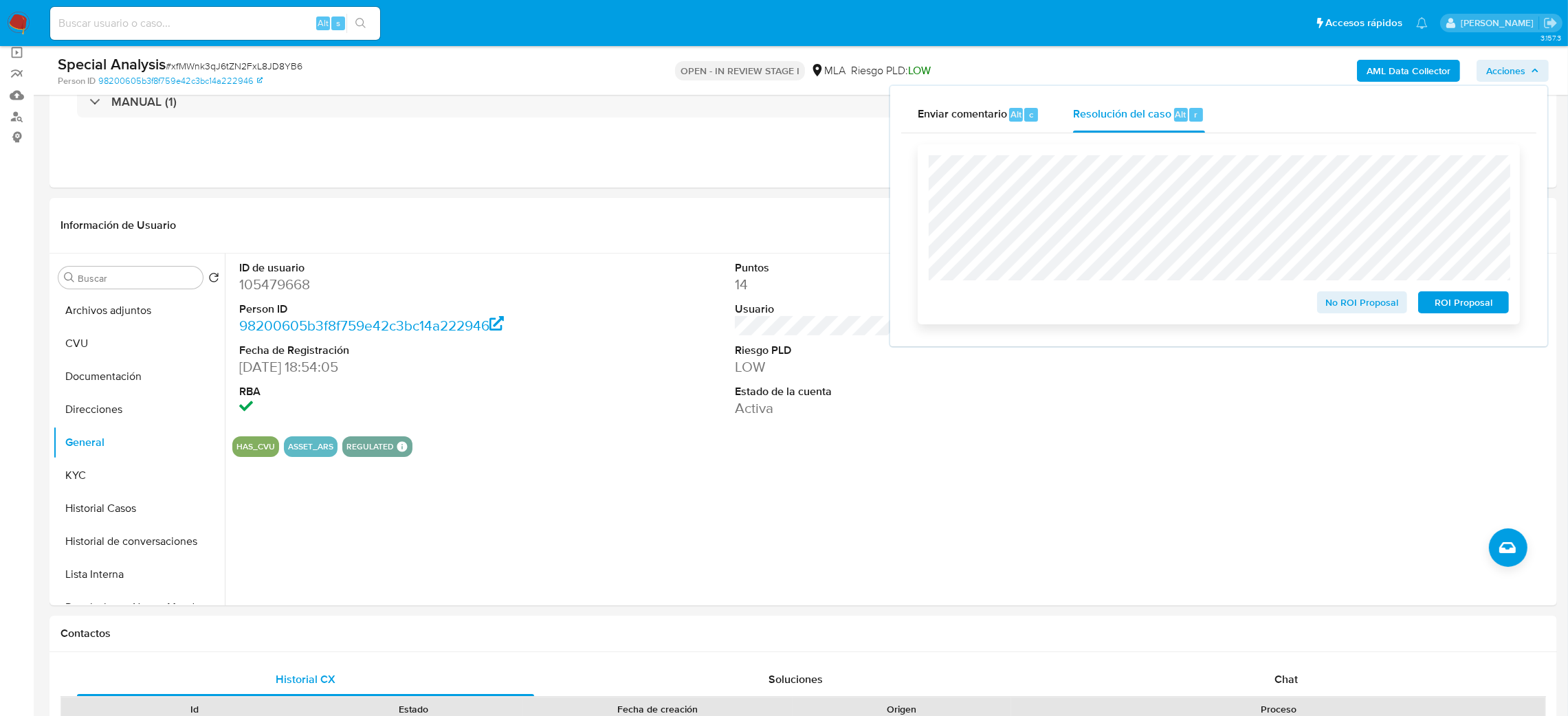
click at [1330, 306] on span "No ROI Proposal" at bounding box center [1362, 302] width 71 height 19
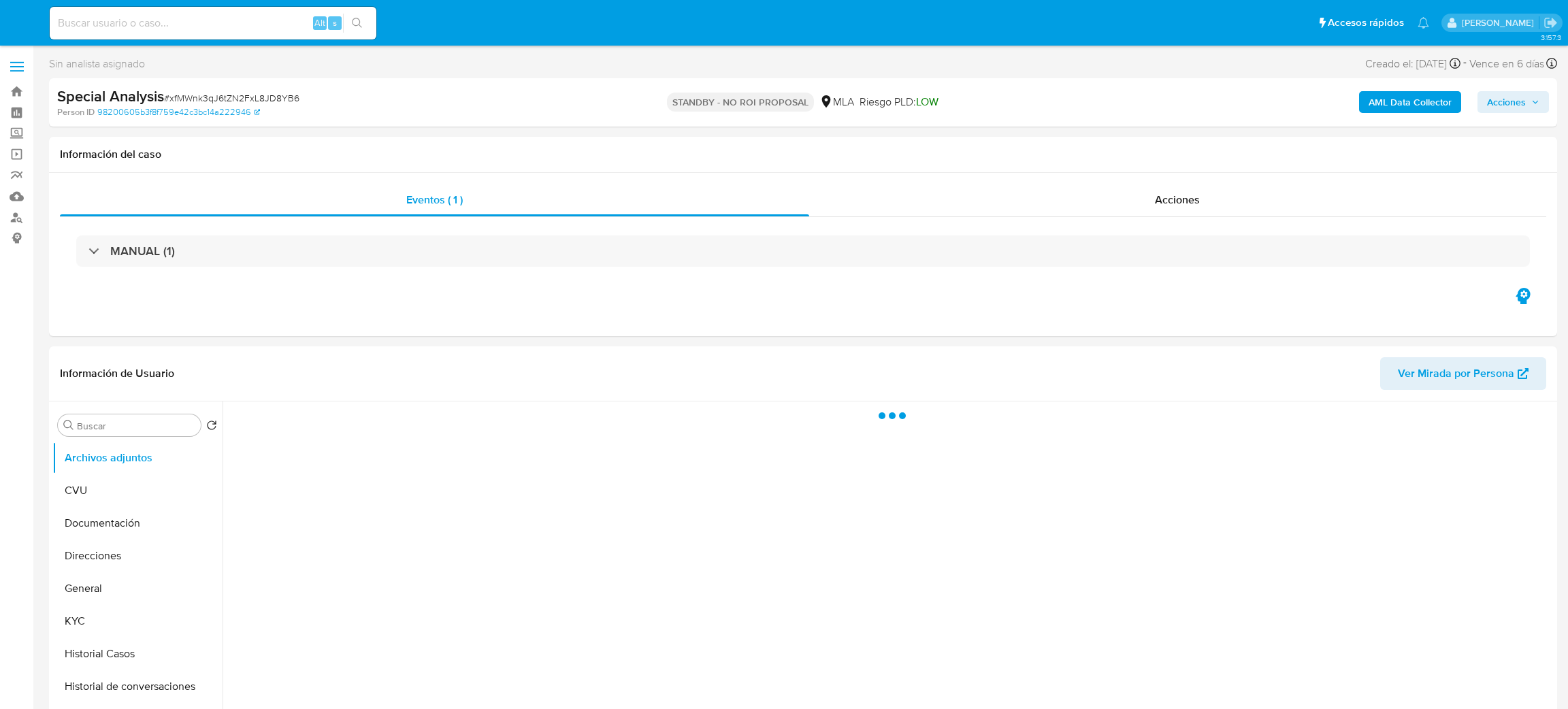
select select "10"
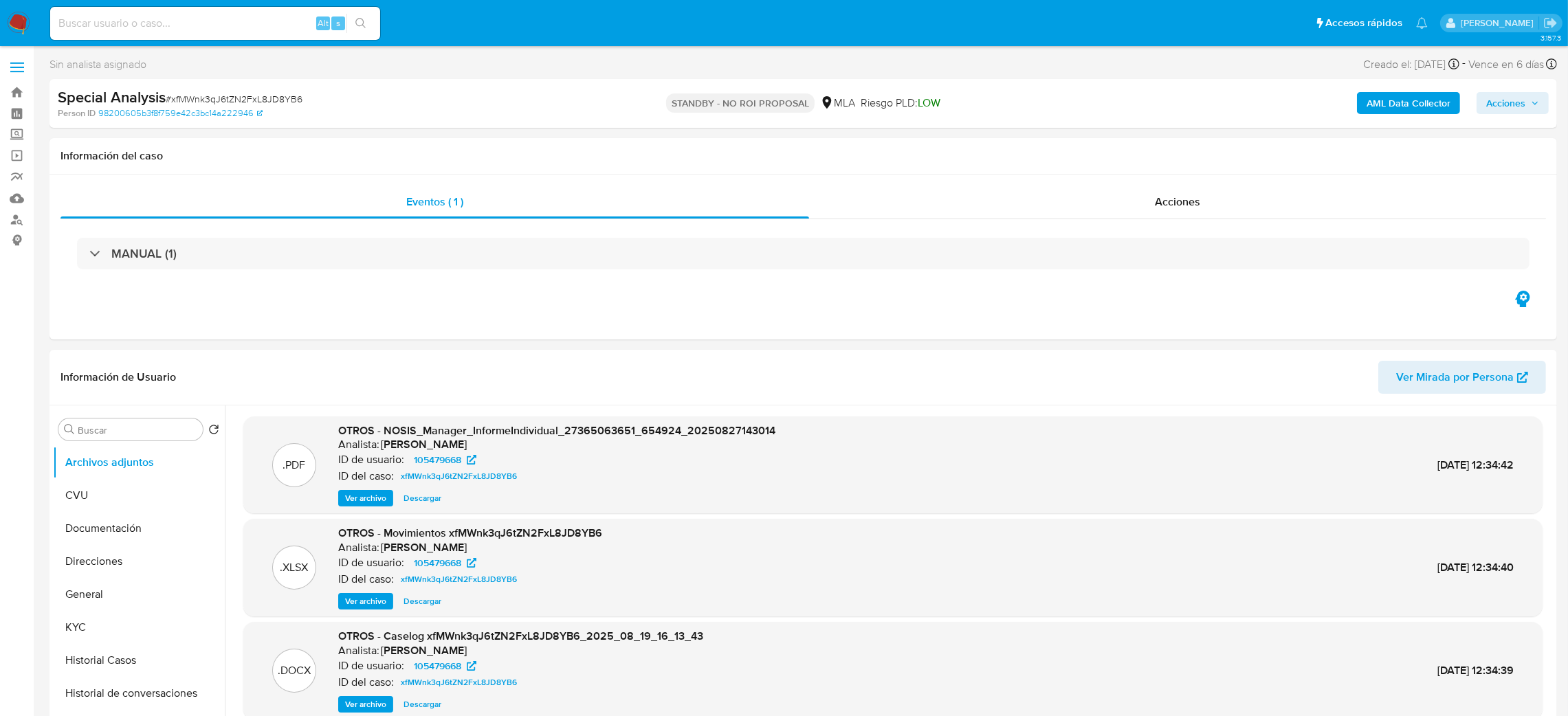
click at [262, 41] on div "Alt s" at bounding box center [215, 23] width 330 height 39
click at [262, 24] on input at bounding box center [215, 23] width 330 height 18
paste input "QPqiC3TVBqPgkfpvT9MUMAwC"
type input "QPqiC3TVBqPgkfpvT9MUMAwC"
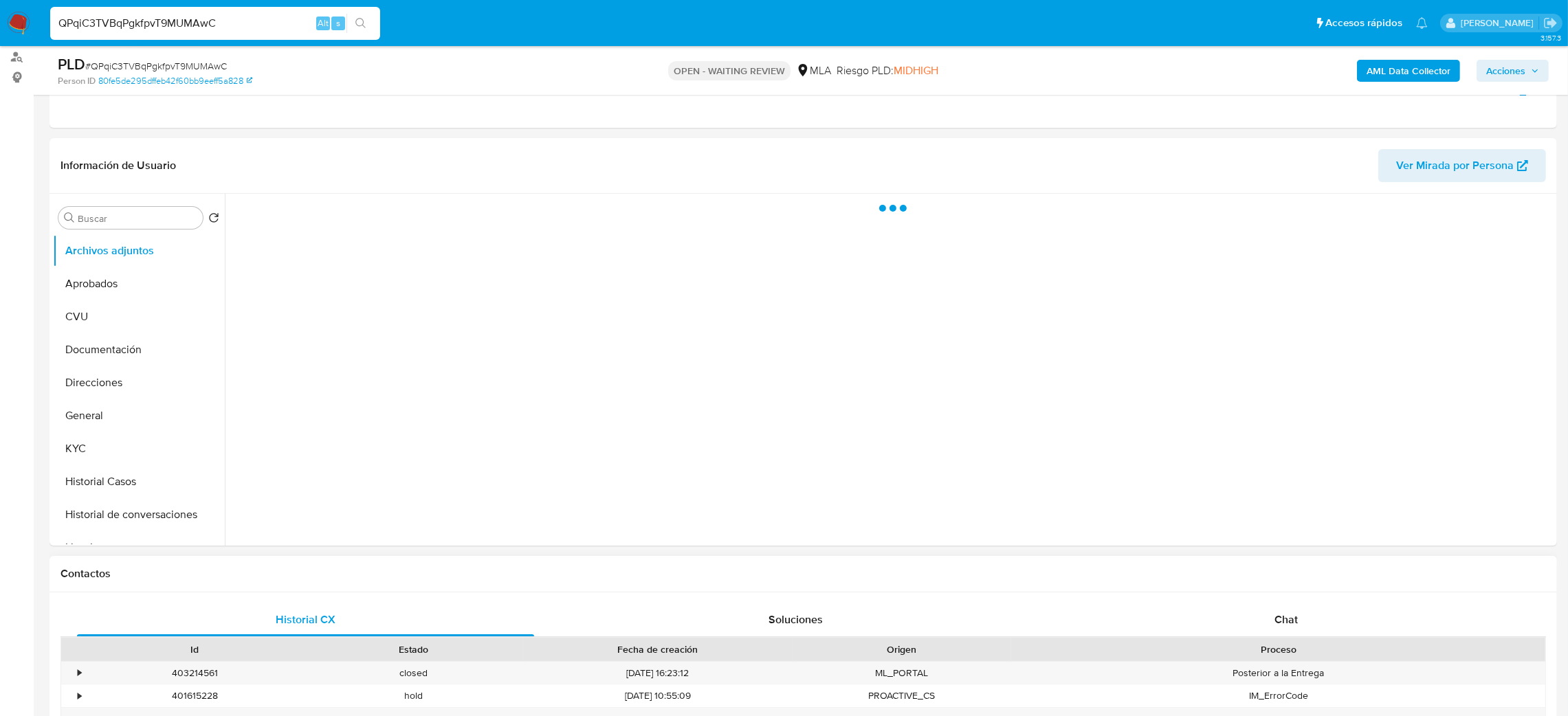
scroll to position [413, 0]
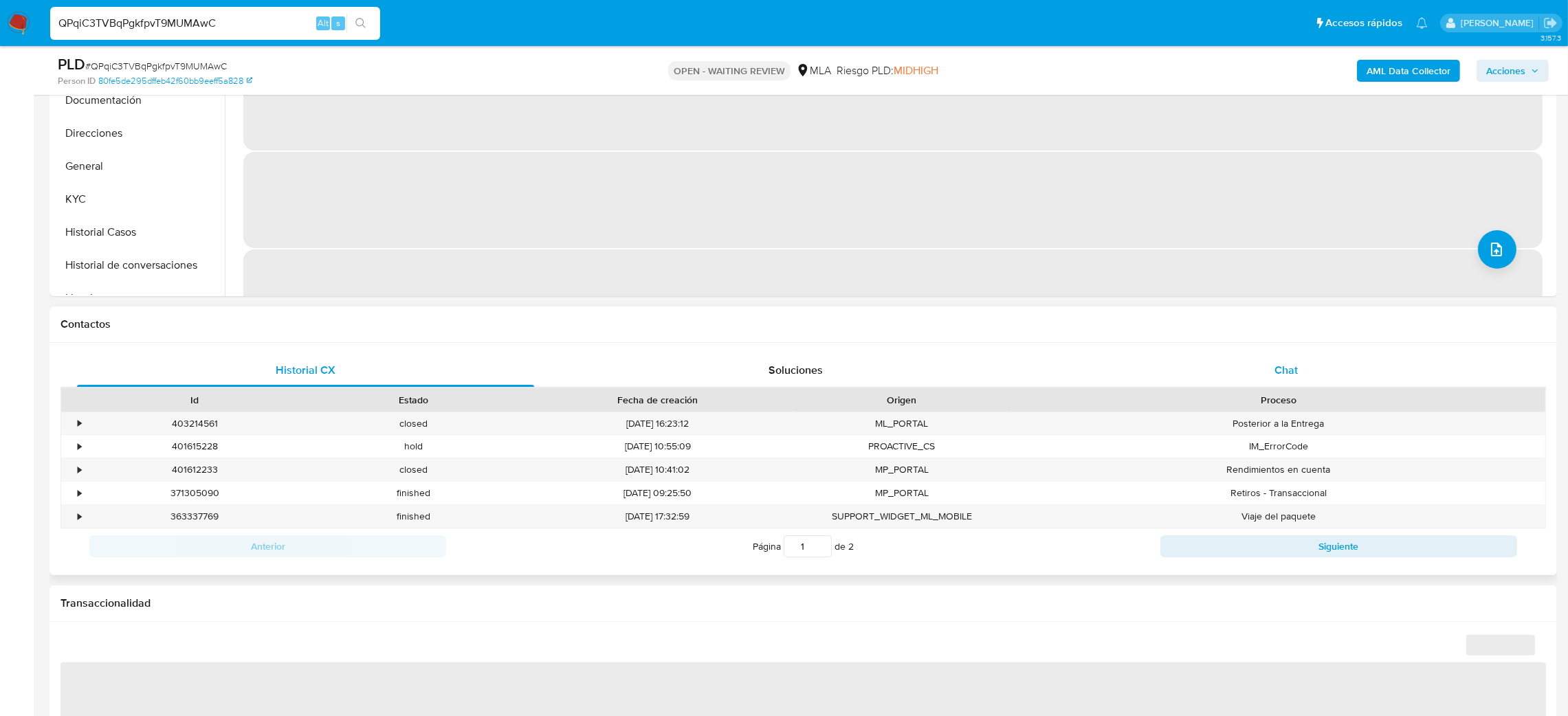
click at [1400, 369] on div "Chat" at bounding box center [1286, 371] width 457 height 33
select select "10"
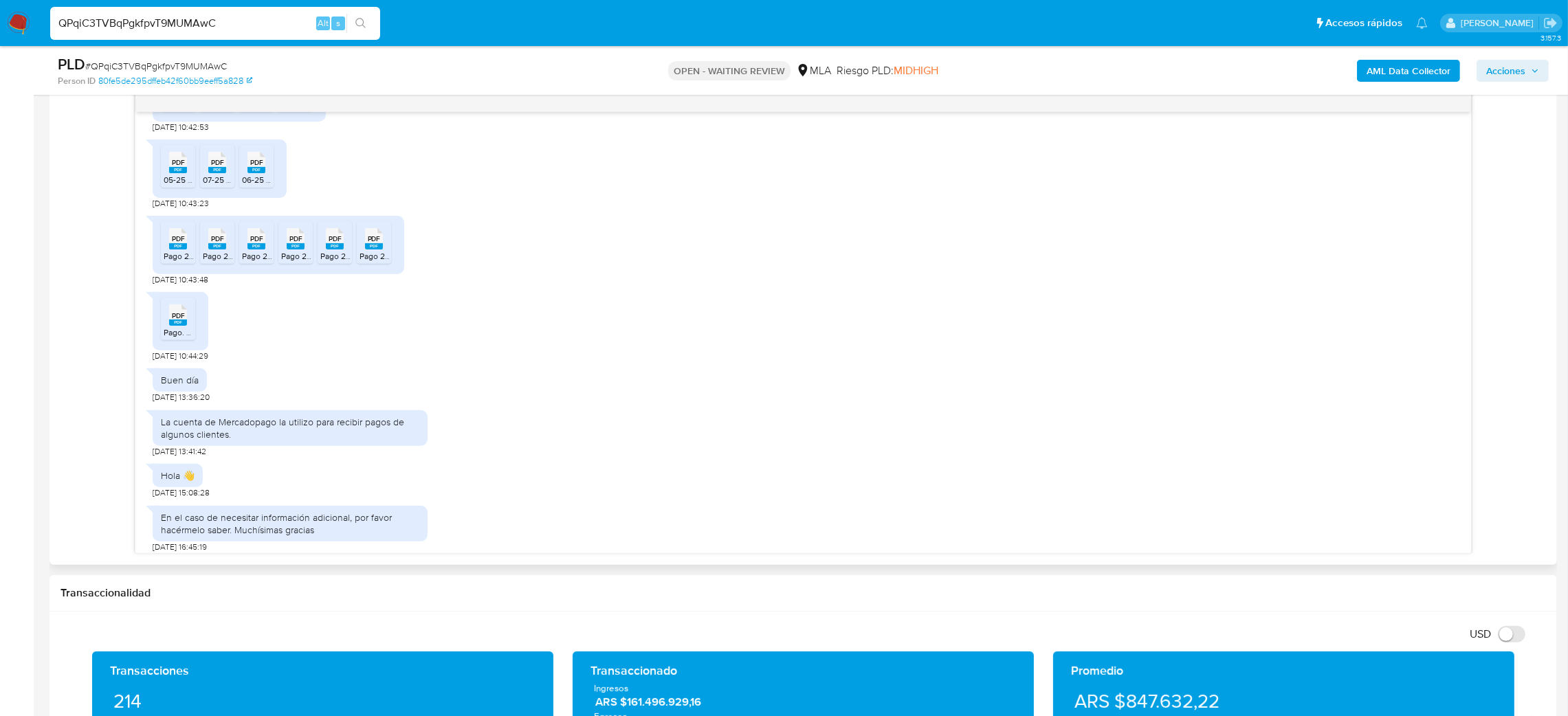
scroll to position [1606, 0]
